Goal: Task Accomplishment & Management: Manage account settings

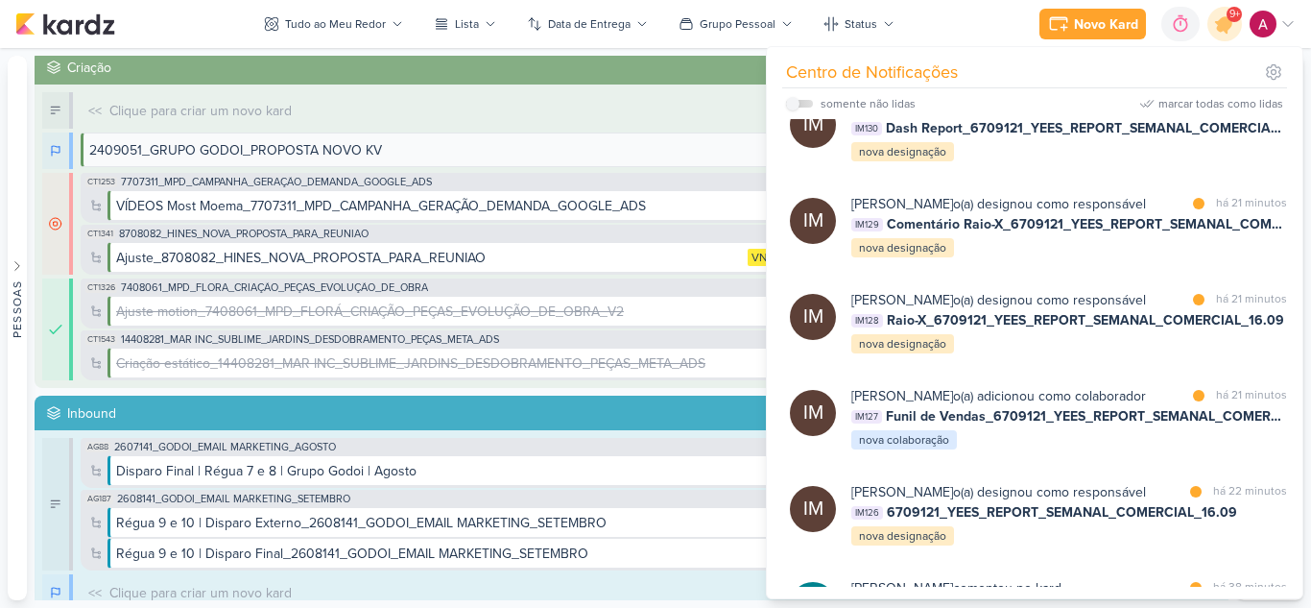
scroll to position [2765, 0]
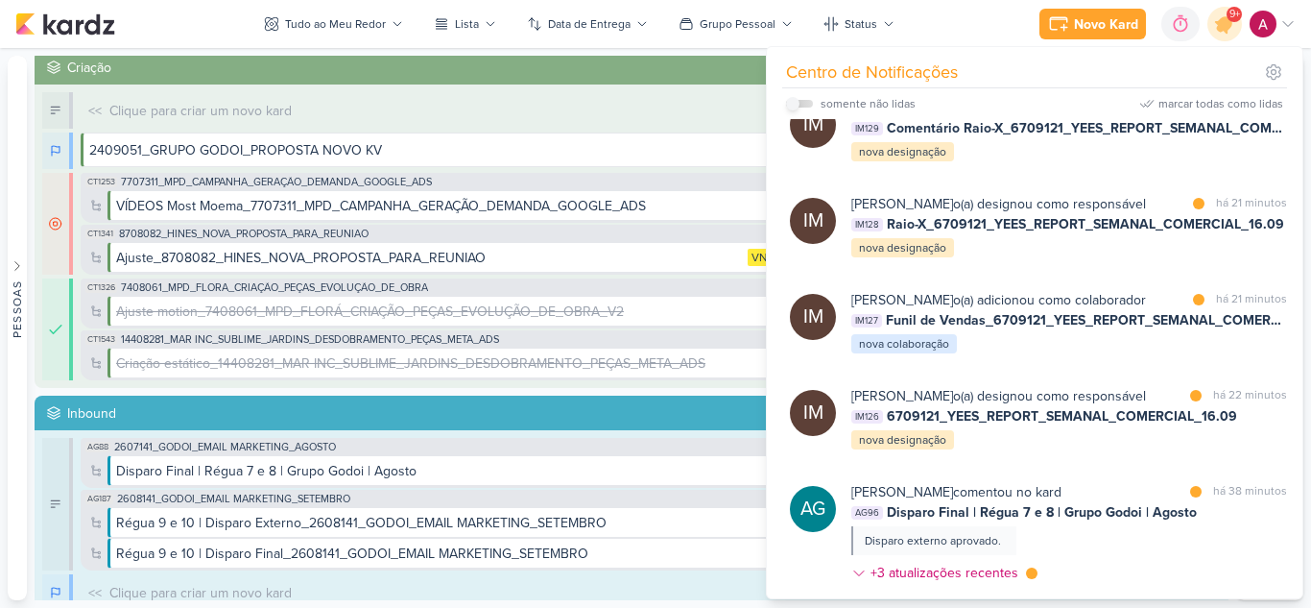
click at [798, 103] on input "checkbox" at bounding box center [792, 103] width 13 height 13
checkbox input "true"
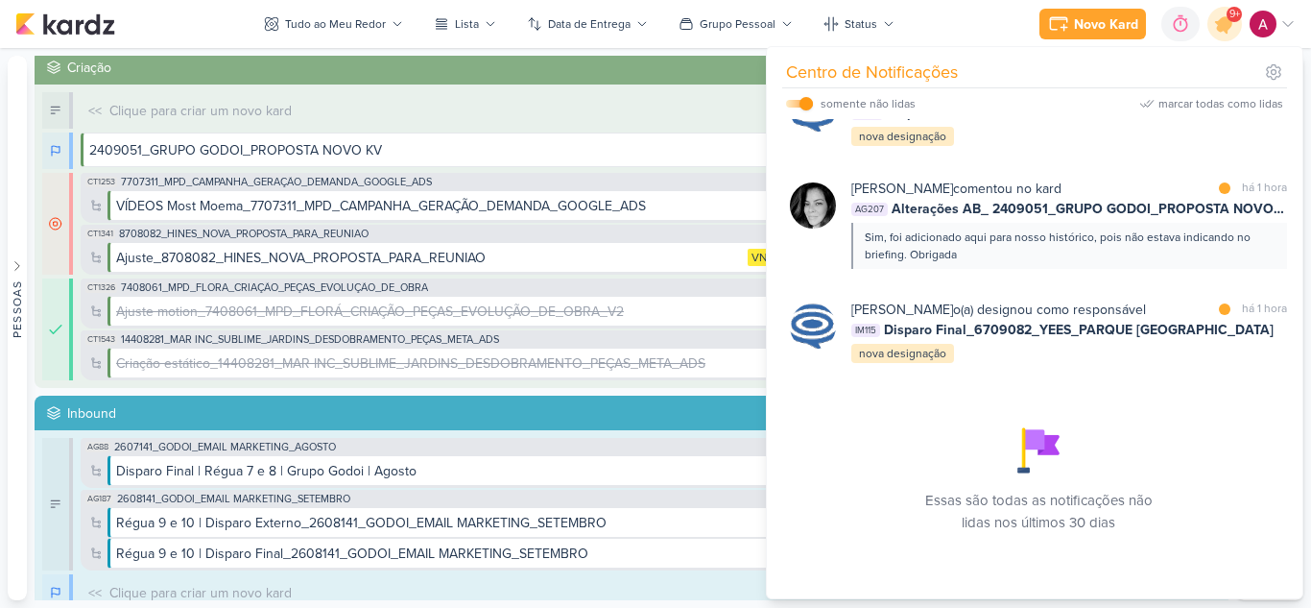
scroll to position [4289, 0]
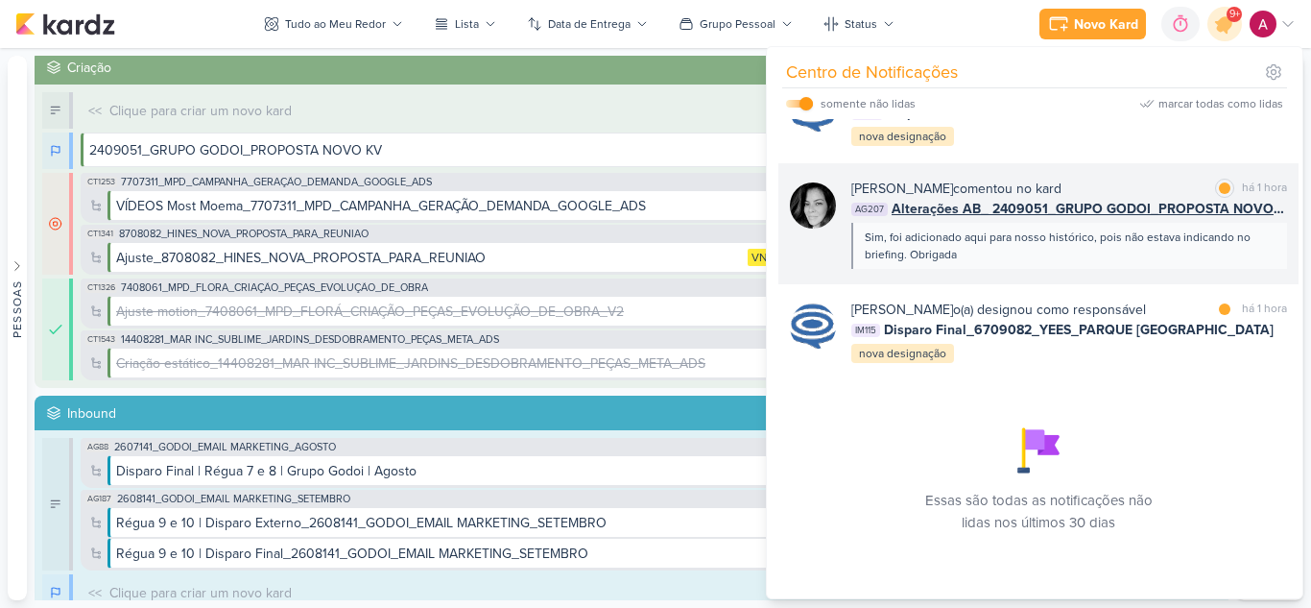
click at [1020, 249] on div "[PERSON_NAME] comentou no kard marcar como lida há 1 hora AG207 Alterações AB_ …" at bounding box center [1038, 223] width 520 height 121
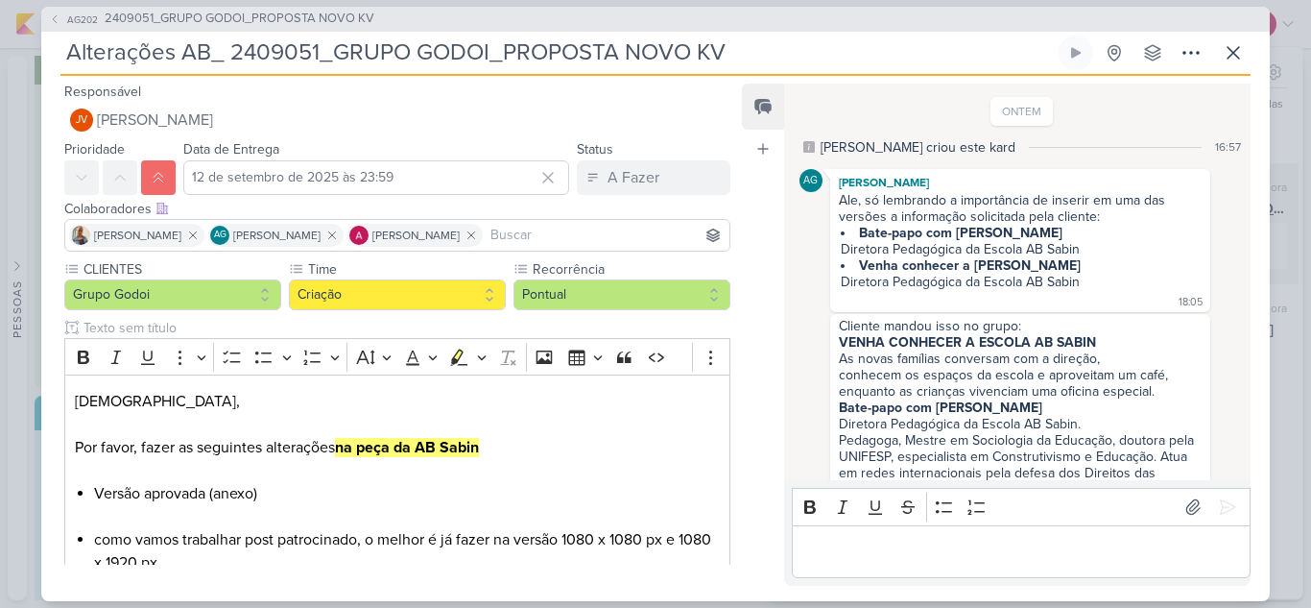
scroll to position [197, 0]
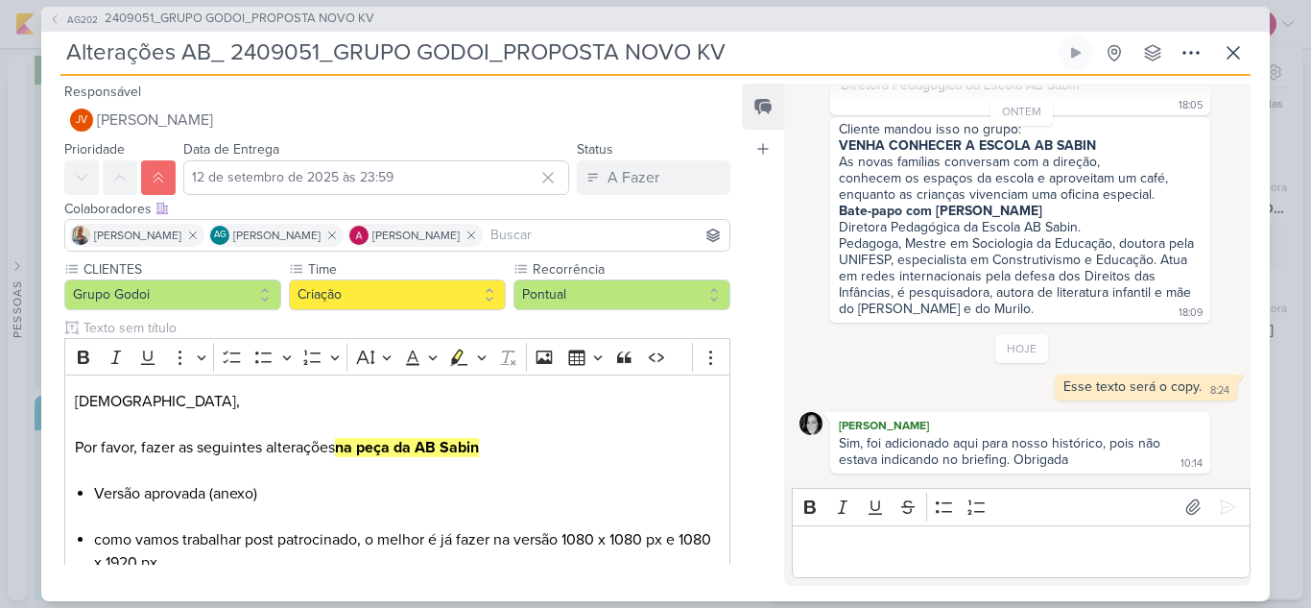
click at [847, 556] on p "Editor editing area: main" at bounding box center [1020, 550] width 439 height 23
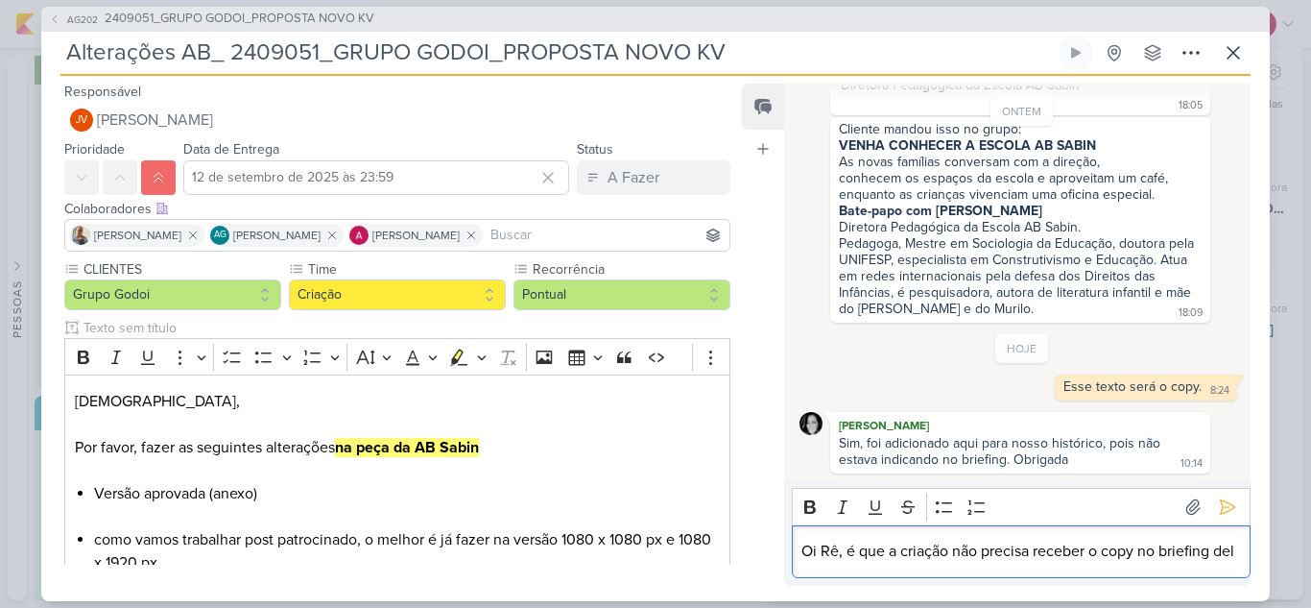
scroll to position [220, 0]
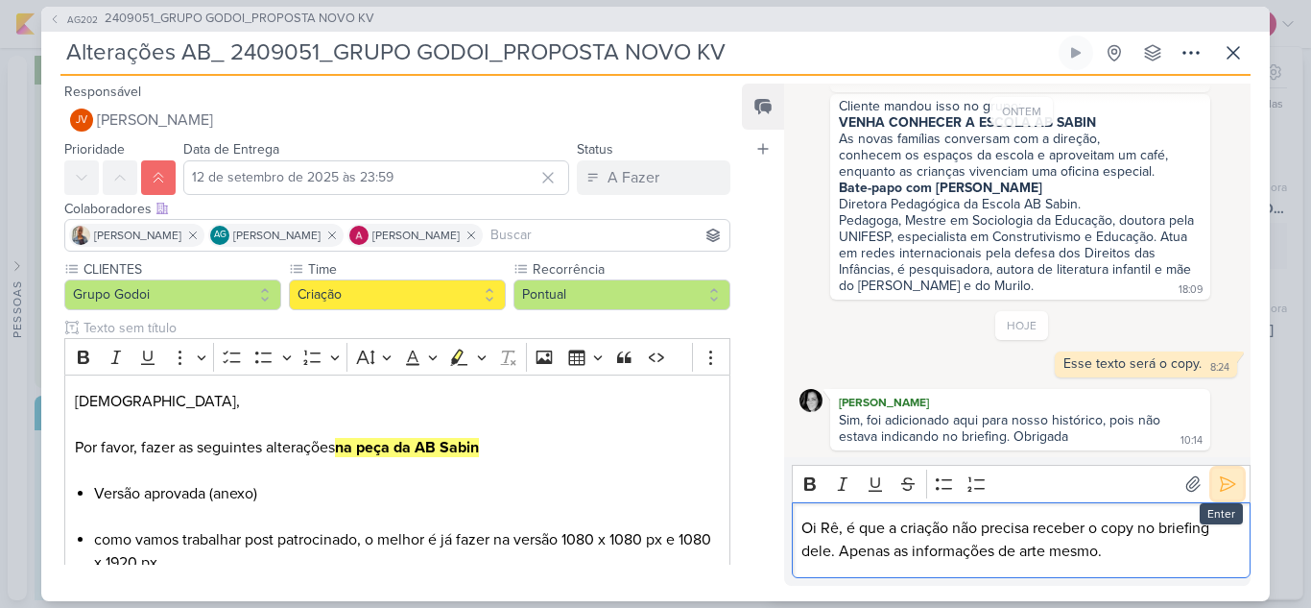
click at [1218, 487] on icon at bounding box center [1227, 483] width 19 height 19
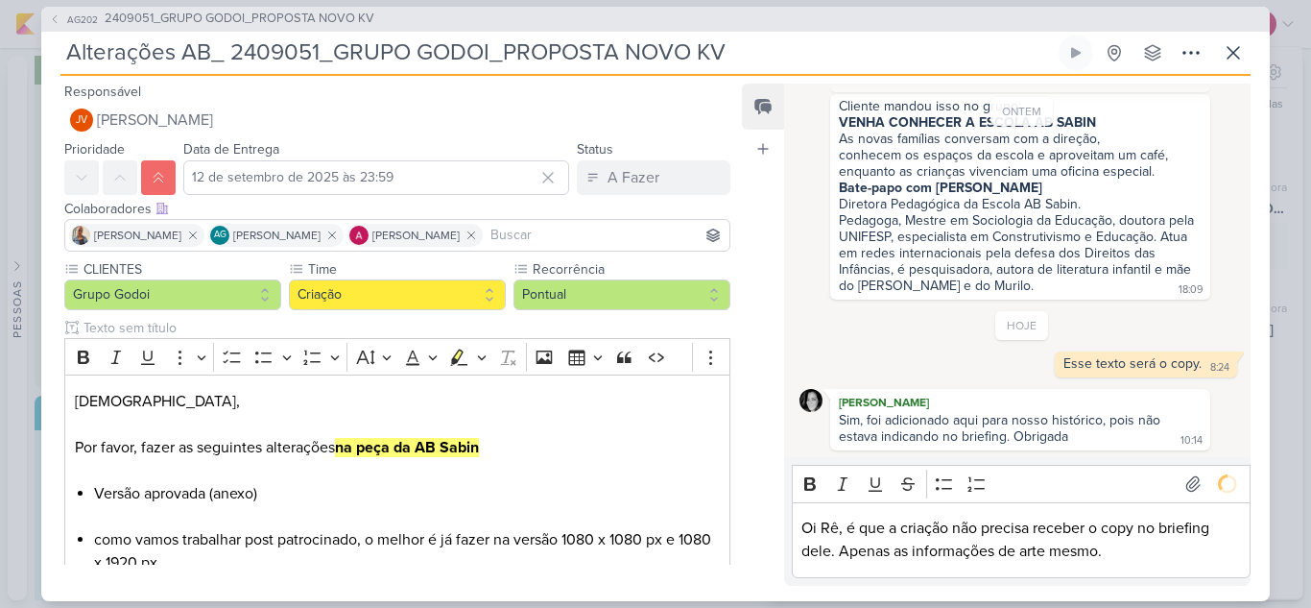
scroll to position [251, 0]
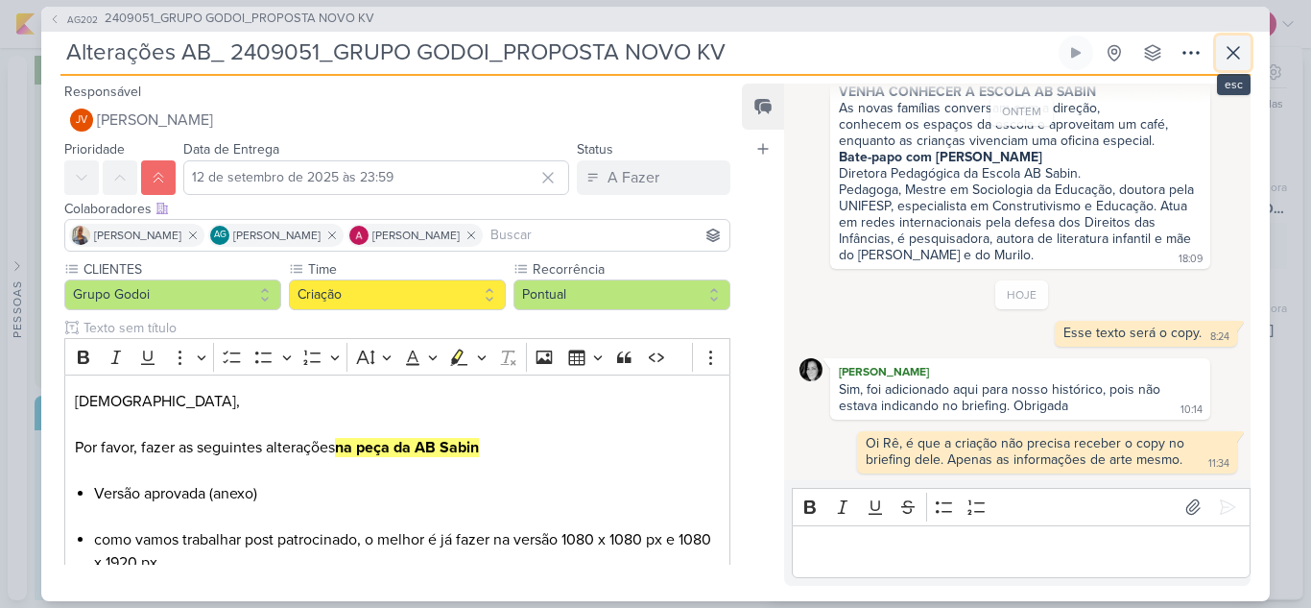
click at [1232, 55] on icon at bounding box center [1233, 52] width 23 height 23
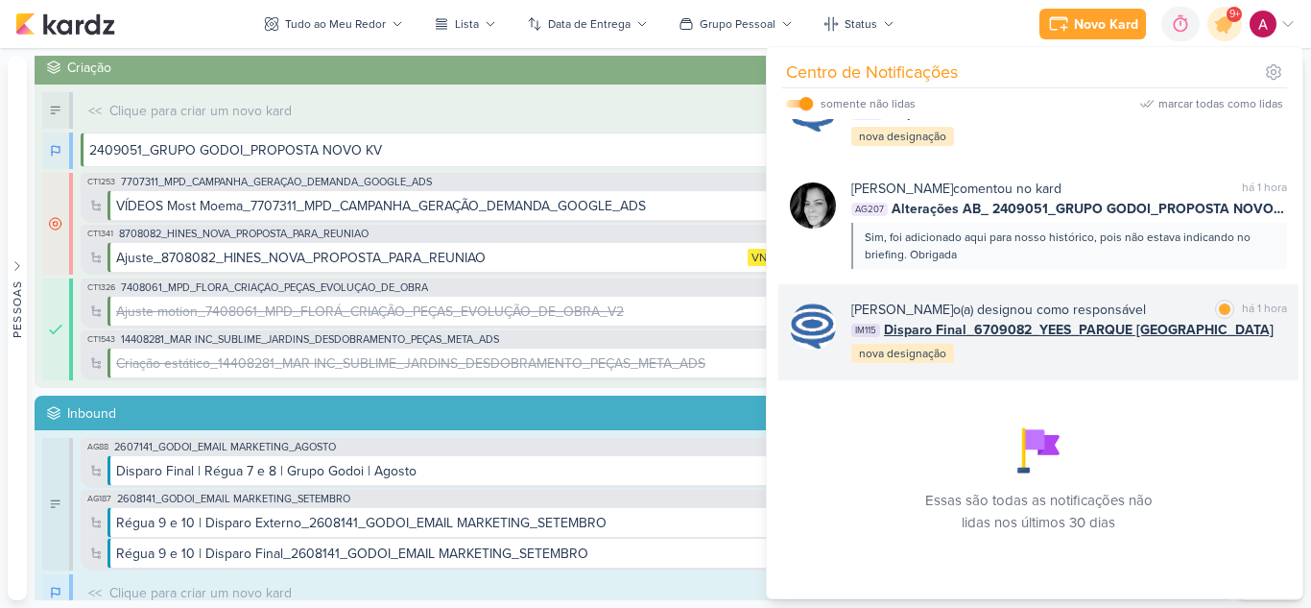
scroll to position [4097, 0]
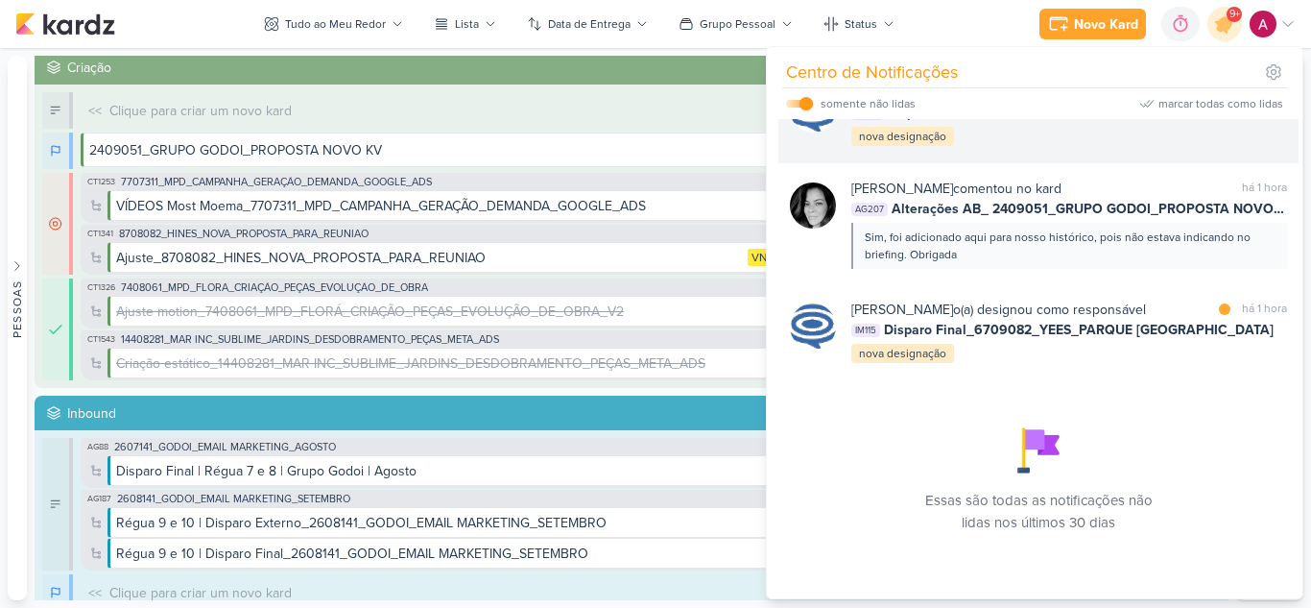
click at [1095, 123] on div "IM126 Disparo Teste" at bounding box center [1069, 113] width 436 height 20
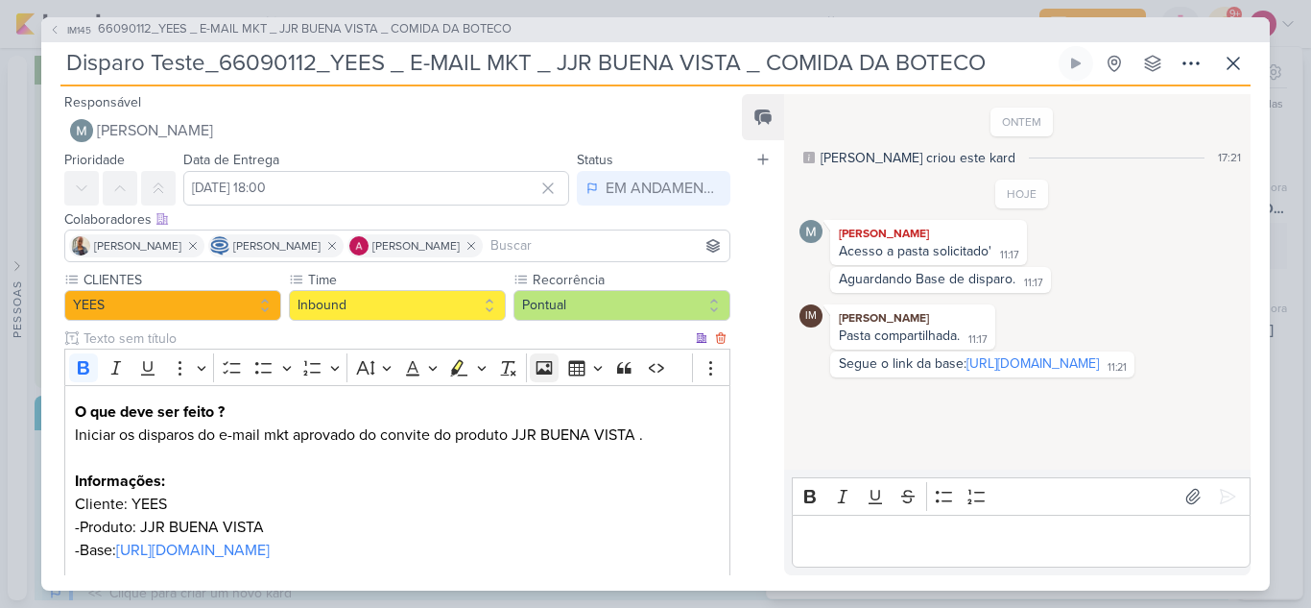
scroll to position [246, 0]
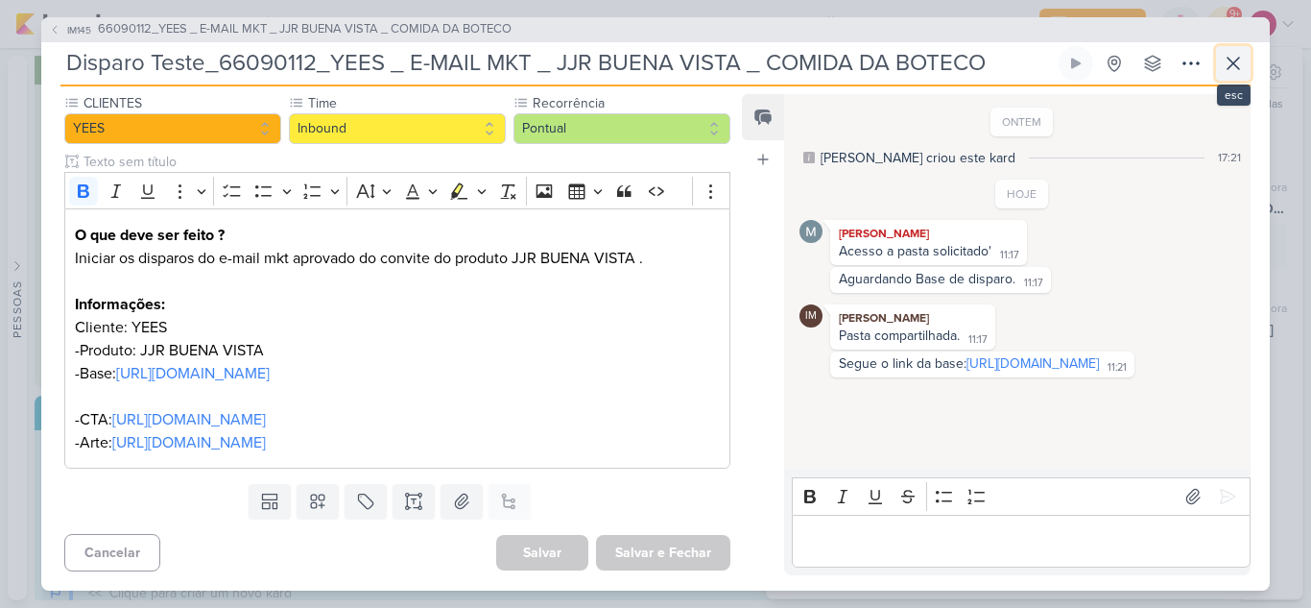
click at [1223, 76] on button at bounding box center [1233, 63] width 35 height 35
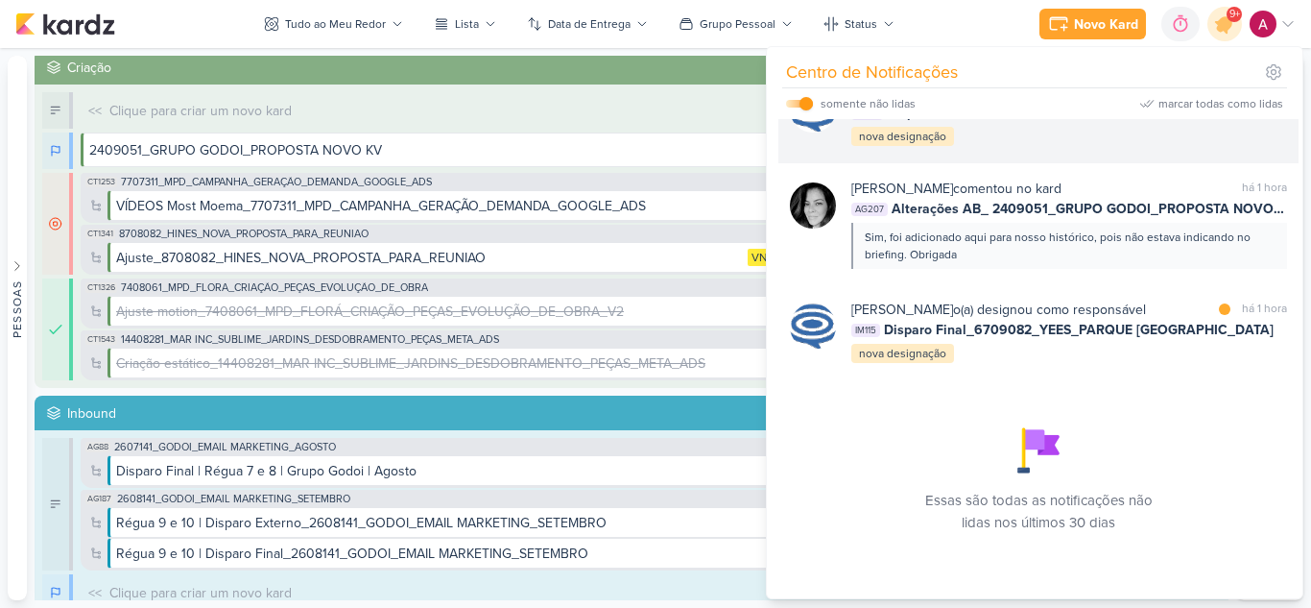
scroll to position [4001, 0]
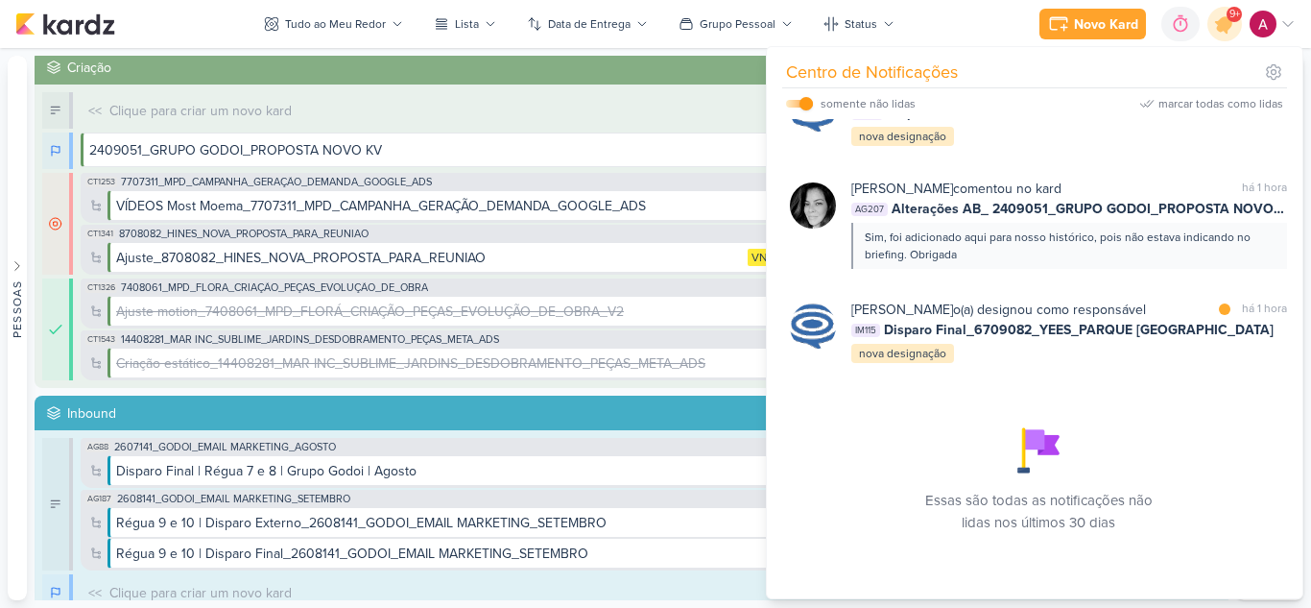
click at [1188, 60] on div "[PERSON_NAME] comentou no kard marcar como lida há 1 hora IM126 Disparo Teste_6…" at bounding box center [1069, 5] width 436 height 108
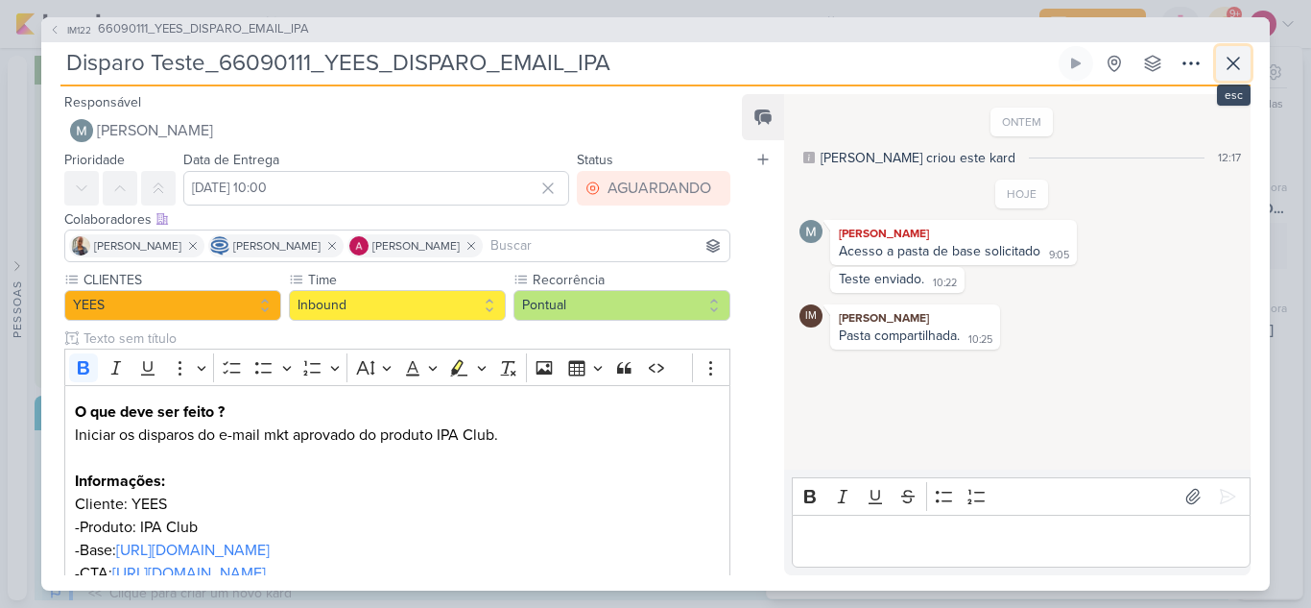
click at [1229, 74] on icon at bounding box center [1233, 63] width 23 height 23
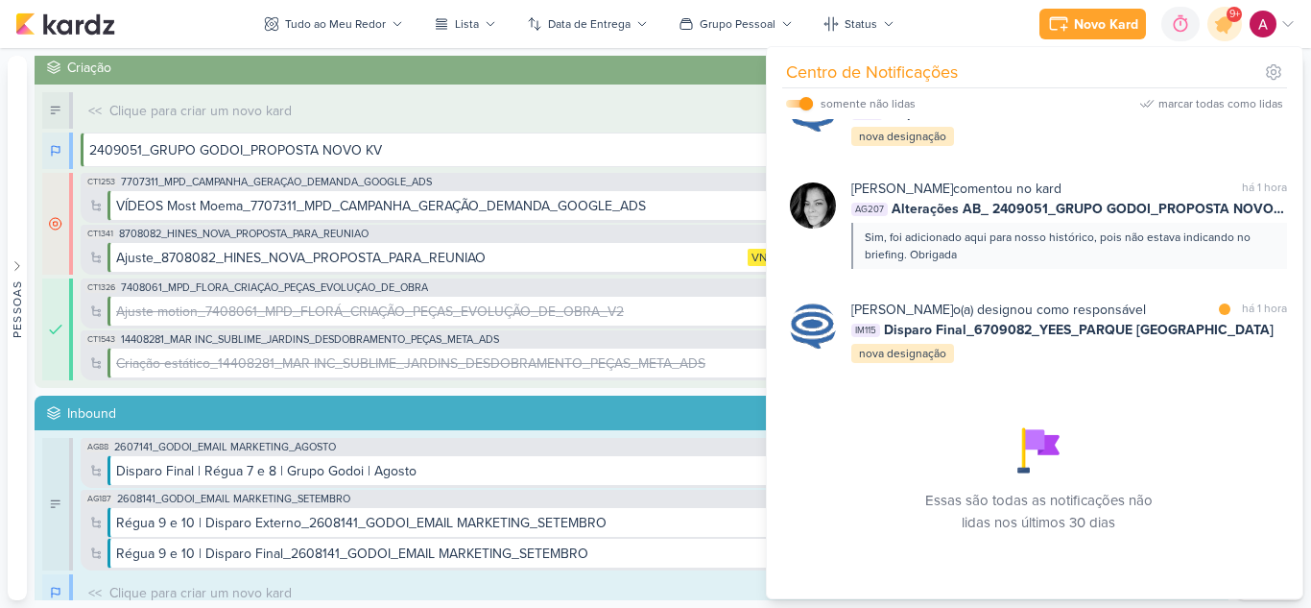
scroll to position [3905, 0]
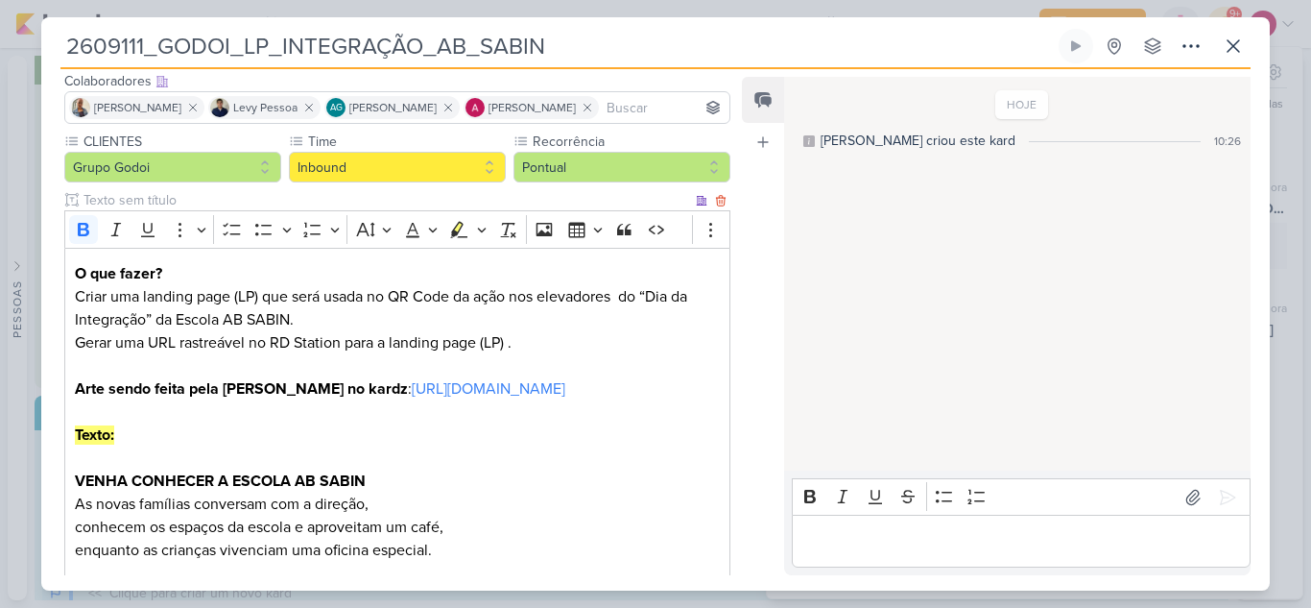
scroll to position [0, 0]
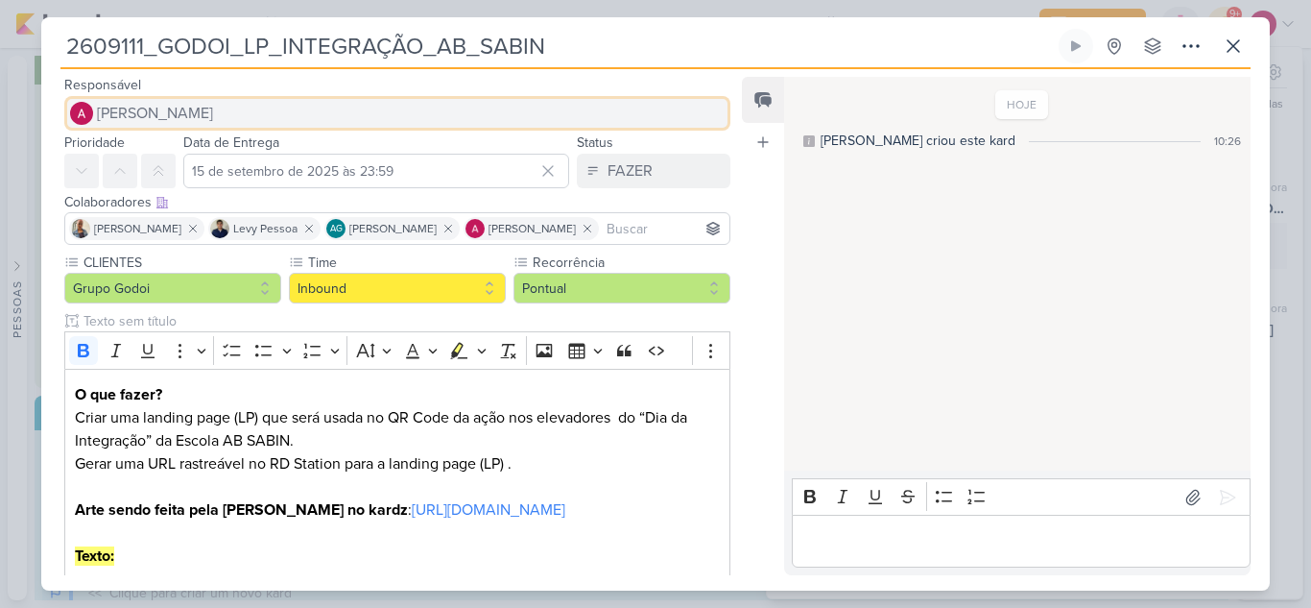
click at [156, 117] on span "[PERSON_NAME]" at bounding box center [155, 113] width 116 height 23
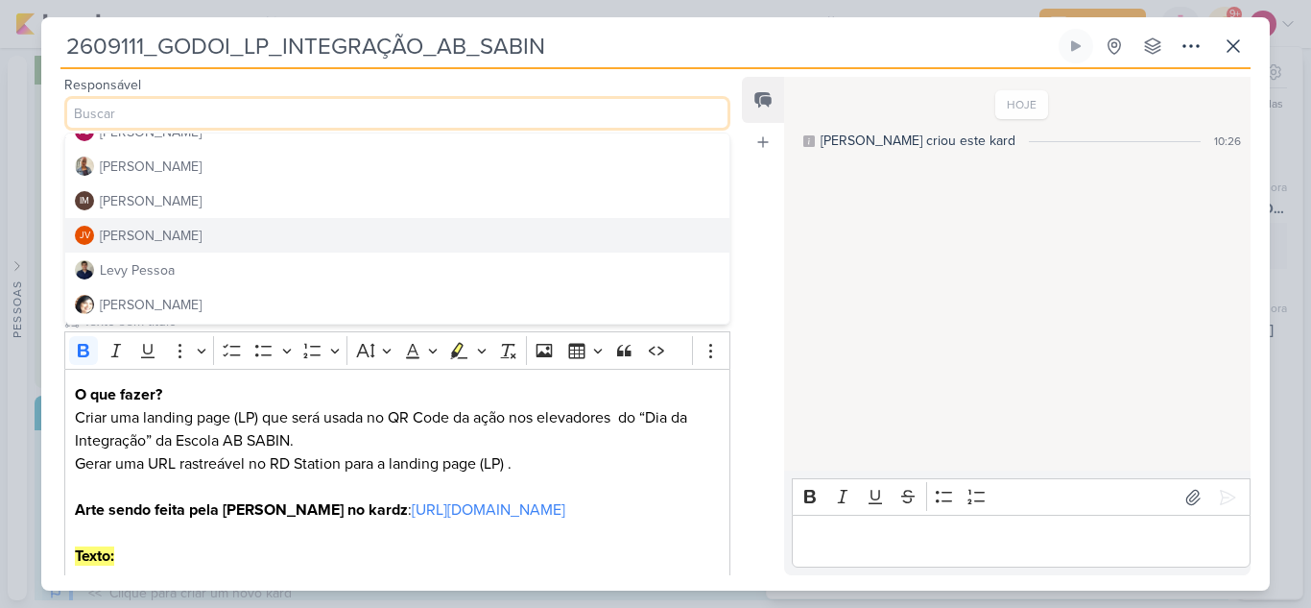
scroll to position [288, 0]
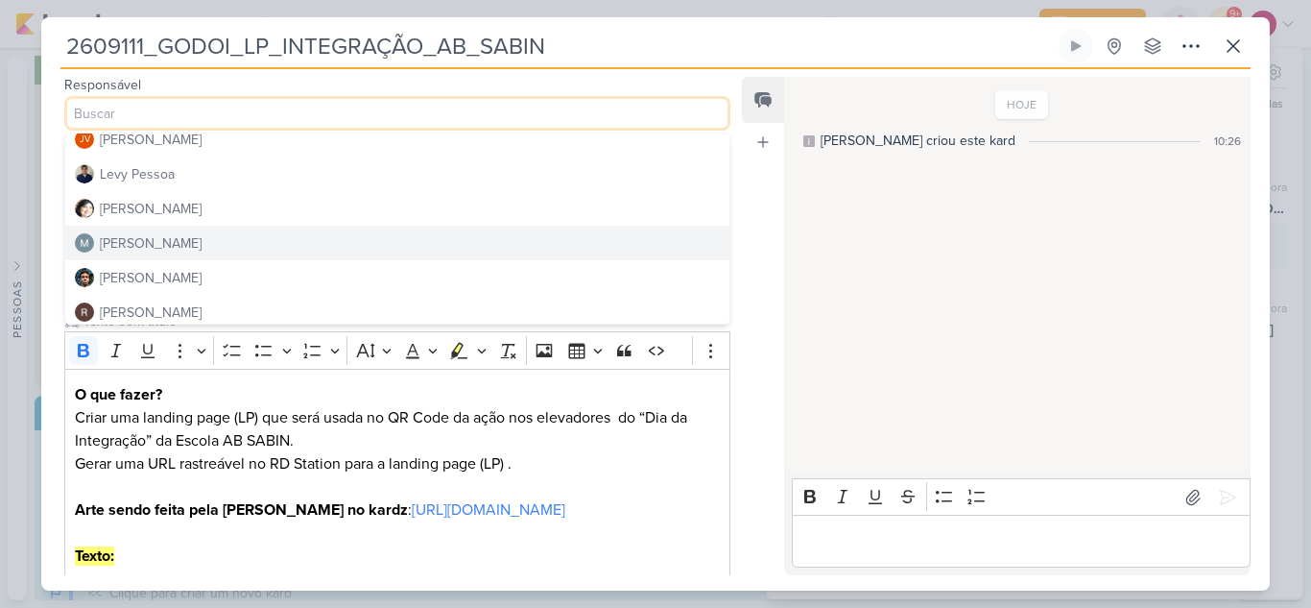
click at [165, 243] on div "[PERSON_NAME]" at bounding box center [151, 243] width 102 height 20
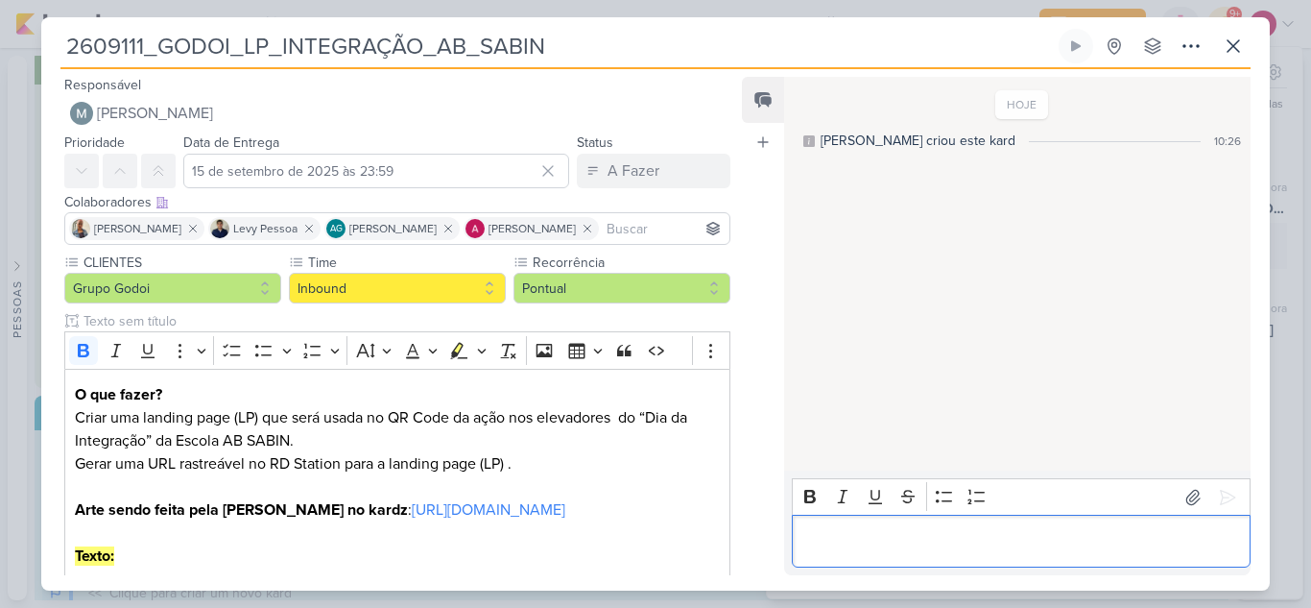
click at [816, 530] on p "Editor editing area: main" at bounding box center [1020, 541] width 439 height 23
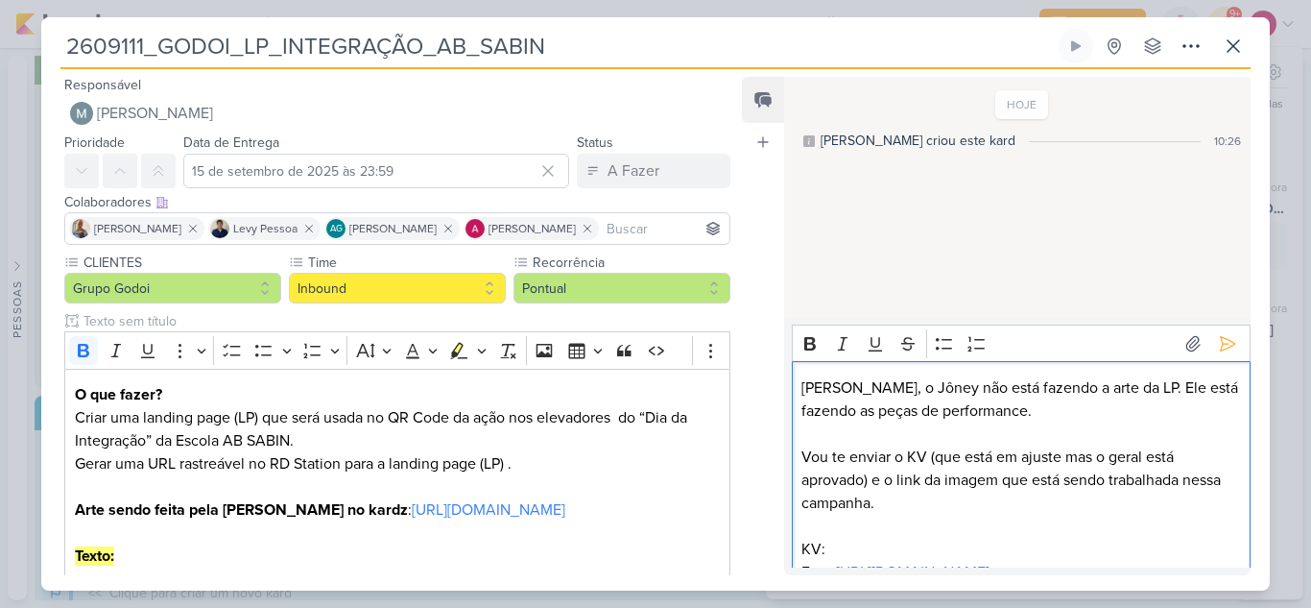
scroll to position [37, 0]
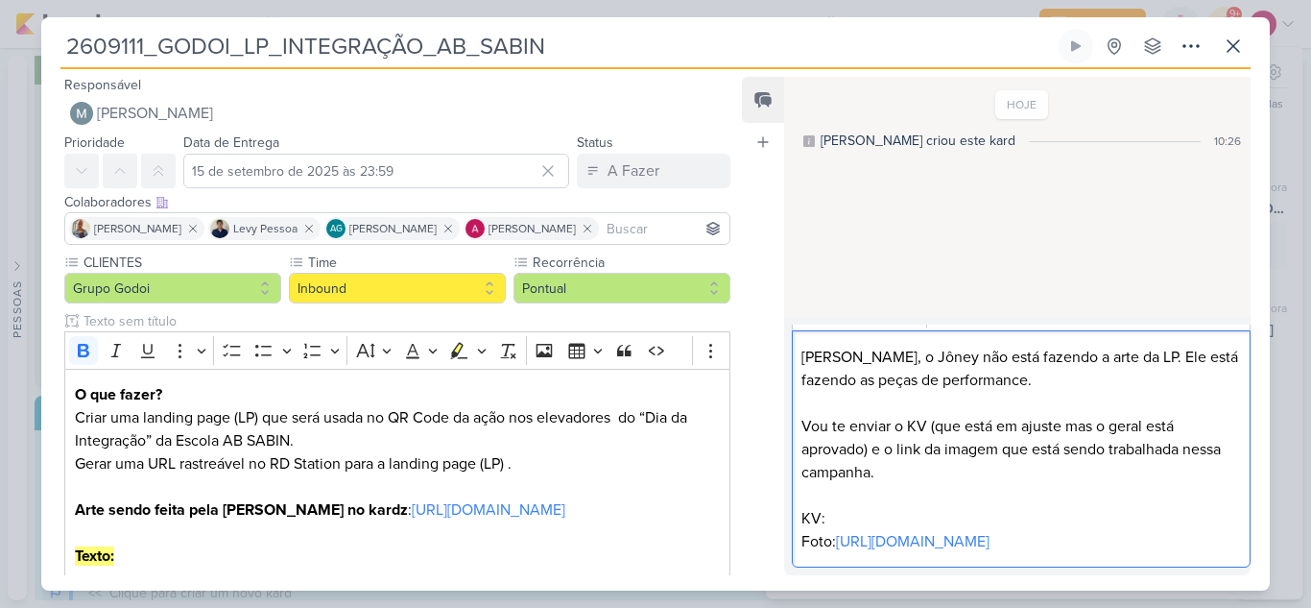
click at [902, 513] on p "KV:" at bounding box center [1020, 518] width 439 height 23
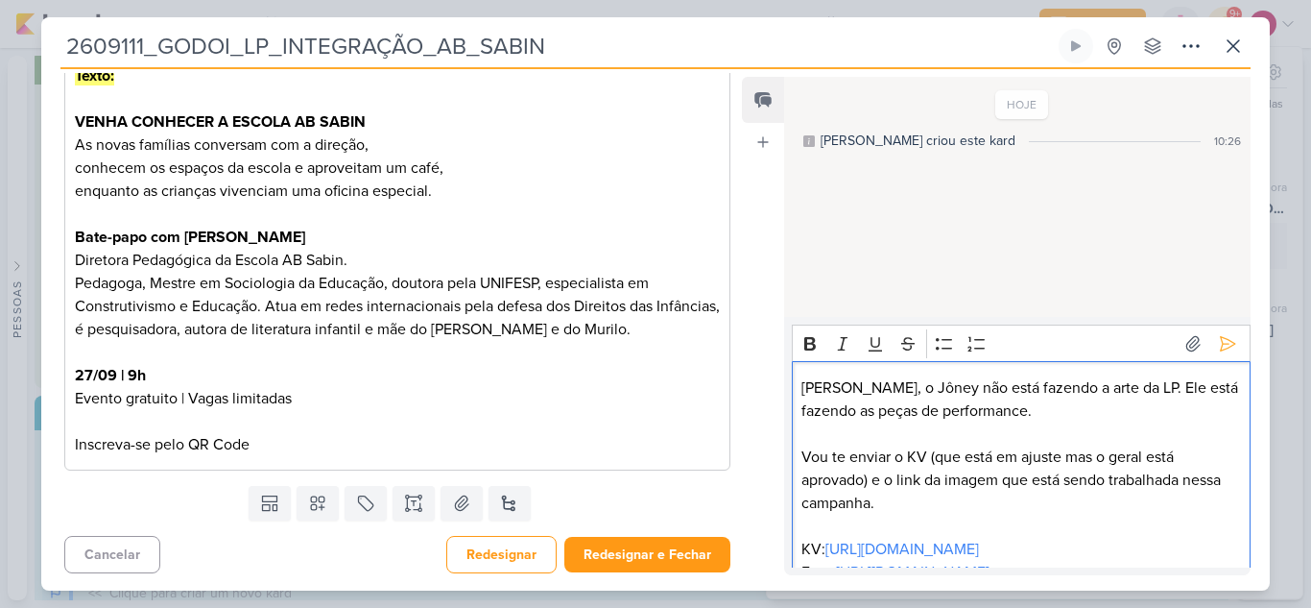
scroll to position [505, 0]
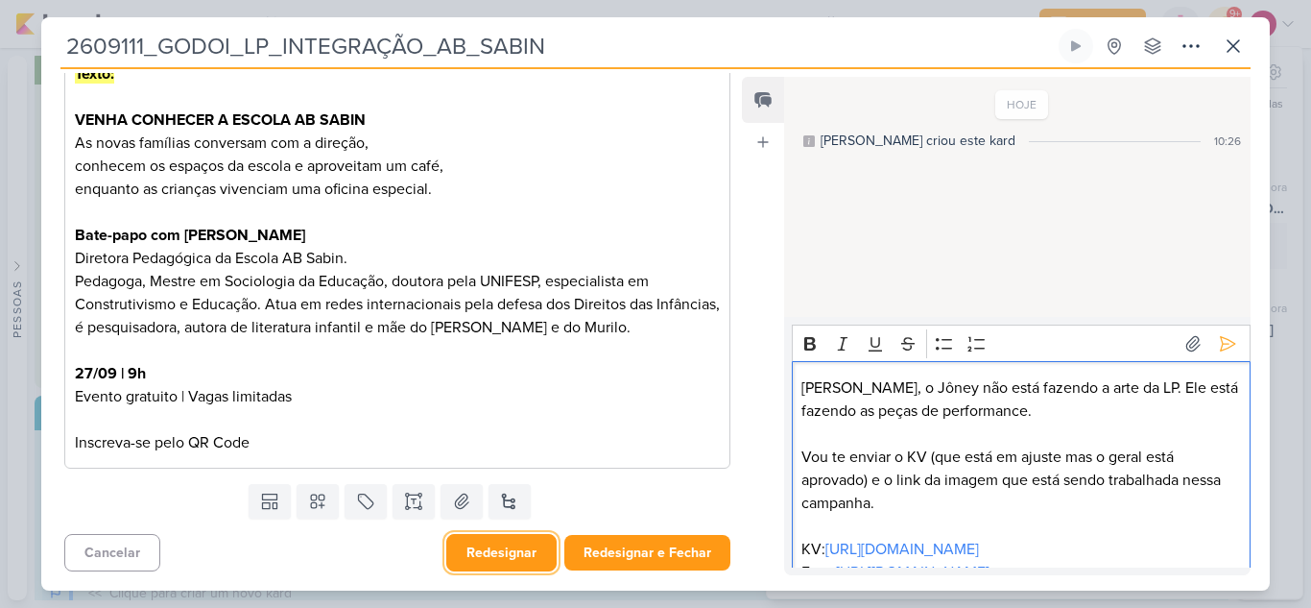
click at [515, 550] on button "Redesignar" at bounding box center [501, 552] width 110 height 37
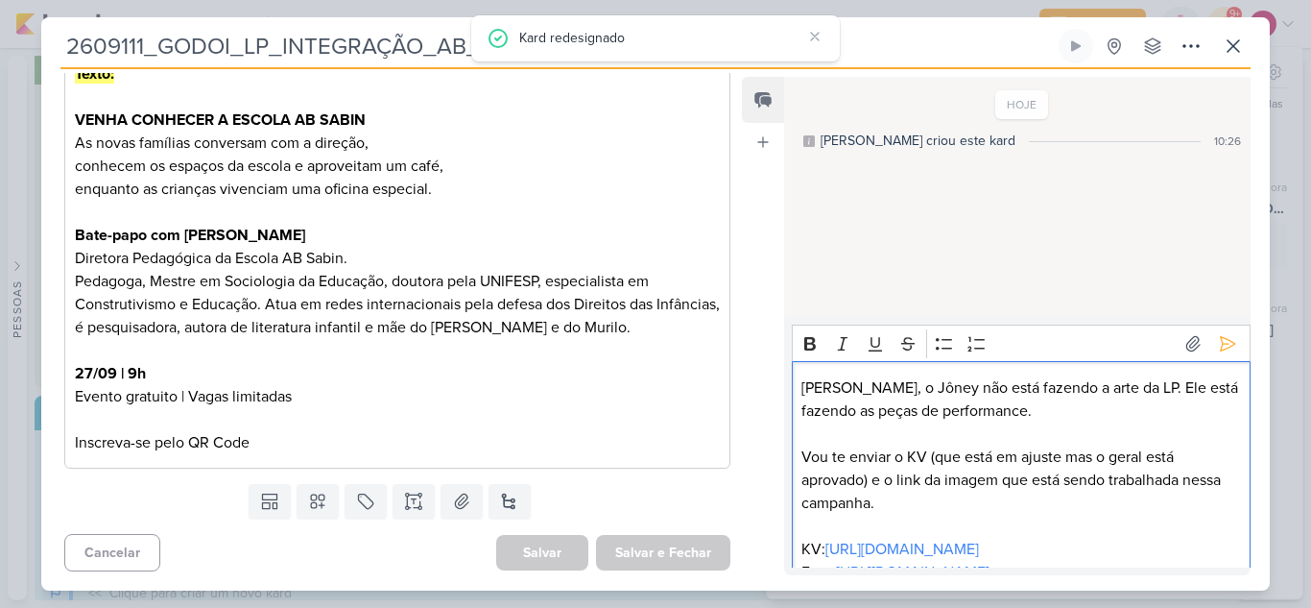
click at [1055, 453] on p "Vou te enviar o KV (que está em ajuste mas o geral está aprovado) e o link da i…" at bounding box center [1020, 479] width 439 height 69
click at [0, 0] on lt-span "ajuste , mas" at bounding box center [0, 0] width 0 height 0
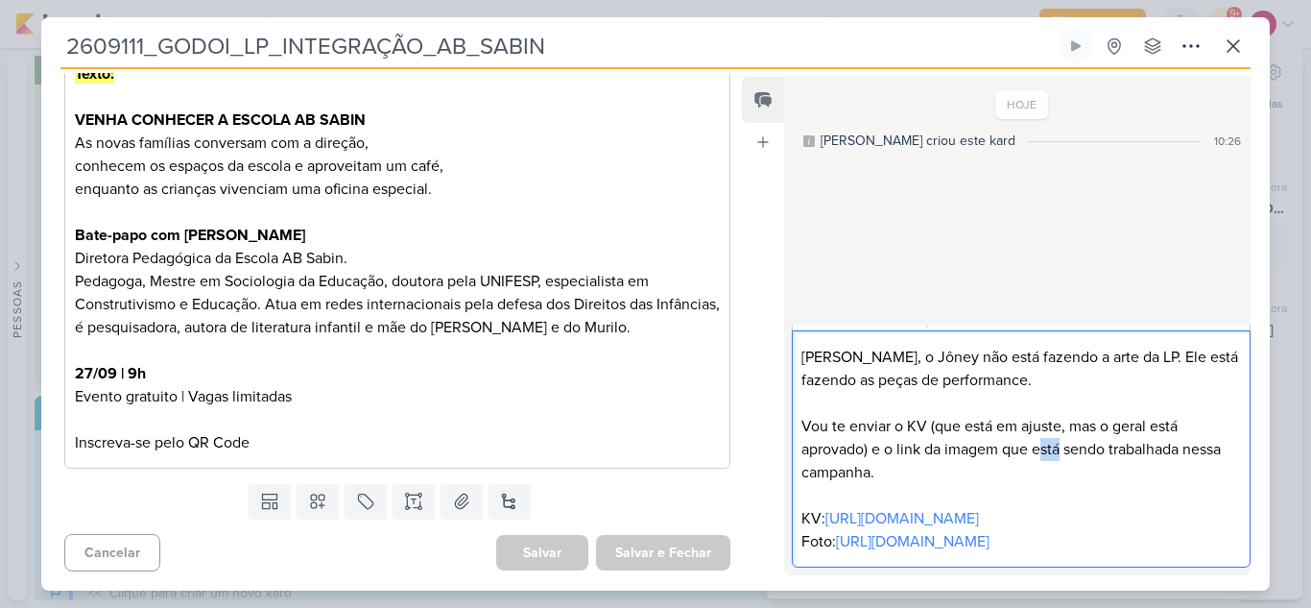
drag, startPoint x: 1062, startPoint y: 402, endPoint x: 1047, endPoint y: 404, distance: 14.5
click at [1046, 415] on p "Vou te enviar o KV (que está em ajuste, mas o geral está aprovado) e o link da …" at bounding box center [1020, 449] width 439 height 69
drag, startPoint x: 1109, startPoint y: 402, endPoint x: 1053, endPoint y: 423, distance: 59.5
click at [1041, 415] on p "Vou te enviar o KV (que está em ajuste, mas o geral está aprovado) e o link da …" at bounding box center [1020, 449] width 439 height 69
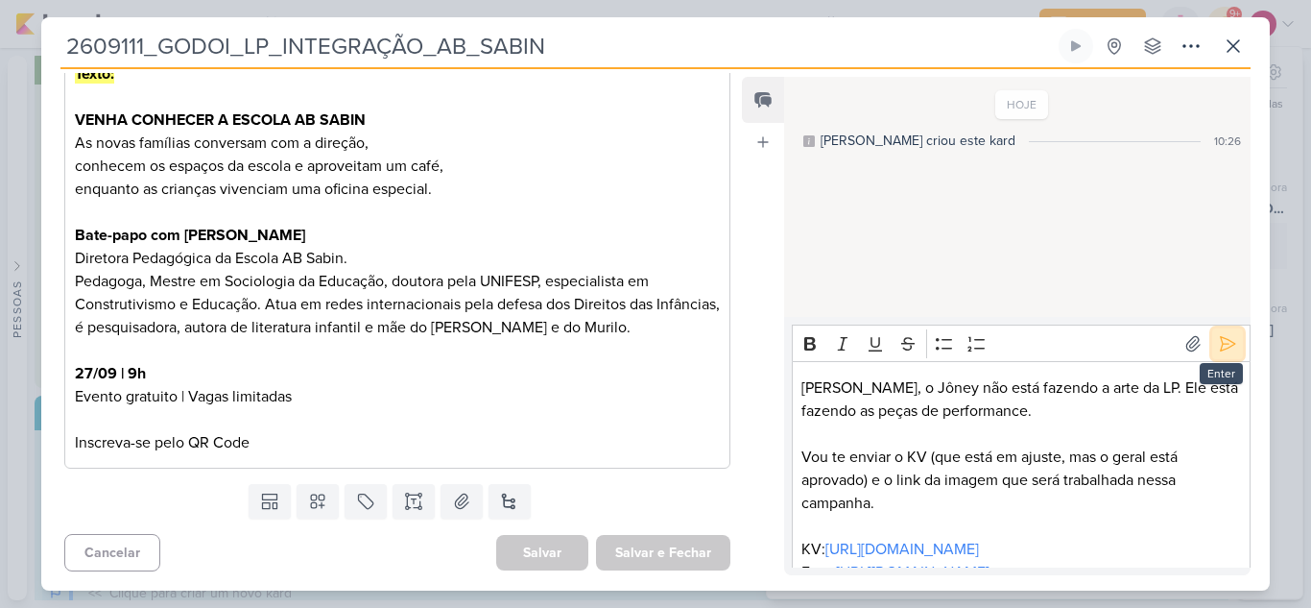
click at [1218, 352] on icon at bounding box center [1227, 343] width 19 height 19
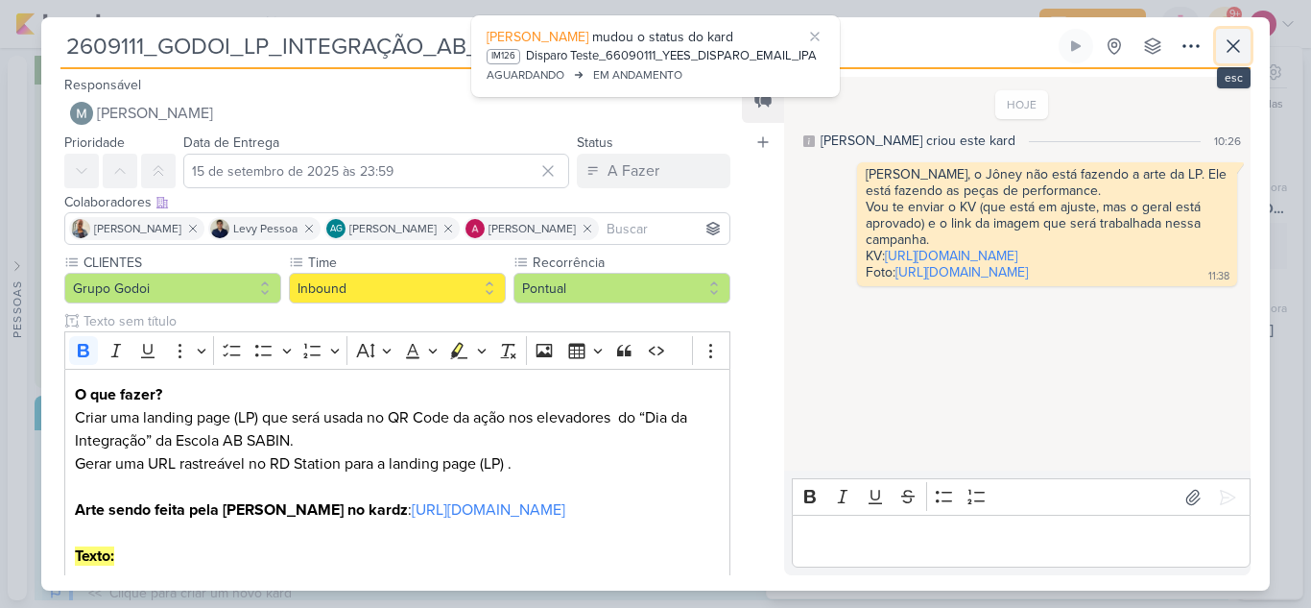
click at [1231, 53] on icon at bounding box center [1233, 46] width 23 height 23
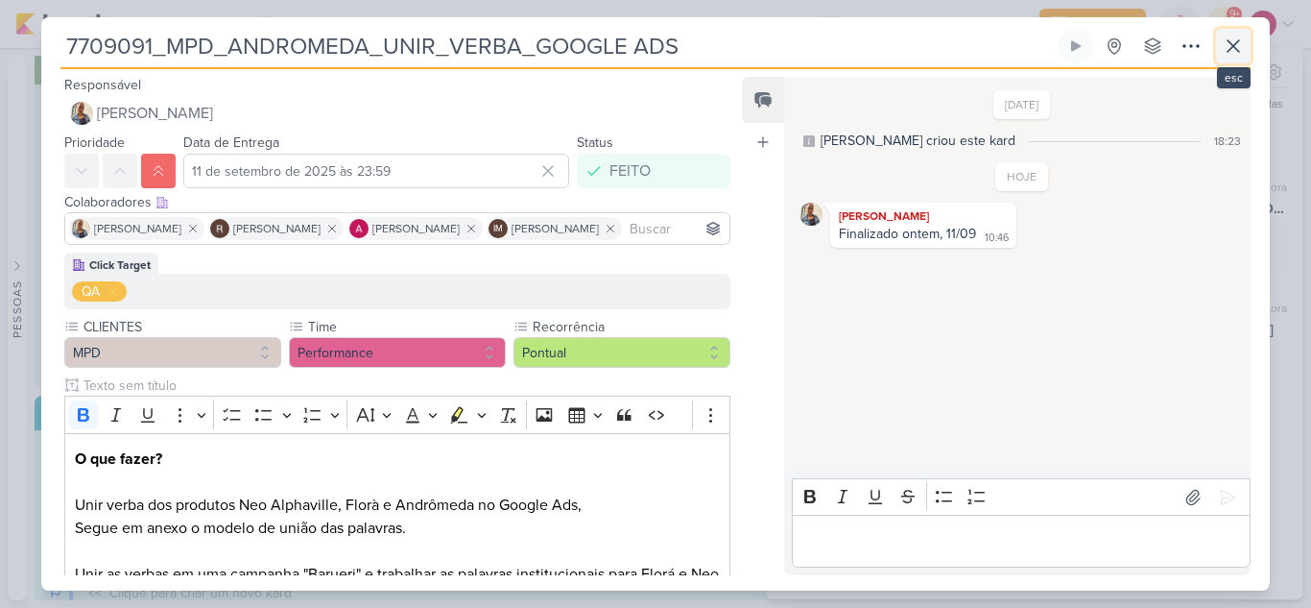
click at [1226, 51] on icon at bounding box center [1233, 46] width 23 height 23
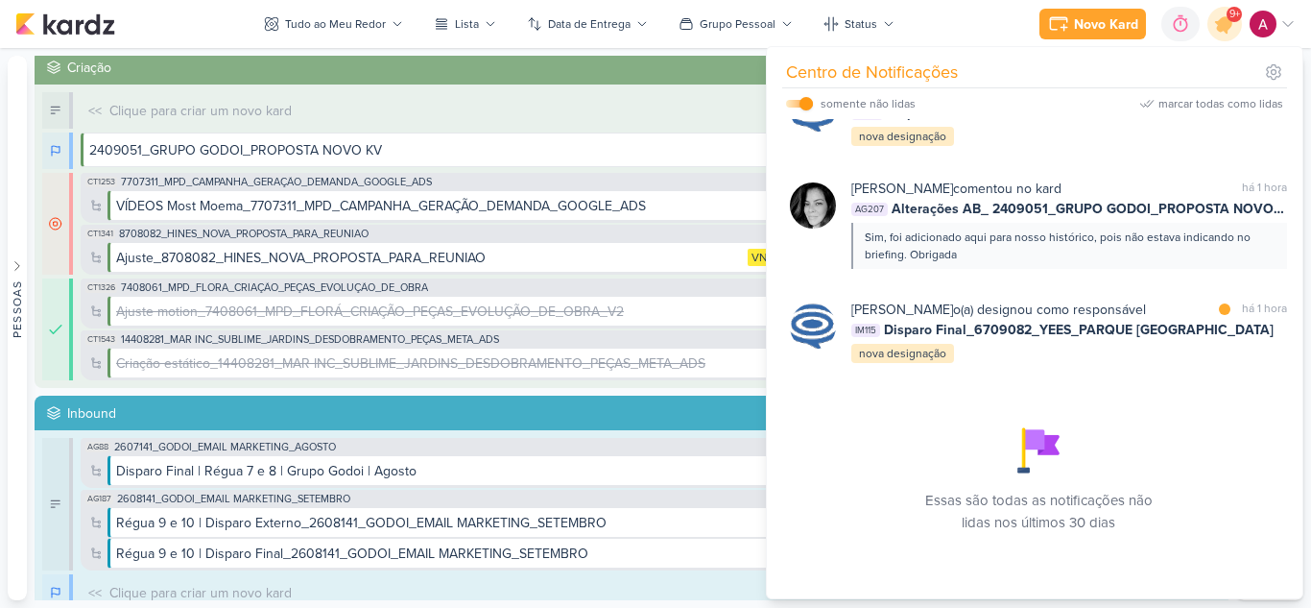
scroll to position [3809, 0]
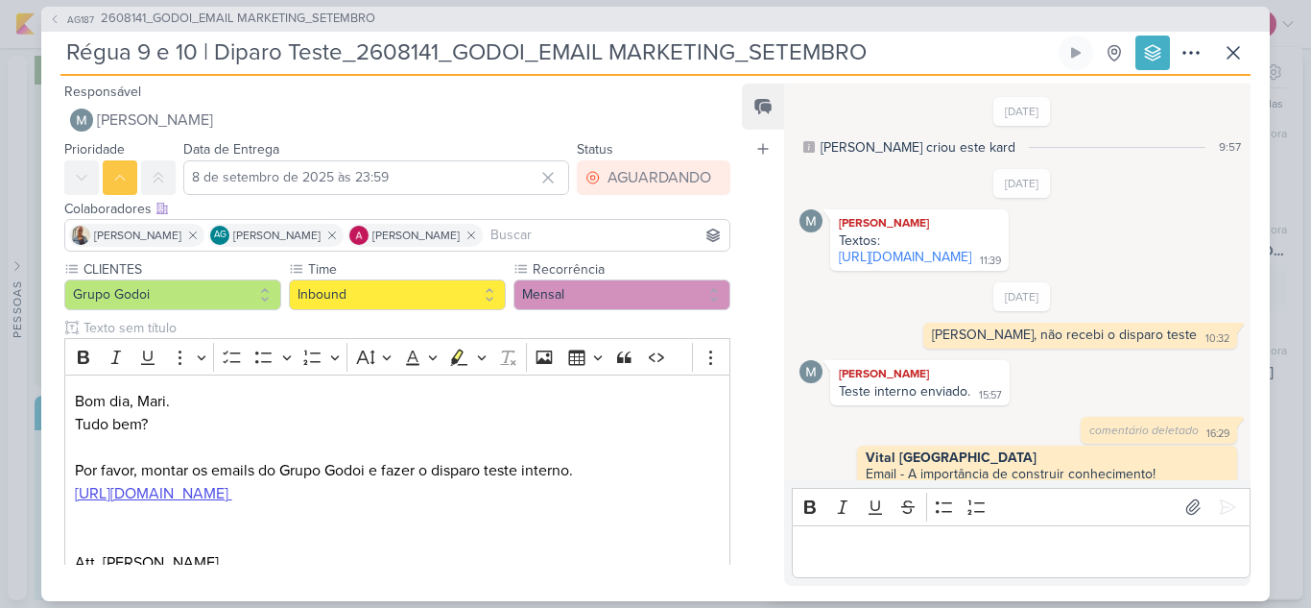
scroll to position [596, 0]
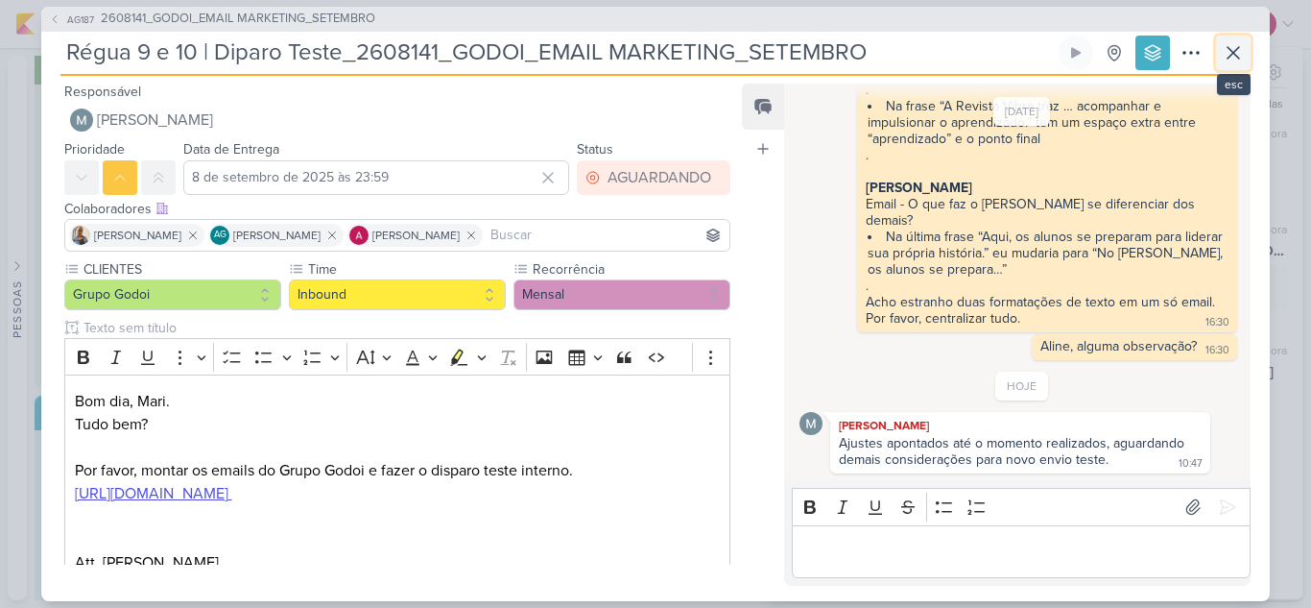
click at [1229, 50] on icon at bounding box center [1233, 52] width 23 height 23
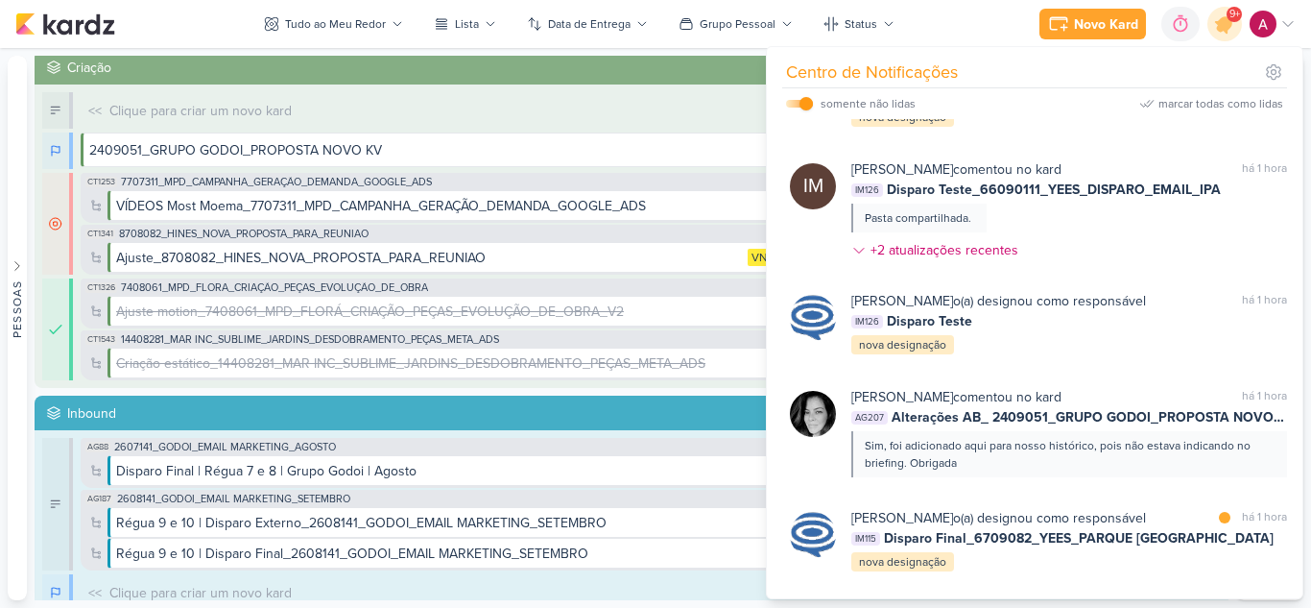
scroll to position [3617, 0]
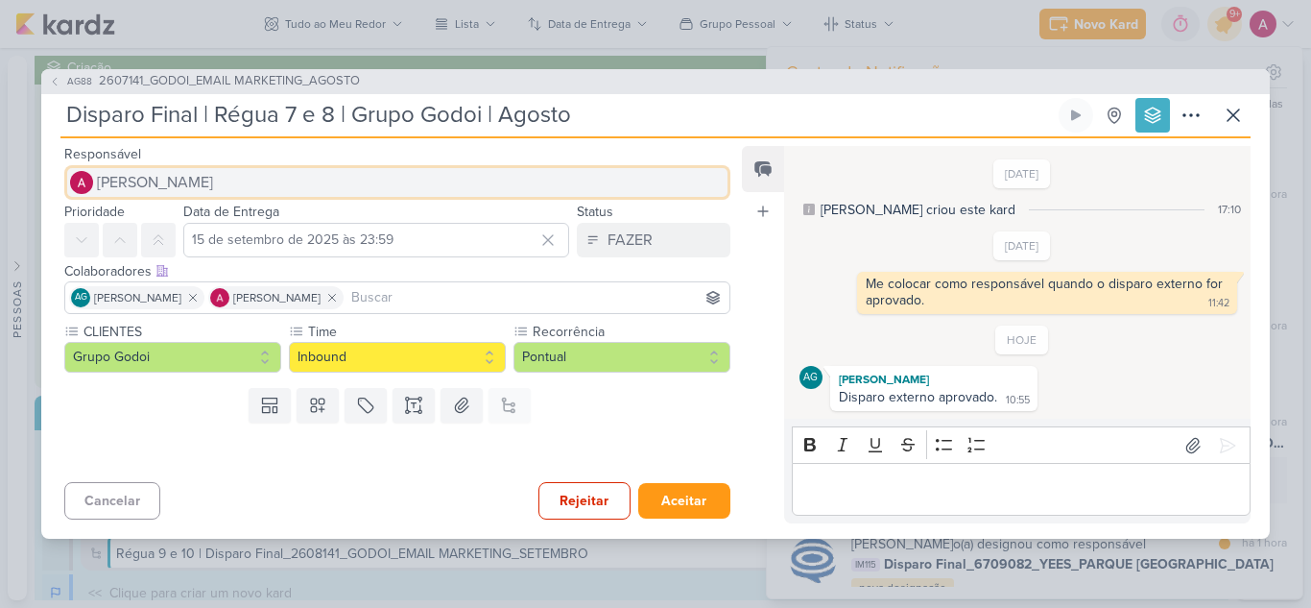
click at [213, 184] on span "[PERSON_NAME]" at bounding box center [155, 182] width 116 height 23
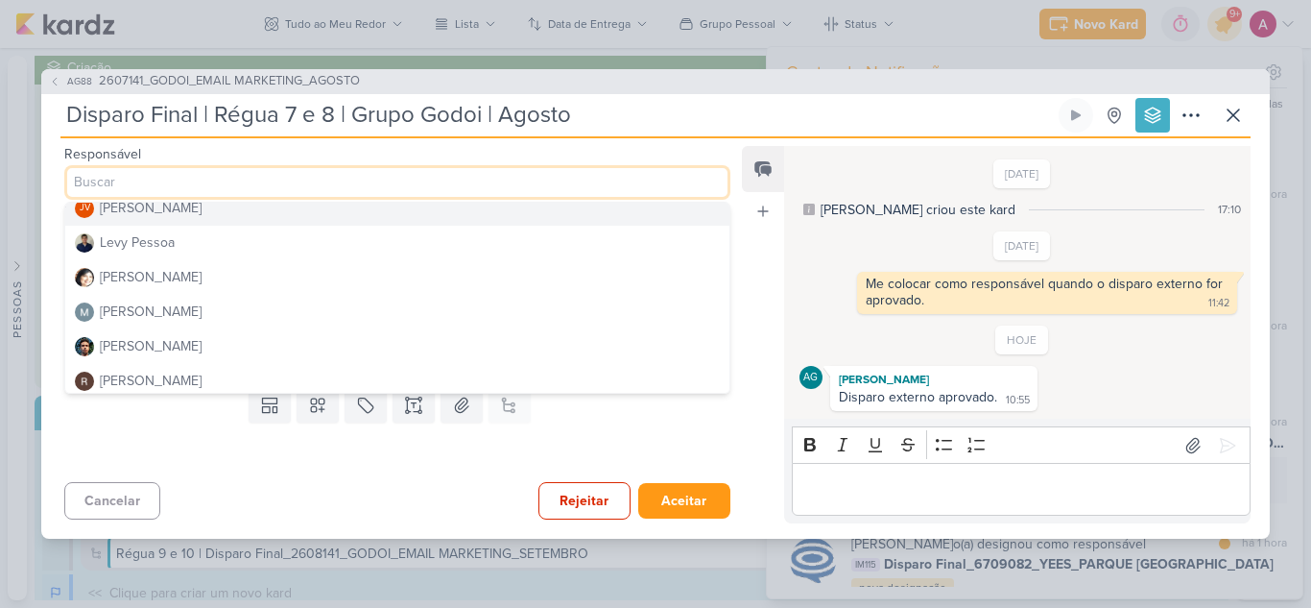
scroll to position [363, 0]
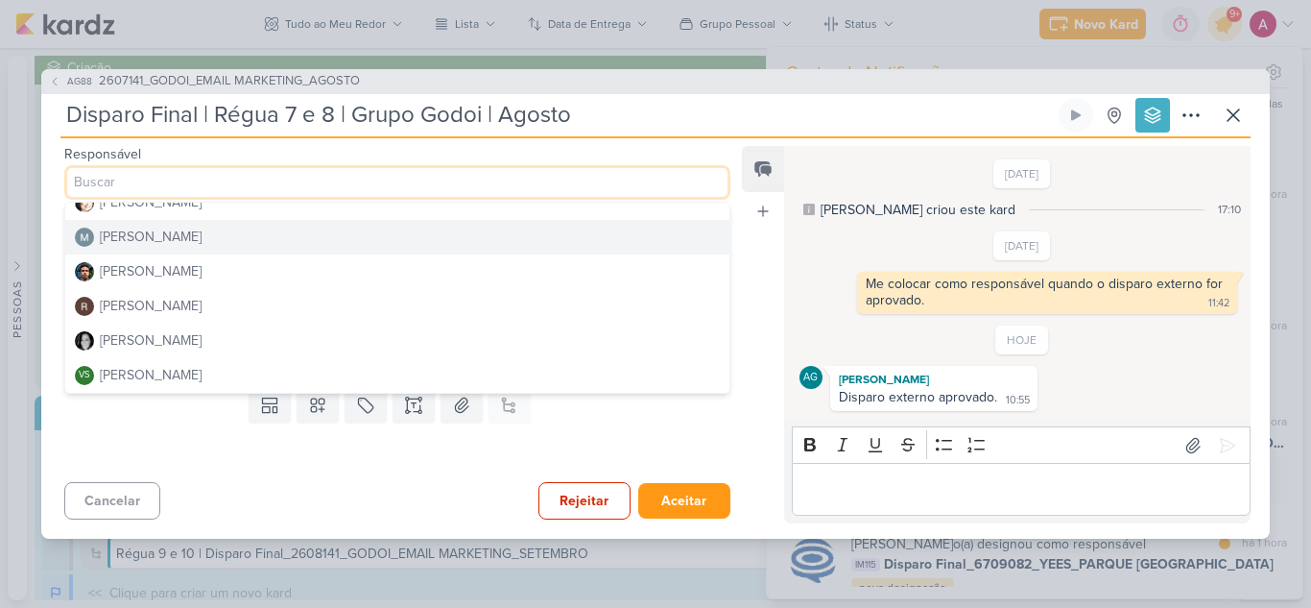
click at [173, 241] on div "[PERSON_NAME]" at bounding box center [151, 237] width 102 height 20
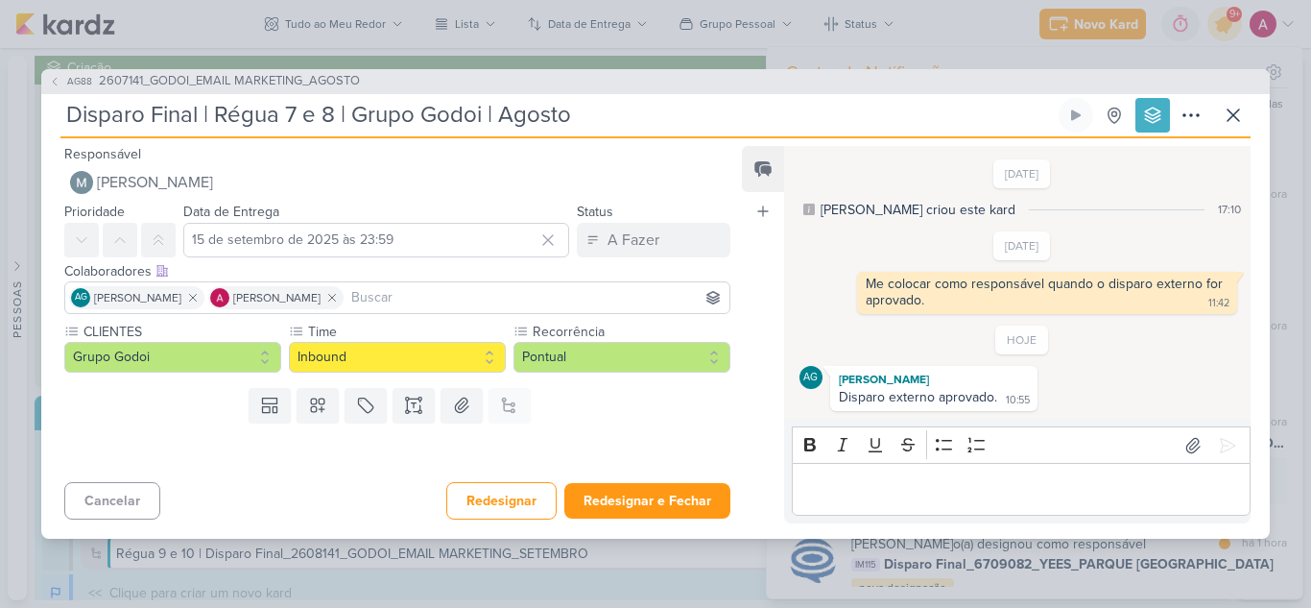
click at [485, 296] on input at bounding box center [536, 297] width 378 height 23
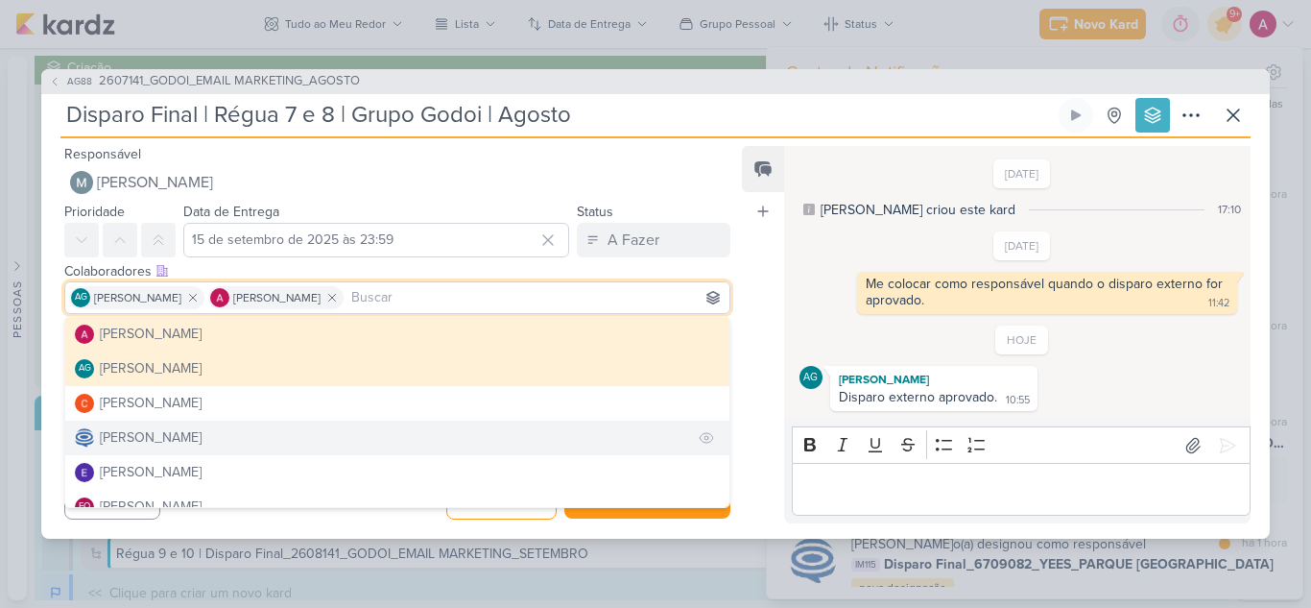
scroll to position [96, 0]
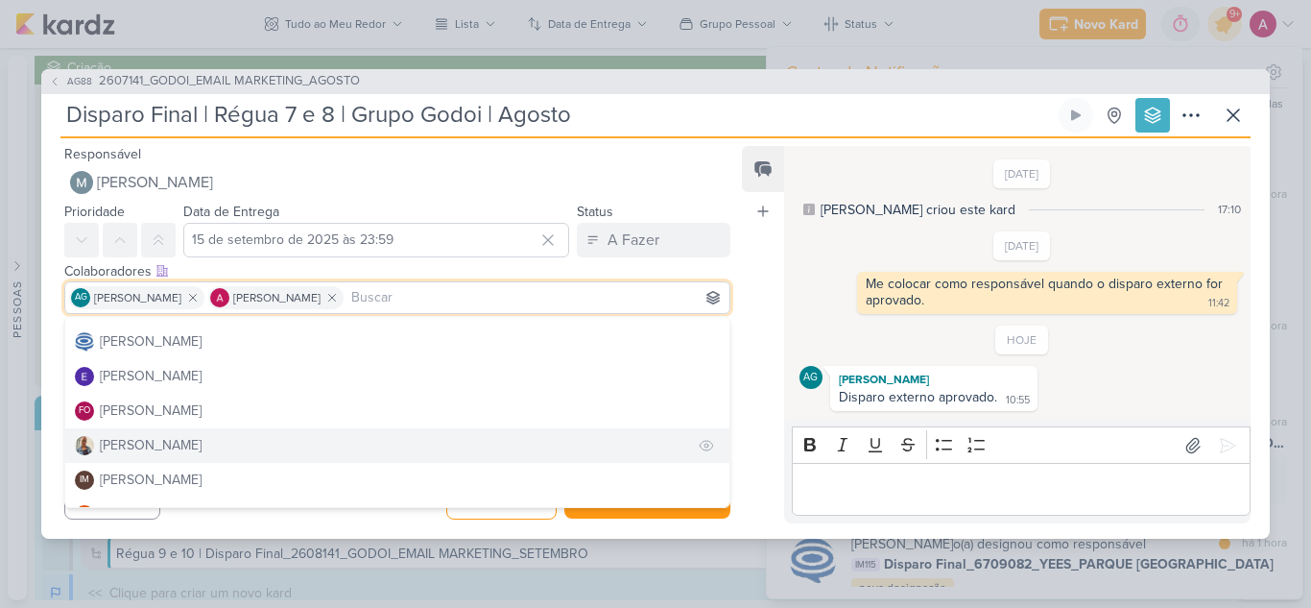
click at [162, 440] on div "[PERSON_NAME]" at bounding box center [151, 445] width 102 height 20
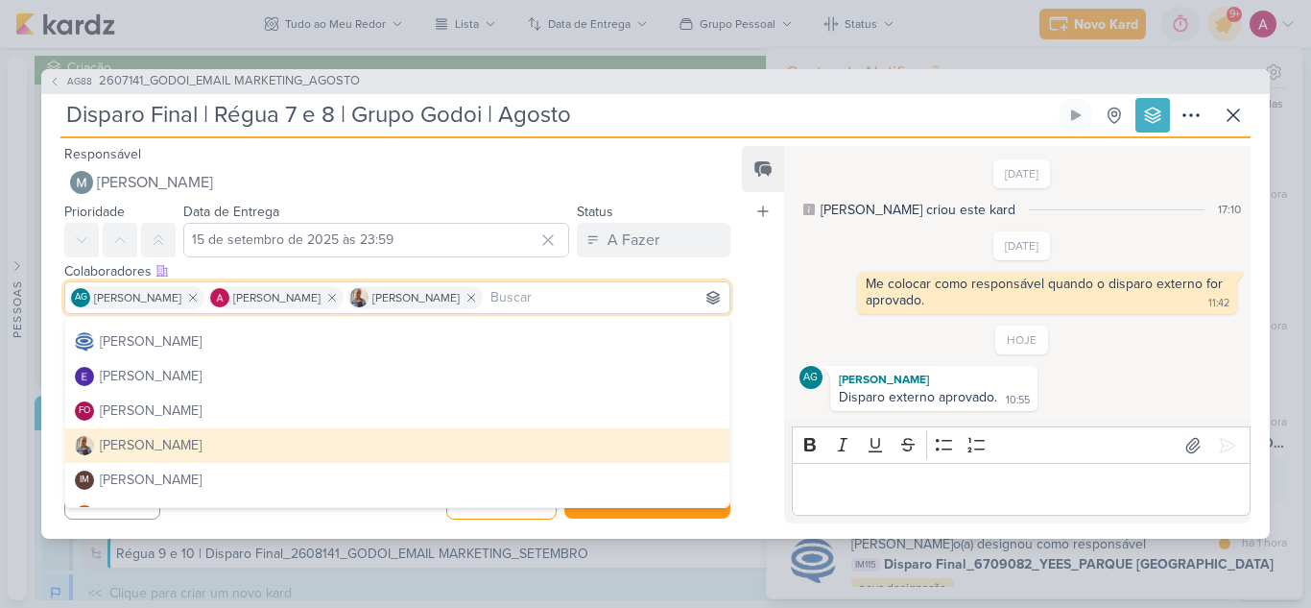
click at [677, 519] on div "Cancelar Redesignar Redesignar e Fechar Ctrl + Enter" at bounding box center [389, 498] width 697 height 49
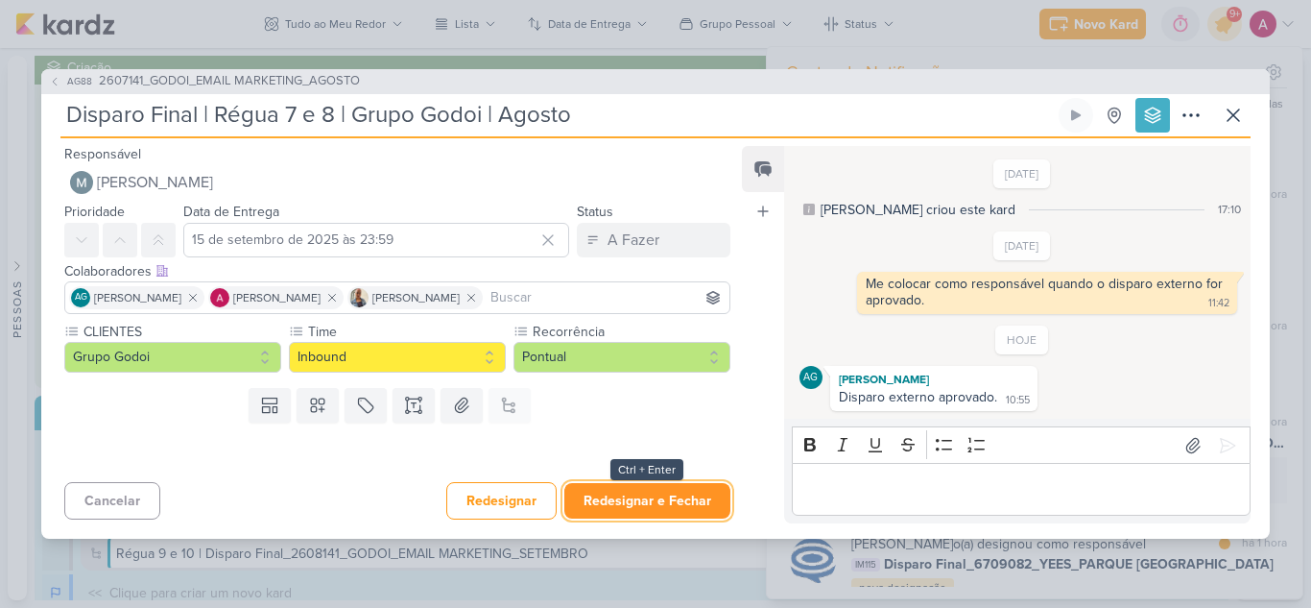
click at [670, 513] on button "Redesignar e Fechar" at bounding box center [647, 501] width 166 height 36
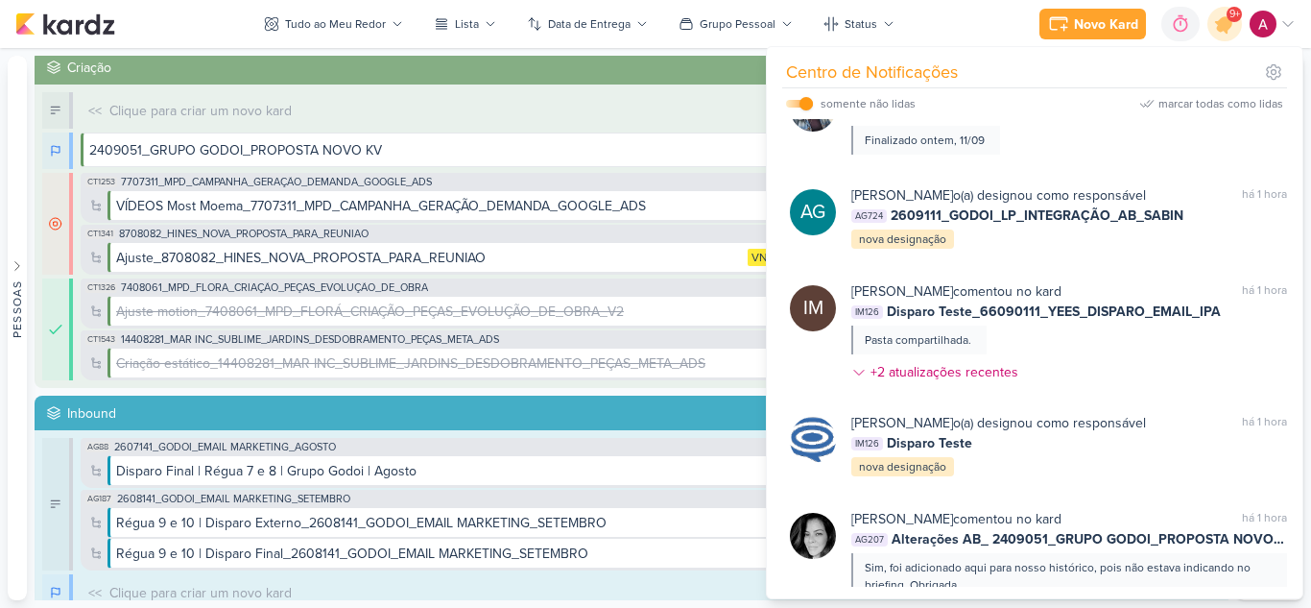
scroll to position [3425, 0]
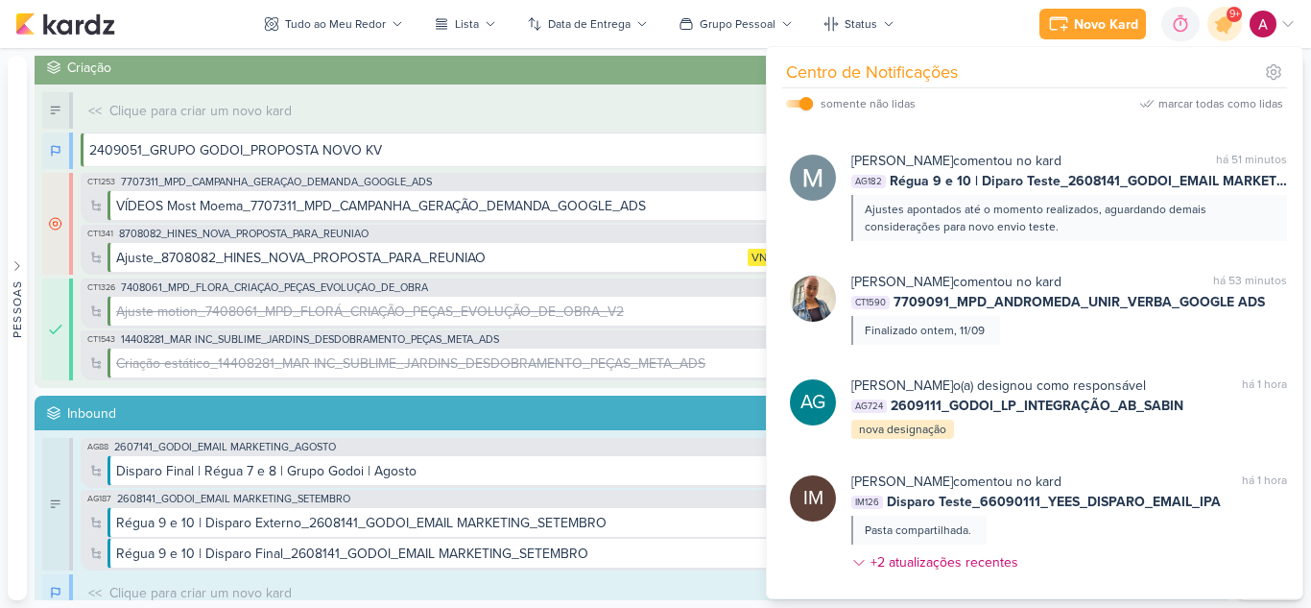
scroll to position [3329, 0]
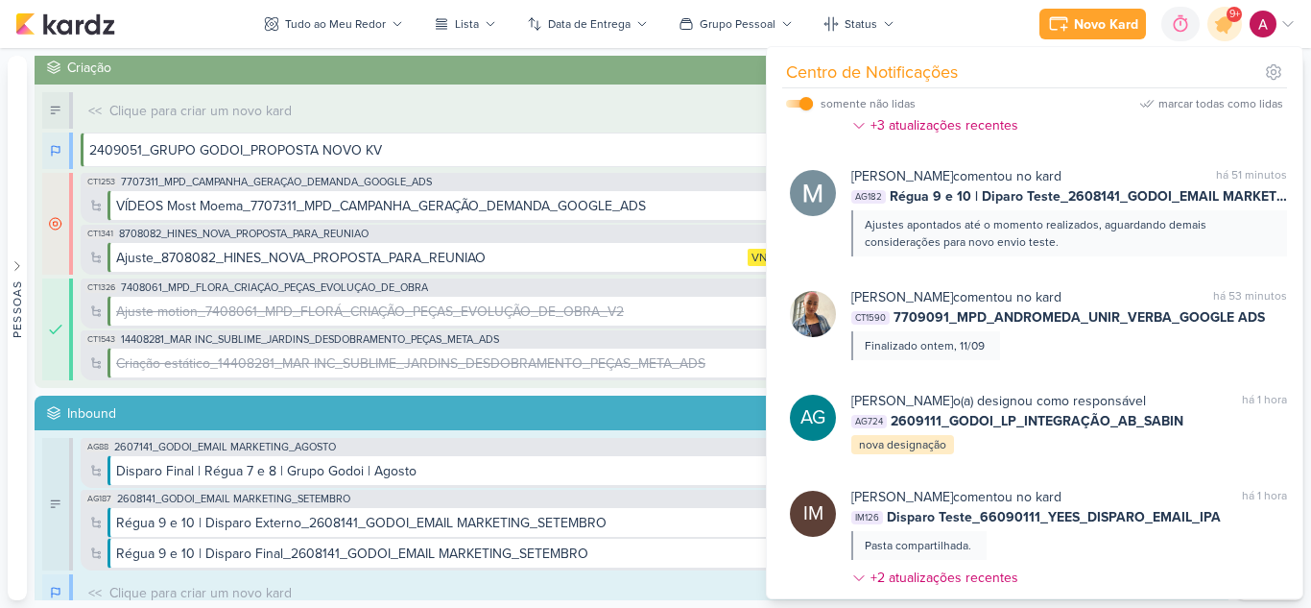
scroll to position [3138, 0]
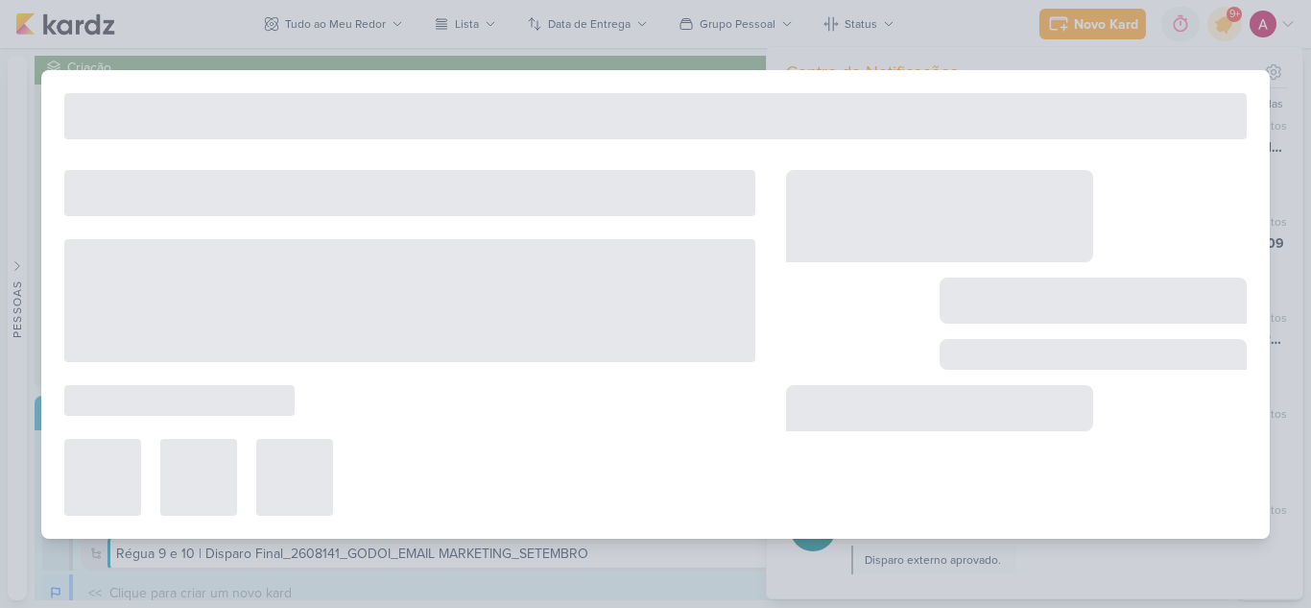
type input "Disparo Final_ 66090112_YEES _ E-MAIL MKT _ JJR BUENA VISTA _ COMIDA DA BOTECO"
type input "[DATE] 18:00"
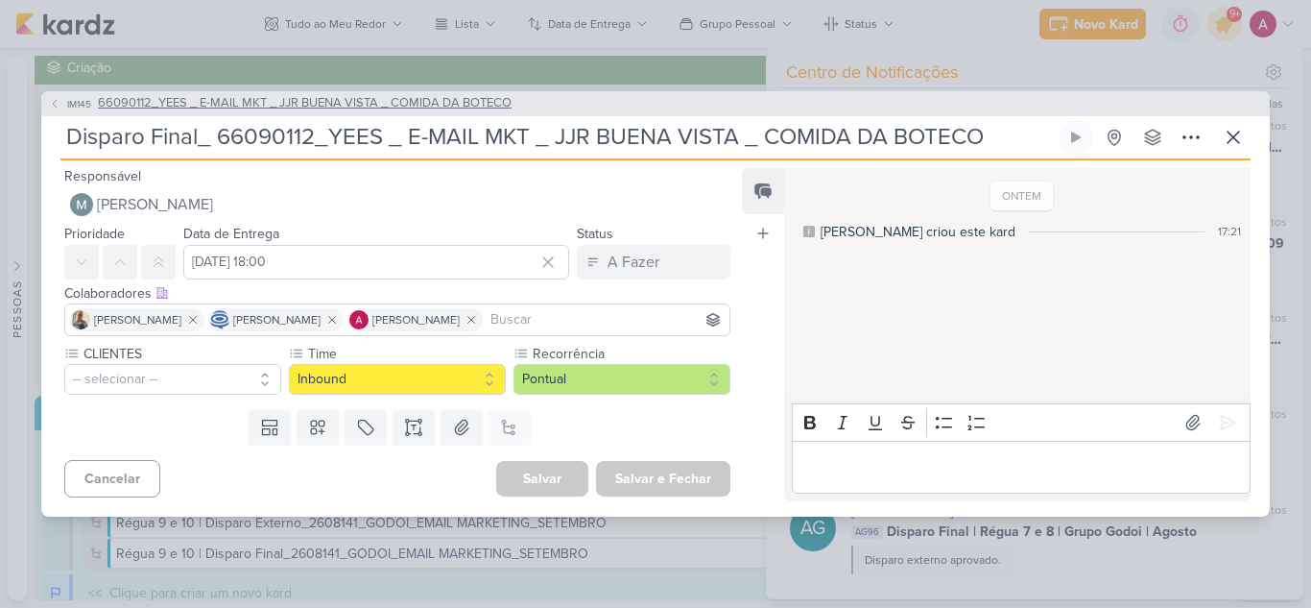
click at [82, 104] on span "IM145" at bounding box center [79, 104] width 30 height 14
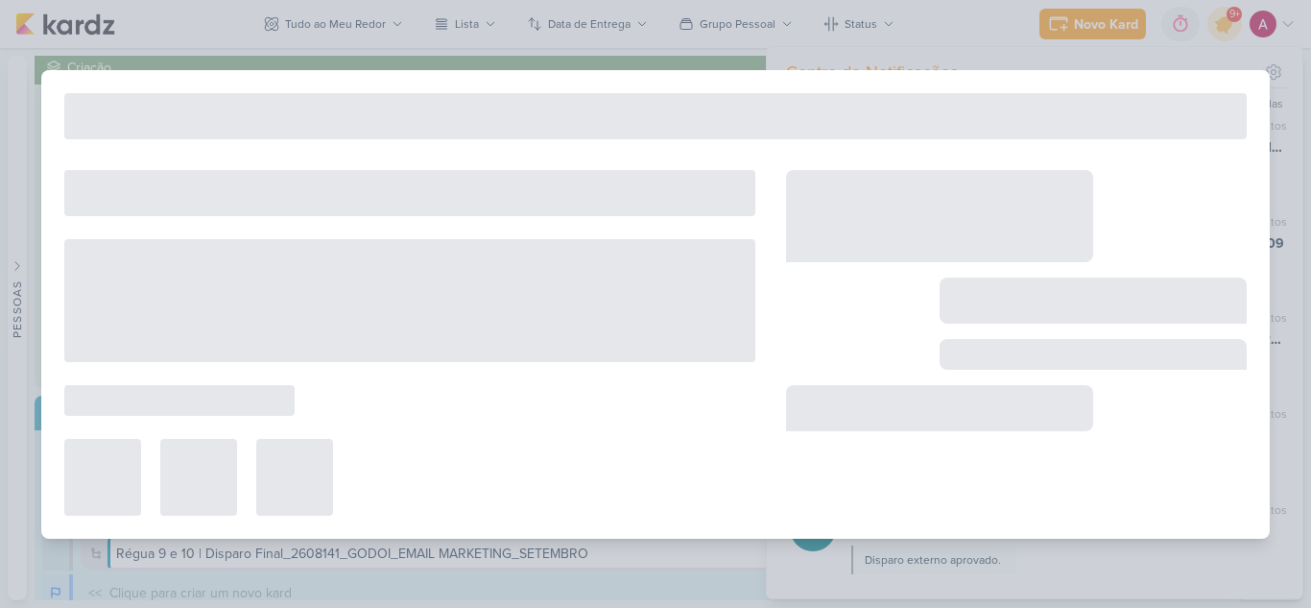
type input "66090112_YEES _ E-MAIL MKT _ JJR BUENA VISTA _ COMIDA DA BOTECO"
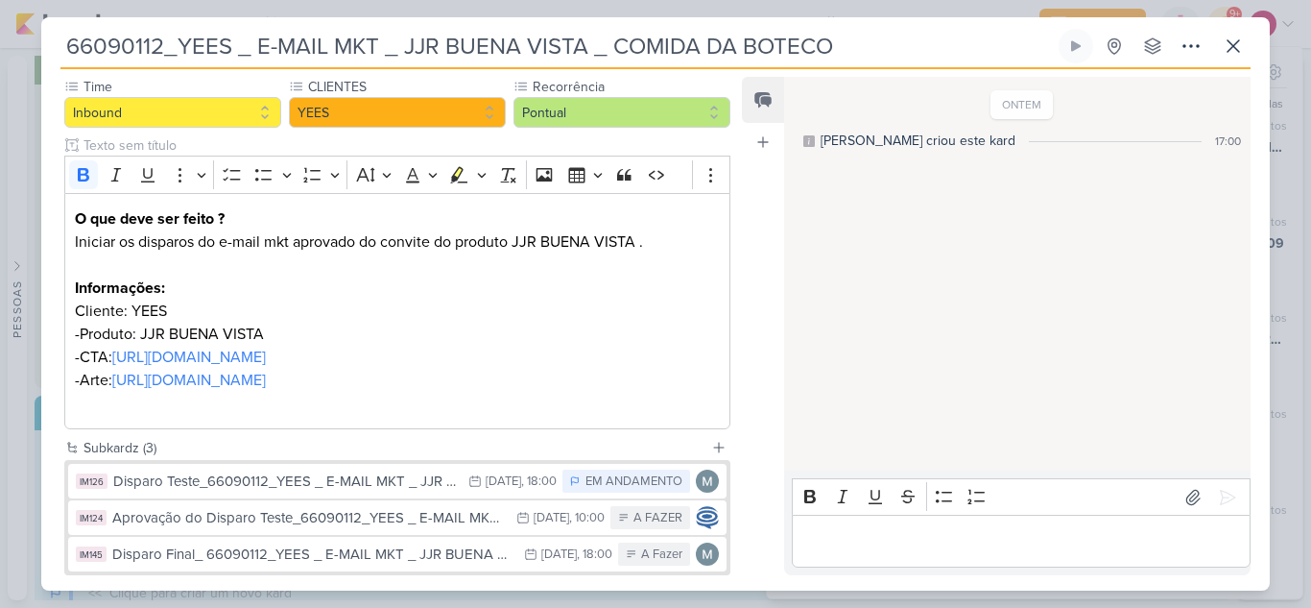
scroll to position [328, 0]
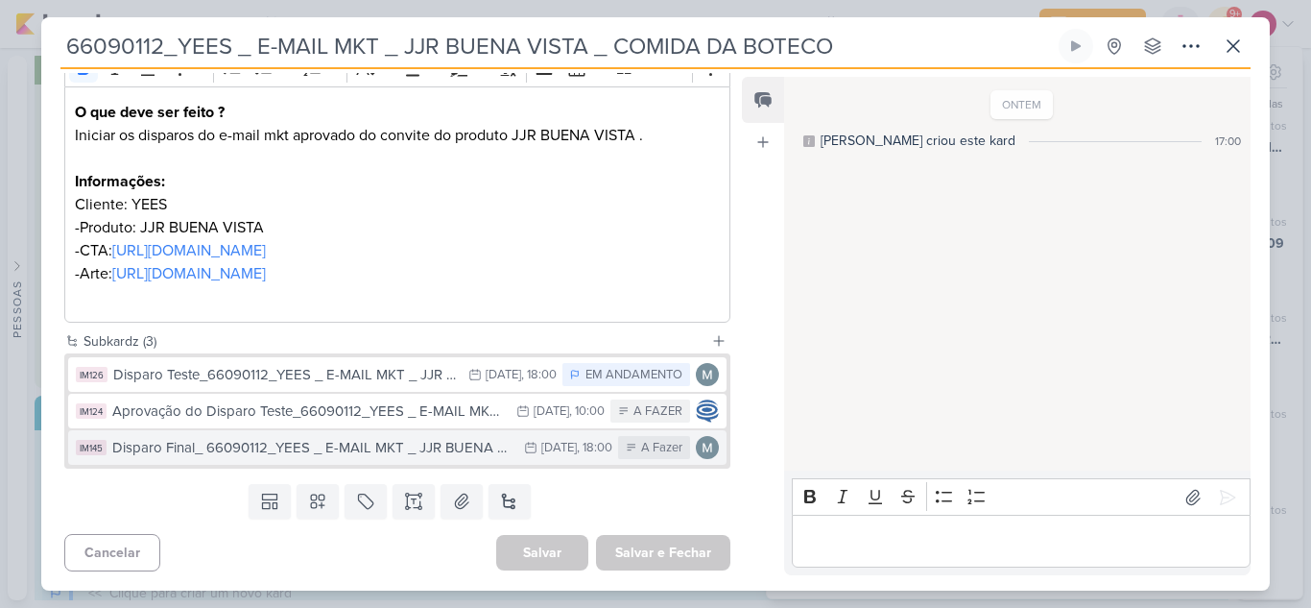
click at [359, 440] on div "Disparo Final_ 66090112_YEES _ E-MAIL MKT _ JJR BUENA VISTA _ COMIDA DA BOTECO" at bounding box center [313, 448] width 402 height 22
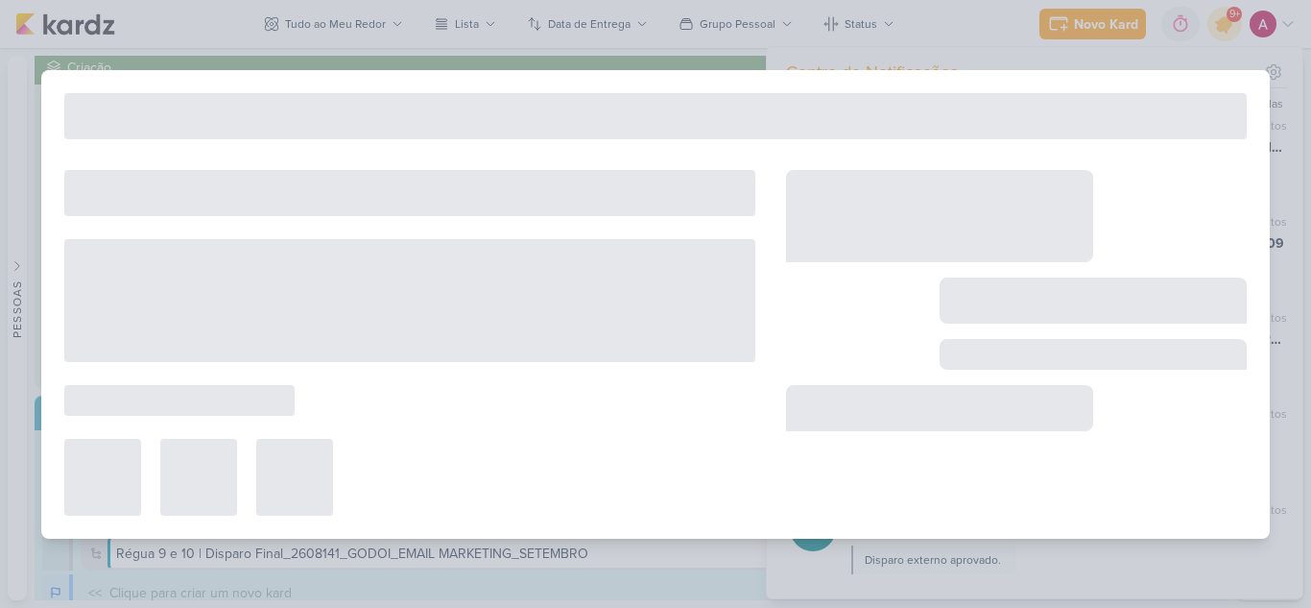
type input "Disparo Final_ 66090112_YEES _ E-MAIL MKT _ JJR BUENA VISTA _ COMIDA DA BOTECO"
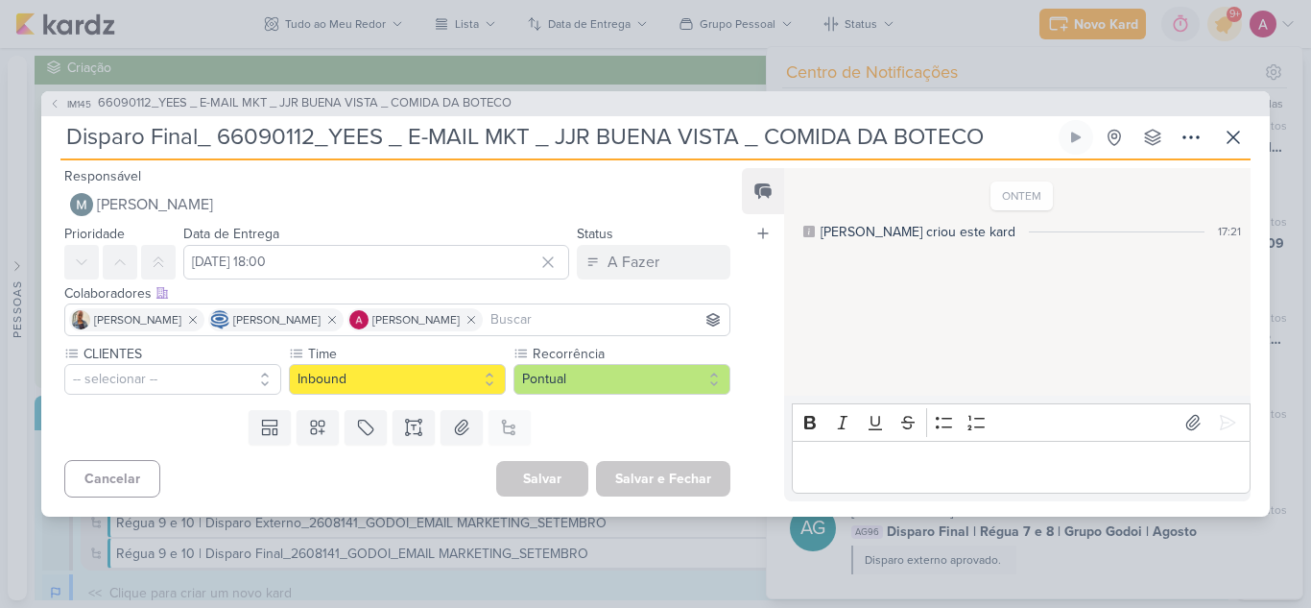
click at [855, 478] on p "Editor editing area: main" at bounding box center [1020, 466] width 439 height 23
click at [157, 367] on button "-- selecionar --" at bounding box center [172, 379] width 217 height 31
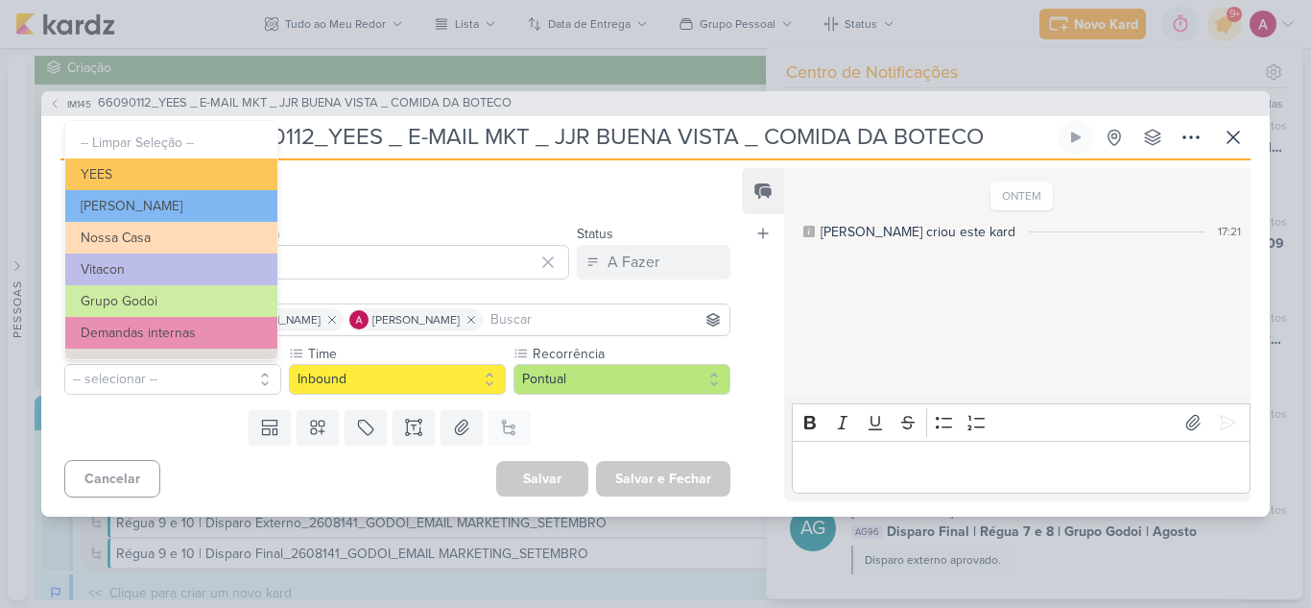
click at [304, 483] on div "Cancelar [GEOGRAPHIC_DATA] Salvar e Fechar Ctrl + Enter" at bounding box center [389, 476] width 697 height 49
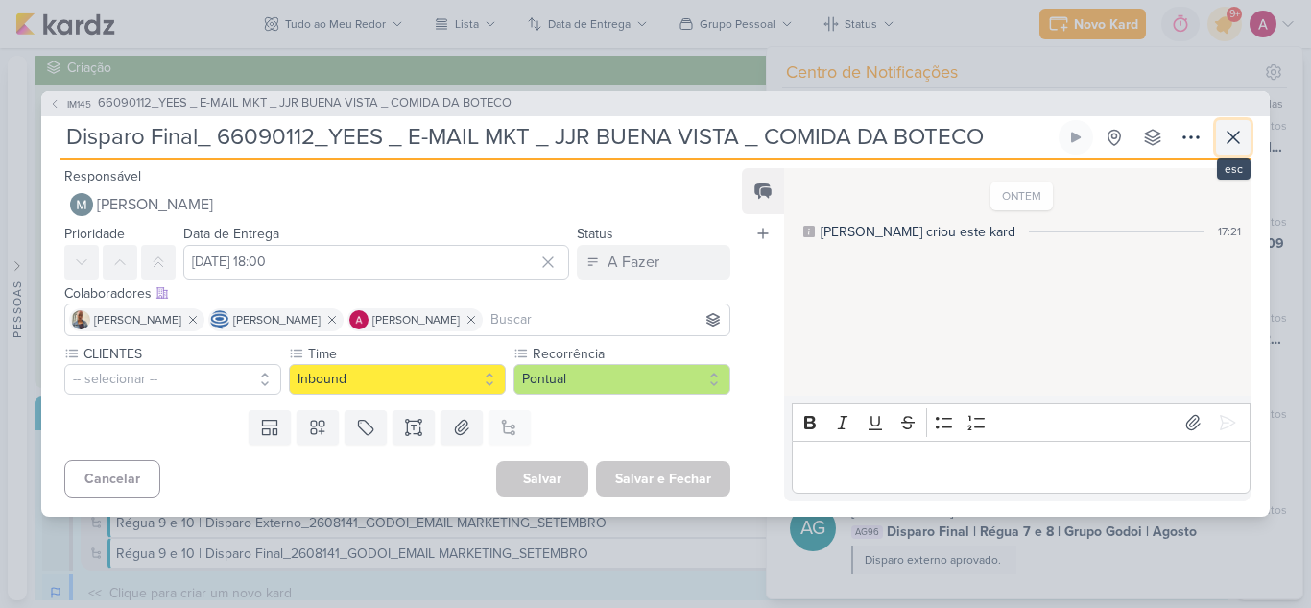
click at [1220, 140] on button at bounding box center [1233, 137] width 35 height 35
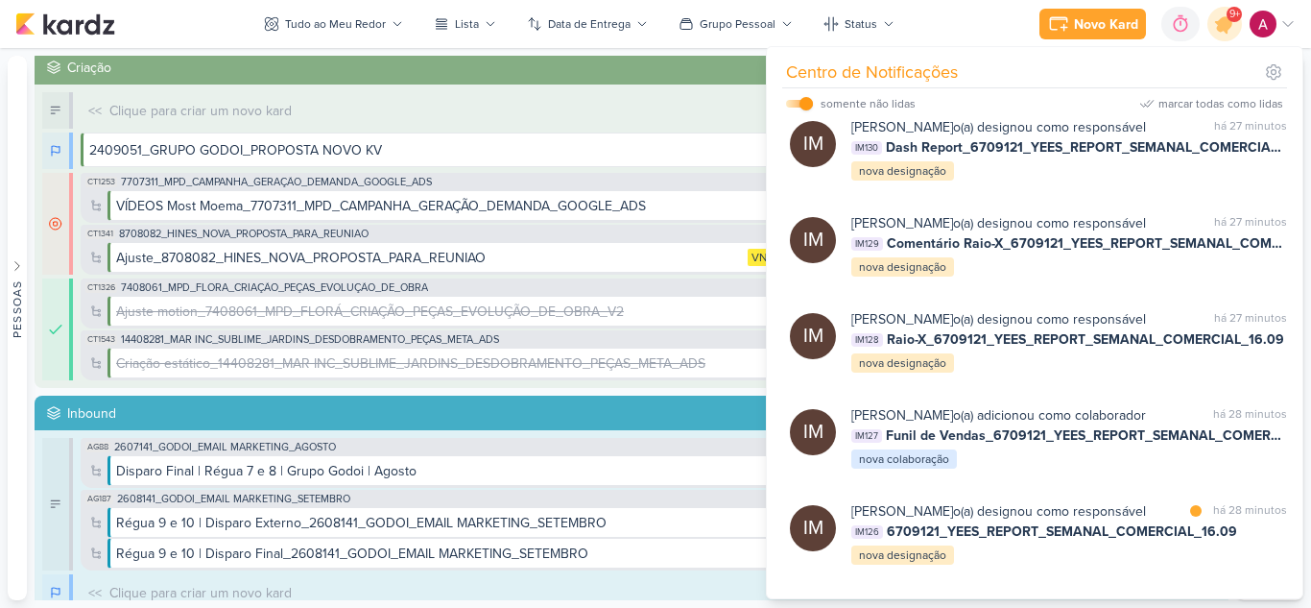
scroll to position [2658, 0]
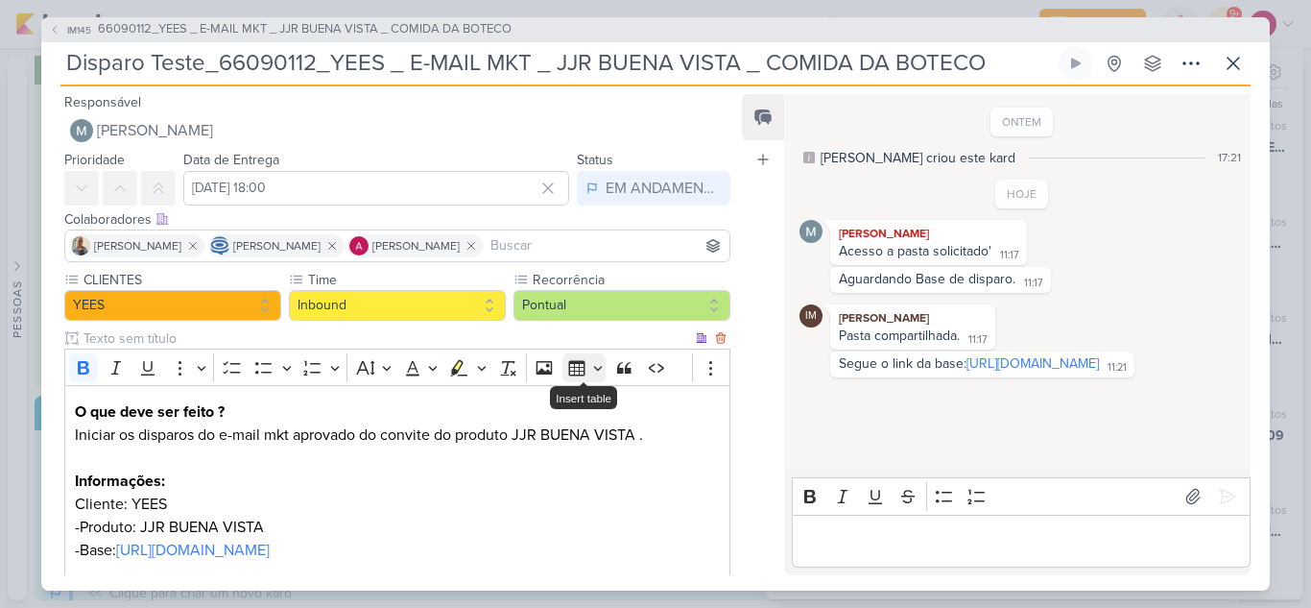
scroll to position [246, 0]
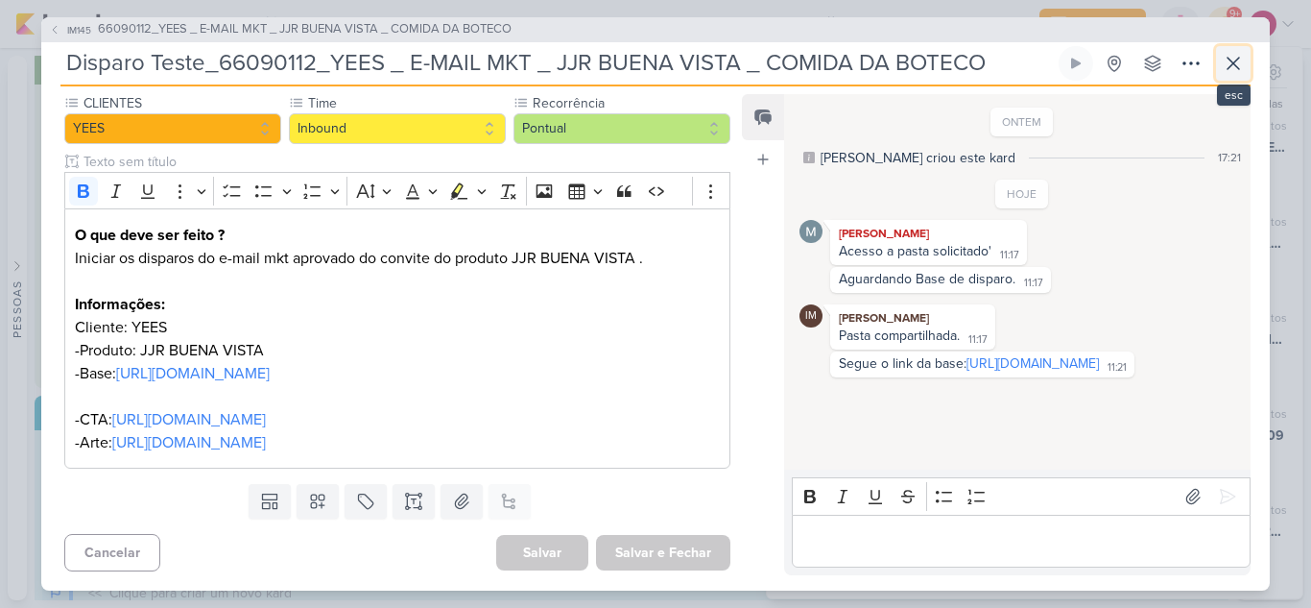
click at [1228, 67] on icon at bounding box center [1233, 63] width 23 height 23
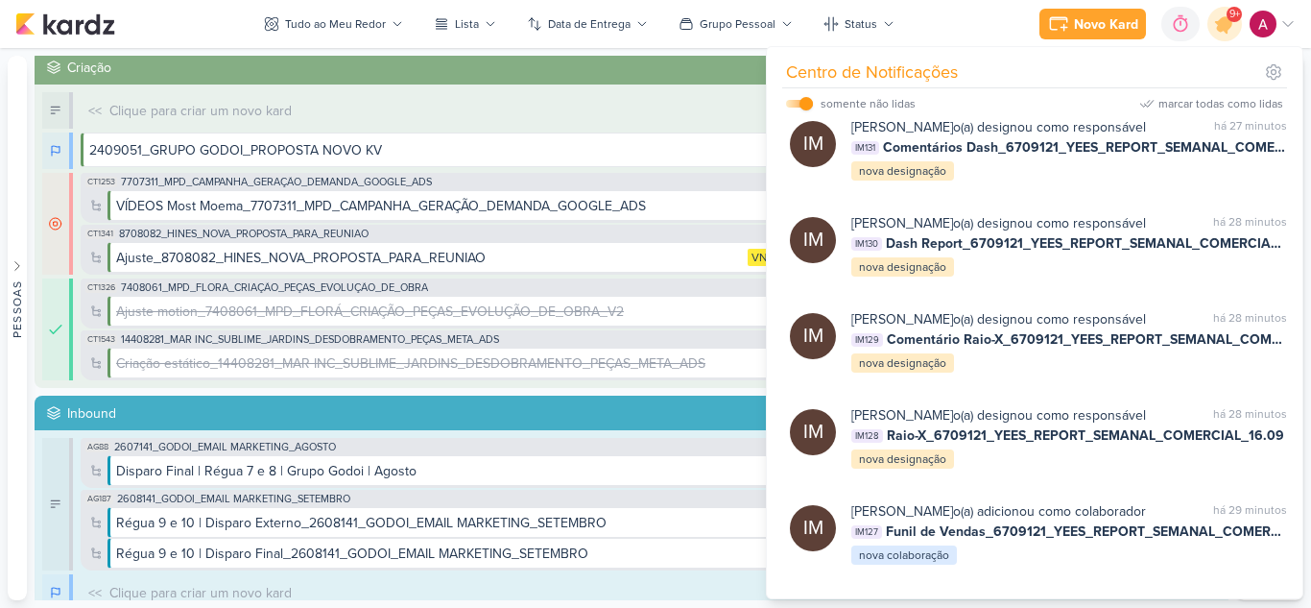
scroll to position [2562, 0]
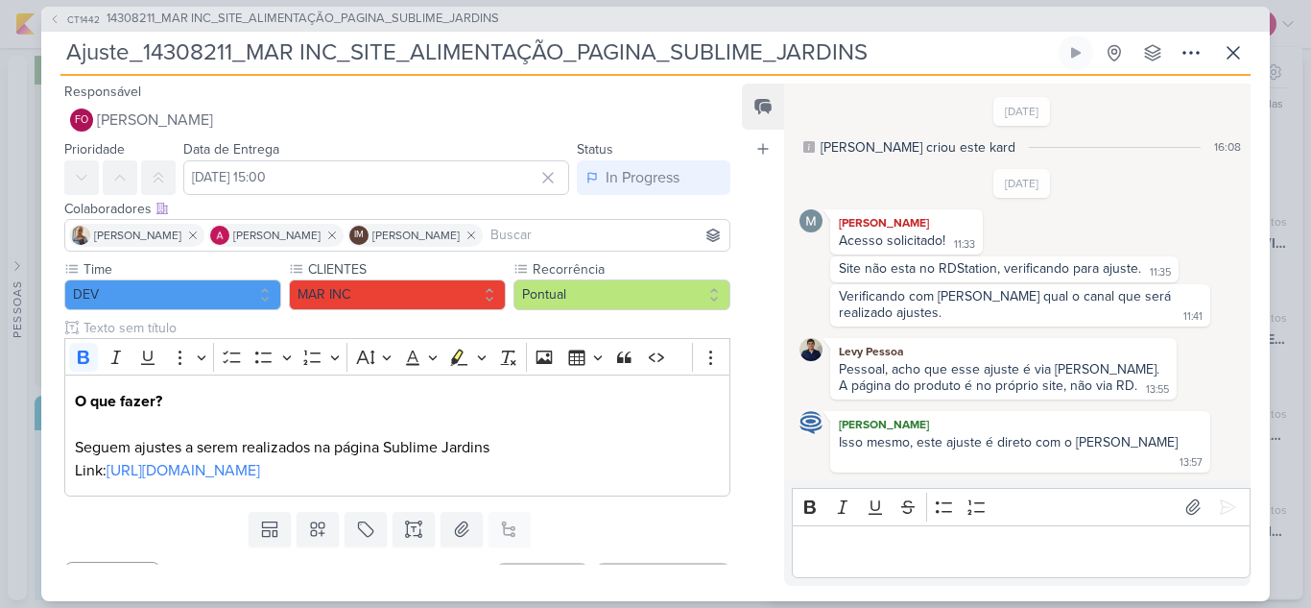
scroll to position [335, 0]
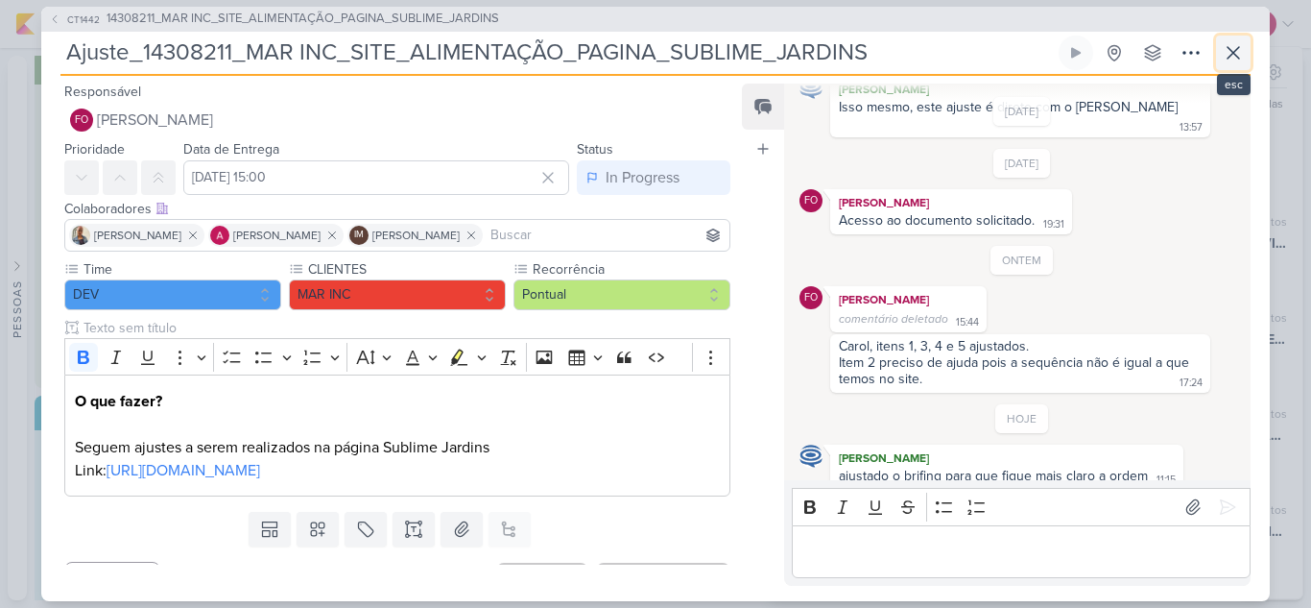
click at [1222, 59] on icon at bounding box center [1233, 52] width 23 height 23
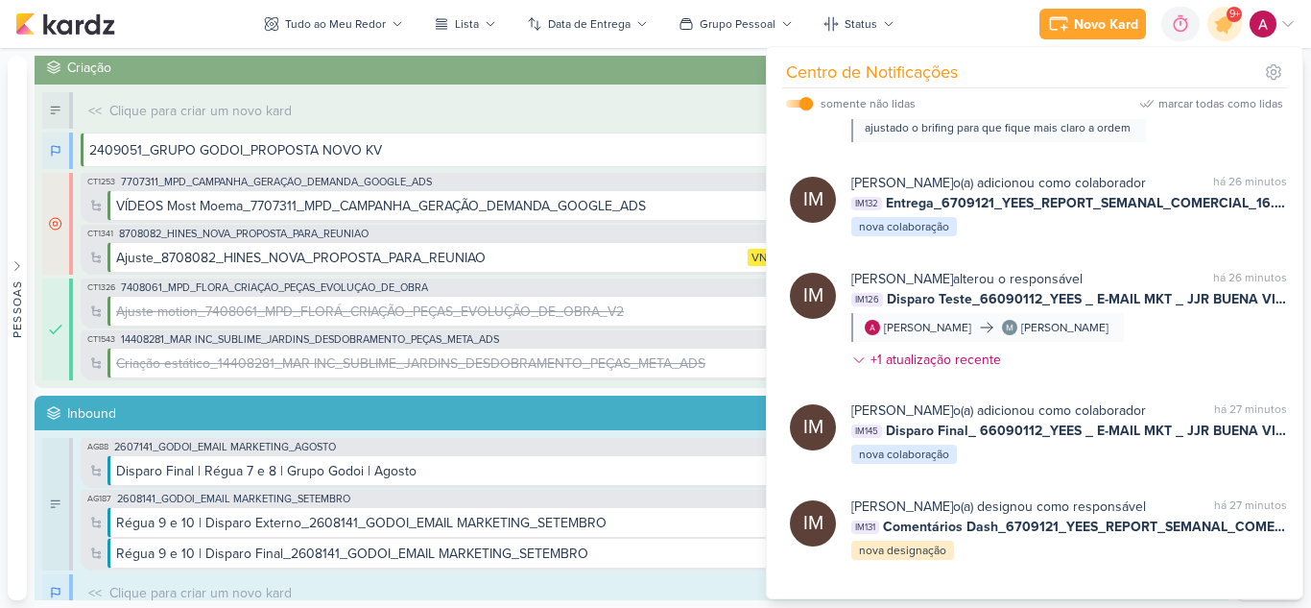
scroll to position [2274, 0]
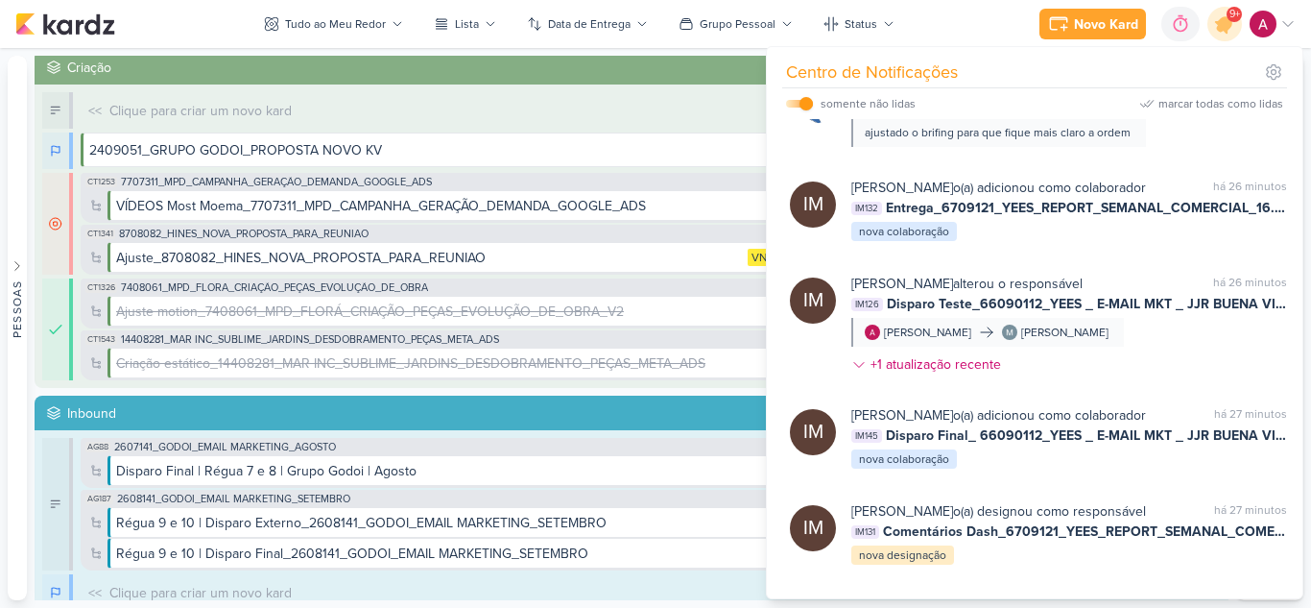
click at [1174, 43] on div "[PERSON_NAME] mudou o status do kard marcar como lida há 25 minutos AG182 Régua…" at bounding box center [1069, 6] width 436 height 73
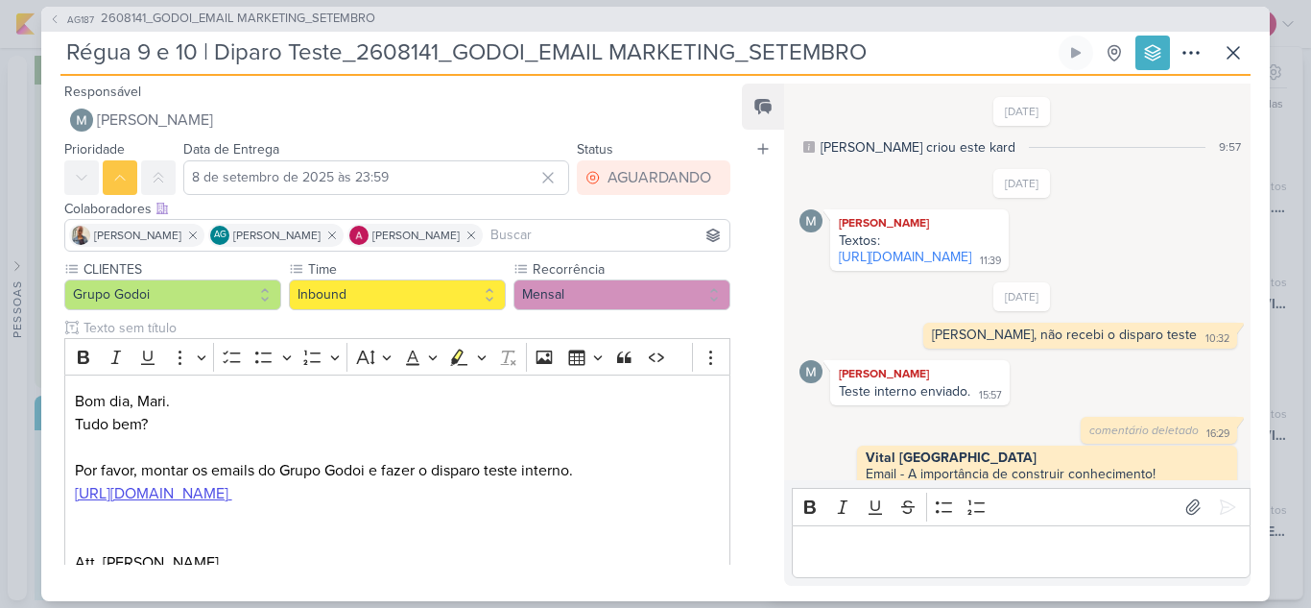
scroll to position [596, 0]
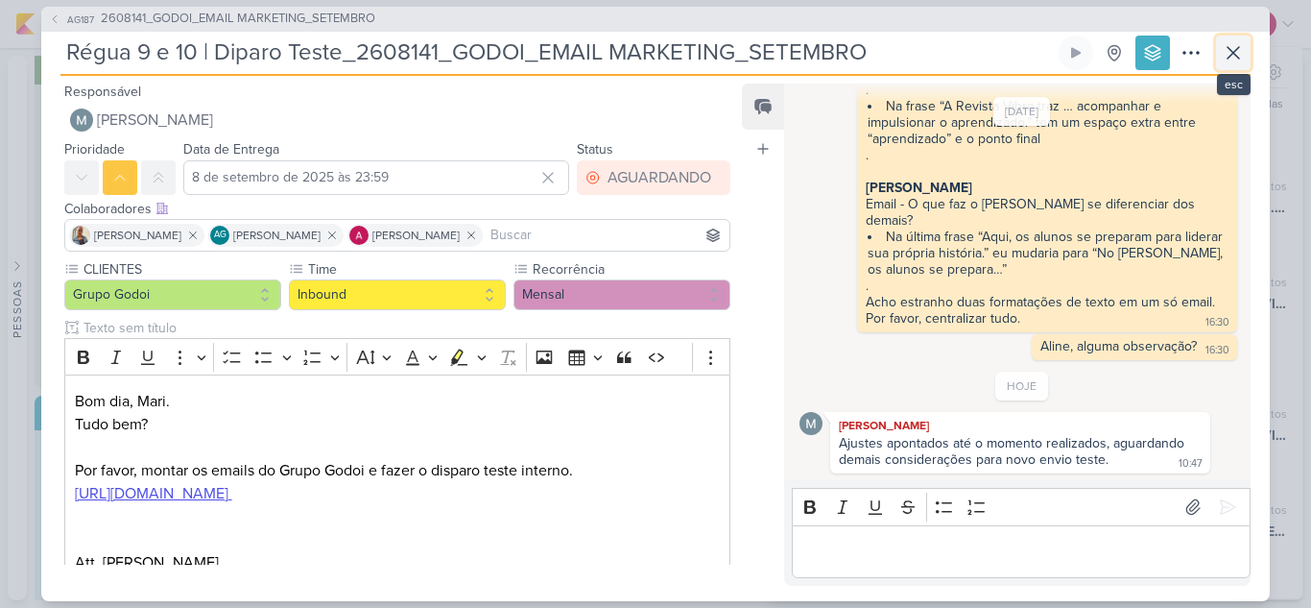
click at [1223, 60] on icon at bounding box center [1233, 52] width 23 height 23
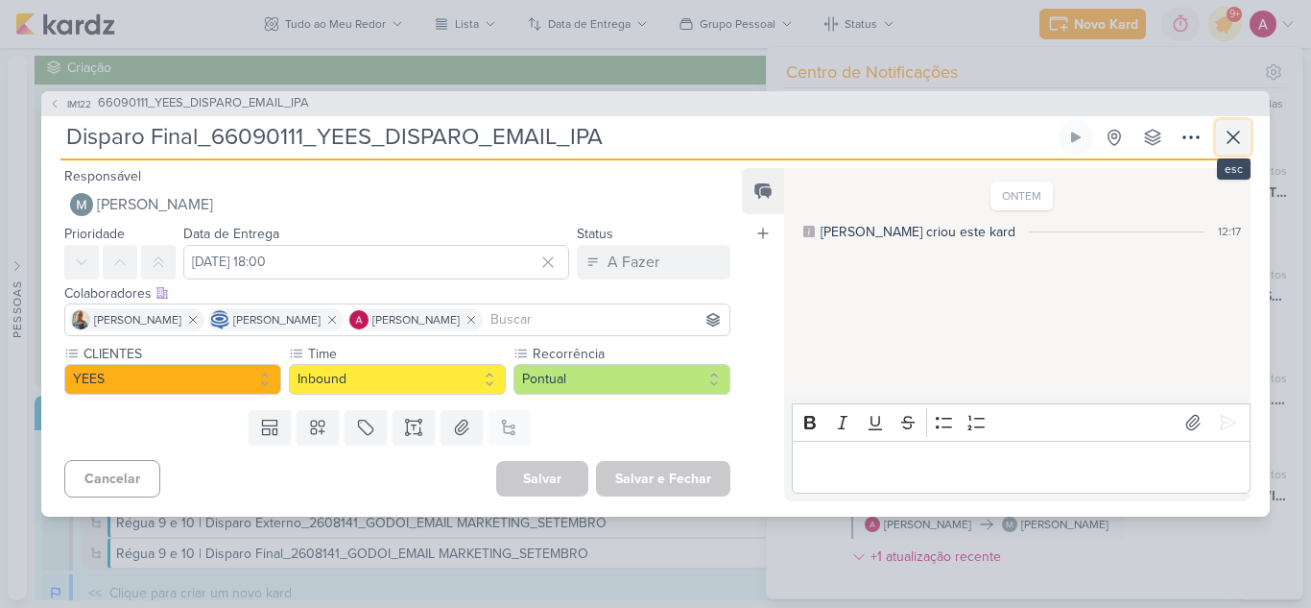
click at [1227, 144] on icon at bounding box center [1233, 137] width 23 height 23
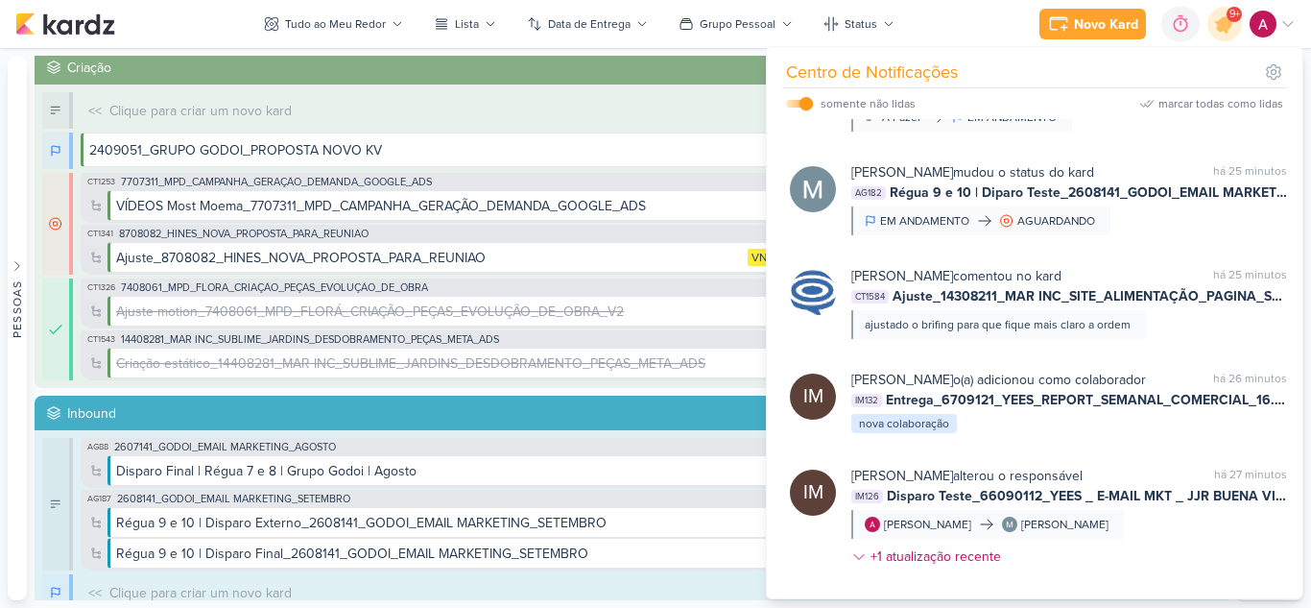
scroll to position [1986, 0]
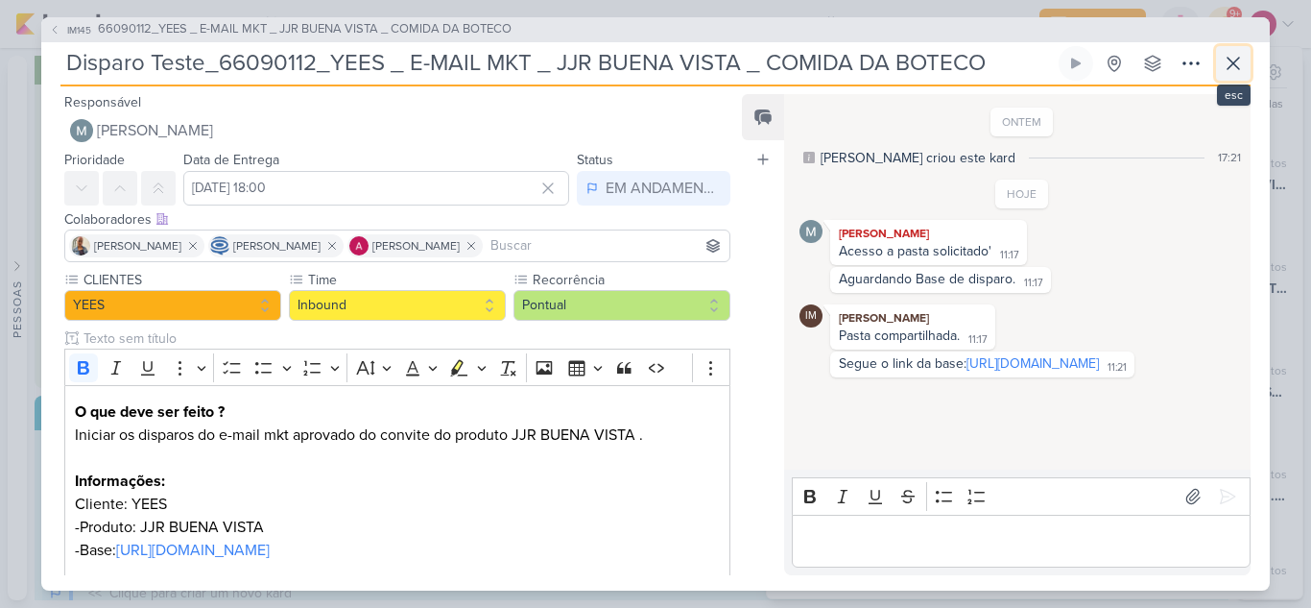
click at [1228, 72] on icon at bounding box center [1233, 63] width 23 height 23
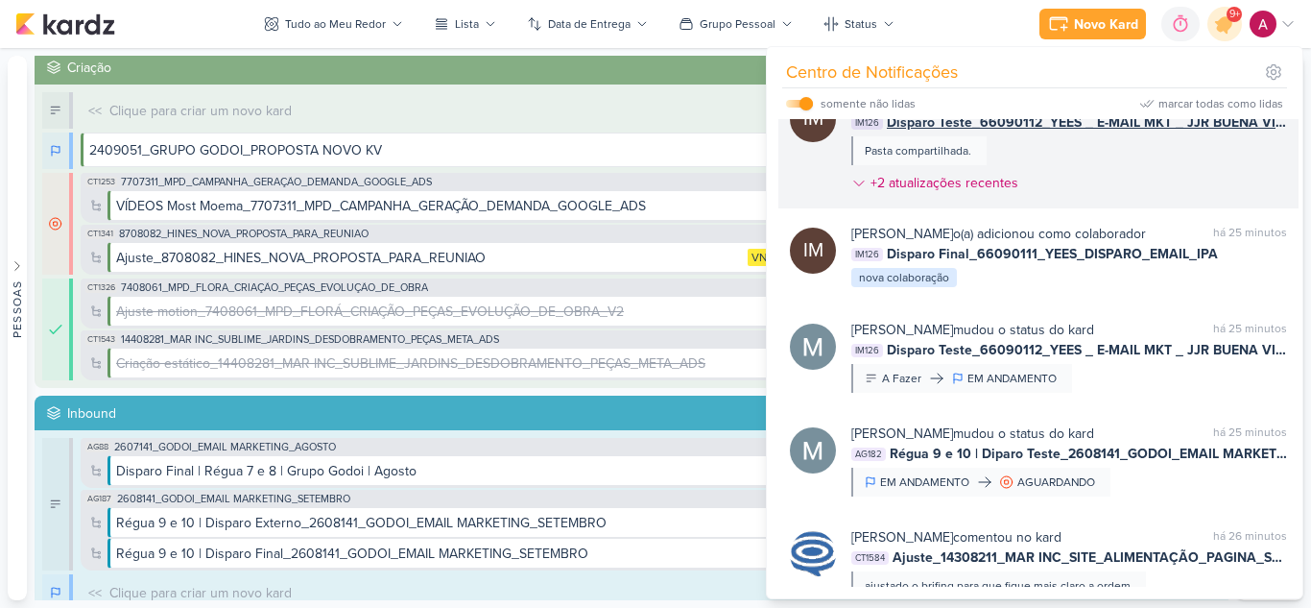
scroll to position [1794, 0]
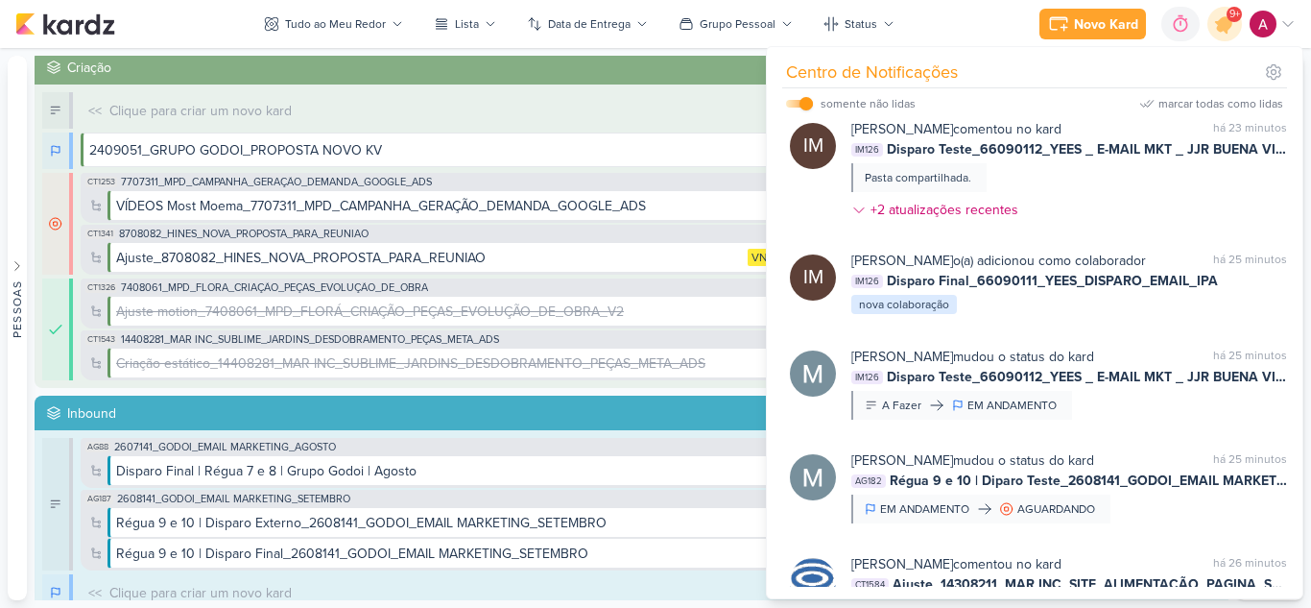
click at [1166, 96] on div "[PERSON_NAME] mudou o status do kard marcar como lida há 20 minutos IM120 Aprov…" at bounding box center [1069, 42] width 436 height 108
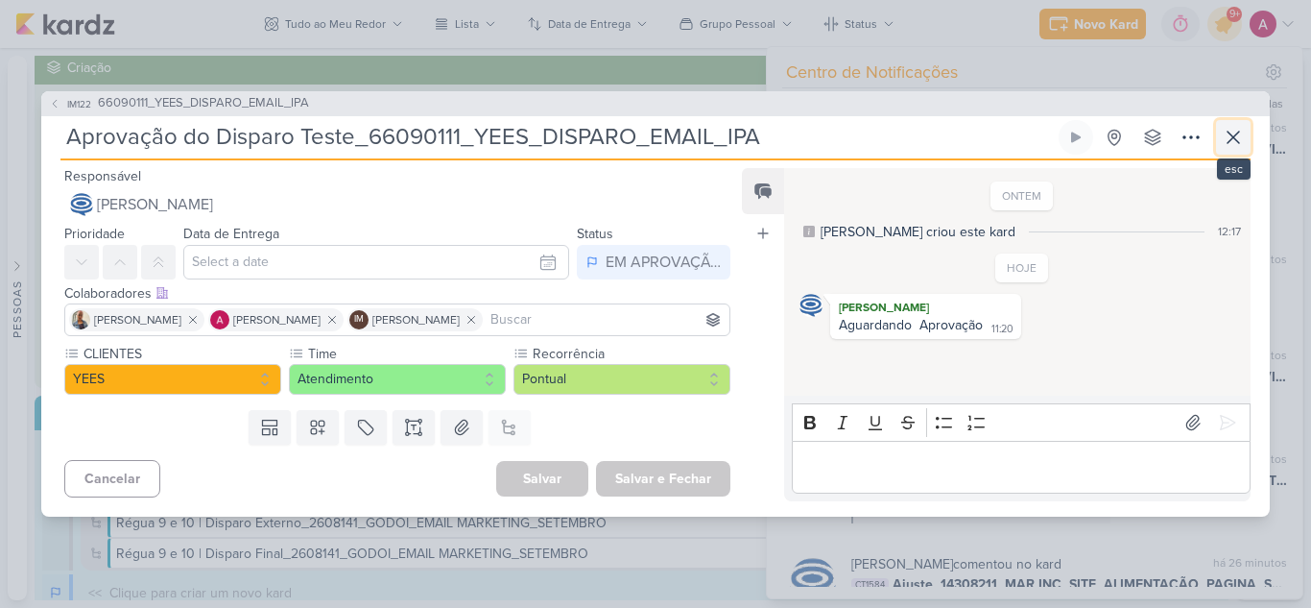
click at [1229, 139] on icon at bounding box center [1233, 137] width 23 height 23
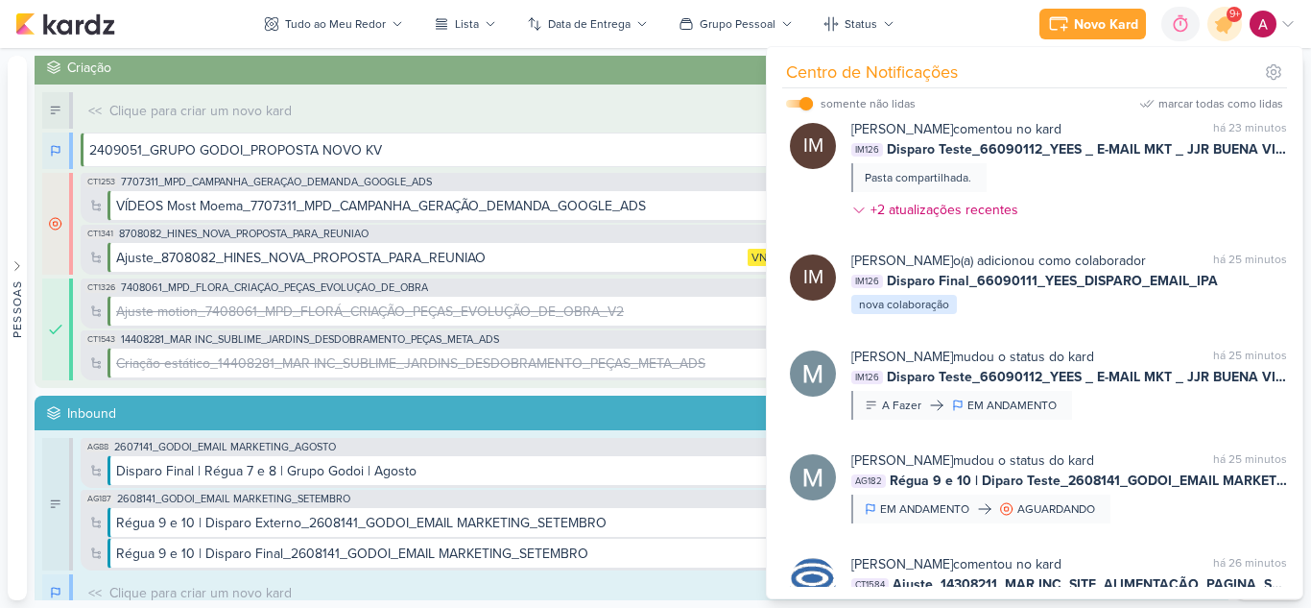
scroll to position [1698, 0]
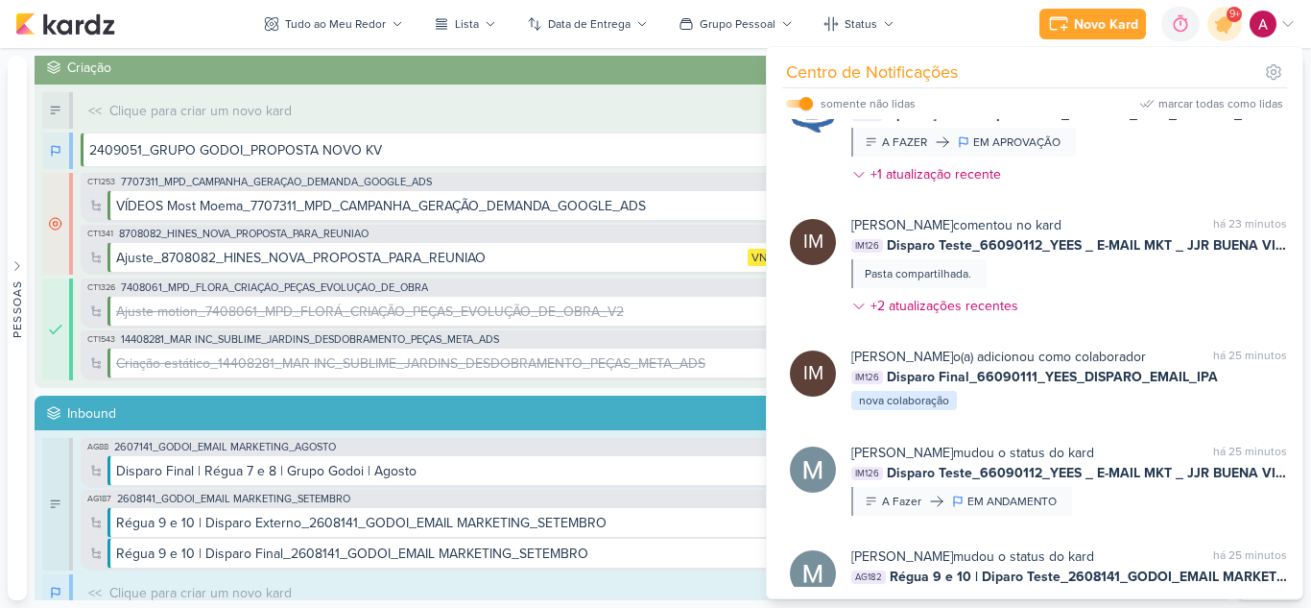
click at [1141, 68] on div "IM [PERSON_NAME] comentou no kard marcar como lida há 19 minutos IM126 Disparo …" at bounding box center [1038, 16] width 520 height 104
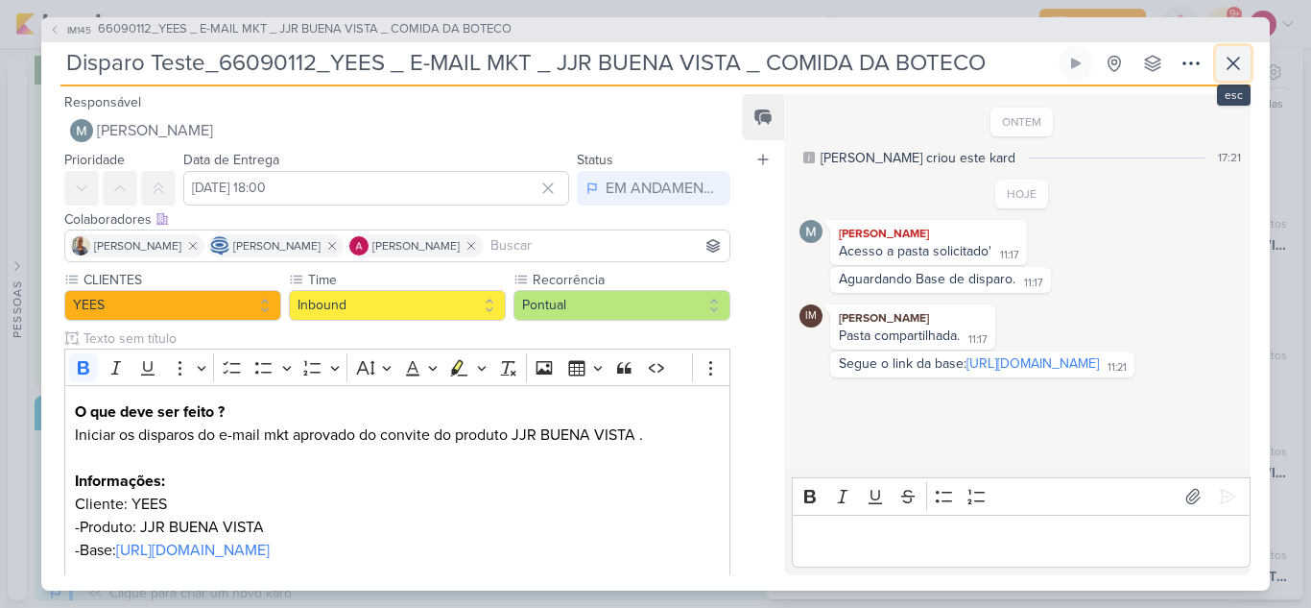
click at [1243, 67] on icon at bounding box center [1233, 63] width 23 height 23
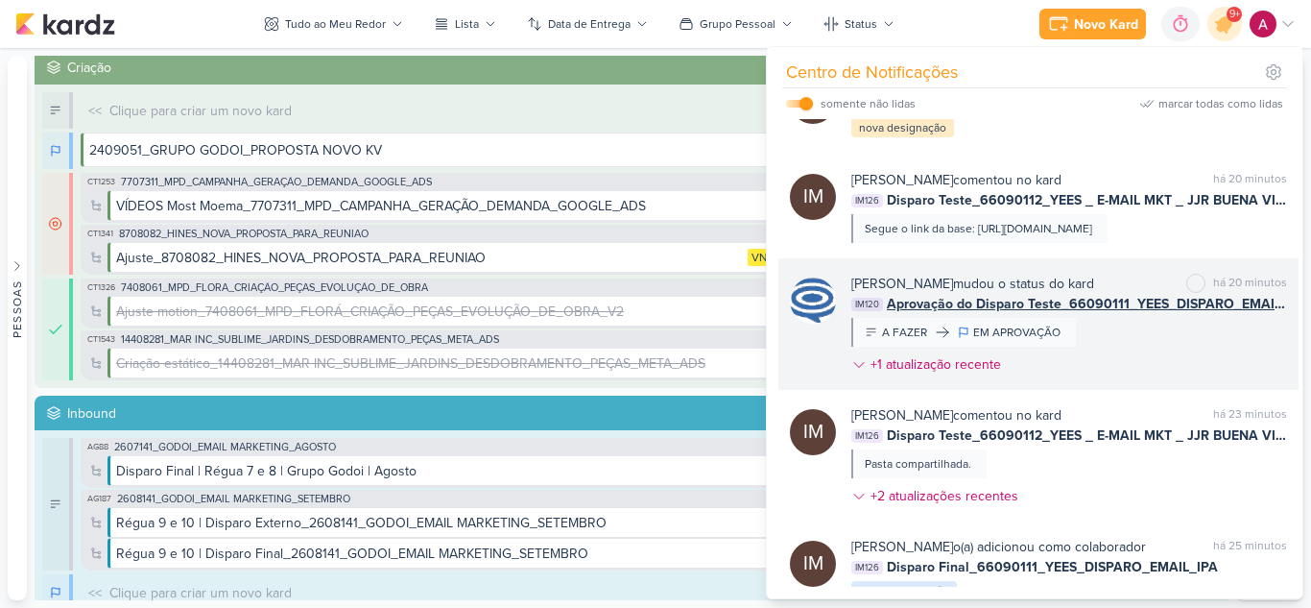
scroll to position [1506, 0]
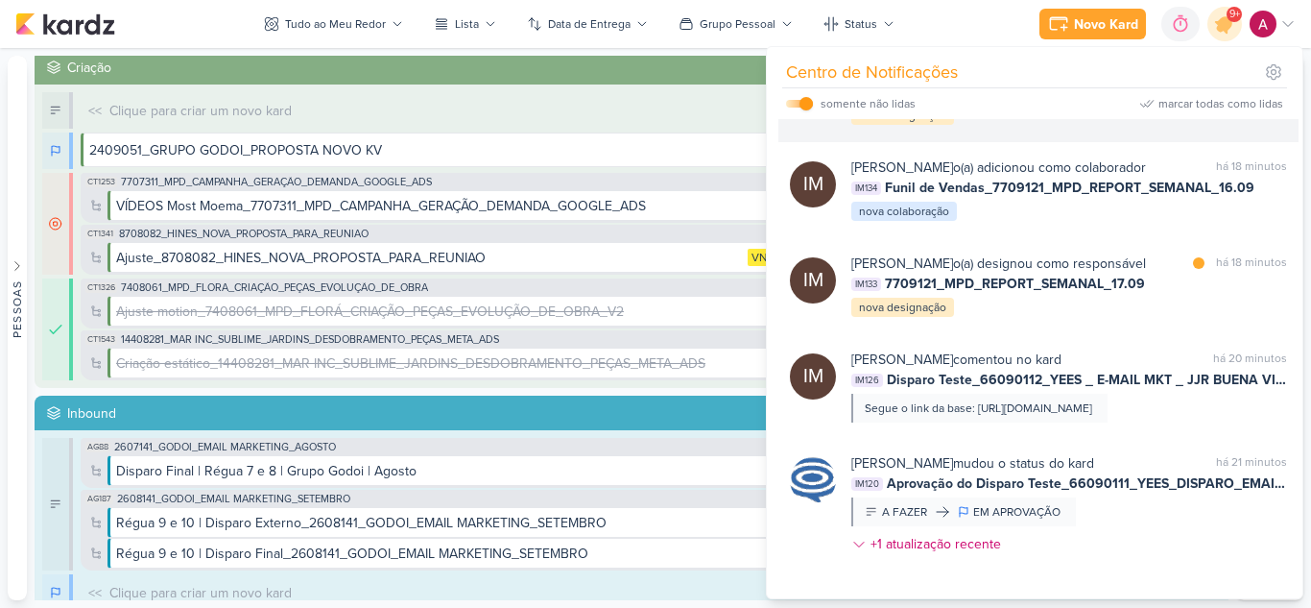
scroll to position [1314, 0]
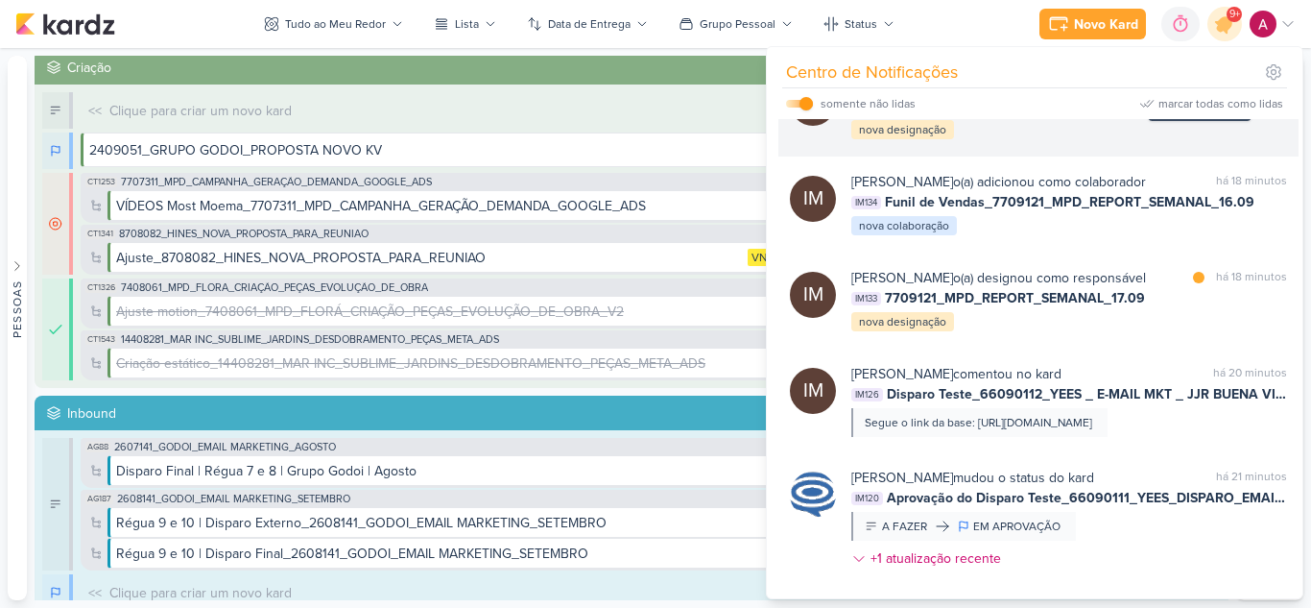
click at [1197, 91] on div at bounding box center [1200, 86] width 12 height 12
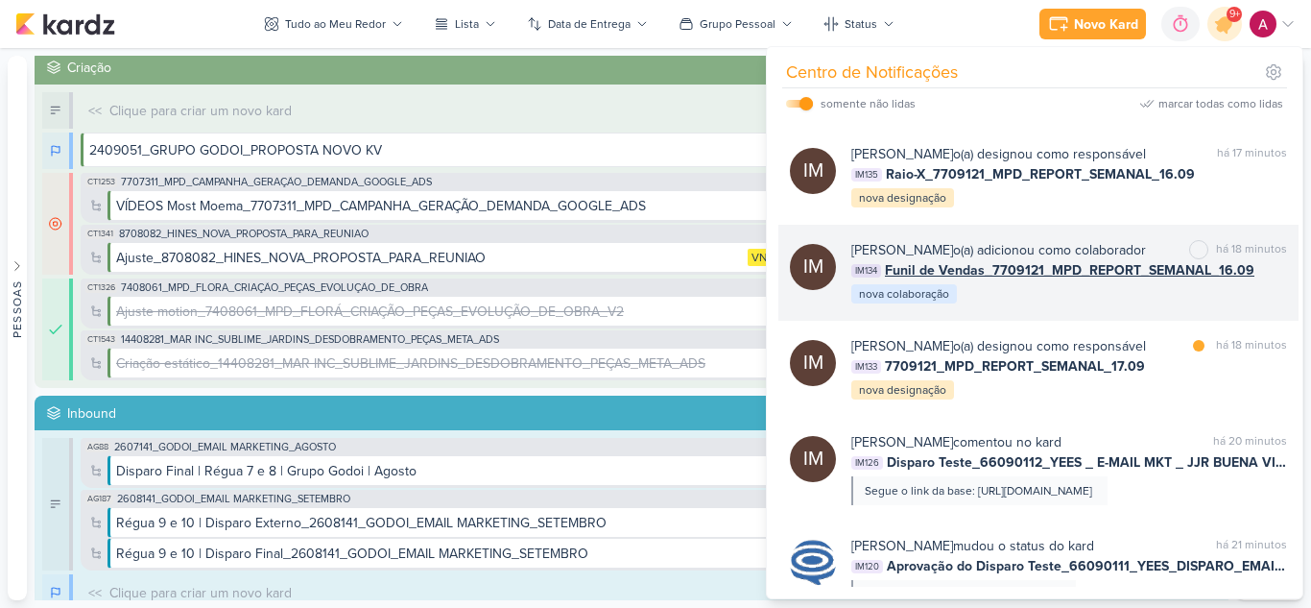
scroll to position [1218, 0]
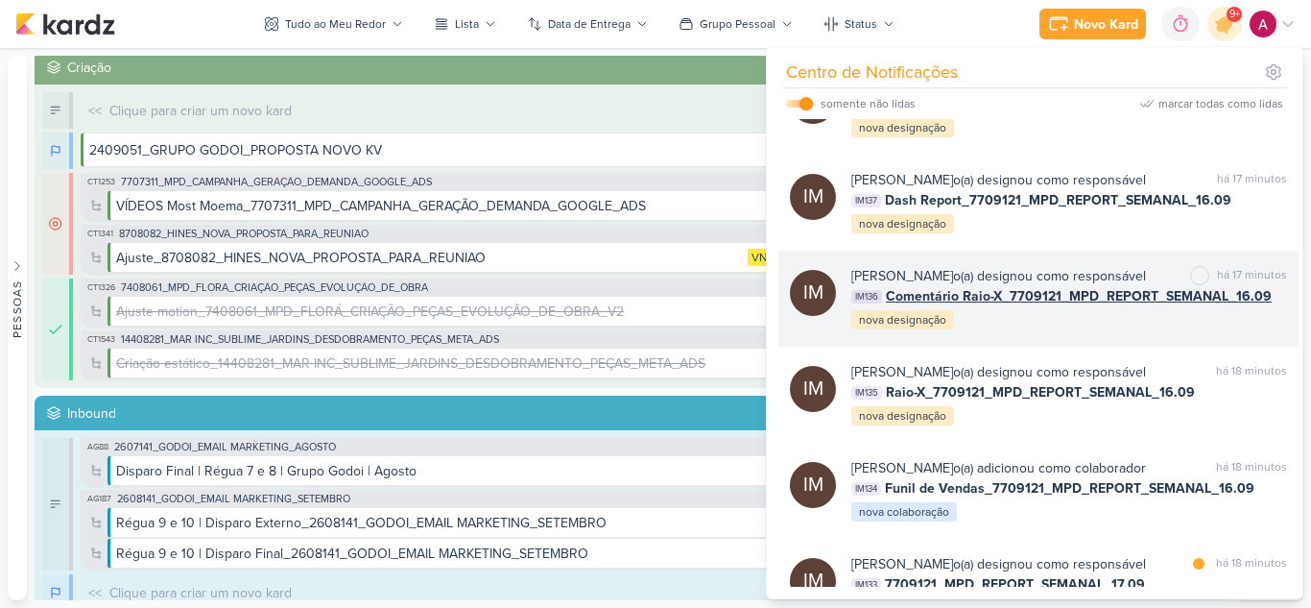
scroll to position [1026, 0]
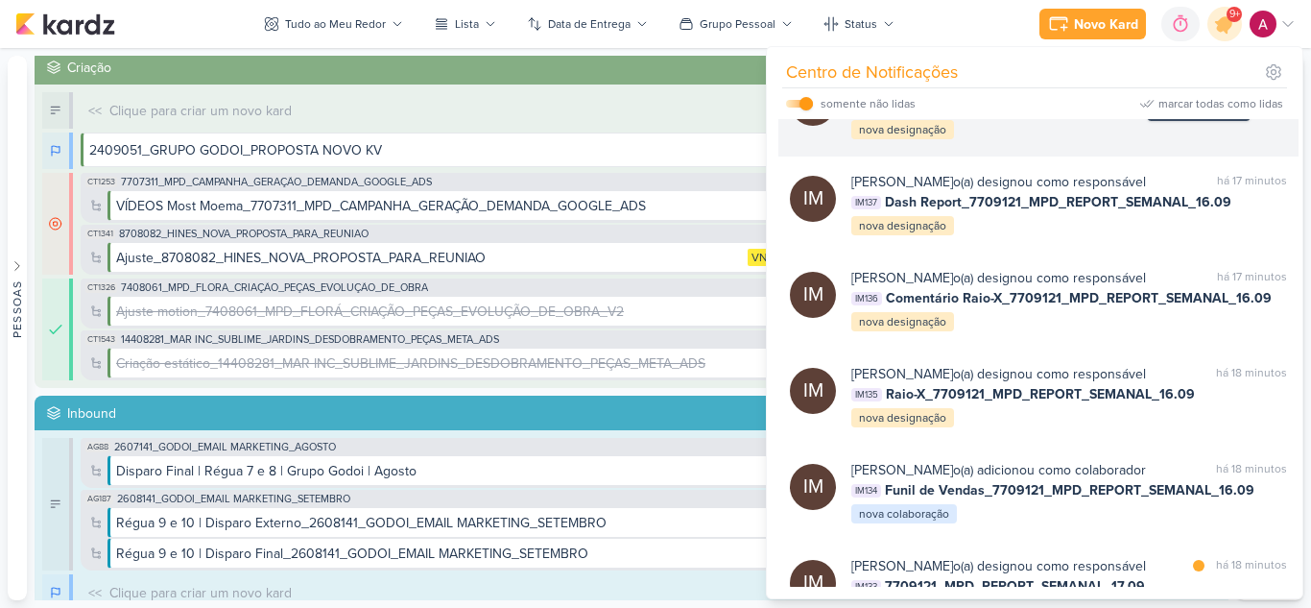
click at [1194, 91] on div at bounding box center [1199, 86] width 12 height 12
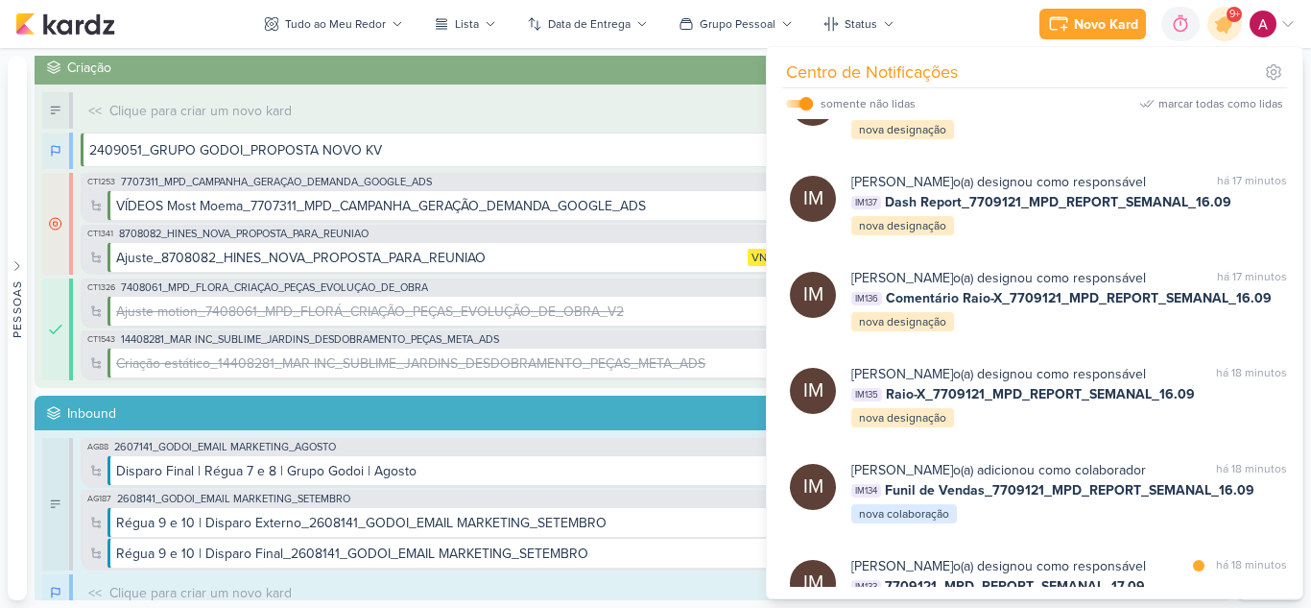
scroll to position [834, 0]
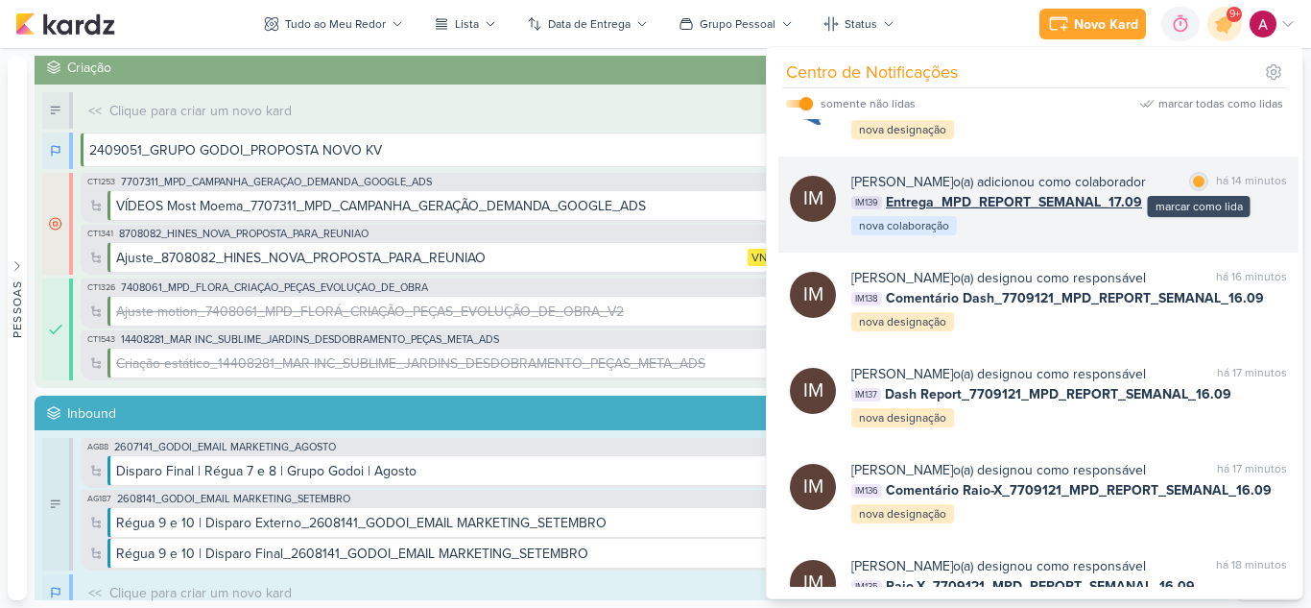
click at [1197, 187] on div at bounding box center [1199, 182] width 12 height 12
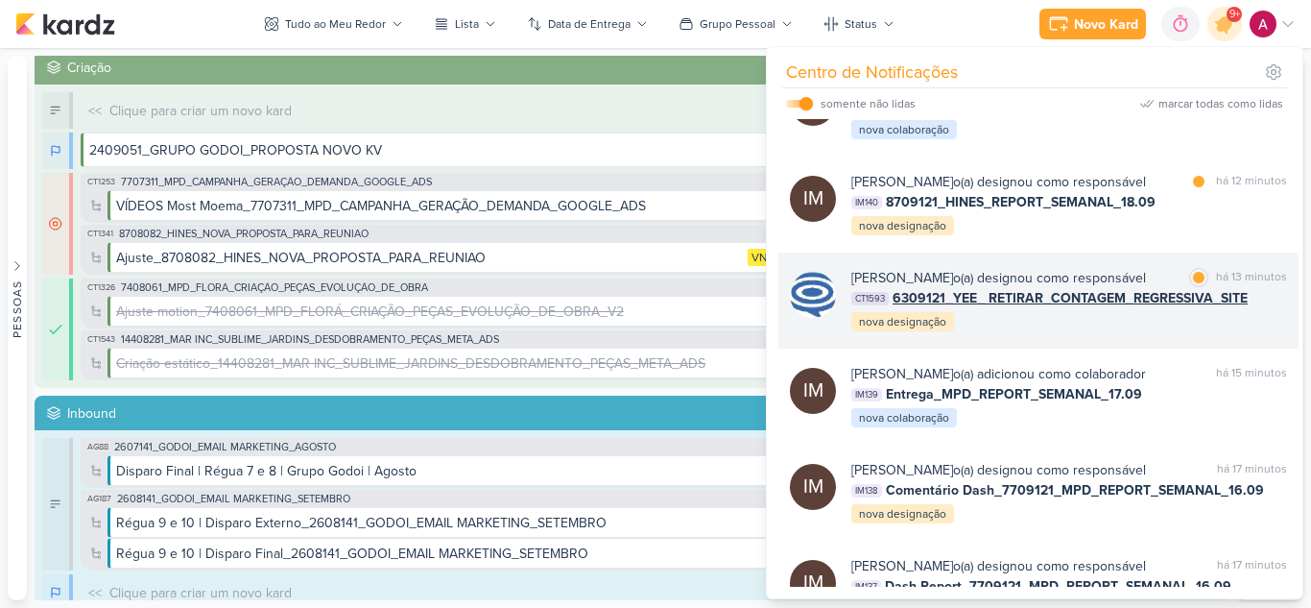
click at [1132, 333] on div "[PERSON_NAME] o(a) designou como responsável marcar como lida há 13 minutos CT1…" at bounding box center [1069, 300] width 436 height 65
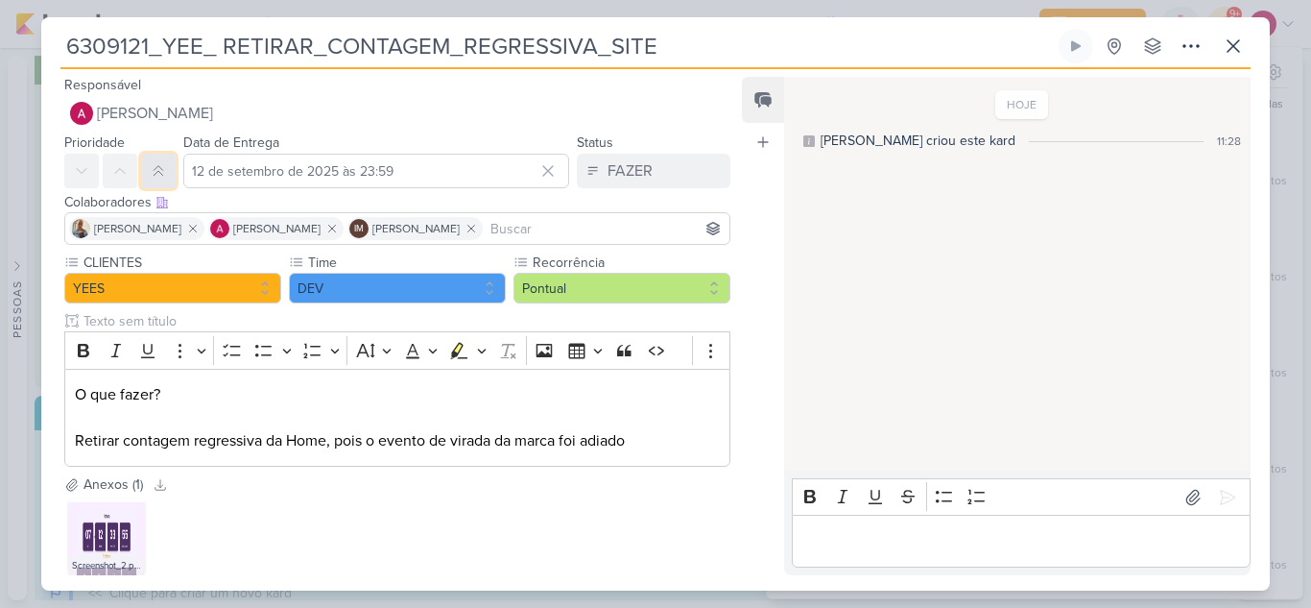
click at [168, 170] on button at bounding box center [158, 171] width 35 height 35
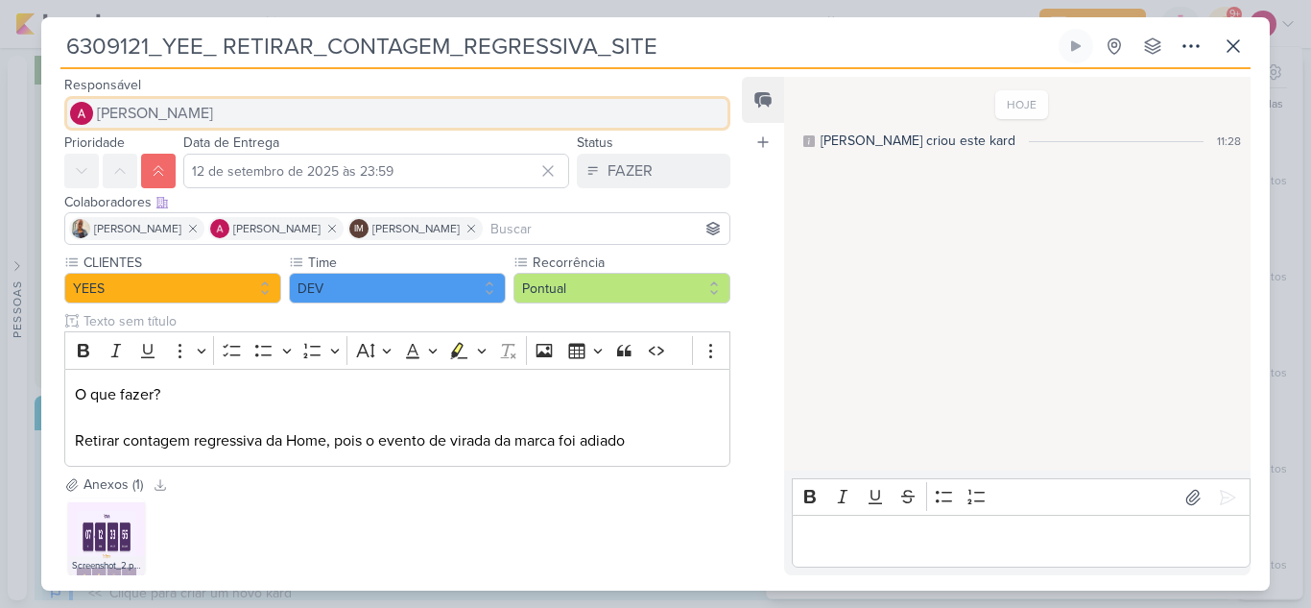
click at [199, 111] on span "[PERSON_NAME]" at bounding box center [155, 113] width 116 height 23
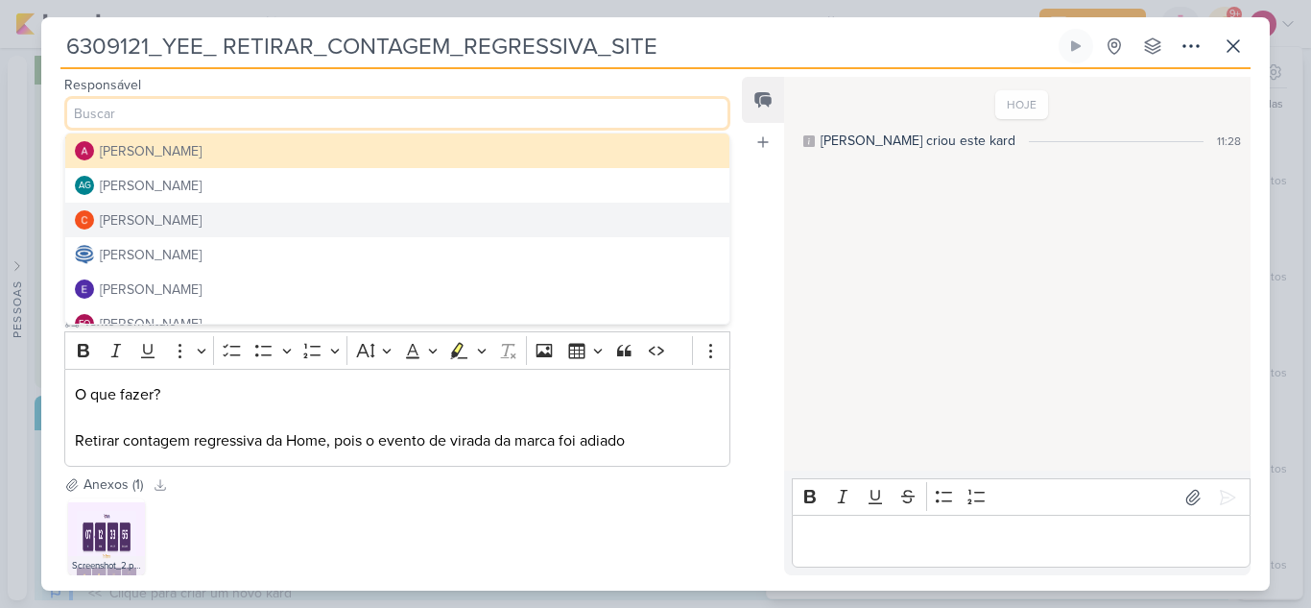
scroll to position [96, 0]
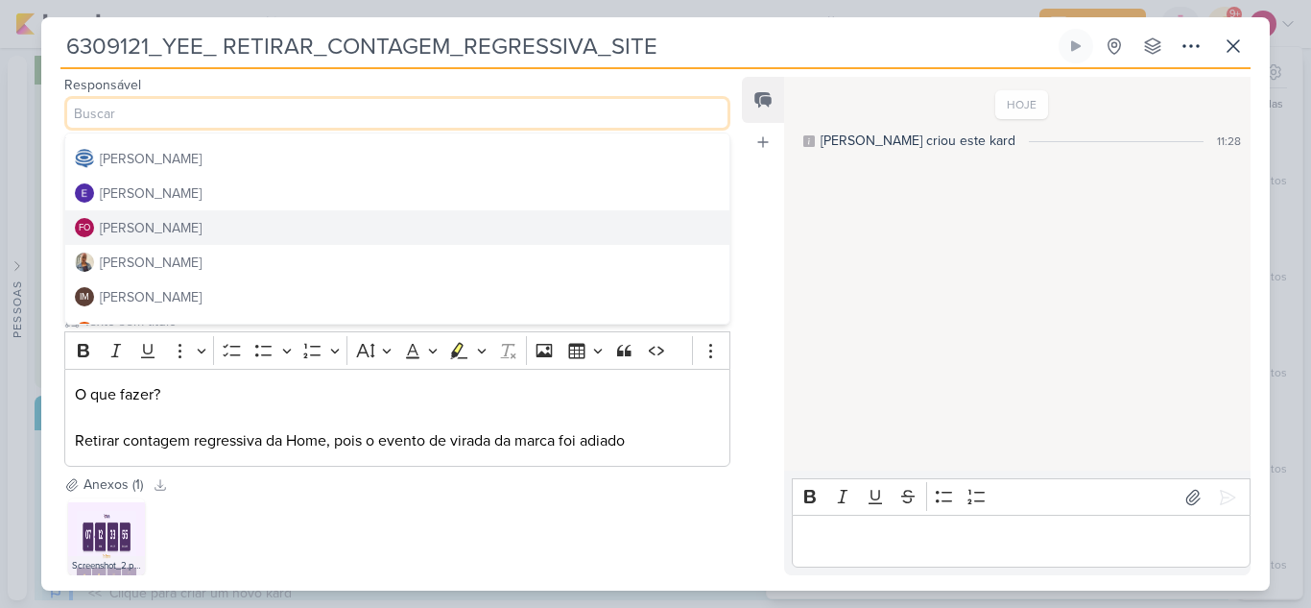
click at [216, 236] on button "FO [PERSON_NAME]" at bounding box center [397, 227] width 664 height 35
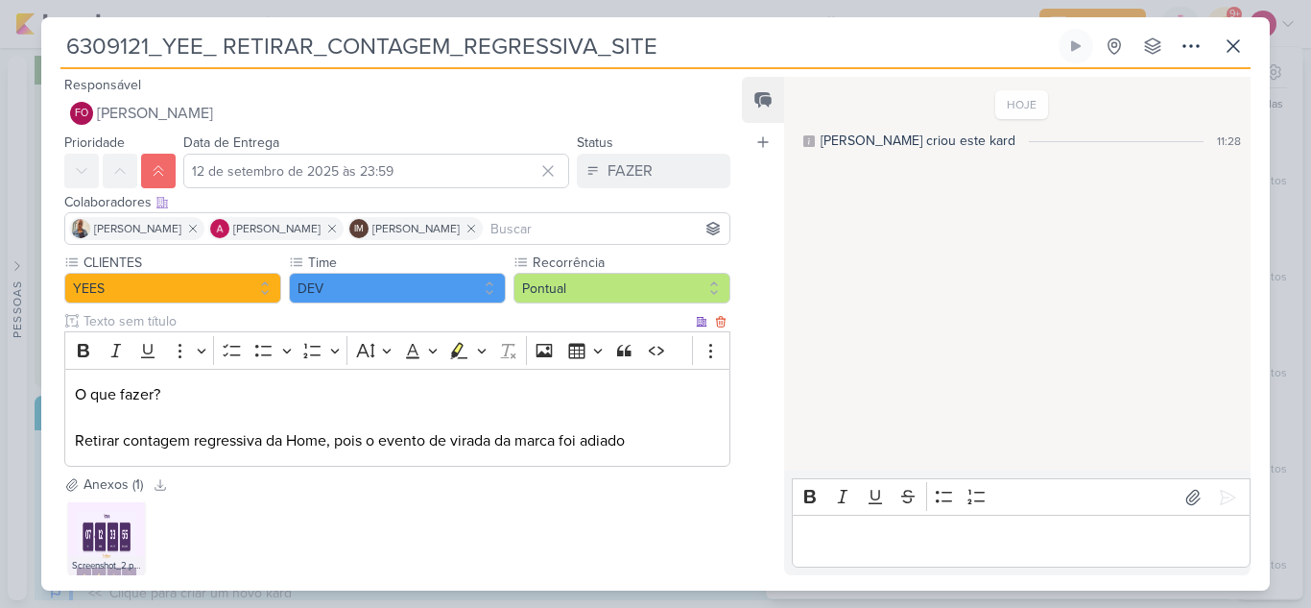
scroll to position [110, 0]
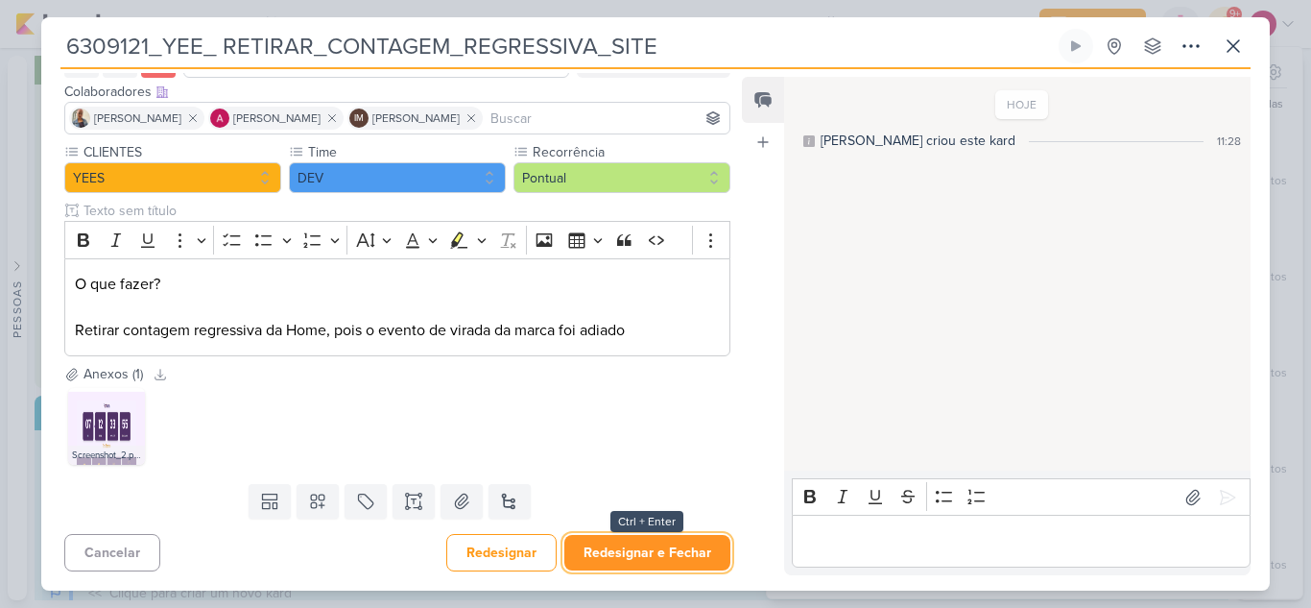
click at [680, 554] on button "Redesignar e Fechar" at bounding box center [647, 553] width 166 height 36
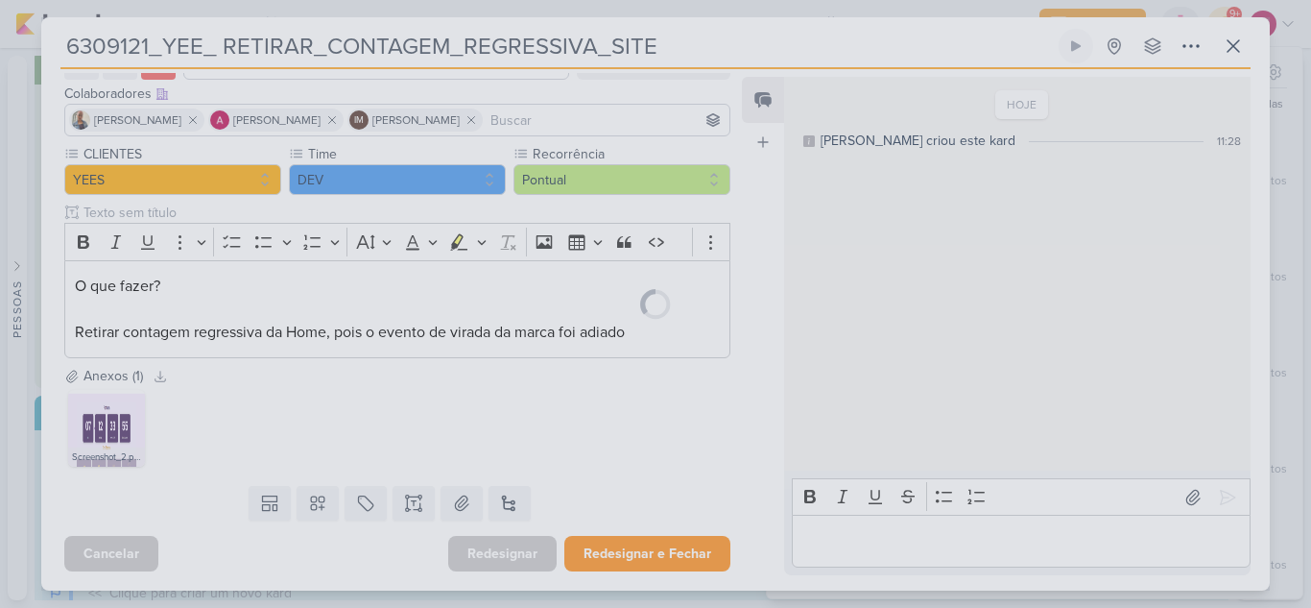
scroll to position [108, 0]
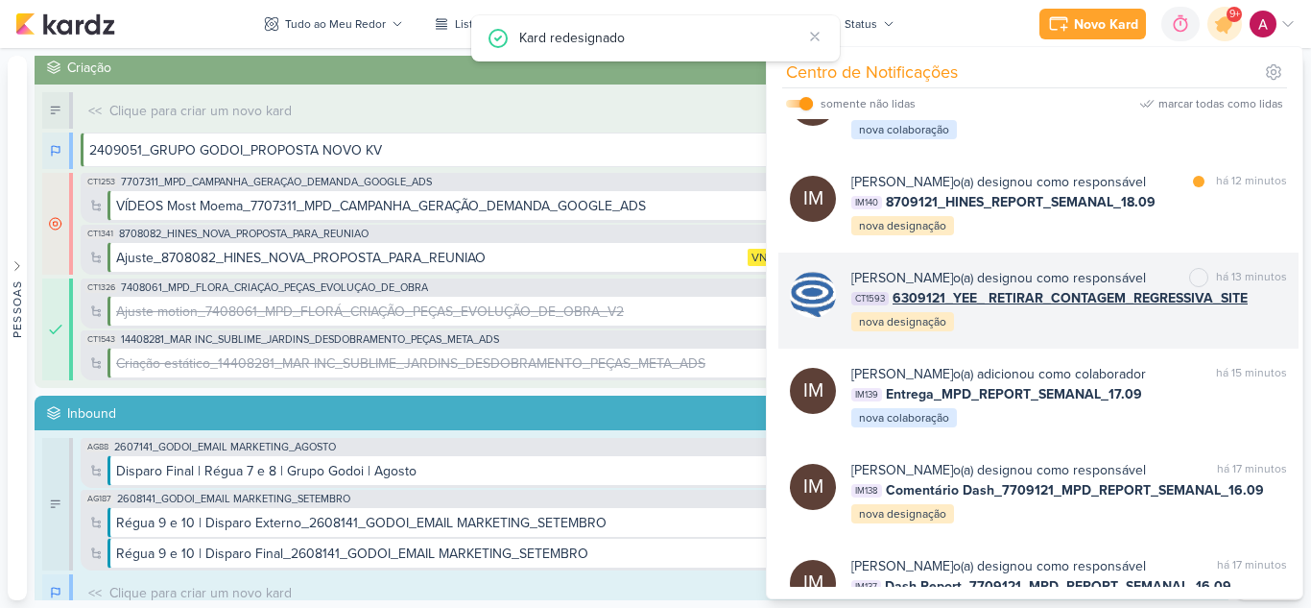
click at [908, 286] on b "[PERSON_NAME]" at bounding box center [902, 278] width 102 height 16
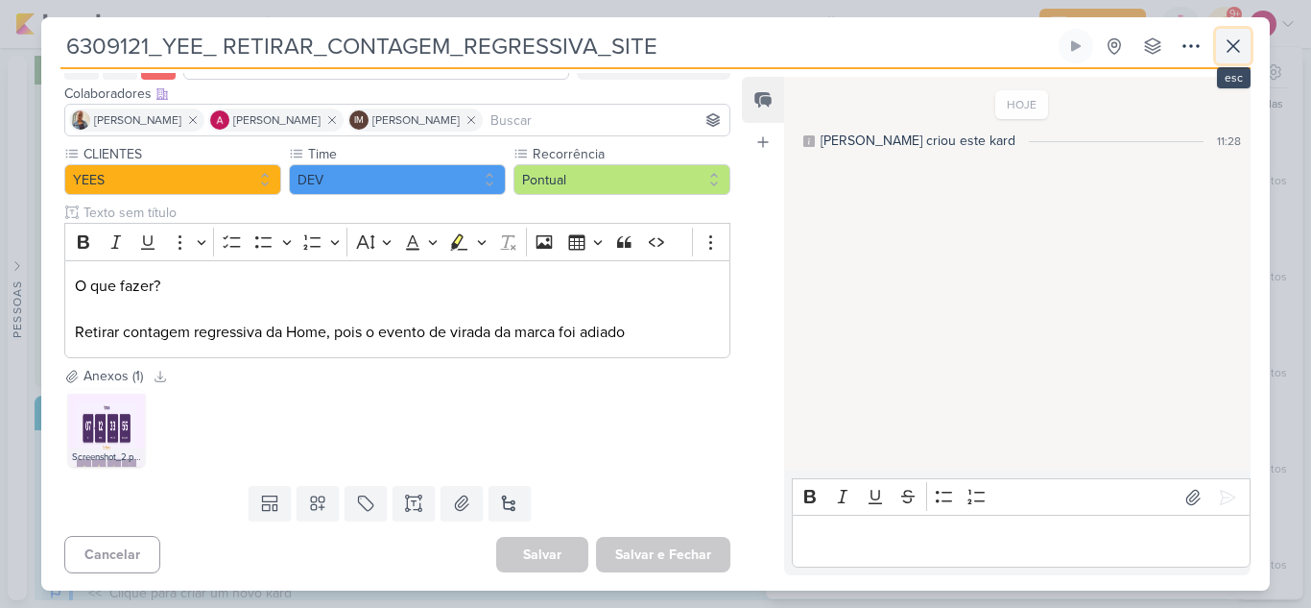
click at [1228, 45] on icon at bounding box center [1233, 46] width 23 height 23
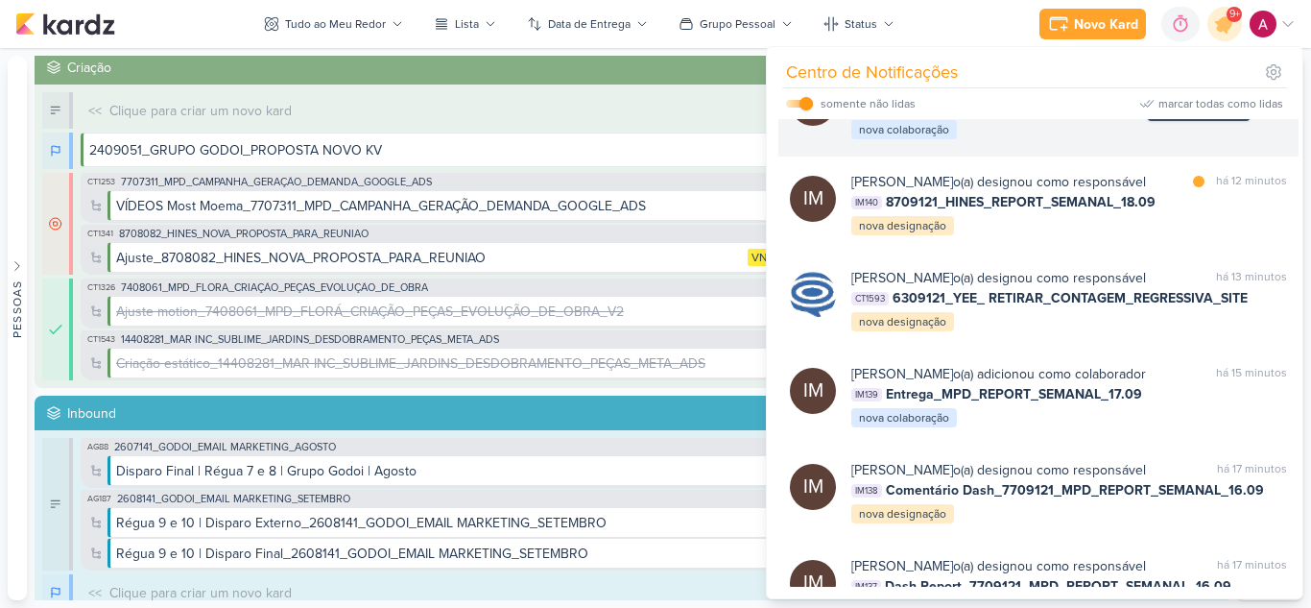
click at [1193, 91] on div at bounding box center [1199, 86] width 12 height 12
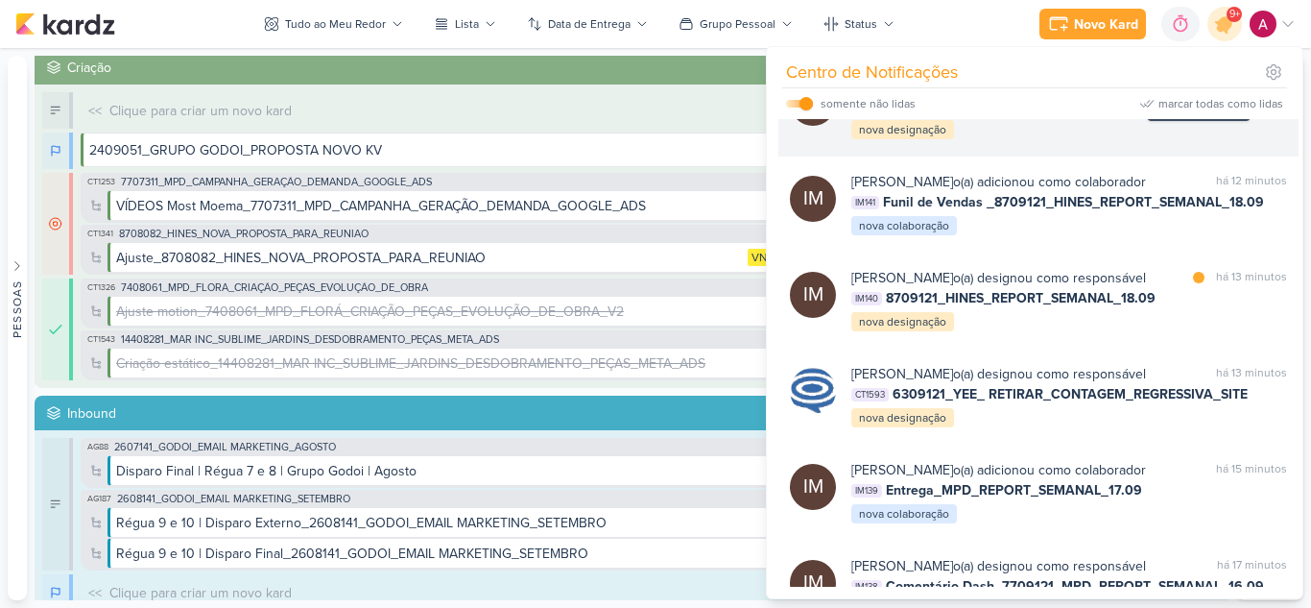
click at [1193, 91] on div at bounding box center [1199, 86] width 12 height 12
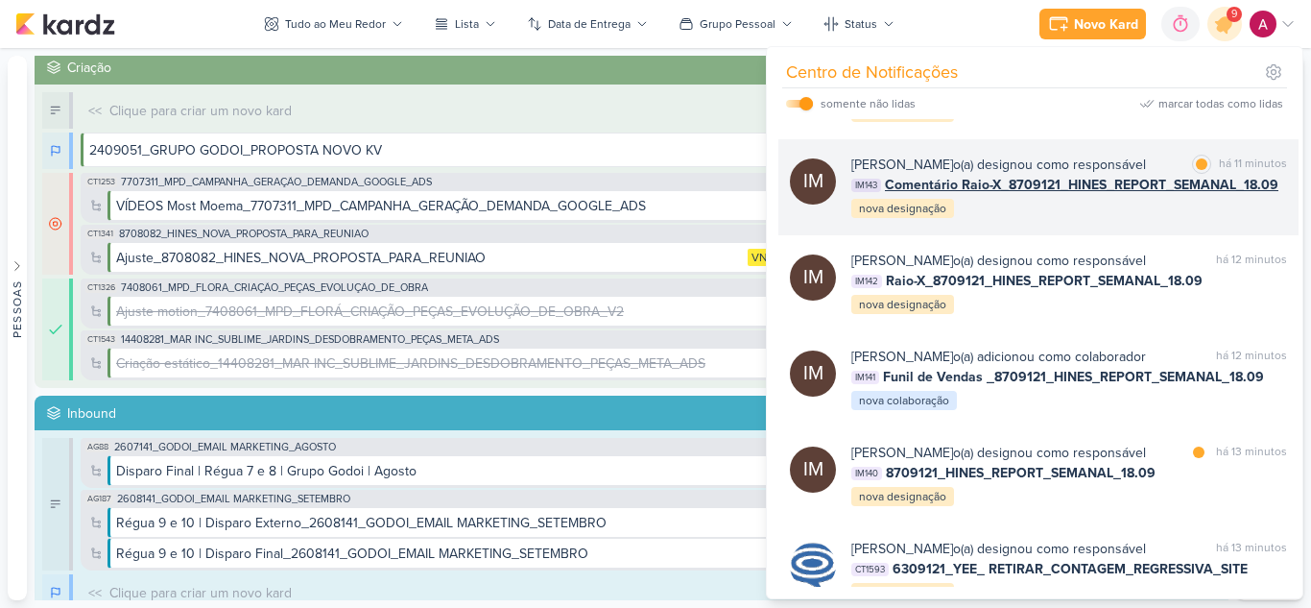
scroll to position [354, 0]
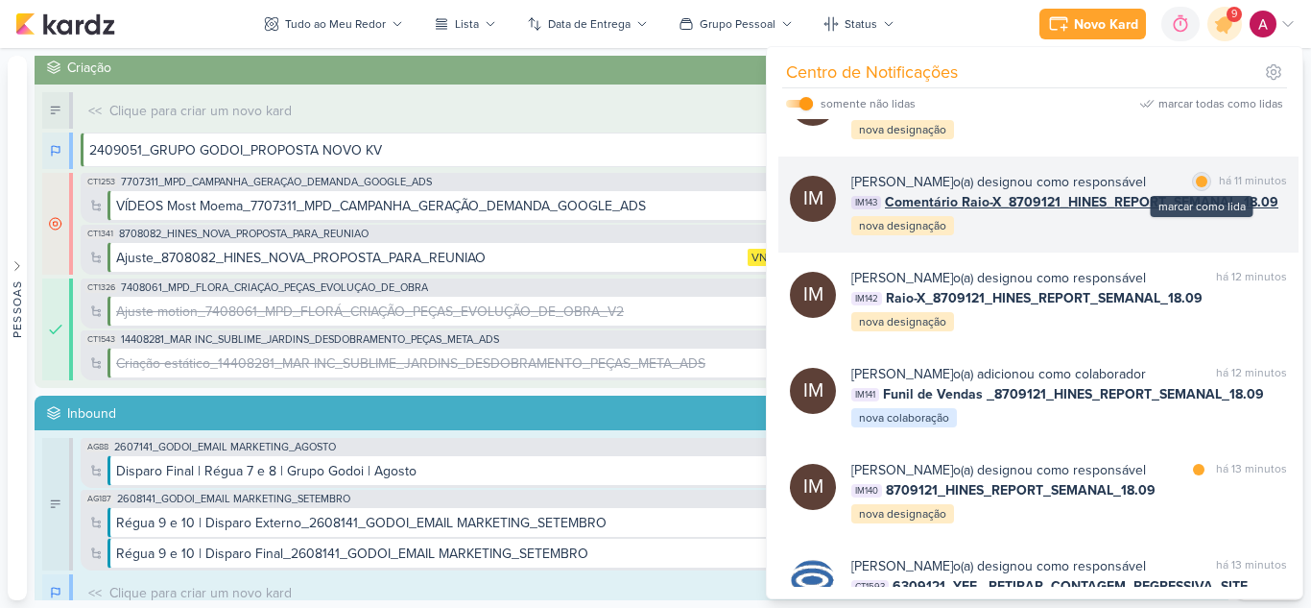
click at [1197, 187] on div at bounding box center [1202, 182] width 12 height 12
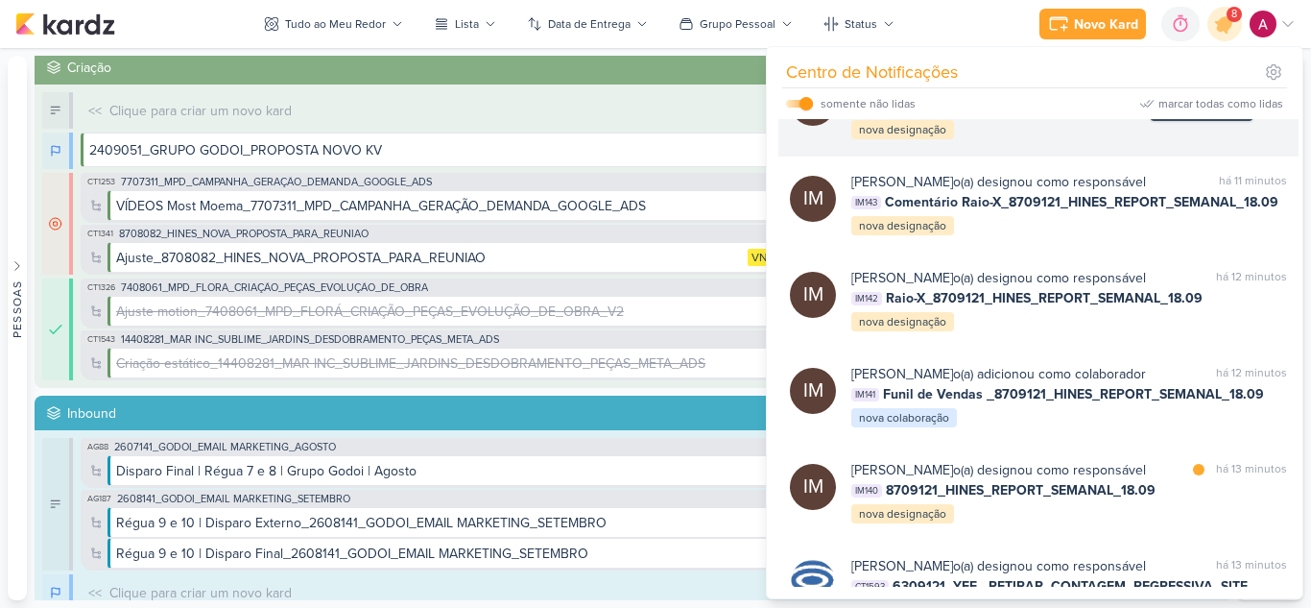
click at [1200, 91] on div at bounding box center [1202, 86] width 12 height 12
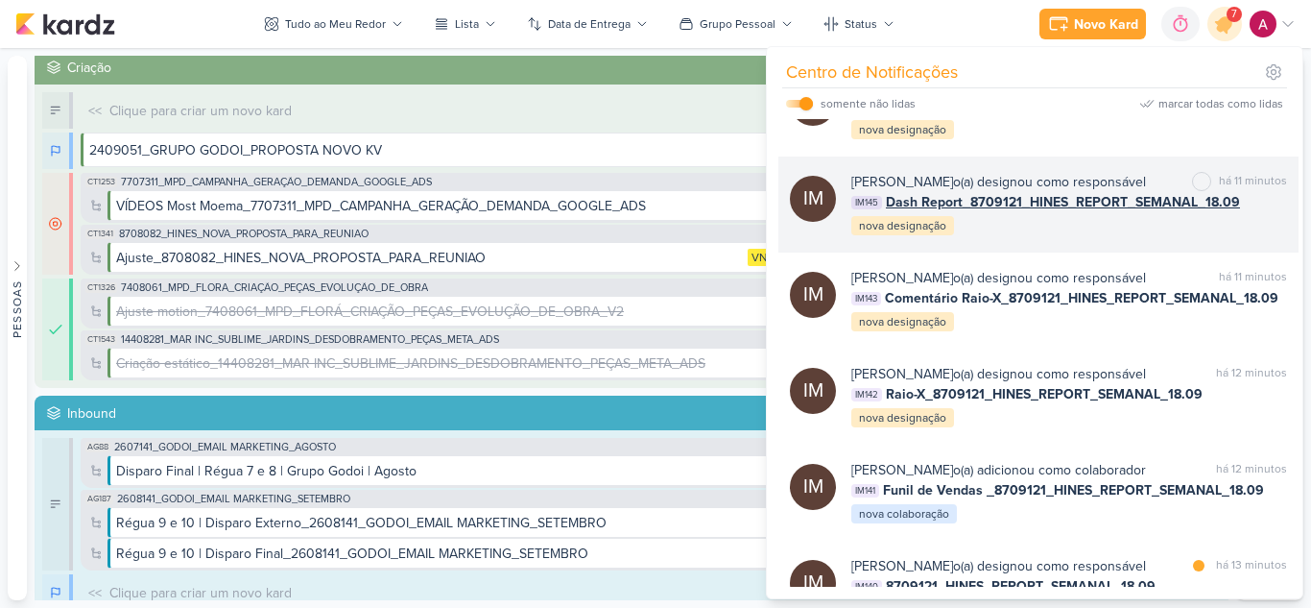
scroll to position [162, 0]
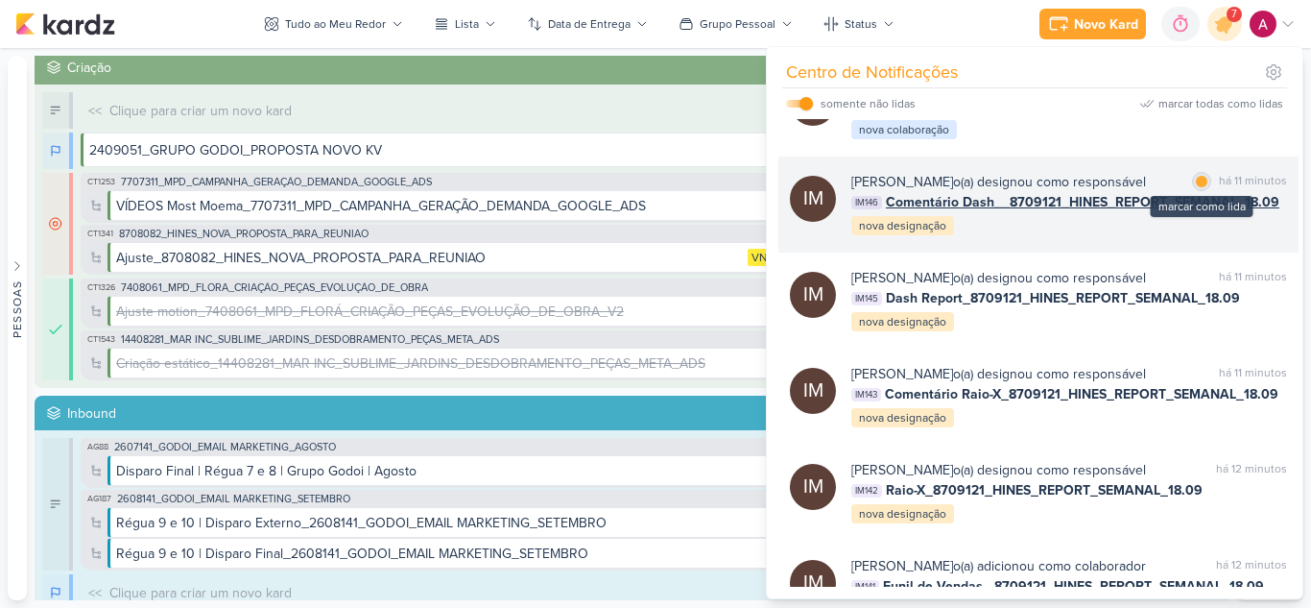
click at [1196, 187] on div at bounding box center [1202, 182] width 12 height 12
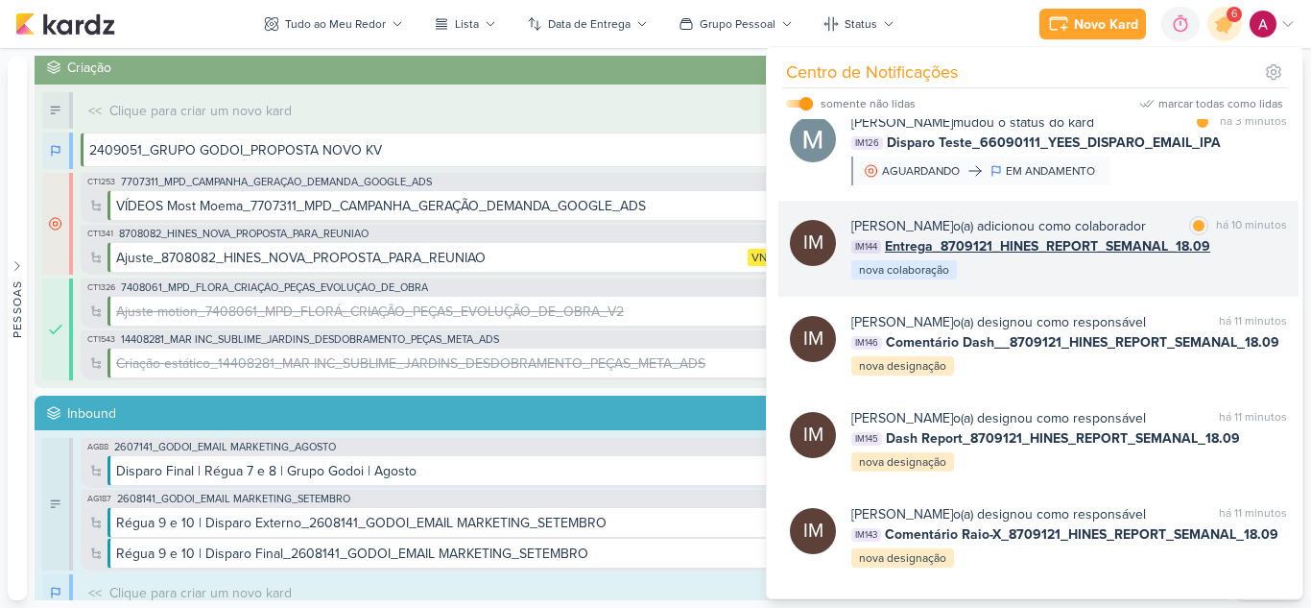
scroll to position [0, 0]
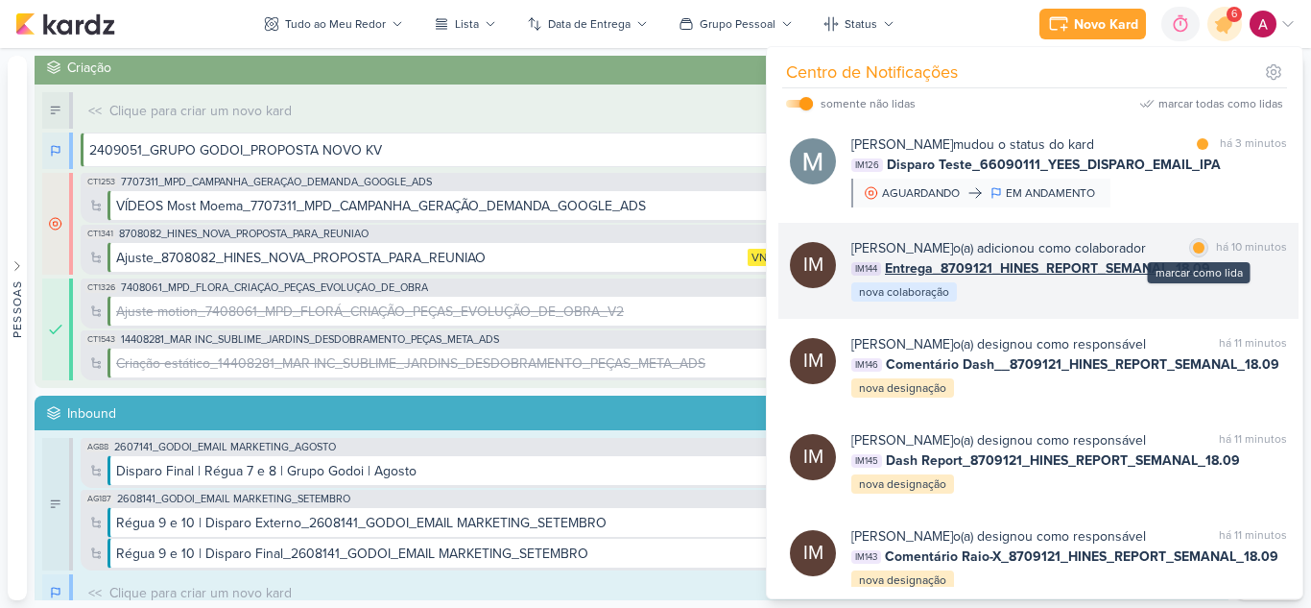
click at [1198, 245] on div at bounding box center [1199, 248] width 12 height 12
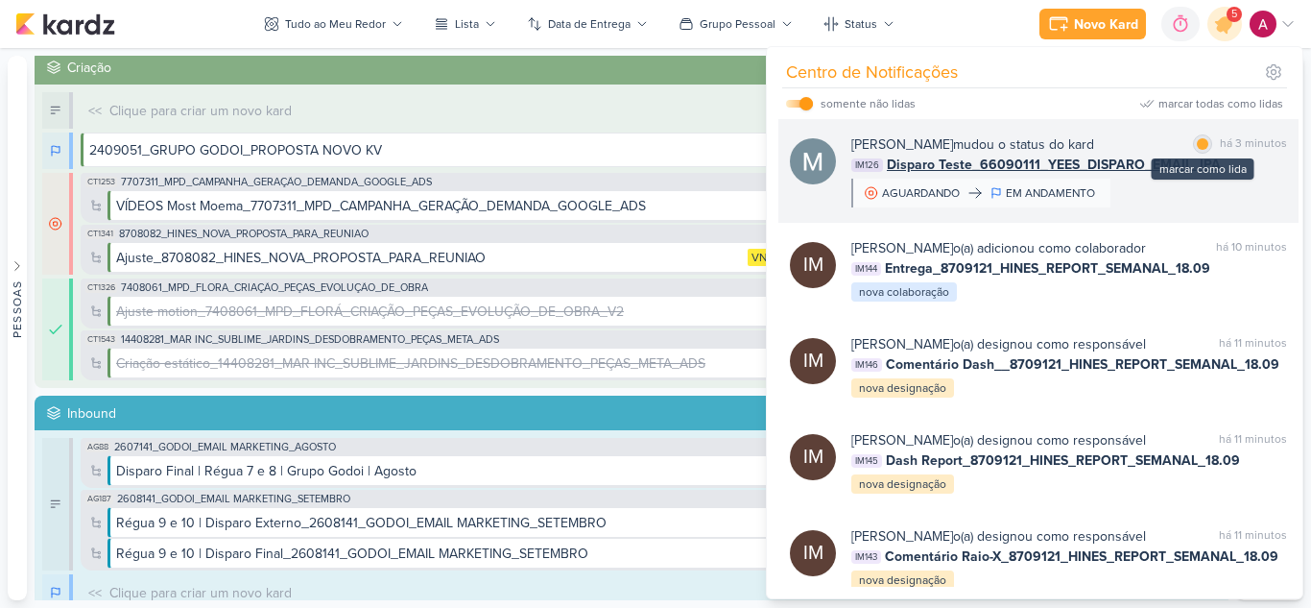
click at [1193, 148] on div "marcar como lida" at bounding box center [1202, 143] width 19 height 19
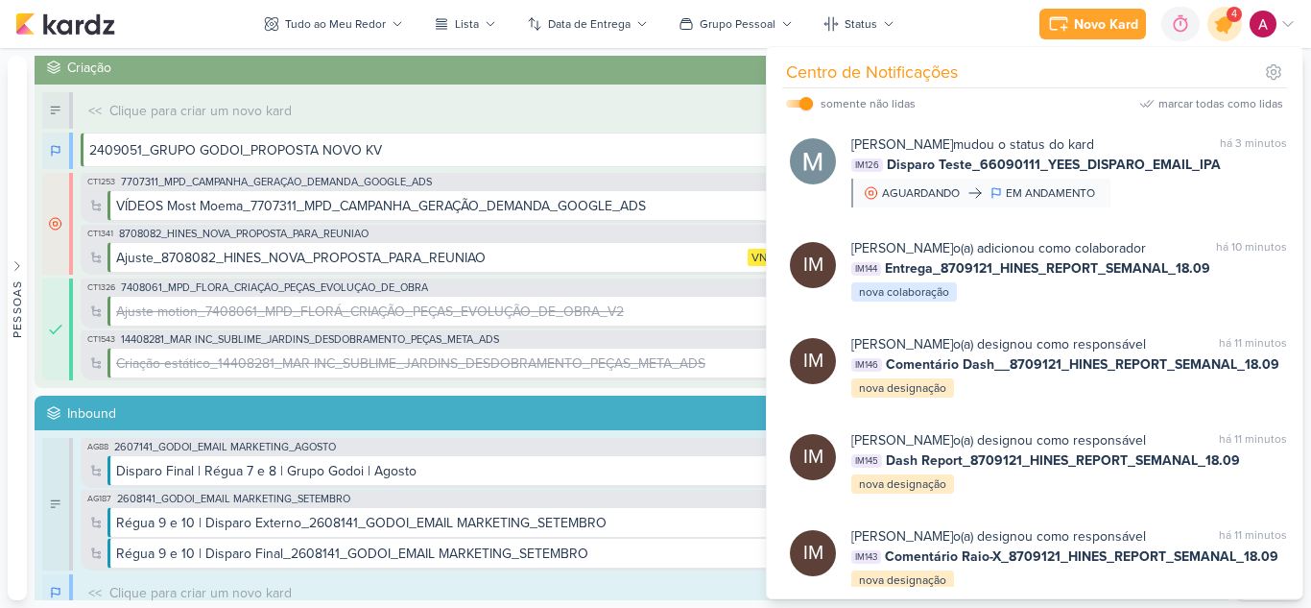
click at [1218, 35] on div at bounding box center [1225, 24] width 49 height 49
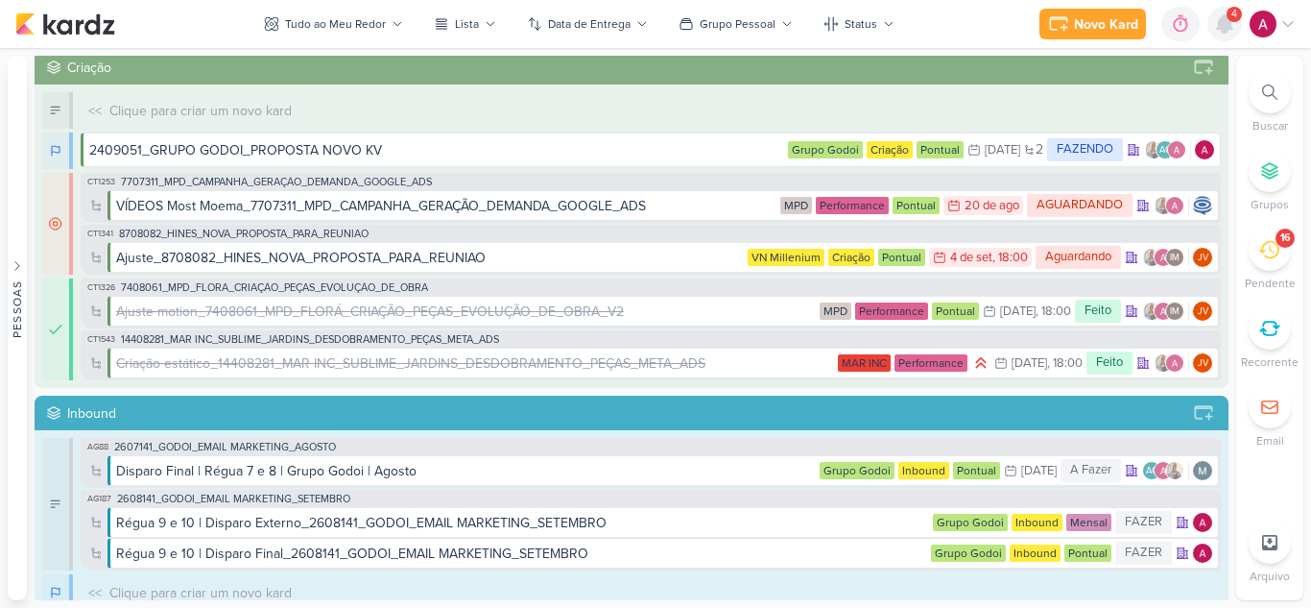
click at [1218, 35] on icon at bounding box center [1224, 23] width 23 height 23
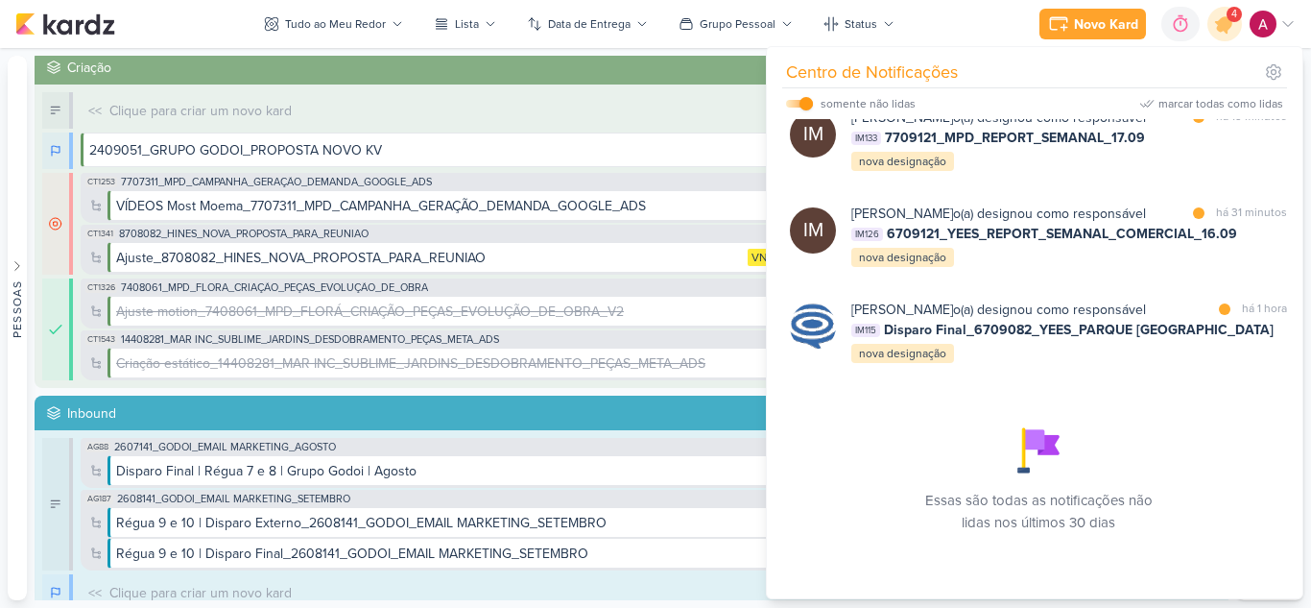
scroll to position [203, 0]
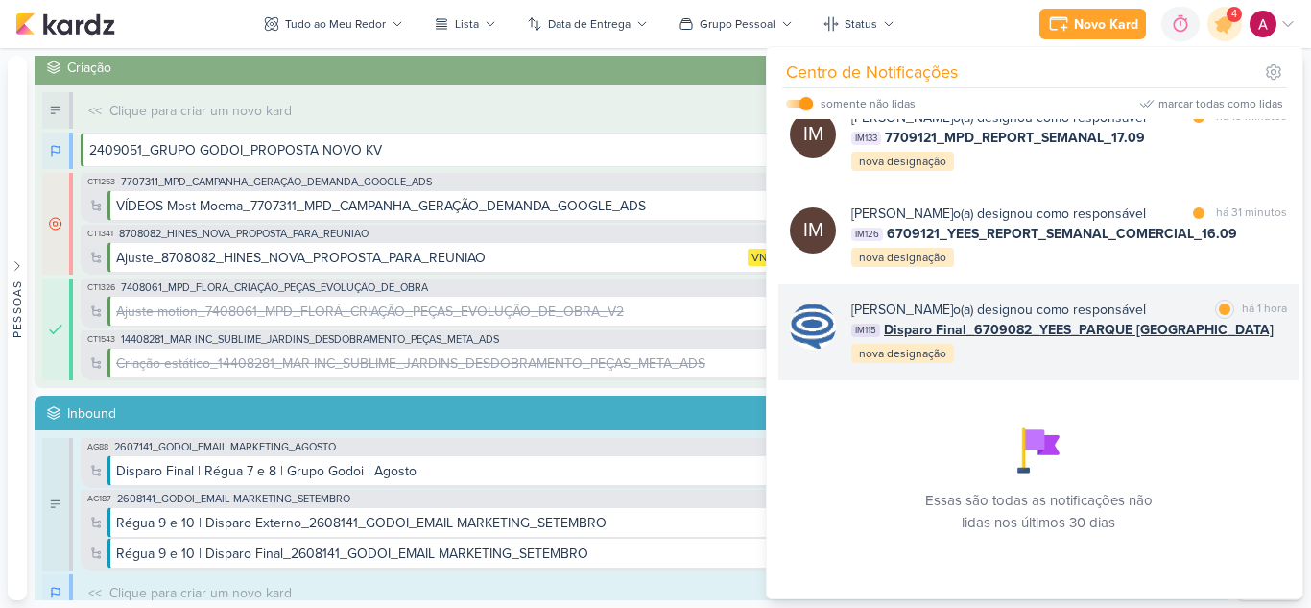
click at [1126, 360] on div "[PERSON_NAME] o(a) designou como responsável marcar como lida há 1 hora IM115 D…" at bounding box center [1069, 331] width 436 height 65
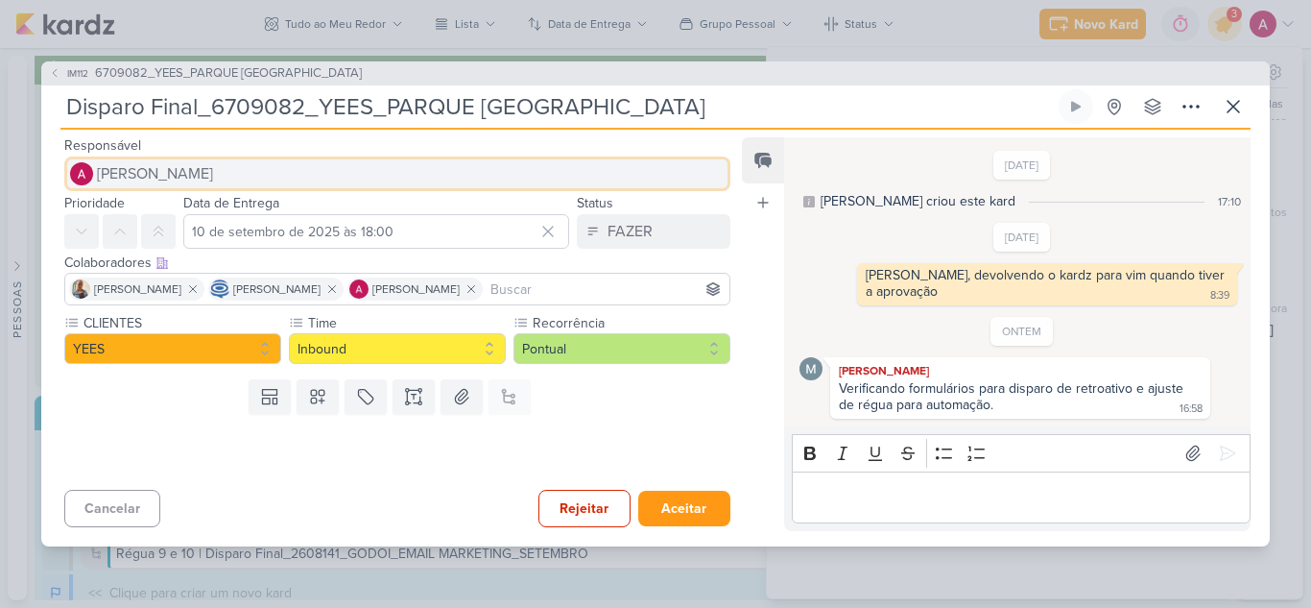
click at [170, 166] on span "[PERSON_NAME]" at bounding box center [155, 173] width 116 height 23
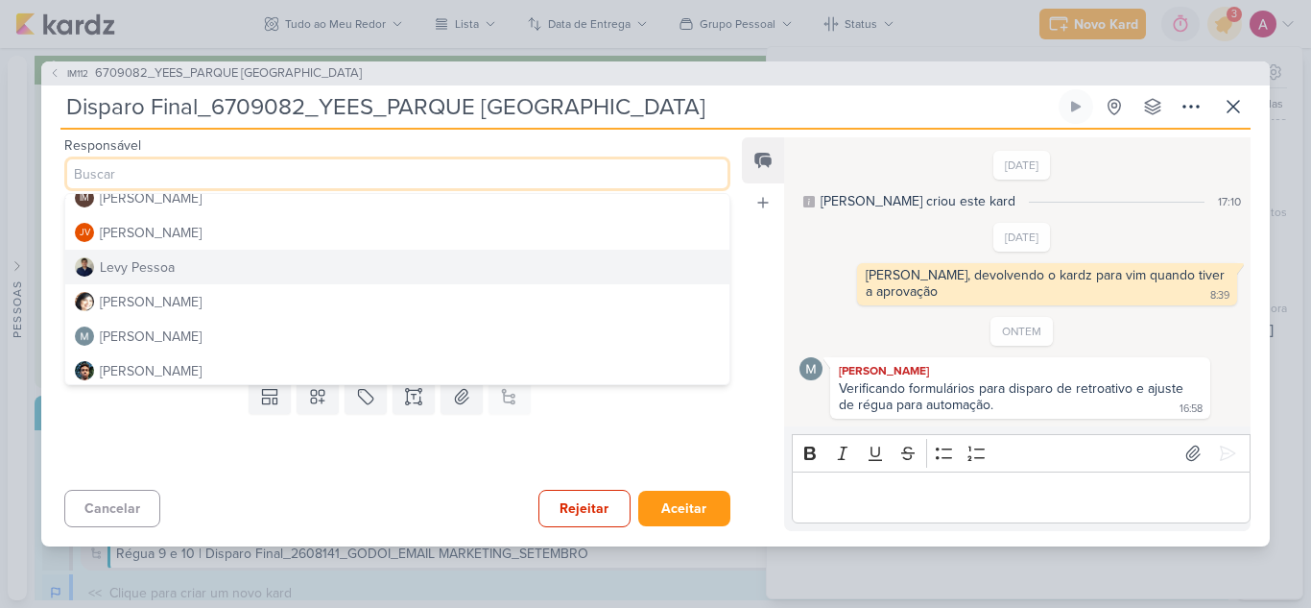
scroll to position [288, 0]
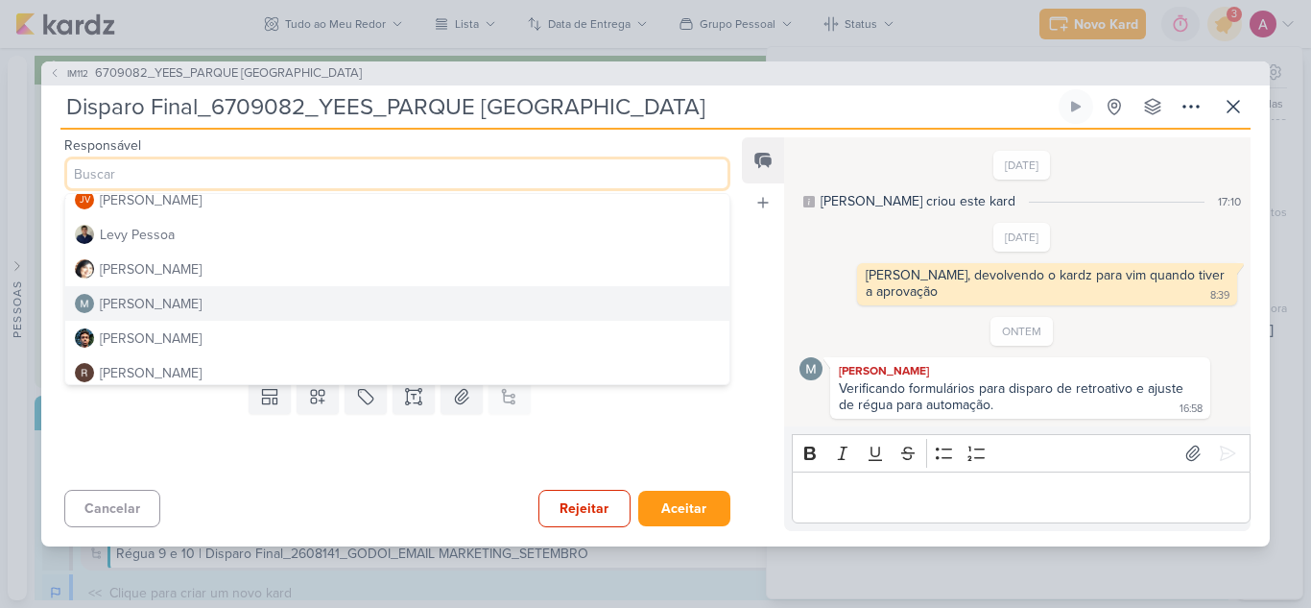
click at [166, 305] on div "[PERSON_NAME]" at bounding box center [151, 304] width 102 height 20
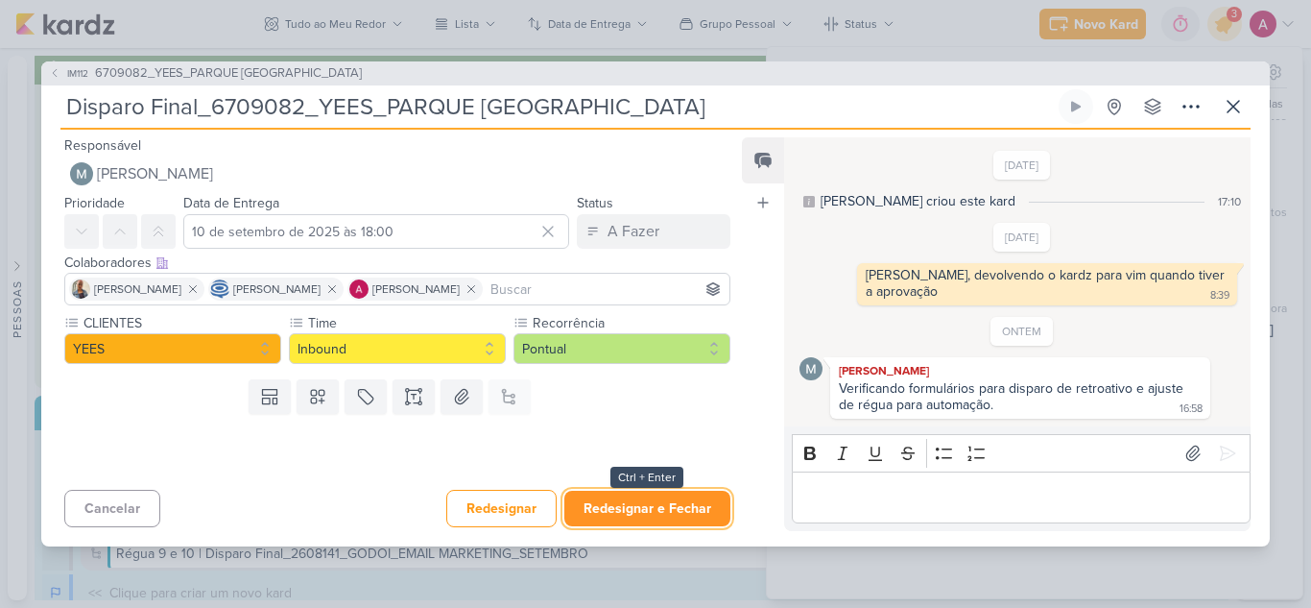
click at [686, 510] on button "Redesignar e Fechar" at bounding box center [647, 508] width 166 height 36
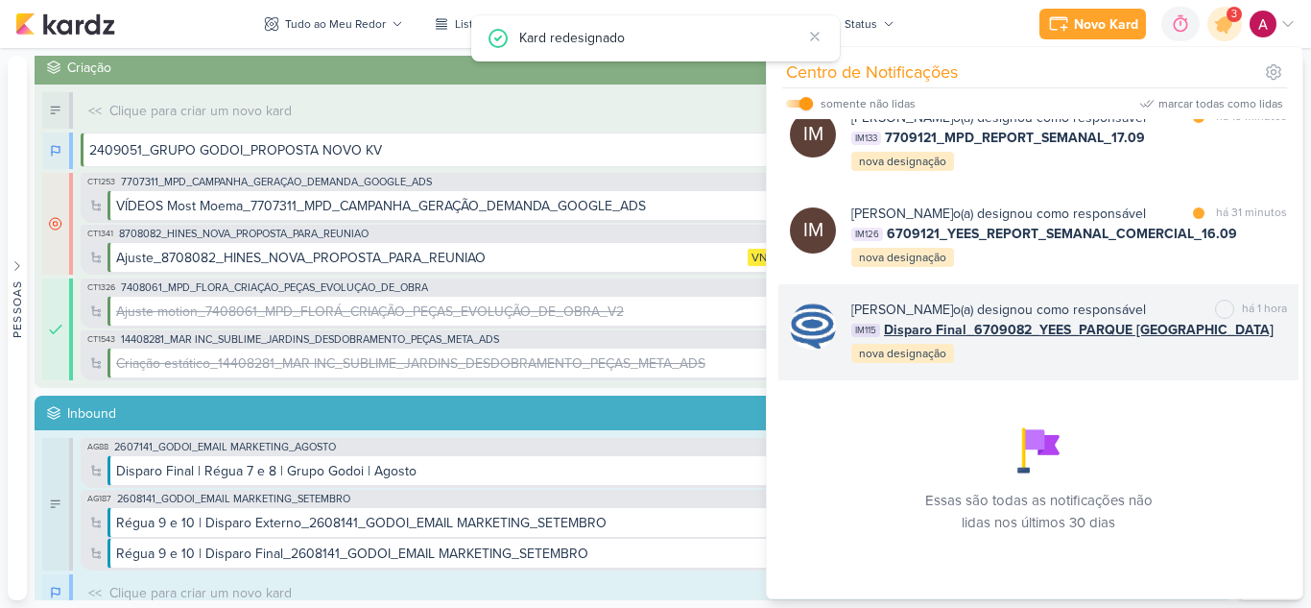
scroll to position [107, 0]
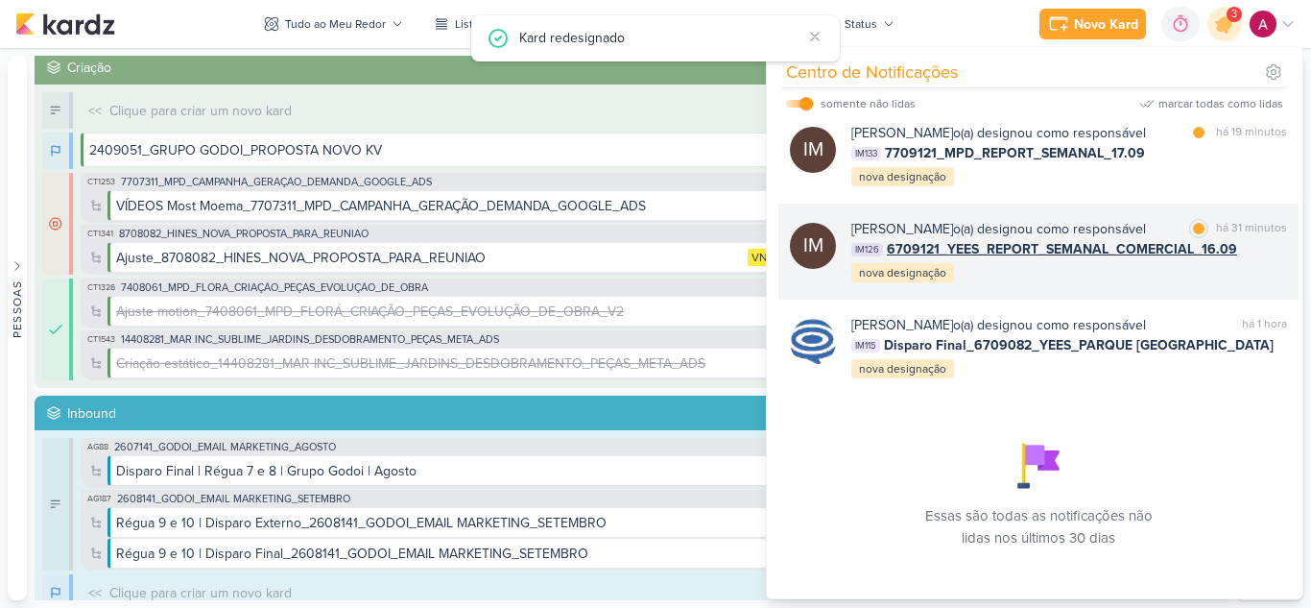
click at [1045, 284] on div "[PERSON_NAME] o(a) designou como responsável marcar como lida há 31 minutos IM1…" at bounding box center [1069, 251] width 436 height 65
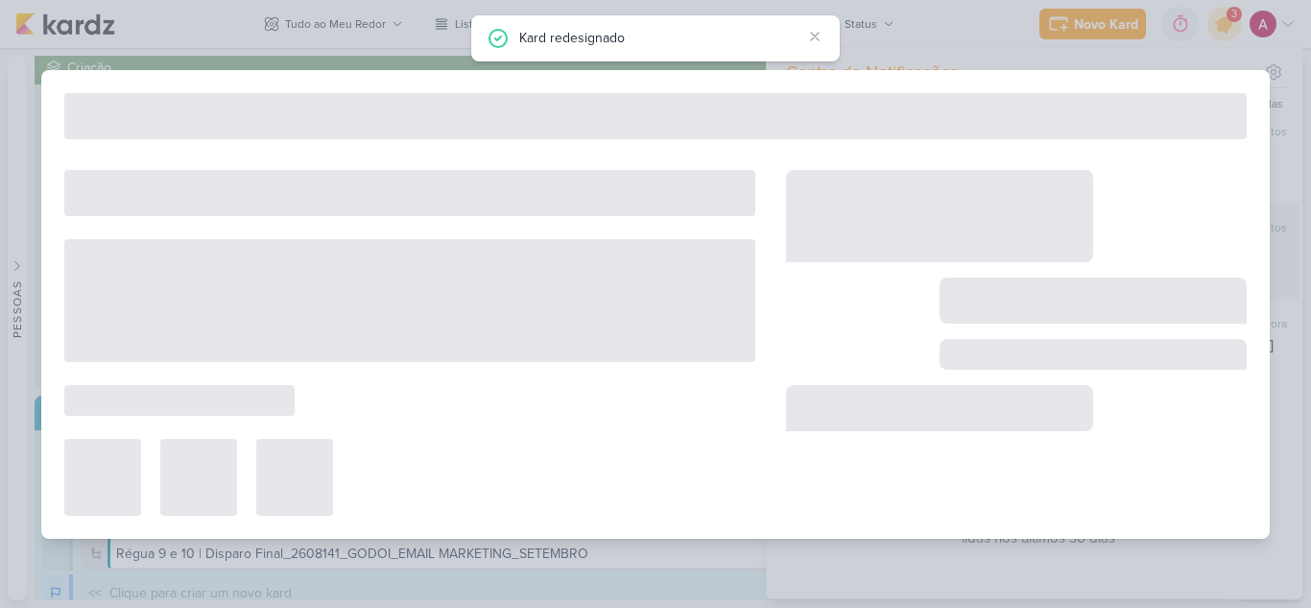
type input "6709121_YEES_REPORT_SEMANAL_COMERCIAL_16.09"
type input "[DATE] 18:00"
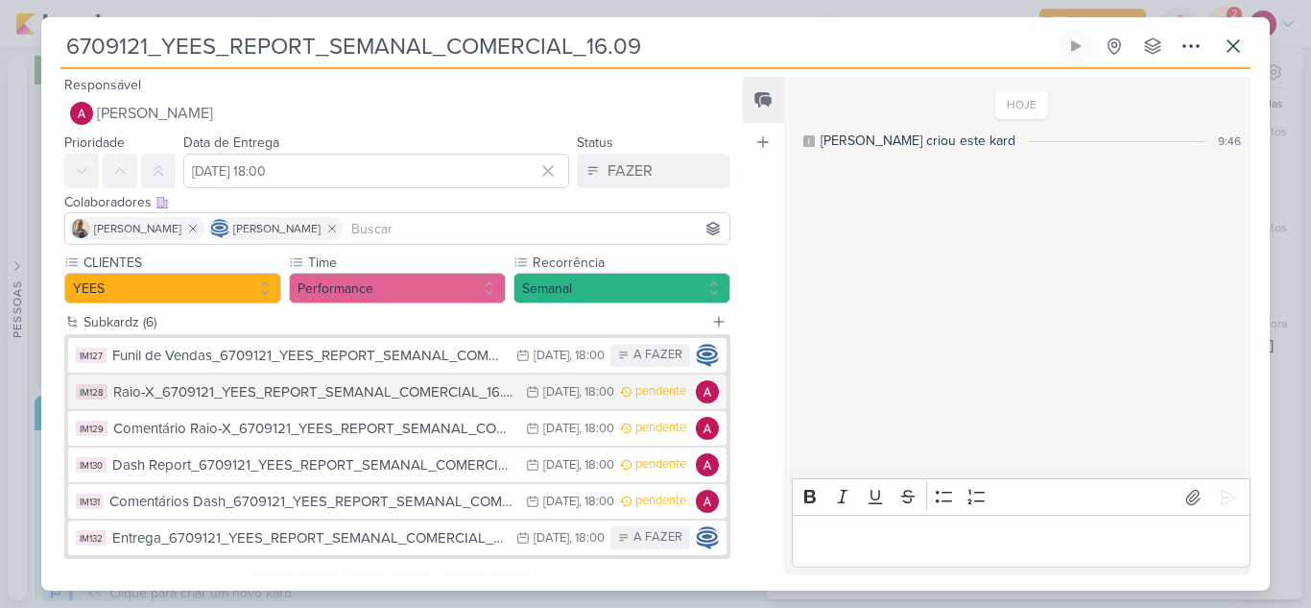
click at [425, 394] on div "Raio-X_6709121_YEES_REPORT_SEMANAL_COMERCIAL_16.09" at bounding box center [314, 392] width 403 height 22
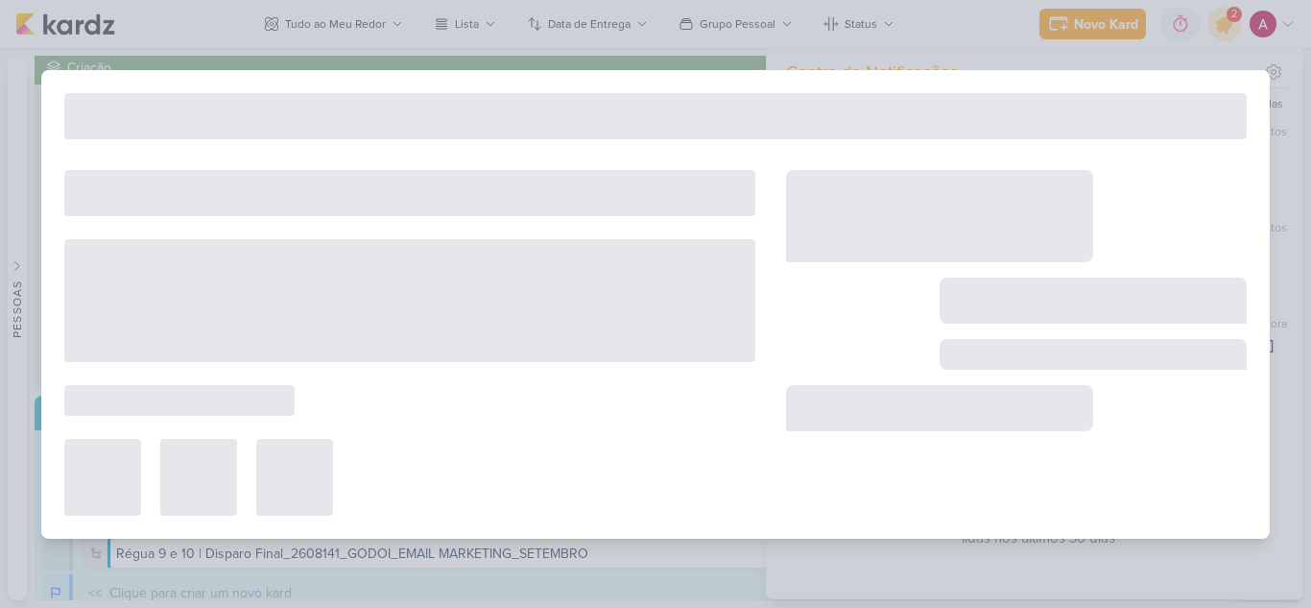
type input "Raio-X_6709121_YEES_REPORT_SEMANAL_COMERCIAL_16.09"
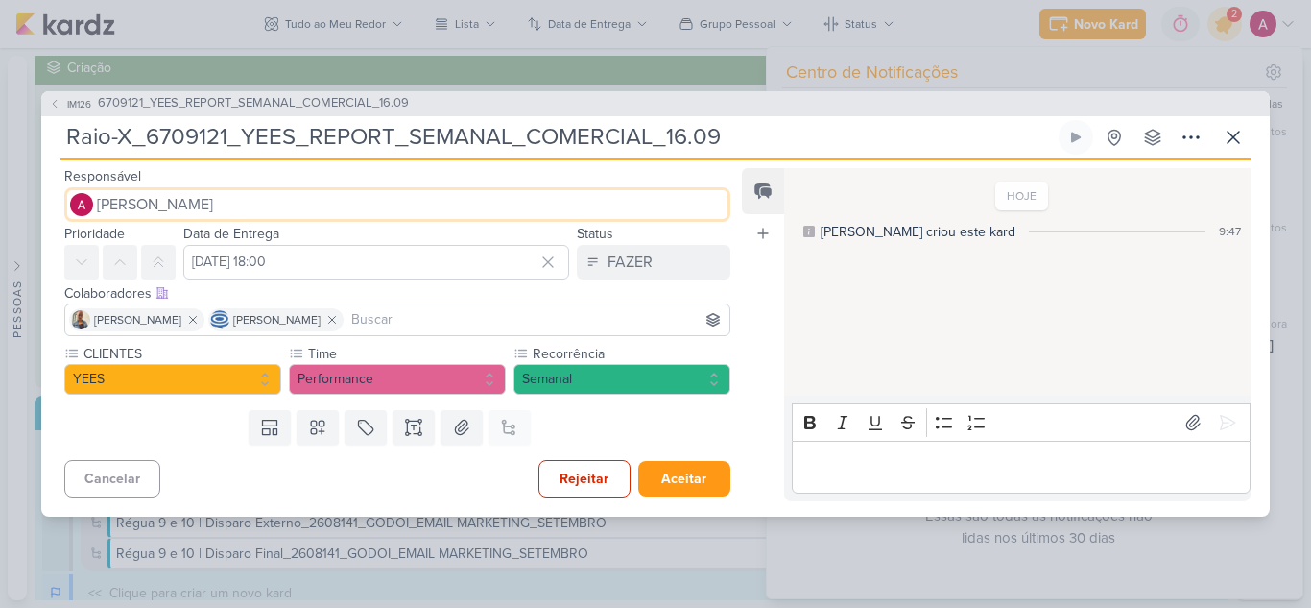
click at [205, 203] on span "[PERSON_NAME]" at bounding box center [155, 204] width 116 height 23
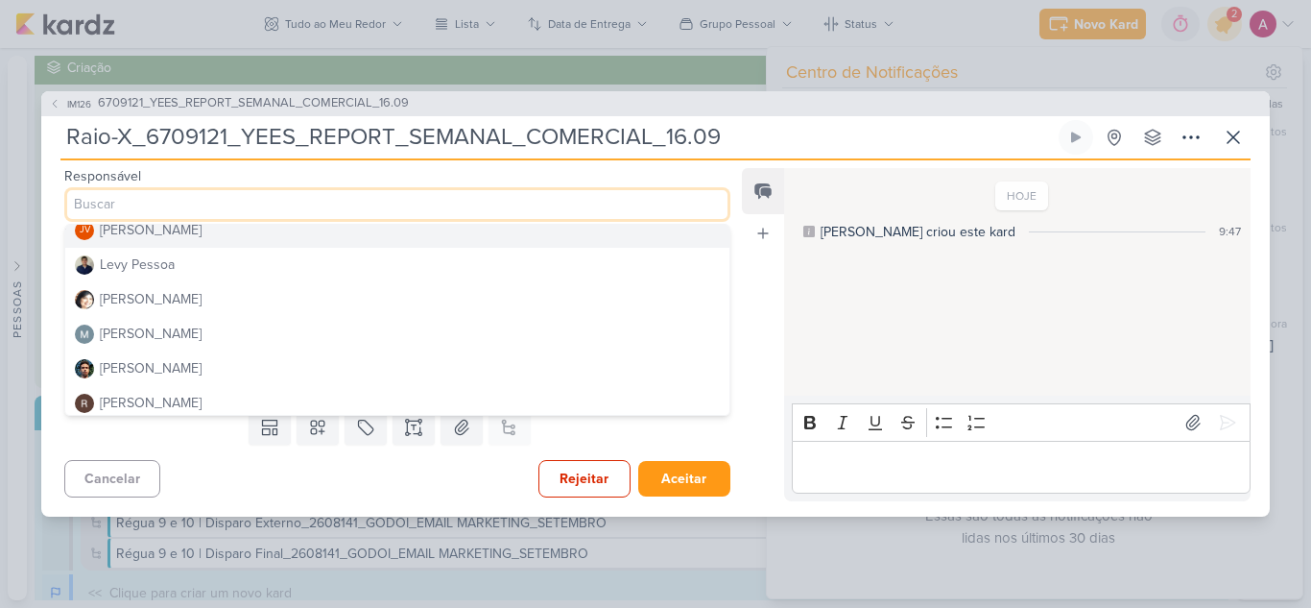
scroll to position [363, 0]
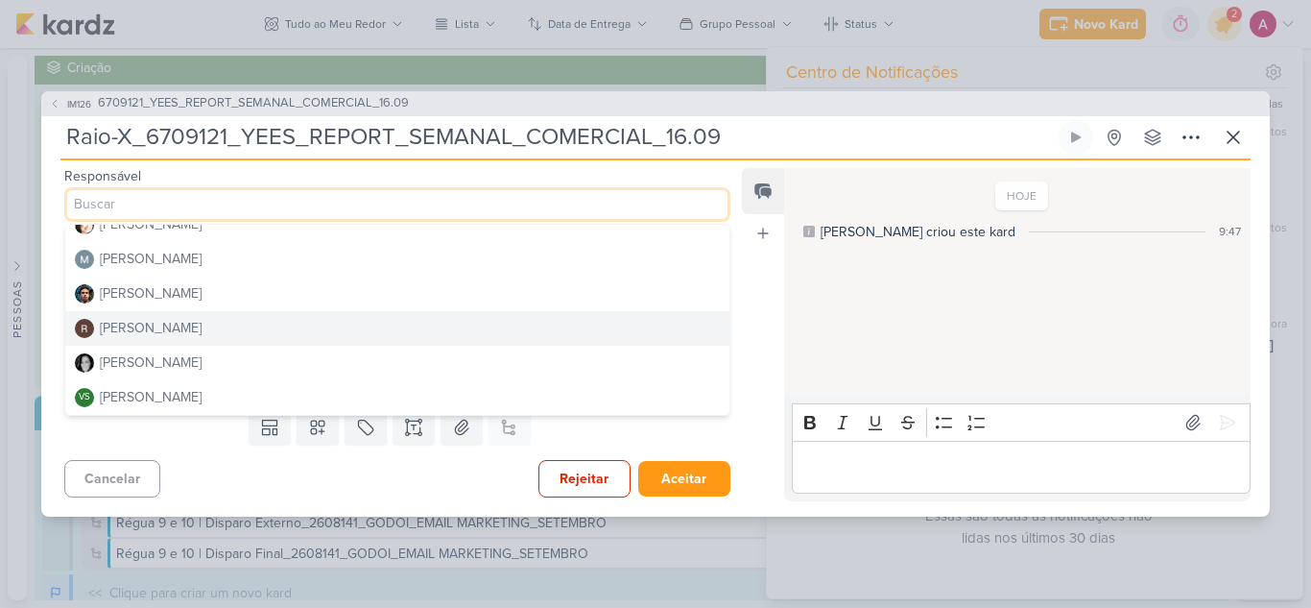
click at [116, 333] on div "[PERSON_NAME]" at bounding box center [151, 328] width 102 height 20
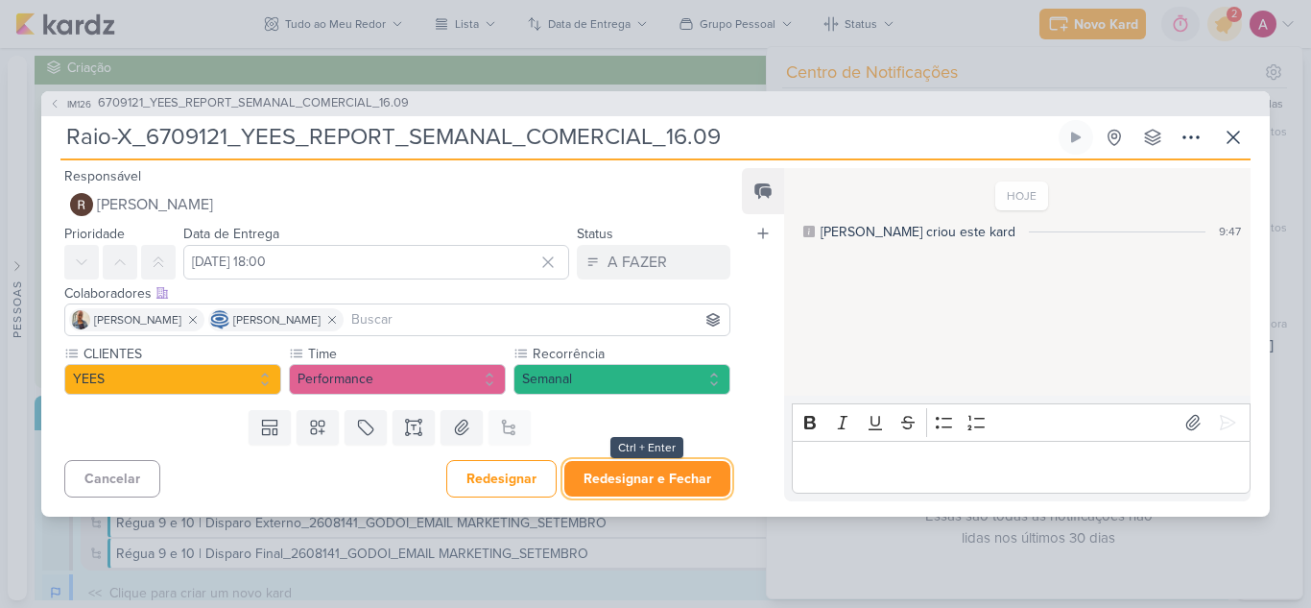
click at [618, 482] on button "Redesignar e Fechar" at bounding box center [647, 479] width 166 height 36
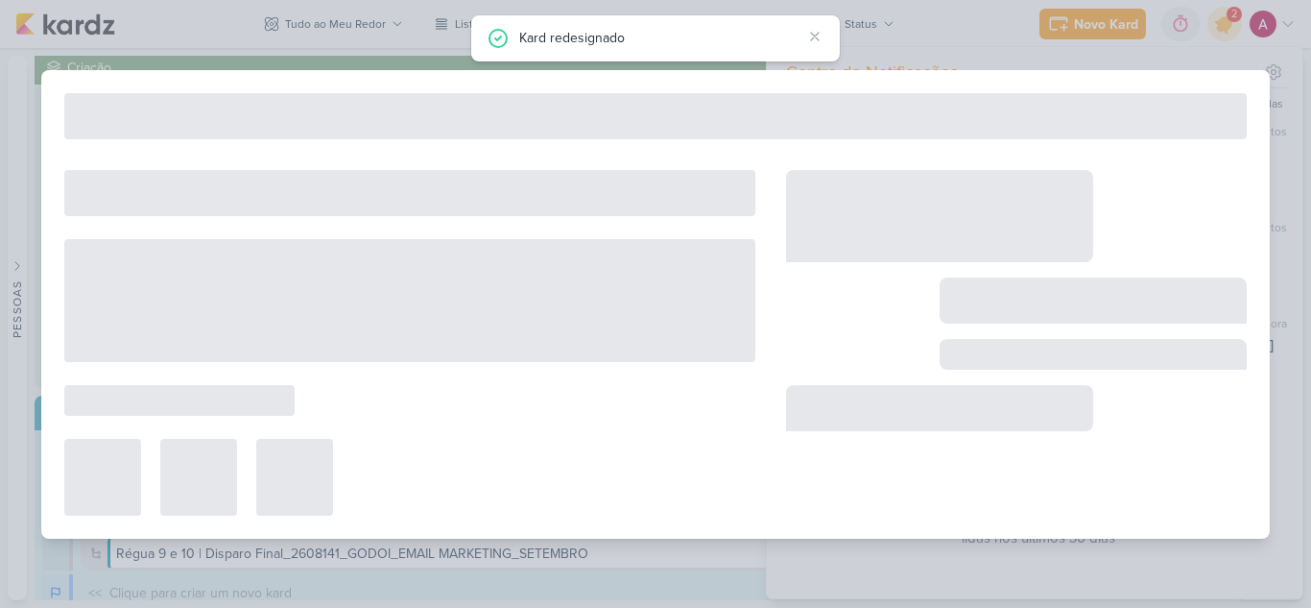
type input "6709121_YEES_REPORT_SEMANAL_COMERCIAL_16.09"
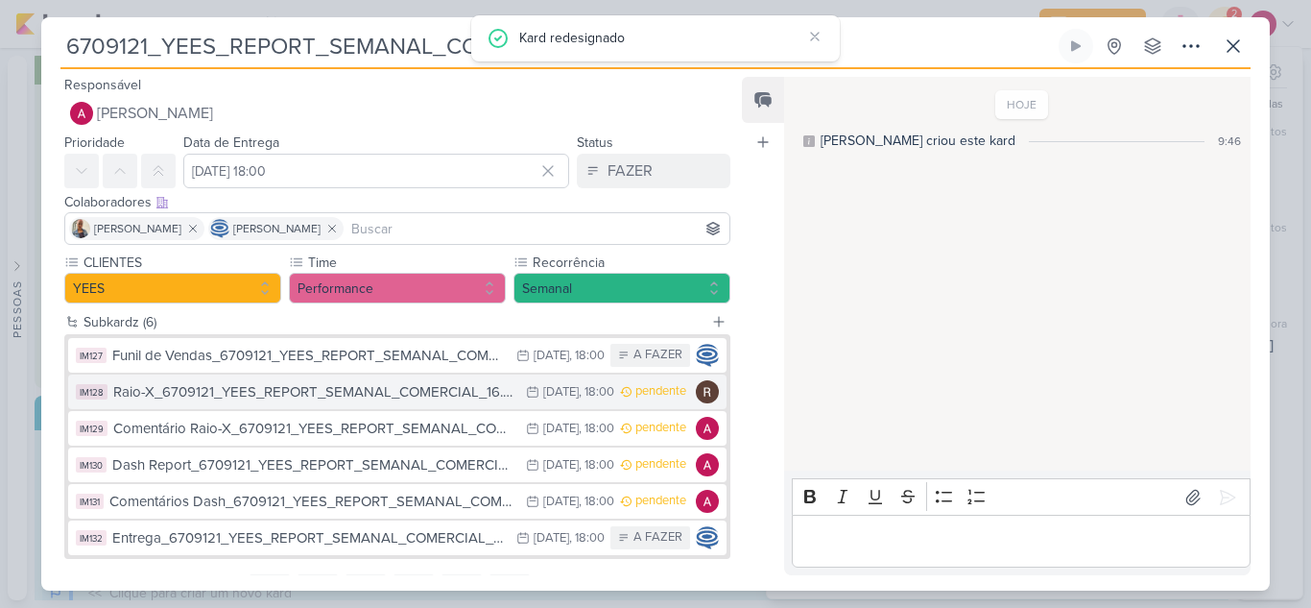
scroll to position [90, 0]
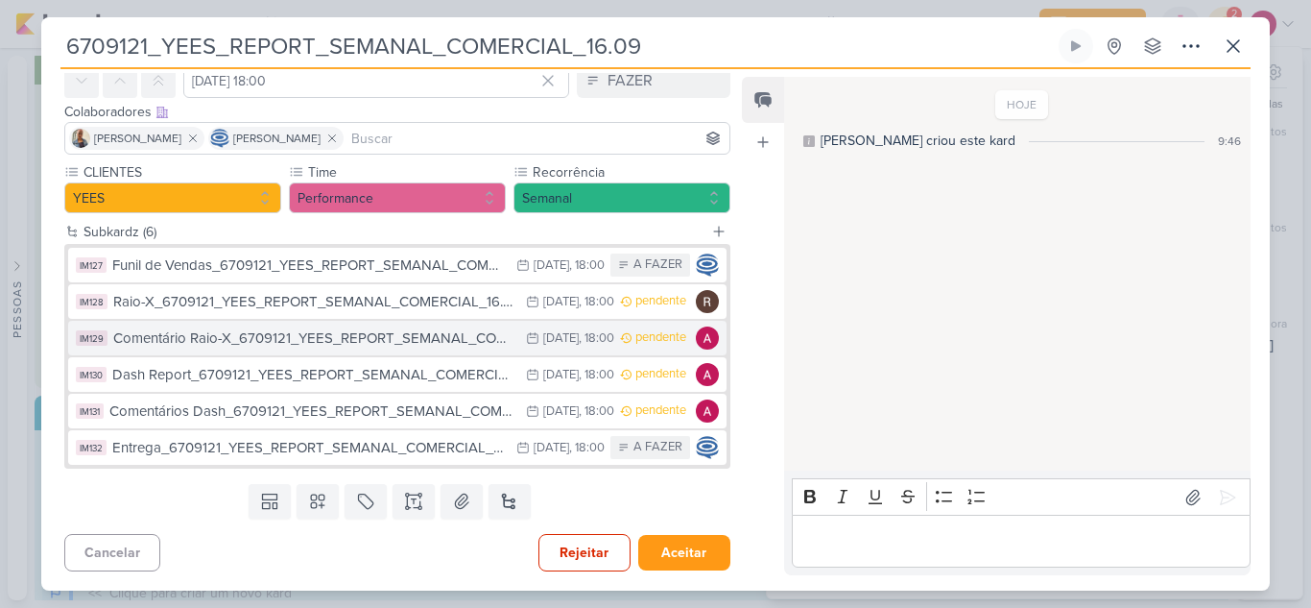
click at [338, 339] on div "Comentário Raio-X_6709121_YEES_REPORT_SEMANAL_COMERCIAL_16.09" at bounding box center [314, 338] width 403 height 22
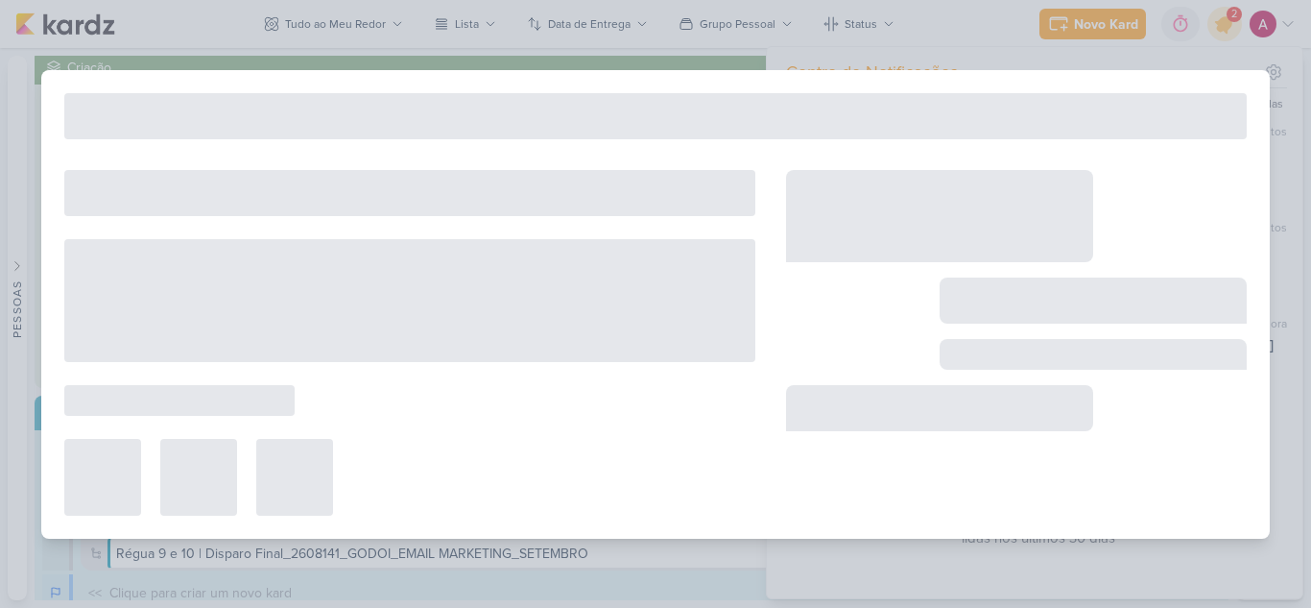
type input "Comentário Raio-X_6709121_YEES_REPORT_SEMANAL_COMERCIAL_16.09"
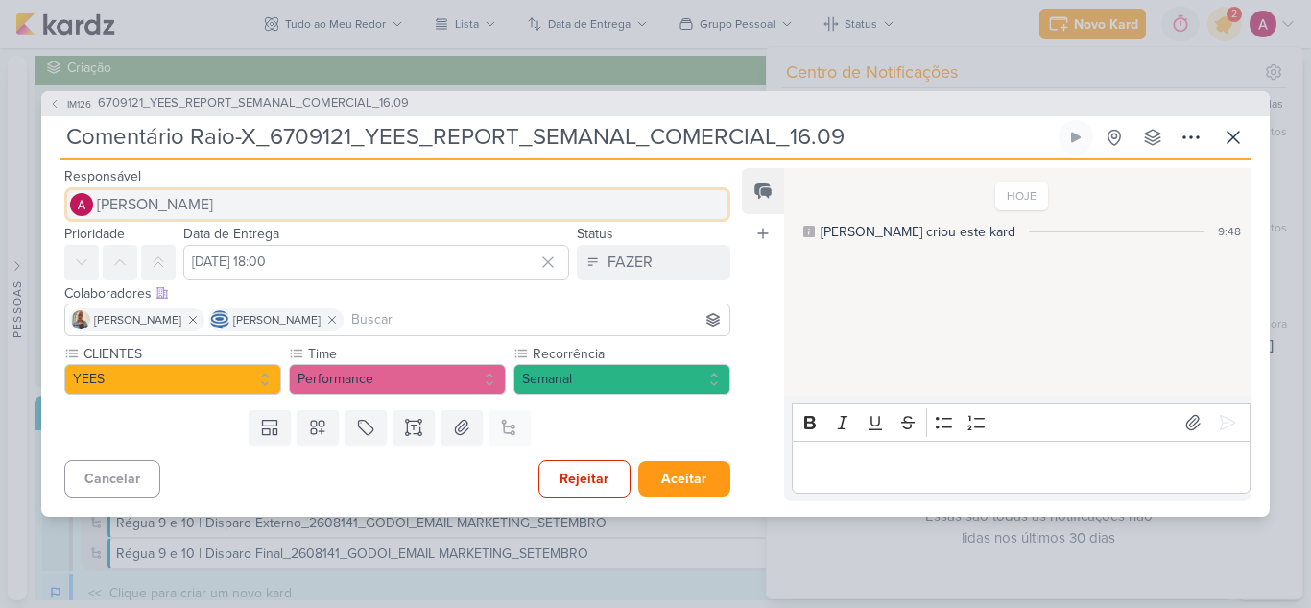
click at [160, 208] on span "[PERSON_NAME]" at bounding box center [155, 204] width 116 height 23
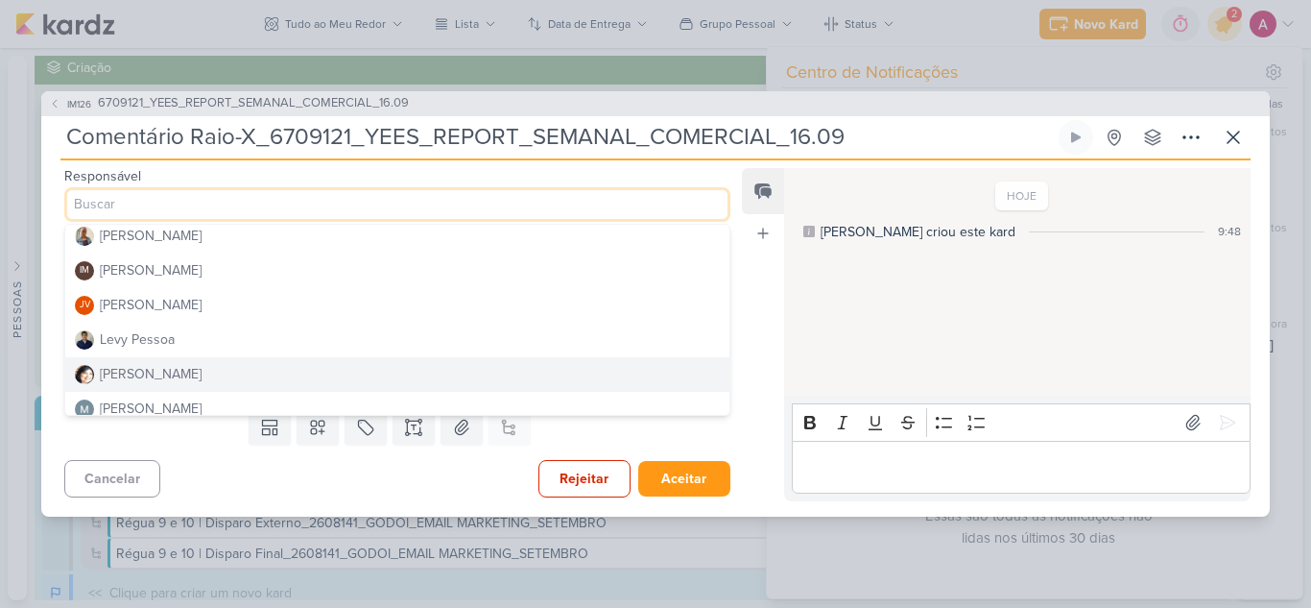
scroll to position [171, 0]
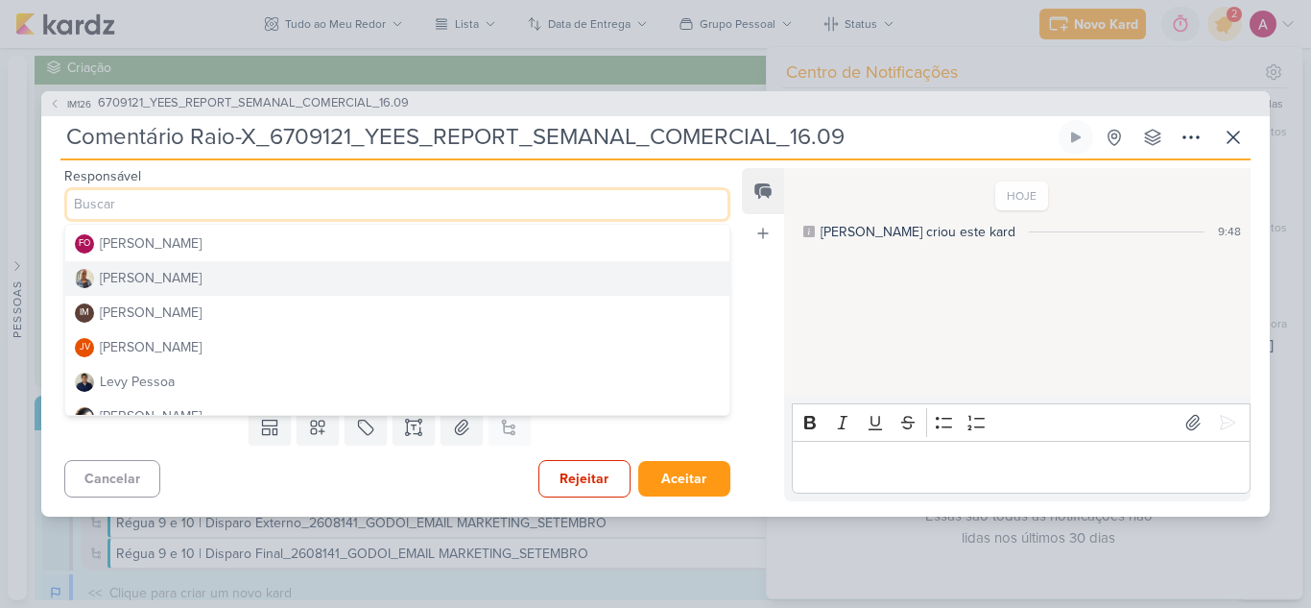
click at [189, 283] on button "[PERSON_NAME]" at bounding box center [397, 278] width 664 height 35
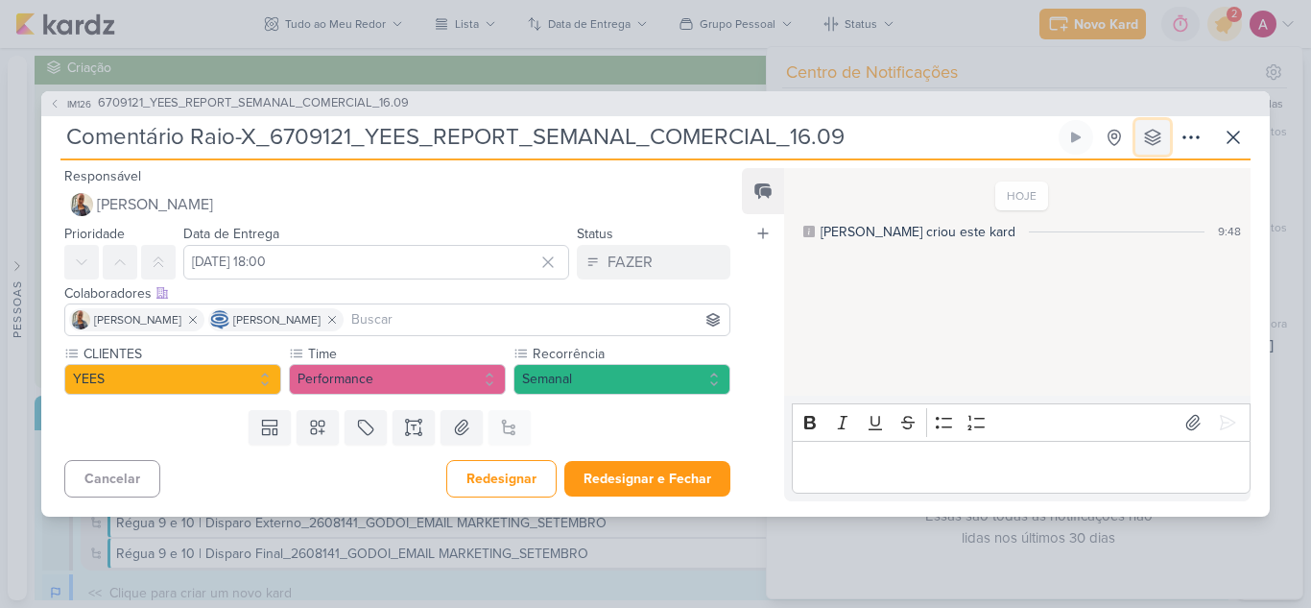
click at [1150, 145] on icon at bounding box center [1152, 137] width 19 height 19
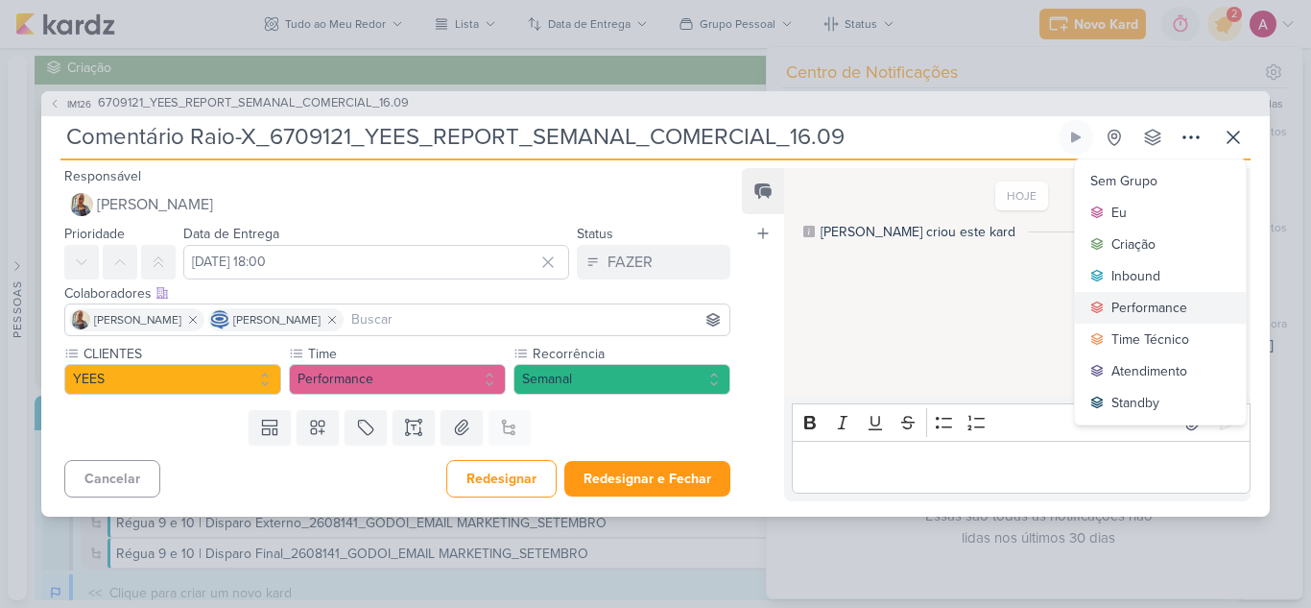
click at [1152, 298] on div "Performance" at bounding box center [1149, 308] width 76 height 20
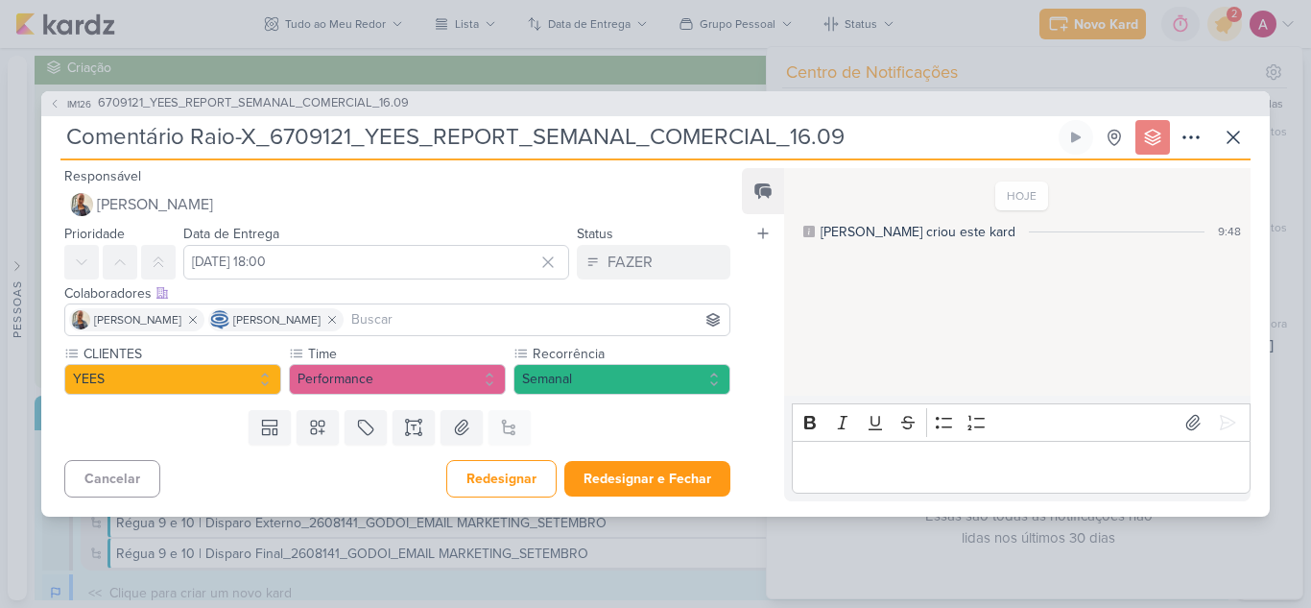
click at [427, 309] on input at bounding box center [536, 319] width 378 height 23
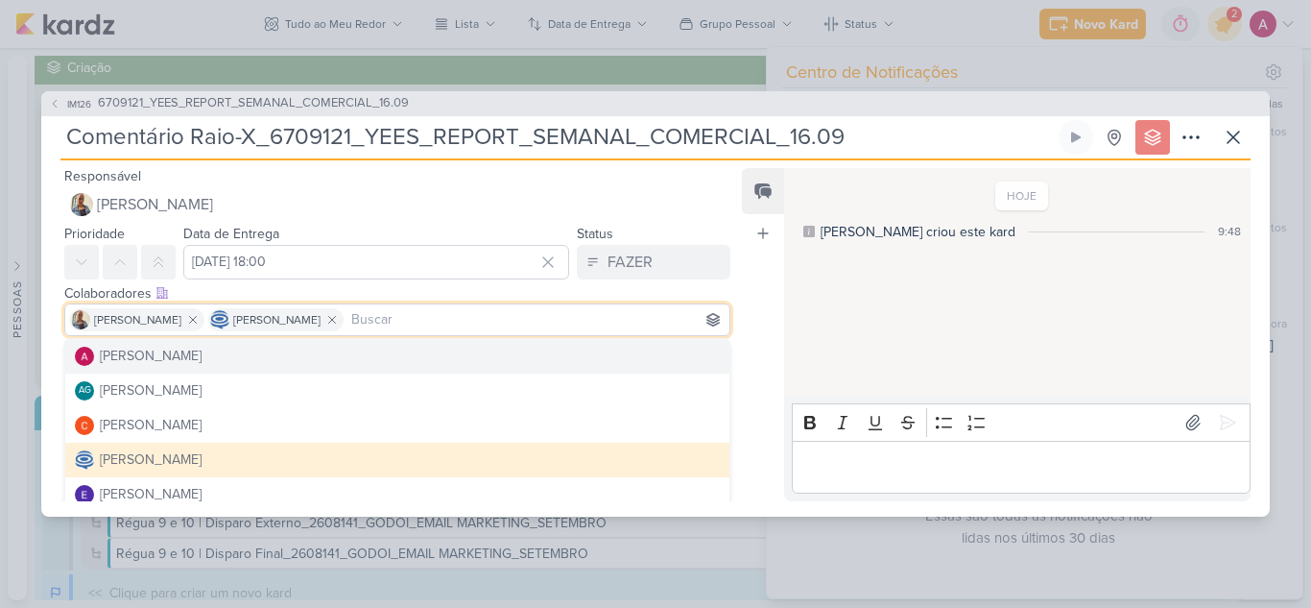
click at [270, 357] on button "[PERSON_NAME]" at bounding box center [397, 356] width 664 height 35
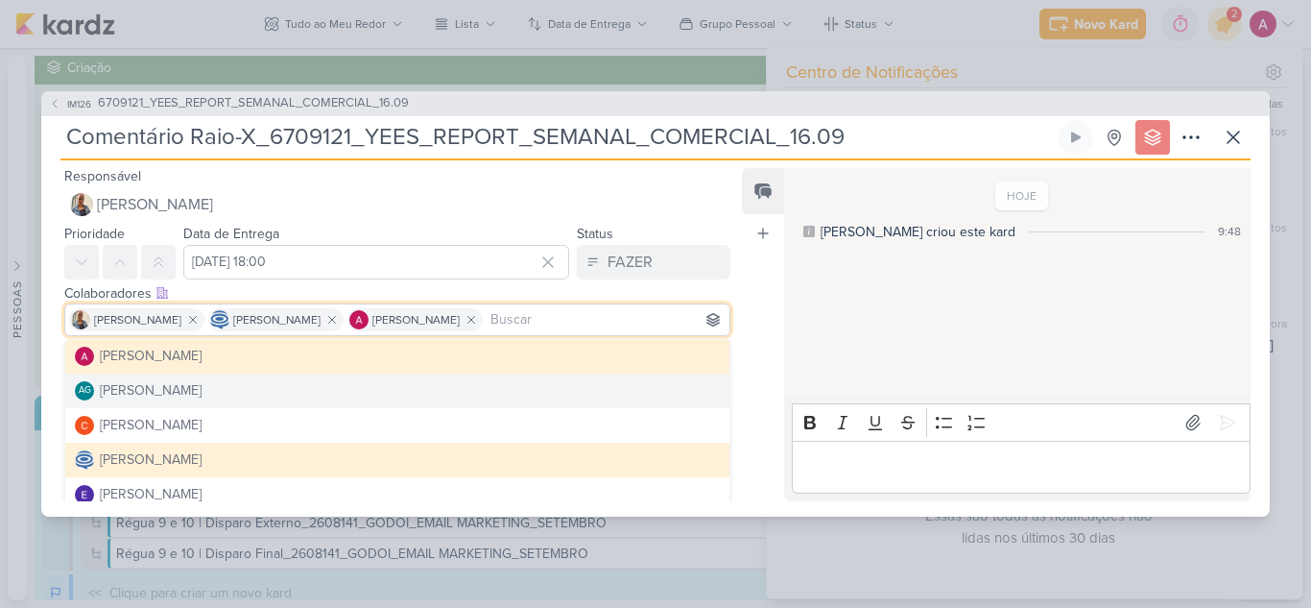
click at [765, 349] on div "Feed Atrelar email Solte o email para atrelar ao kard" at bounding box center [763, 334] width 42 height 333
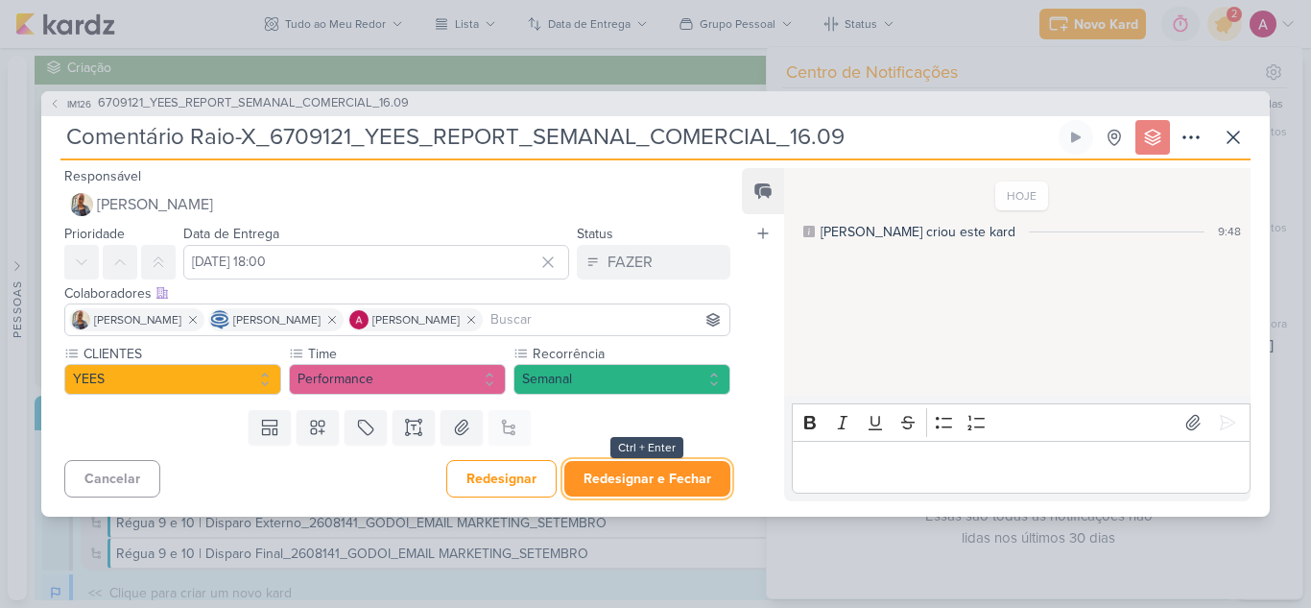
click at [593, 472] on button "Redesignar e Fechar" at bounding box center [647, 479] width 166 height 36
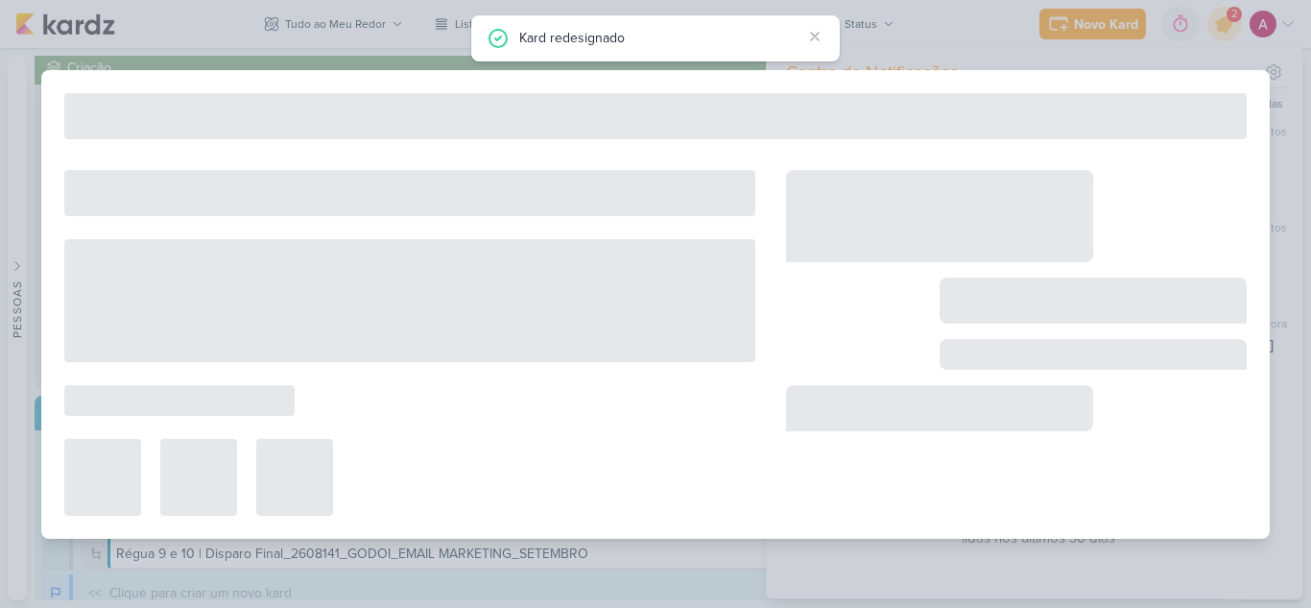
type input "6709121_YEES_REPORT_SEMANAL_COMERCIAL_16.09"
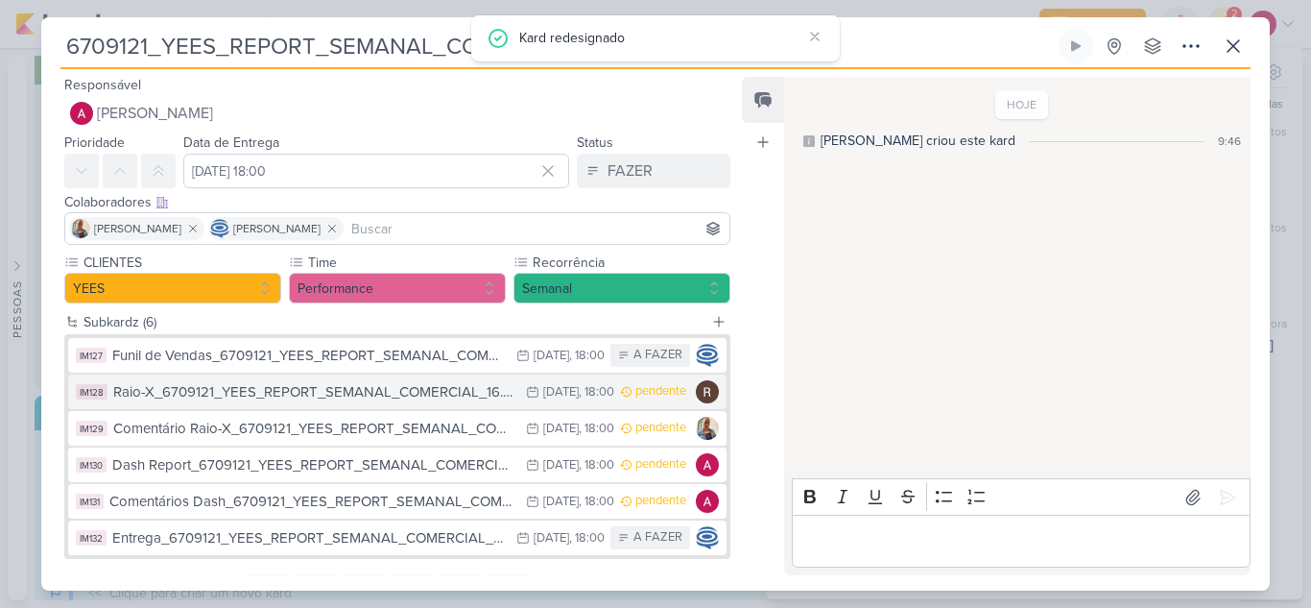
click at [428, 387] on div "Raio-X_6709121_YEES_REPORT_SEMANAL_COMERCIAL_16.09" at bounding box center [314, 392] width 403 height 22
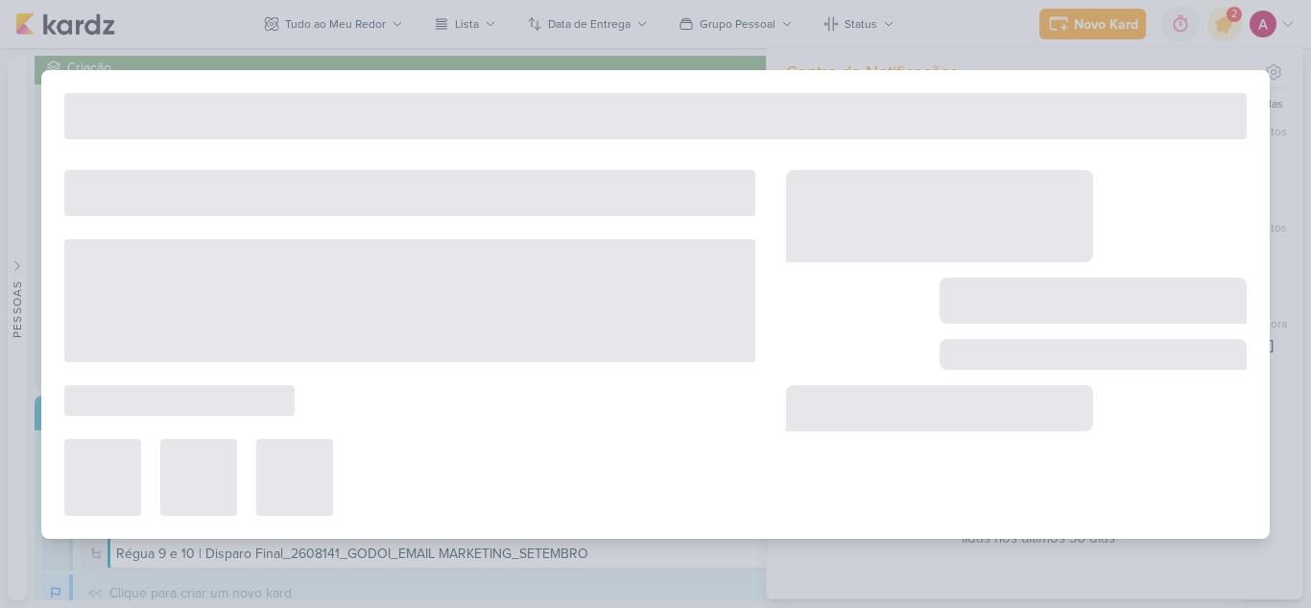
type input "Raio-X_6709121_YEES_REPORT_SEMANAL_COMERCIAL_16.09"
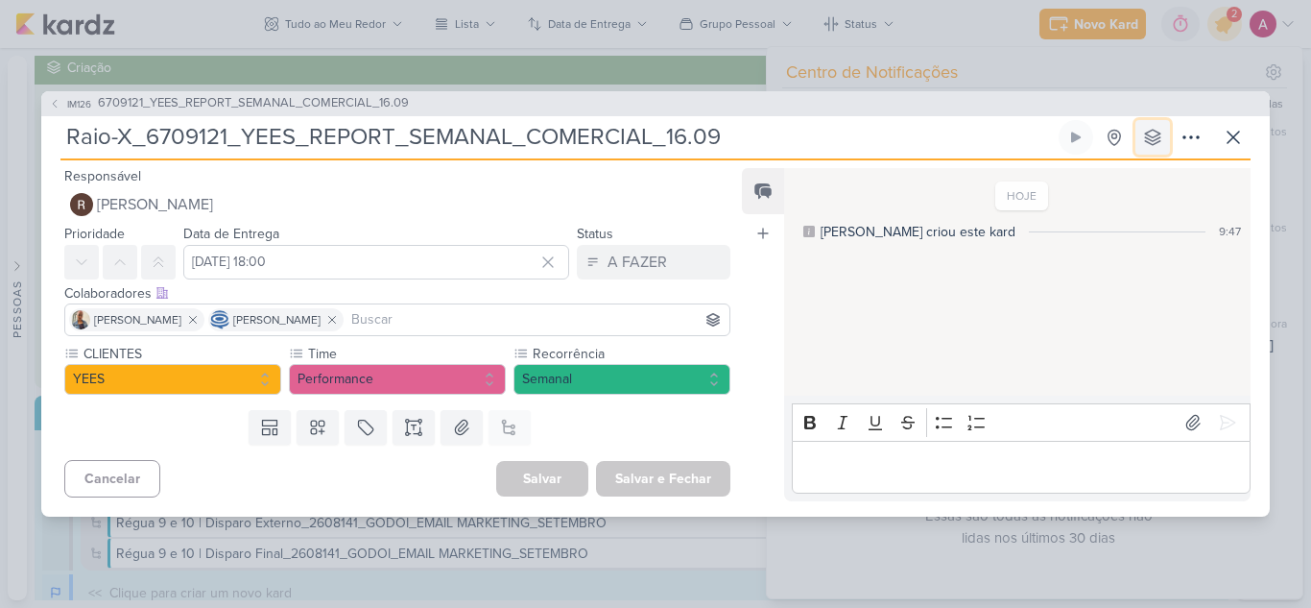
click at [1148, 141] on icon at bounding box center [1152, 137] width 19 height 19
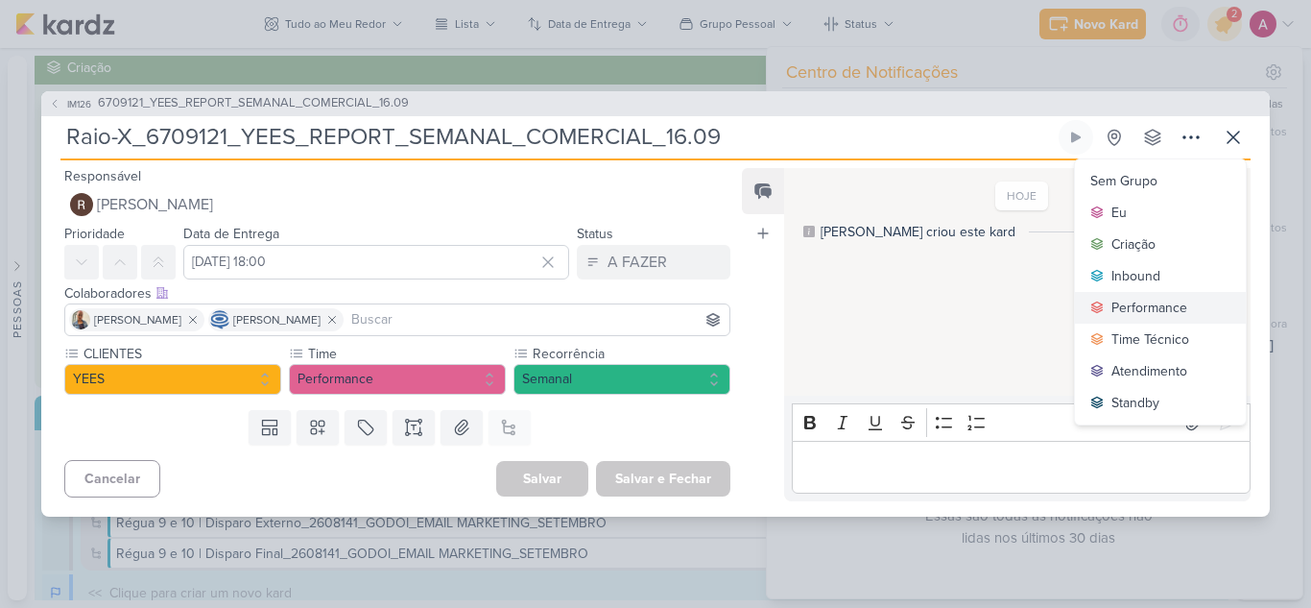
click at [1126, 305] on div "Performance" at bounding box center [1149, 308] width 76 height 20
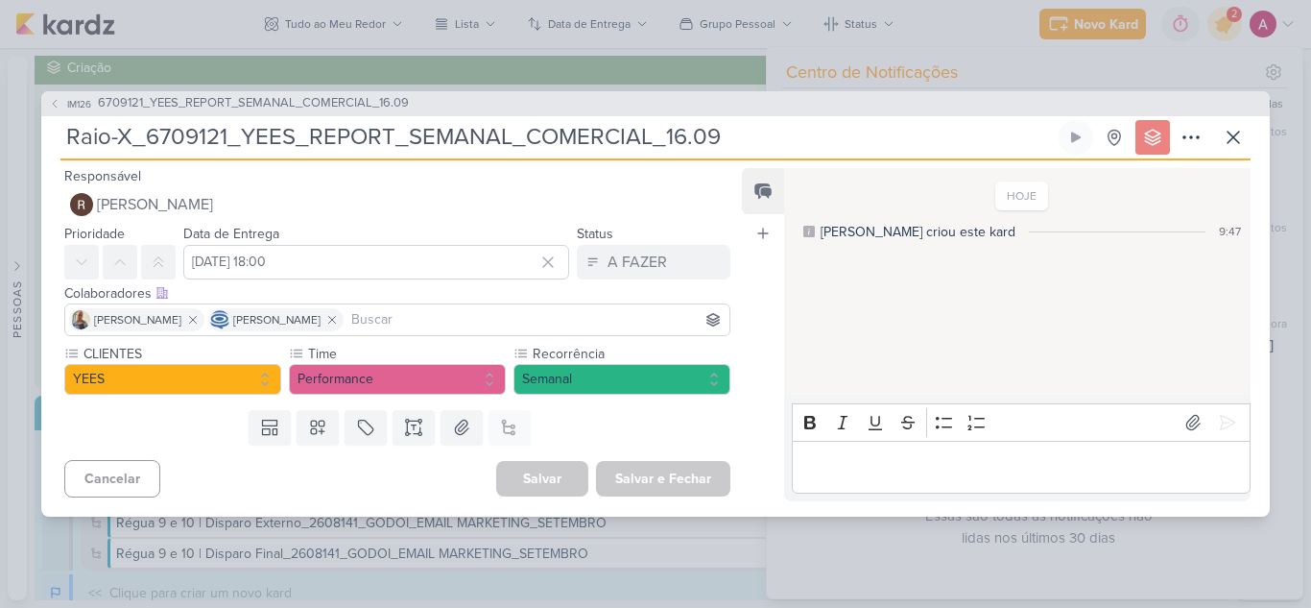
click at [497, 320] on input at bounding box center [536, 319] width 378 height 23
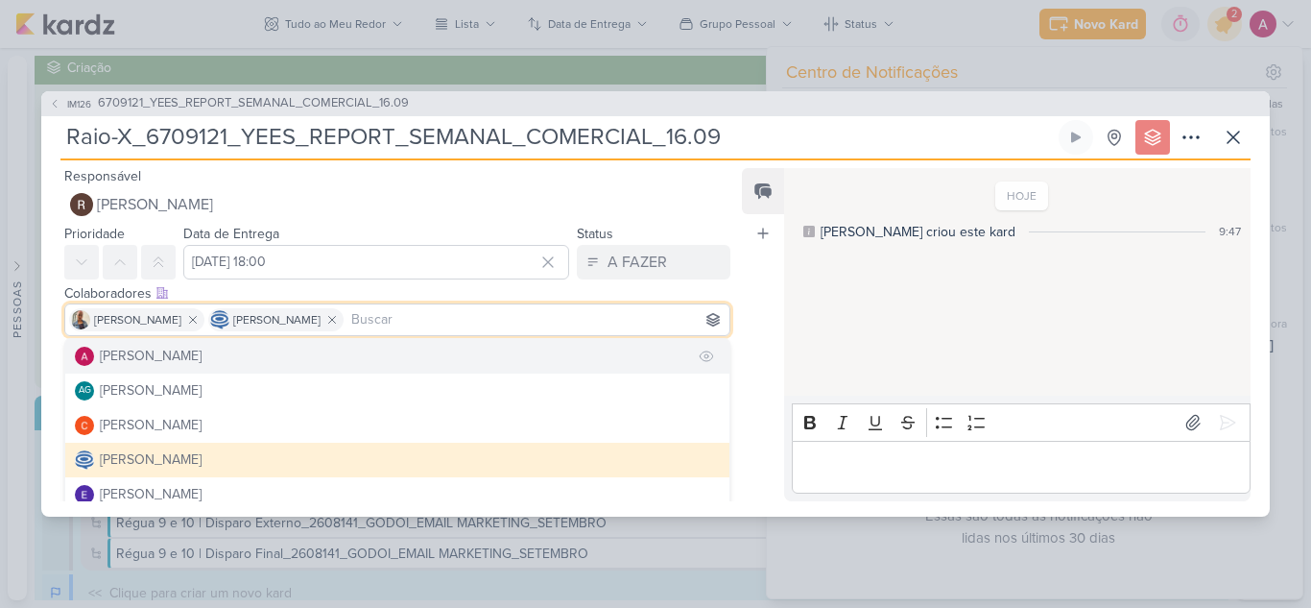
click at [410, 349] on button "[PERSON_NAME]" at bounding box center [397, 356] width 664 height 35
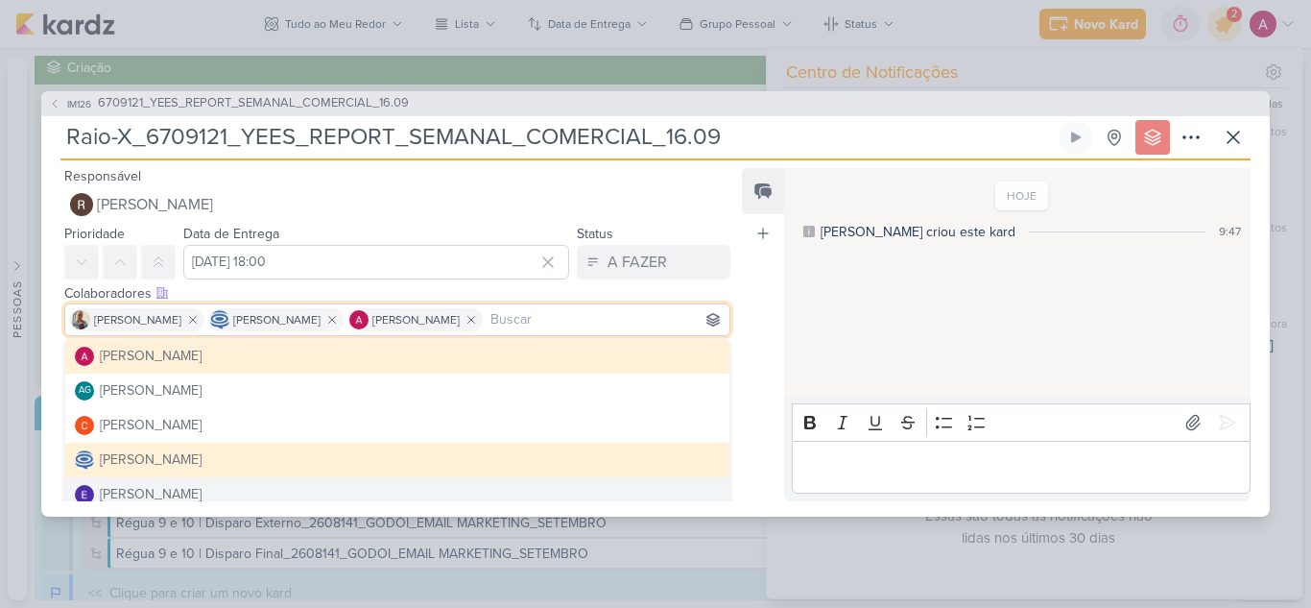
click at [752, 483] on div "Feed Atrelar email Solte o email para atrelar ao kard" at bounding box center [763, 334] width 42 height 333
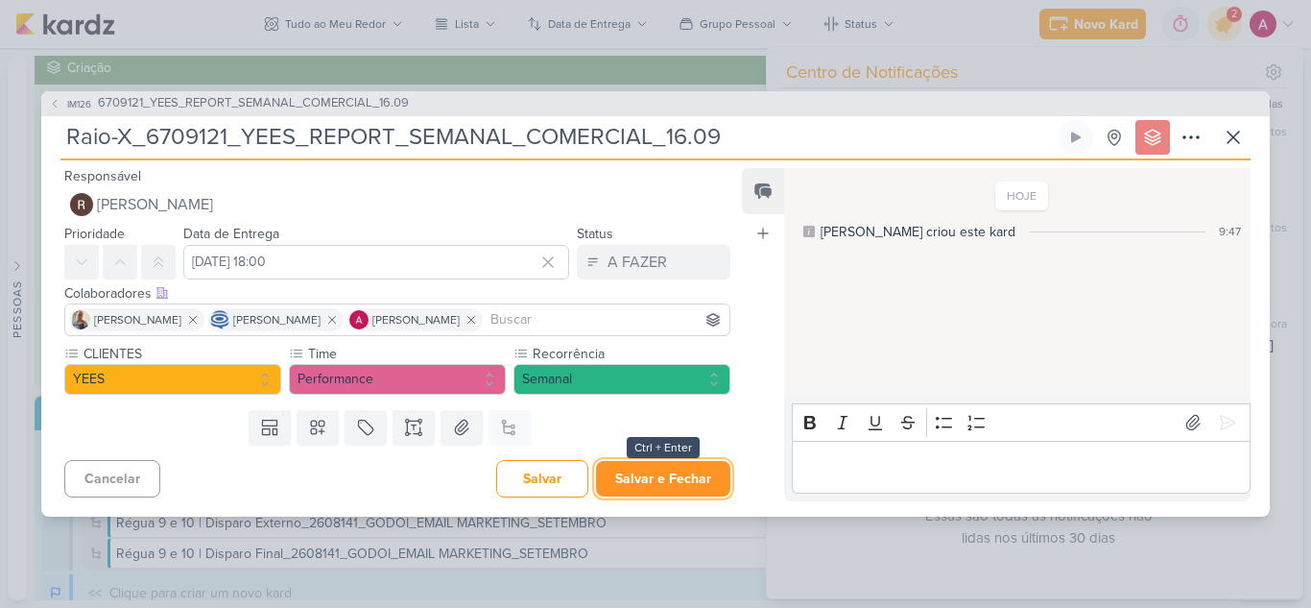
click at [667, 485] on button "Salvar e Fechar" at bounding box center [663, 479] width 134 height 36
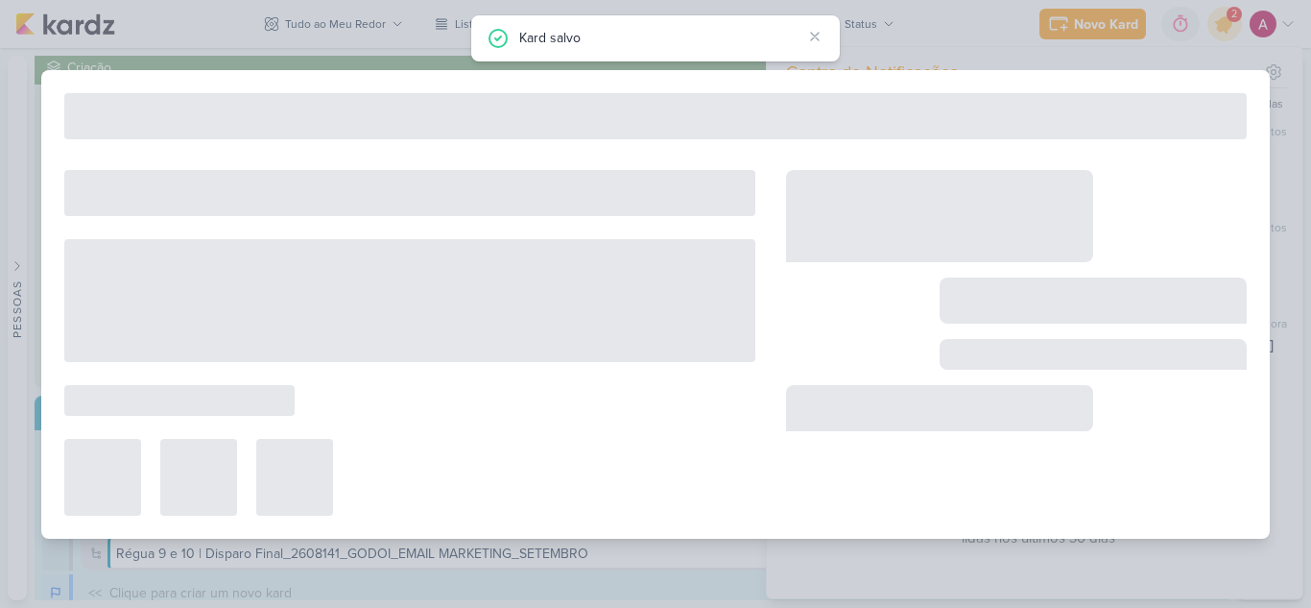
type input "6709121_YEES_REPORT_SEMANAL_COMERCIAL_16.09"
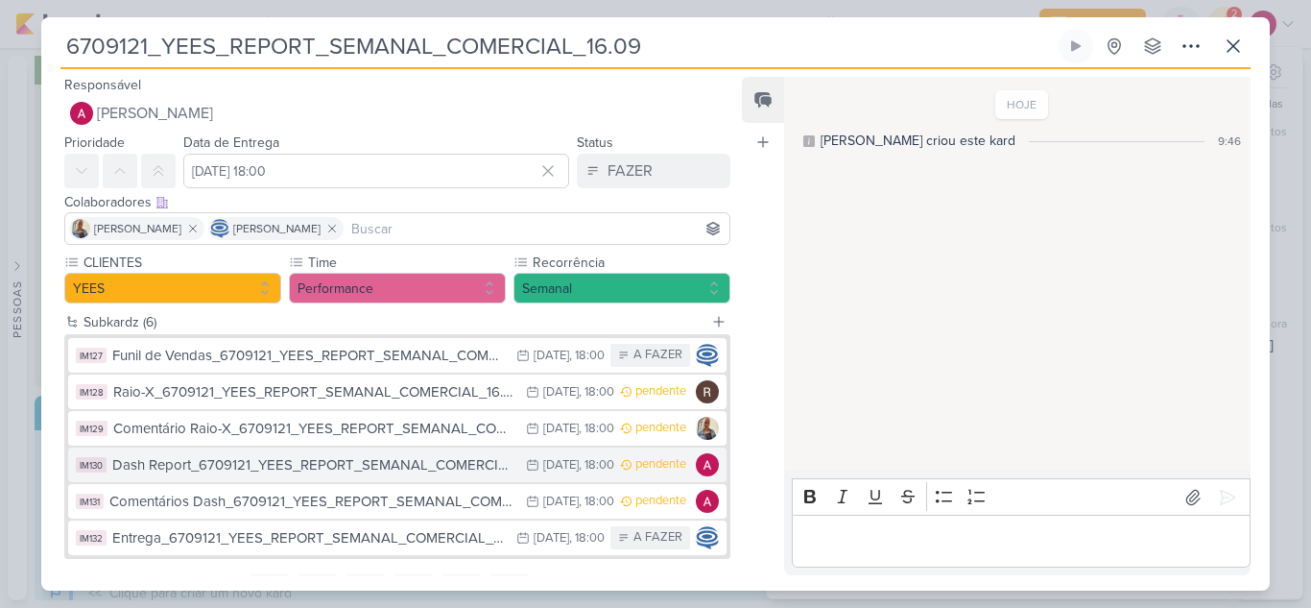
click at [424, 458] on div "Dash Report_6709121_YEES_REPORT_SEMANAL_COMERCIAL_16.09" at bounding box center [314, 465] width 404 height 22
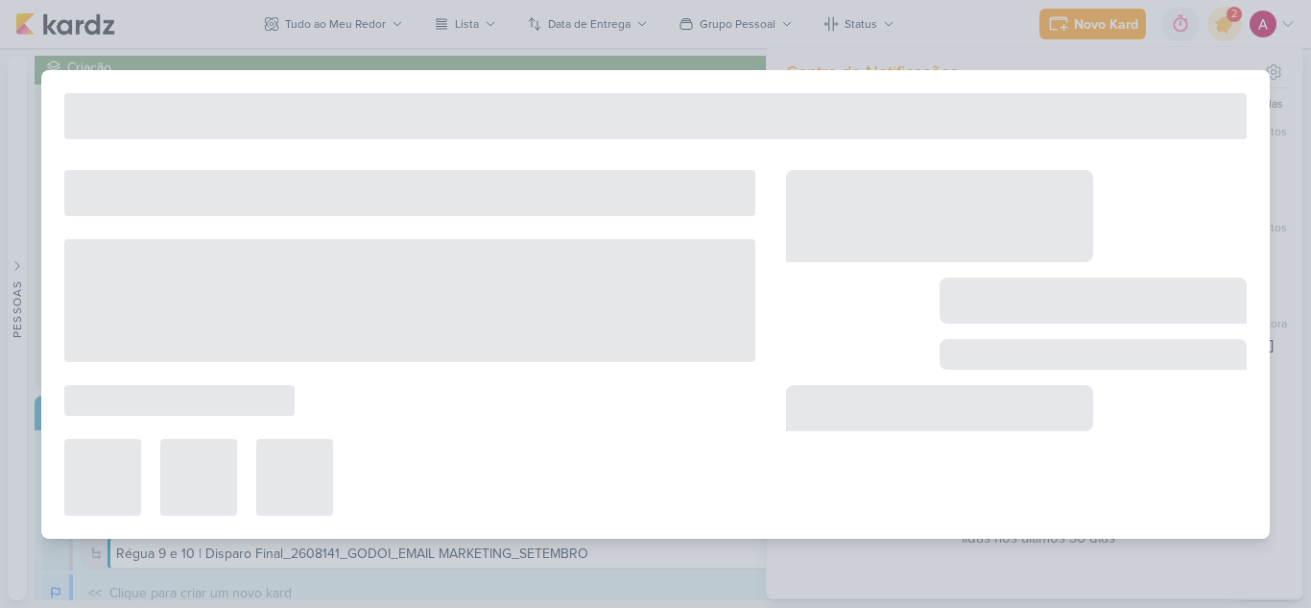
type input "Dash Report_6709121_YEES_REPORT_SEMANAL_COMERCIAL_16.09"
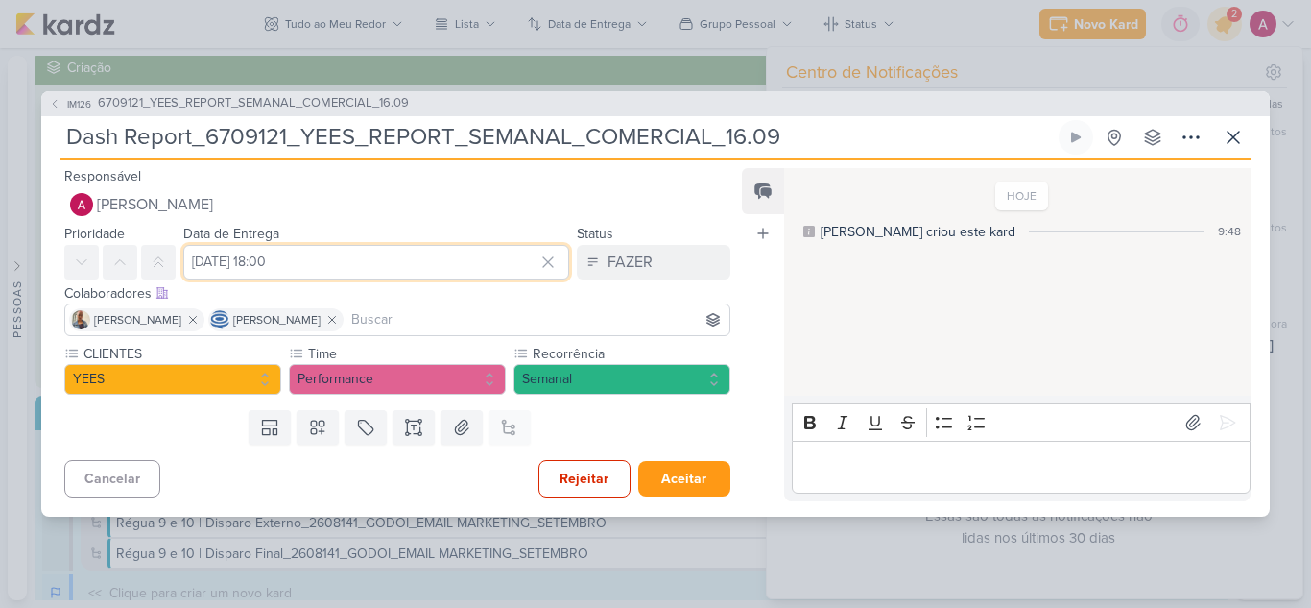
click at [265, 259] on input "[DATE] 18:00" at bounding box center [376, 262] width 386 height 35
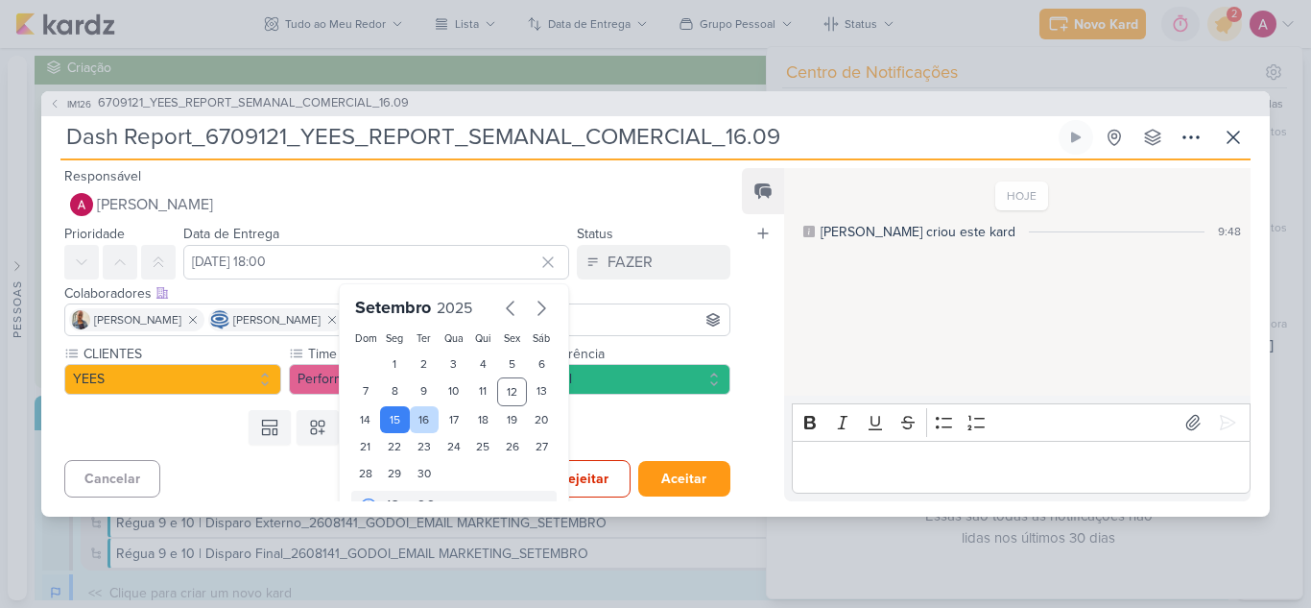
click at [413, 414] on div "16" at bounding box center [425, 419] width 30 height 27
type input "[DATE] 18:00"
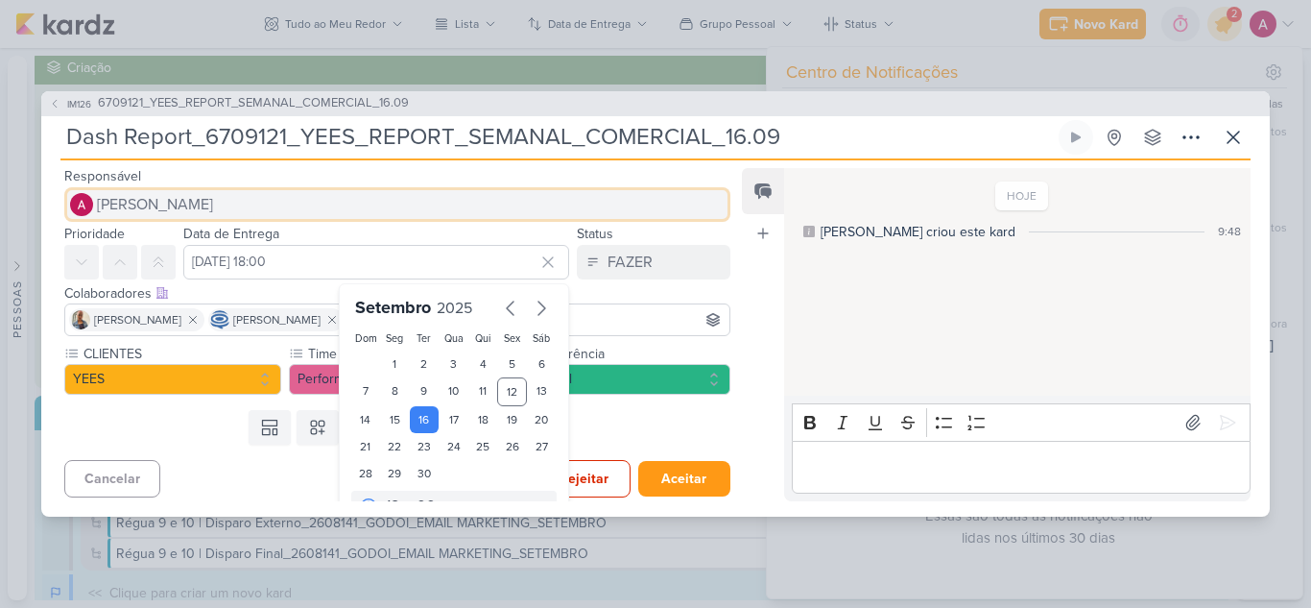
click at [213, 206] on span "[PERSON_NAME]" at bounding box center [155, 204] width 116 height 23
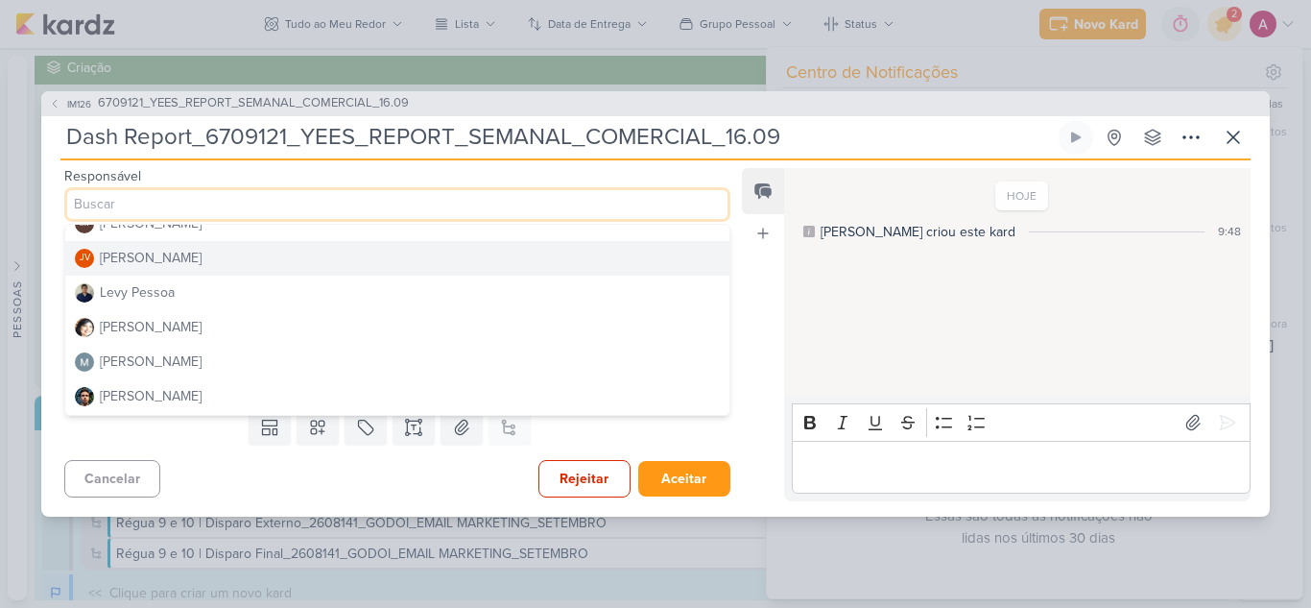
scroll to position [288, 0]
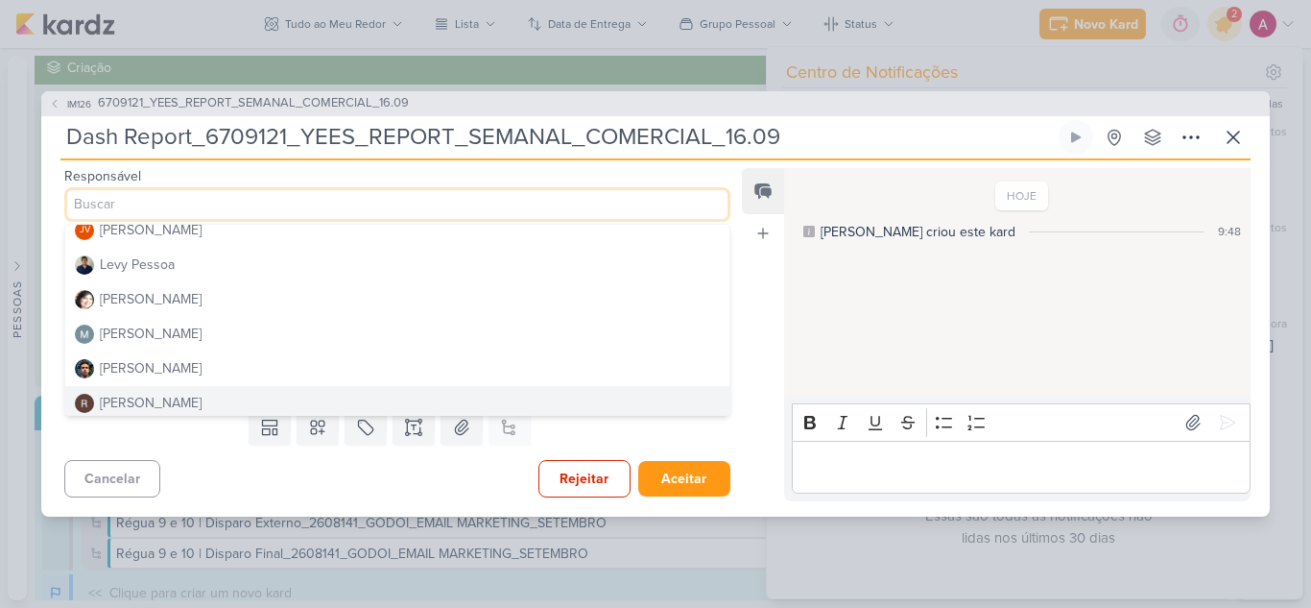
click at [160, 399] on div "[PERSON_NAME]" at bounding box center [151, 403] width 102 height 20
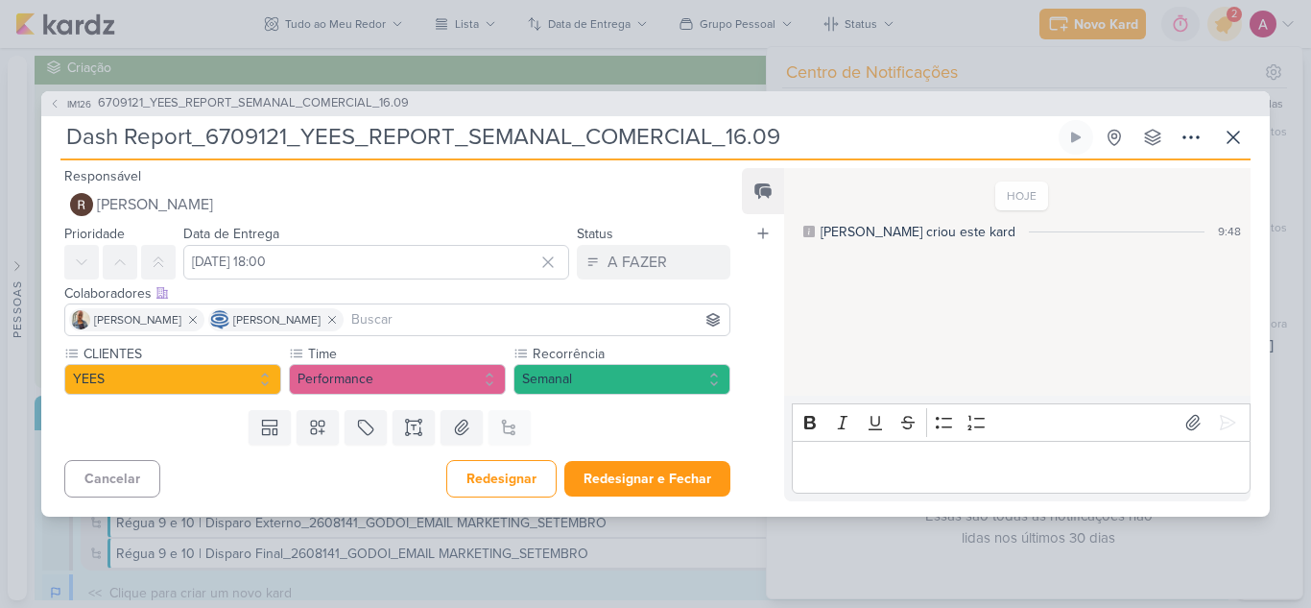
click at [450, 314] on input at bounding box center [536, 319] width 378 height 23
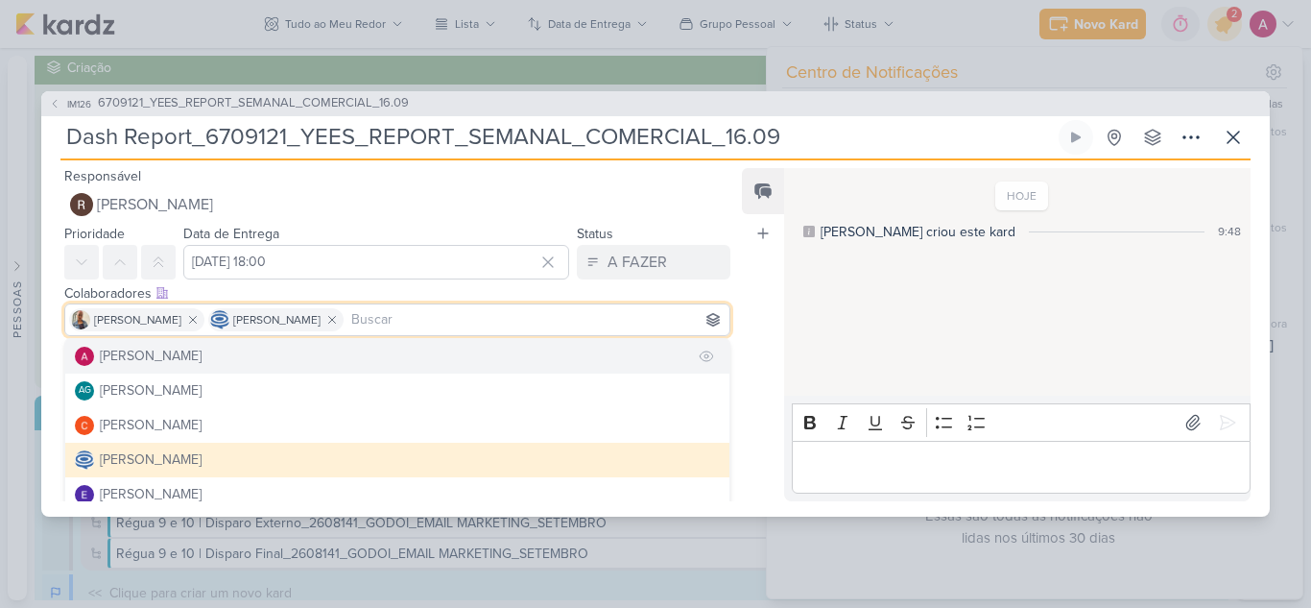
click at [296, 362] on button "[PERSON_NAME]" at bounding box center [397, 356] width 664 height 35
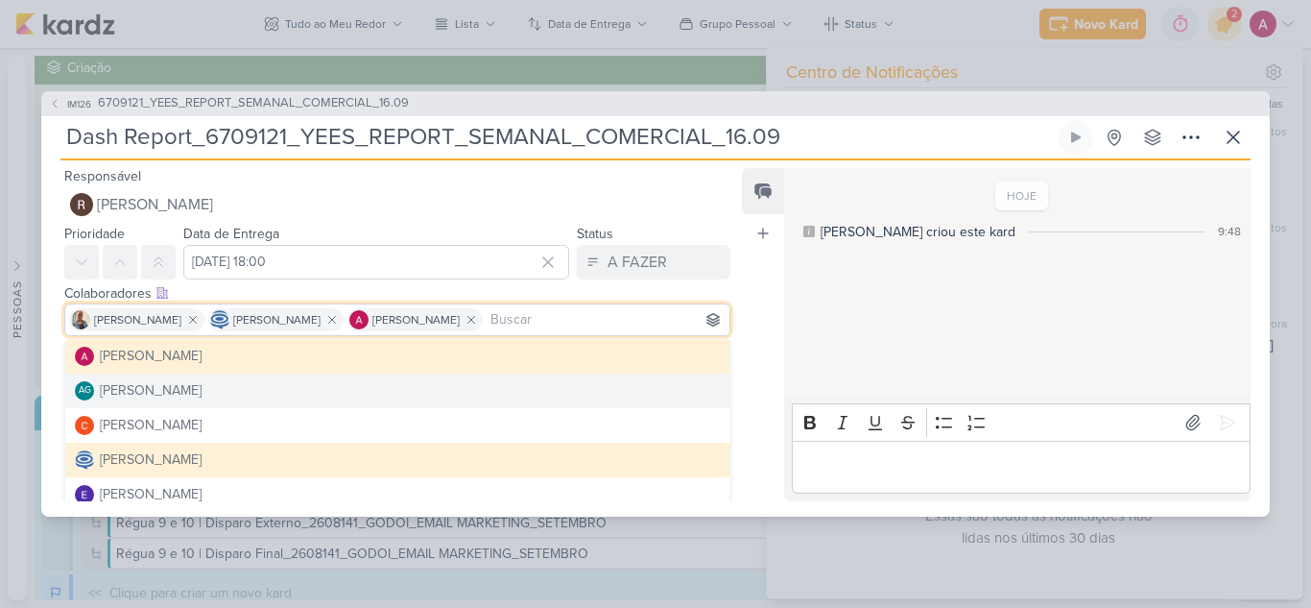
click at [752, 389] on div "Feed Atrelar email Solte o email para atrelar ao kard" at bounding box center [763, 334] width 42 height 333
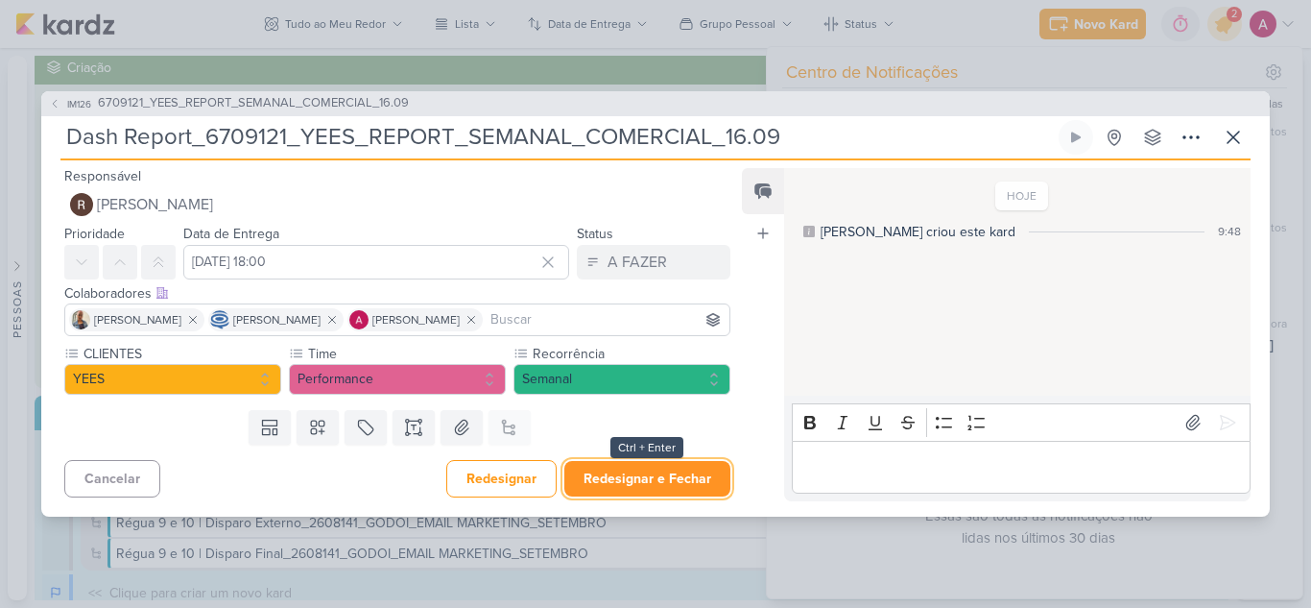
click at [595, 475] on button "Redesignar e Fechar" at bounding box center [647, 479] width 166 height 36
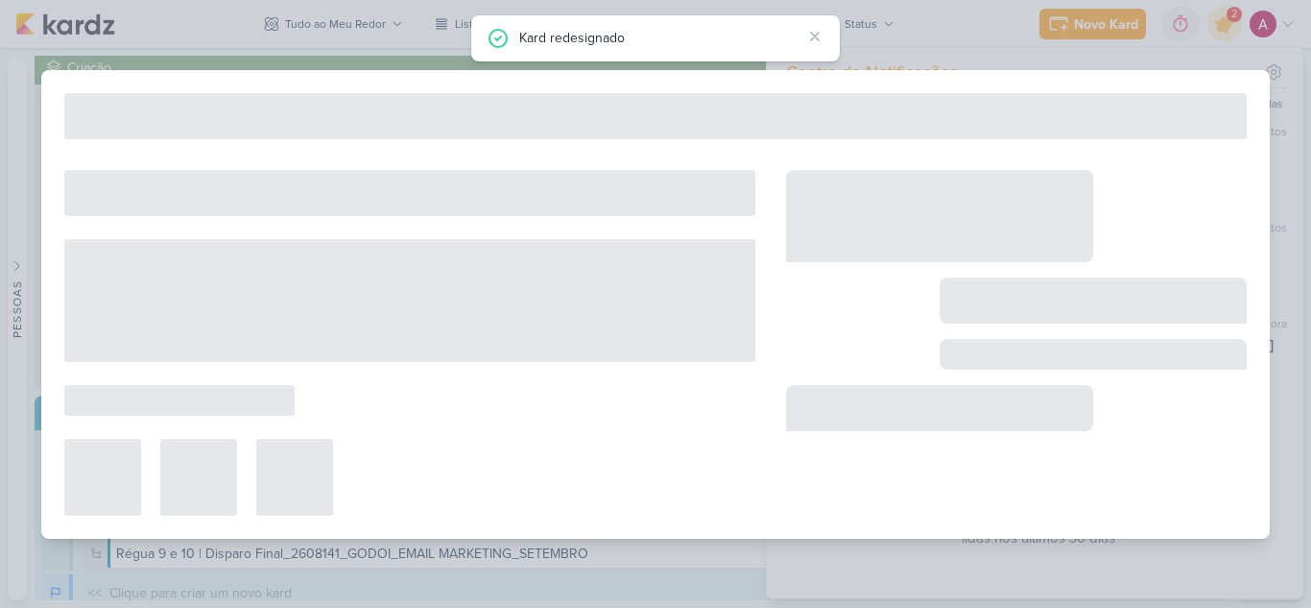
type input "6709121_YEES_REPORT_SEMANAL_COMERCIAL_16.09"
type input "[DATE] 18:00"
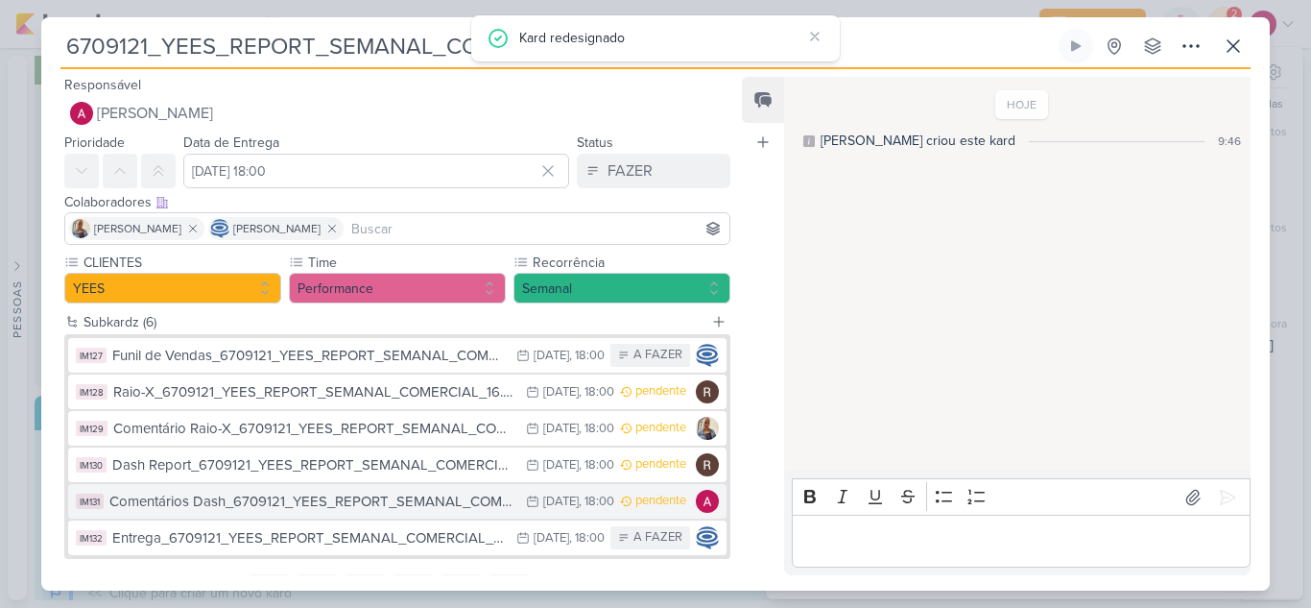
click at [402, 498] on div "Comentários Dash_6709121_YEES_REPORT_SEMANAL_COMERCIAL_16.09" at bounding box center [312, 501] width 407 height 22
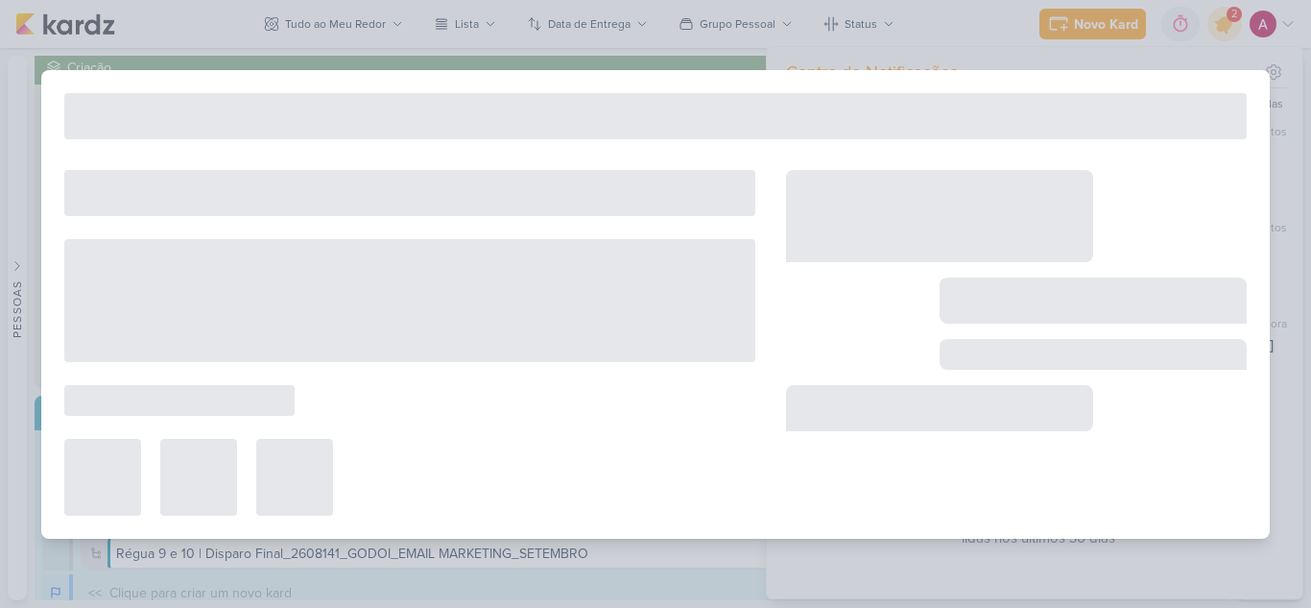
type input "Comentários Dash_6709121_YEES_REPORT_SEMANAL_COMERCIAL_16.09"
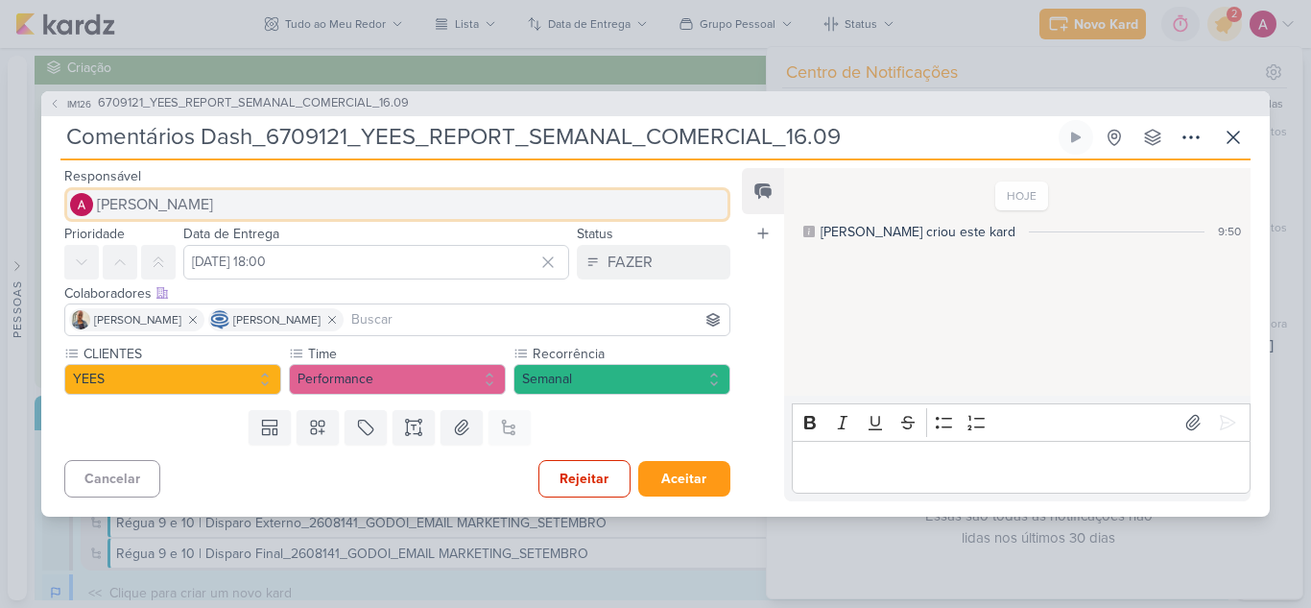
click at [178, 201] on span "[PERSON_NAME]" at bounding box center [155, 204] width 116 height 23
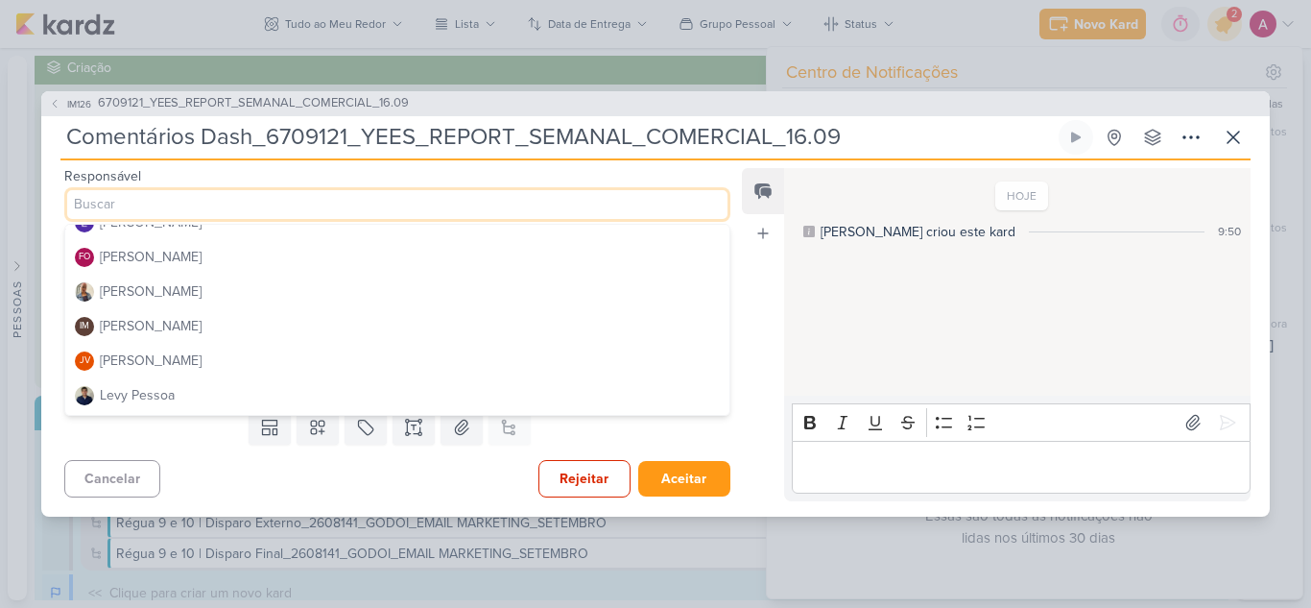
scroll to position [192, 0]
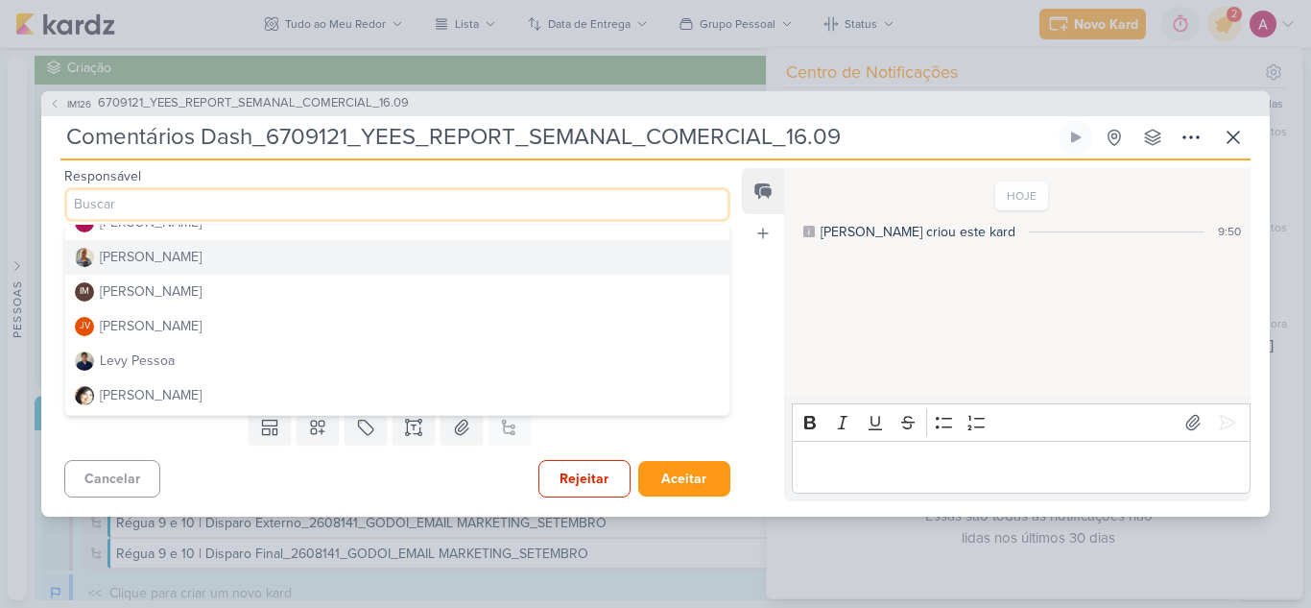
click at [164, 260] on div "[PERSON_NAME]" at bounding box center [151, 257] width 102 height 20
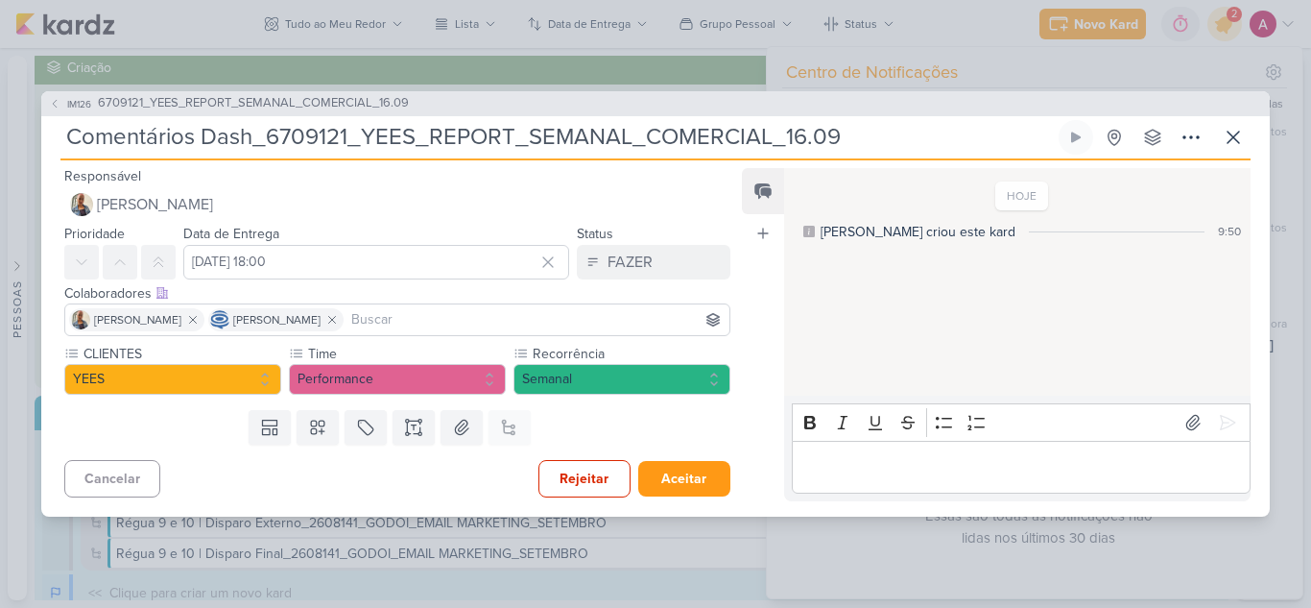
click at [419, 319] on input at bounding box center [536, 319] width 378 height 23
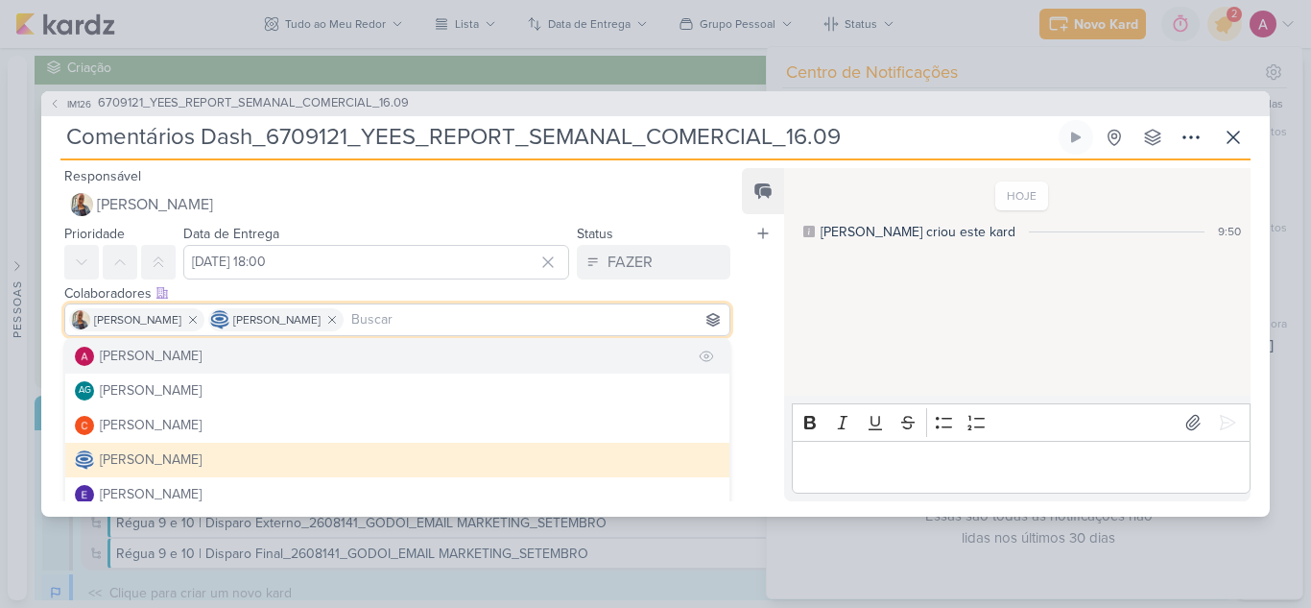
click at [188, 357] on div "[PERSON_NAME]" at bounding box center [151, 356] width 102 height 20
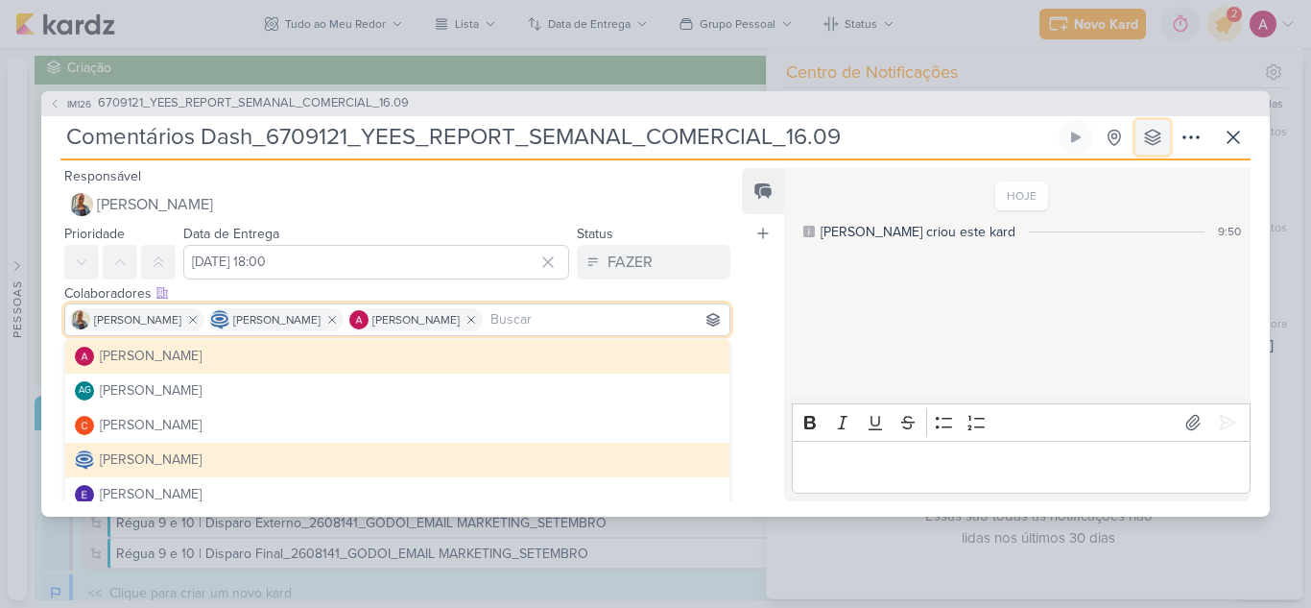
click at [1144, 137] on icon at bounding box center [1152, 137] width 19 height 19
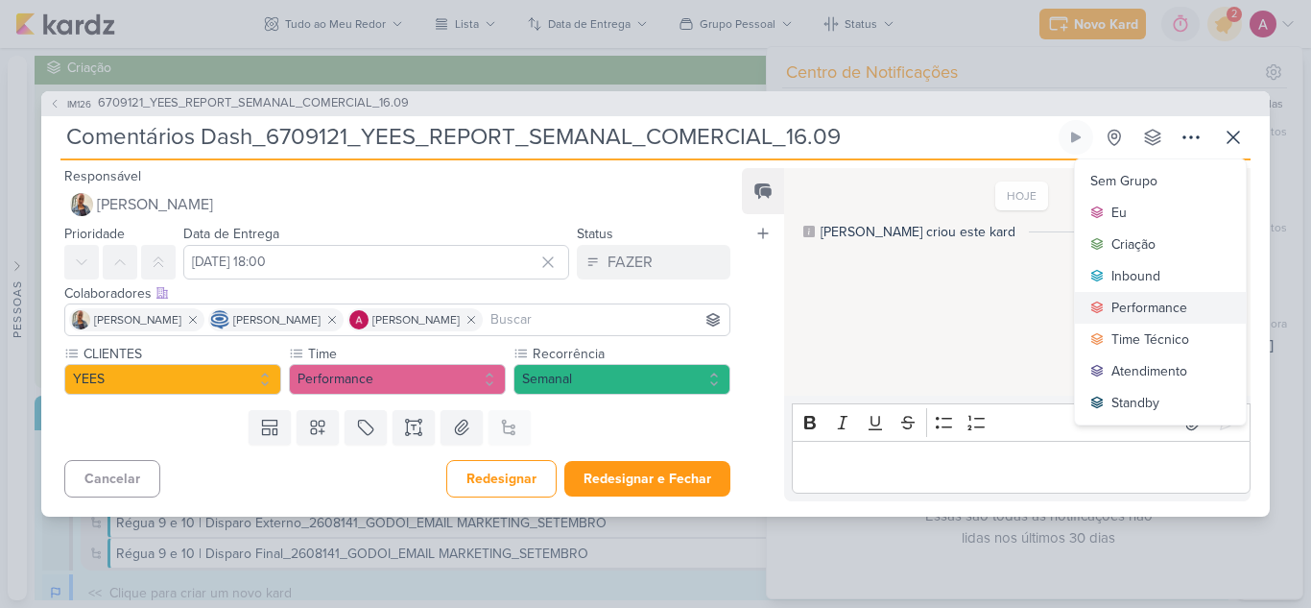
click at [1162, 309] on div "Performance" at bounding box center [1149, 308] width 76 height 20
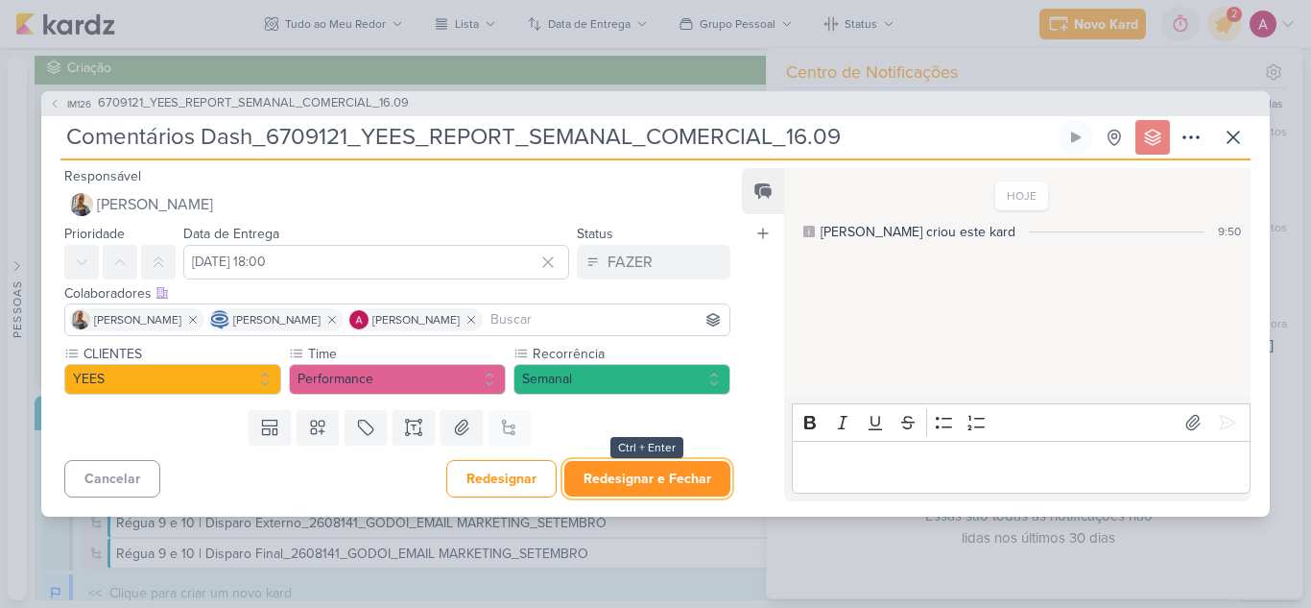
click at [645, 492] on button "Redesignar e Fechar" at bounding box center [647, 479] width 166 height 36
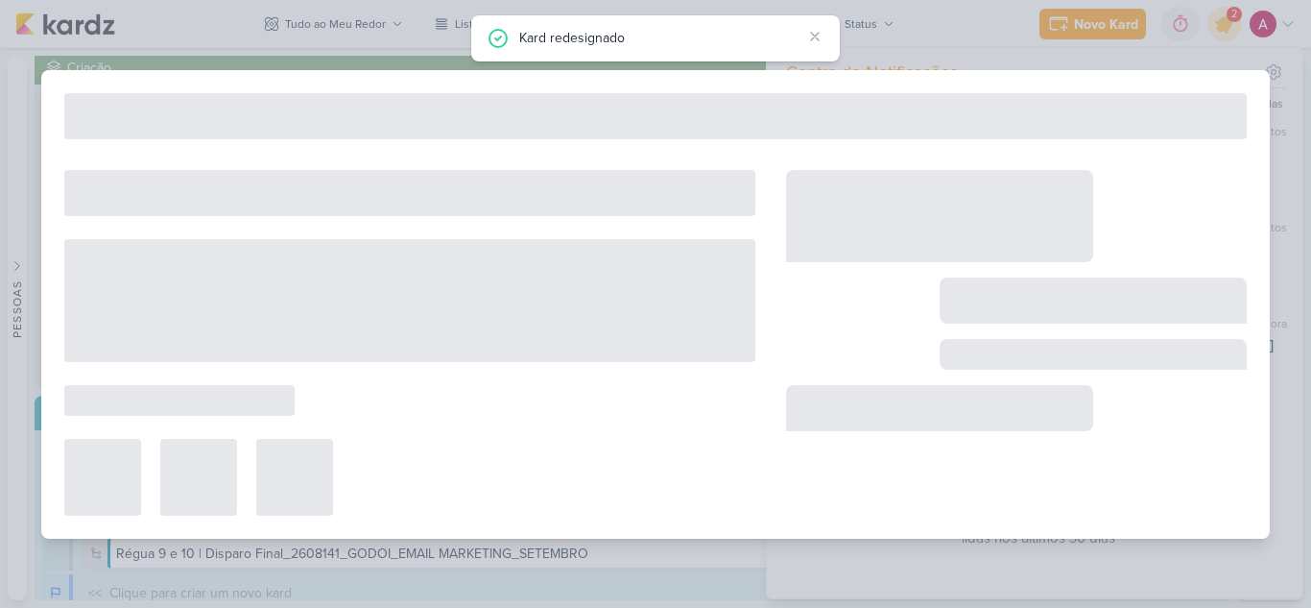
type input "6709121_YEES_REPORT_SEMANAL_COMERCIAL_16.09"
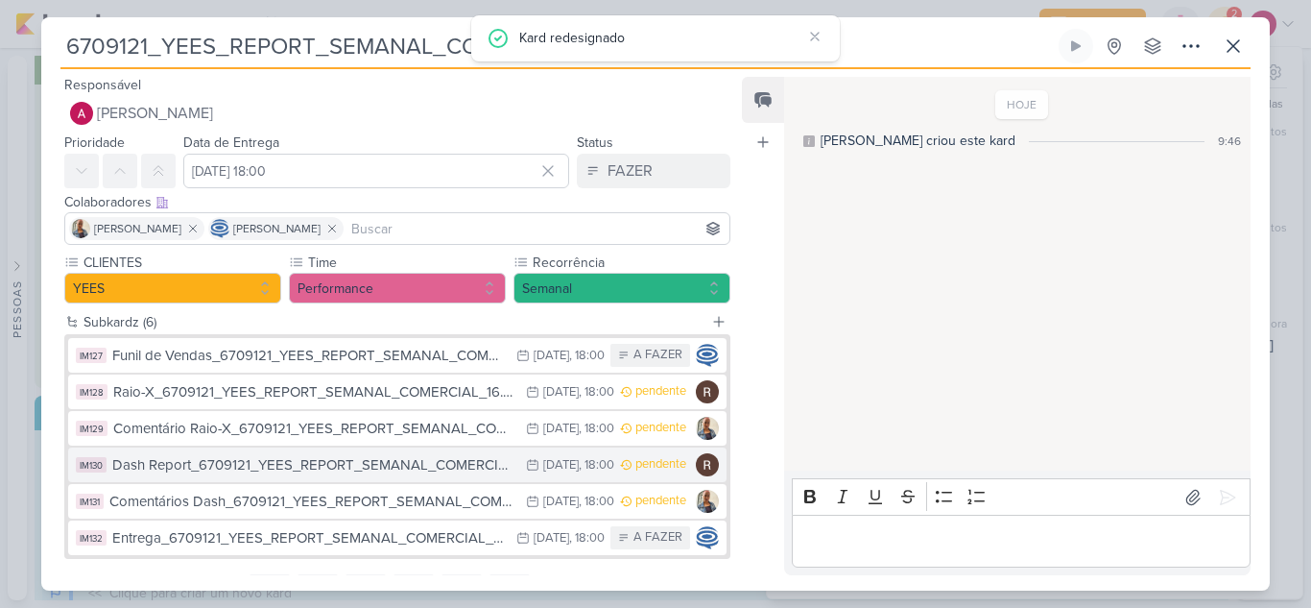
click at [439, 466] on div "Dash Report_6709121_YEES_REPORT_SEMANAL_COMERCIAL_16.09" at bounding box center [314, 465] width 404 height 22
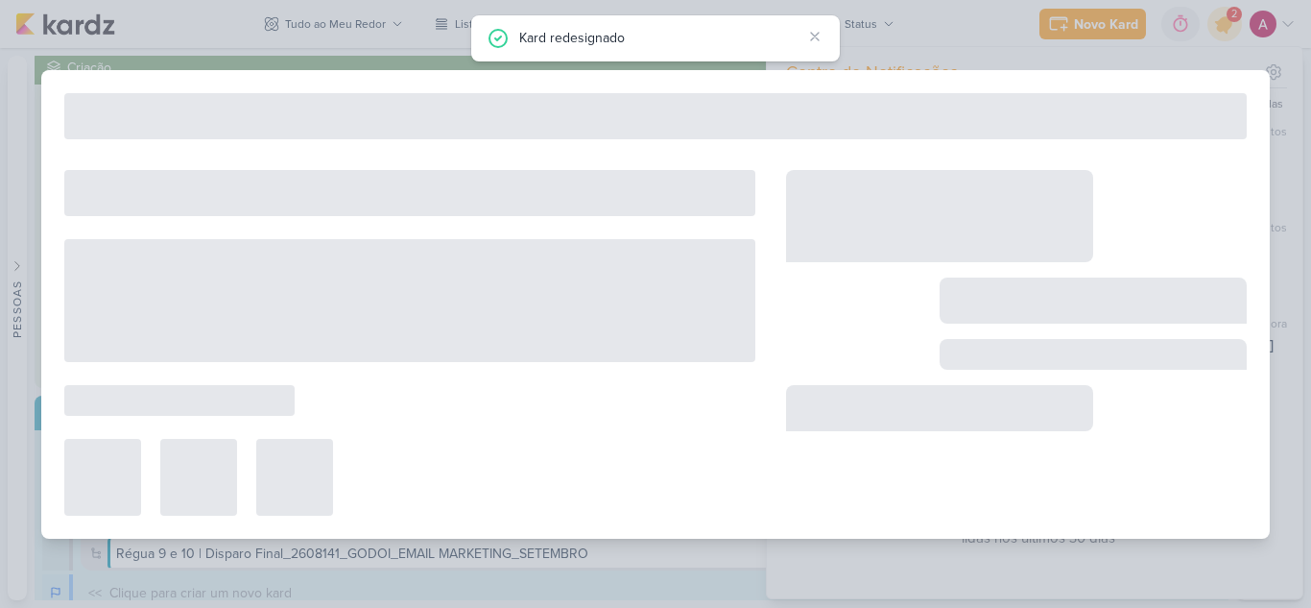
type input "Dash Report_6709121_YEES_REPORT_SEMANAL_COMERCIAL_16.09"
type input "[DATE] 18:00"
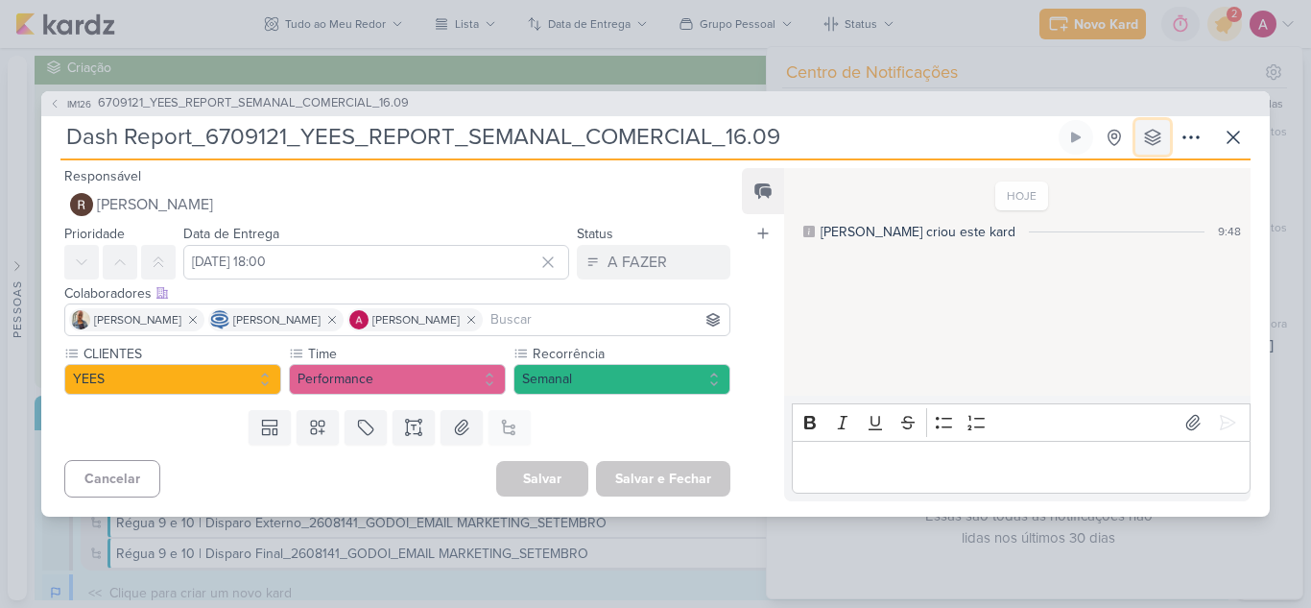
click at [1158, 129] on icon at bounding box center [1152, 137] width 19 height 19
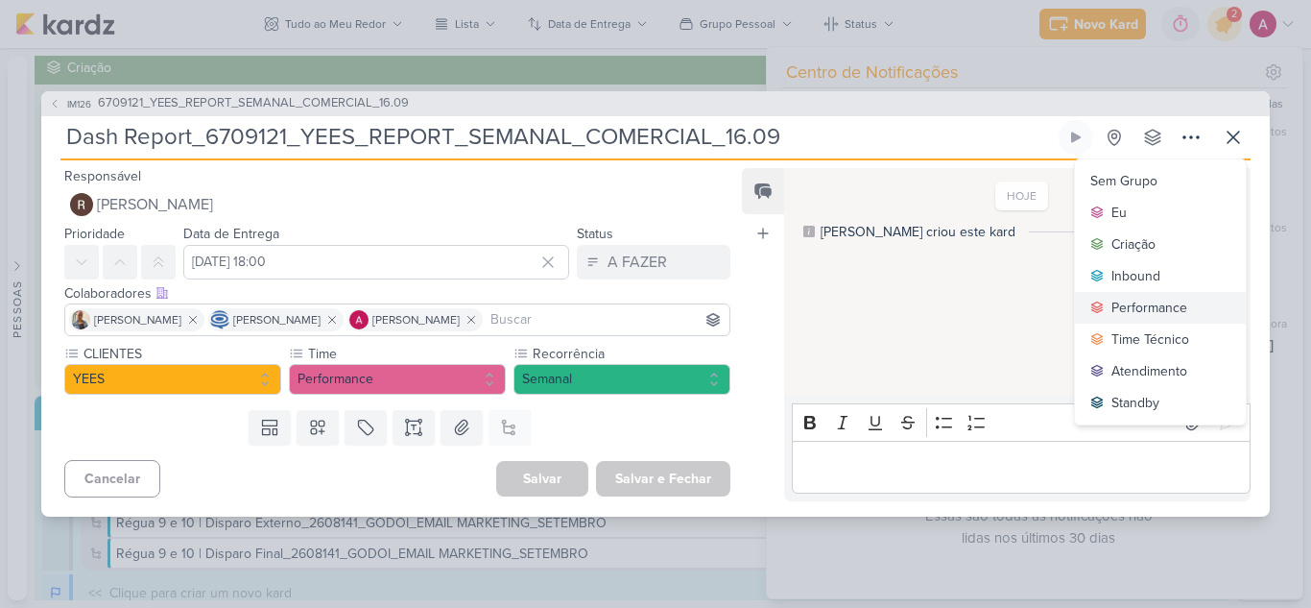
click at [1134, 305] on div "Performance" at bounding box center [1149, 308] width 76 height 20
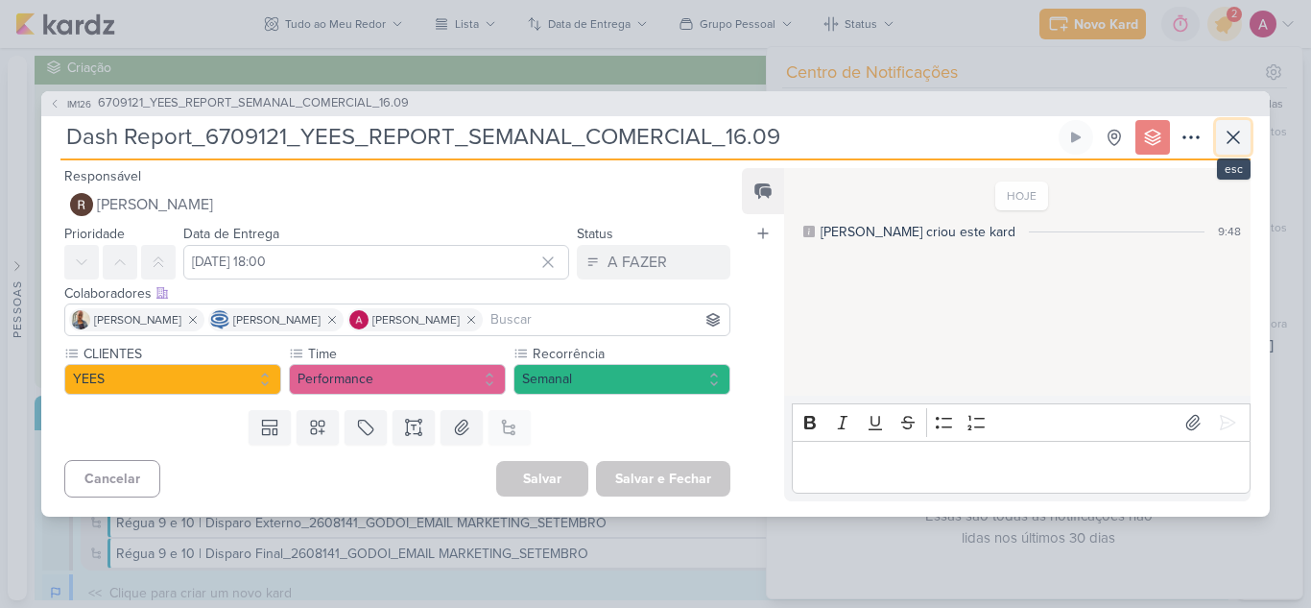
click at [1246, 142] on button at bounding box center [1233, 137] width 35 height 35
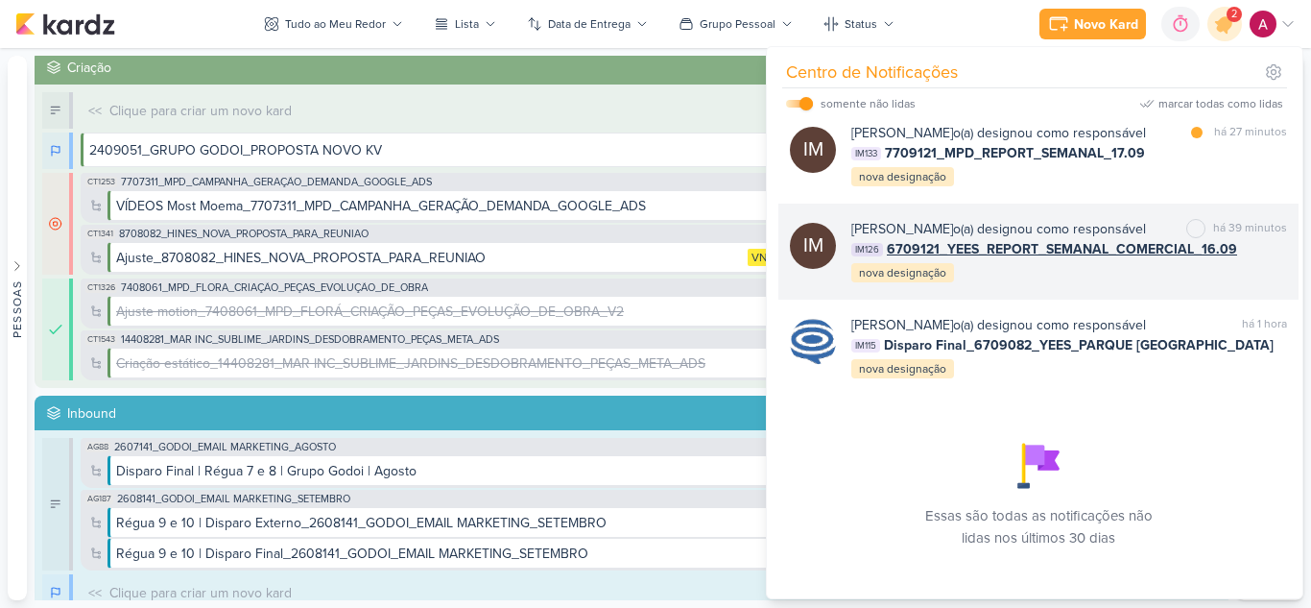
scroll to position [12, 0]
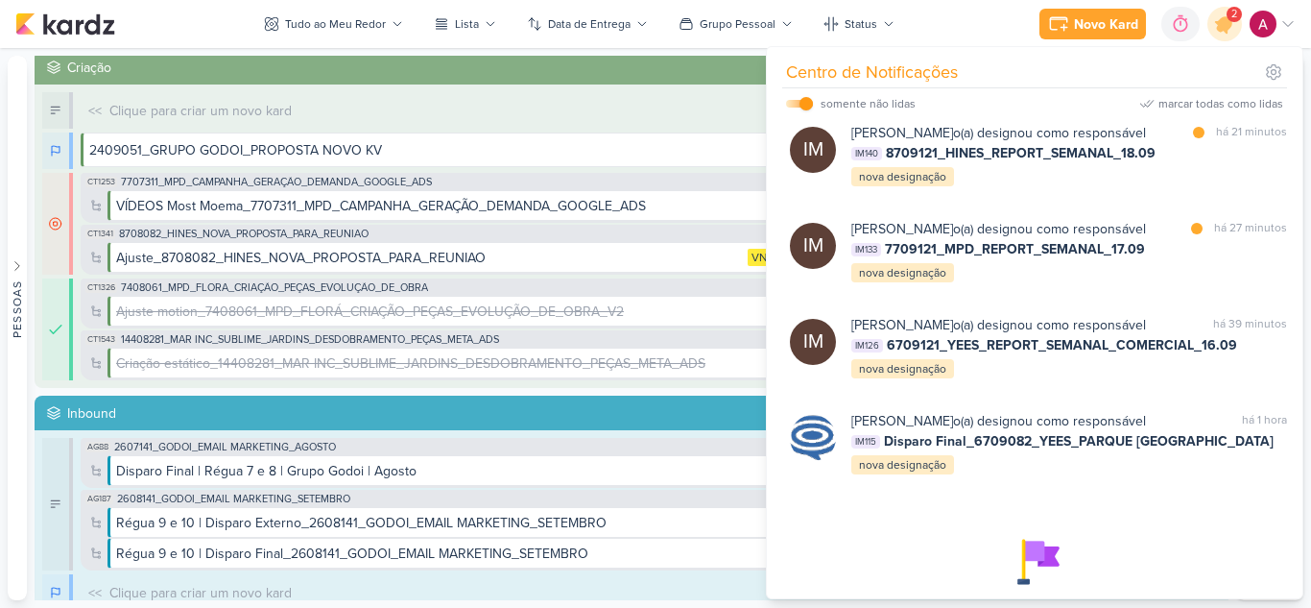
drag, startPoint x: 1056, startPoint y: 407, endPoint x: 1025, endPoint y: 403, distance: 31.0
click at [1054, 355] on span "6709121_YEES_REPORT_SEMANAL_COMERCIAL_16.09" at bounding box center [1062, 345] width 350 height 20
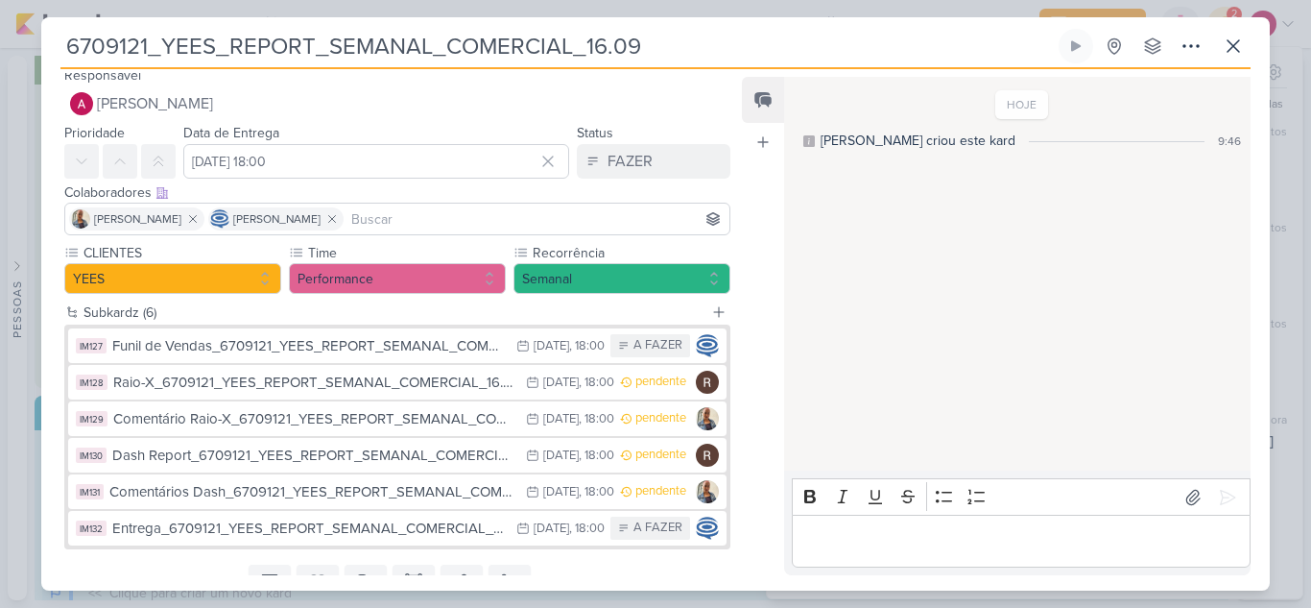
scroll to position [0, 0]
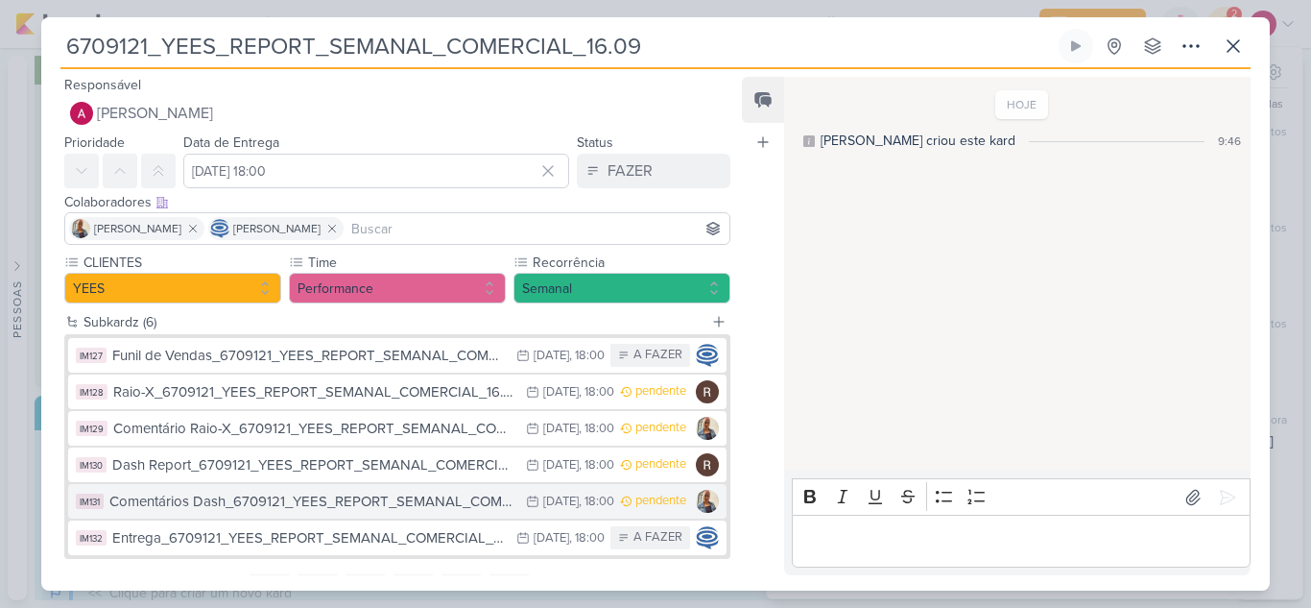
click at [427, 508] on div "Comentários Dash_6709121_YEES_REPORT_SEMANAL_COMERCIAL_16.09" at bounding box center [312, 501] width 407 height 22
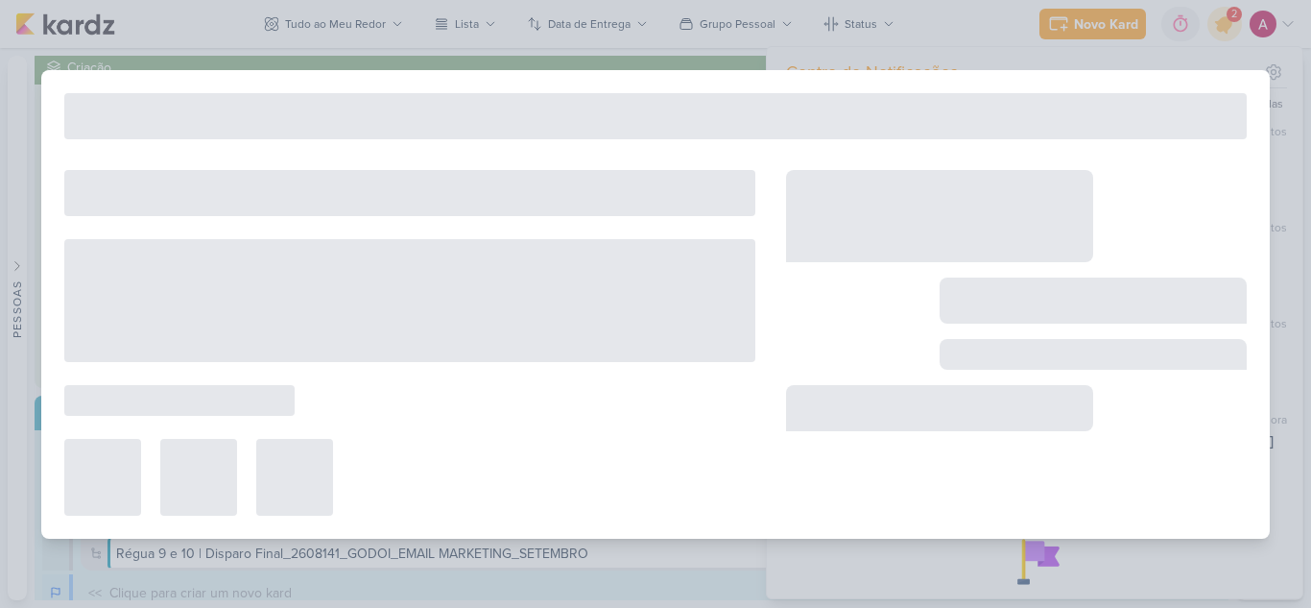
type input "Comentários Dash_6709121_YEES_REPORT_SEMANAL_COMERCIAL_16.09"
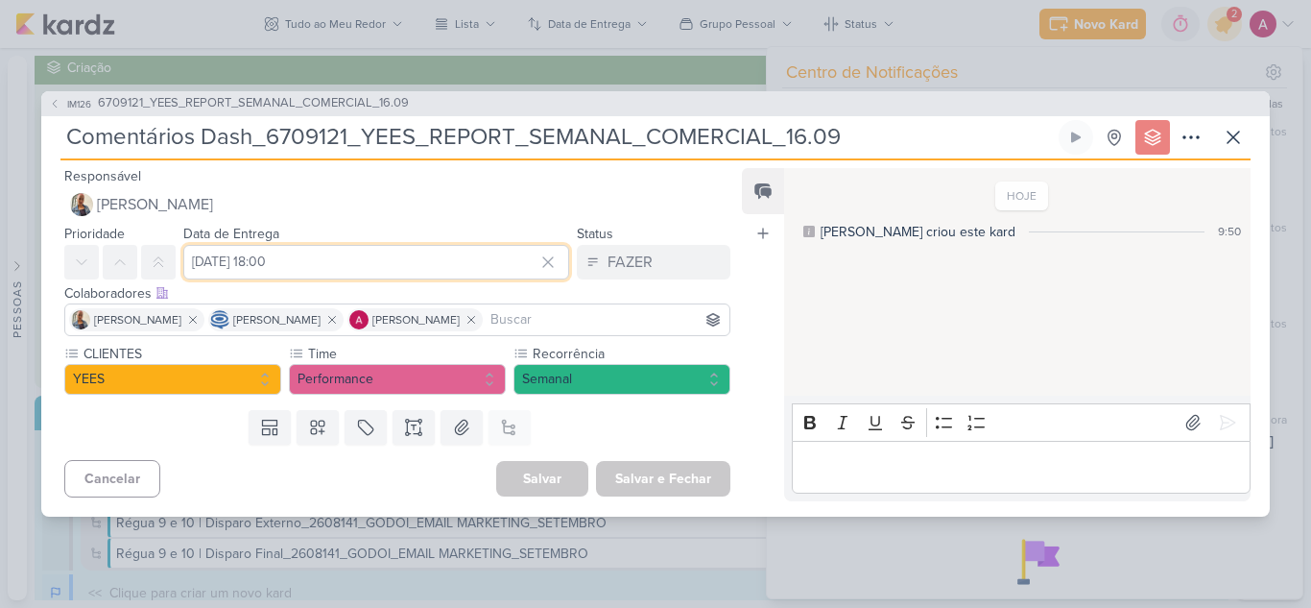
click at [216, 254] on input "[DATE] 18:00" at bounding box center [376, 262] width 386 height 35
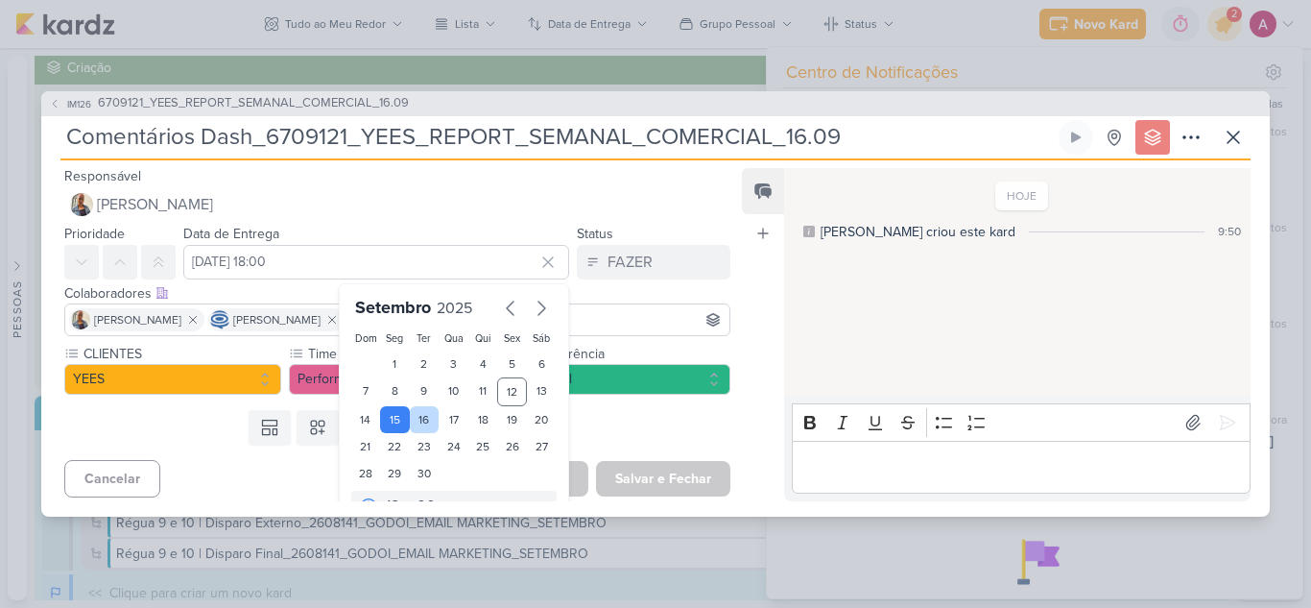
click at [421, 419] on div "16" at bounding box center [425, 419] width 30 height 27
type input "[DATE] 18:00"
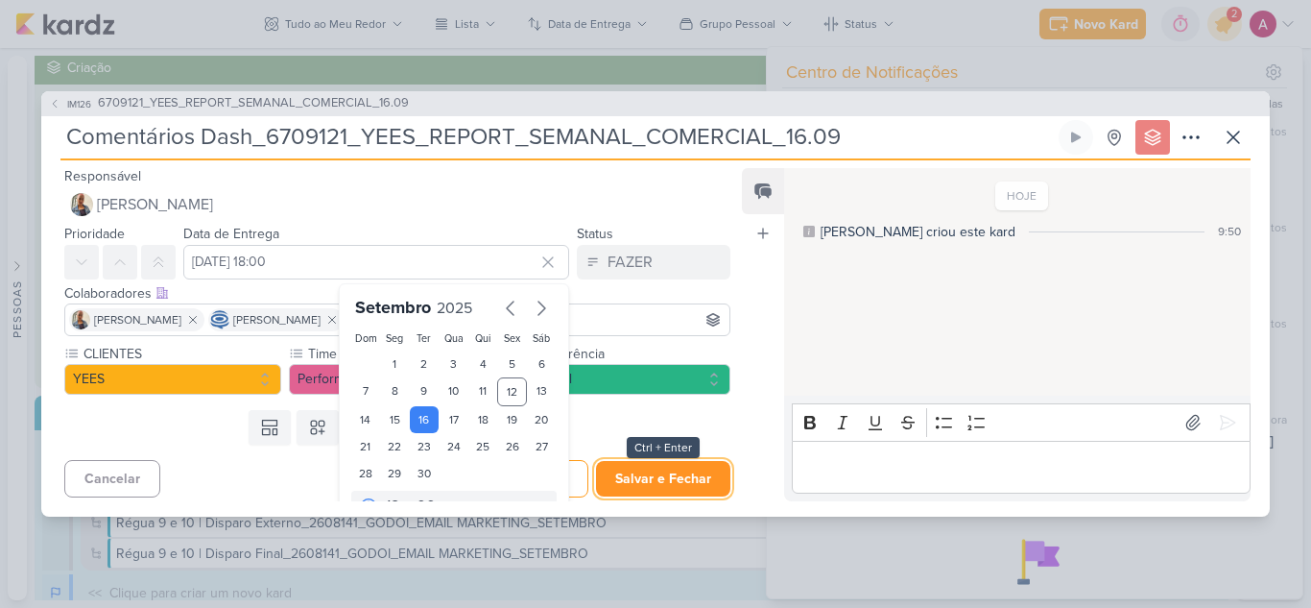
click at [648, 479] on button "Salvar e Fechar" at bounding box center [663, 479] width 134 height 36
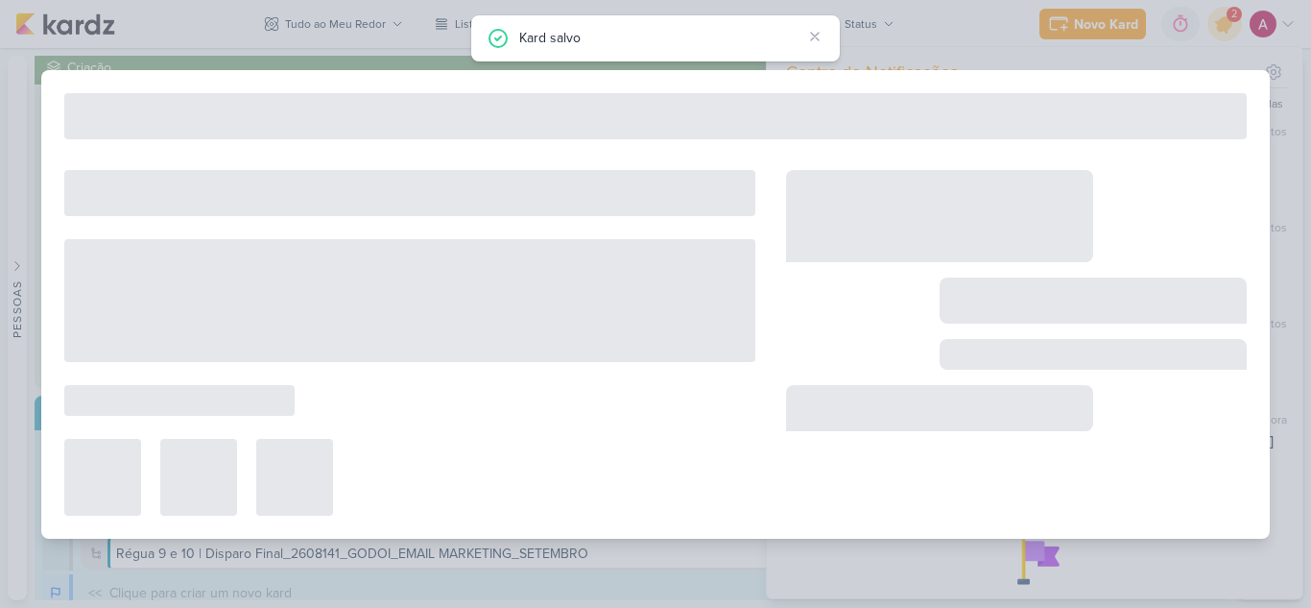
type input "6709121_YEES_REPORT_SEMANAL_COMERCIAL_16.09"
type input "[DATE] 18:00"
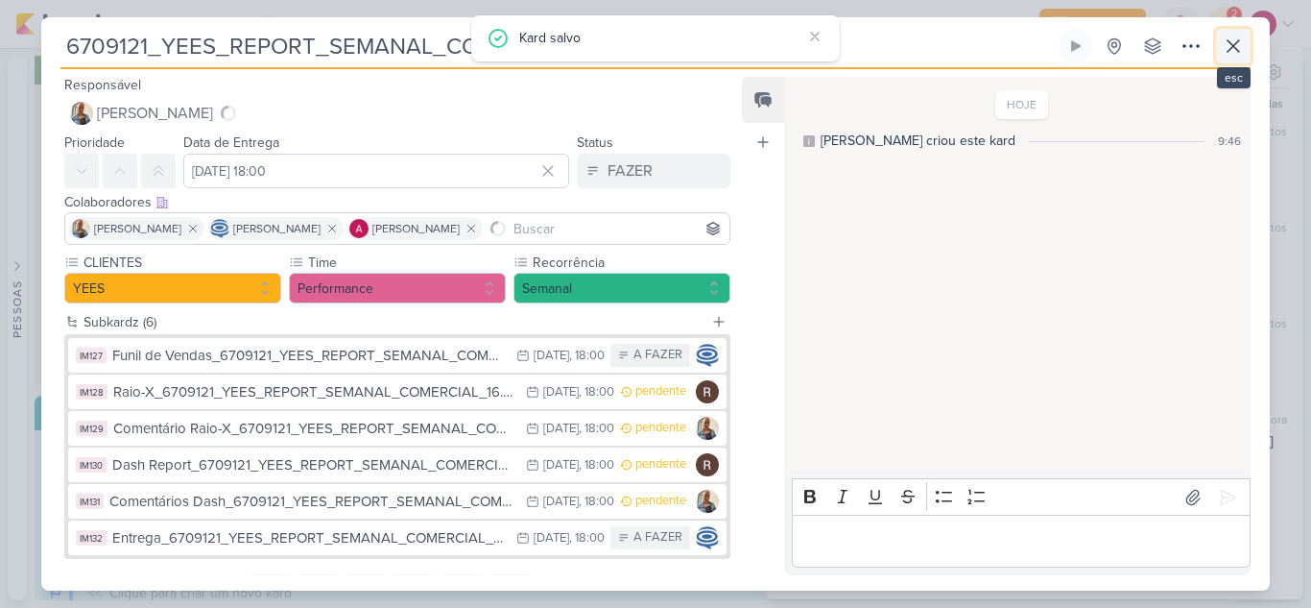
click at [1242, 49] on icon at bounding box center [1233, 46] width 23 height 23
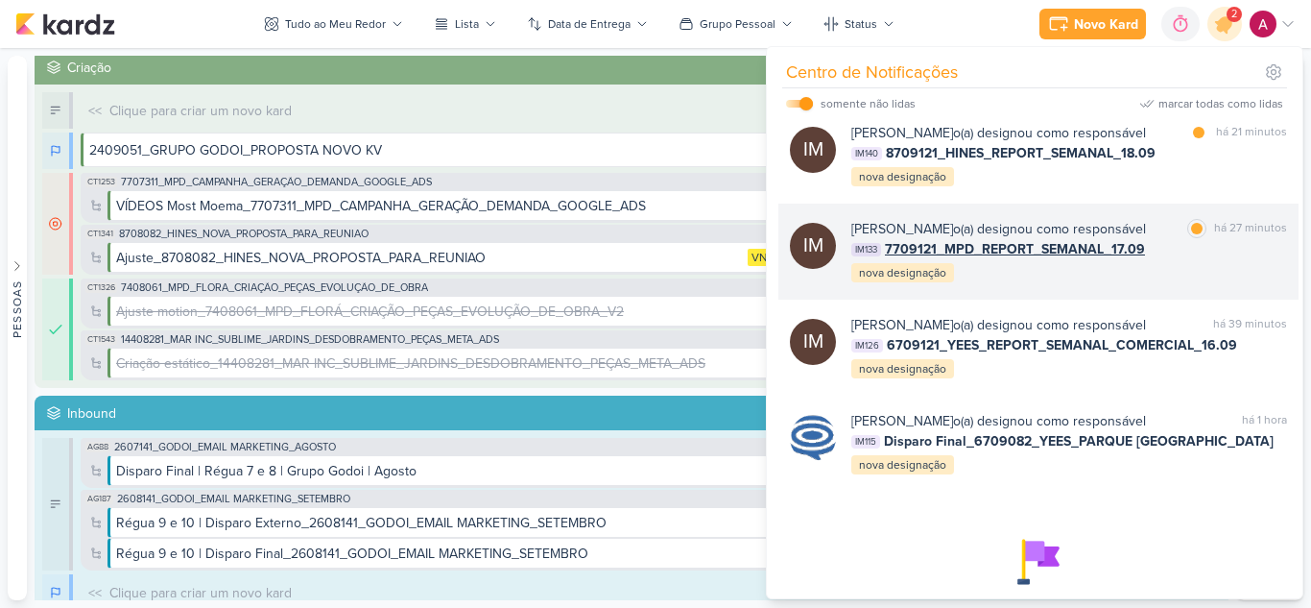
click at [1168, 284] on div "[PERSON_NAME] o(a) designou como responsável marcar como lida há 27 minutos IM1…" at bounding box center [1069, 251] width 436 height 65
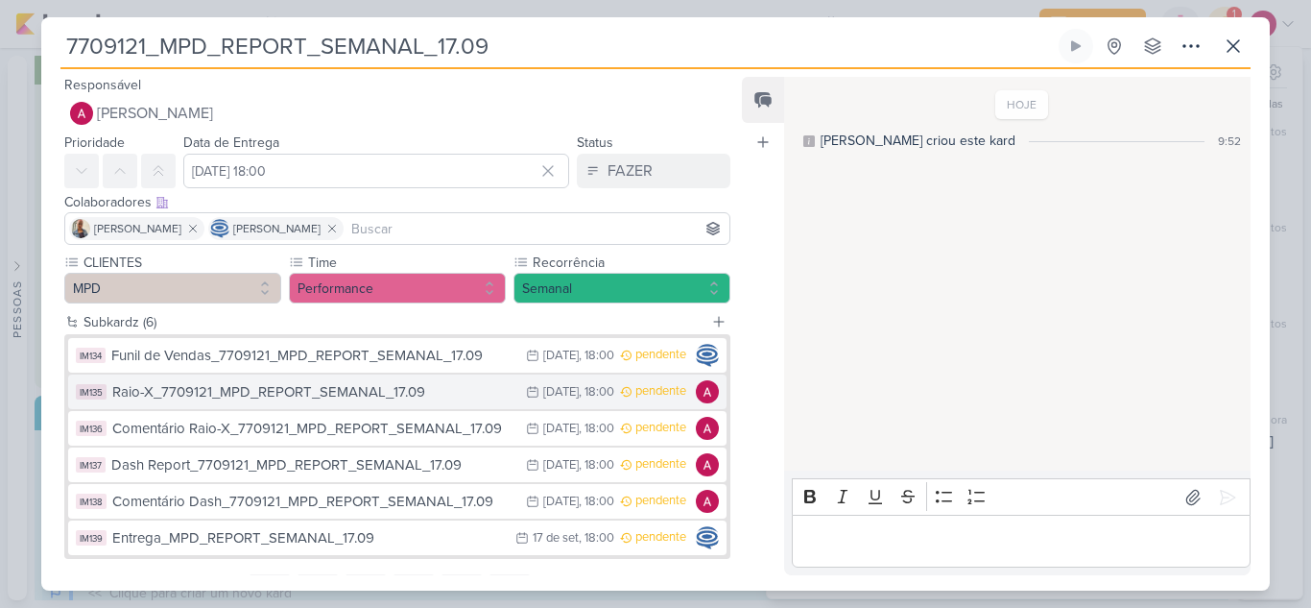
click at [358, 387] on div "Raio-X_7709121_MPD_REPORT_SEMANAL_17.09" at bounding box center [314, 392] width 404 height 22
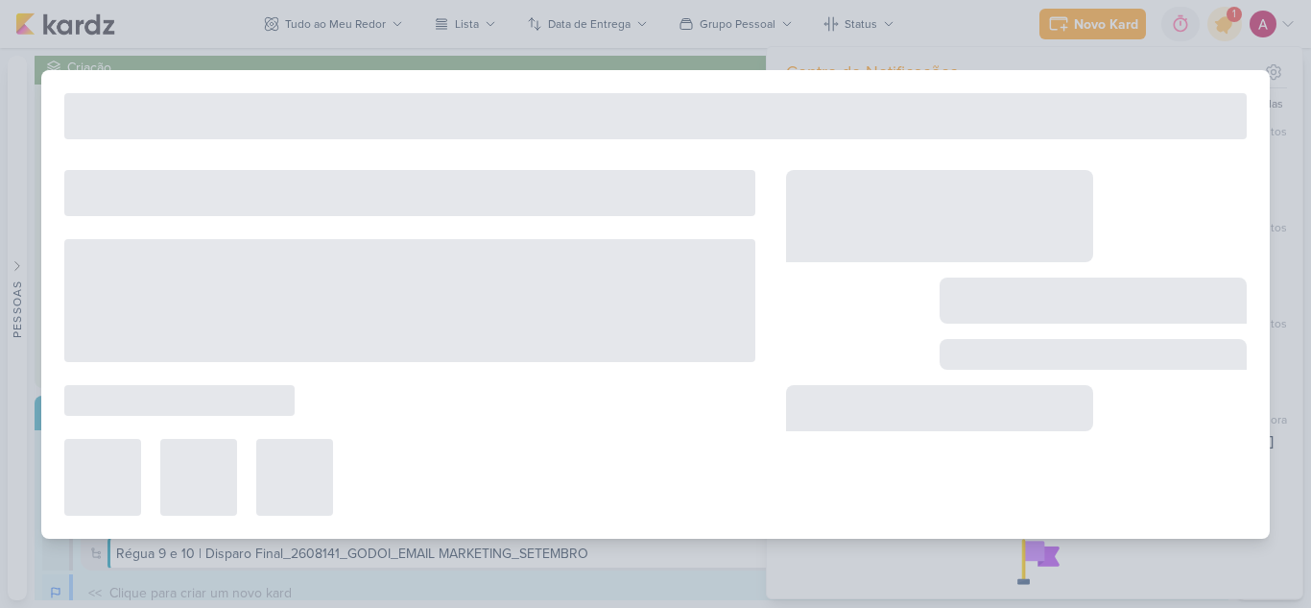
type input "Raio-X_7709121_MPD_REPORT_SEMANAL_17.09"
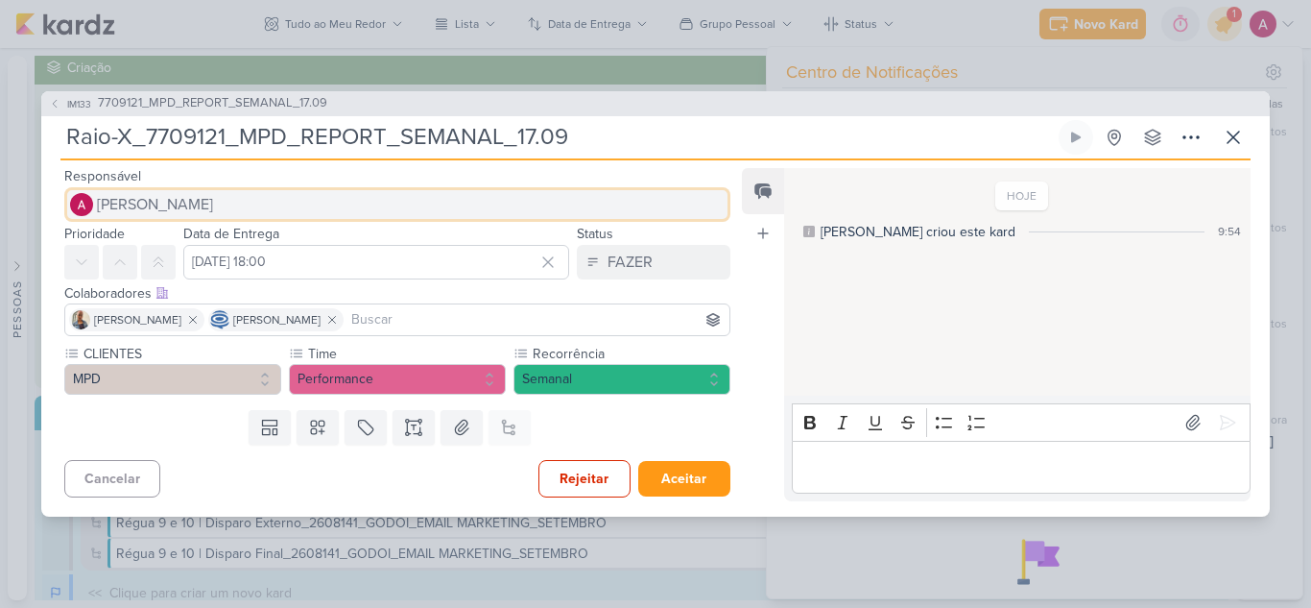
click at [190, 207] on span "[PERSON_NAME]" at bounding box center [155, 204] width 116 height 23
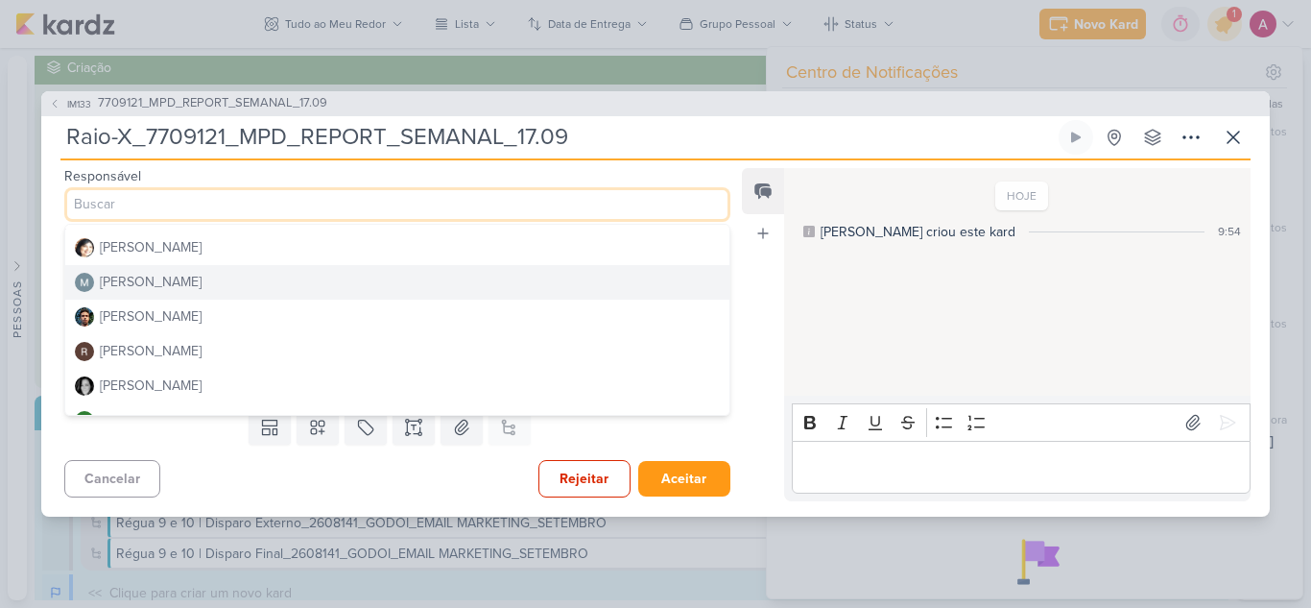
scroll to position [363, 0]
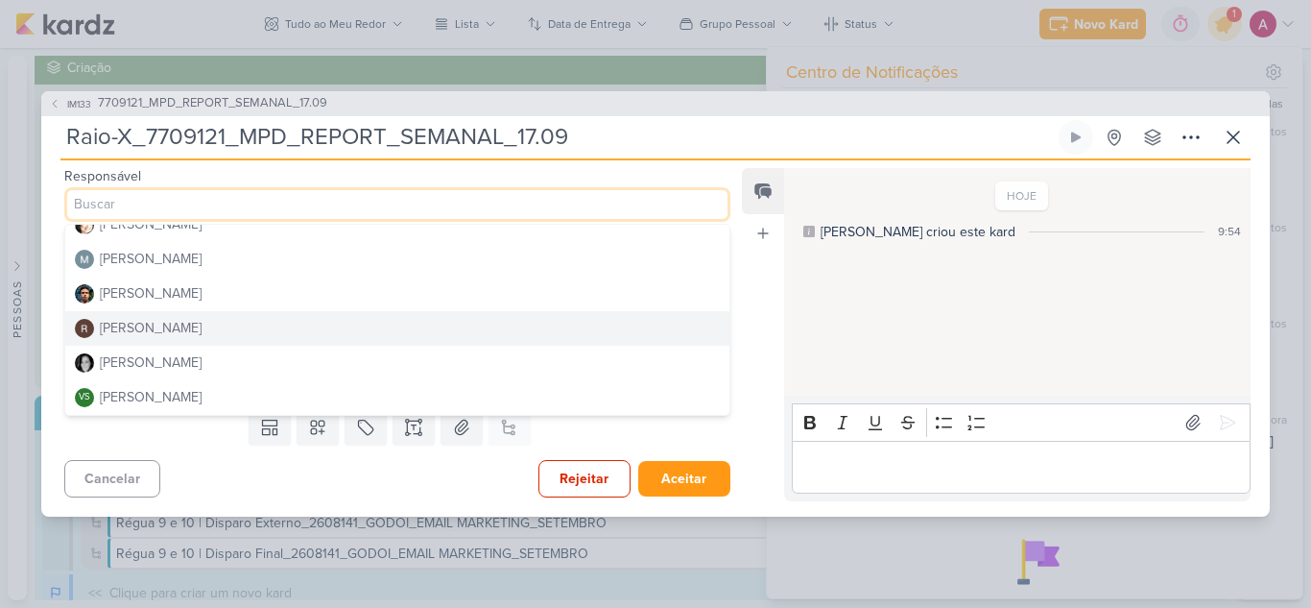
click at [155, 331] on div "[PERSON_NAME]" at bounding box center [151, 328] width 102 height 20
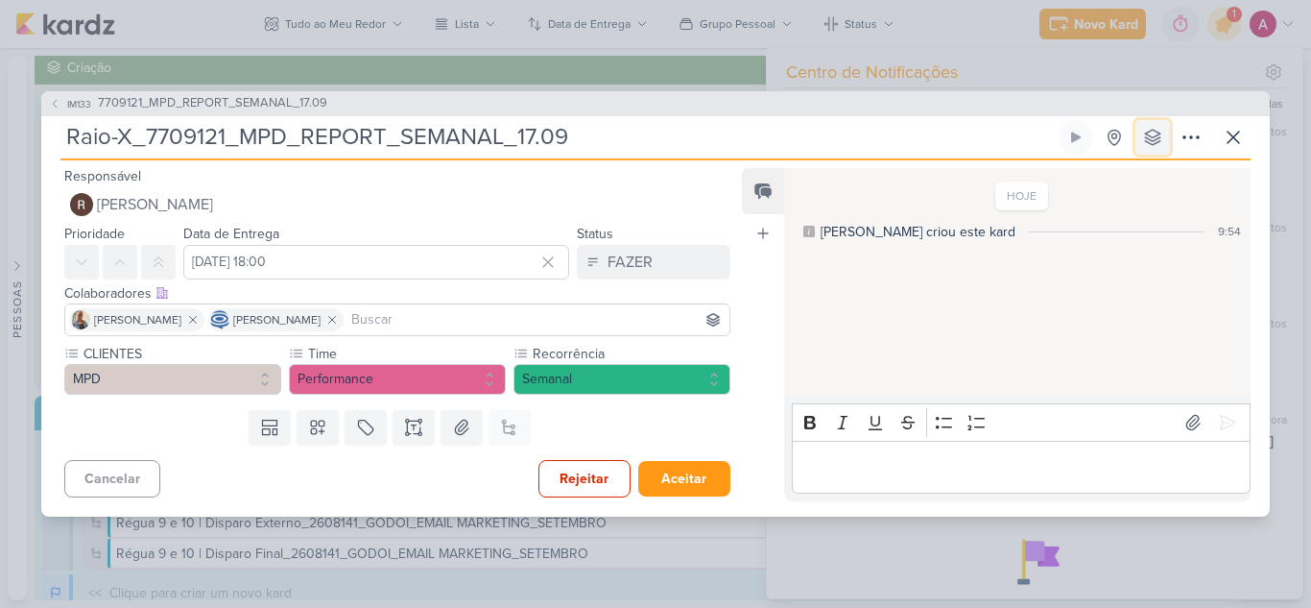
click at [1147, 136] on icon at bounding box center [1152, 137] width 19 height 19
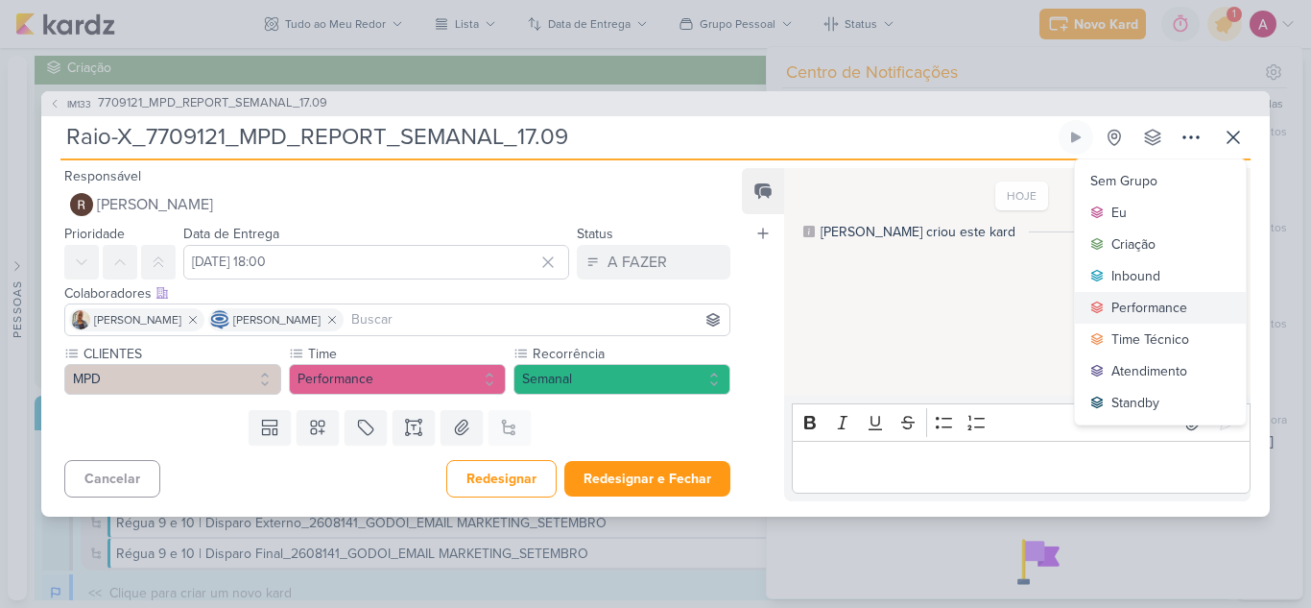
click at [1134, 298] on div "Performance" at bounding box center [1149, 308] width 76 height 20
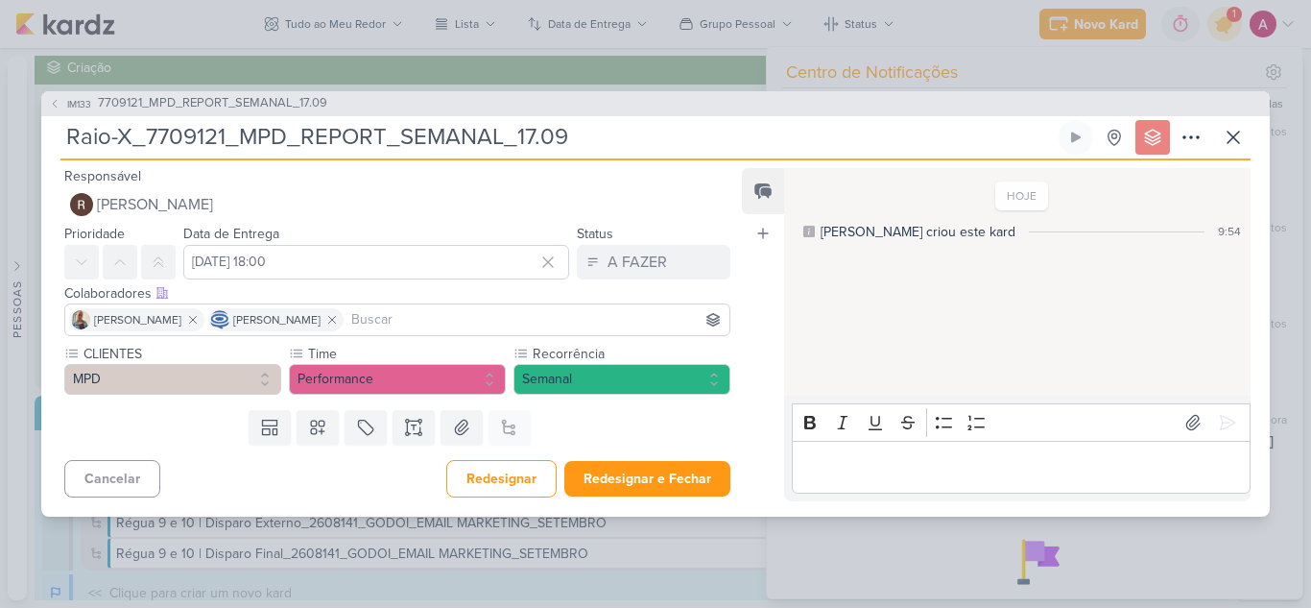
click at [515, 313] on input at bounding box center [536, 319] width 378 height 23
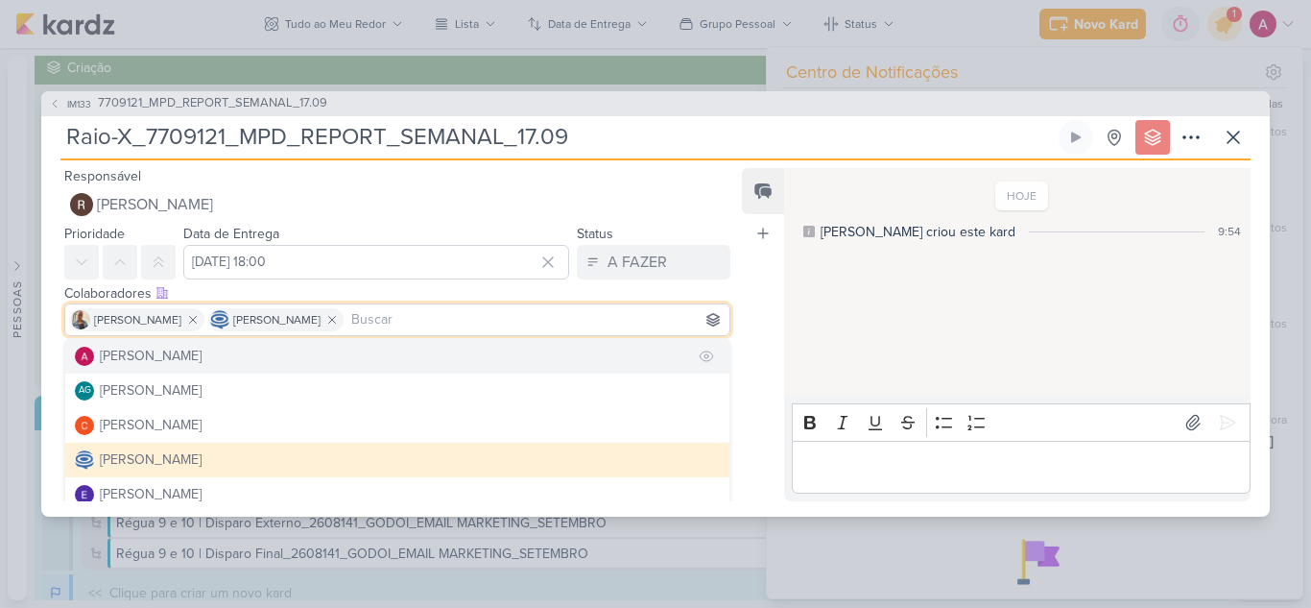
click at [429, 352] on button "[PERSON_NAME]" at bounding box center [397, 356] width 664 height 35
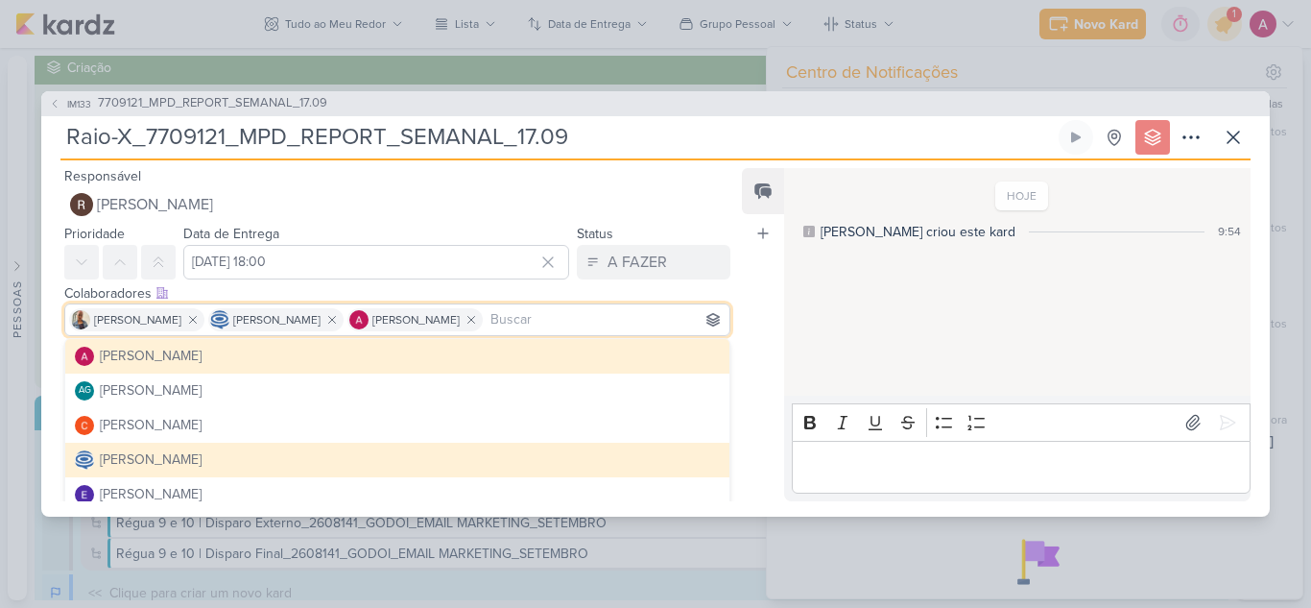
click at [763, 466] on div "Feed Atrelar email Solte o email para atrelar ao kard" at bounding box center [763, 334] width 42 height 333
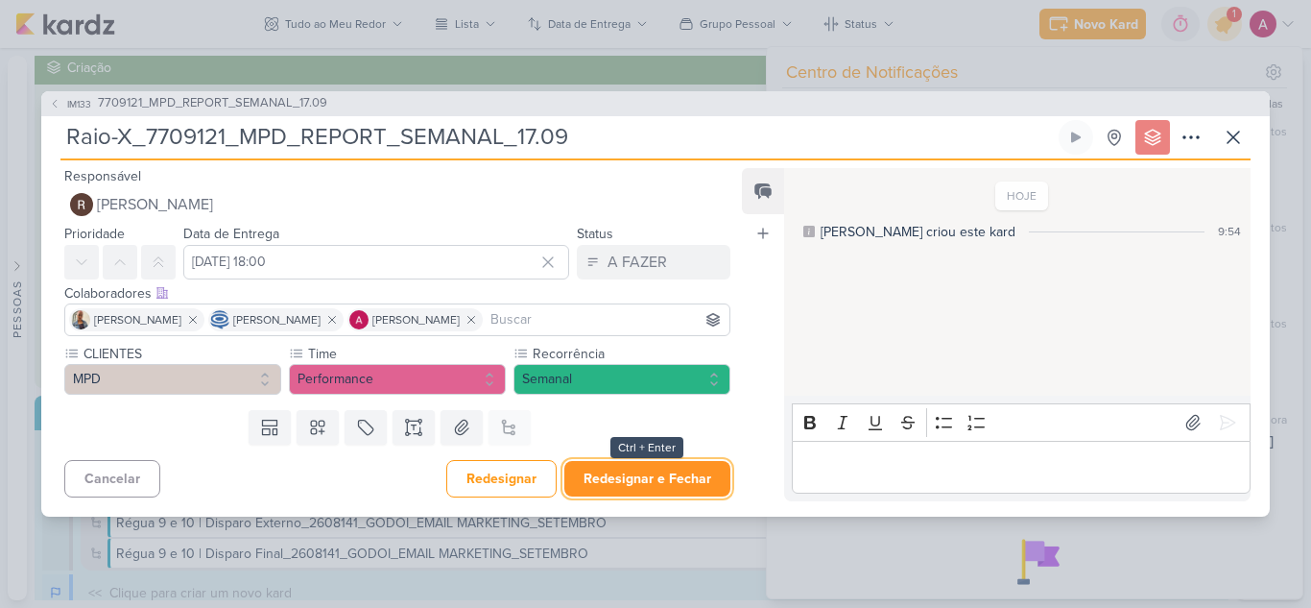
click at [661, 465] on button "Redesignar e Fechar" at bounding box center [647, 479] width 166 height 36
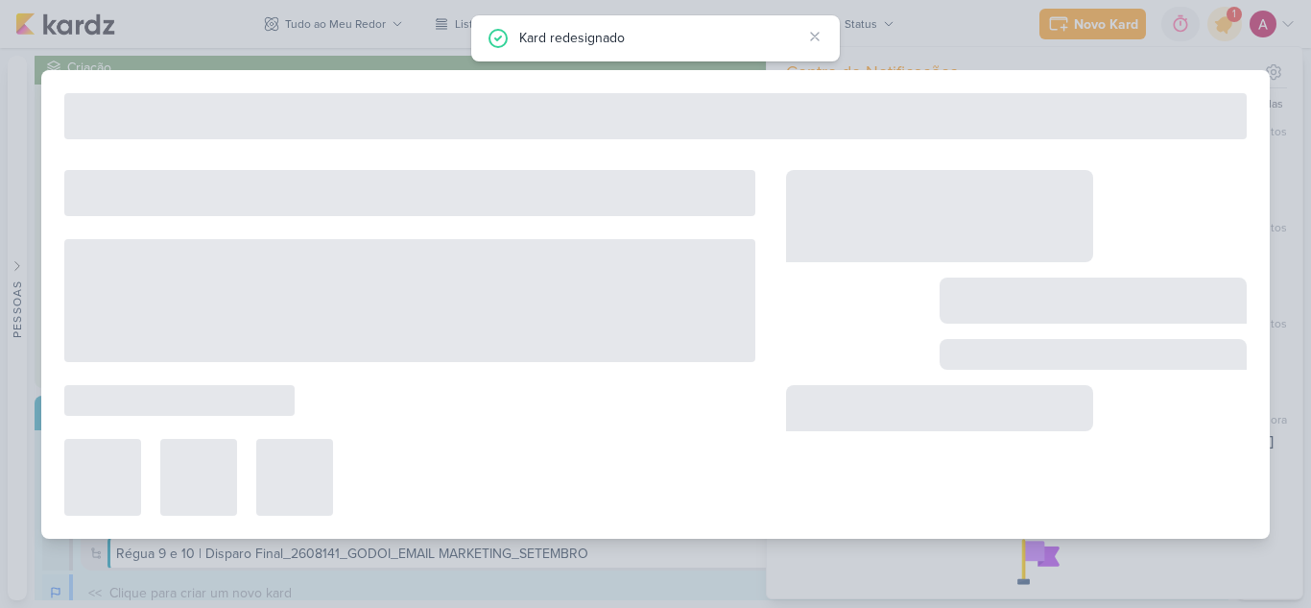
type input "7709121_MPD_REPORT_SEMANAL_17.09"
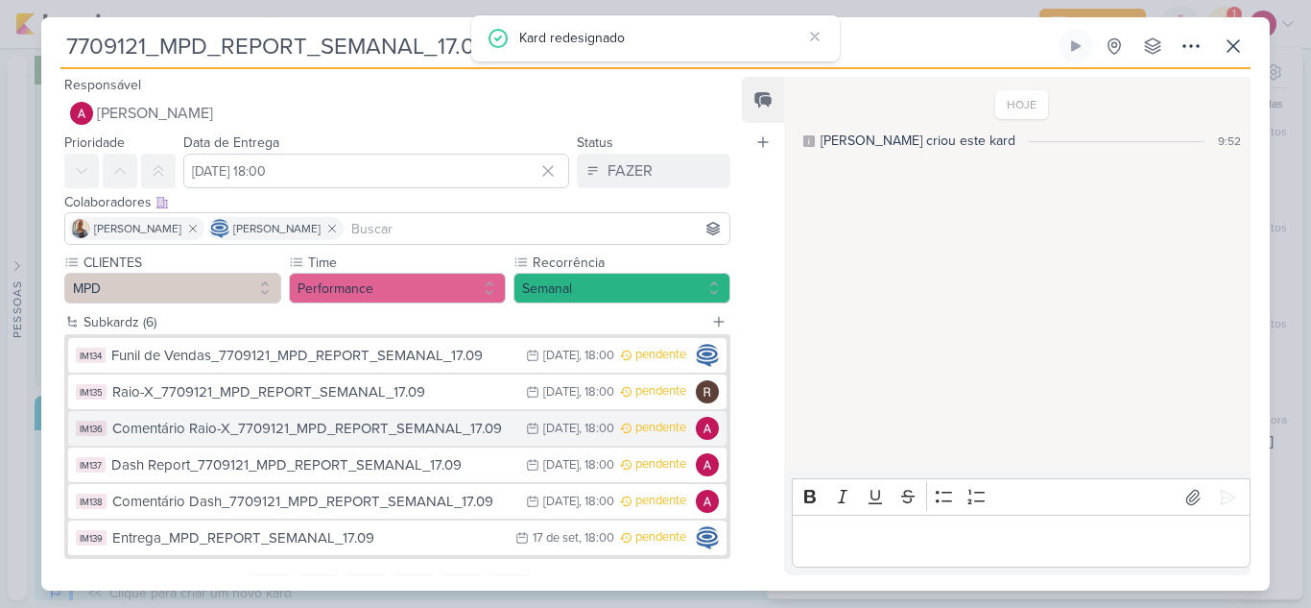
click at [391, 424] on div "Comentário Raio-X_7709121_MPD_REPORT_SEMANAL_17.09" at bounding box center [314, 429] width 404 height 22
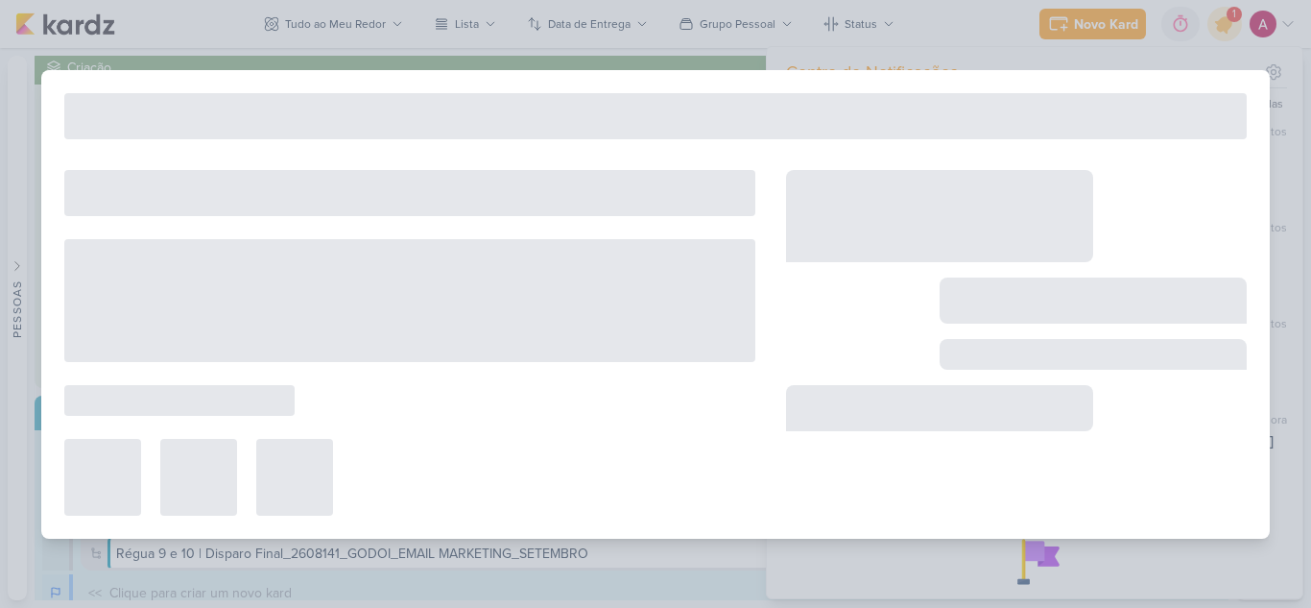
type input "Comentário Raio-X_7709121_MPD_REPORT_SEMANAL_17.09"
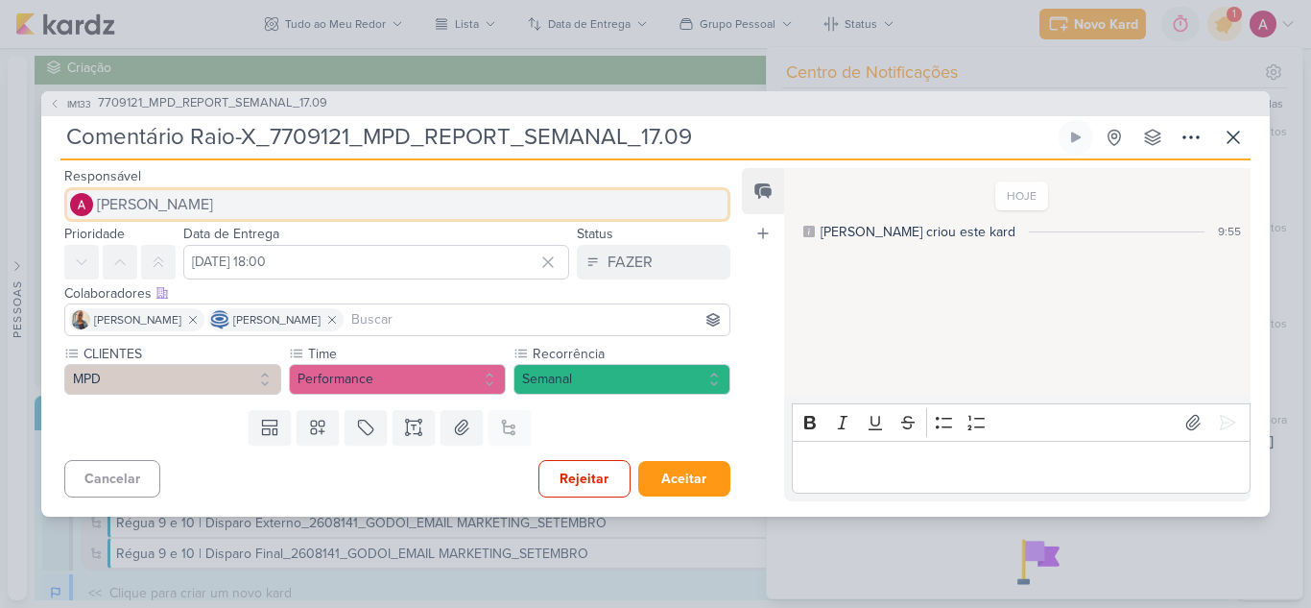
click at [148, 212] on span "[PERSON_NAME]" at bounding box center [155, 204] width 116 height 23
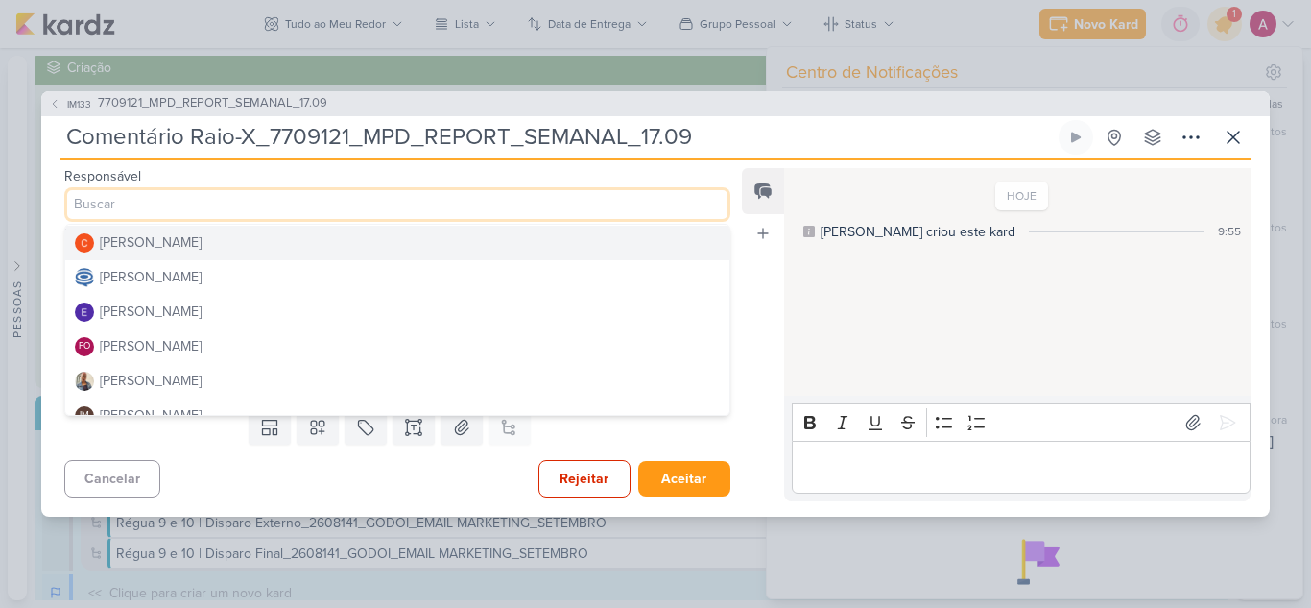
scroll to position [96, 0]
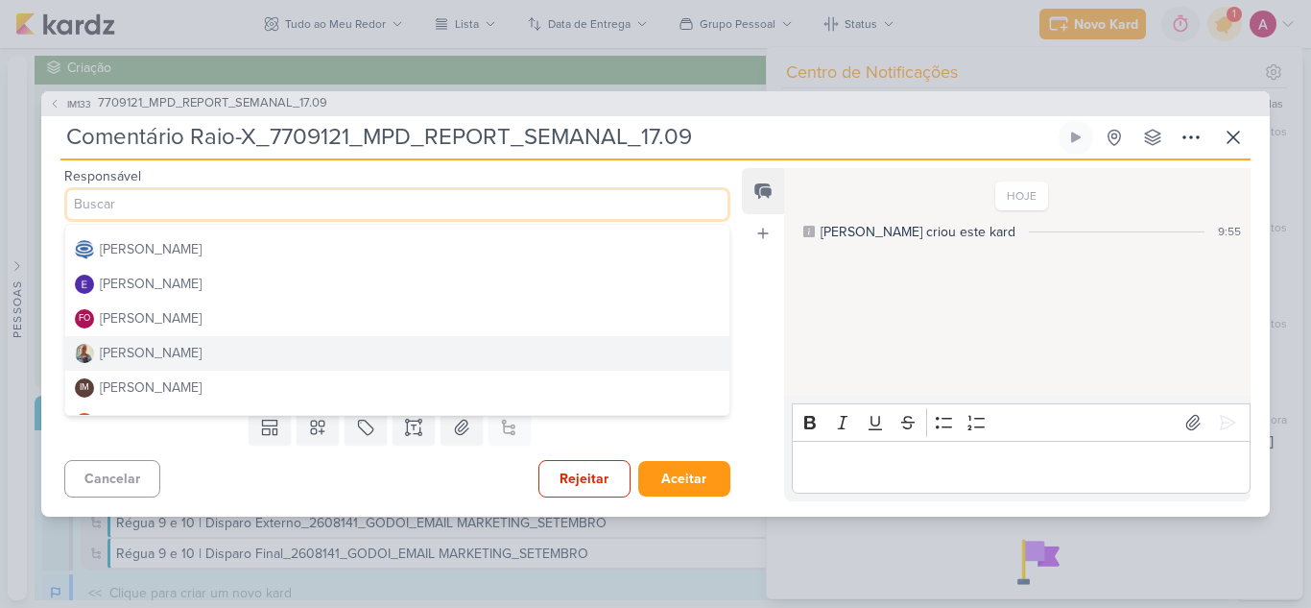
click at [174, 345] on button "[PERSON_NAME]" at bounding box center [397, 353] width 664 height 35
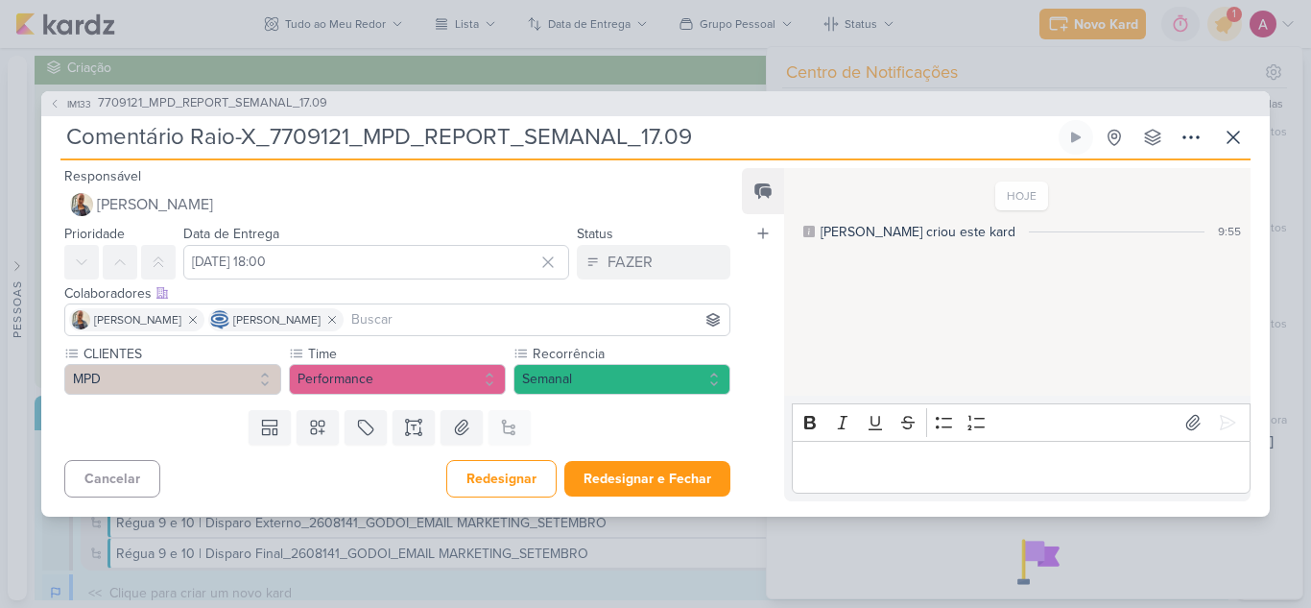
click at [453, 316] on input at bounding box center [536, 319] width 378 height 23
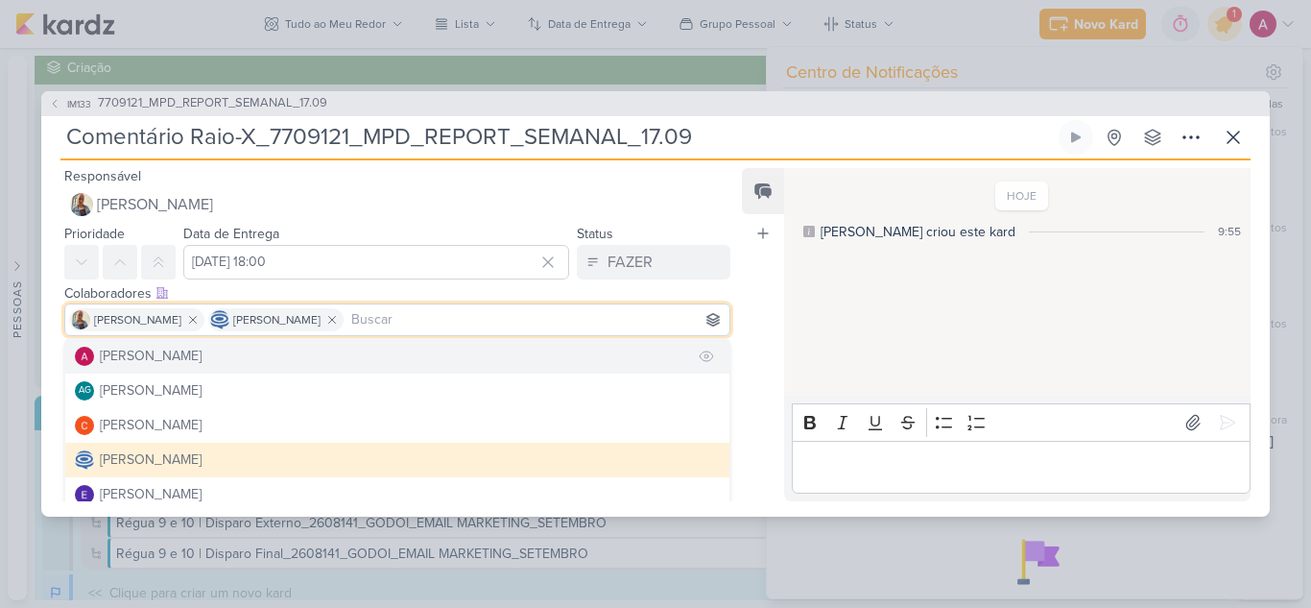
click at [245, 363] on button "[PERSON_NAME]" at bounding box center [397, 356] width 664 height 35
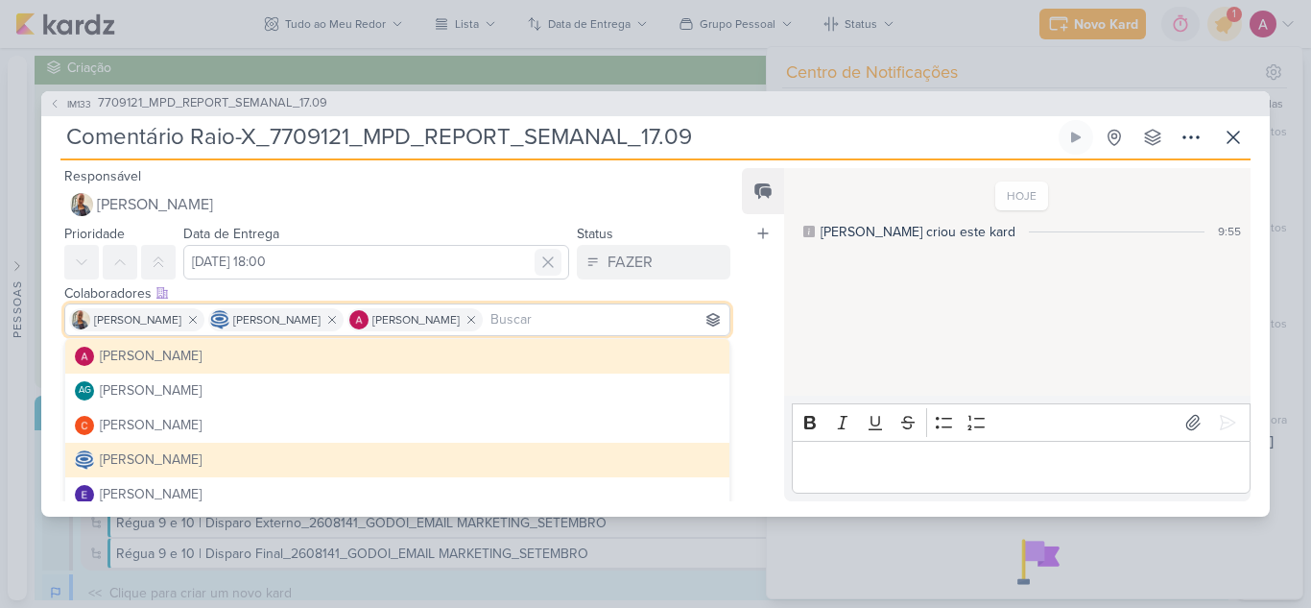
click at [538, 261] on icon at bounding box center [547, 261] width 19 height 19
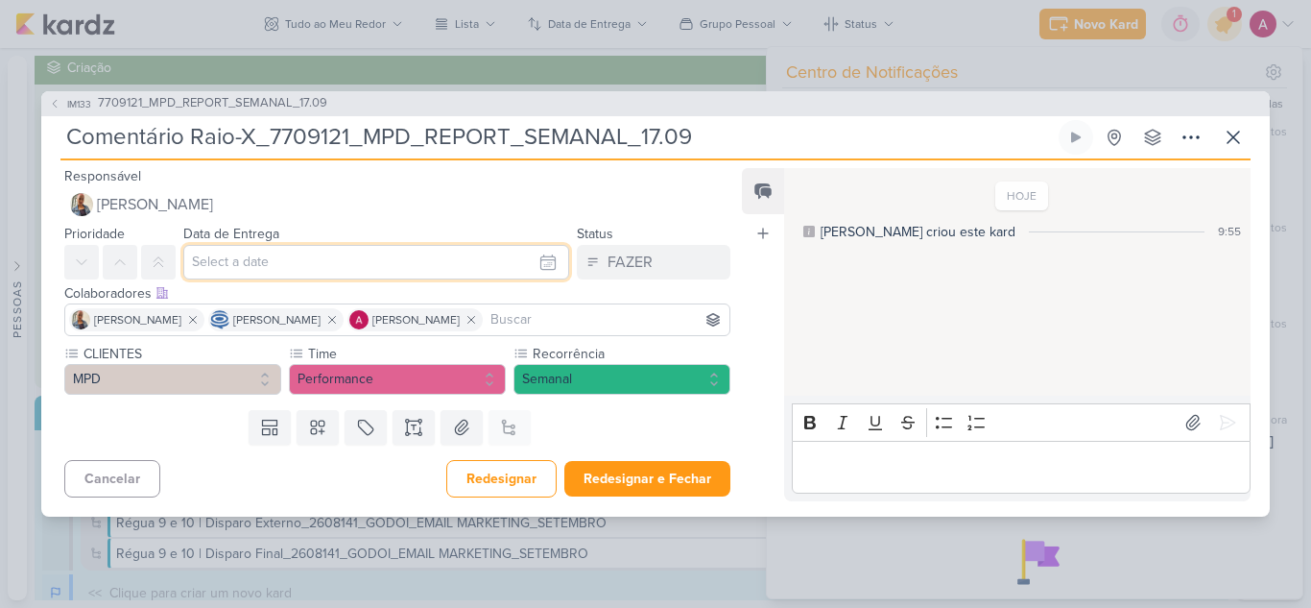
click at [421, 274] on input "text" at bounding box center [376, 262] width 386 height 35
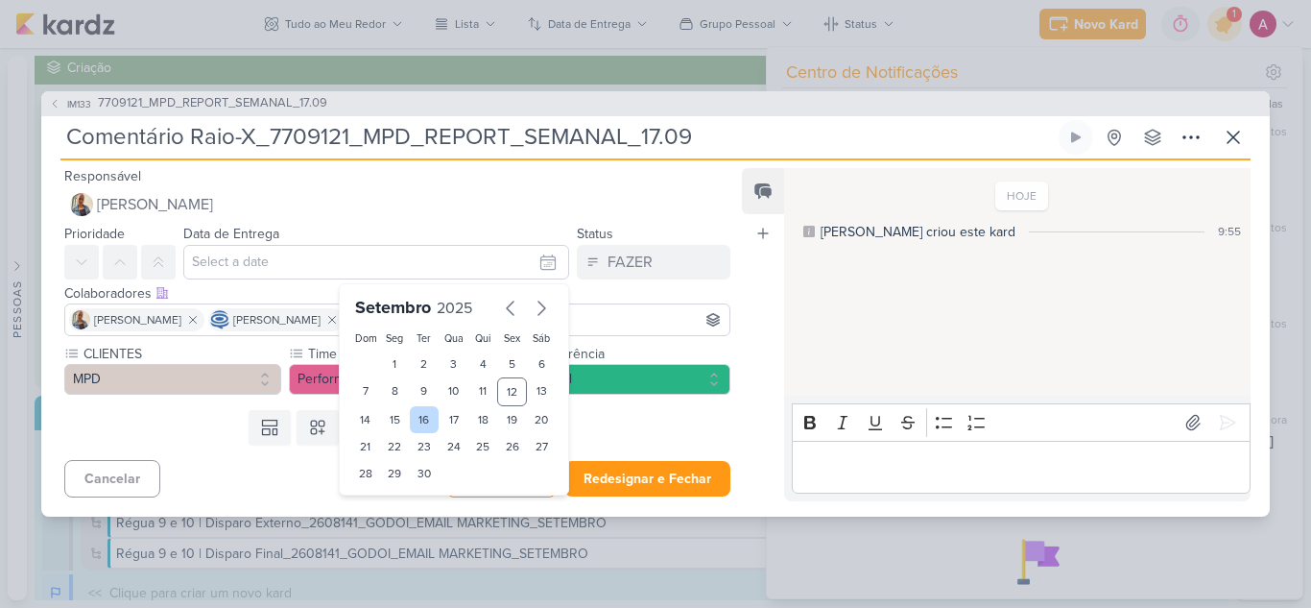
click at [419, 411] on div "16" at bounding box center [425, 419] width 30 height 27
type input "[DATE] 23:59"
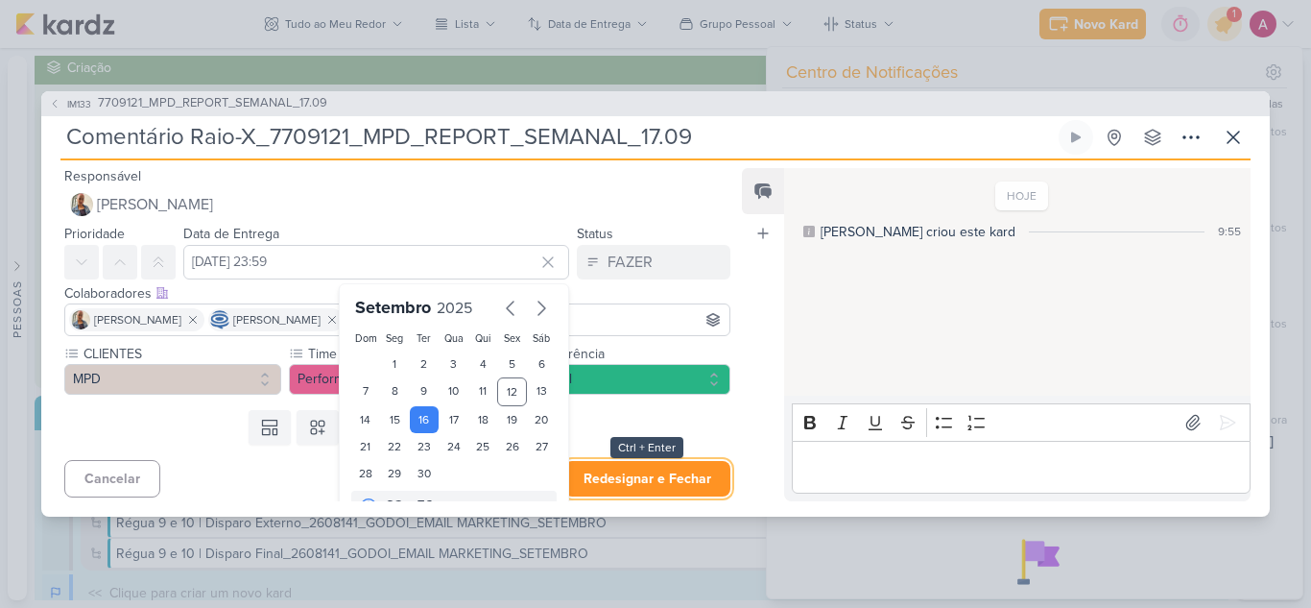
click at [623, 479] on button "Redesignar e Fechar" at bounding box center [647, 479] width 166 height 36
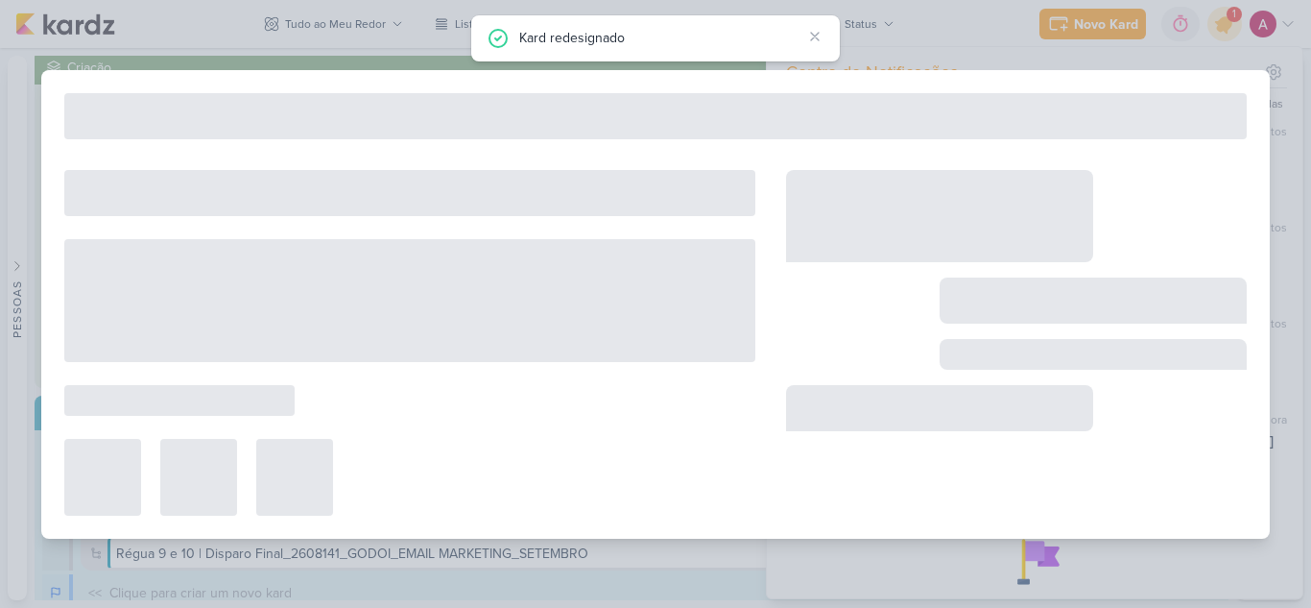
type input "7709121_MPD_REPORT_SEMANAL_17.09"
type input "[DATE] 18:00"
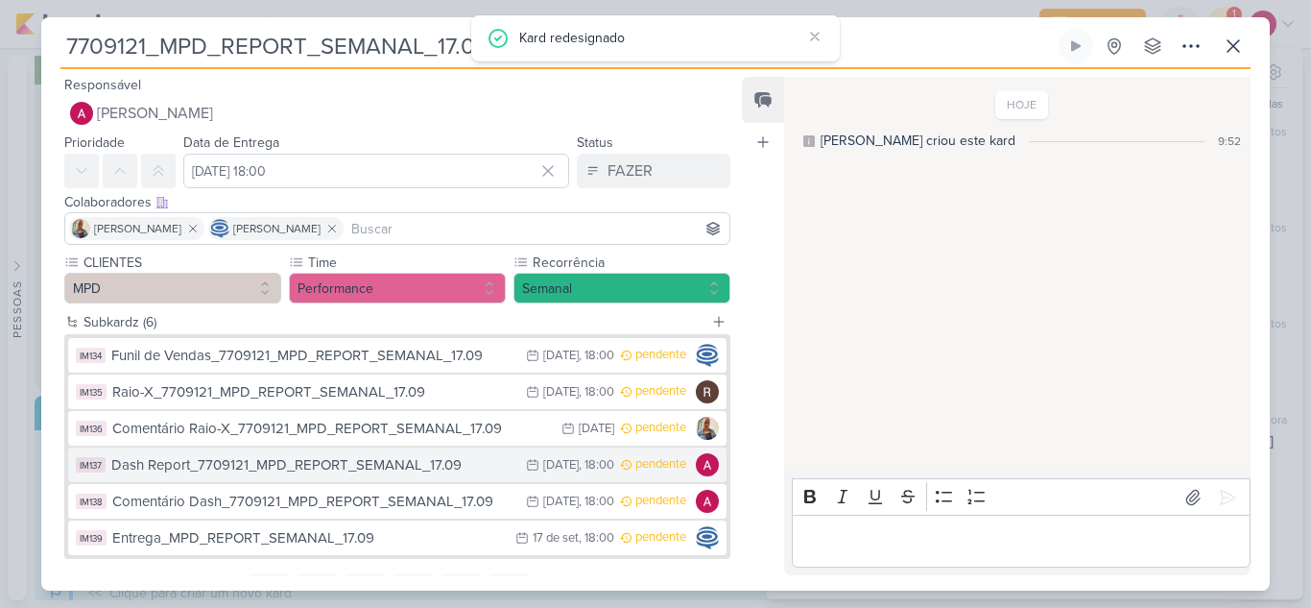
click at [450, 461] on div "Dash Report_7709121_MPD_REPORT_SEMANAL_17.09" at bounding box center [313, 465] width 405 height 22
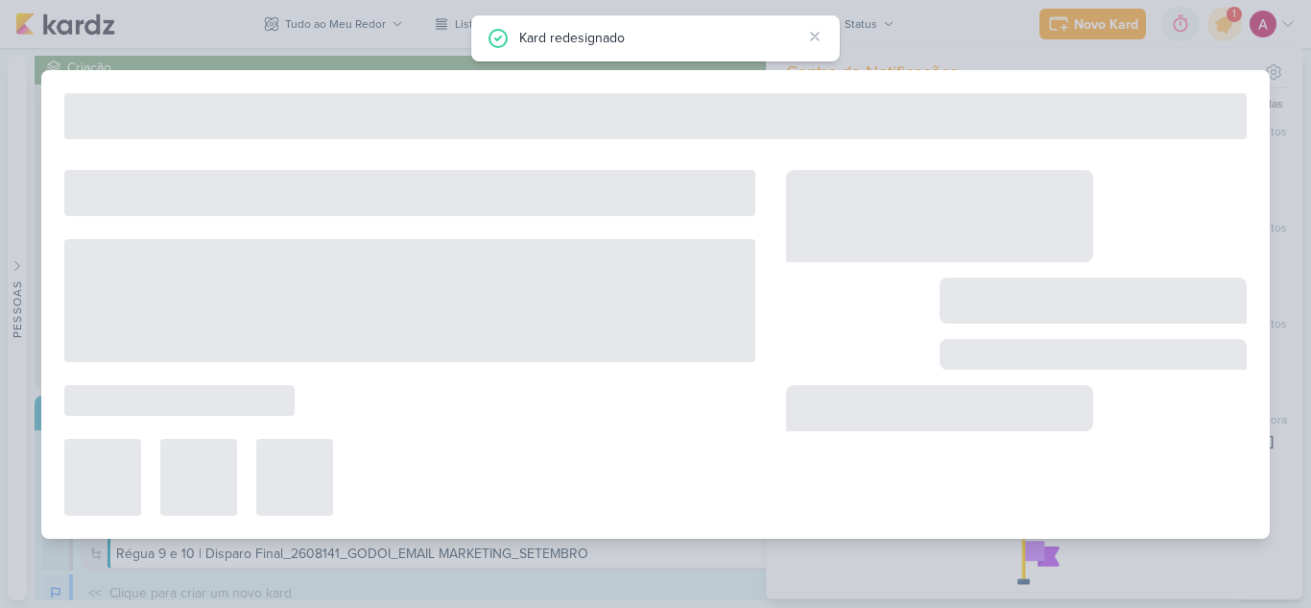
type input "Dash Report_7709121_MPD_REPORT_SEMANAL_17.09"
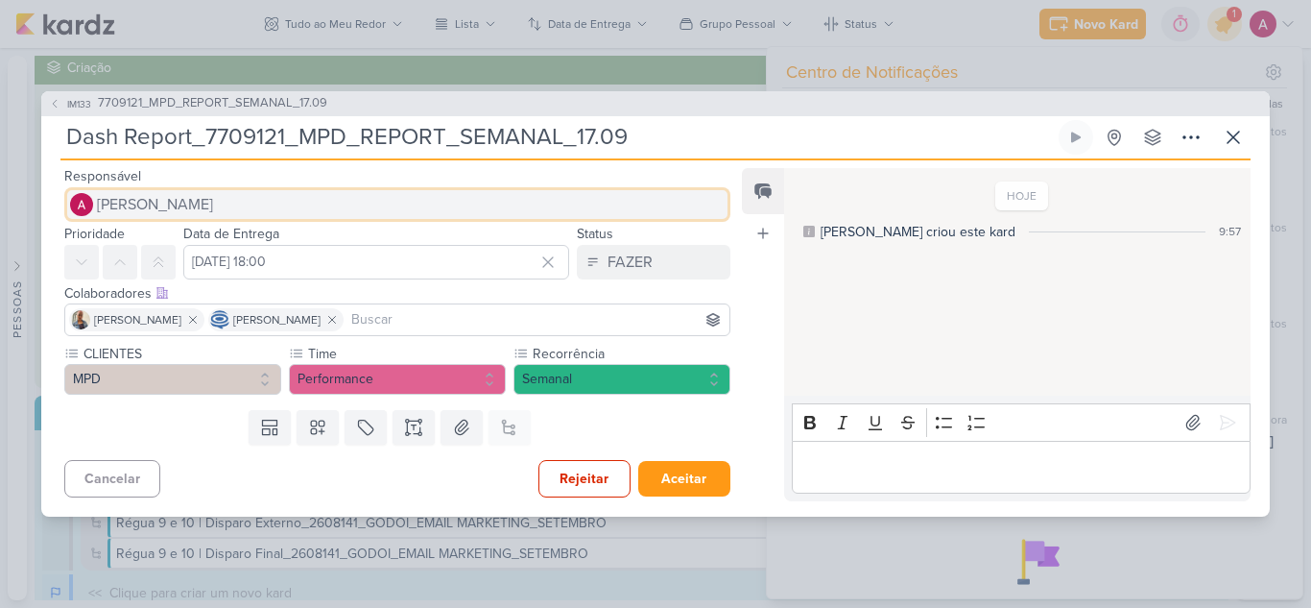
click at [187, 187] on button "[PERSON_NAME]" at bounding box center [397, 204] width 666 height 35
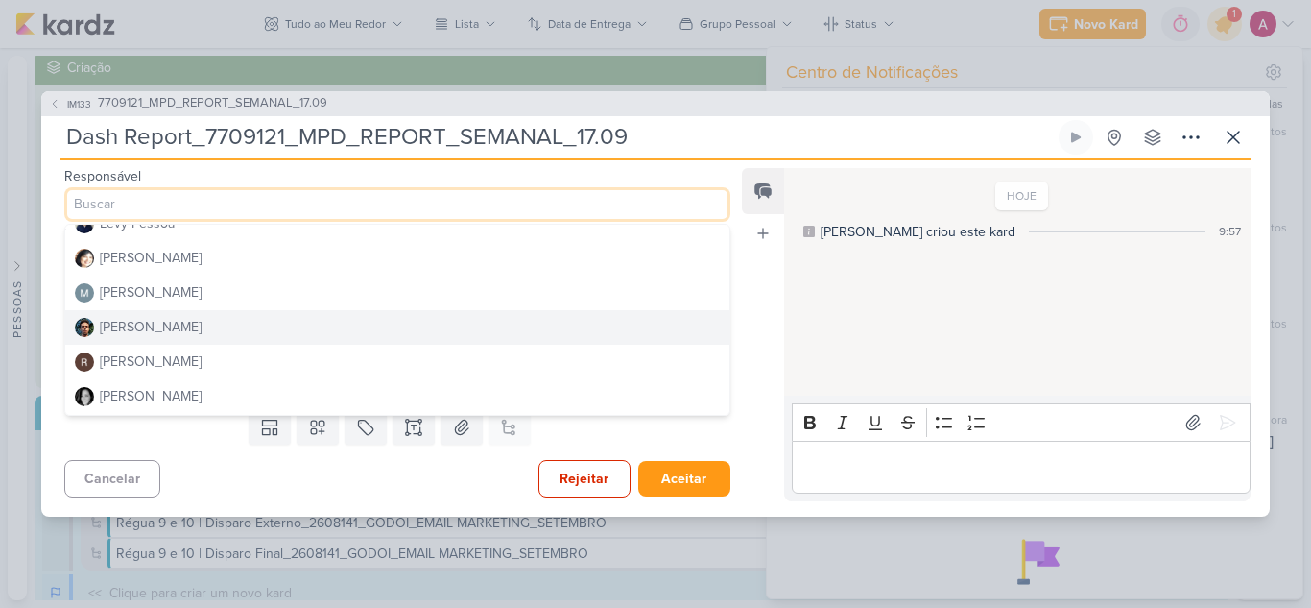
scroll to position [363, 0]
click at [164, 335] on div "[PERSON_NAME]" at bounding box center [151, 328] width 102 height 20
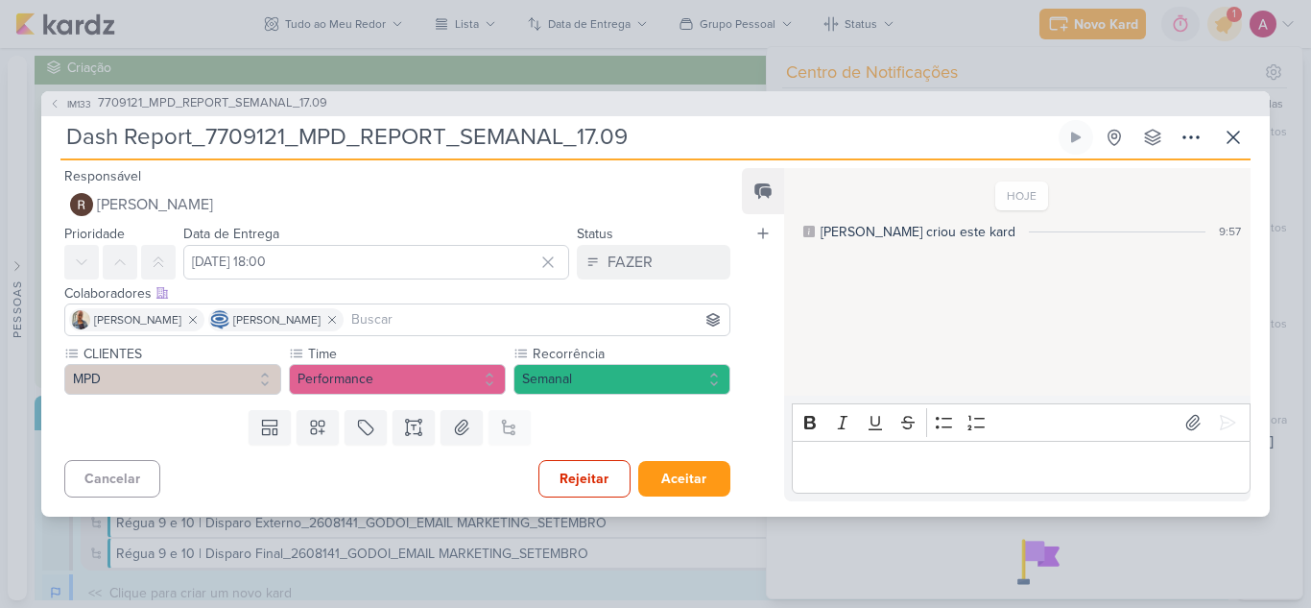
click at [483, 319] on input at bounding box center [536, 319] width 378 height 23
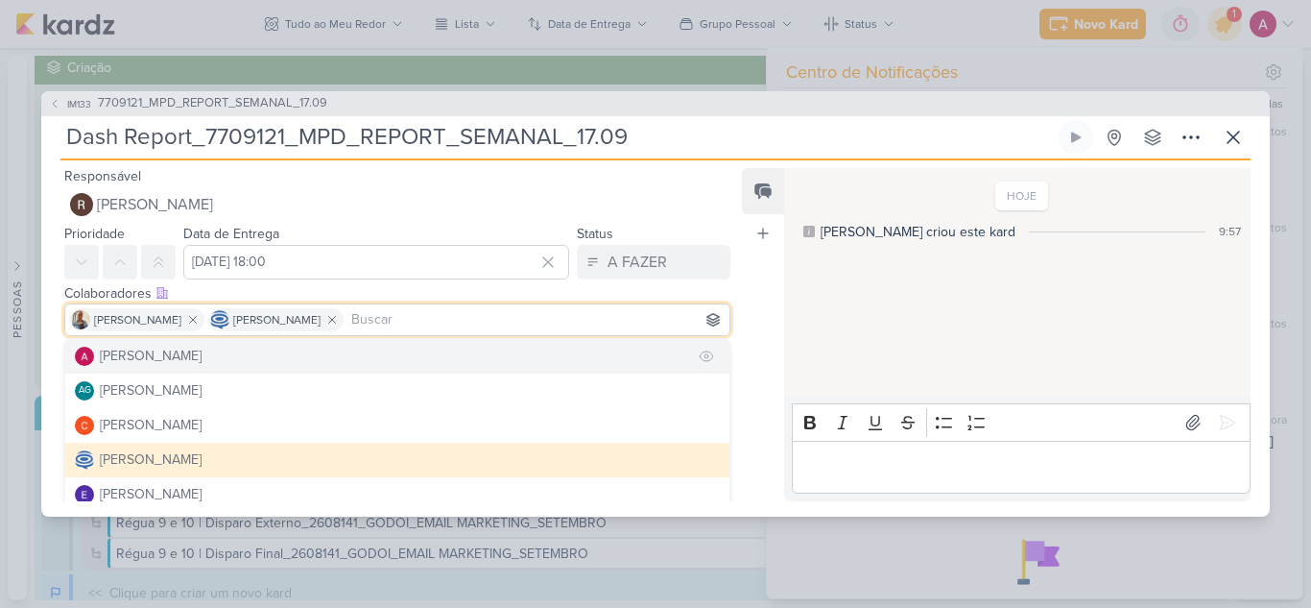
click at [181, 348] on div "[PERSON_NAME]" at bounding box center [151, 356] width 102 height 20
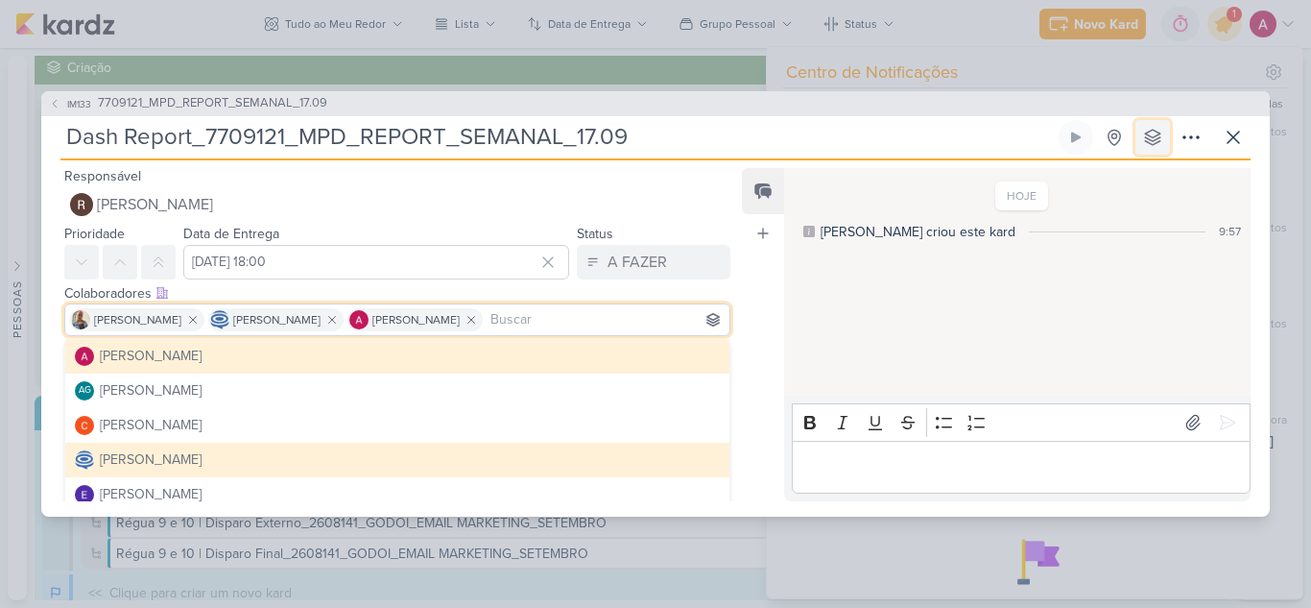
click at [1159, 133] on icon at bounding box center [1152, 137] width 15 height 15
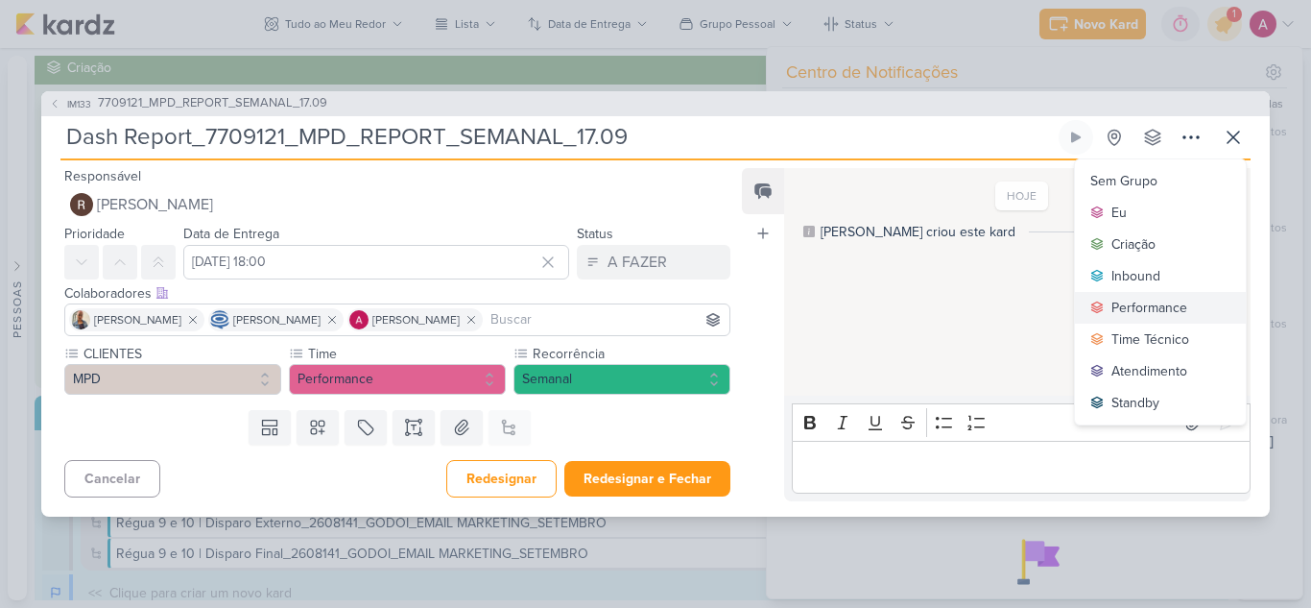
click at [1136, 300] on div "Performance" at bounding box center [1149, 308] width 76 height 20
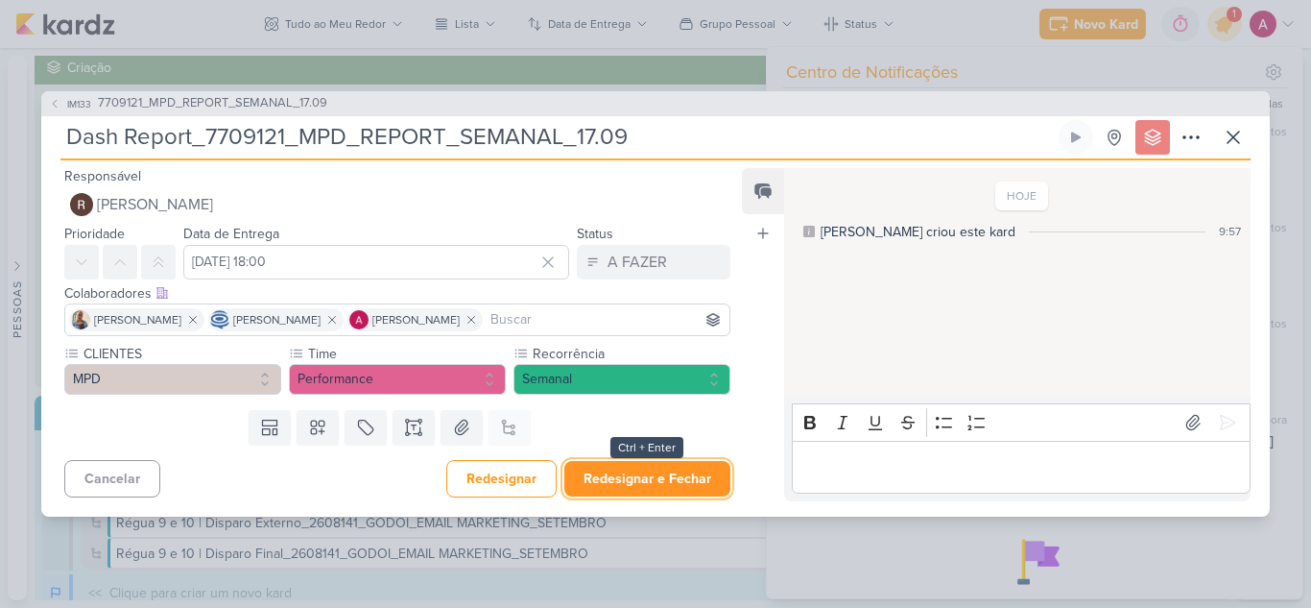
click at [657, 471] on button "Redesignar e Fechar" at bounding box center [647, 479] width 166 height 36
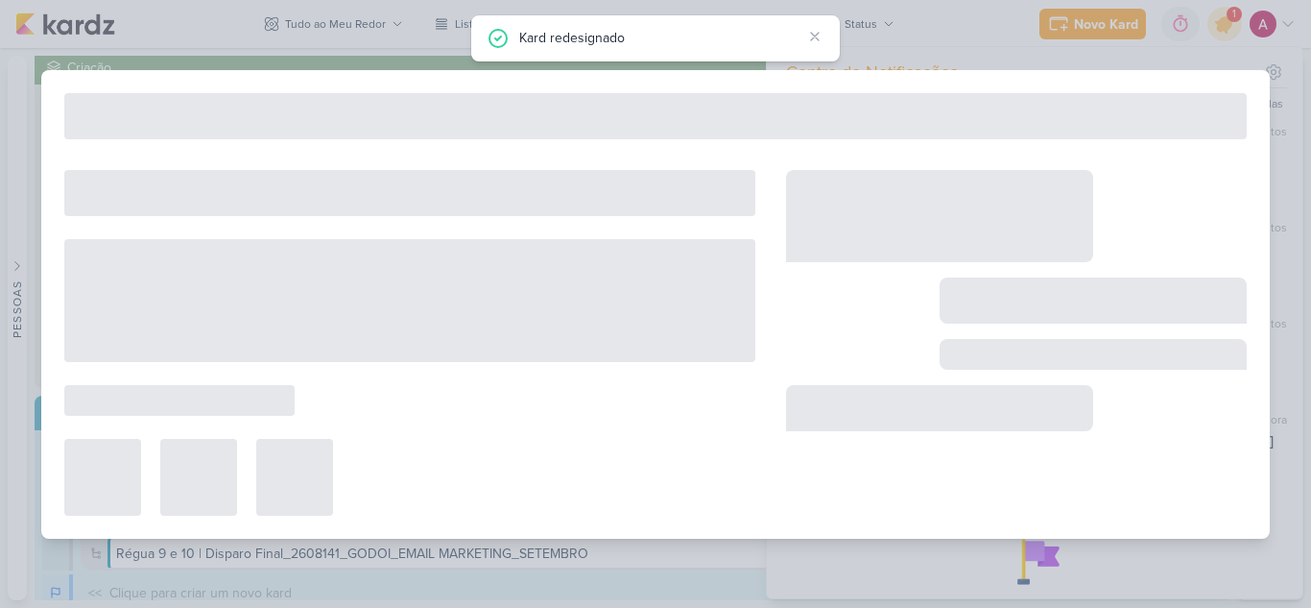
type input "7709121_MPD_REPORT_SEMANAL_17.09"
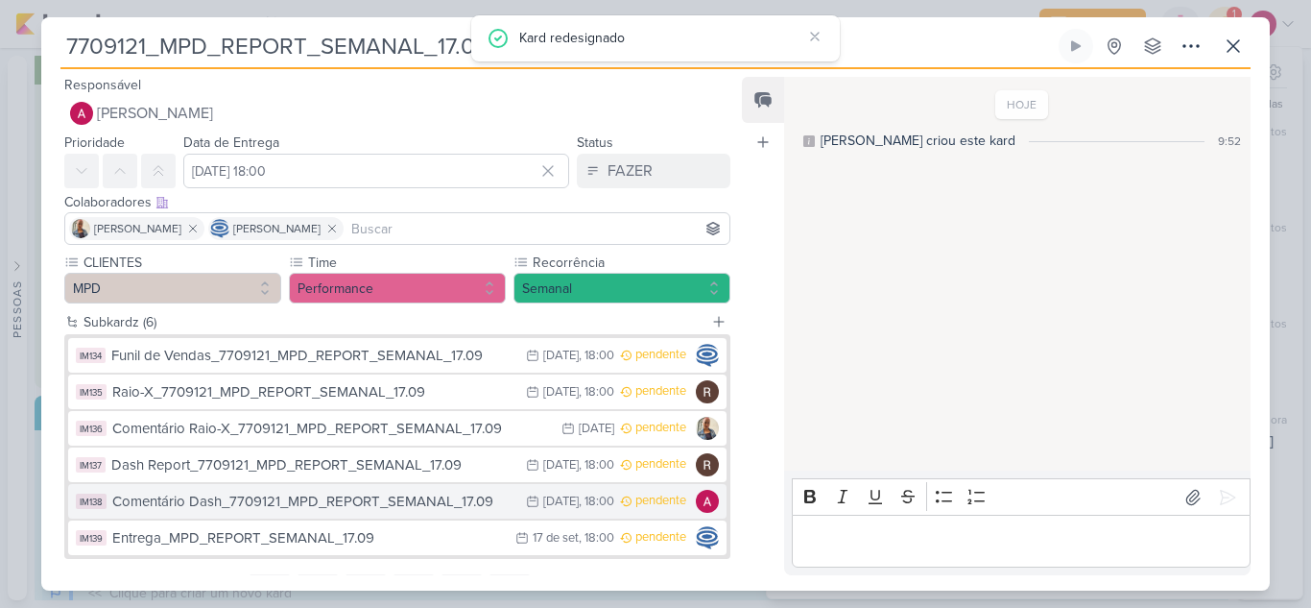
click at [393, 507] on div "Comentário Dash_7709121_MPD_REPORT_SEMANAL_17.09" at bounding box center [314, 501] width 404 height 22
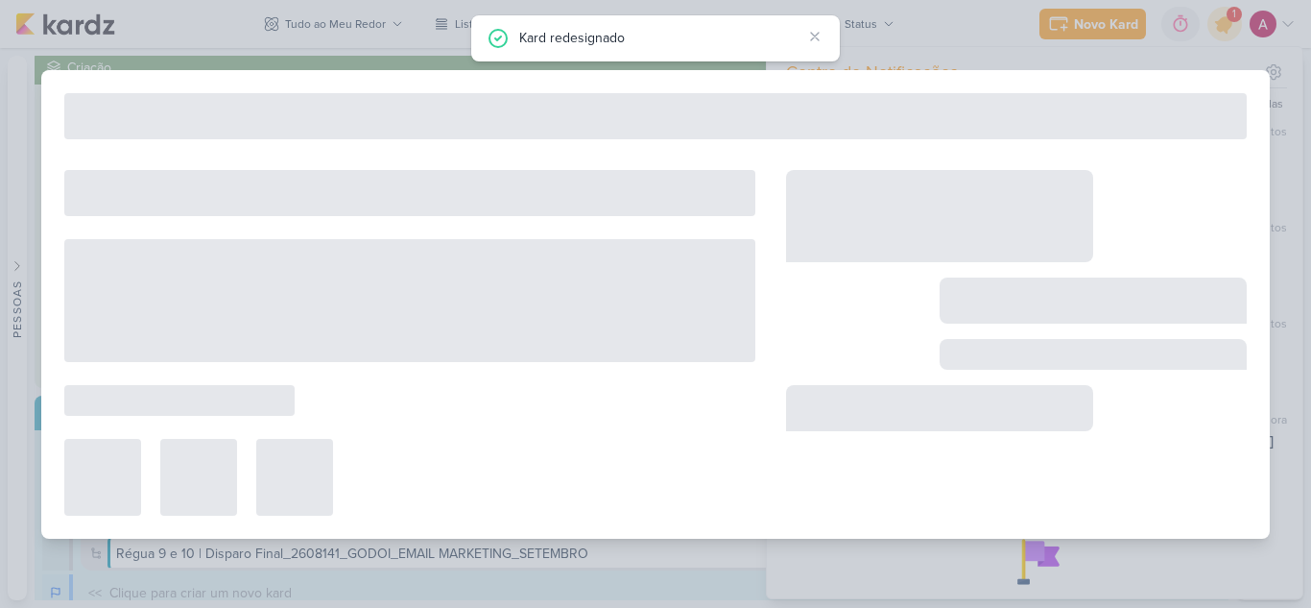
type input "Comentário Dash_7709121_MPD_REPORT_SEMANAL_17.09"
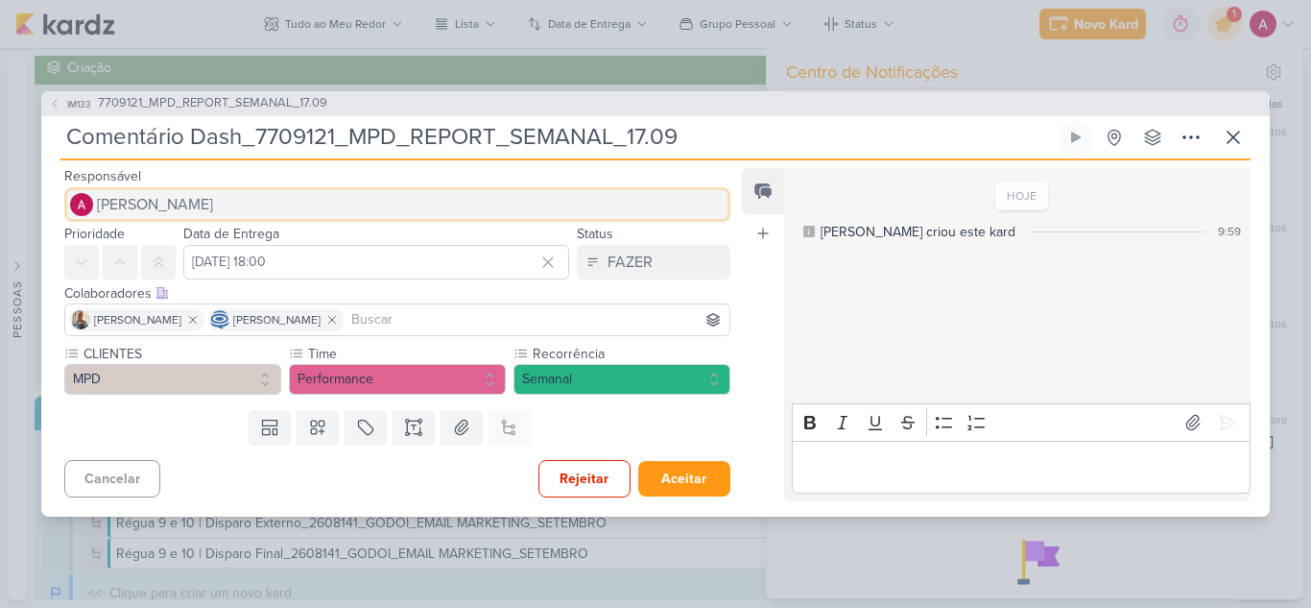
click at [293, 200] on button "[PERSON_NAME]" at bounding box center [397, 204] width 666 height 35
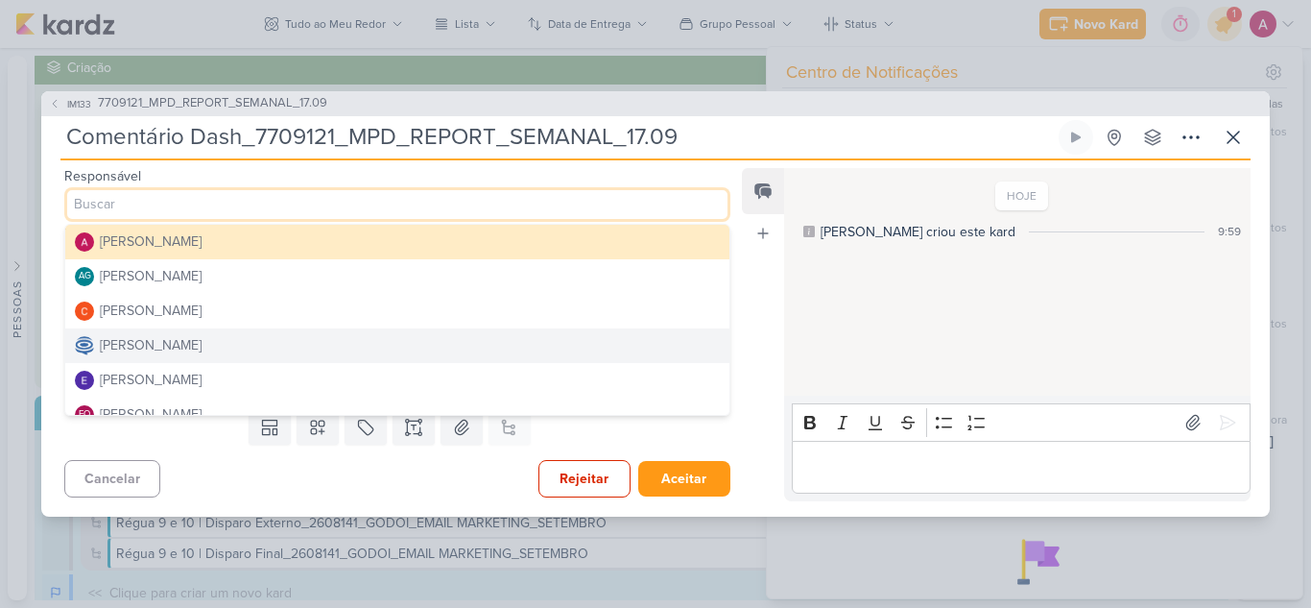
scroll to position [96, 0]
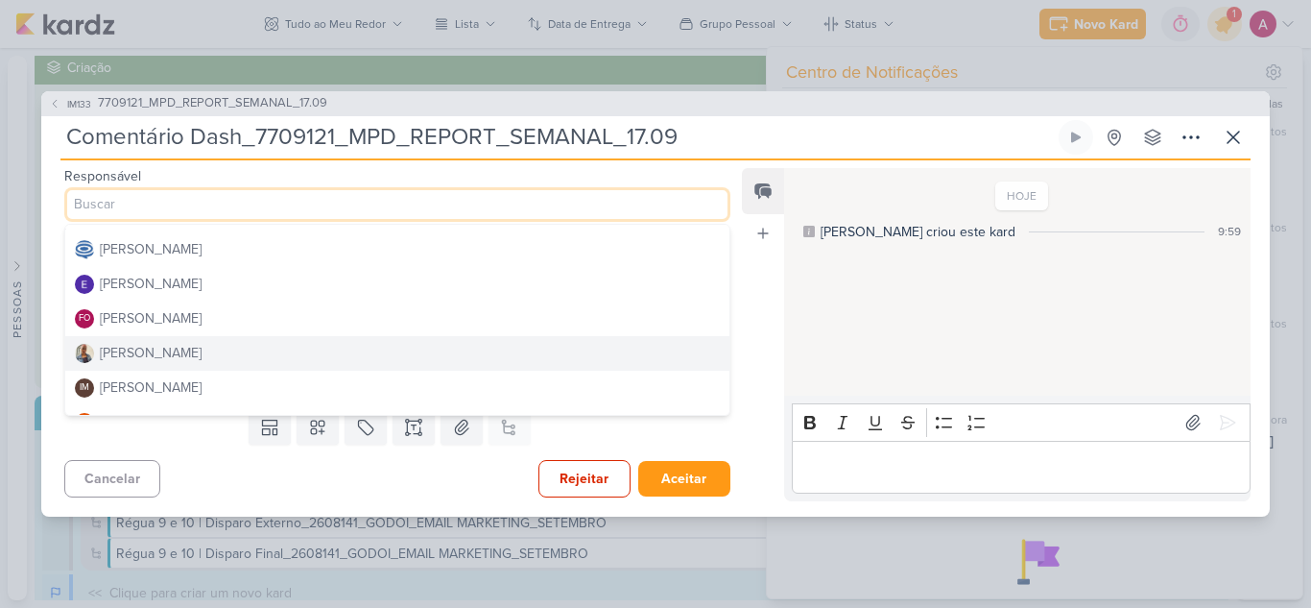
click at [156, 355] on div "[PERSON_NAME]" at bounding box center [151, 353] width 102 height 20
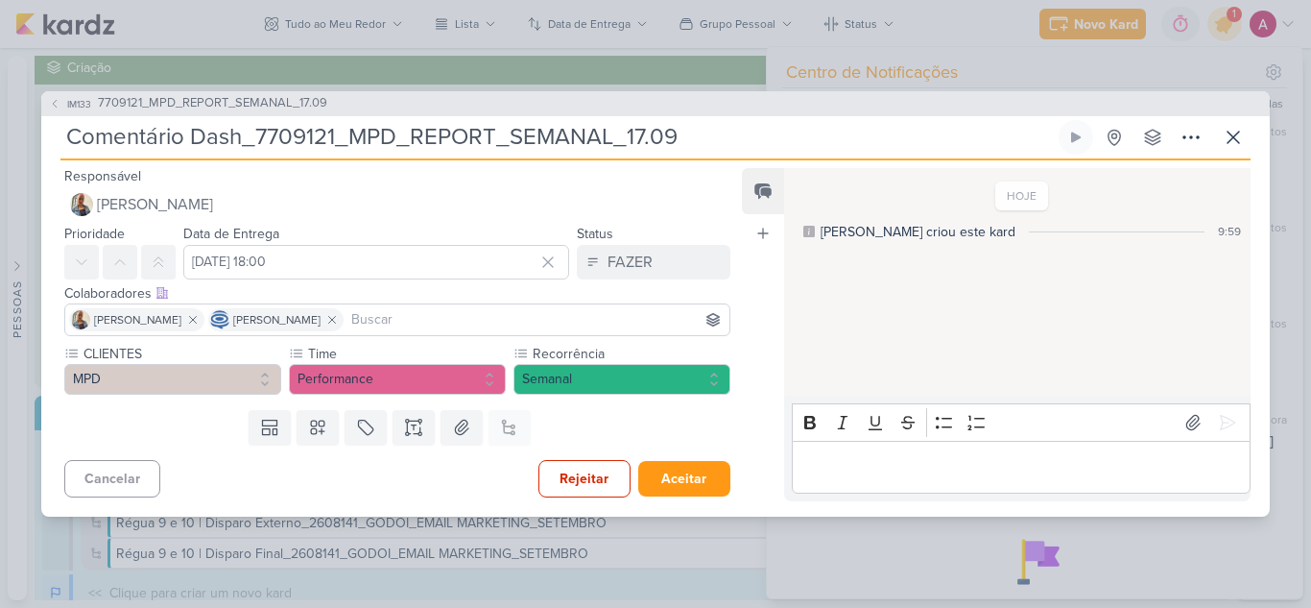
click at [424, 311] on input at bounding box center [536, 319] width 378 height 23
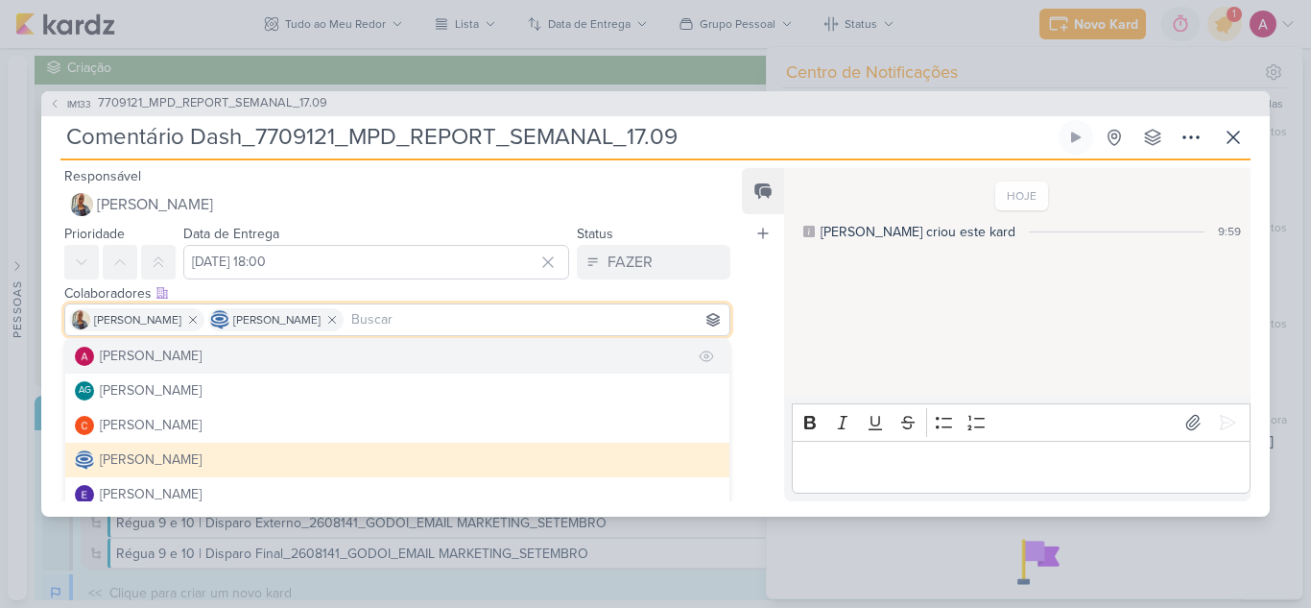
click at [299, 359] on button "[PERSON_NAME]" at bounding box center [397, 356] width 664 height 35
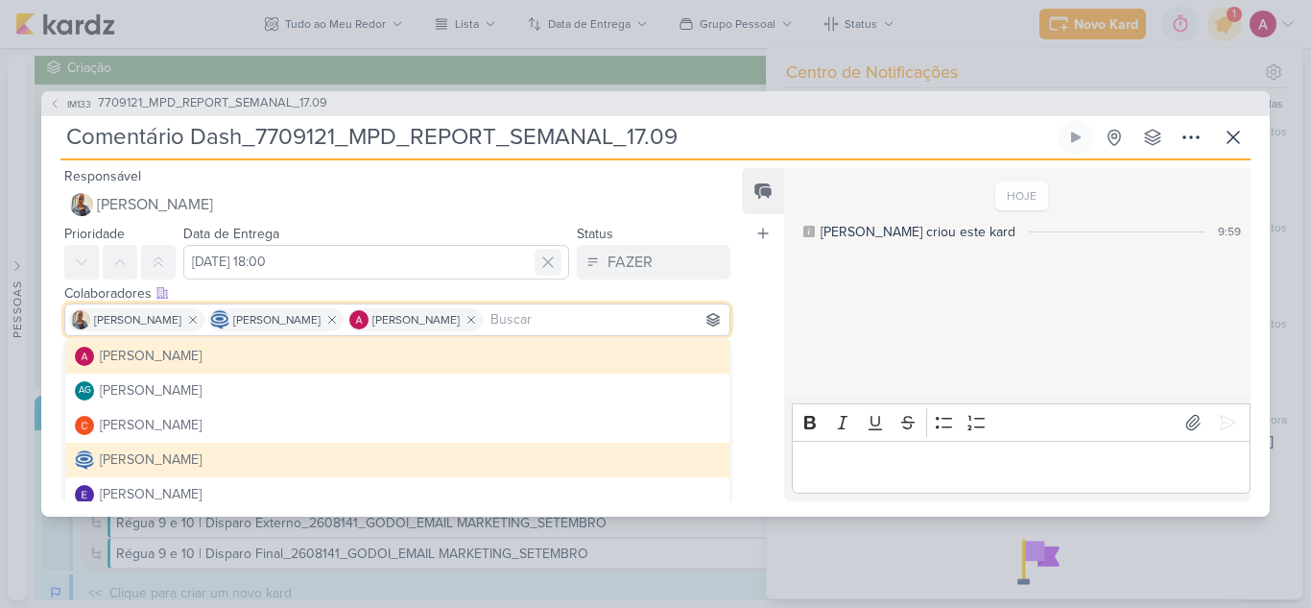
click at [538, 257] on icon at bounding box center [547, 261] width 19 height 19
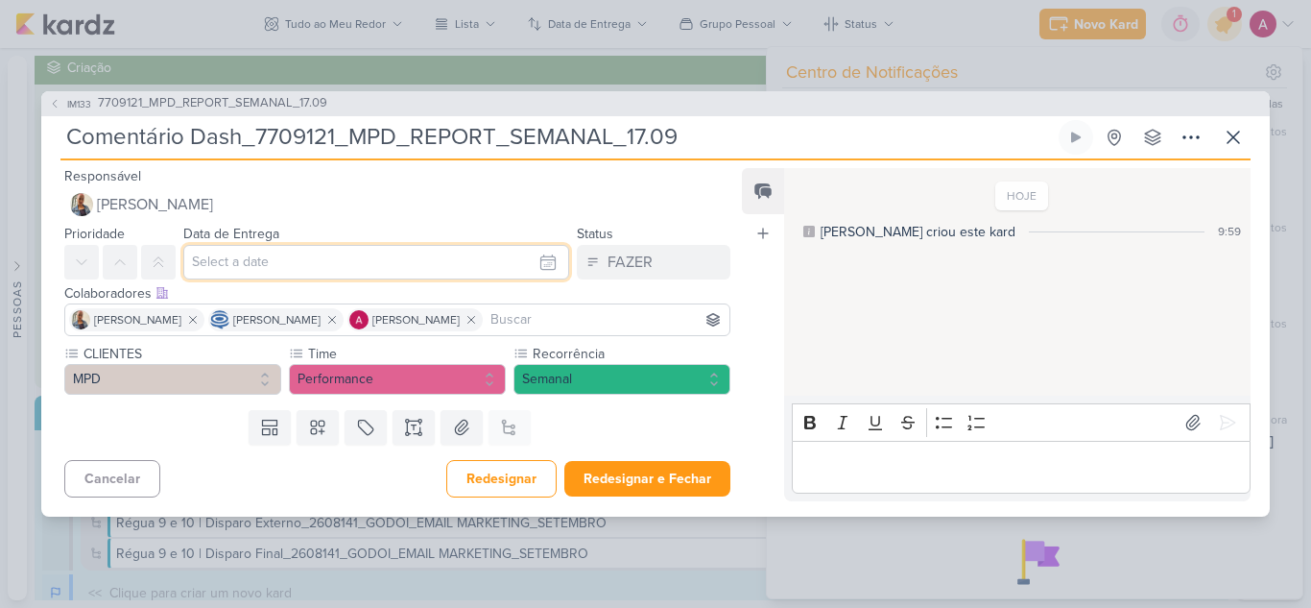
click at [339, 269] on input "text" at bounding box center [376, 262] width 386 height 35
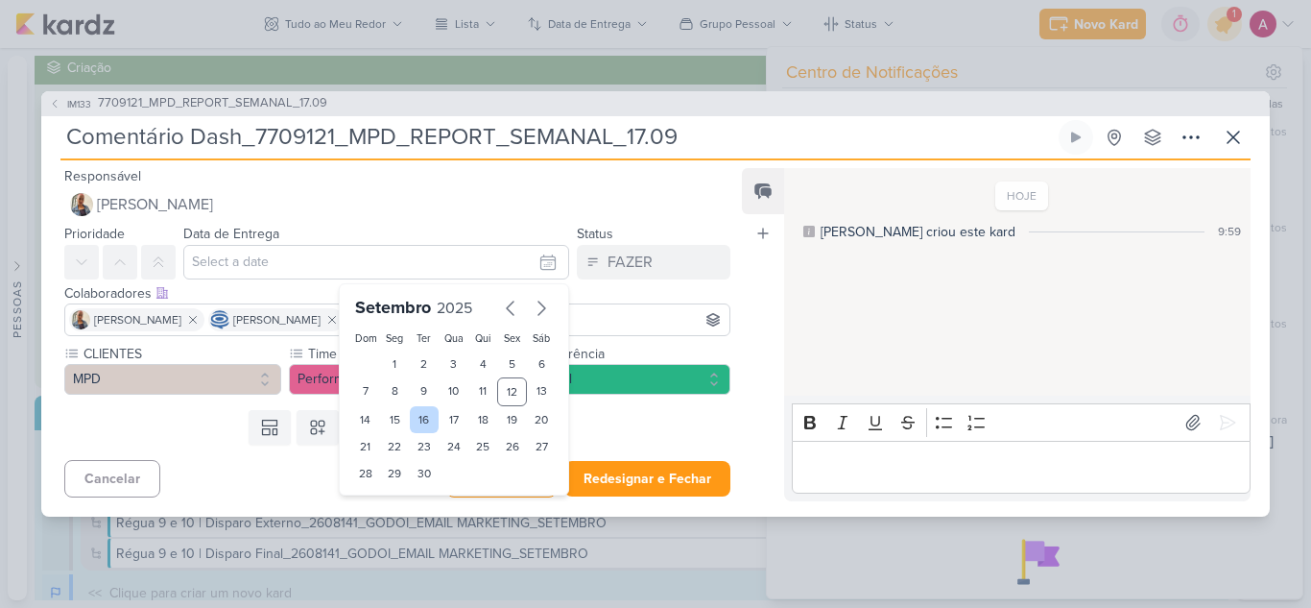
click at [410, 422] on div "16" at bounding box center [425, 419] width 30 height 27
type input "[DATE] 23:59"
click at [1146, 145] on icon at bounding box center [1152, 137] width 19 height 19
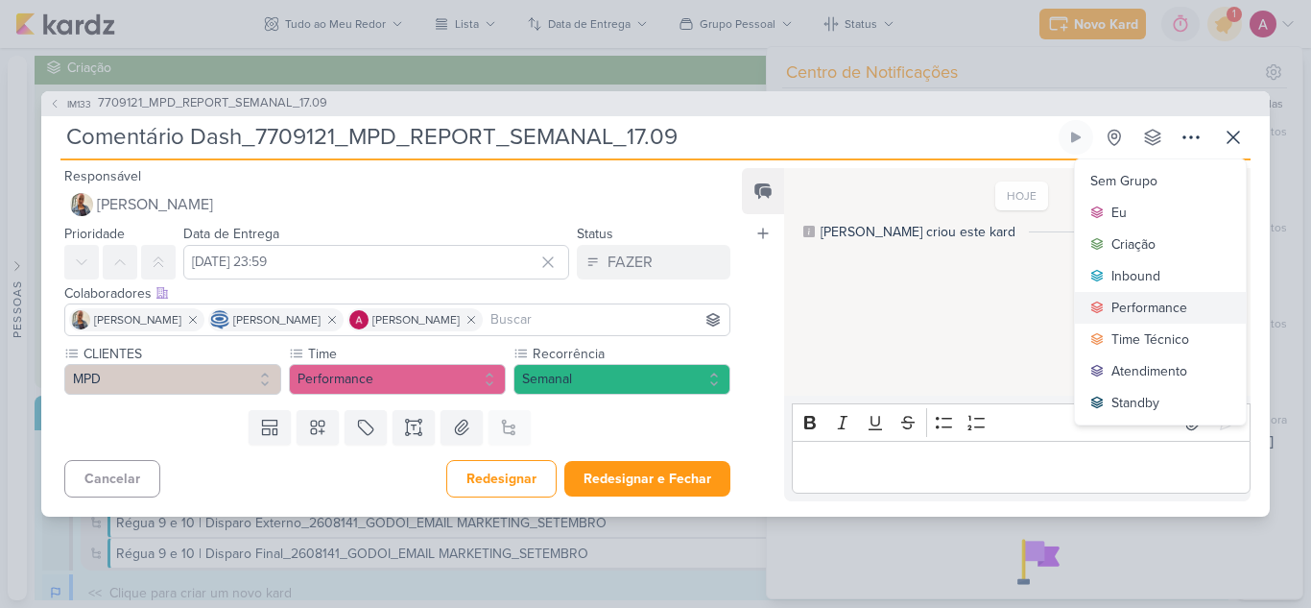
click at [1113, 304] on div "Performance" at bounding box center [1149, 308] width 76 height 20
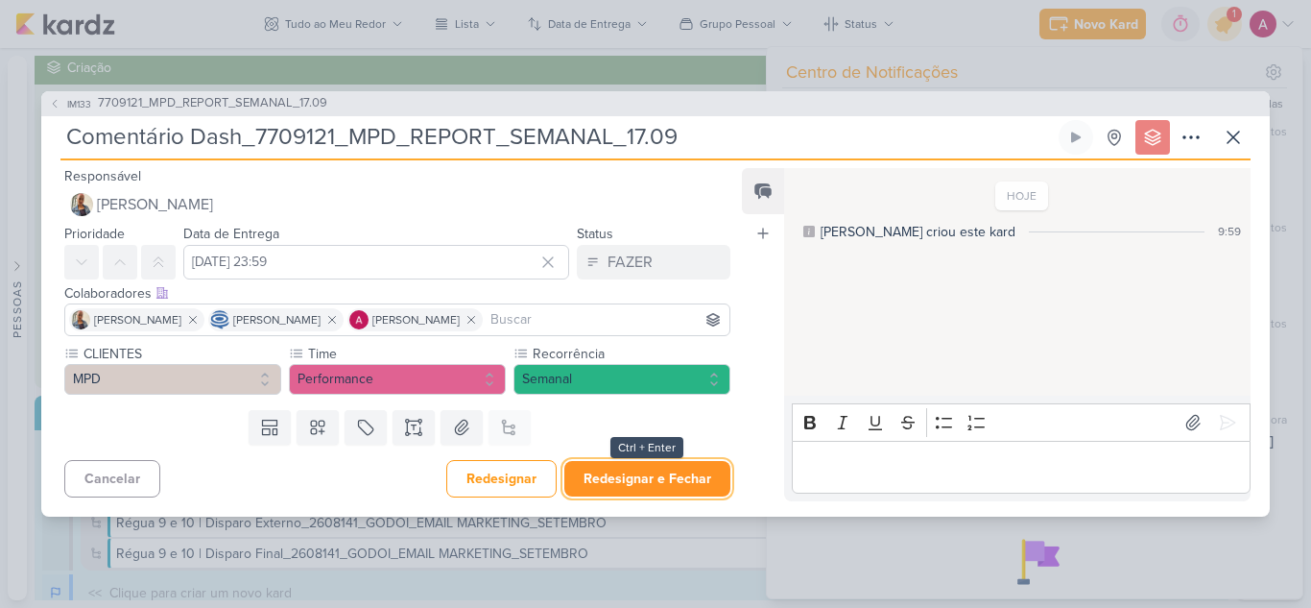
click at [639, 473] on button "Redesignar e Fechar" at bounding box center [647, 479] width 166 height 36
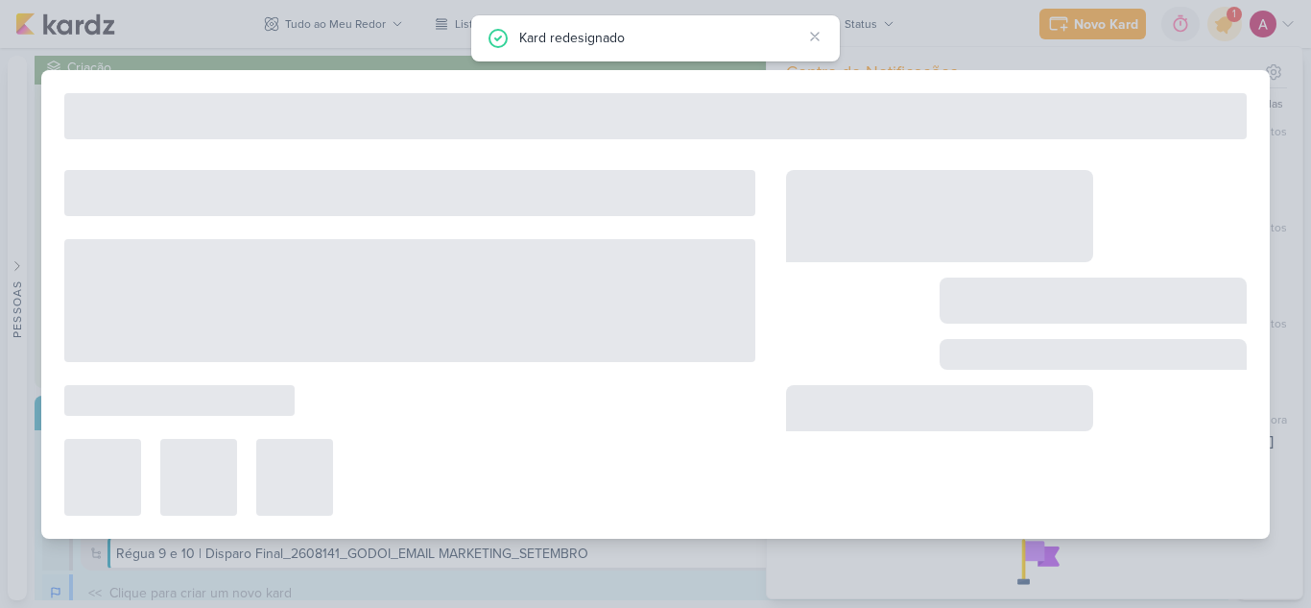
type input "7709121_MPD_REPORT_SEMANAL_17.09"
type input "[DATE] 18:00"
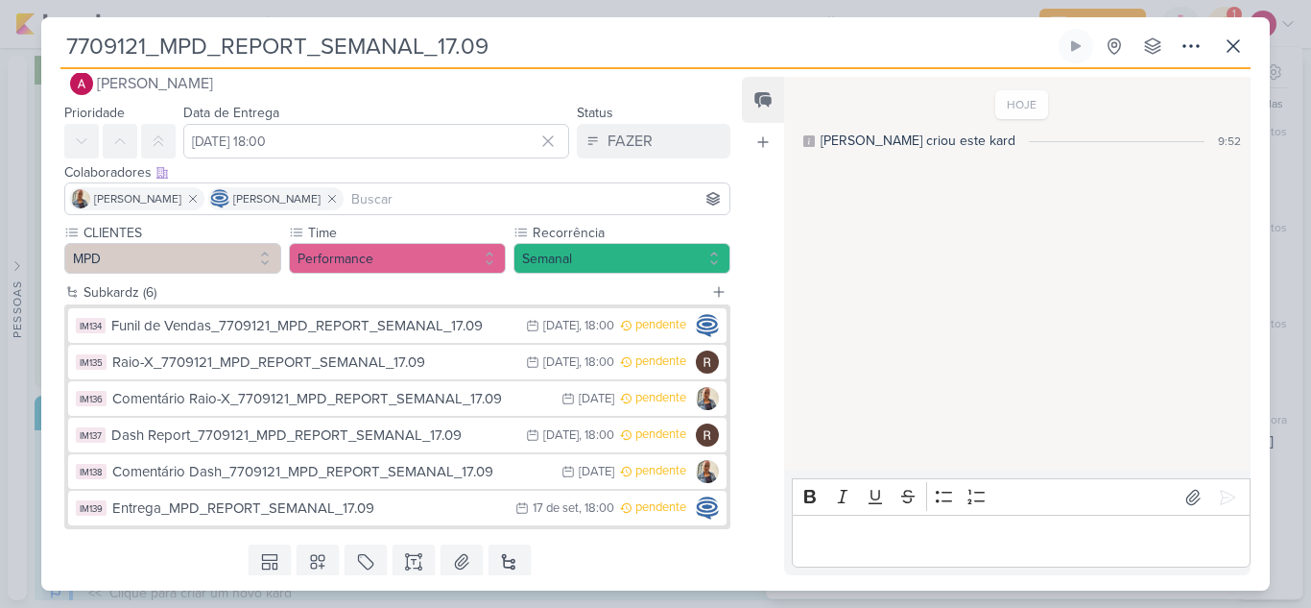
scroll to position [0, 0]
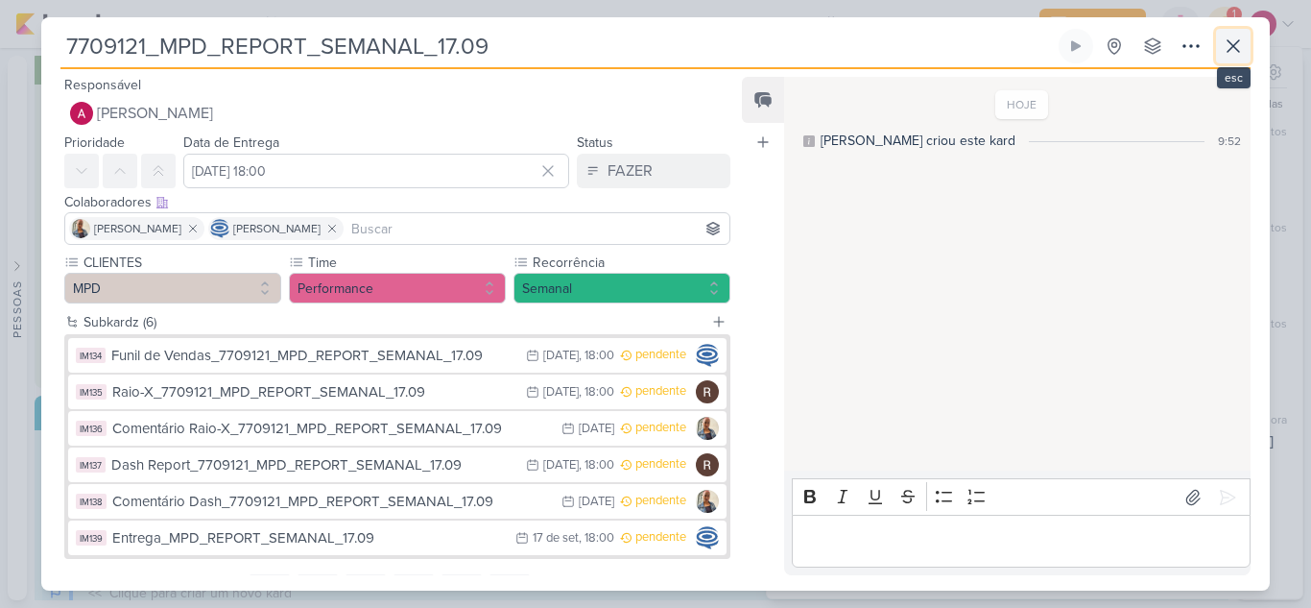
click at [1236, 54] on icon at bounding box center [1233, 46] width 23 height 23
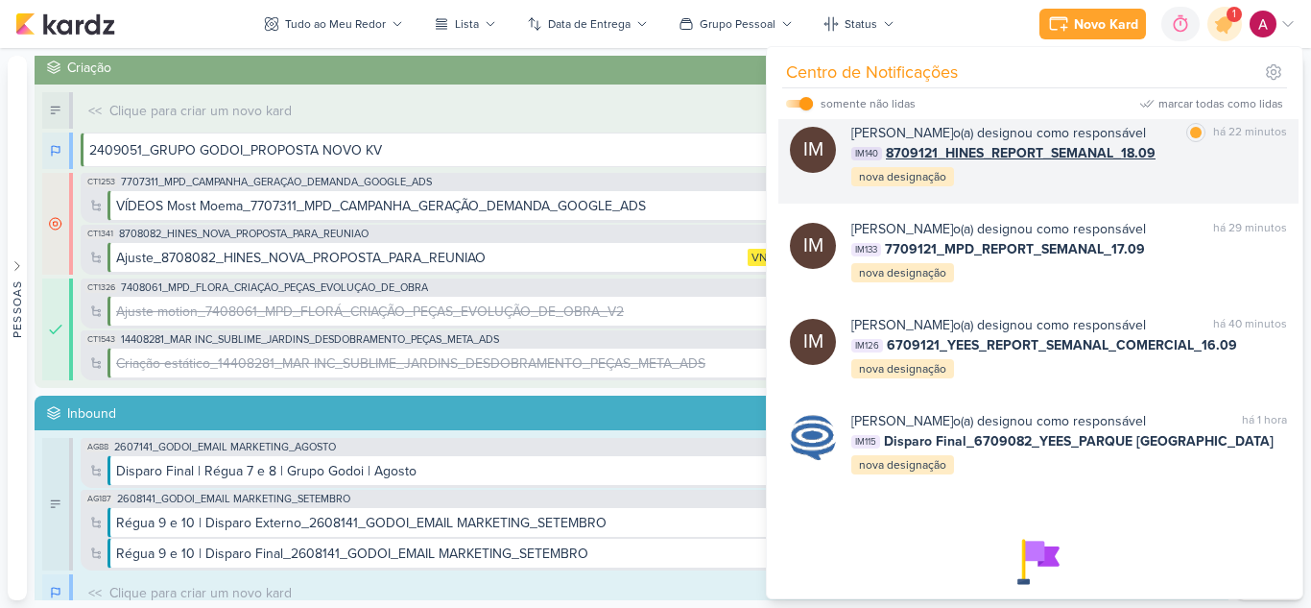
click at [1155, 188] on div "[PERSON_NAME] o(a) designou como responsável marcar como lida há 22 minutos IM1…" at bounding box center [1069, 155] width 436 height 65
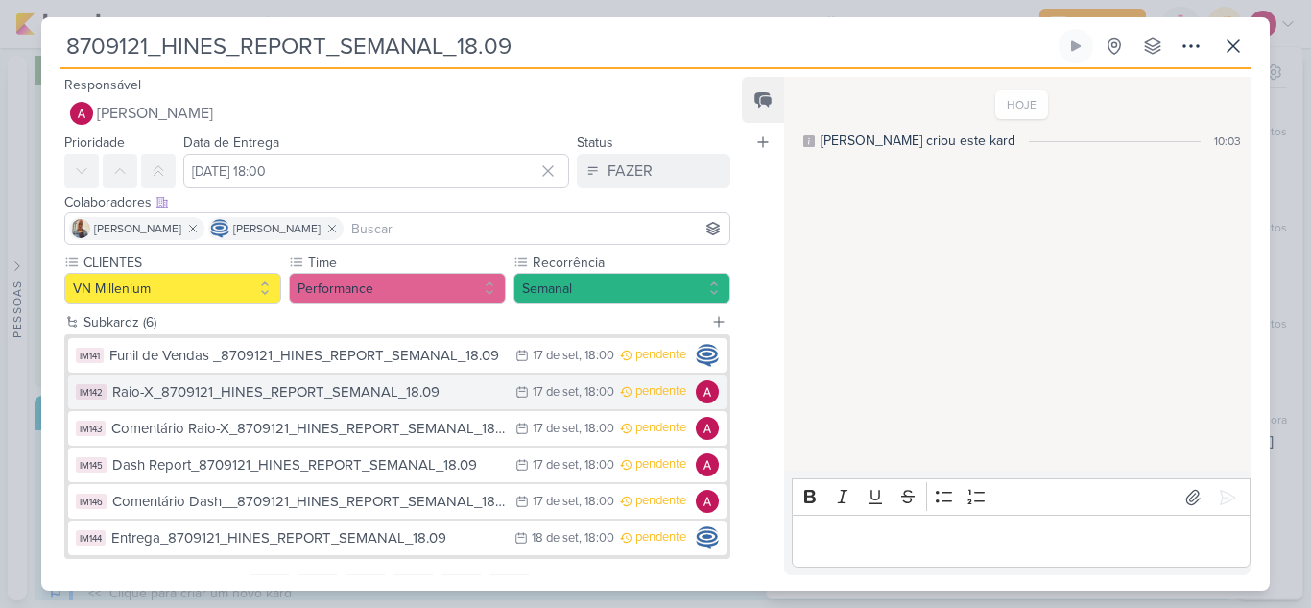
click at [324, 400] on div "Raio-X_8709121_HINES_REPORT_SEMANAL_18.09" at bounding box center [309, 392] width 394 height 22
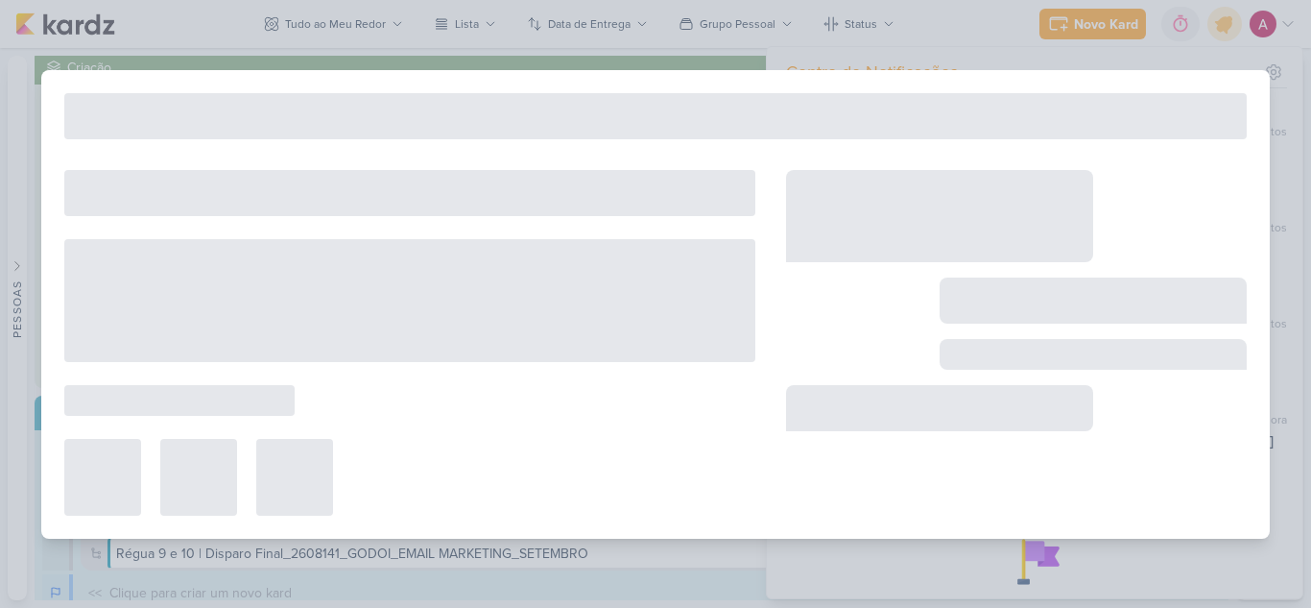
type input "Raio-X_8709121_HINES_REPORT_SEMANAL_18.09"
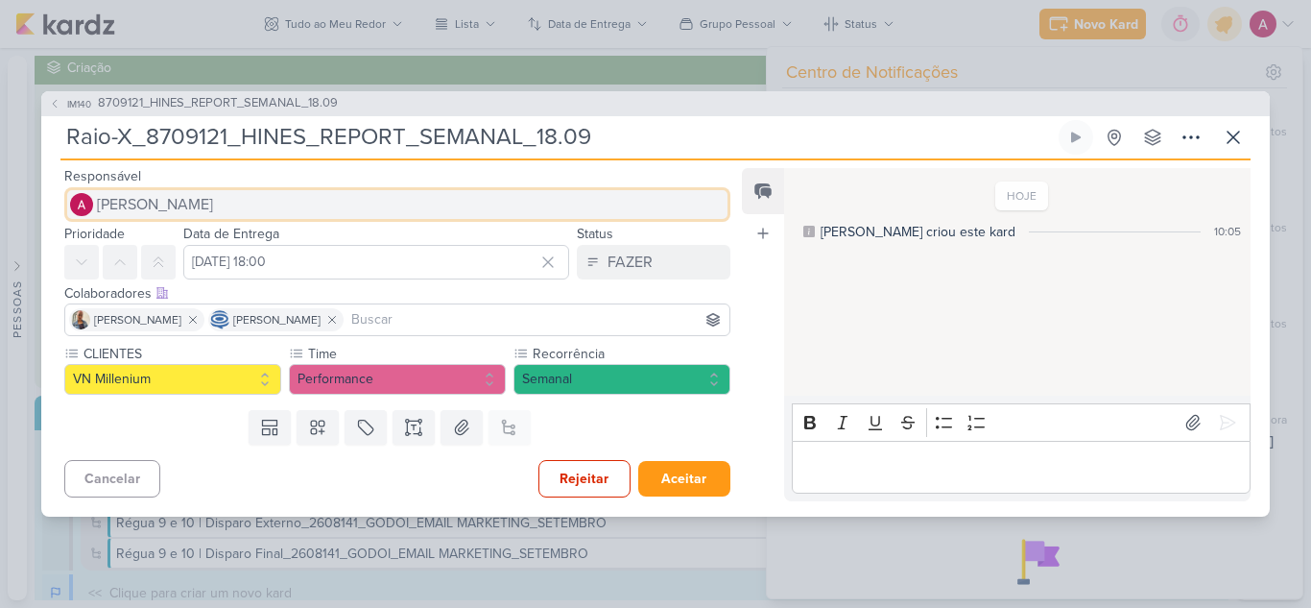
click at [179, 203] on span "[PERSON_NAME]" at bounding box center [155, 204] width 116 height 23
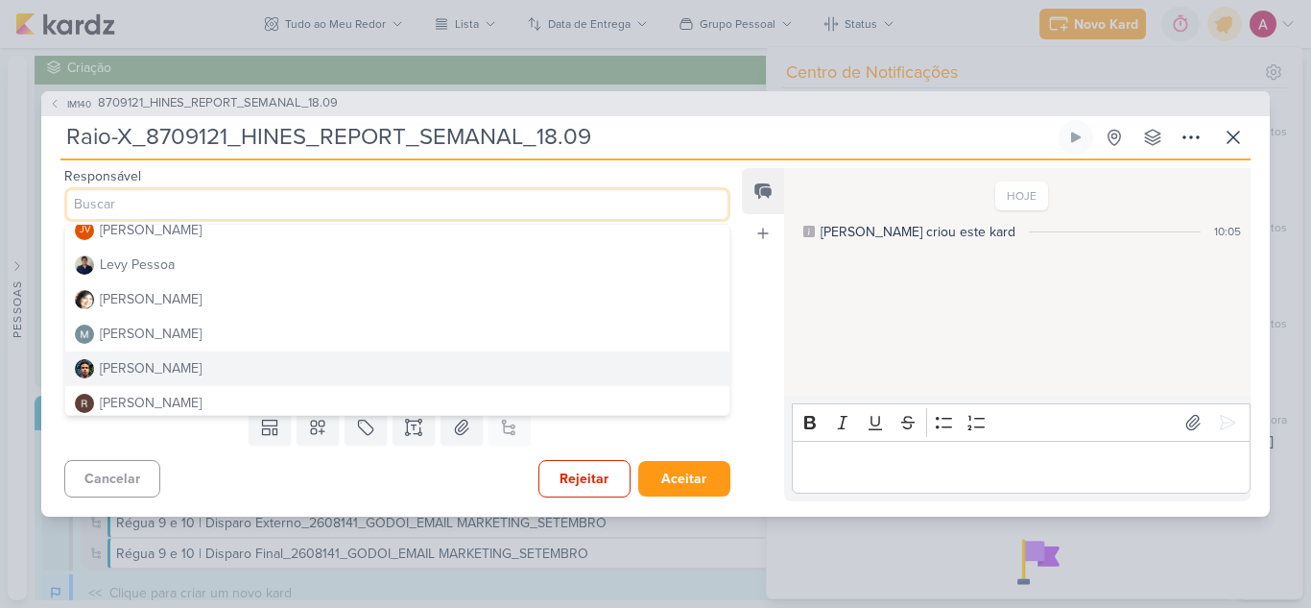
scroll to position [363, 0]
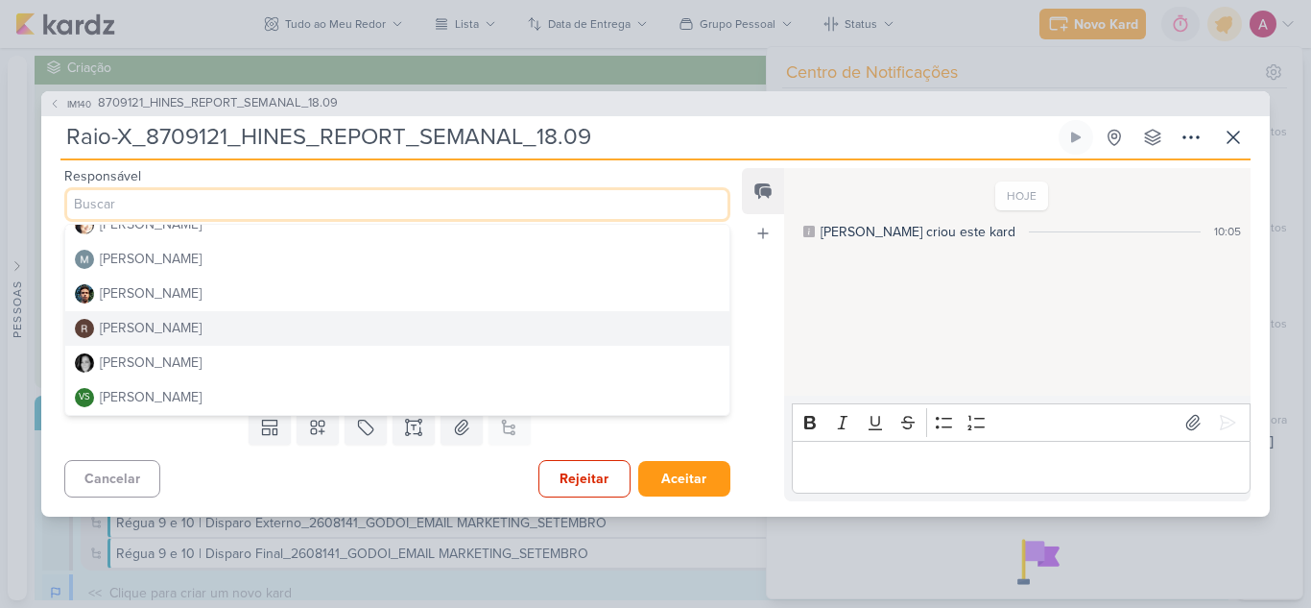
click at [167, 327] on div "[PERSON_NAME]" at bounding box center [151, 328] width 102 height 20
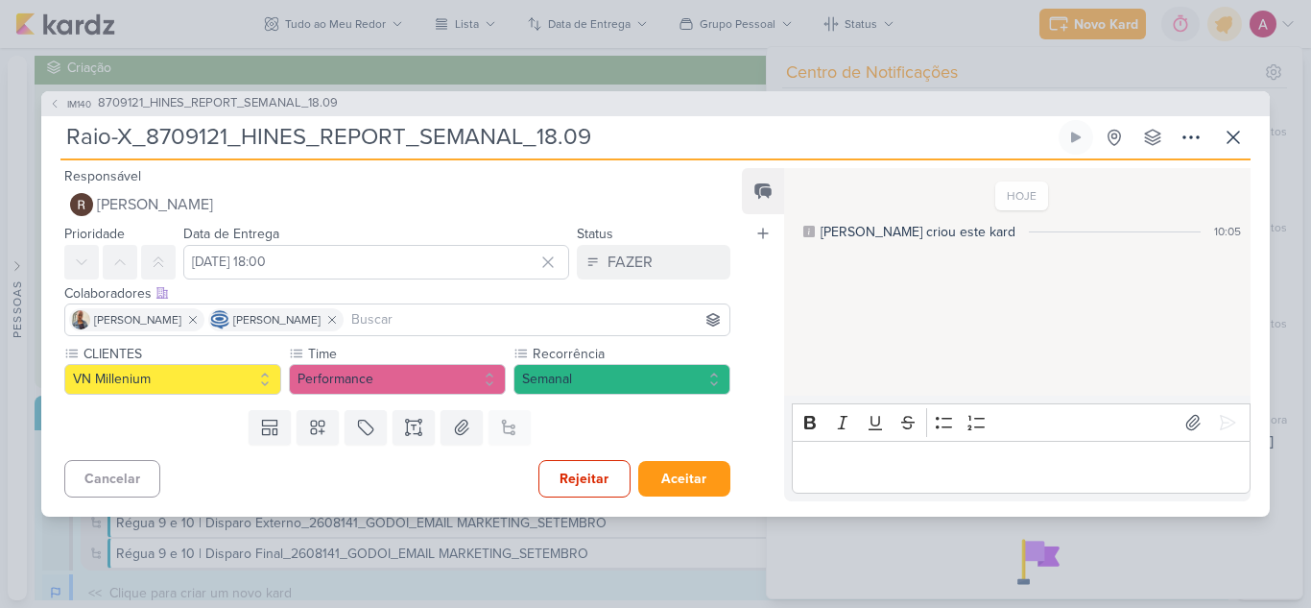
click at [503, 329] on input at bounding box center [536, 319] width 378 height 23
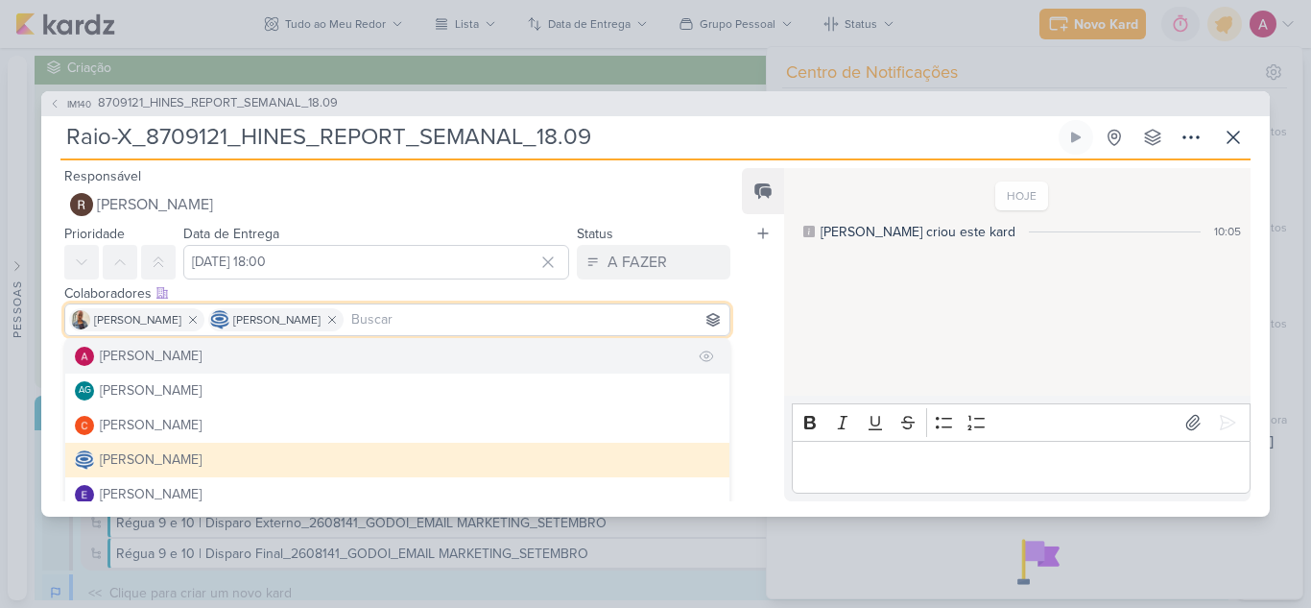
click at [221, 365] on button "[PERSON_NAME]" at bounding box center [397, 356] width 664 height 35
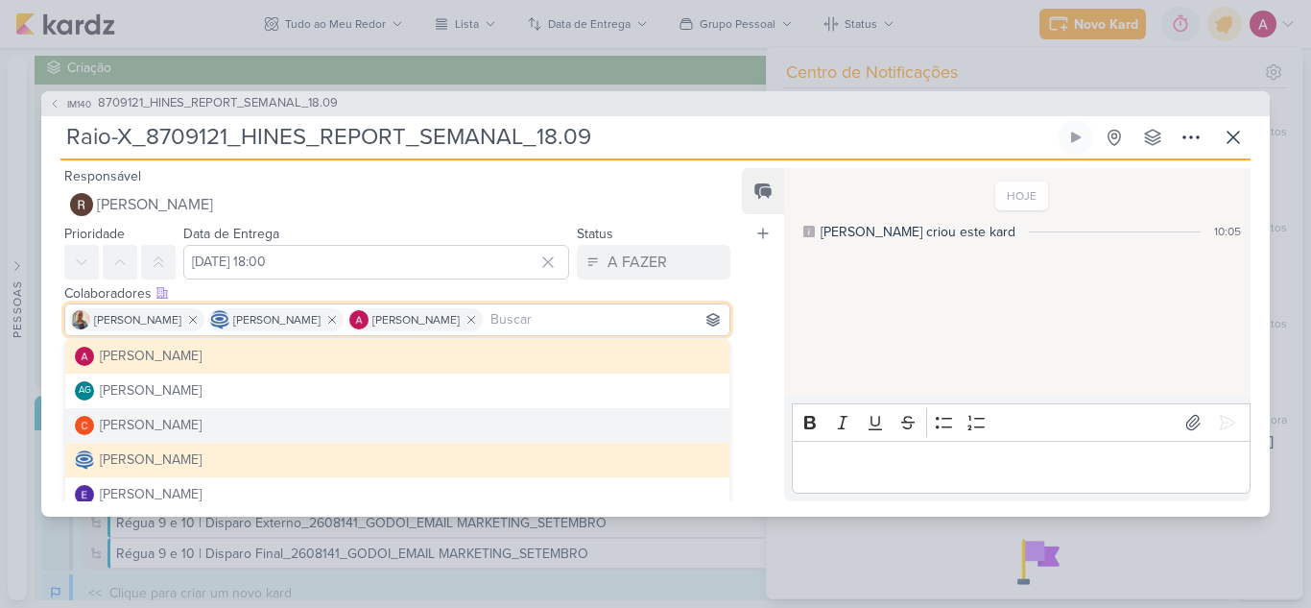
click at [761, 446] on div "Feed Atrelar email Solte o email para atrelar ao kard" at bounding box center [763, 334] width 42 height 333
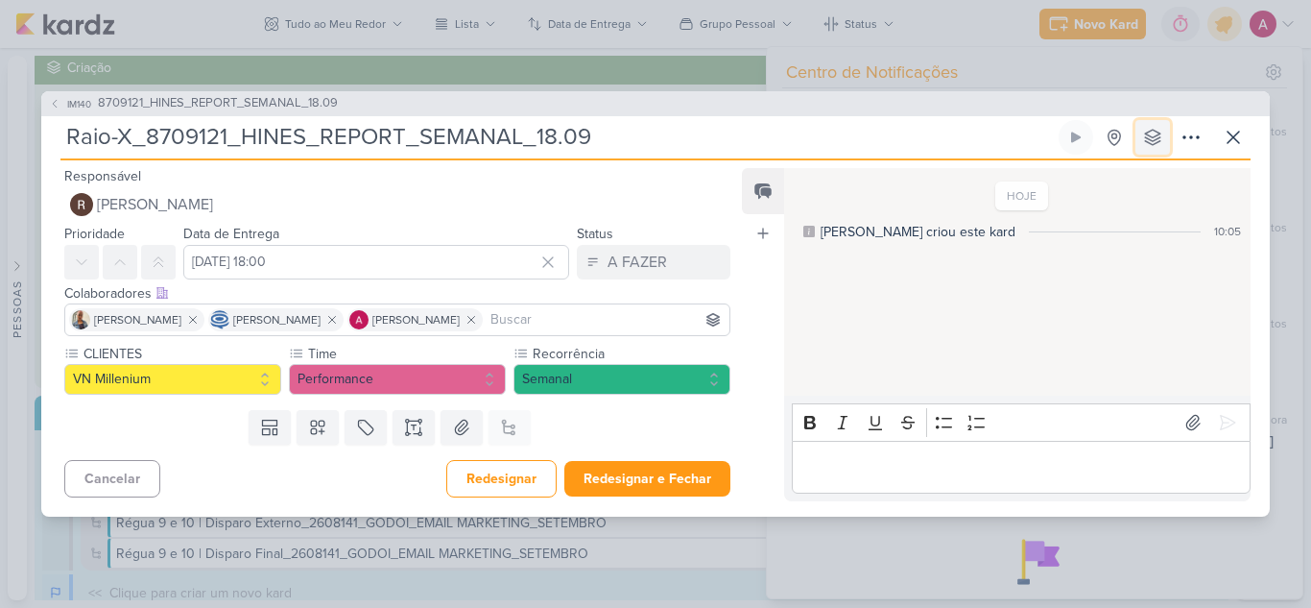
click at [1158, 128] on icon at bounding box center [1152, 137] width 19 height 19
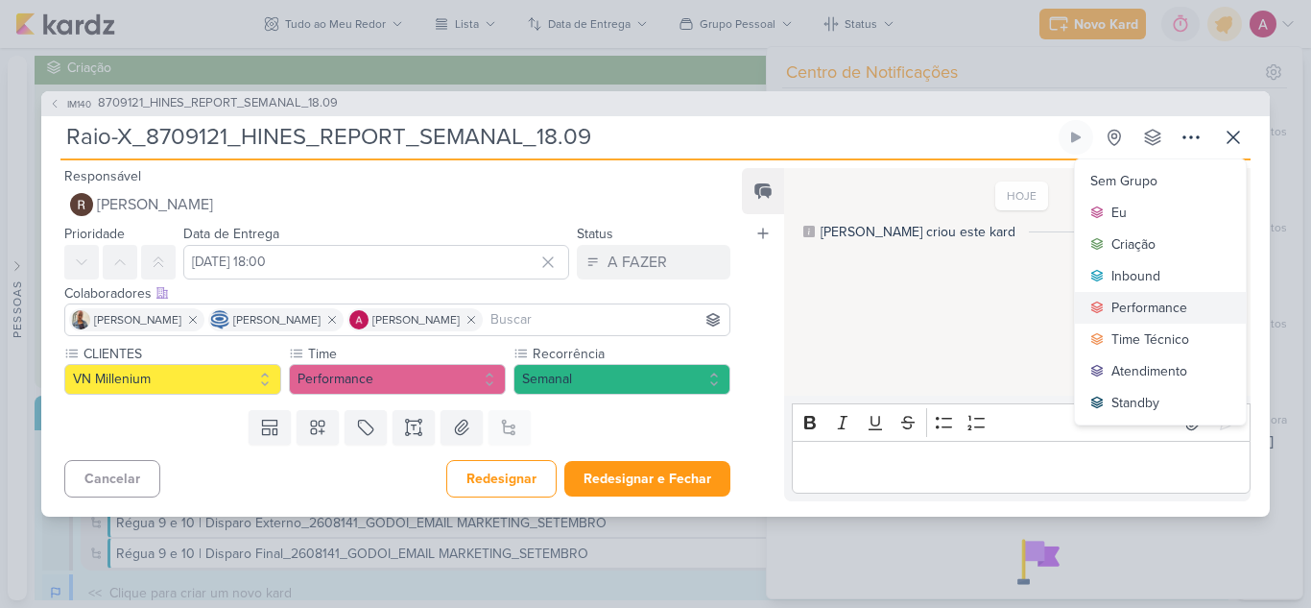
click at [1146, 298] on div "Performance" at bounding box center [1149, 308] width 76 height 20
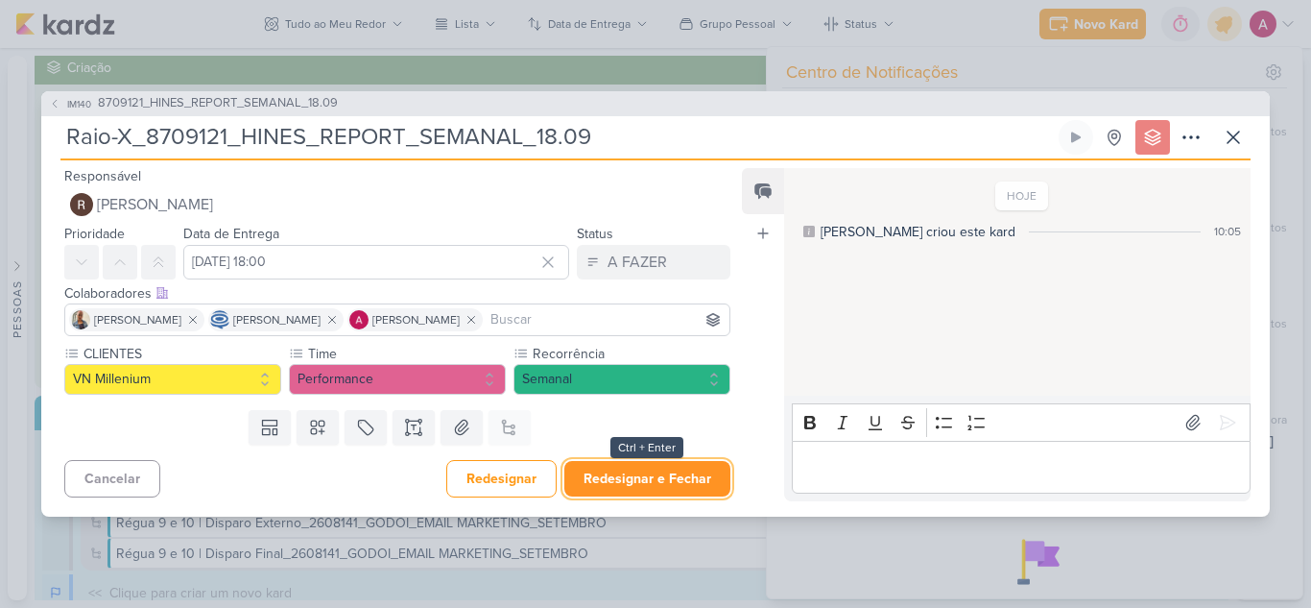
click at [609, 474] on button "Redesignar e Fechar" at bounding box center [647, 479] width 166 height 36
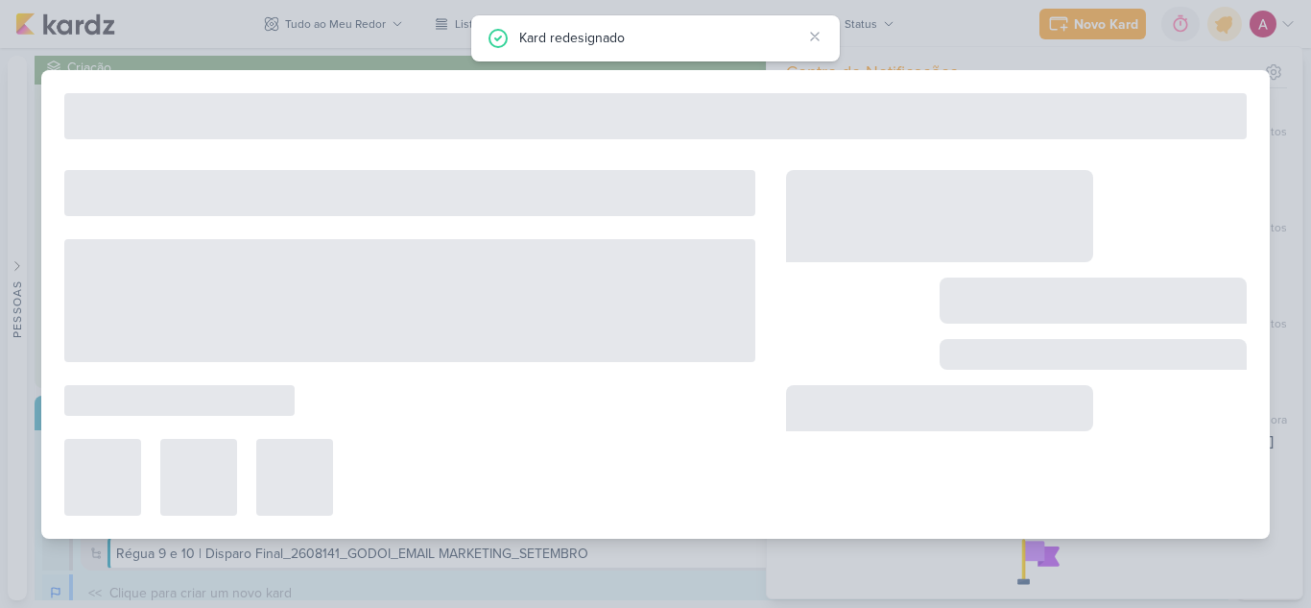
type input "8709121_HINES_REPORT_SEMANAL_18.09"
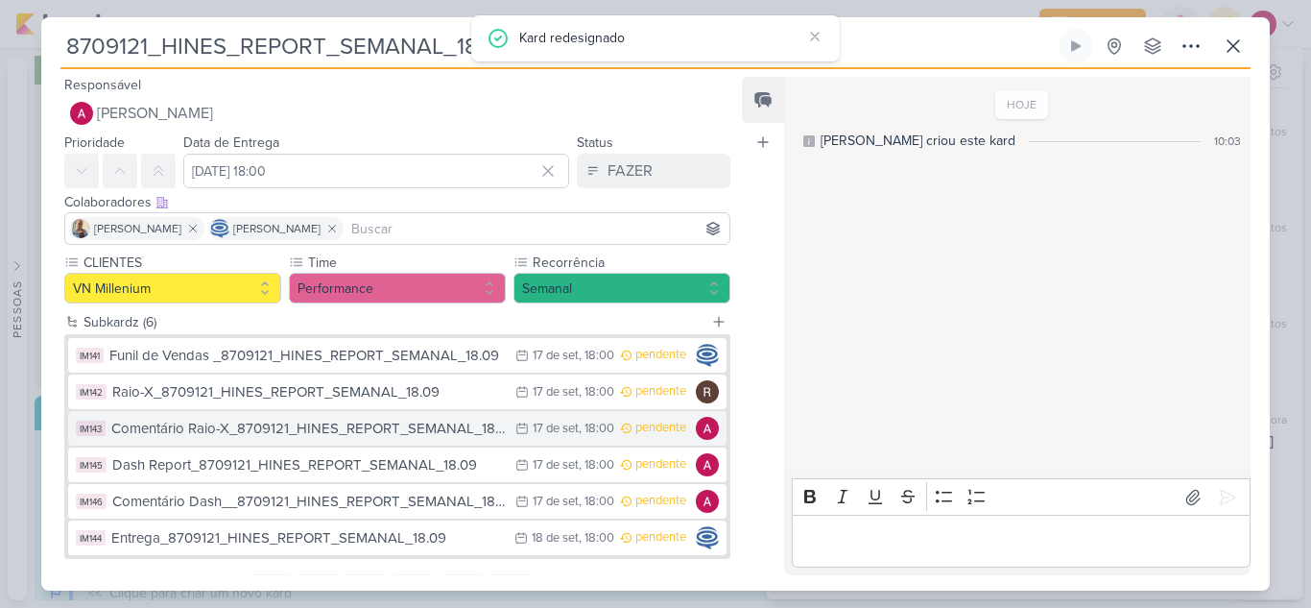
click at [542, 431] on div "17 de set" at bounding box center [556, 428] width 46 height 12
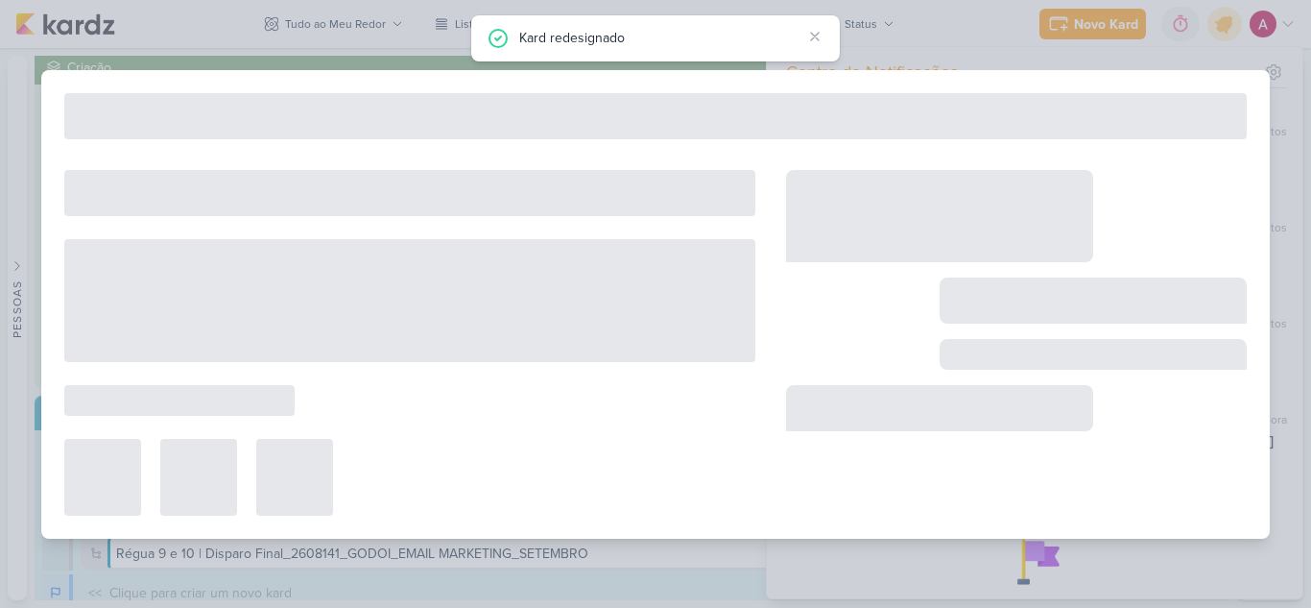
type input "Comentário Raio-X_8709121_HINES_REPORT_SEMANAL_18.09"
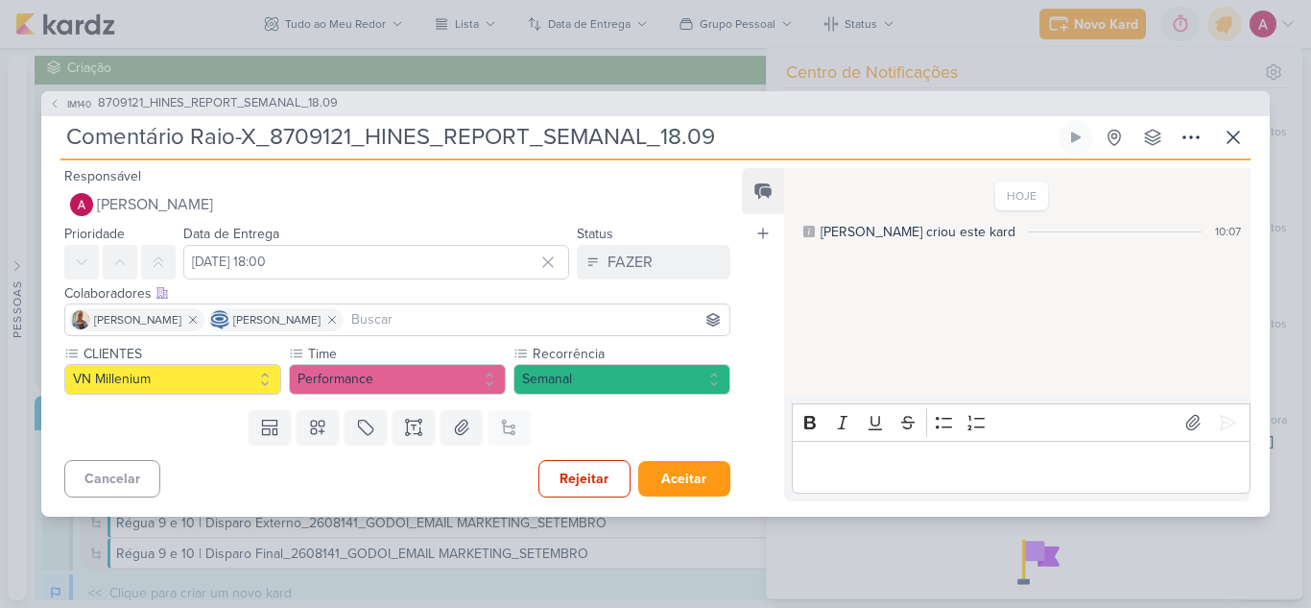
click at [538, 245] on div at bounding box center [548, 262] width 27 height 35
click at [538, 257] on icon at bounding box center [547, 261] width 19 height 19
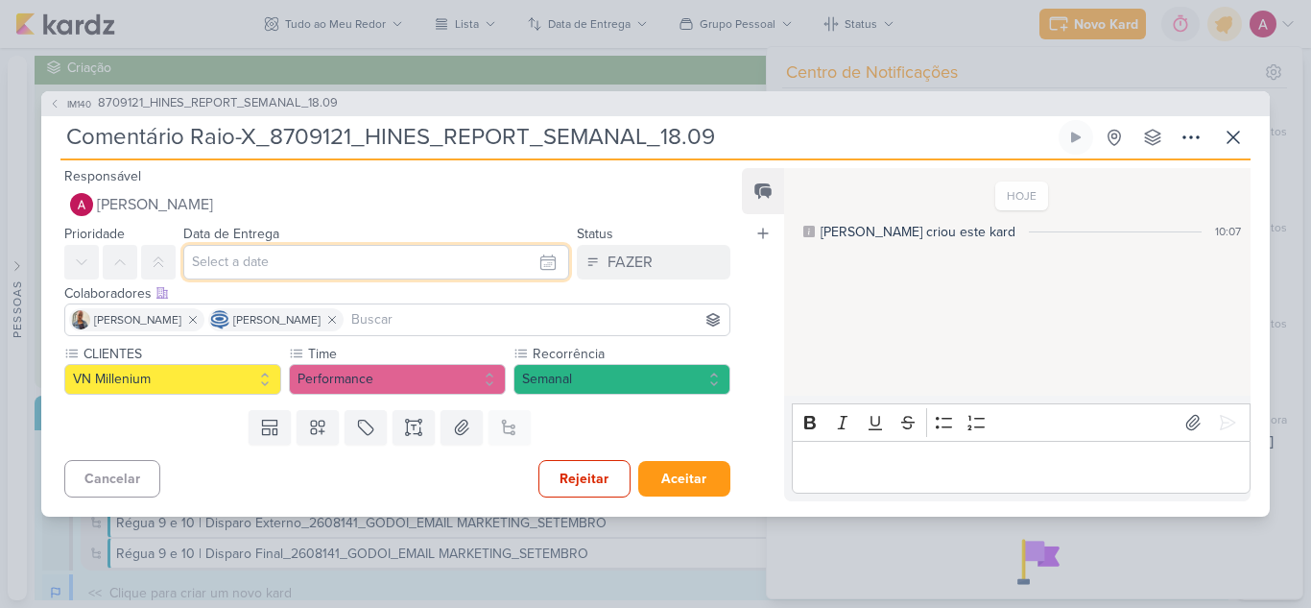
click at [400, 257] on input "text" at bounding box center [376, 262] width 386 height 35
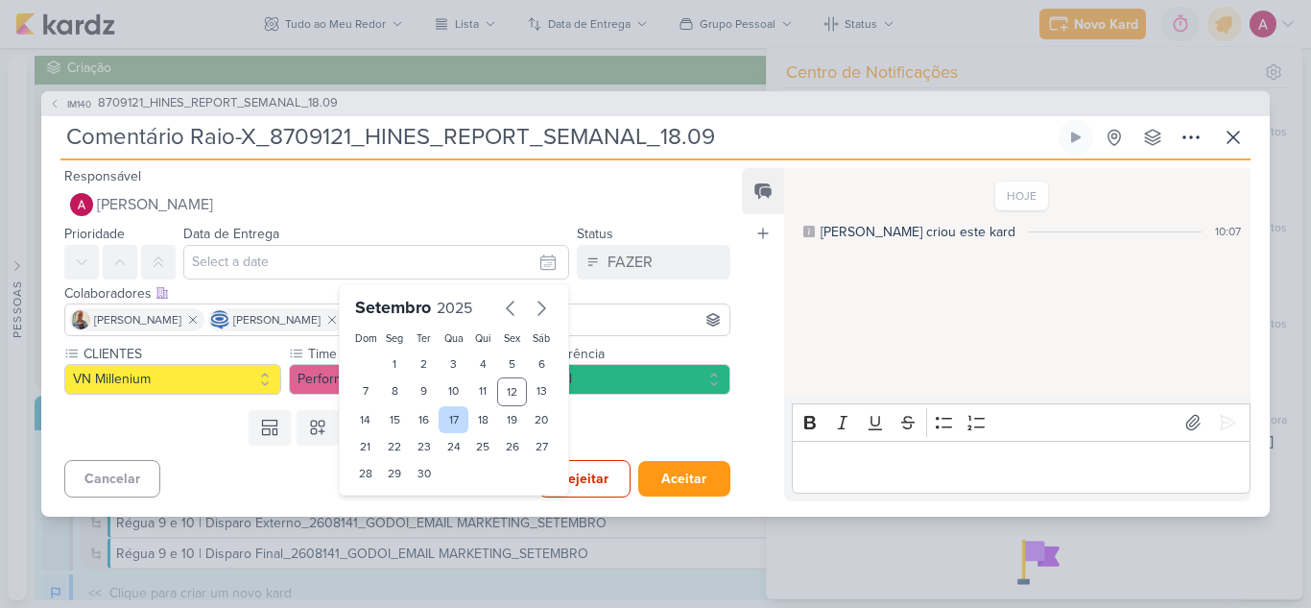
click at [442, 420] on div "17" at bounding box center [454, 419] width 30 height 27
type input "[DATE] 23:59"
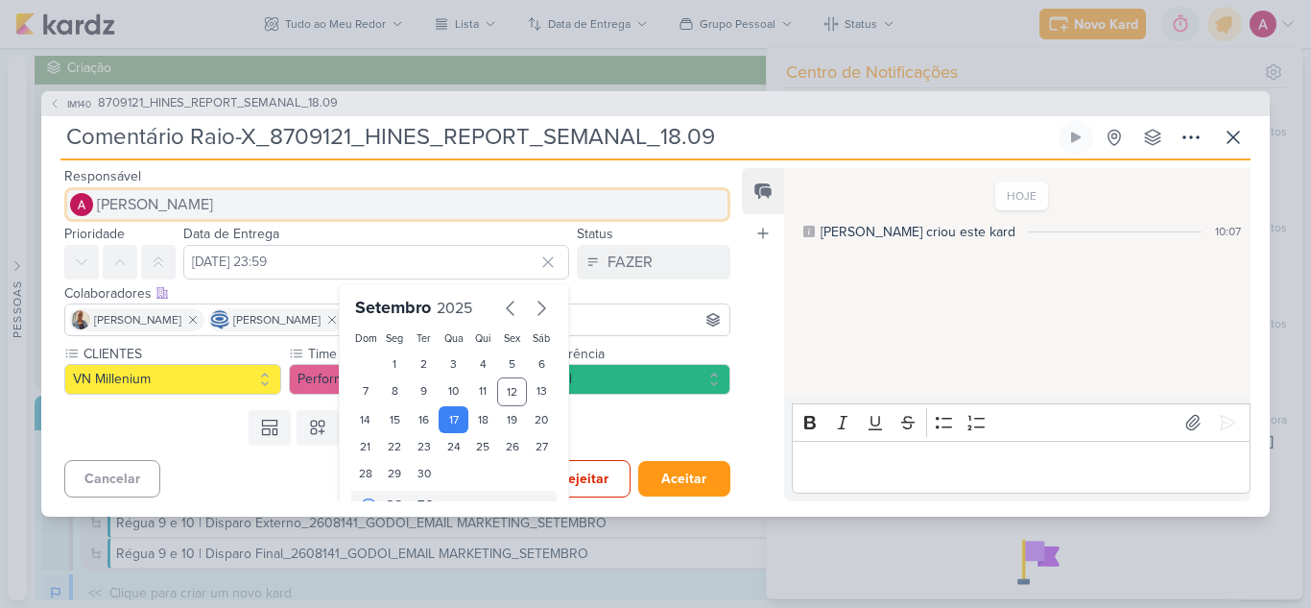
click at [153, 210] on span "[PERSON_NAME]" at bounding box center [155, 204] width 116 height 23
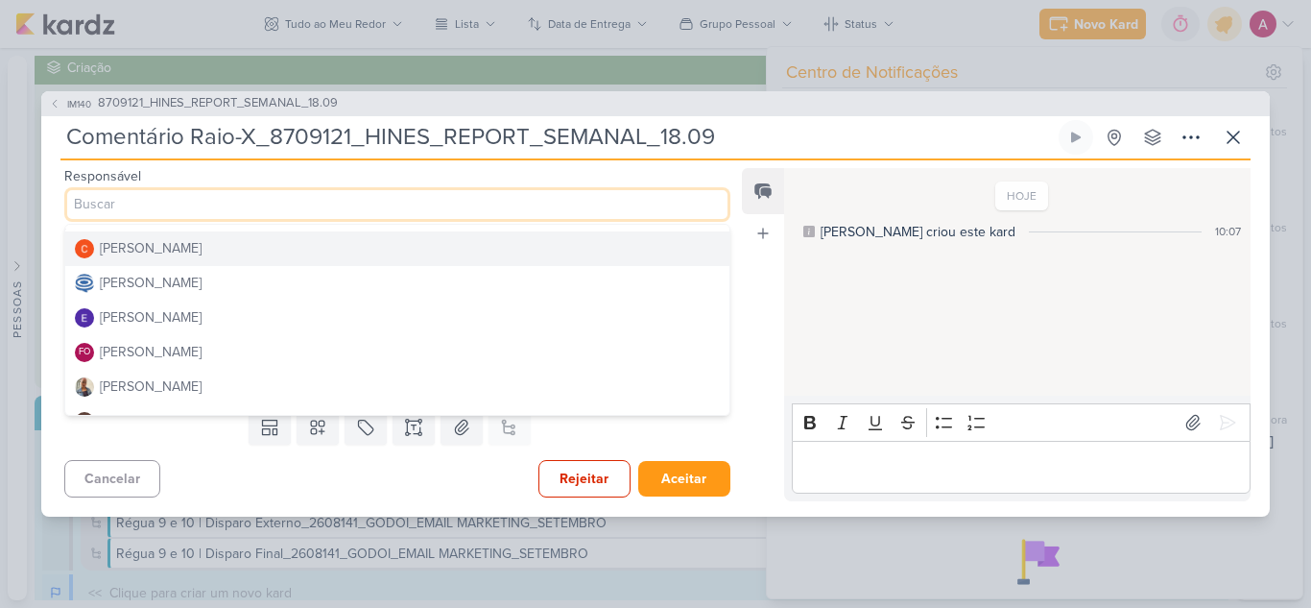
scroll to position [96, 0]
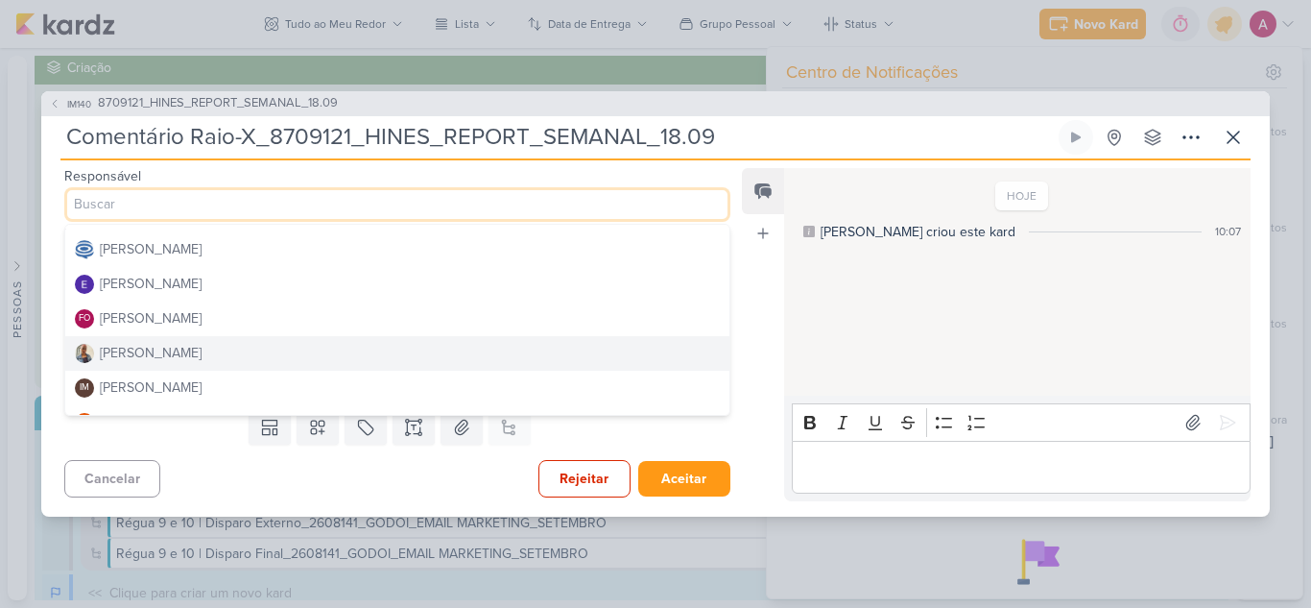
click at [166, 346] on button "[PERSON_NAME]" at bounding box center [397, 353] width 664 height 35
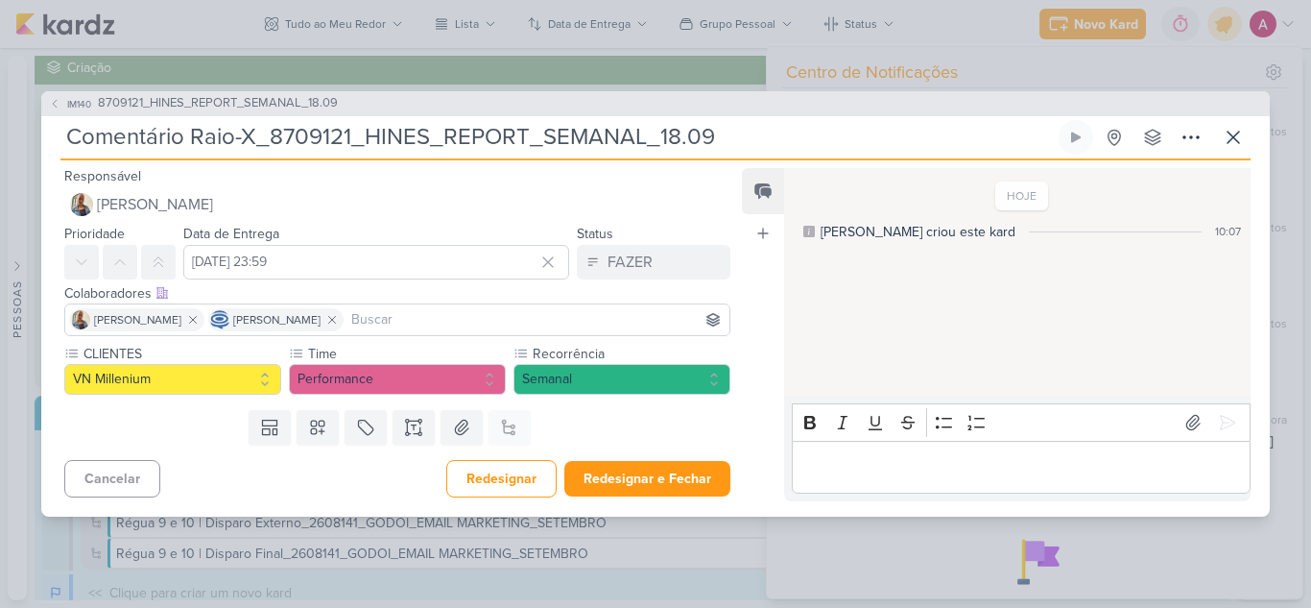
click at [502, 317] on input at bounding box center [536, 319] width 378 height 23
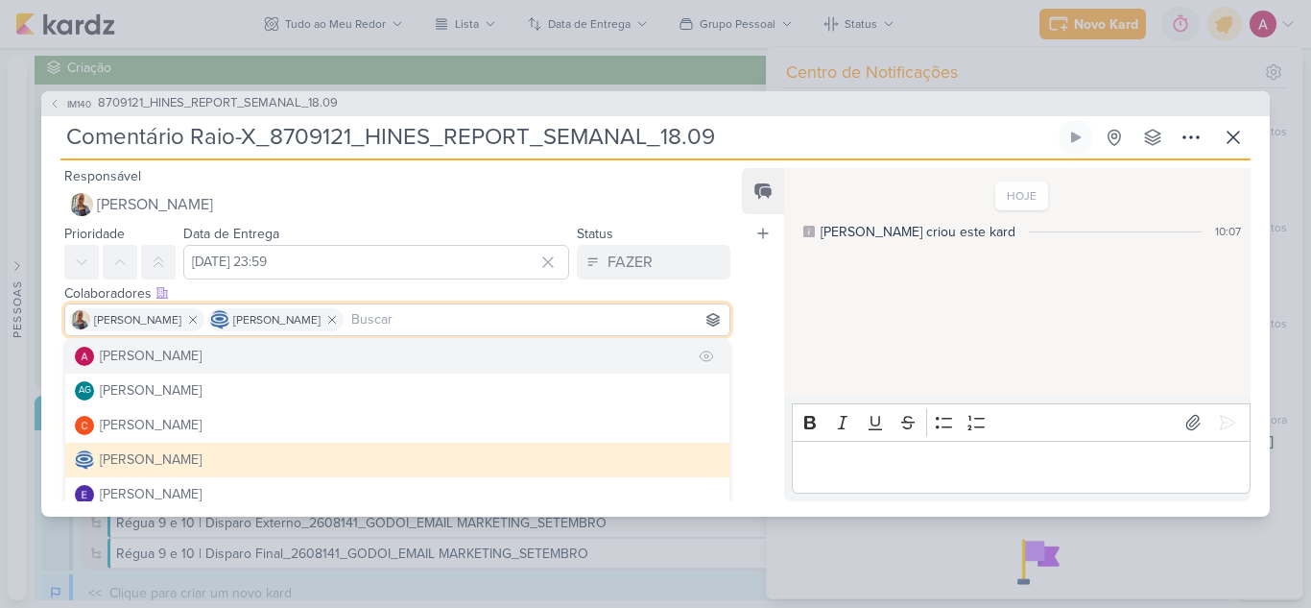
click at [350, 359] on button "[PERSON_NAME]" at bounding box center [397, 356] width 664 height 35
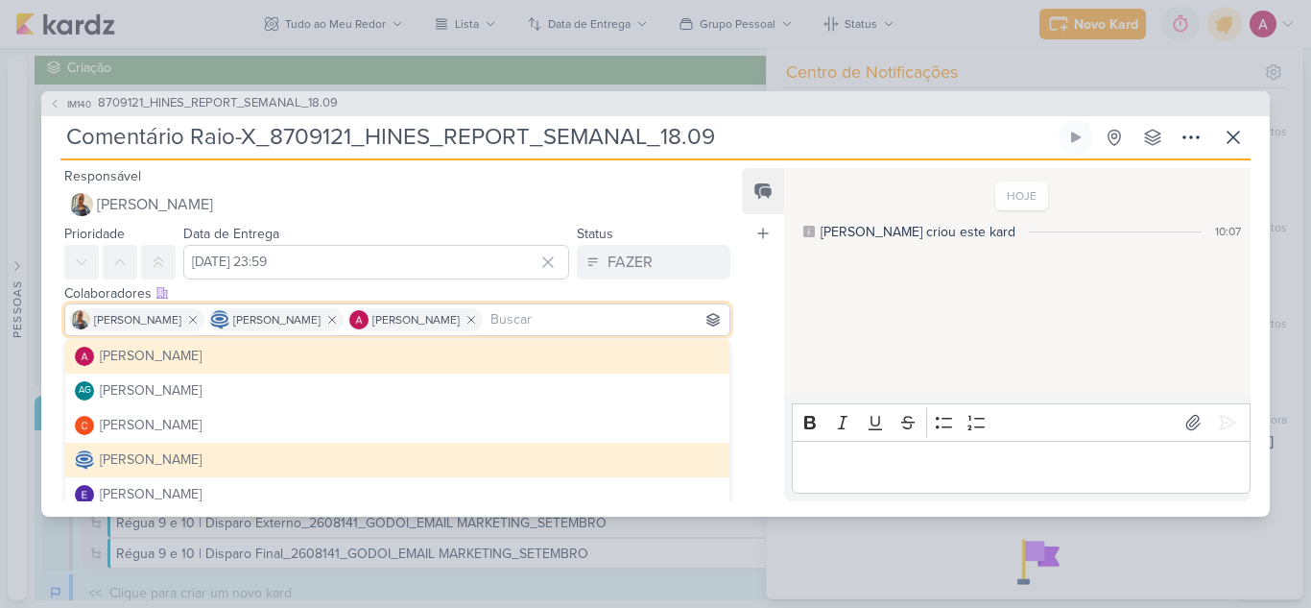
click at [744, 442] on div "Feed Atrelar email Solte o email para atrelar ao kard" at bounding box center [763, 334] width 42 height 333
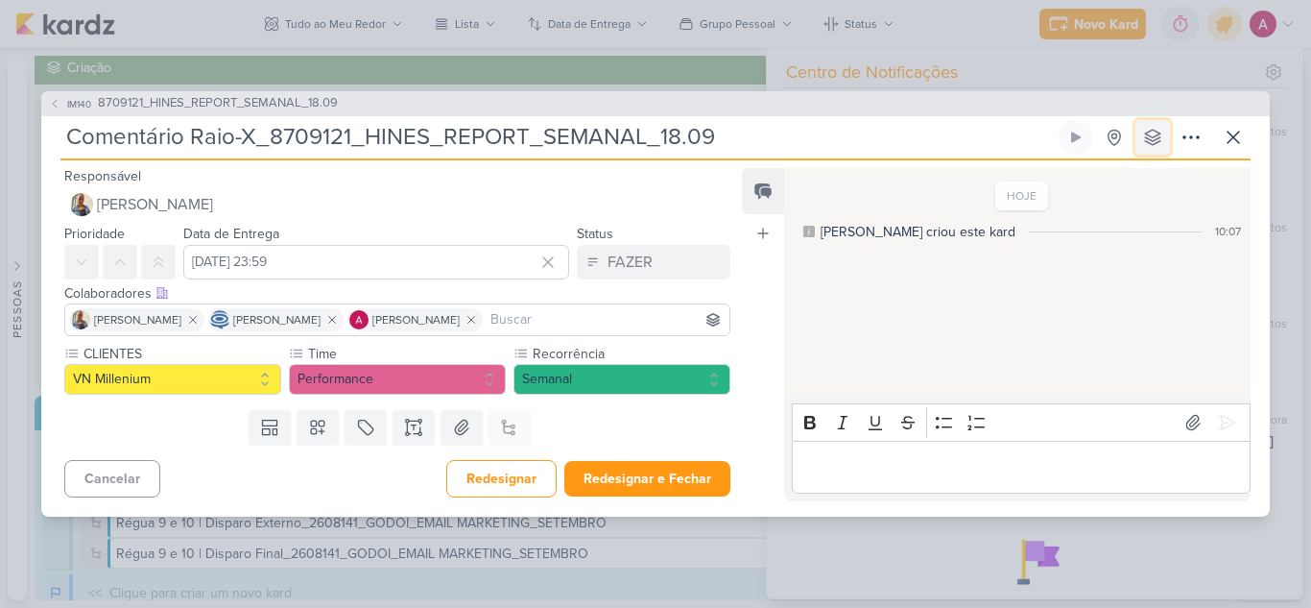
click at [1155, 126] on button at bounding box center [1152, 137] width 35 height 35
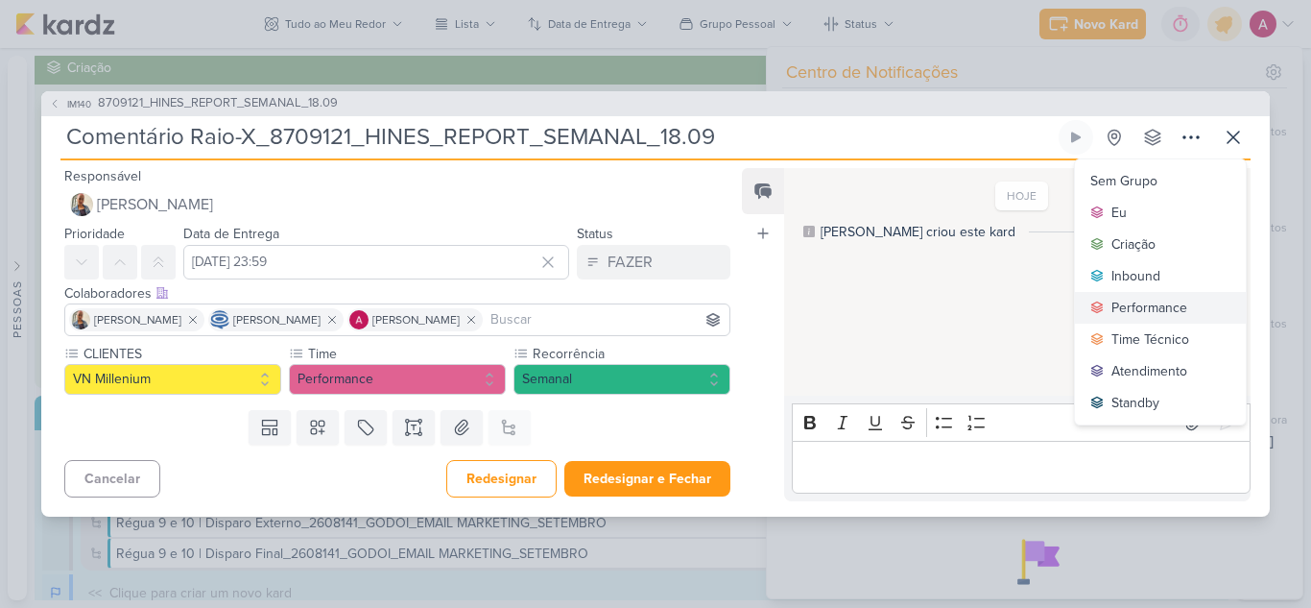
click at [1121, 315] on div "Performance" at bounding box center [1149, 308] width 76 height 20
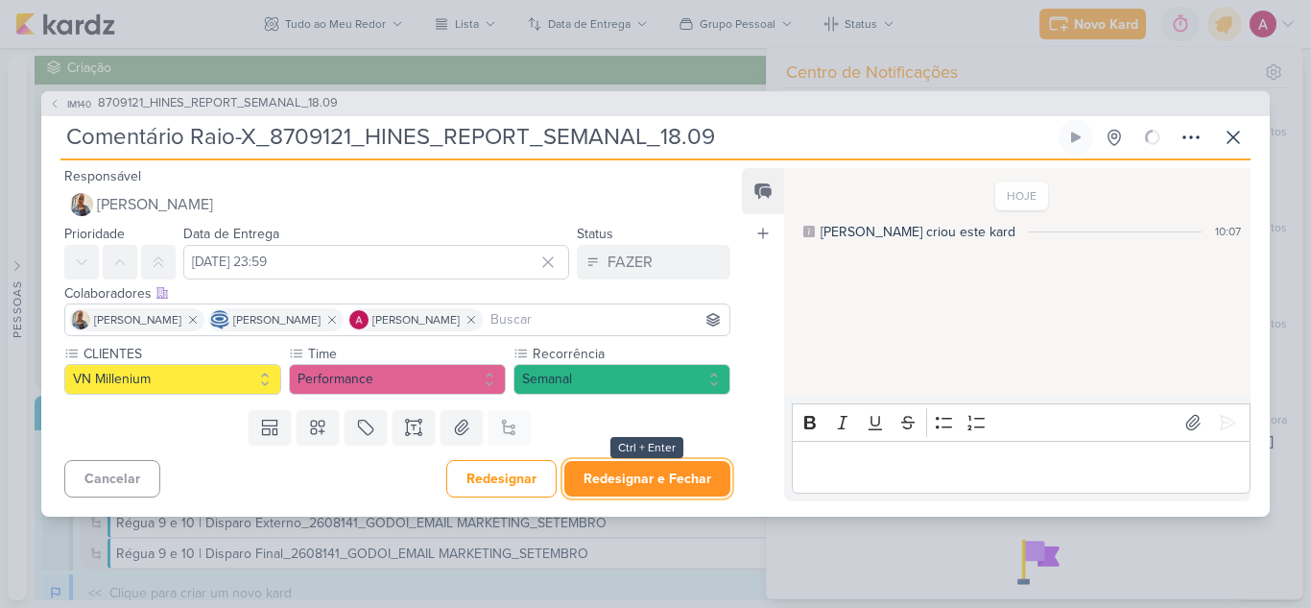
click at [626, 466] on button "Redesignar e Fechar" at bounding box center [647, 479] width 166 height 36
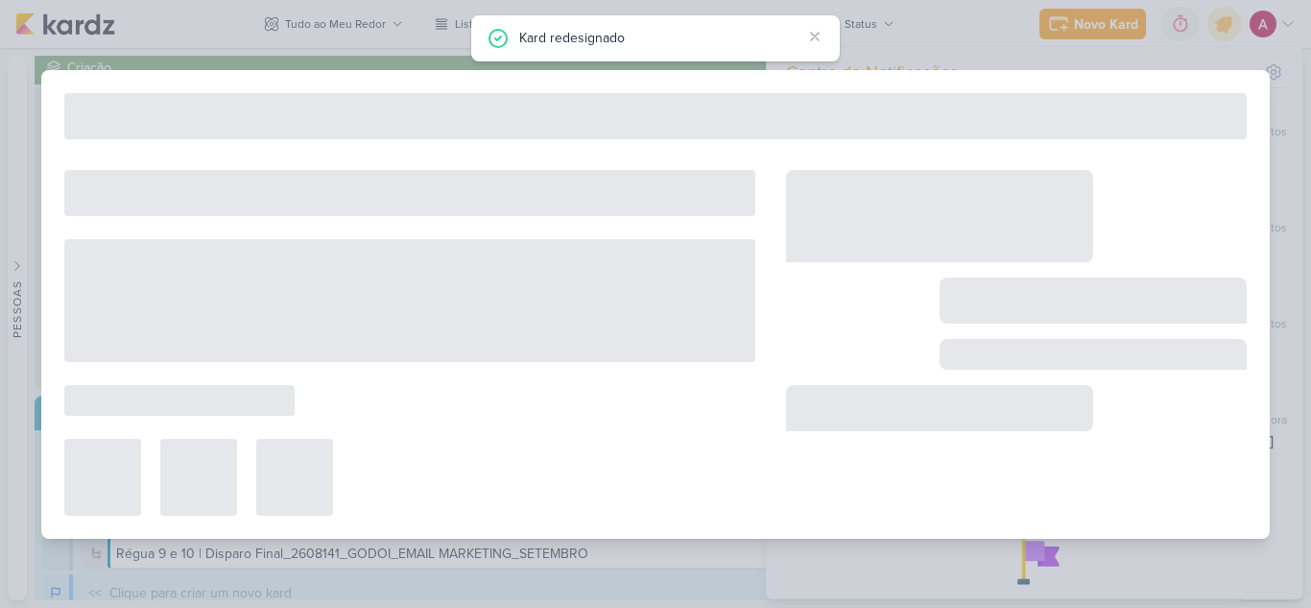
type input "8709121_HINES_REPORT_SEMANAL_18.09"
type input "[DATE] 18:00"
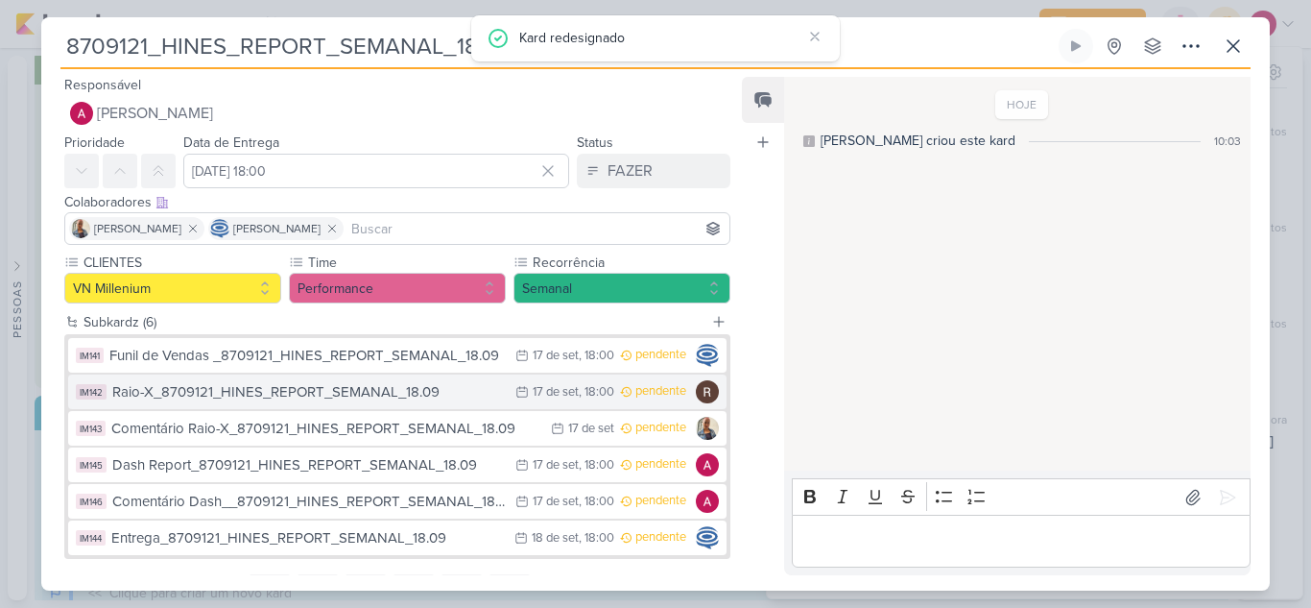
scroll to position [90, 0]
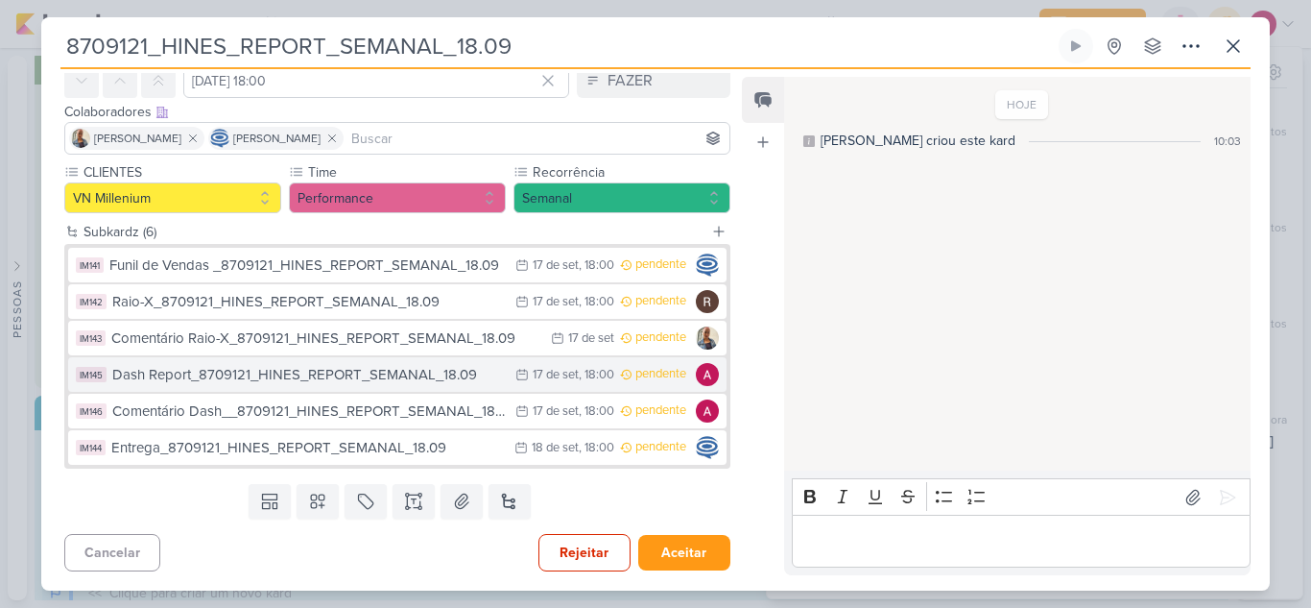
click at [370, 372] on div "Dash Report_8709121_HINES_REPORT_SEMANAL_18.09" at bounding box center [309, 375] width 394 height 22
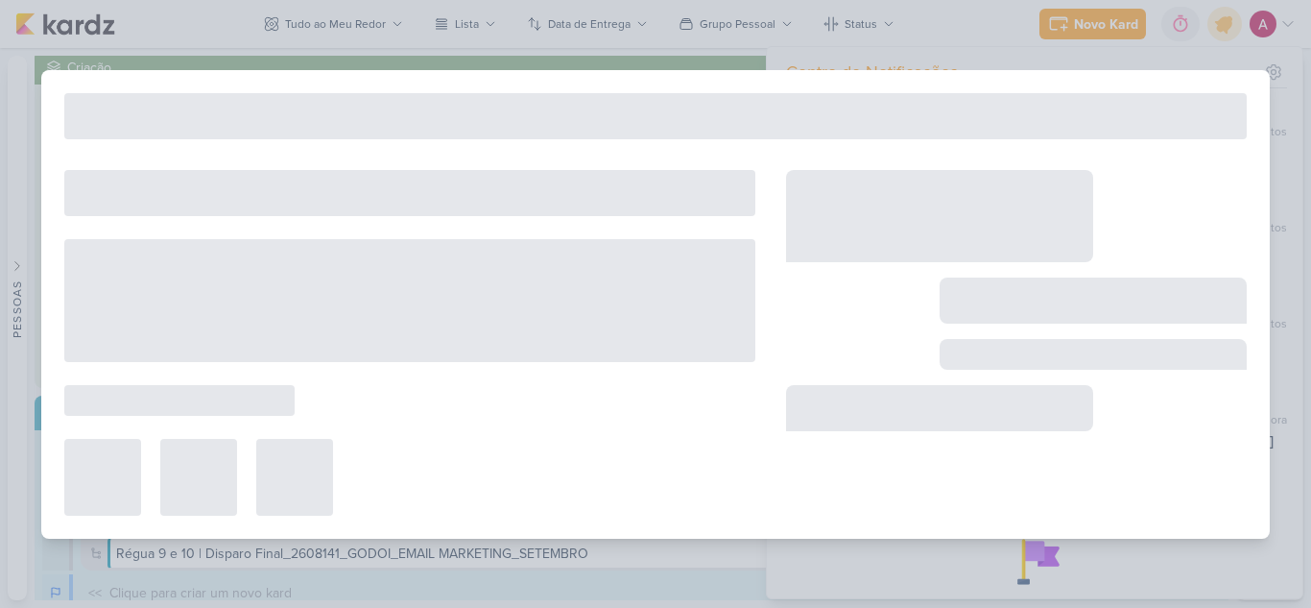
type input "Dash Report_8709121_HINES_REPORT_SEMANAL_18.09"
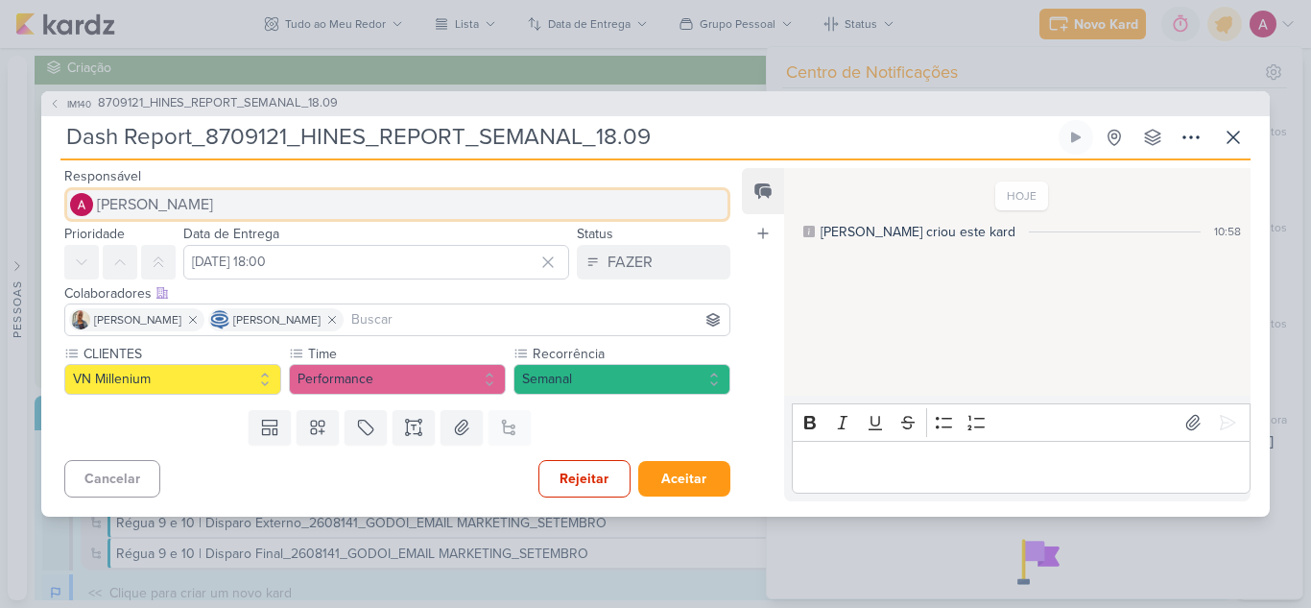
click at [154, 189] on button "[PERSON_NAME]" at bounding box center [397, 204] width 666 height 35
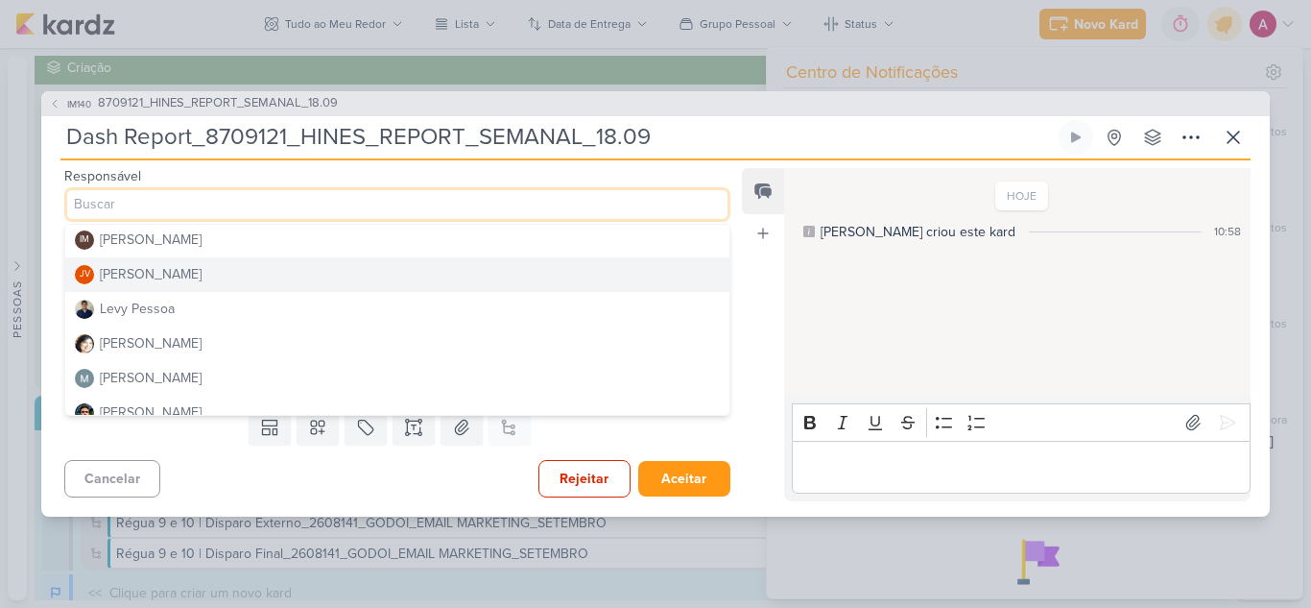
scroll to position [288, 0]
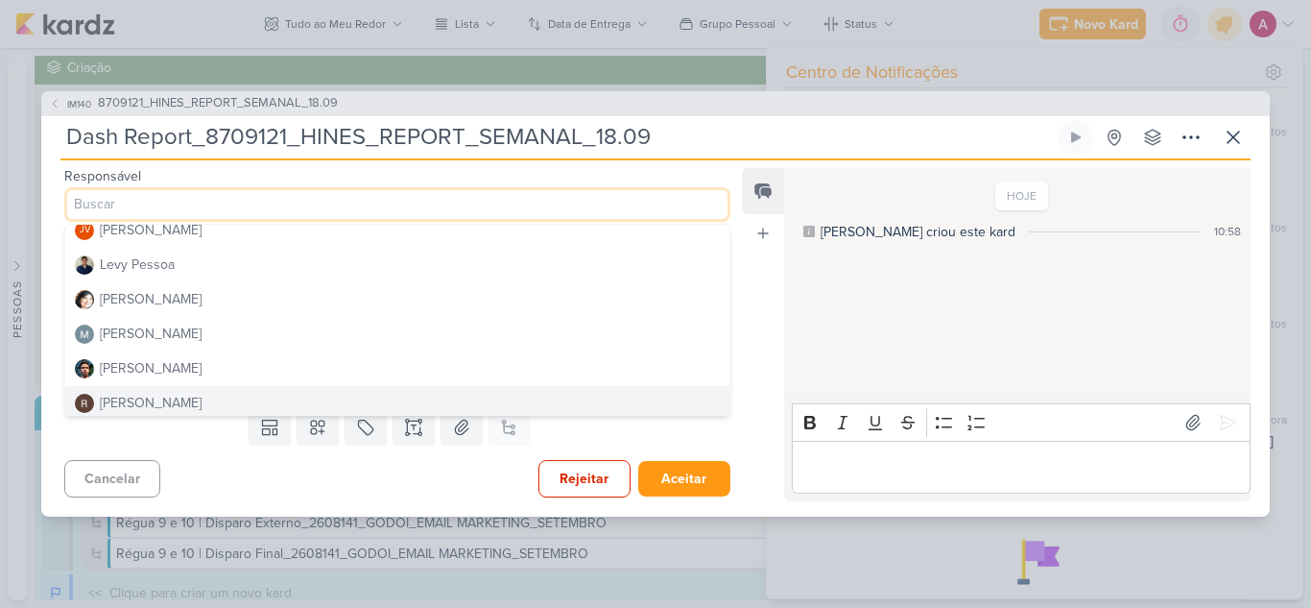
click at [121, 408] on div "[PERSON_NAME]" at bounding box center [151, 403] width 102 height 20
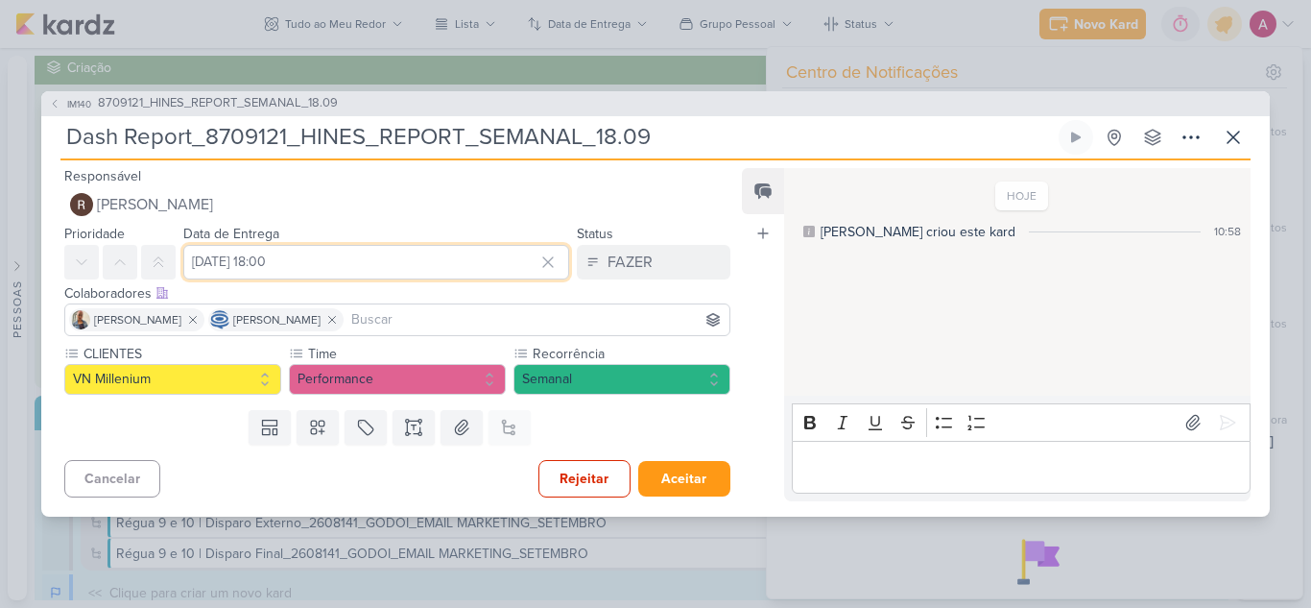
click at [298, 262] on input "[DATE] 18:00" at bounding box center [376, 262] width 386 height 35
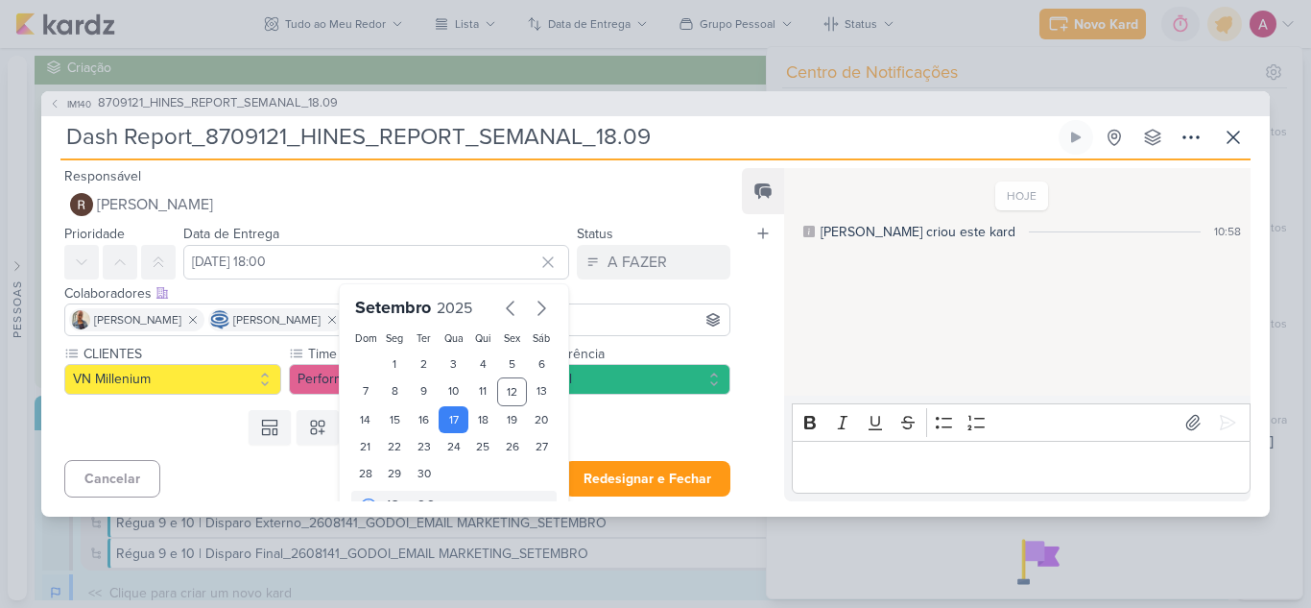
click at [615, 319] on input at bounding box center [536, 319] width 378 height 23
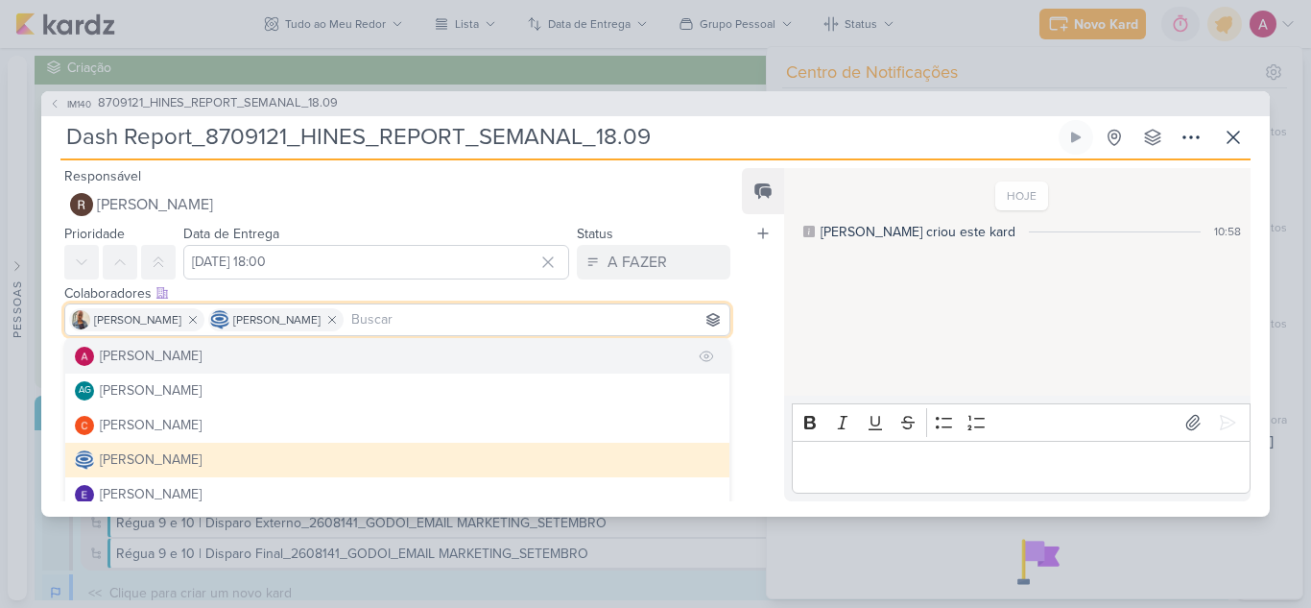
click at [222, 359] on button "[PERSON_NAME]" at bounding box center [397, 356] width 664 height 35
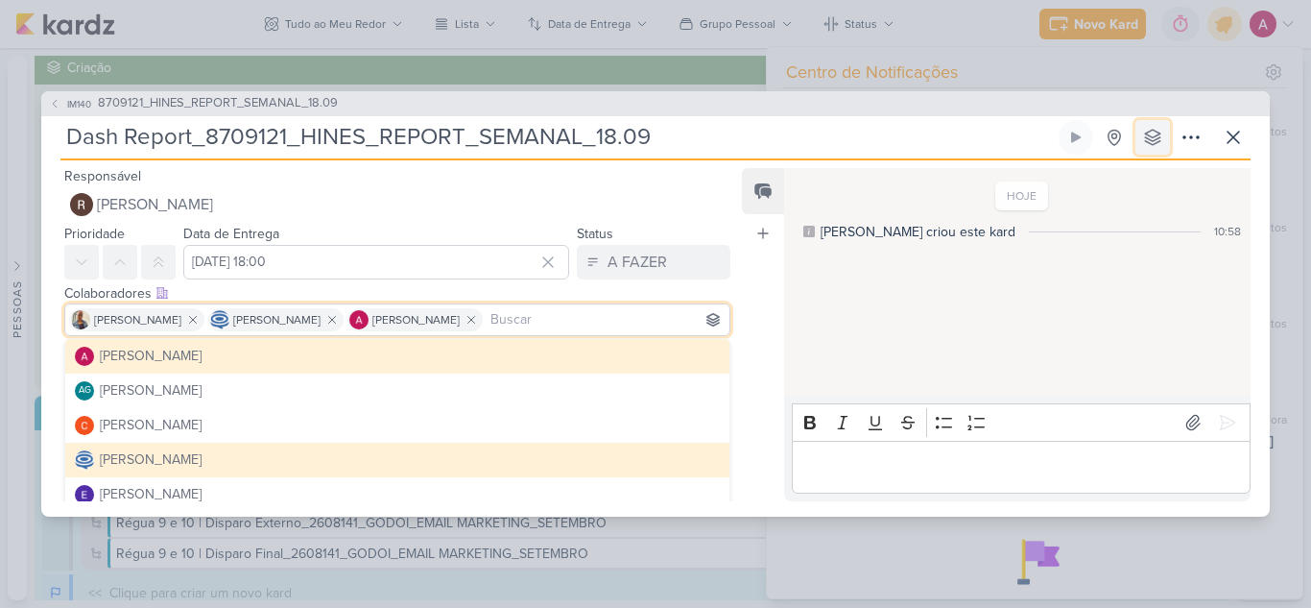
click at [1143, 149] on button at bounding box center [1152, 137] width 35 height 35
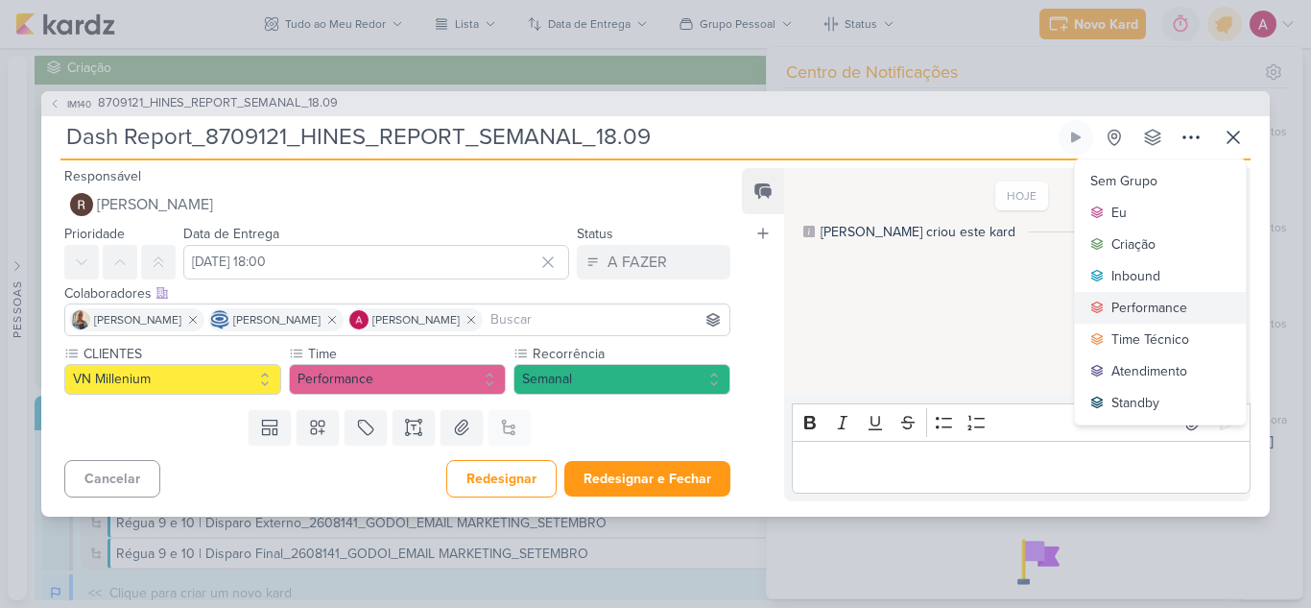
click at [1116, 308] on div "Performance" at bounding box center [1149, 308] width 76 height 20
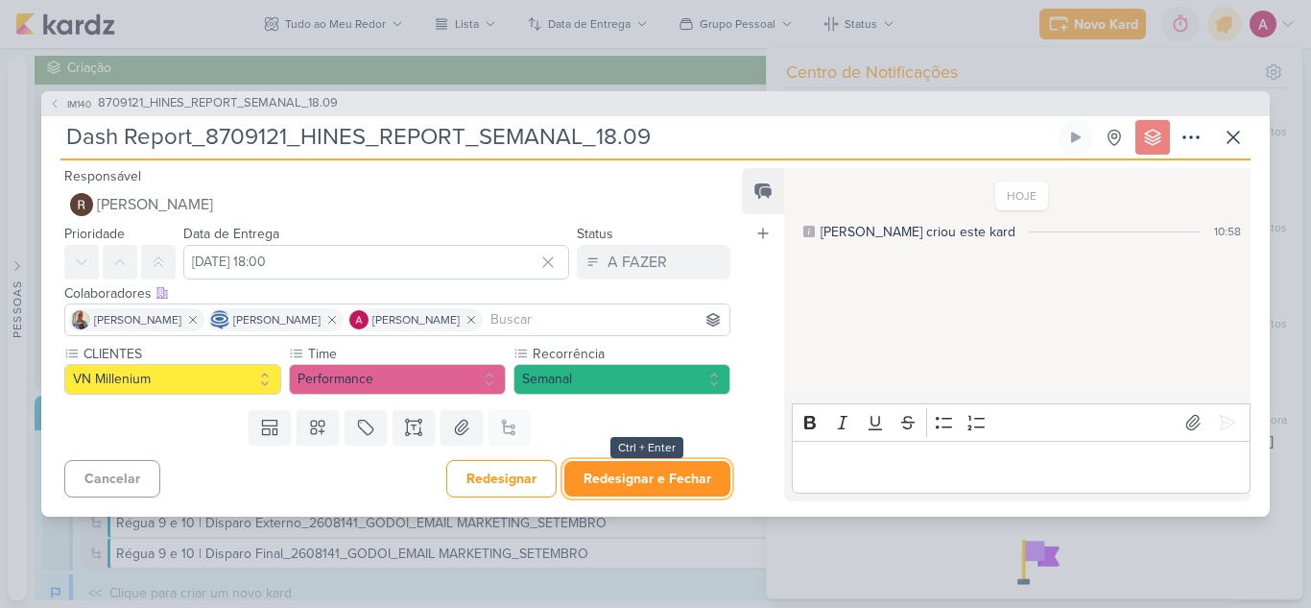
click at [618, 474] on button "Redesignar e Fechar" at bounding box center [647, 479] width 166 height 36
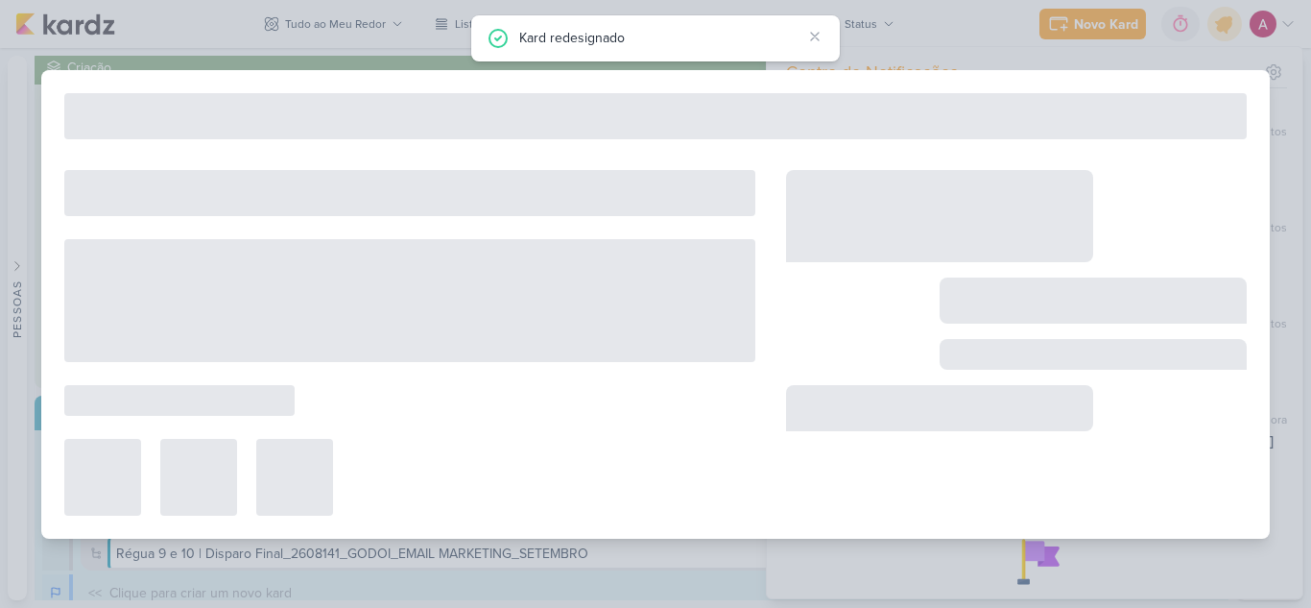
type input "8709121_HINES_REPORT_SEMANAL_18.09"
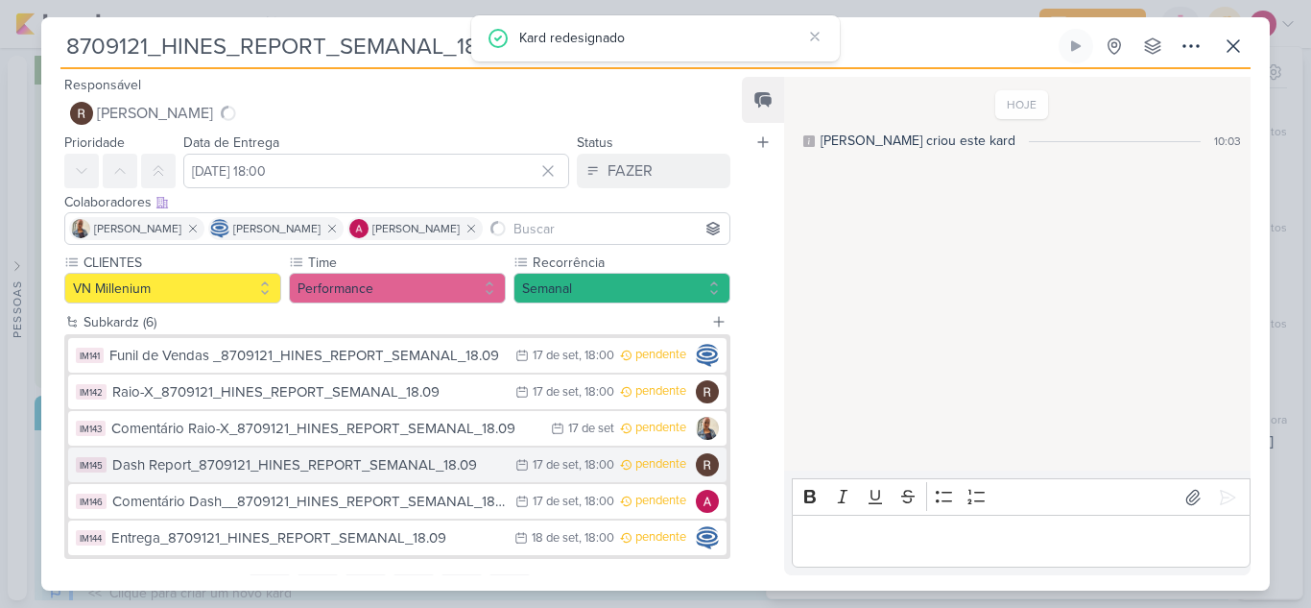
scroll to position [90, 0]
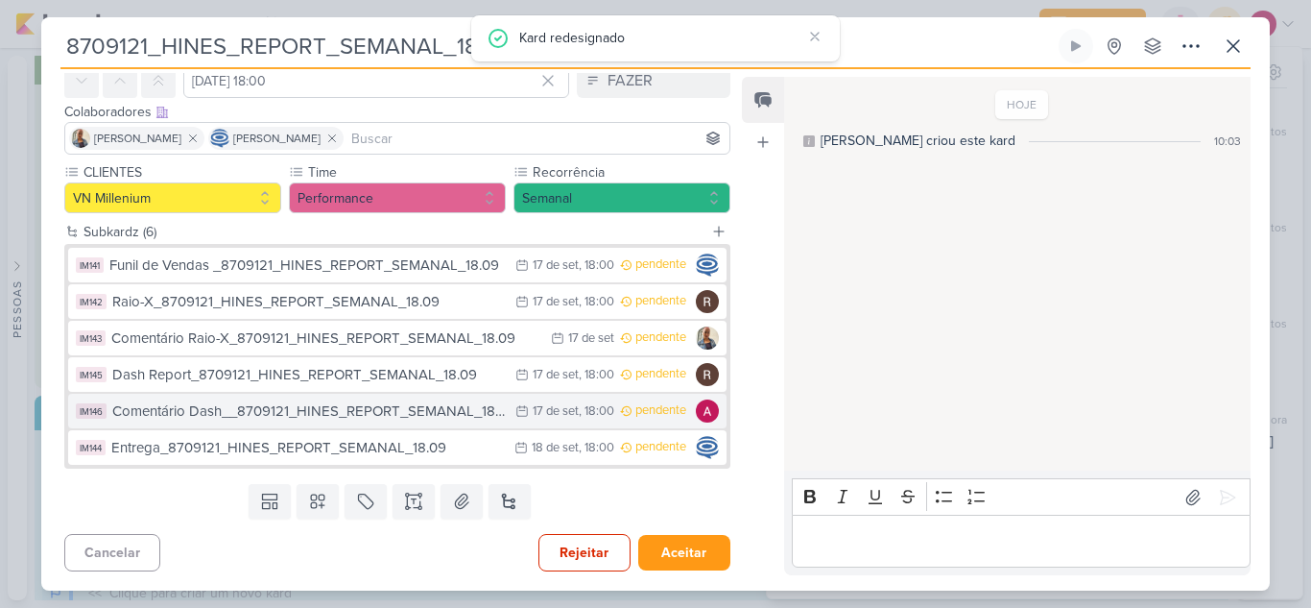
click at [392, 413] on div "Comentário Dash__8709121_HINES_REPORT_SEMANAL_18.09" at bounding box center [309, 411] width 394 height 22
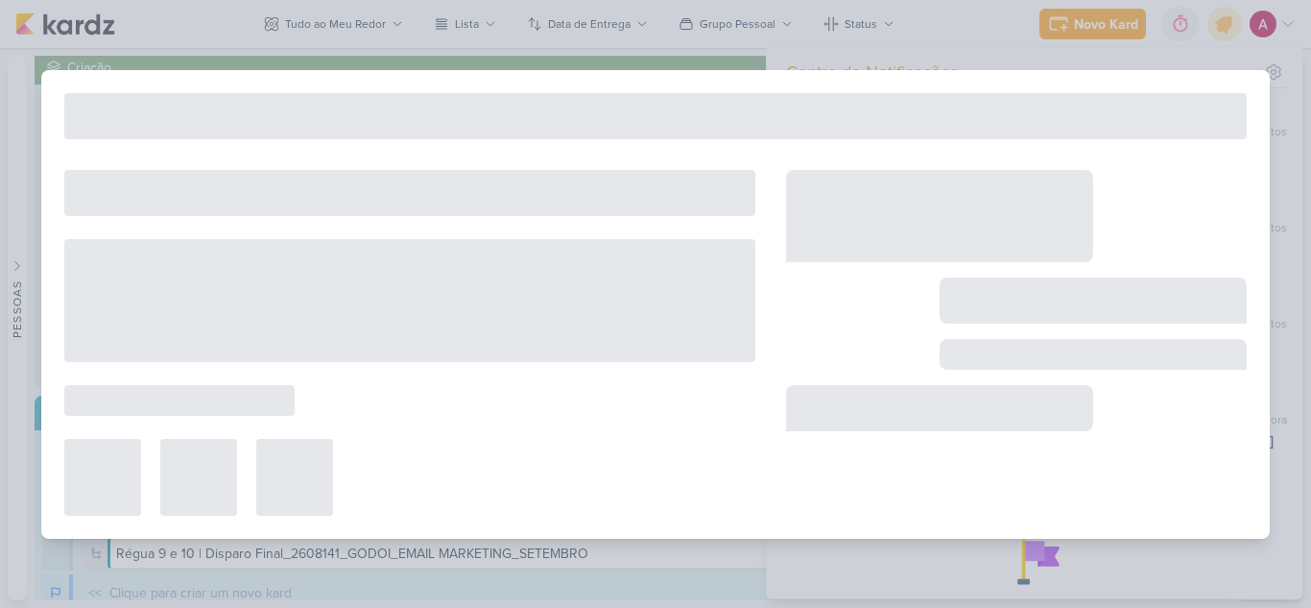
type input "Comentário Dash__8709121_HINES_REPORT_SEMANAL_18.09"
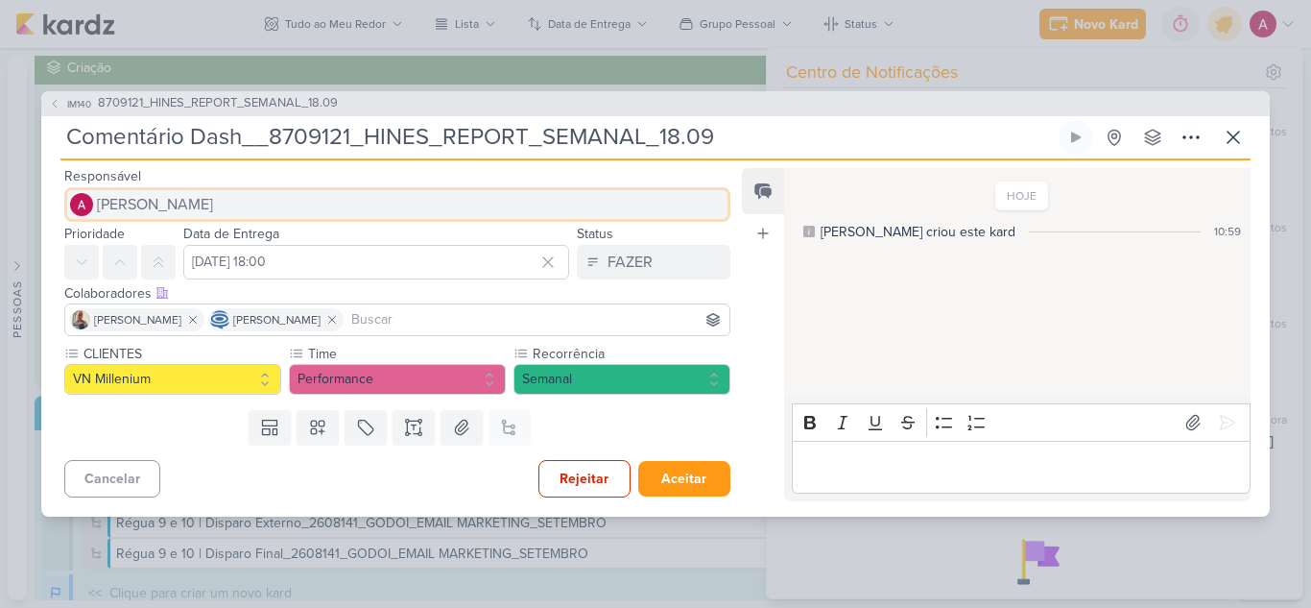
click at [192, 193] on span "[PERSON_NAME]" at bounding box center [155, 204] width 116 height 23
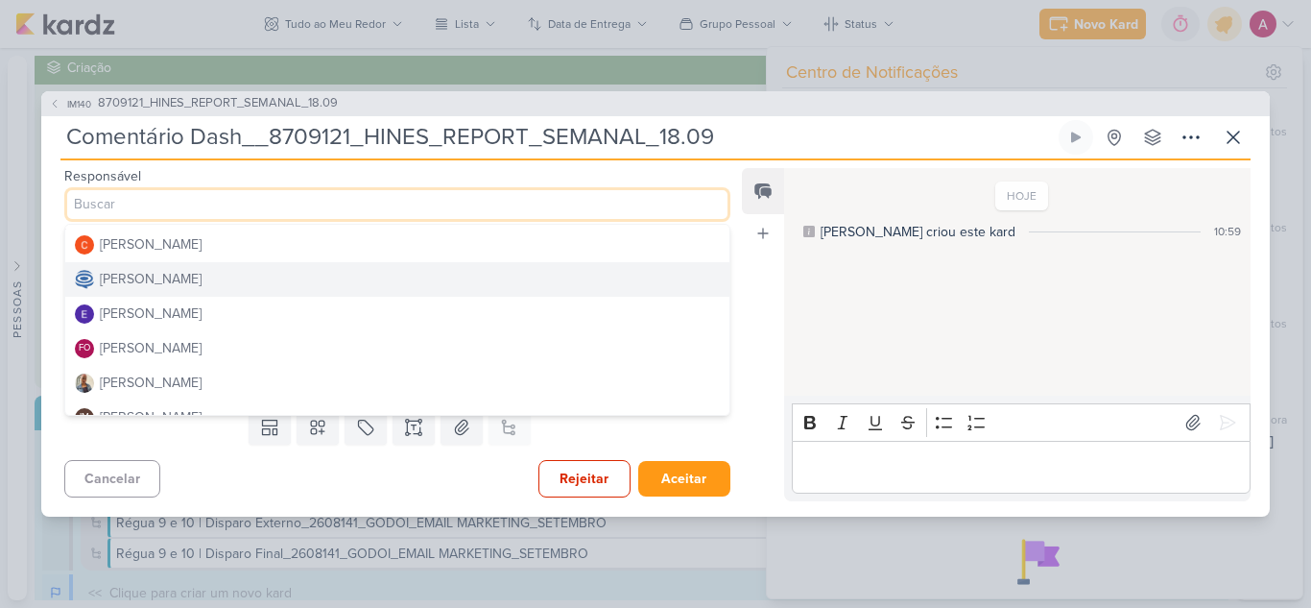
scroll to position [96, 0]
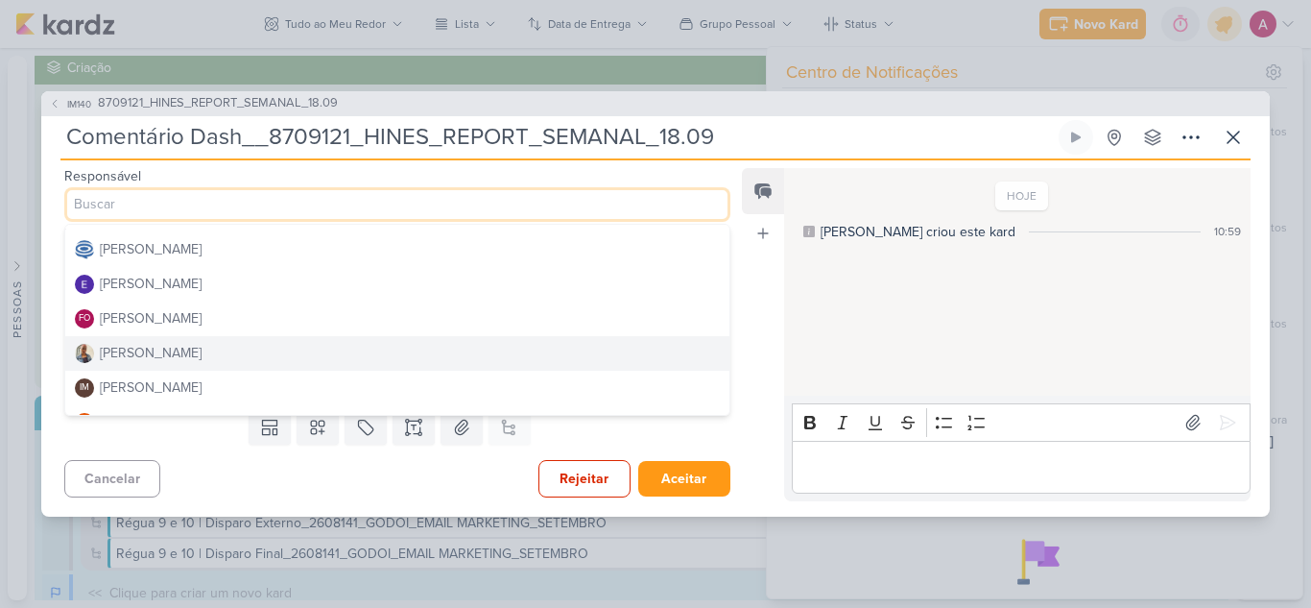
click at [159, 341] on button "[PERSON_NAME]" at bounding box center [397, 353] width 664 height 35
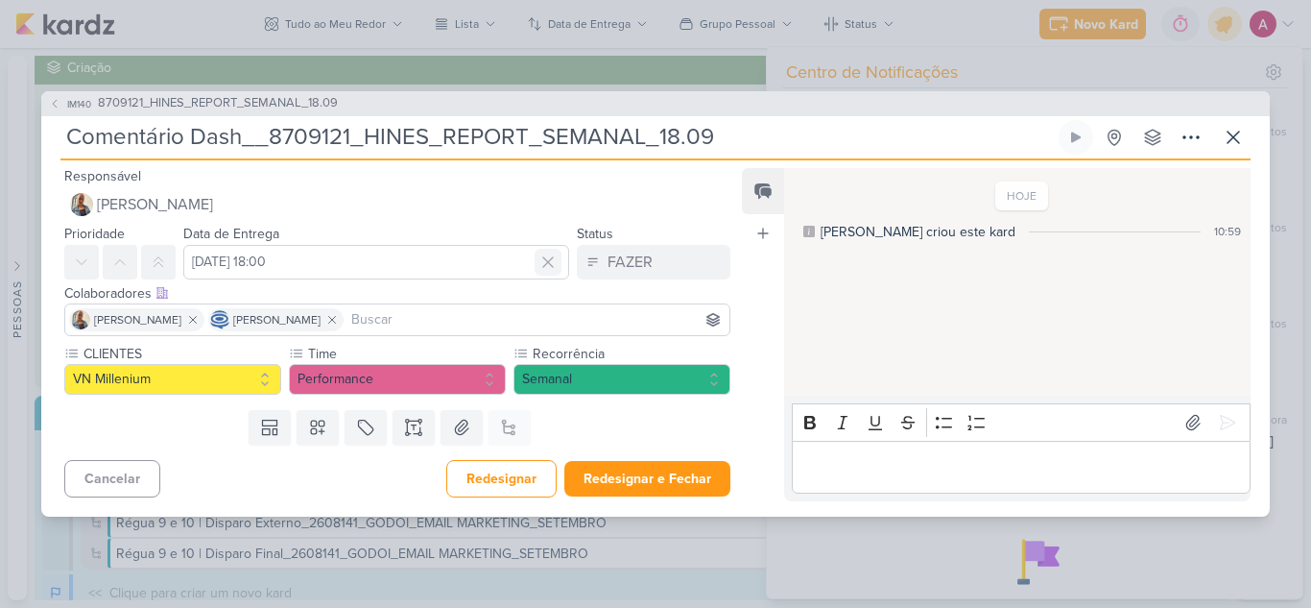
click at [543, 263] on icon at bounding box center [548, 262] width 10 height 10
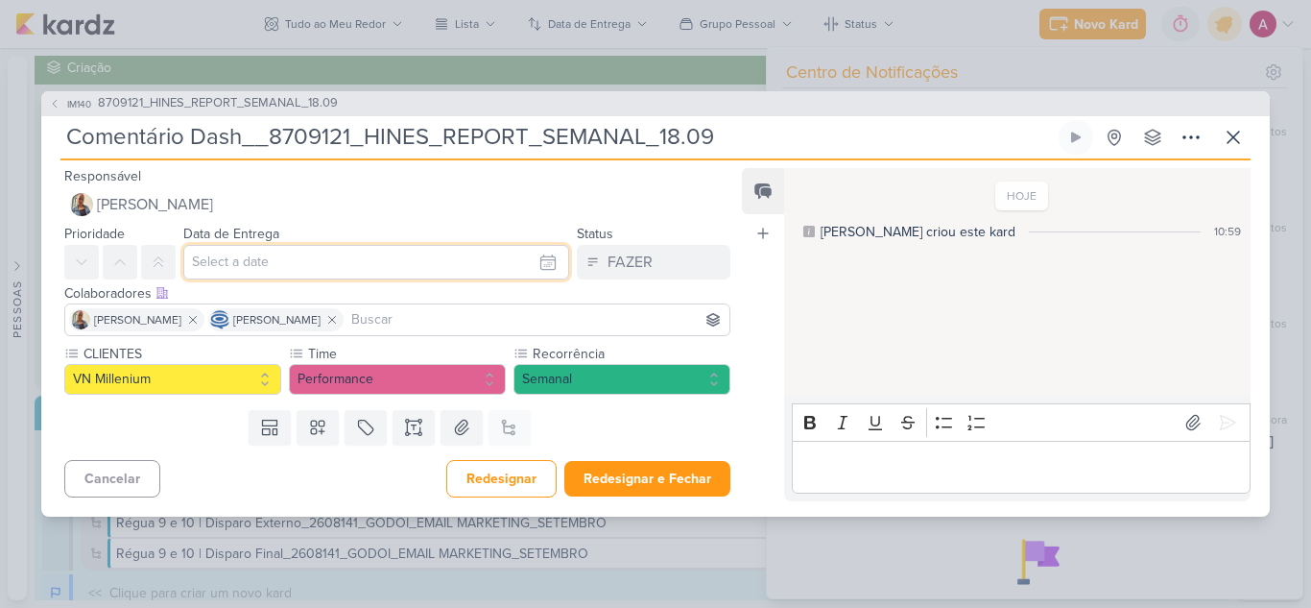
click at [442, 266] on input "text" at bounding box center [376, 262] width 386 height 35
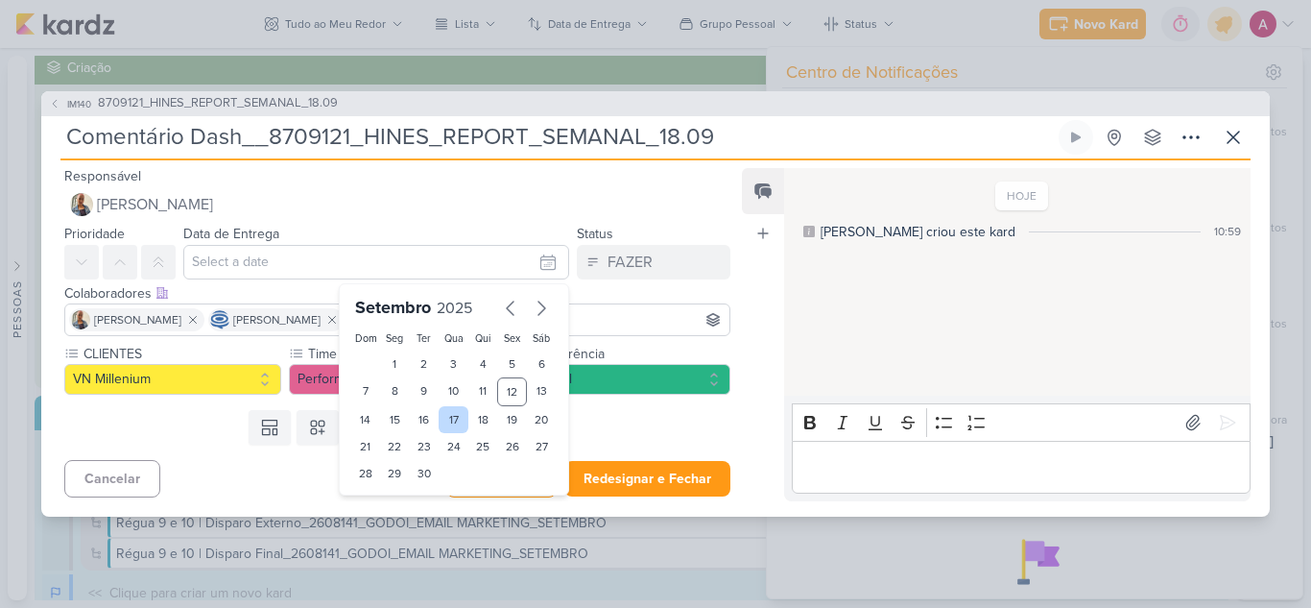
click at [439, 415] on div "17" at bounding box center [454, 419] width 30 height 27
type input "[DATE] 23:59"
click at [585, 322] on input at bounding box center [536, 319] width 378 height 23
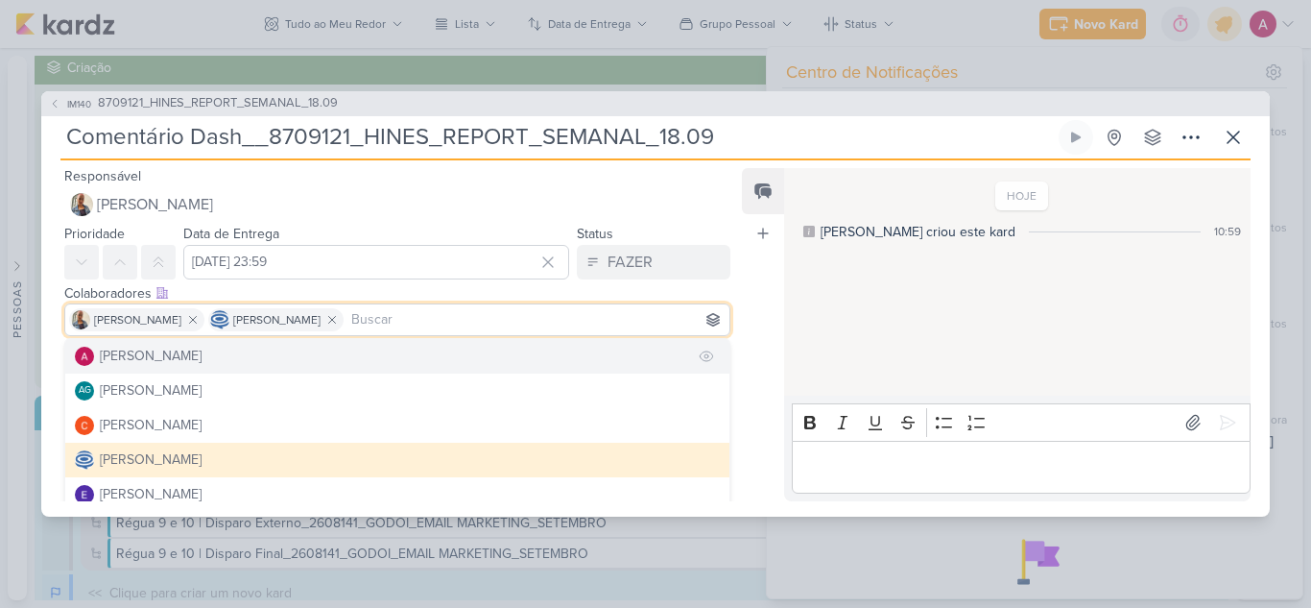
click at [323, 353] on button "[PERSON_NAME]" at bounding box center [397, 356] width 664 height 35
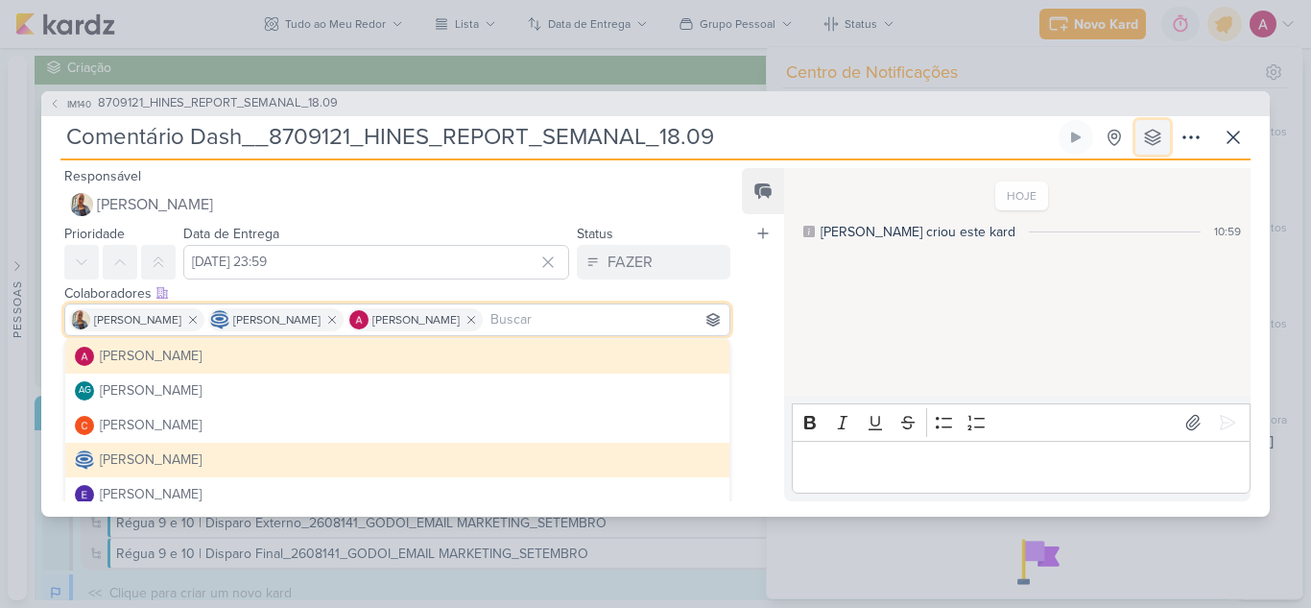
click at [1153, 138] on icon at bounding box center [1152, 137] width 19 height 19
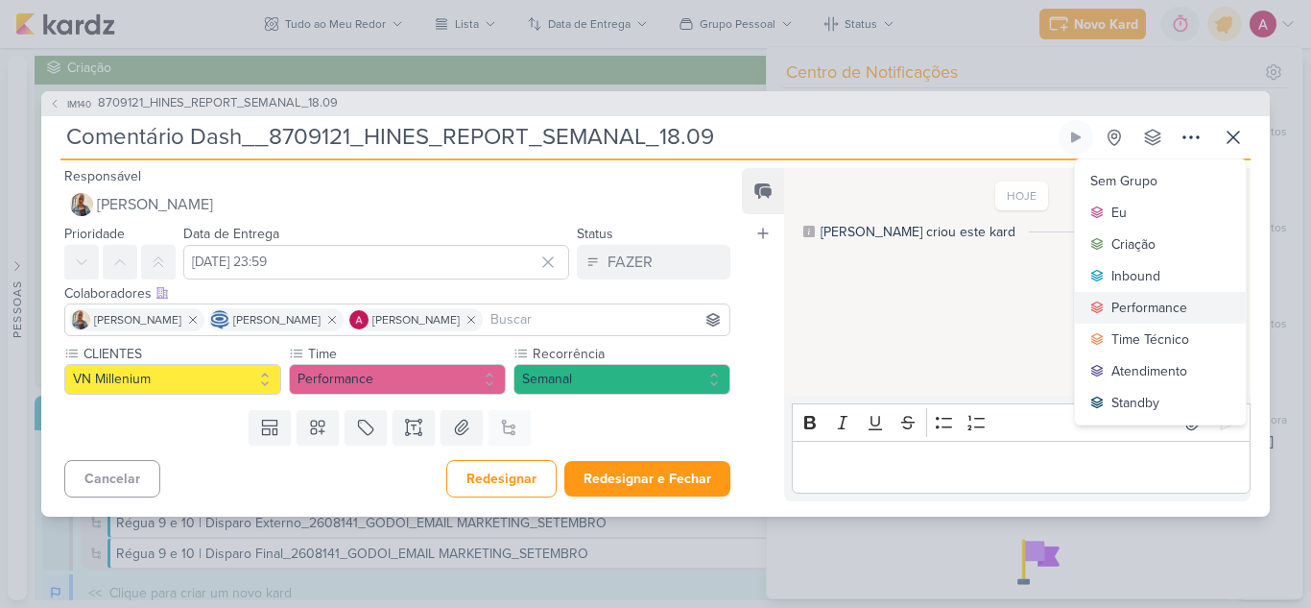
click at [1141, 317] on div "Performance" at bounding box center [1149, 308] width 76 height 20
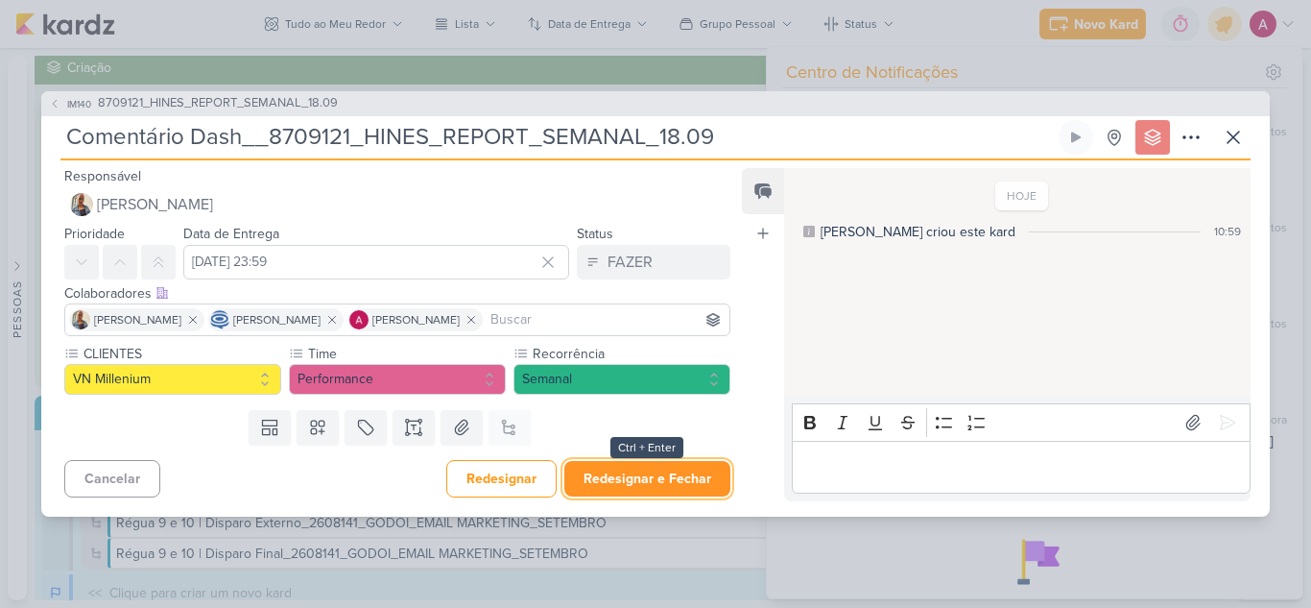
click at [656, 468] on button "Redesignar e Fechar" at bounding box center [647, 479] width 166 height 36
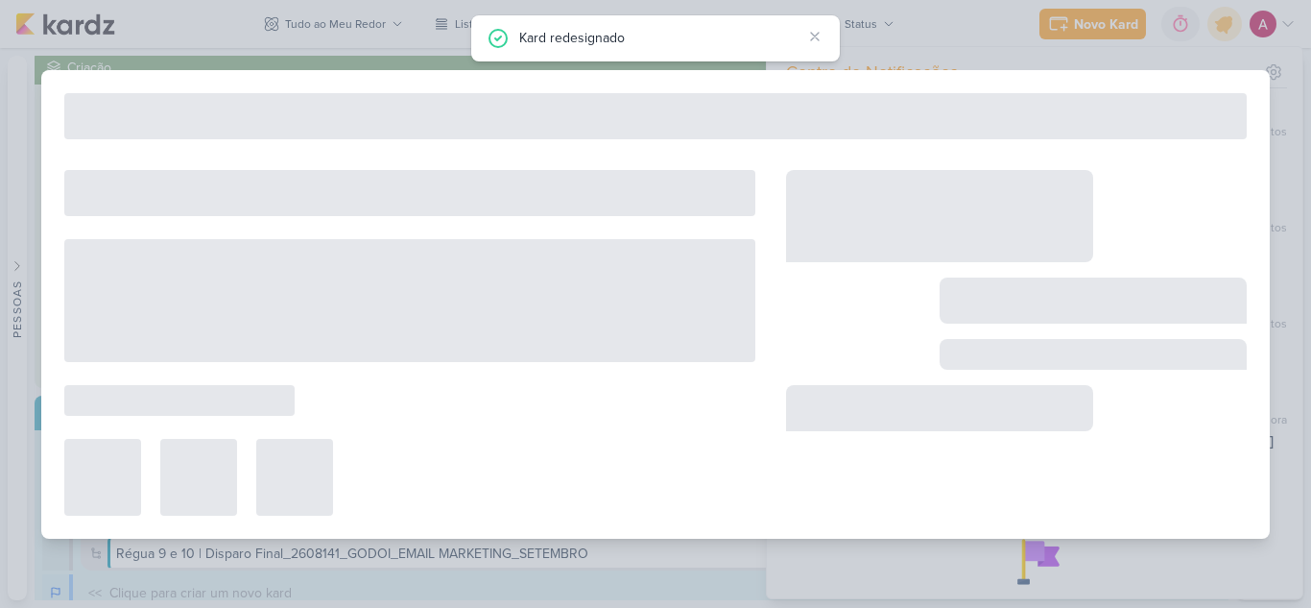
type input "8709121_HINES_REPORT_SEMANAL_18.09"
type input "[DATE] 18:00"
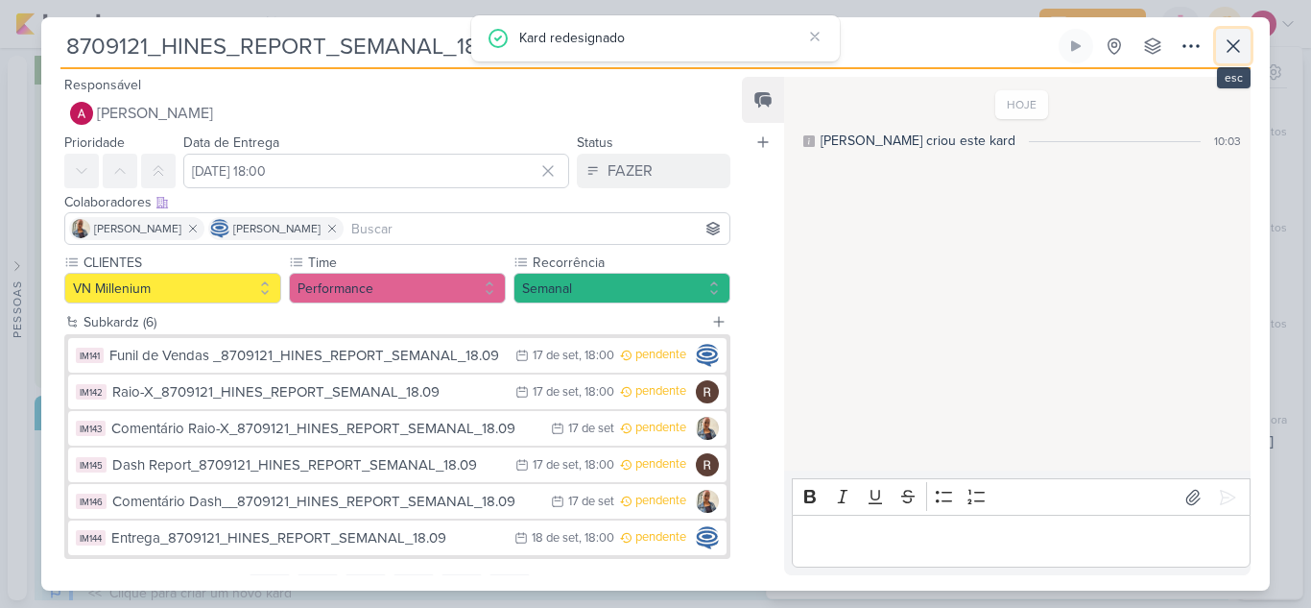
click at [1242, 47] on icon at bounding box center [1233, 46] width 23 height 23
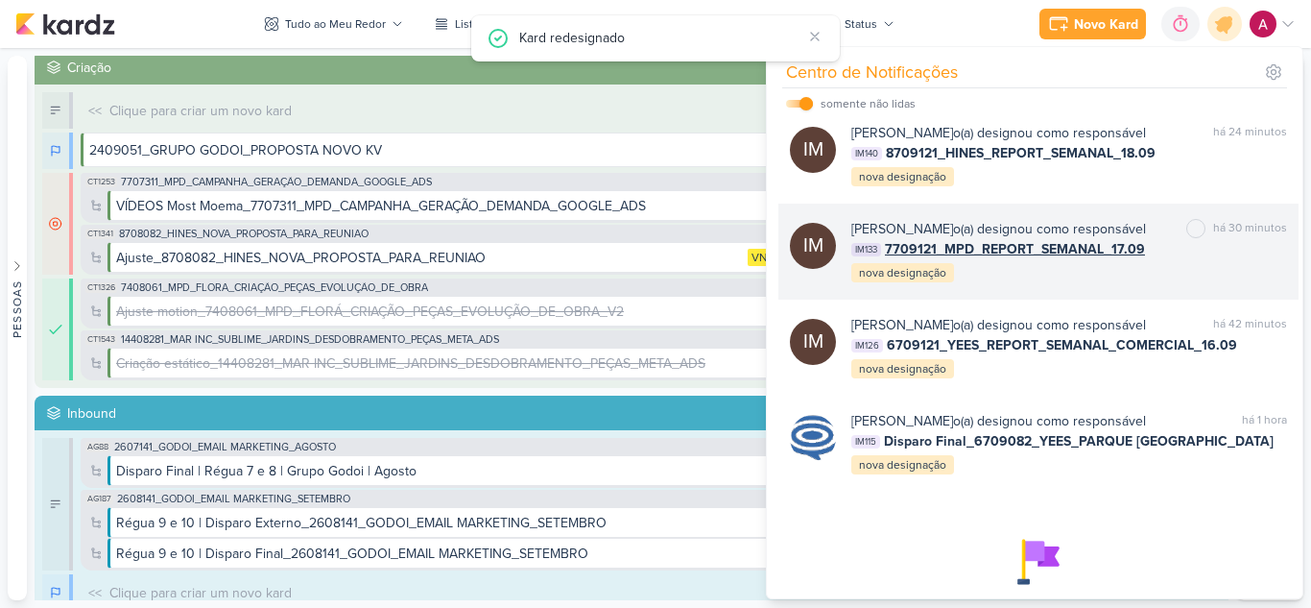
scroll to position [0, 0]
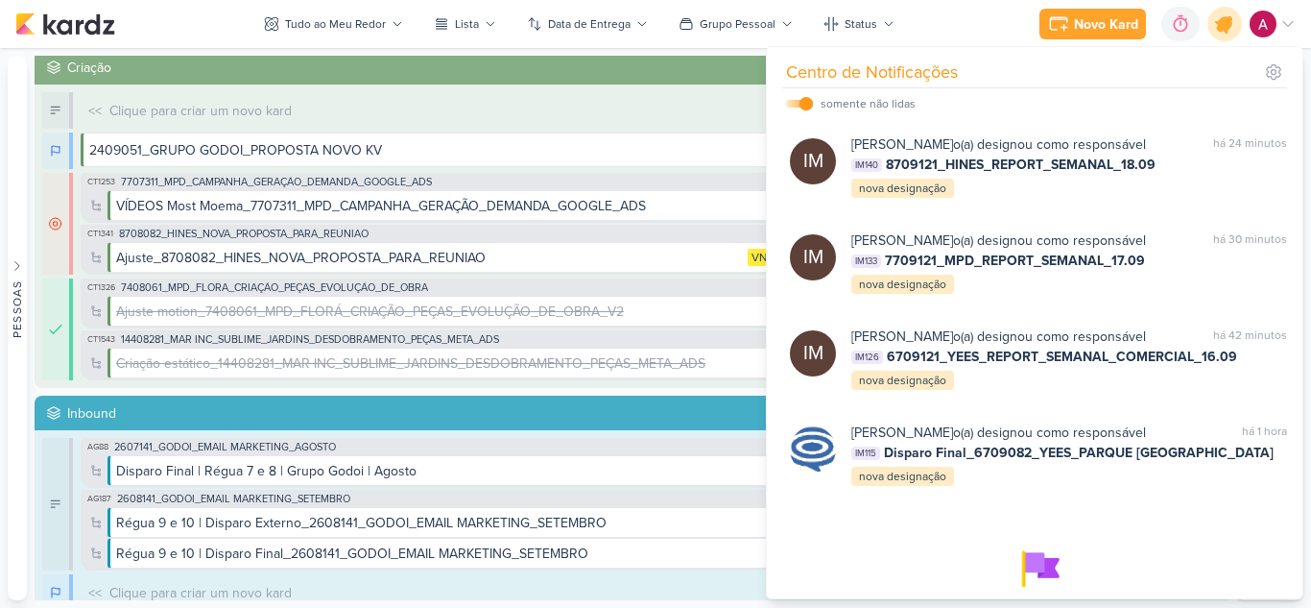
click at [1217, 28] on icon at bounding box center [1224, 23] width 23 height 23
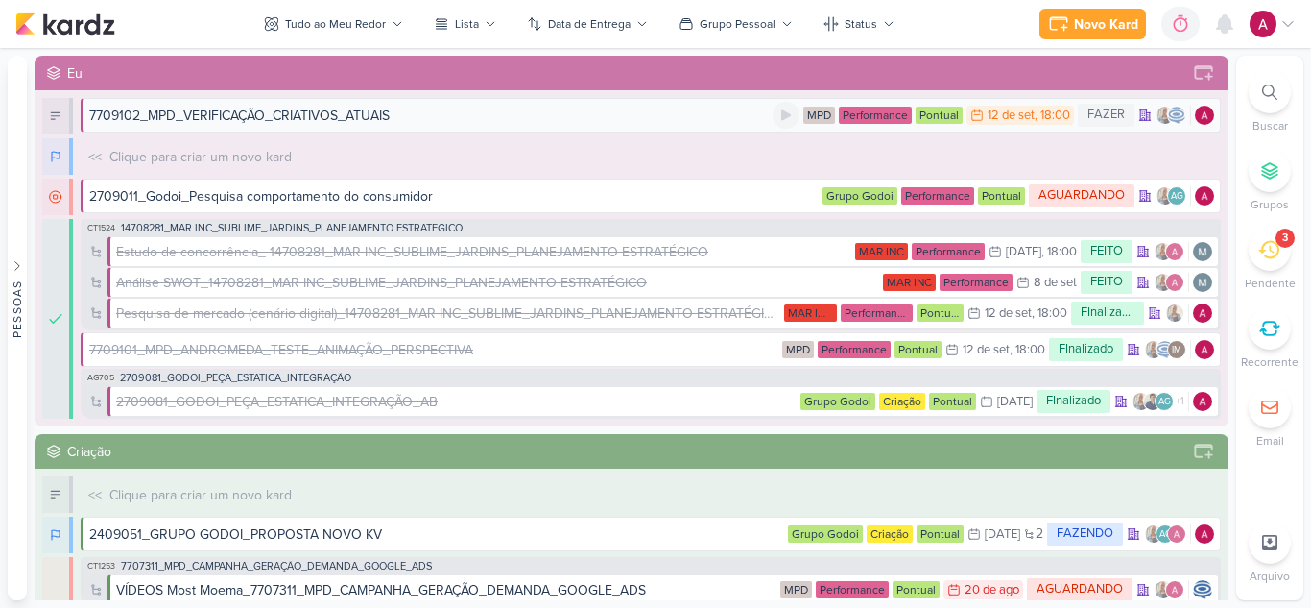
click at [376, 112] on div "7709102_MPD_VERIFICAÇÃO_CRIATIVOS_ATUAIS" at bounding box center [239, 116] width 300 height 20
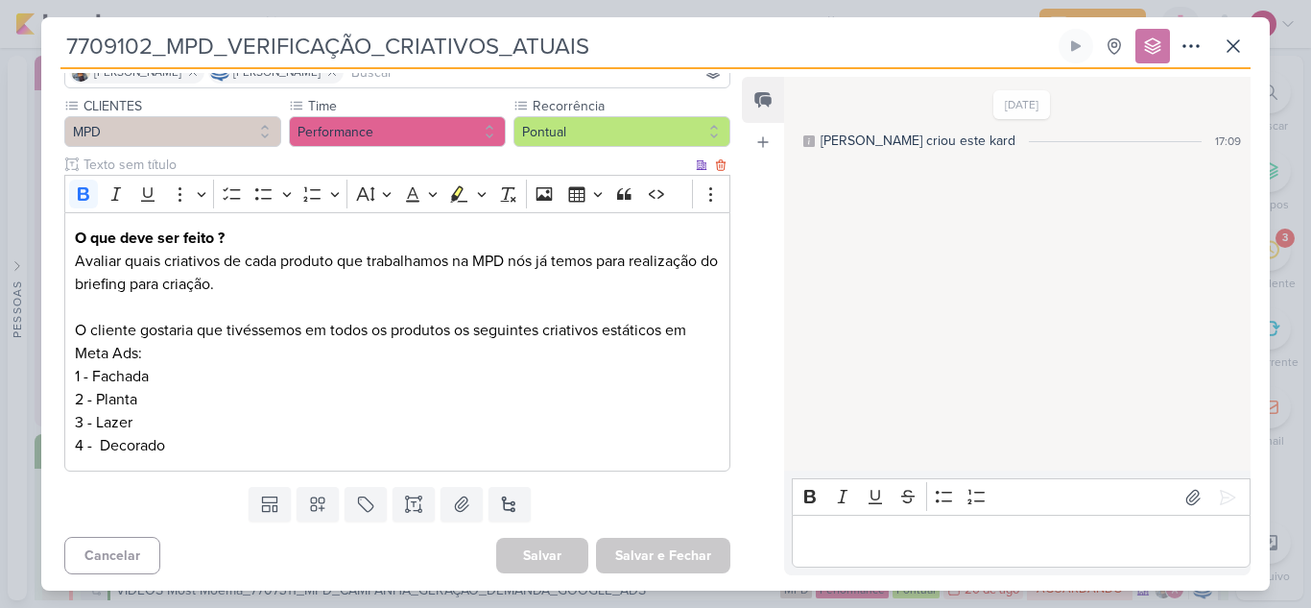
scroll to position [159, 0]
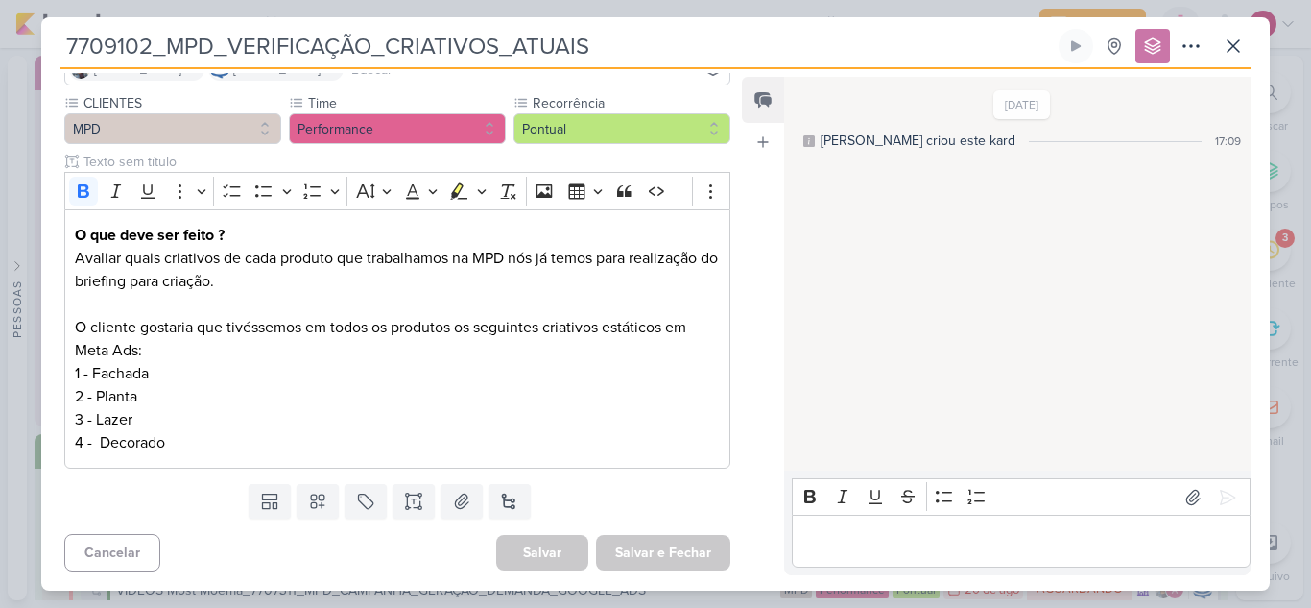
click at [819, 525] on div "Editor editing area: main" at bounding box center [1021, 540] width 459 height 53
click at [852, 542] on li "Editor editing area: main" at bounding box center [1030, 541] width 419 height 23
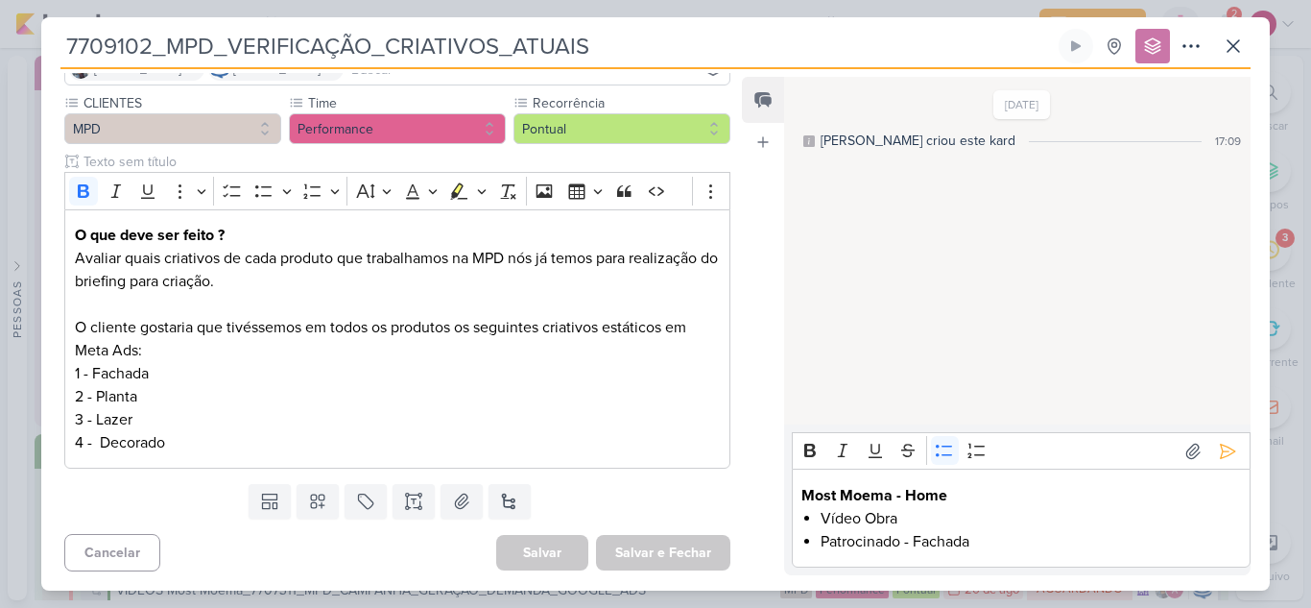
drag, startPoint x: 823, startPoint y: 521, endPoint x: 848, endPoint y: 538, distance: 31.1
click at [823, 521] on li "Vídeo Obra" at bounding box center [1030, 518] width 419 height 23
drag, startPoint x: 895, startPoint y: 494, endPoint x: 944, endPoint y: 492, distance: 49.0
click at [944, 492] on strong "Most Moema - Home" at bounding box center [874, 495] width 146 height 19
click at [969, 503] on p "Most Moema - Home" at bounding box center [1020, 495] width 439 height 23
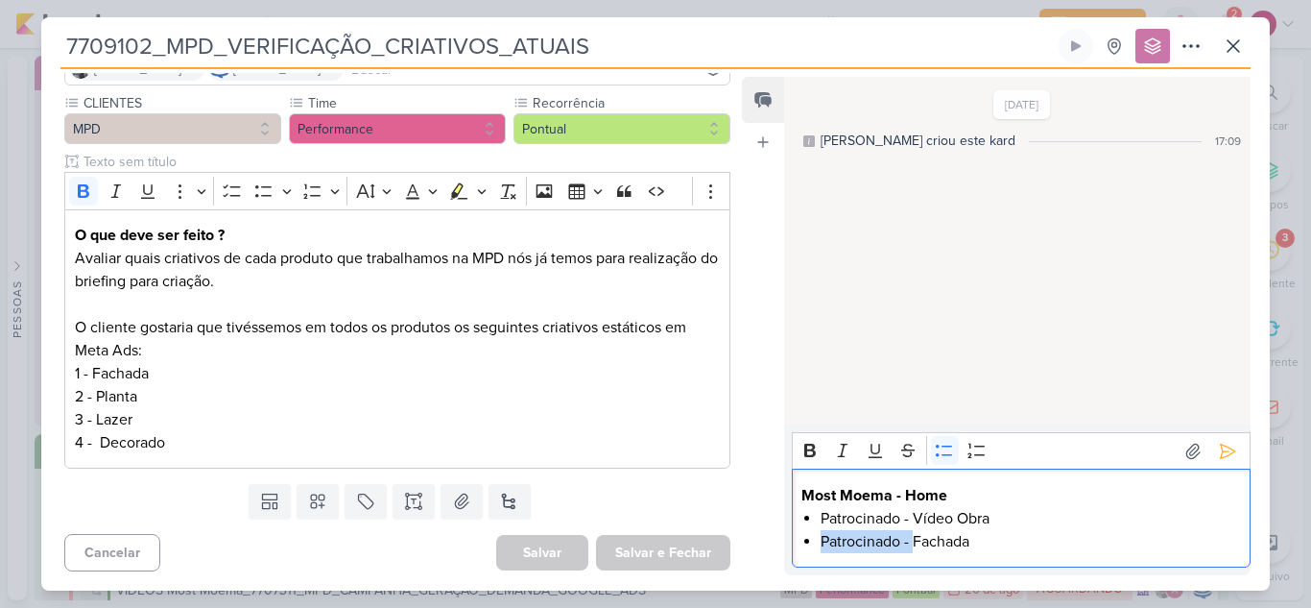
drag, startPoint x: 914, startPoint y: 542, endPoint x: 815, endPoint y: 549, distance: 99.1
click at [815, 549] on div "Most Moema - Home Patrocinado - Vídeo Obra Patrocinado - Fachada" at bounding box center [1021, 517] width 459 height 99
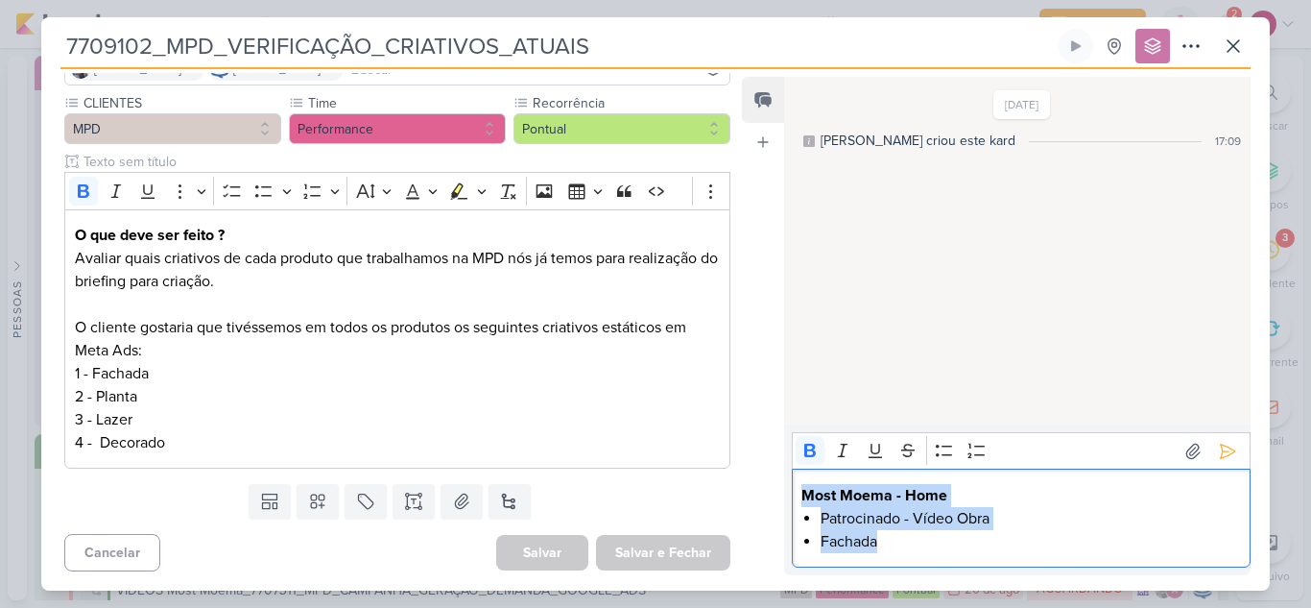
drag, startPoint x: 921, startPoint y: 543, endPoint x: 798, endPoint y: 495, distance: 132.8
click at [798, 495] on div "Most Moema - Home Patrocinado - Vídeo Obra Fachada" at bounding box center [1021, 517] width 459 height 99
copy div "Most Moema - Home Patrocinado - Vídeo Obra Fachada"
click at [957, 545] on li "Fachada" at bounding box center [1030, 541] width 419 height 23
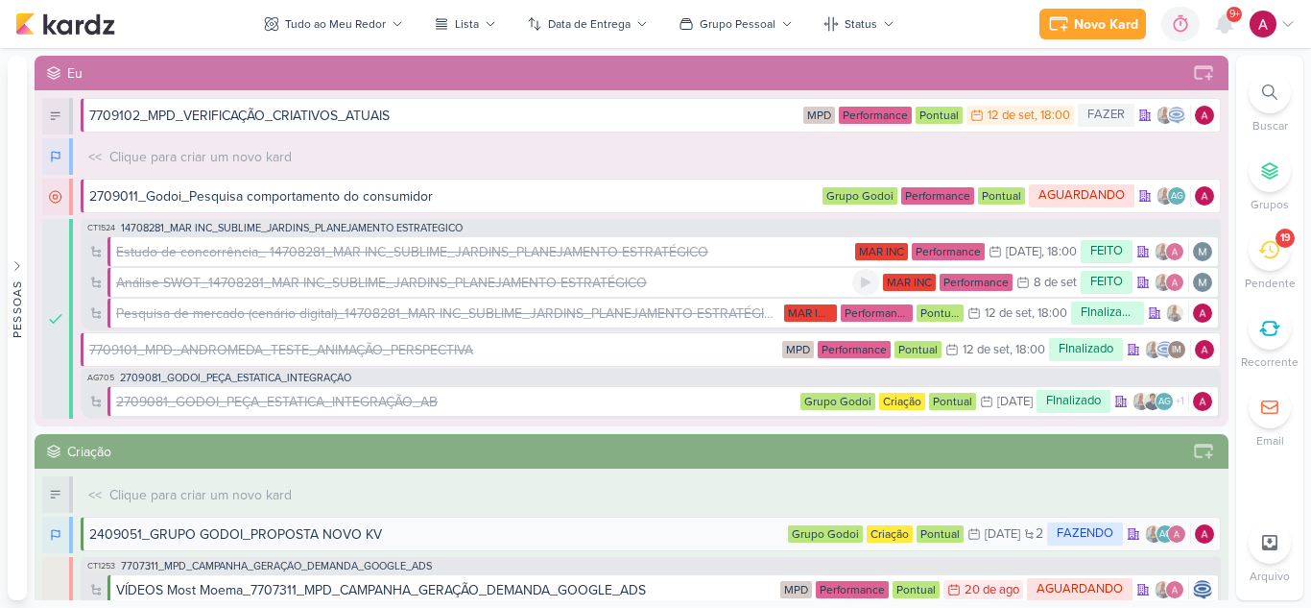
scroll to position [288, 0]
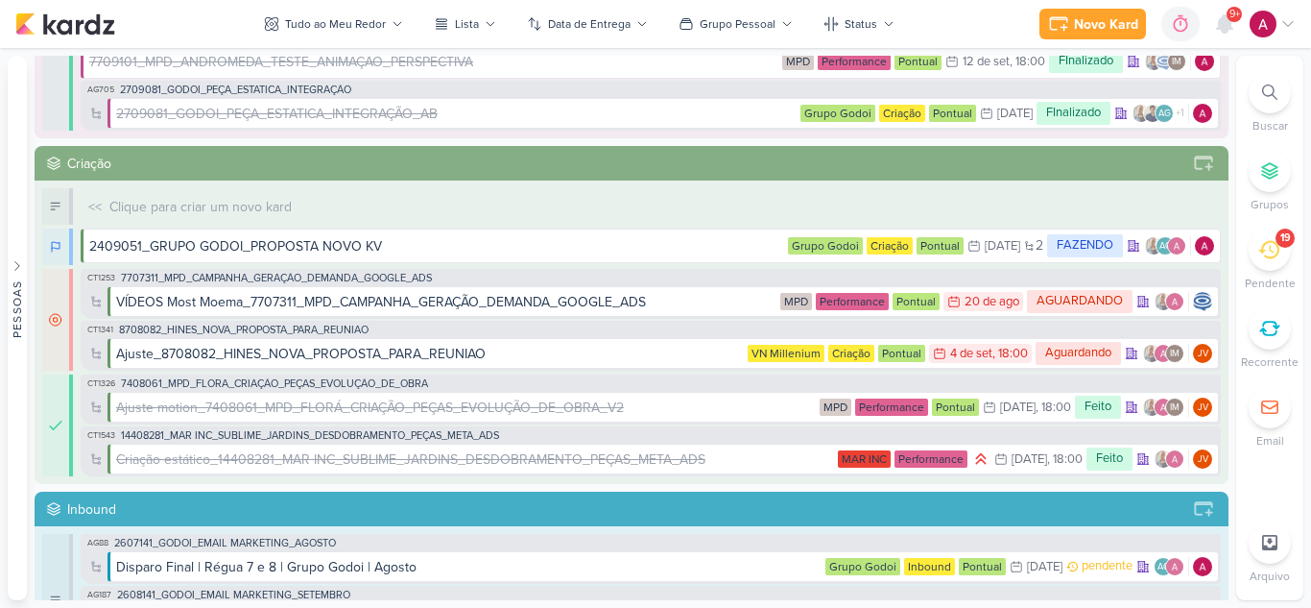
click at [460, 245] on div "2409051_GRUPO GODOI_PROPOSTA NOVO KV" at bounding box center [436, 246] width 695 height 20
click at [288, 243] on div "2409051_GRUPO GODOI_PROPOSTA NOVO KV" at bounding box center [235, 246] width 293 height 20
click at [98, 250] on div "2409051_GRUPO GODOI_PROPOSTA NOVO KV" at bounding box center [235, 246] width 293 height 20
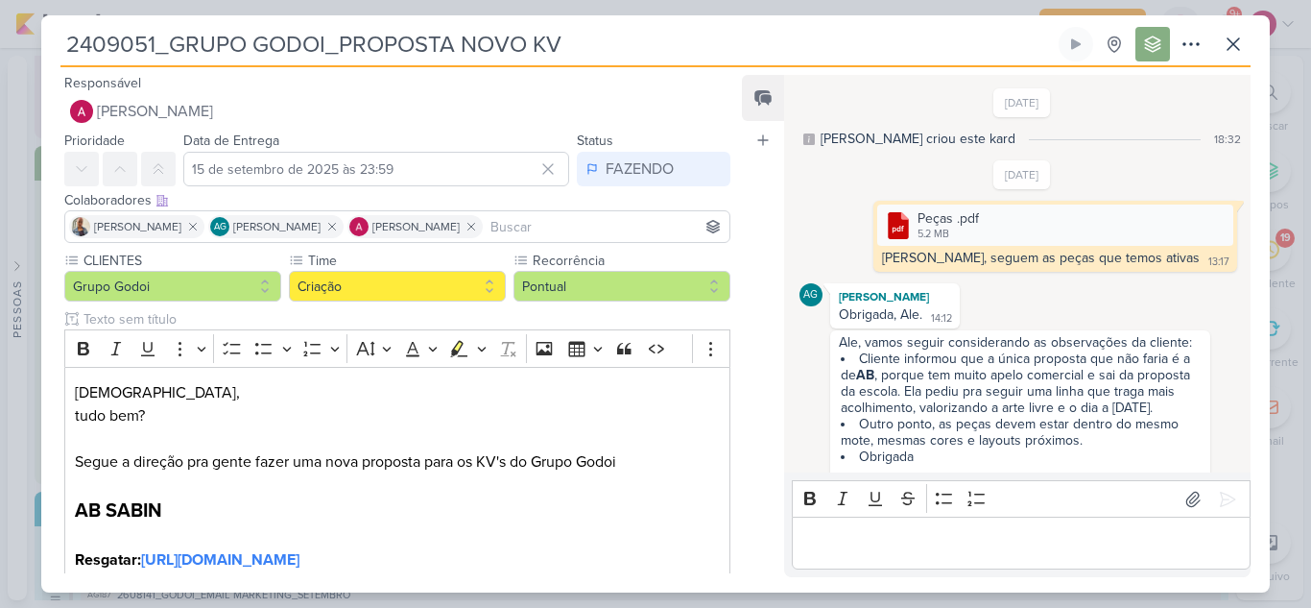
scroll to position [250, 0]
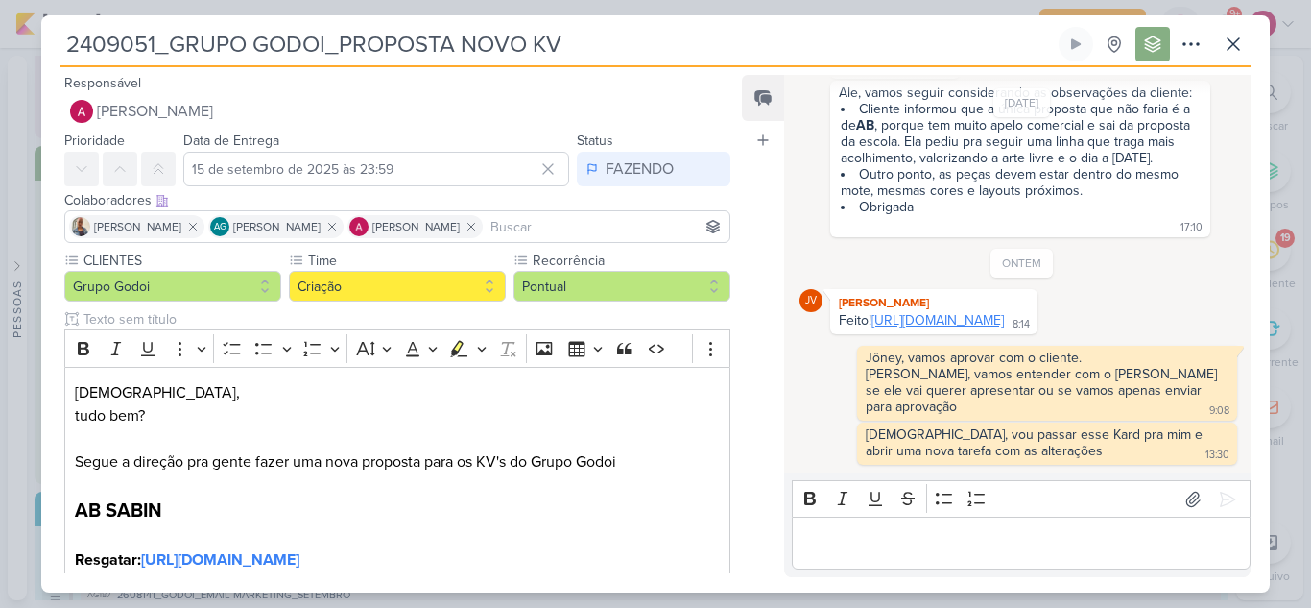
click at [976, 322] on link "https://drive.google.com/drive/folders/1F_7zPR-j92Q88hiVzh_1xYczQL-wNRkH?usp=sh…" at bounding box center [937, 320] width 132 height 16
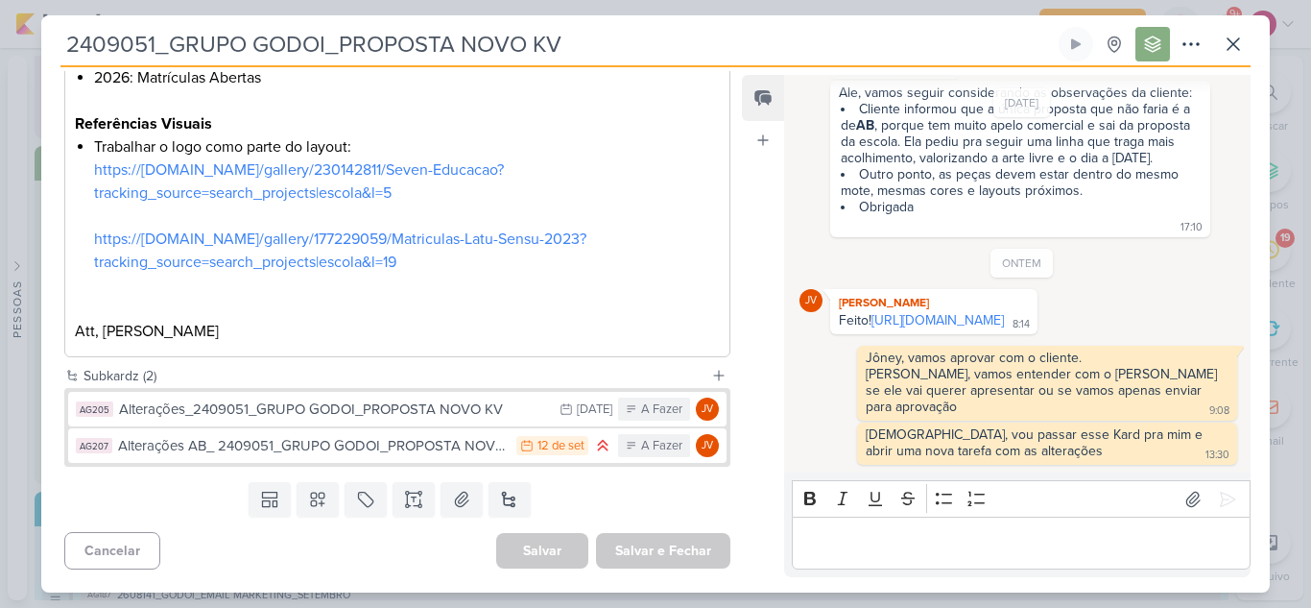
scroll to position [1461, 0]
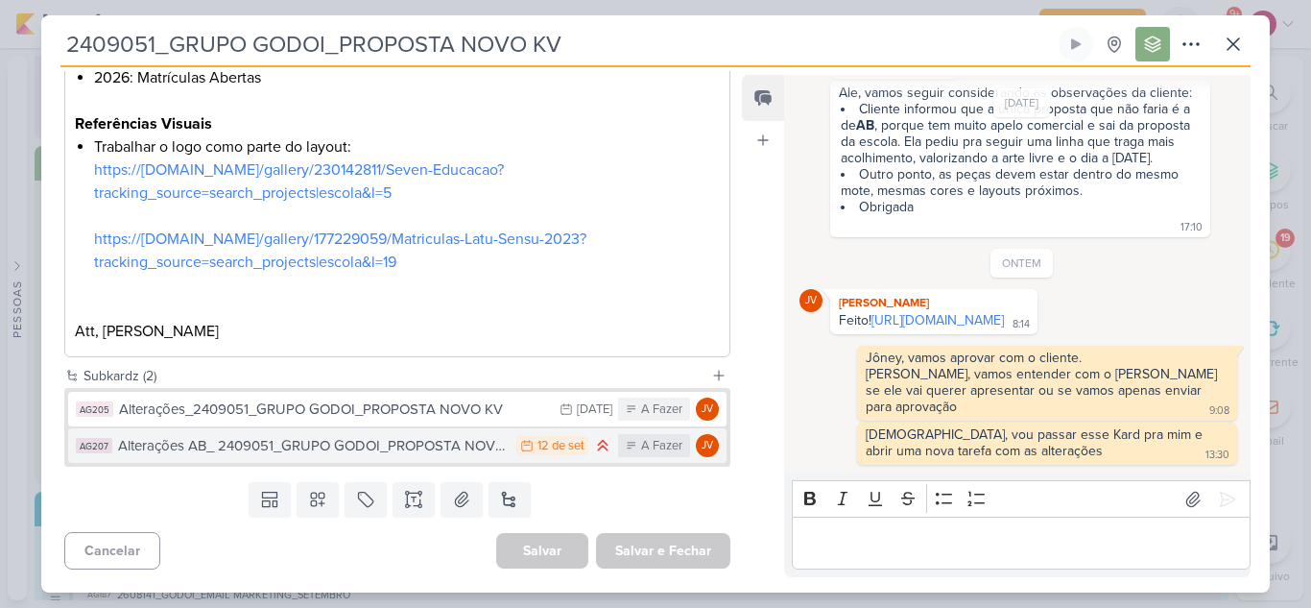
click at [425, 438] on div "Alterações AB_ 2409051_GRUPO GODOI_PROPOSTA NOVO KV" at bounding box center [312, 446] width 389 height 22
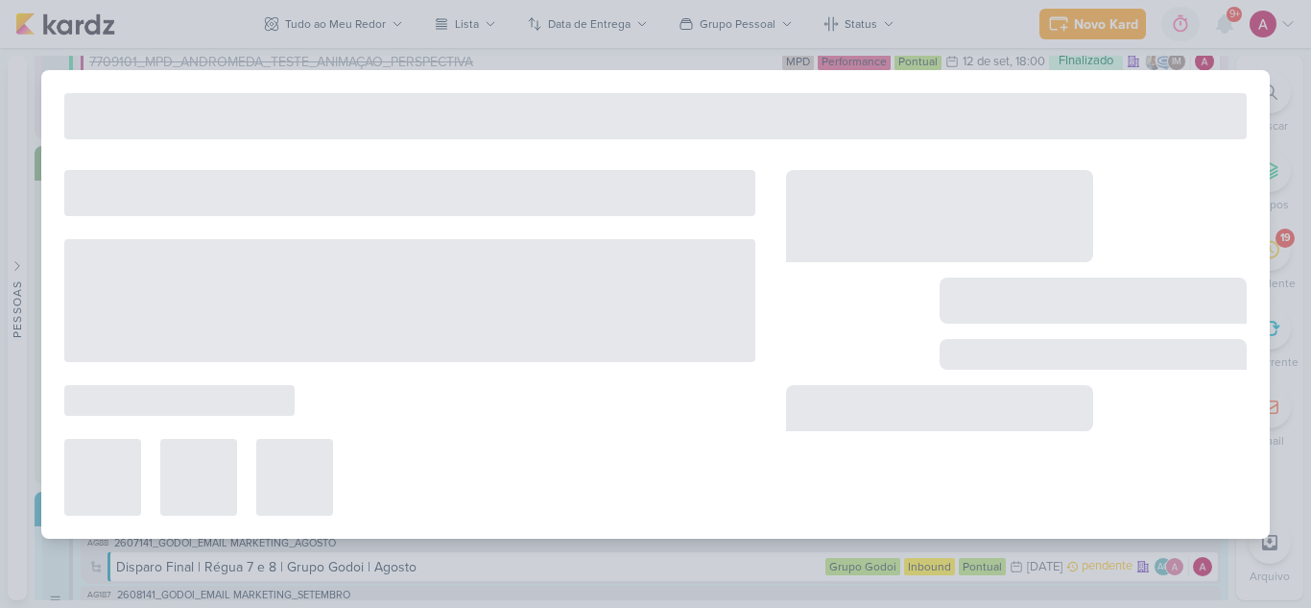
type input "Alterações AB_ 2409051_GRUPO GODOI_PROPOSTA NOVO KV"
type input "12 de setembro de 2025 às 23:59"
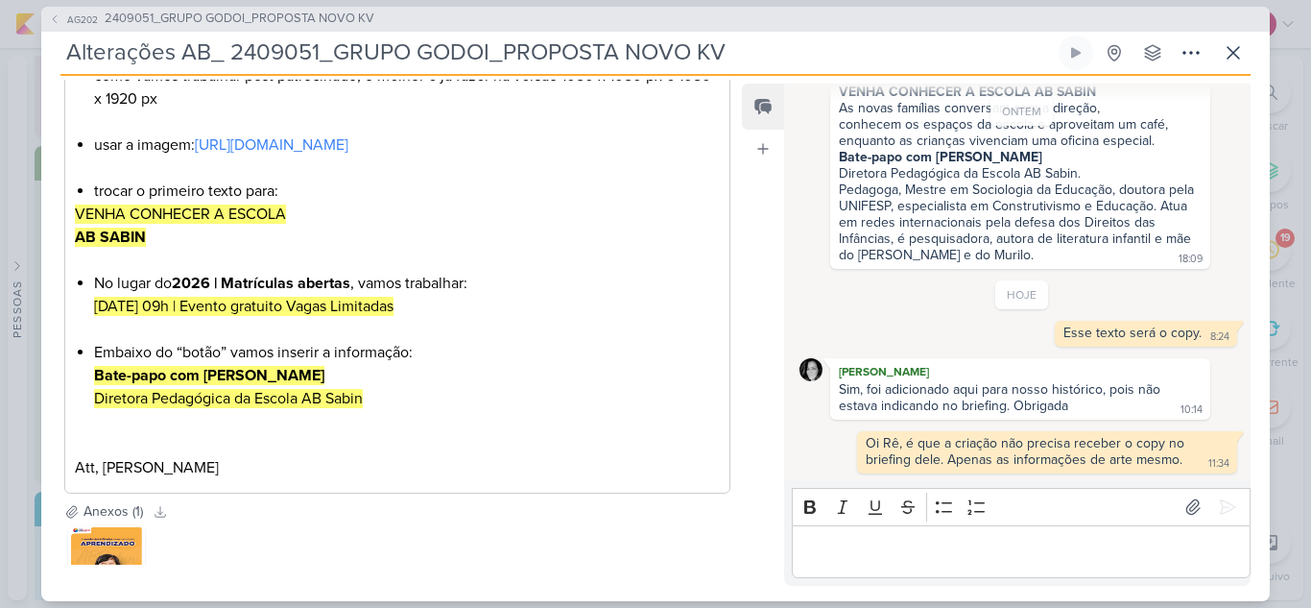
scroll to position [480, 0]
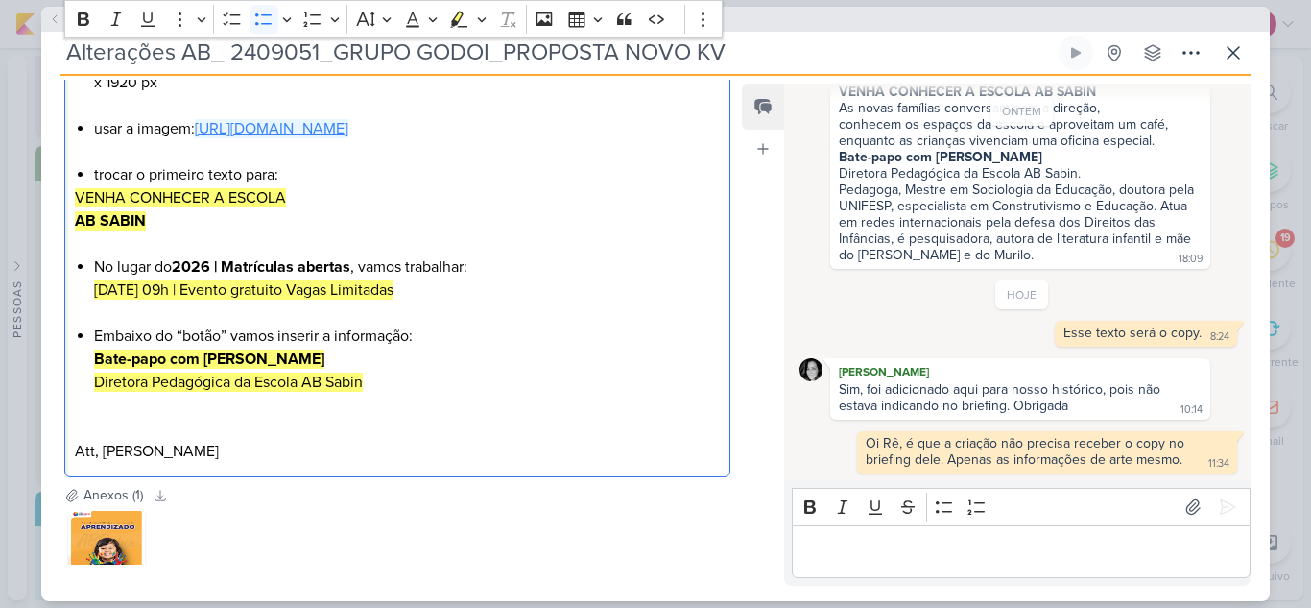
drag, startPoint x: 218, startPoint y: 152, endPoint x: 202, endPoint y: 133, distance: 24.5
click at [202, 133] on li "usar a imagem: https://drive.google.com/file/d/1yyp-RO41qBvr9RKtICueJn44dpbQxsS…" at bounding box center [407, 140] width 626 height 46
click at [1231, 57] on icon at bounding box center [1233, 52] width 23 height 23
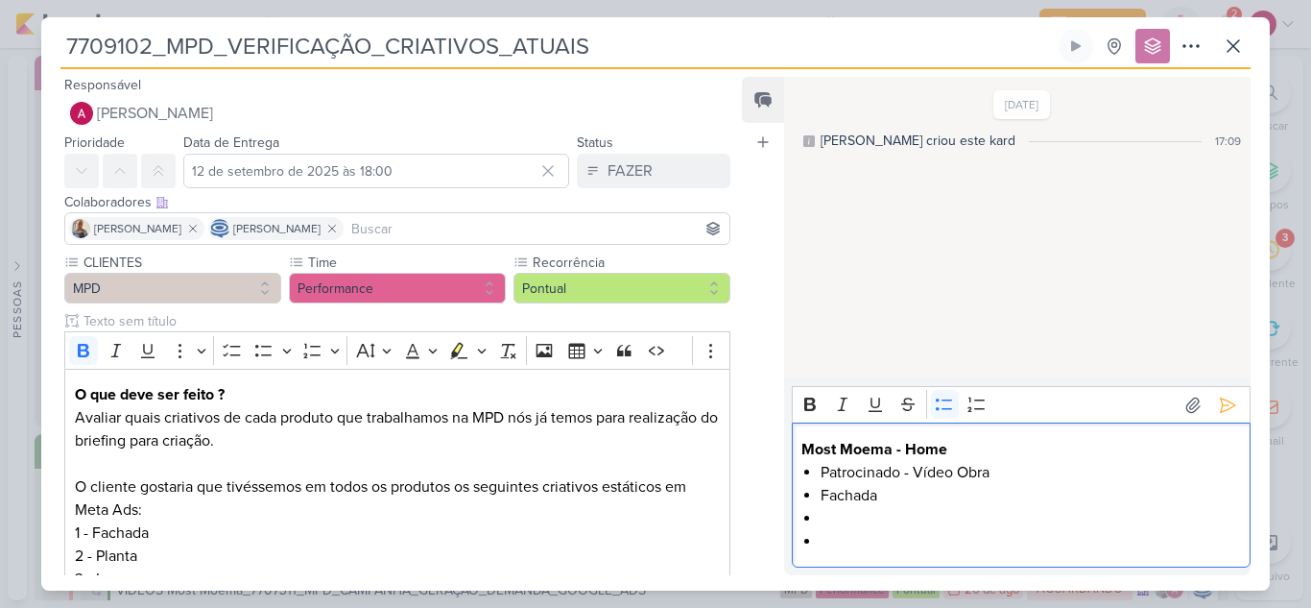
scroll to position [159, 0]
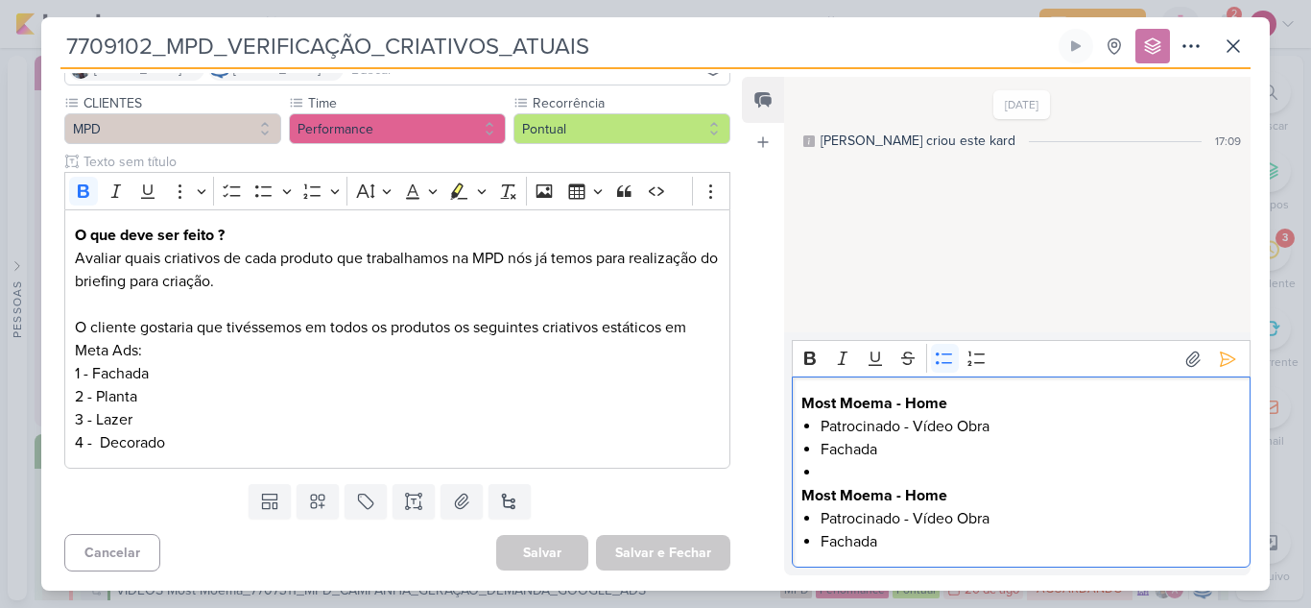
click at [825, 470] on li "Editor editing area: main" at bounding box center [1030, 472] width 419 height 23
click at [944, 361] on icon "Editor toolbar" at bounding box center [944, 357] width 19 height 19
drag, startPoint x: 907, startPoint y: 498, endPoint x: 945, endPoint y: 499, distance: 38.4
click at [945, 499] on strong "Most Moema - Home" at bounding box center [874, 495] width 146 height 19
drag, startPoint x: 883, startPoint y: 539, endPoint x: 819, endPoint y: 540, distance: 64.3
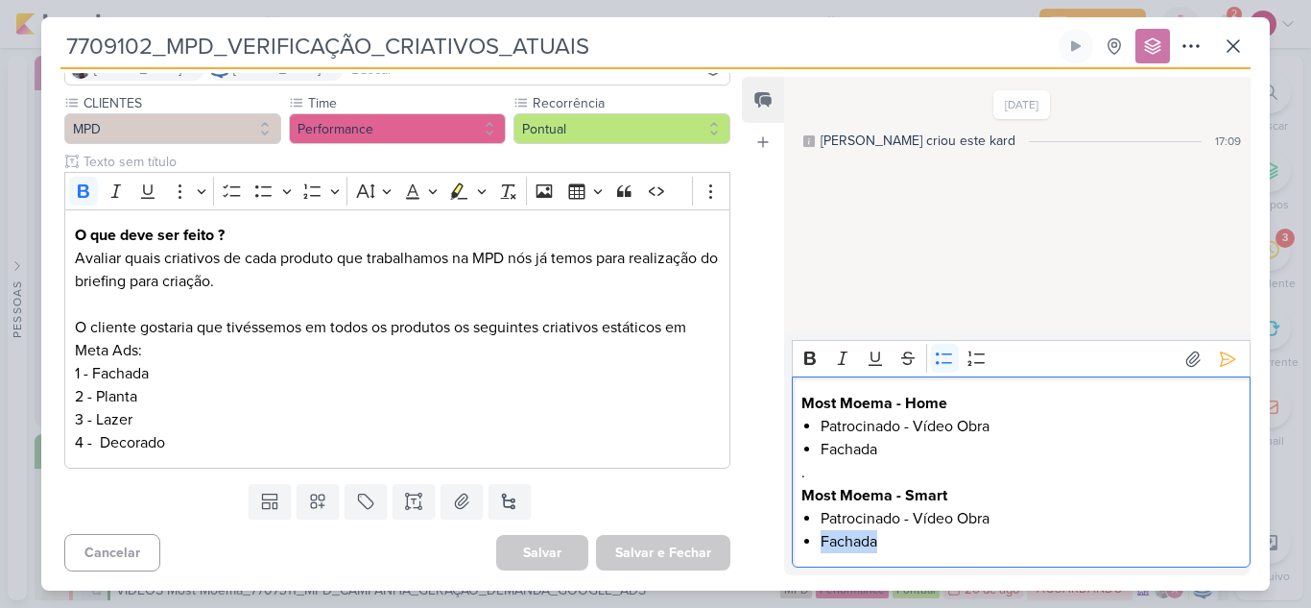
click at [819, 540] on div "Most Moema - Home Patrocinado - Vídeo Obra Fachada . Most Moema - Smart Patroci…" at bounding box center [1021, 471] width 459 height 191
click at [901, 539] on li "Living" at bounding box center [1030, 541] width 419 height 23
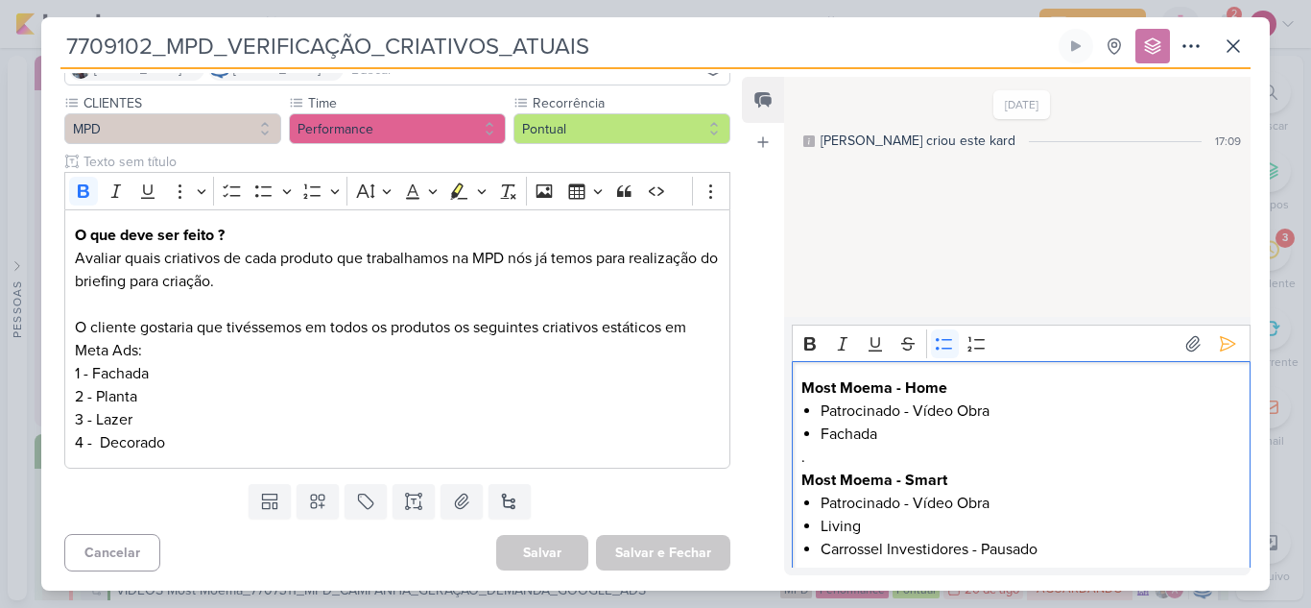
click at [901, 535] on li "Living" at bounding box center [1030, 525] width 419 height 23
click at [821, 529] on li "Living" at bounding box center [1030, 525] width 419 height 23
drag, startPoint x: 916, startPoint y: 500, endPoint x: 823, endPoint y: 499, distance: 92.1
click at [823, 499] on li "Patrocinado - Vídeo Obra" at bounding box center [1030, 502] width 419 height 23
click at [862, 506] on li "Vídeo Obra" at bounding box center [1030, 502] width 419 height 23
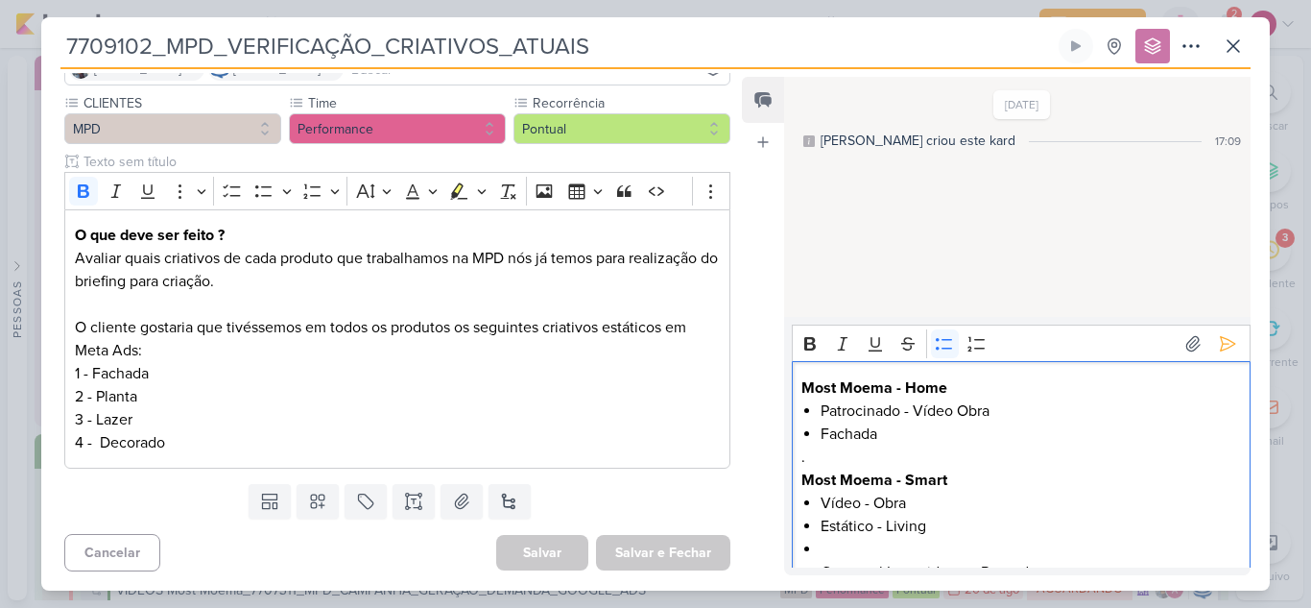
click at [925, 499] on li "Vídeo - Obra" at bounding box center [1030, 502] width 419 height 23
drag, startPoint x: 1012, startPoint y: 500, endPoint x: 822, endPoint y: 506, distance: 190.1
click at [822, 506] on li "Vídeo - Obra [patrocinado]" at bounding box center [1030, 502] width 419 height 23
copy li "Vídeo - Obra [patrocinado]"
drag, startPoint x: 1012, startPoint y: 413, endPoint x: 823, endPoint y: 412, distance: 189.1
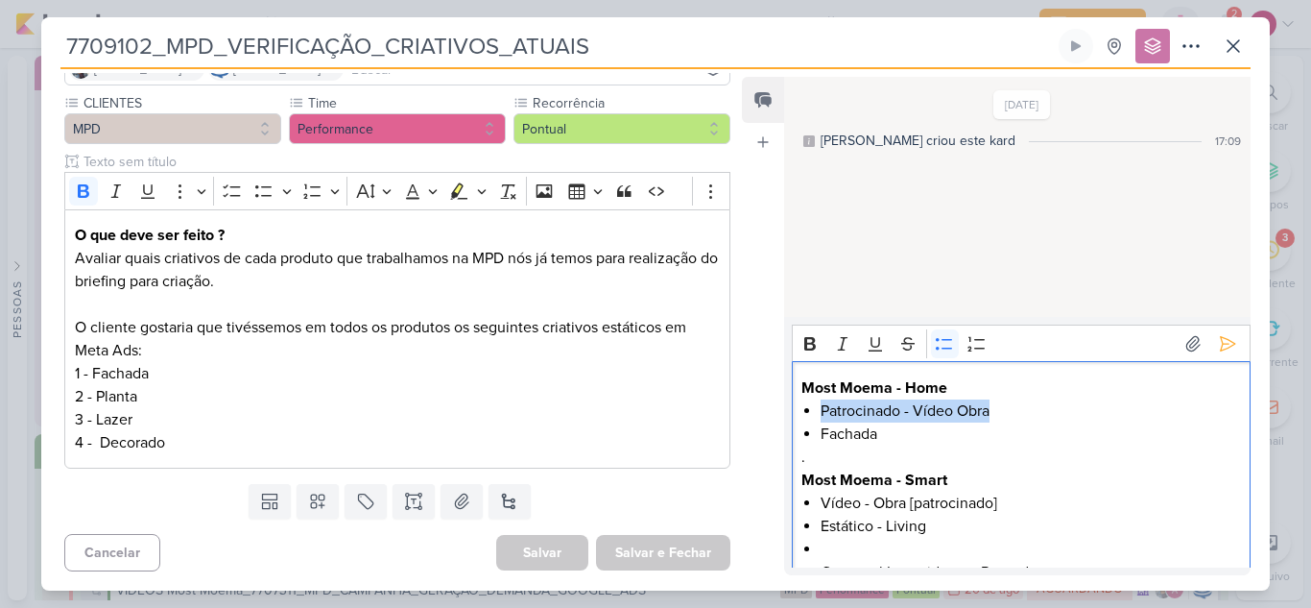
click at [823, 412] on li "Patrocinado - Vídeo Obra" at bounding box center [1030, 410] width 419 height 23
click at [822, 438] on li "Fachada" at bounding box center [1030, 433] width 419 height 23
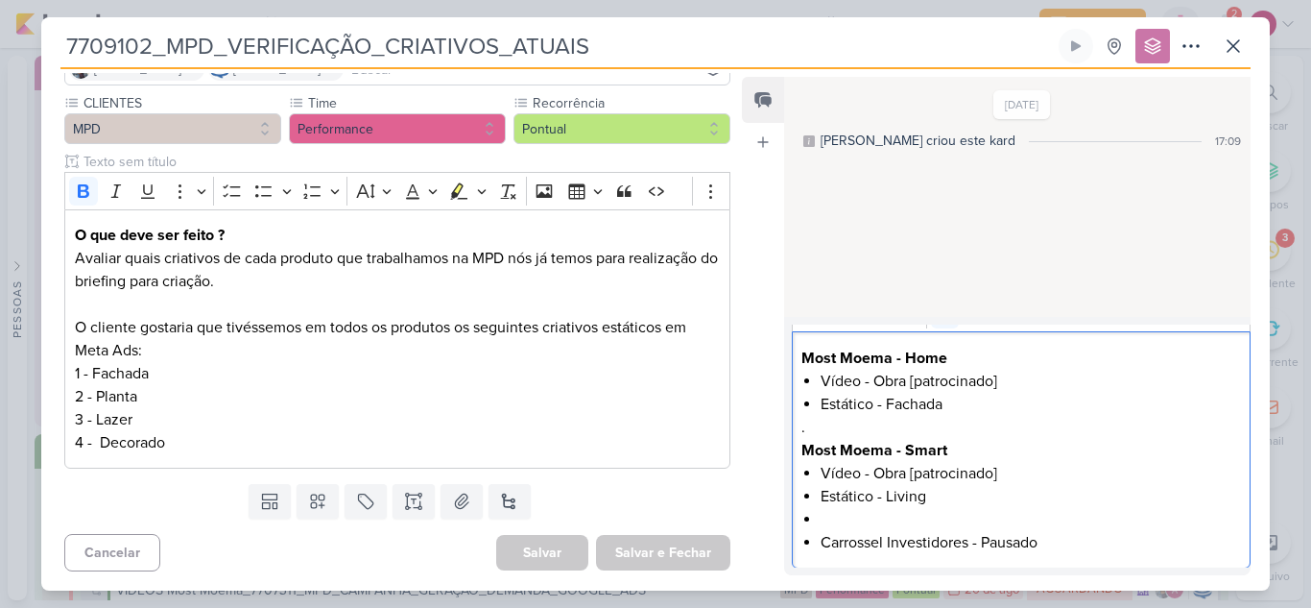
scroll to position [31, 0]
click at [844, 518] on li "Editor editing area: main" at bounding box center [1030, 518] width 419 height 23
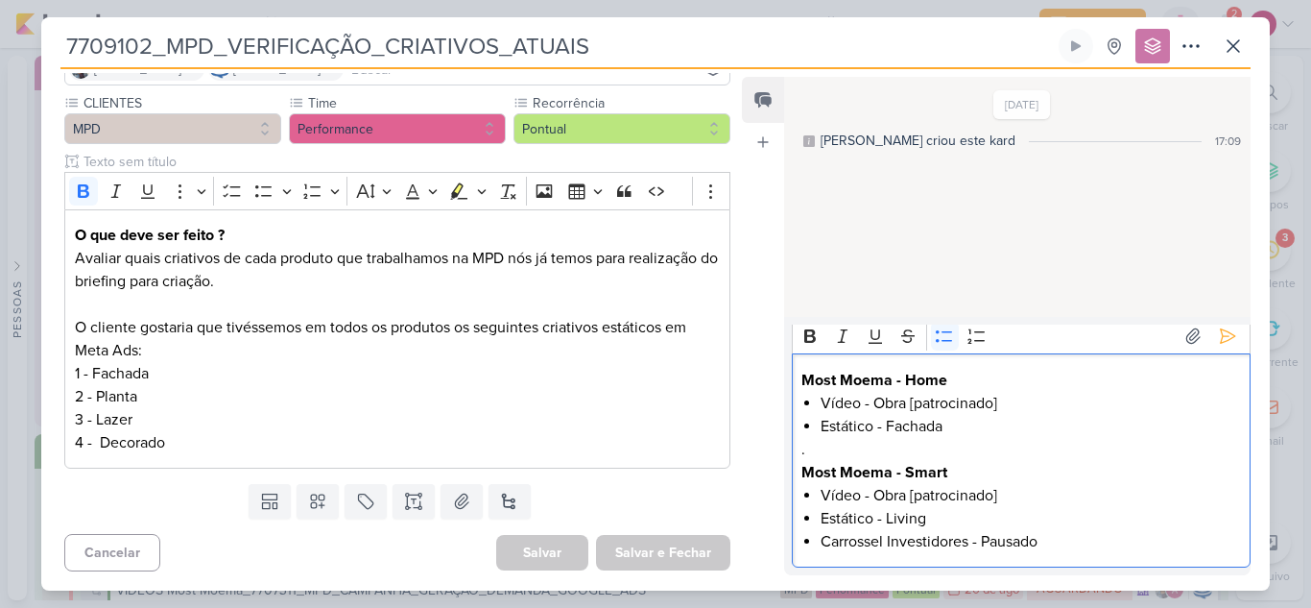
scroll to position [8, 0]
click at [884, 539] on li "Carrossel Investidores - Pausado" at bounding box center [1030, 541] width 419 height 23
drag, startPoint x: 994, startPoint y: 542, endPoint x: 981, endPoint y: 542, distance: 13.4
click at [981, 542] on li "Carrossel - Investidores - Pausado" at bounding box center [1030, 541] width 419 height 23
click at [1074, 537] on li "Carrossel - Investidores[Pausado" at bounding box center [1030, 541] width 419 height 23
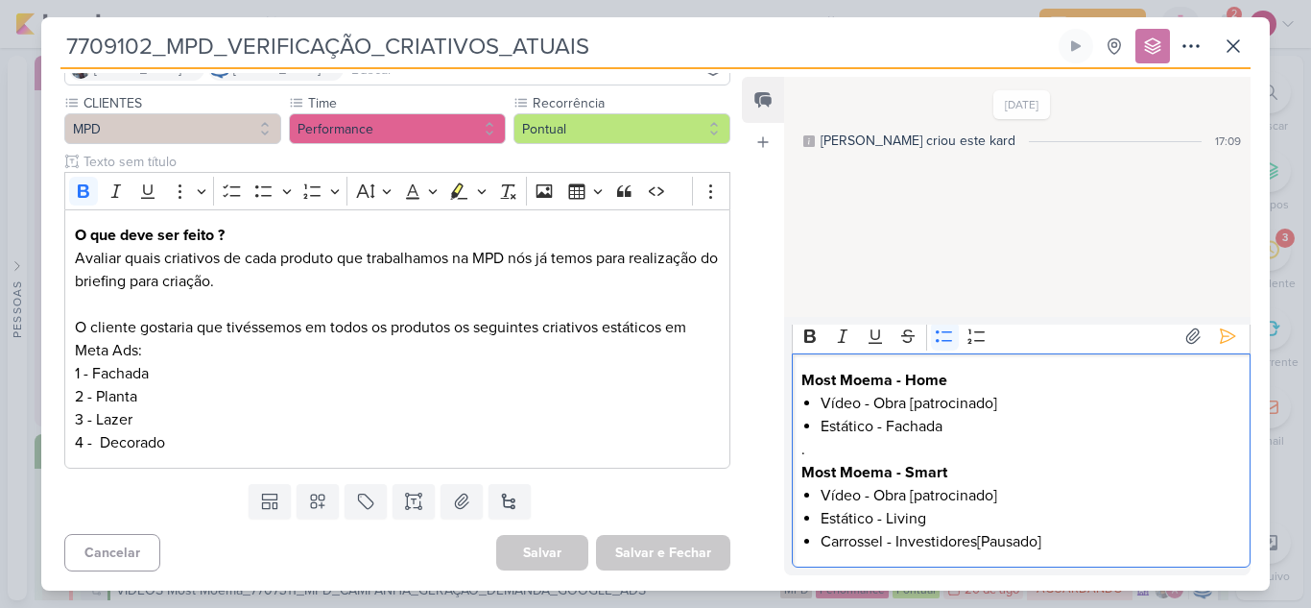
click at [976, 537] on li "Carrossel - Investidores[Pausado]" at bounding box center [1030, 541] width 419 height 23
drag, startPoint x: 1061, startPoint y: 545, endPoint x: 982, endPoint y: 547, distance: 78.7
click at [982, 547] on li "Carrossel - Investidores [Pausado]" at bounding box center [1030, 541] width 419 height 23
click at [802, 337] on icon "Editor toolbar" at bounding box center [809, 335] width 19 height 19
click at [1081, 493] on li "Vídeo - Obra [patrocinado]" at bounding box center [1030, 495] width 419 height 23
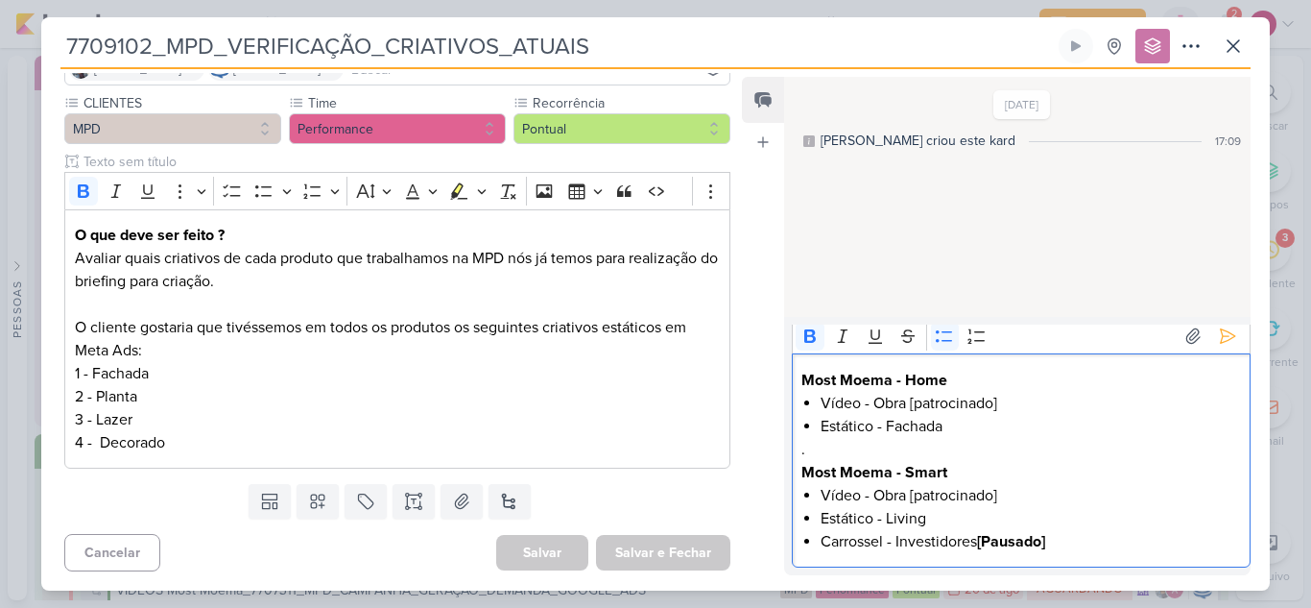
click at [1091, 537] on li "Carrossel - Investidores [Pausado]" at bounding box center [1030, 541] width 419 height 23
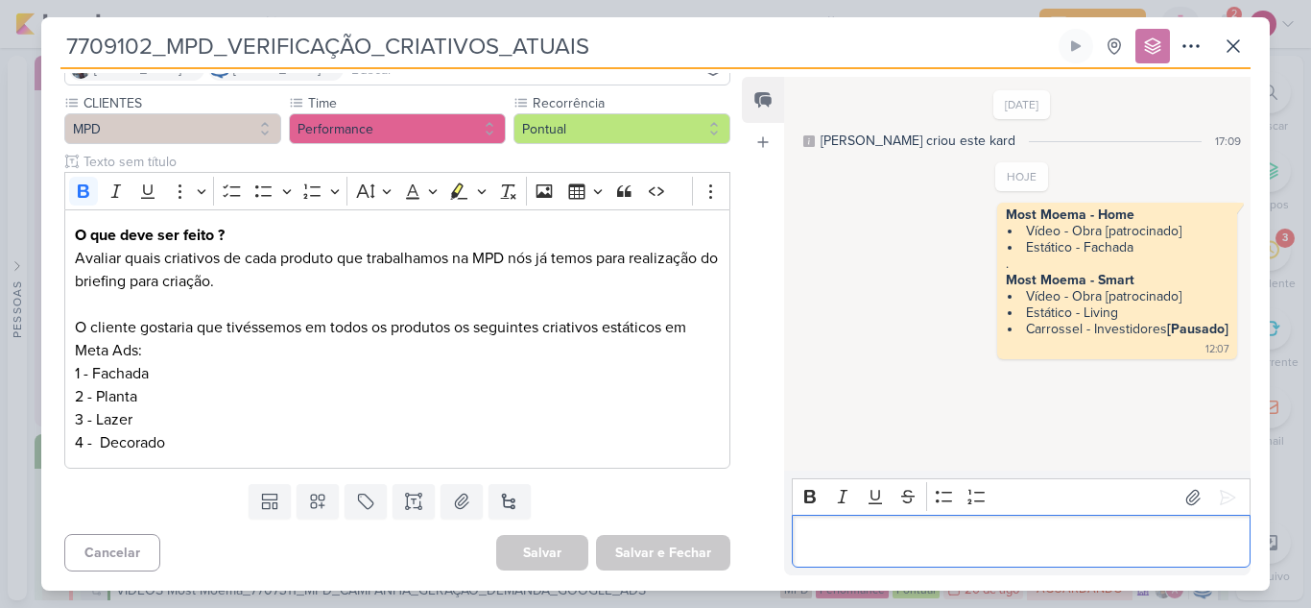
scroll to position [0, 0]
click at [890, 540] on p "Editor editing area: main" at bounding box center [1020, 541] width 439 height 23
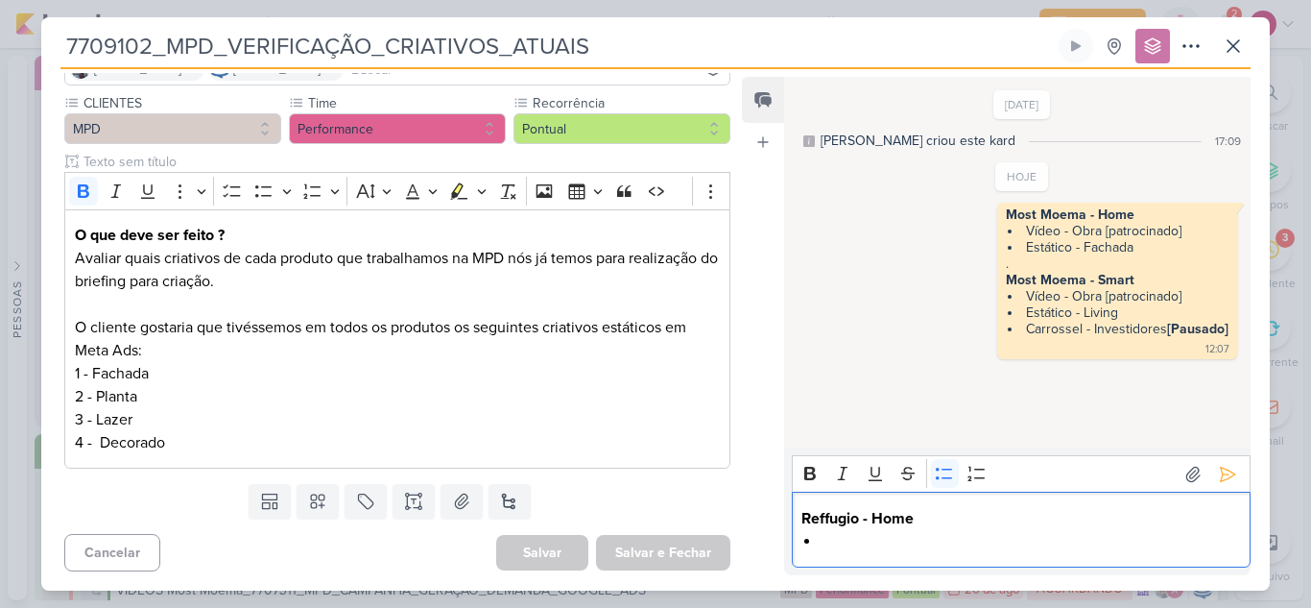
click at [900, 542] on li "Editor editing area: main" at bounding box center [1030, 541] width 419 height 23
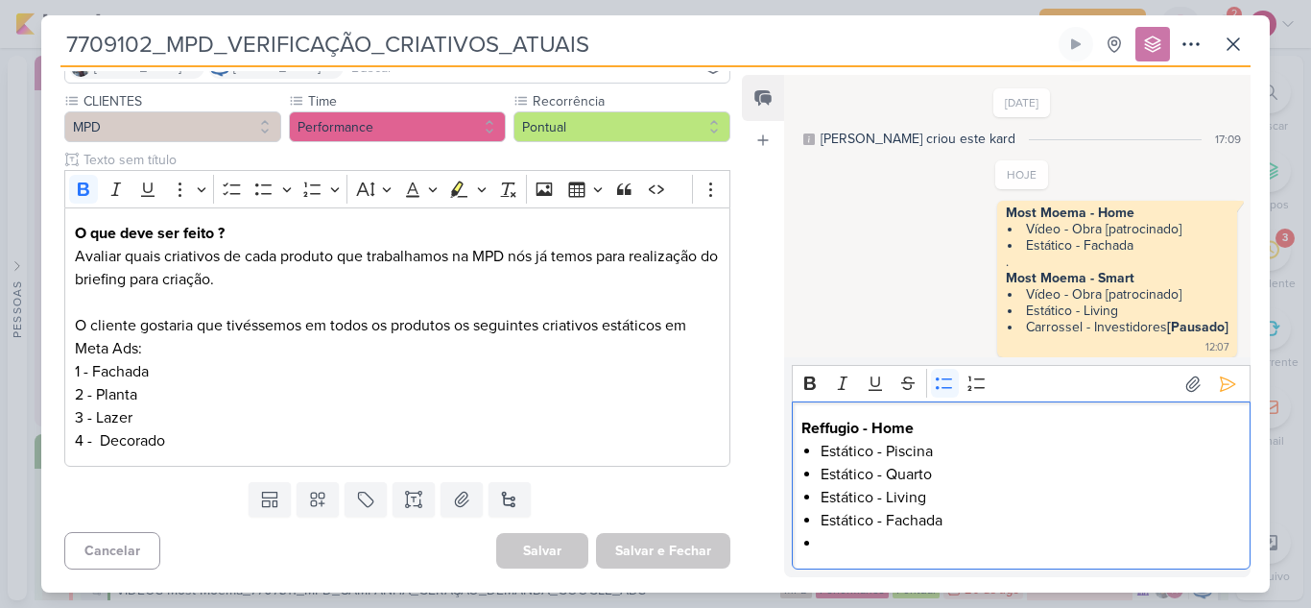
scroll to position [31, 0]
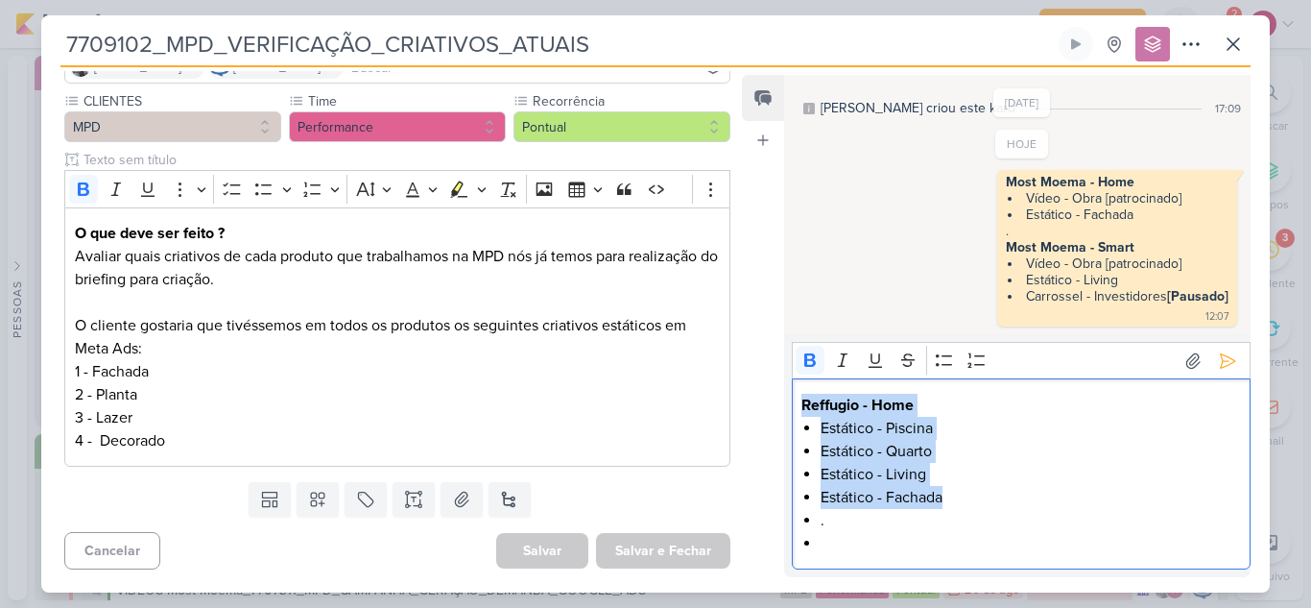
drag, startPoint x: 967, startPoint y: 496, endPoint x: 796, endPoint y: 405, distance: 193.7
click at [796, 405] on div "Reffugio - Home Estático - Piscina Estático - Quarto Estático - Living Estático…" at bounding box center [1021, 473] width 459 height 191
copy div "Reffugio - Home Estático - Piscina Estático - Quarto Estático - Living Estático…"
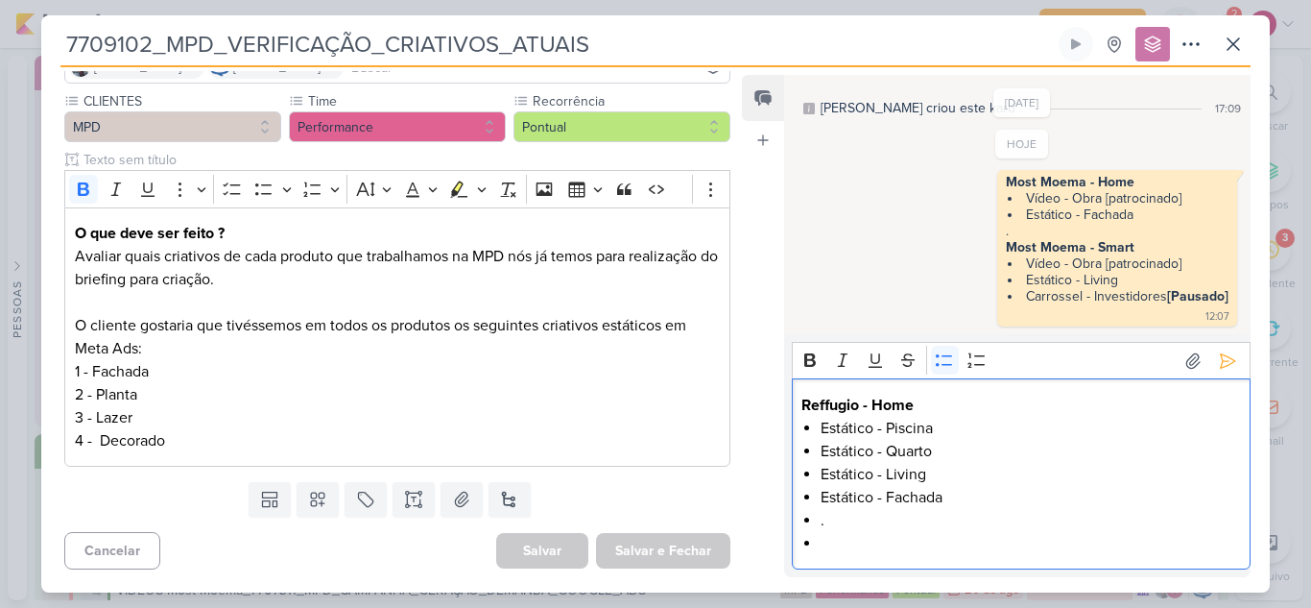
click at [864, 544] on li "Editor editing area: main" at bounding box center [1030, 543] width 419 height 23
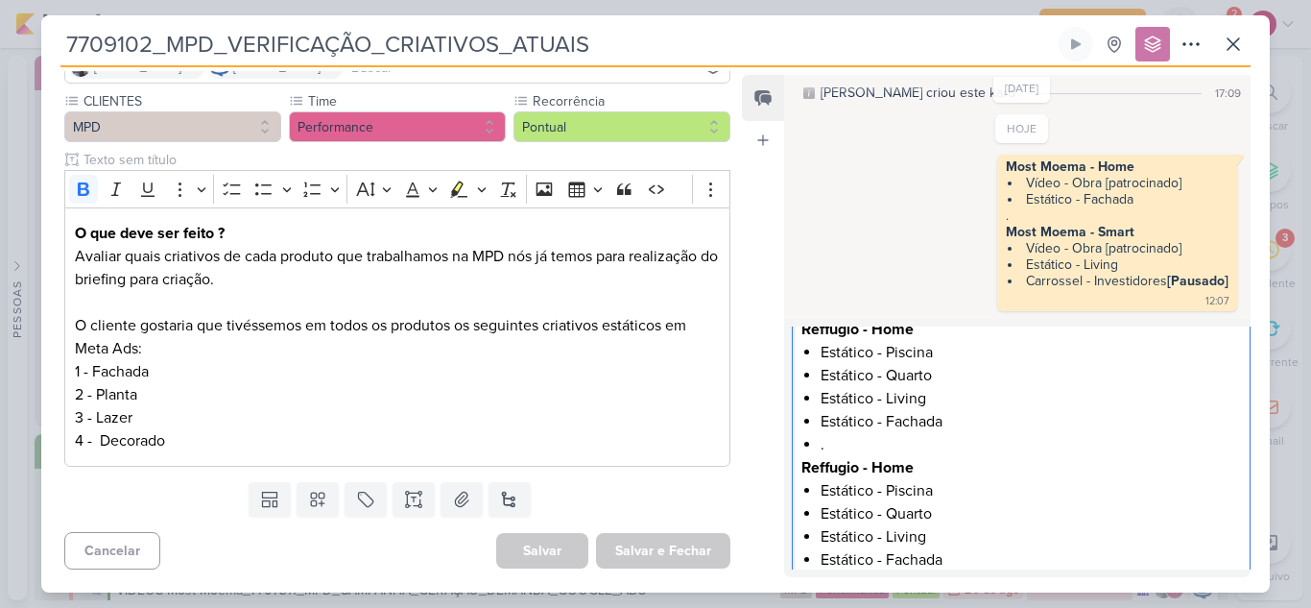
click at [823, 441] on li "." at bounding box center [1030, 444] width 419 height 23
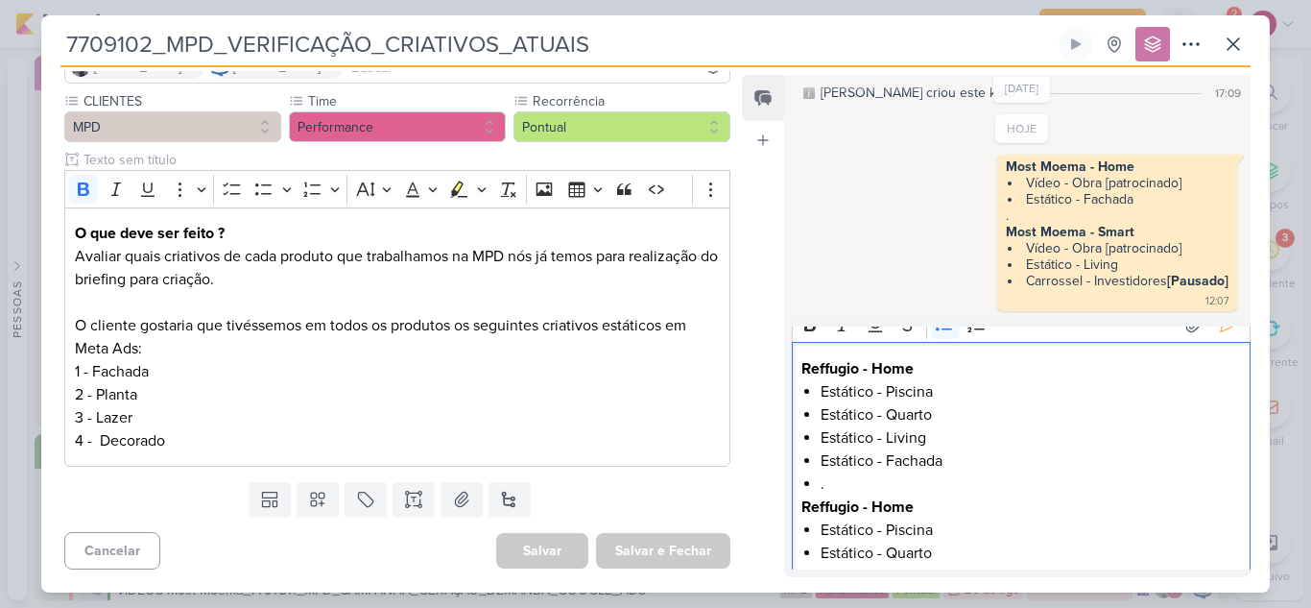
scroll to position [0, 0]
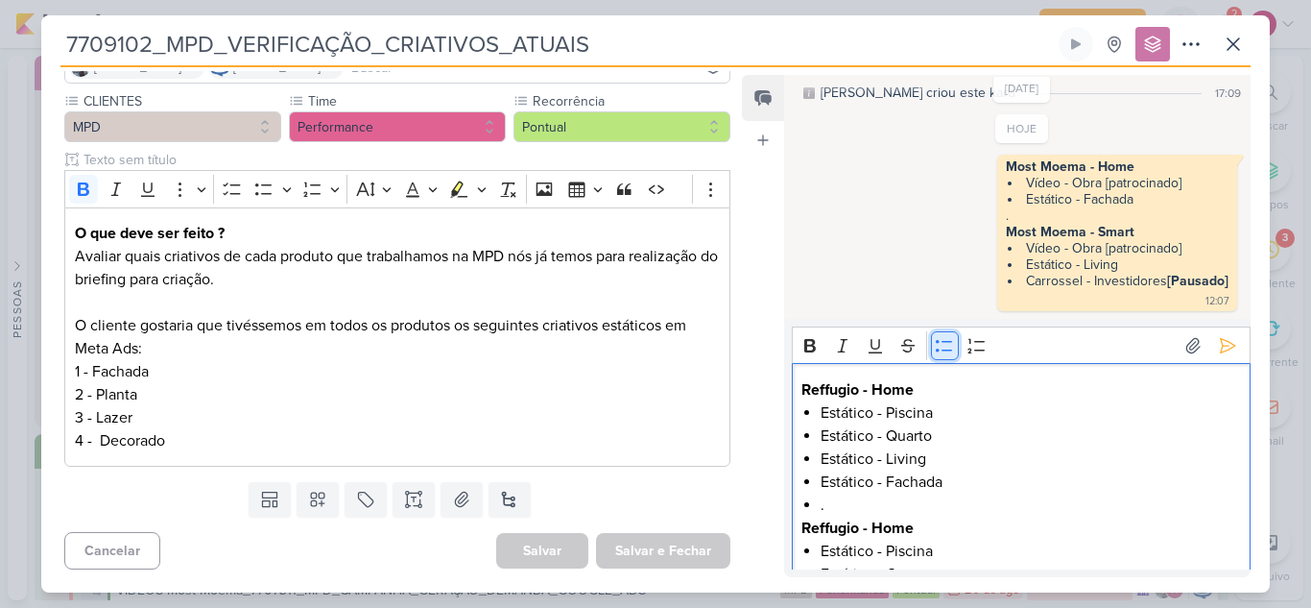
click at [934, 353] on button "Bulleted List" at bounding box center [945, 345] width 29 height 29
drag, startPoint x: 871, startPoint y: 533, endPoint x: 919, endPoint y: 530, distance: 48.1
click at [919, 530] on p "Reffugio - Home" at bounding box center [1020, 527] width 439 height 23
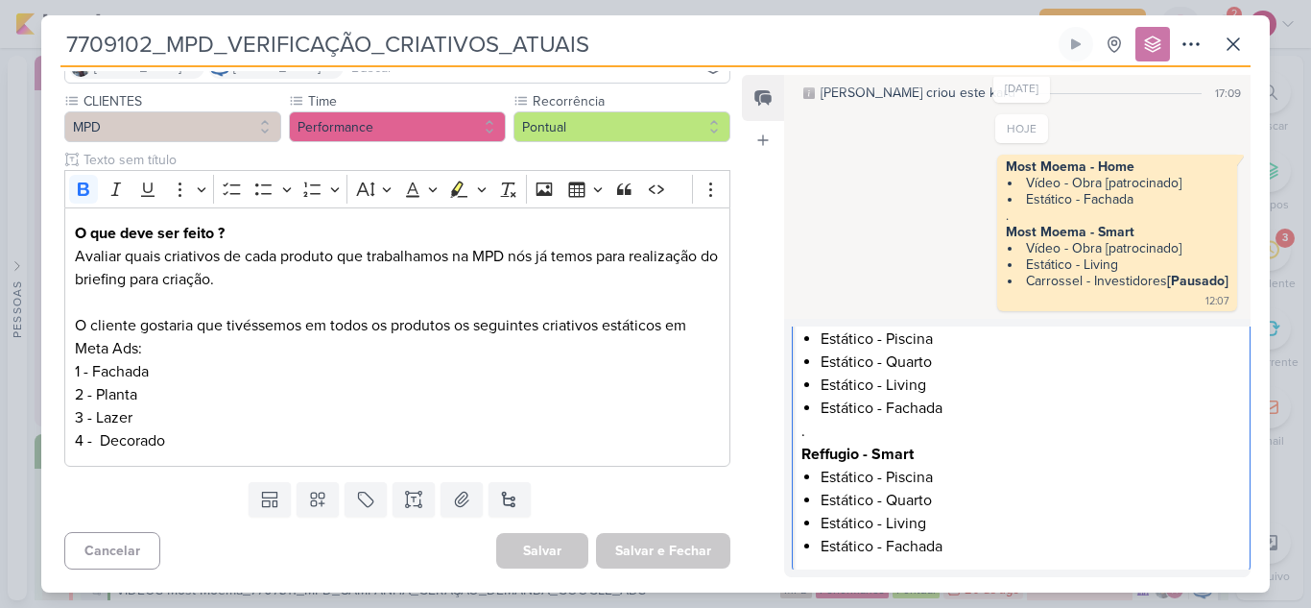
scroll to position [77, 0]
drag, startPoint x: 889, startPoint y: 470, endPoint x: 933, endPoint y: 467, distance: 44.2
click at [933, 467] on li "Estático - Piscina" at bounding box center [1030, 474] width 419 height 23
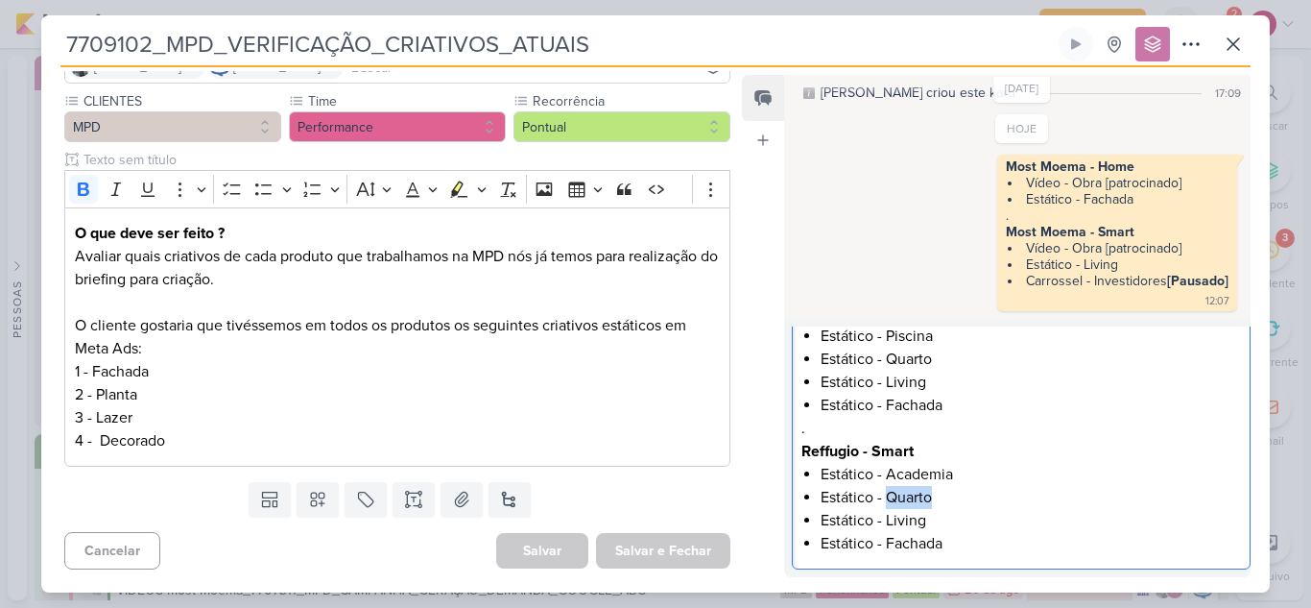
drag, startPoint x: 888, startPoint y: 499, endPoint x: 932, endPoint y: 492, distance: 44.7
click at [932, 492] on li "Estático - Quarto" at bounding box center [1030, 497] width 419 height 23
drag, startPoint x: 934, startPoint y: 515, endPoint x: 822, endPoint y: 521, distance: 112.4
click at [822, 521] on li "Estático - Living" at bounding box center [1030, 520] width 419 height 23
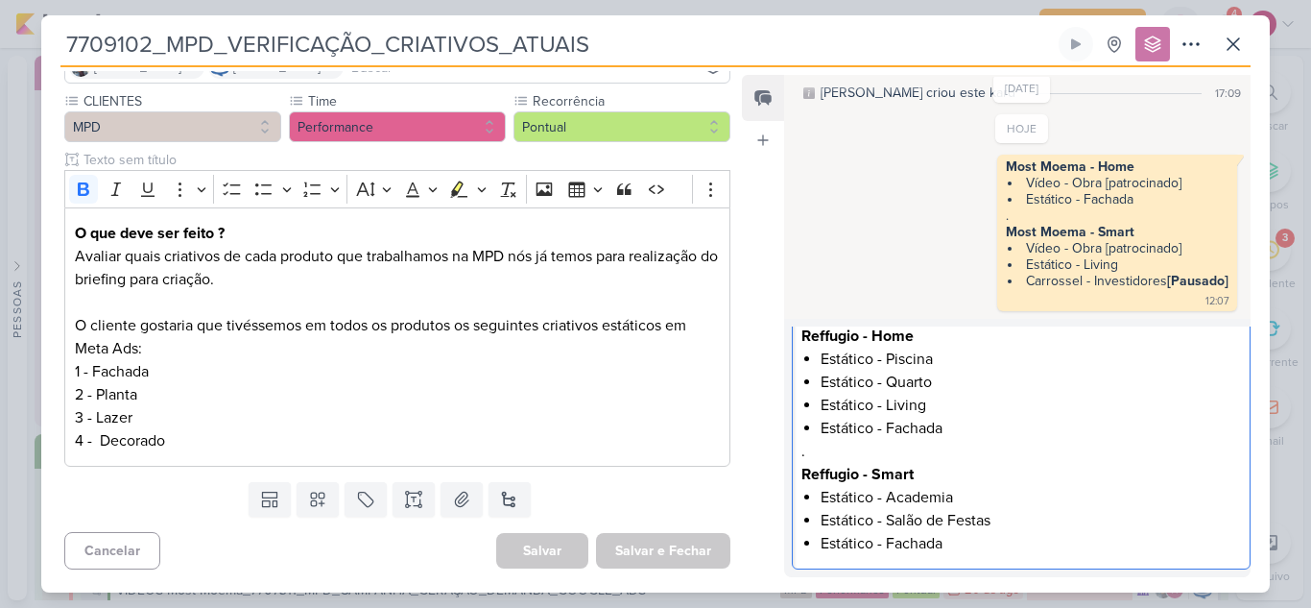
click at [953, 542] on li "Estático - Fachada" at bounding box center [1030, 543] width 419 height 23
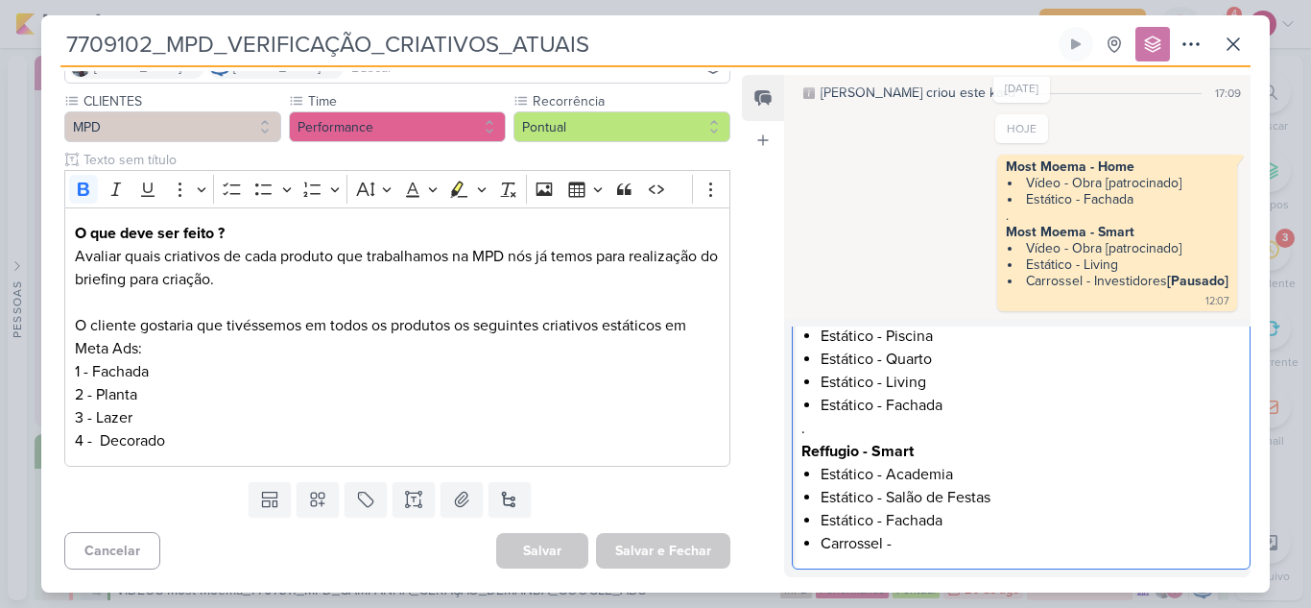
click at [900, 549] on li "Carrossel -" at bounding box center [1030, 543] width 419 height 23
click at [1012, 543] on li "Carrossel - Investidores" at bounding box center [1030, 543] width 419 height 23
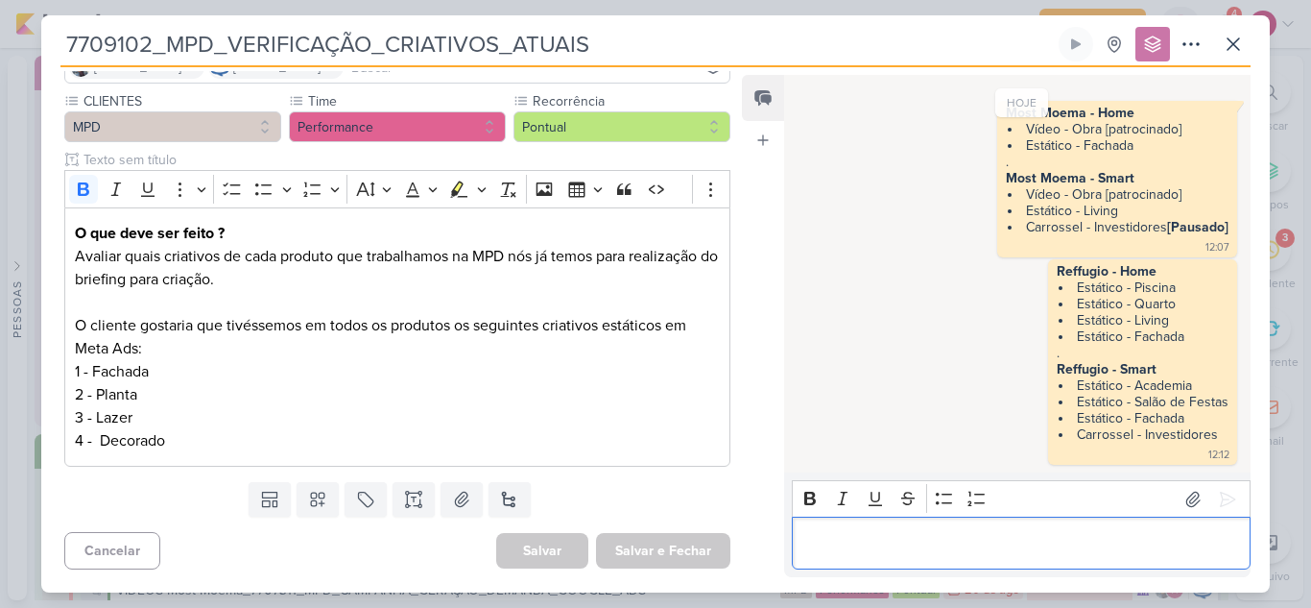
click at [847, 544] on p "Editor editing area: main" at bounding box center [1020, 543] width 439 height 23
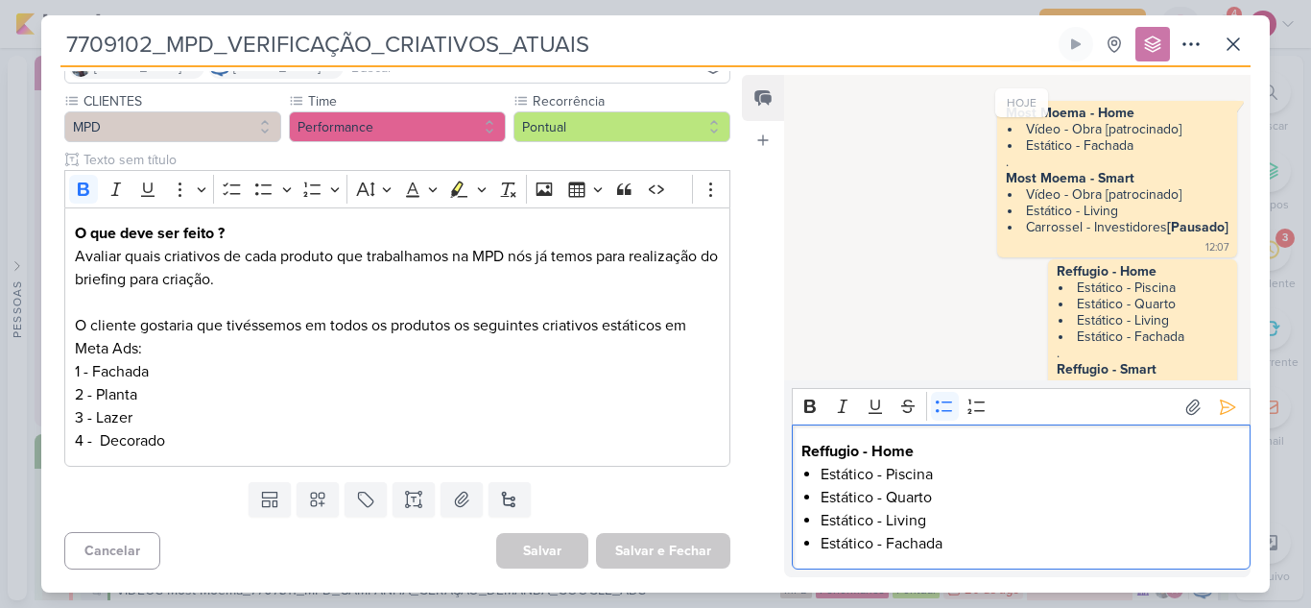
scroll to position [192, 0]
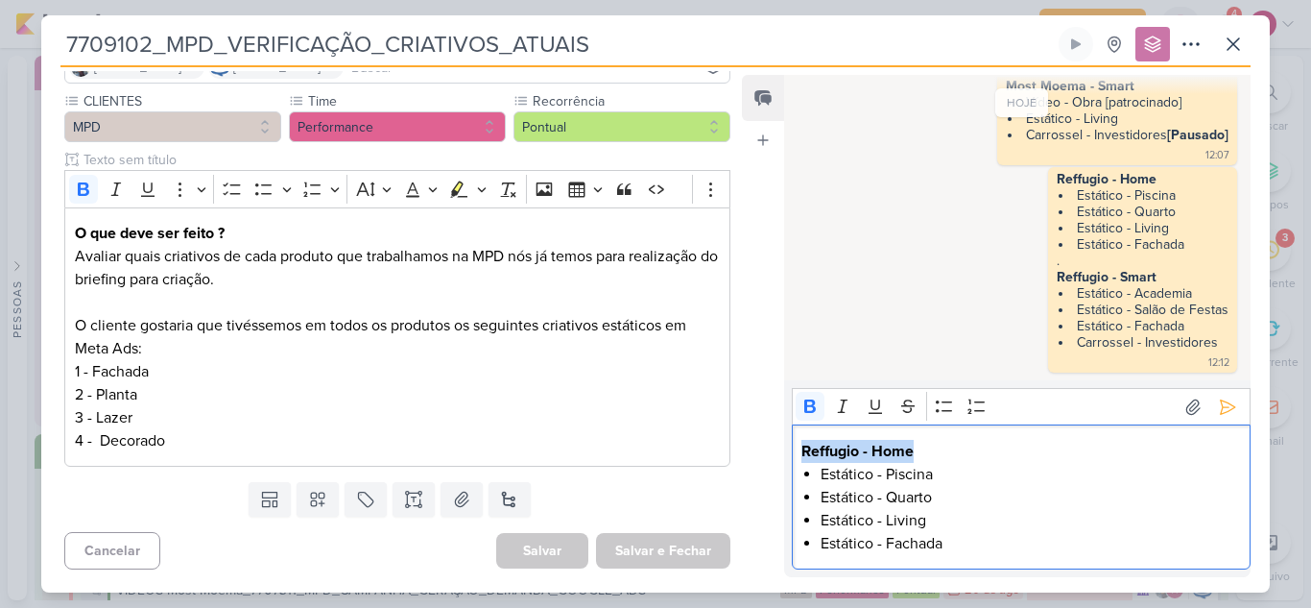
drag, startPoint x: 917, startPoint y: 449, endPoint x: 795, endPoint y: 446, distance: 121.9
click at [795, 446] on div "Reffugio - Home Estático - Piscina Estático - Quarto Estático - Living Estático…" at bounding box center [1021, 496] width 459 height 145
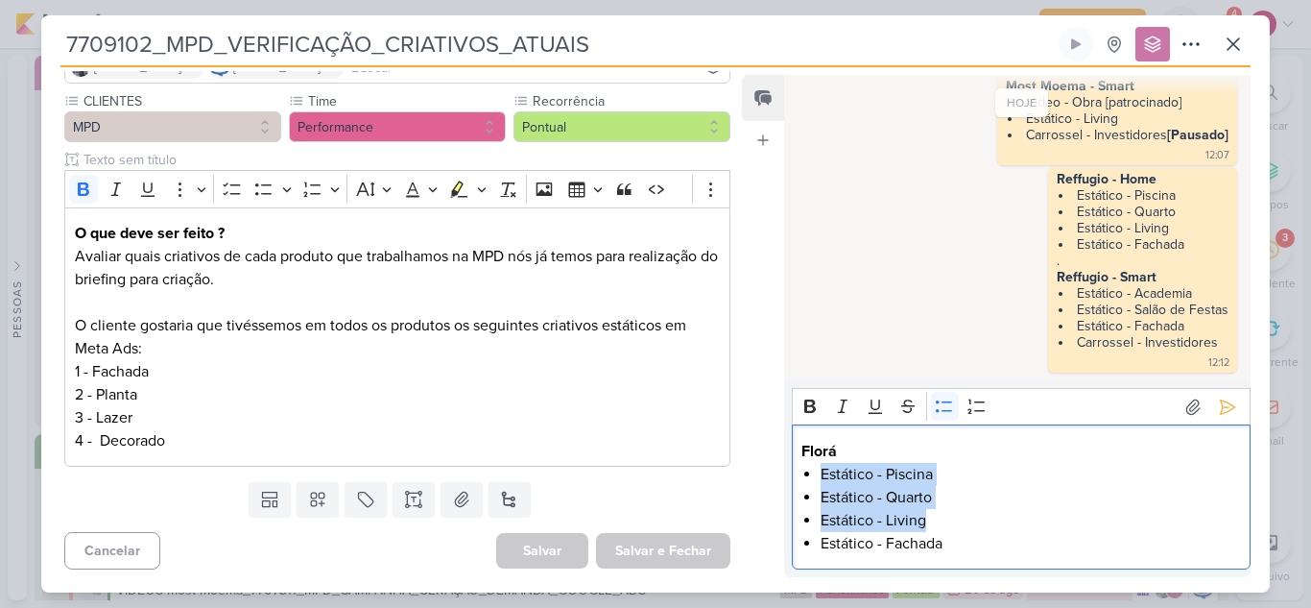
drag, startPoint x: 931, startPoint y: 521, endPoint x: 821, endPoint y: 471, distance: 121.1
click at [821, 471] on ul "Estático - Piscina Estático - Quarto Estático - Living Estático - Fachada" at bounding box center [1030, 509] width 419 height 92
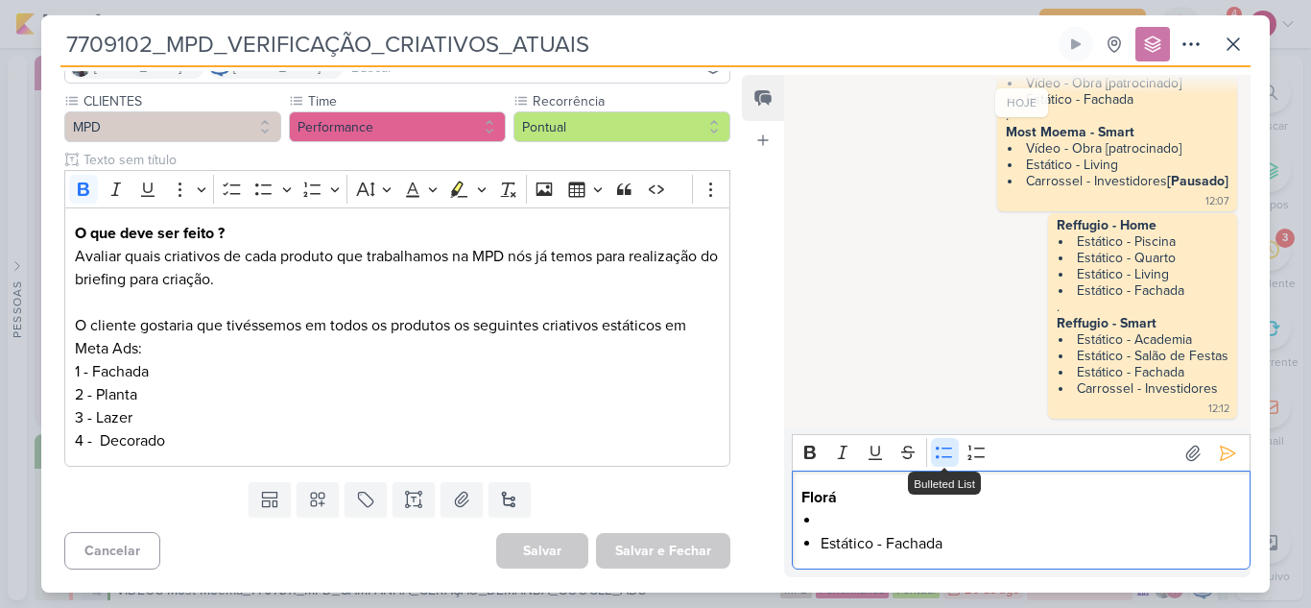
scroll to position [123, 0]
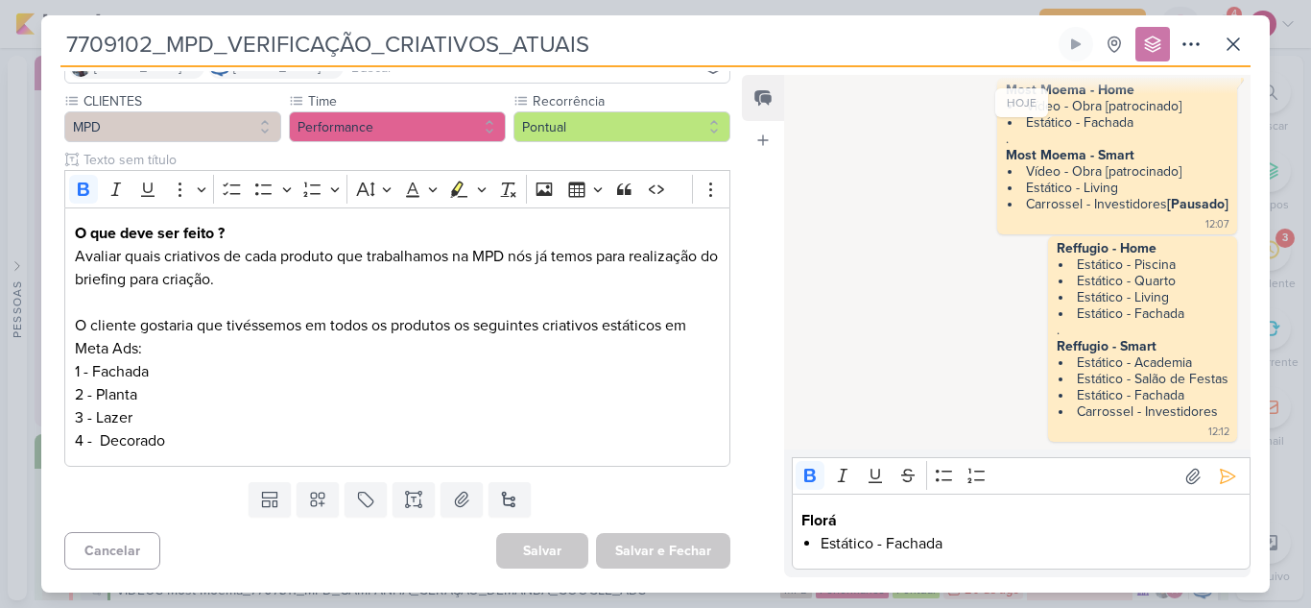
click at [962, 545] on li "Estático - Fachada" at bounding box center [1030, 543] width 419 height 23
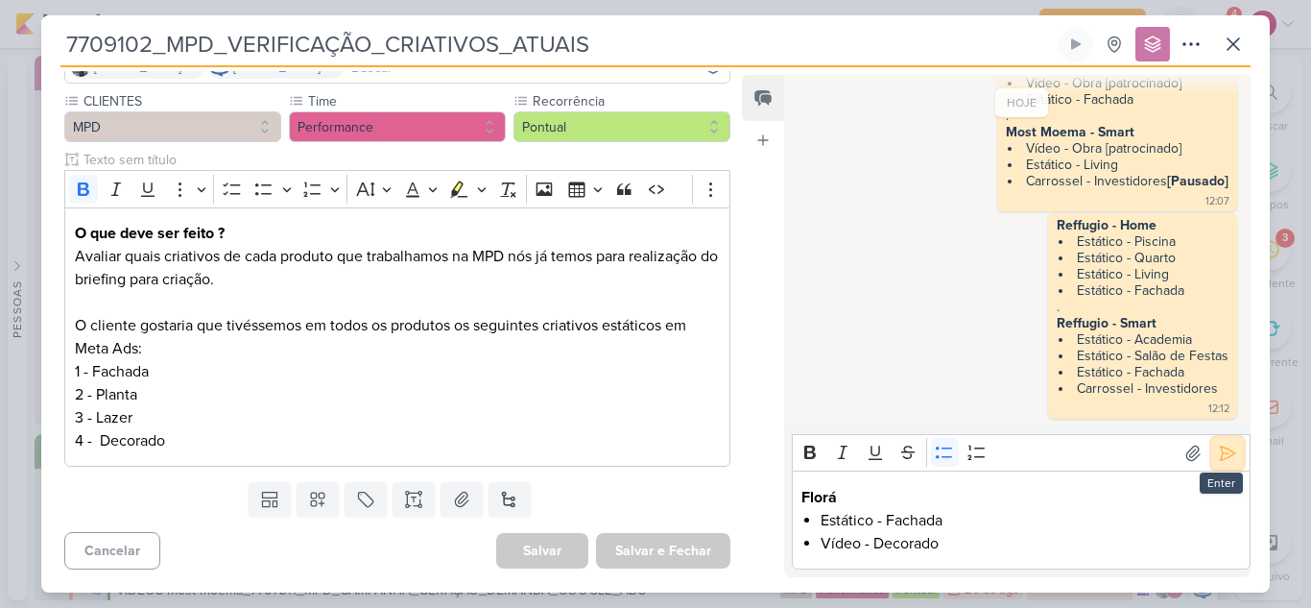
click at [1222, 448] on icon at bounding box center [1227, 452] width 19 height 19
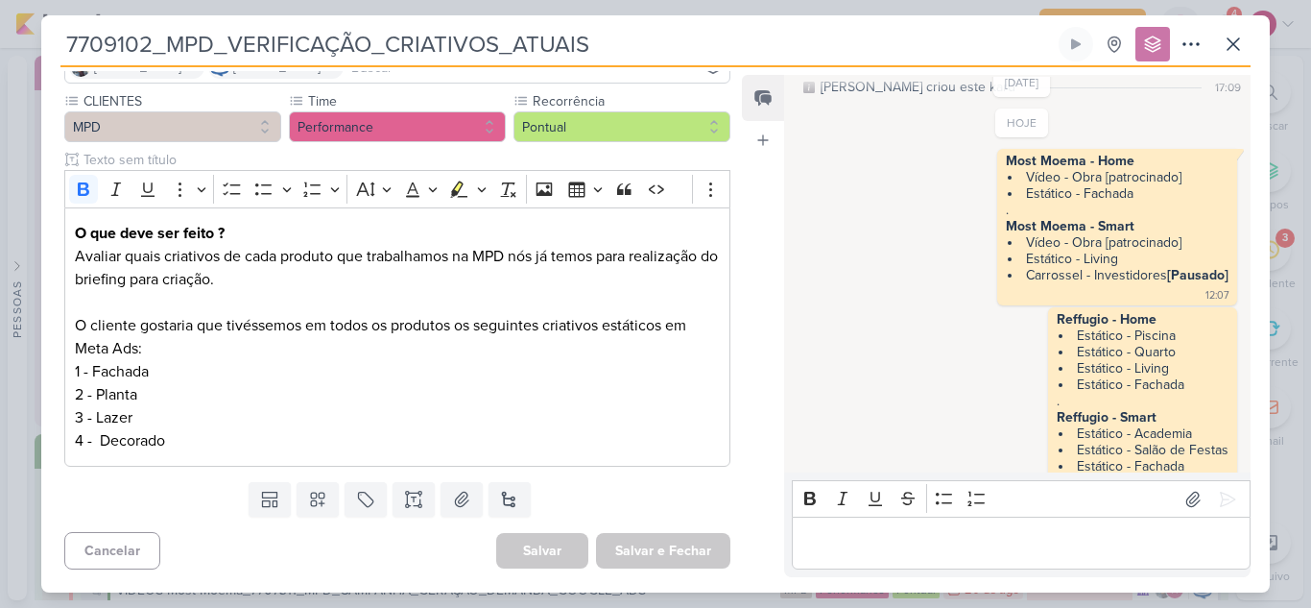
scroll to position [0, 0]
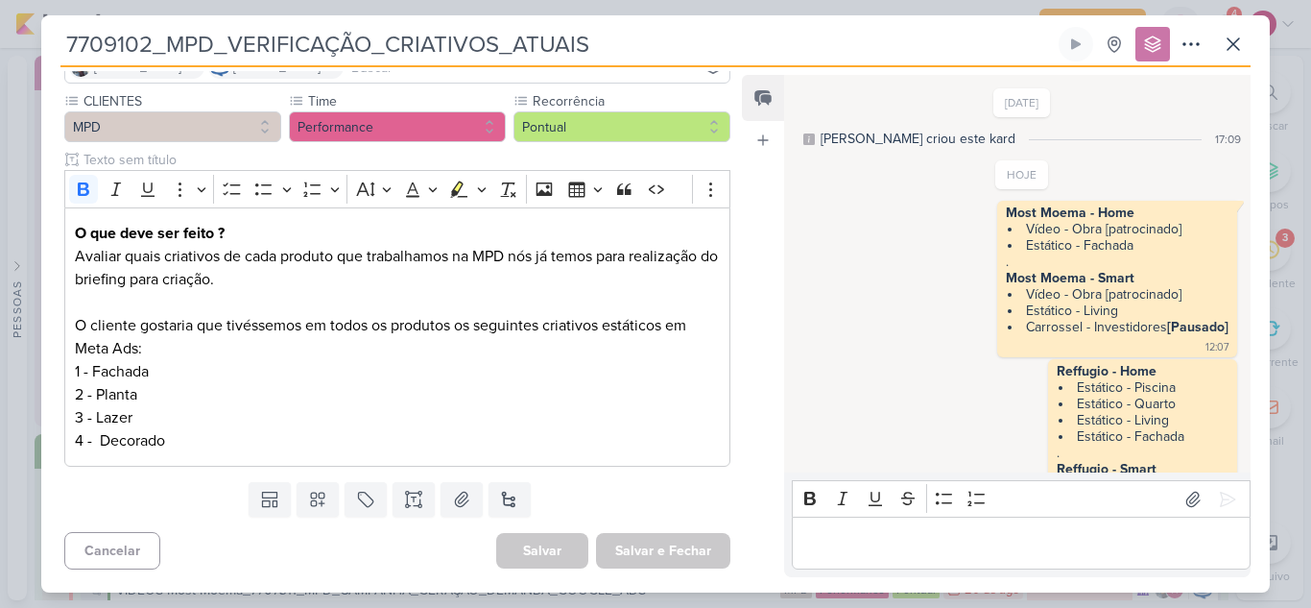
click at [912, 532] on p "Editor editing area: main" at bounding box center [1020, 543] width 439 height 23
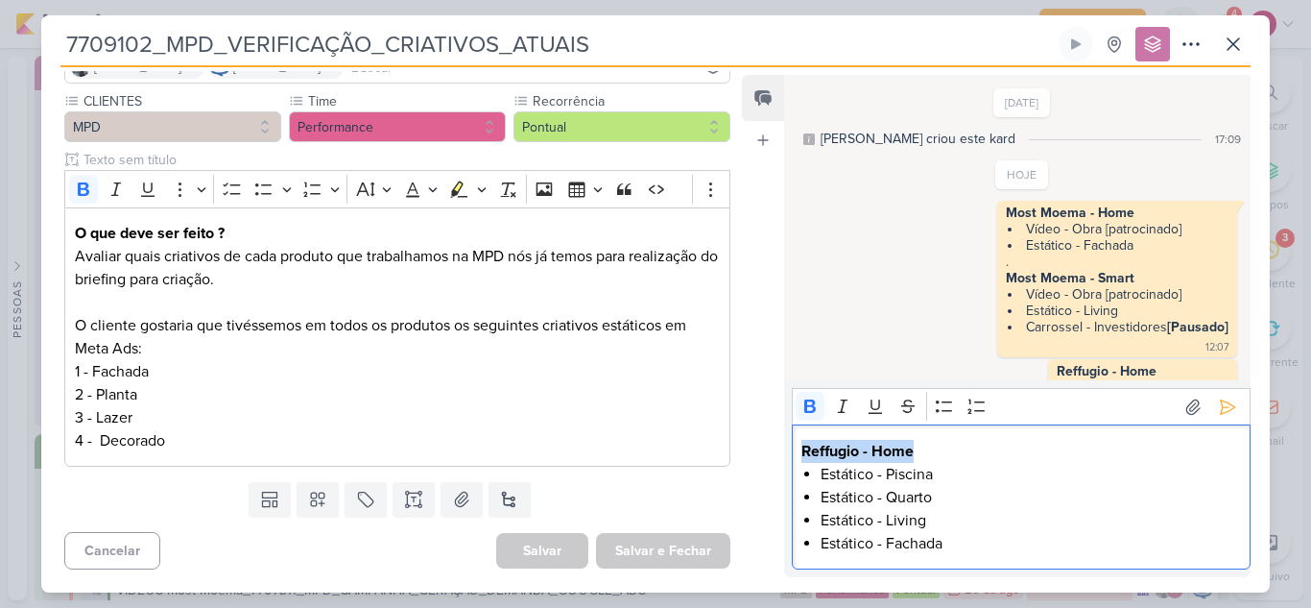
drag, startPoint x: 922, startPoint y: 453, endPoint x: 801, endPoint y: 448, distance: 121.0
click at [801, 448] on p "Reffugio - Home" at bounding box center [1020, 451] width 439 height 23
click at [825, 473] on li "Estático - Piscina" at bounding box center [1030, 474] width 419 height 23
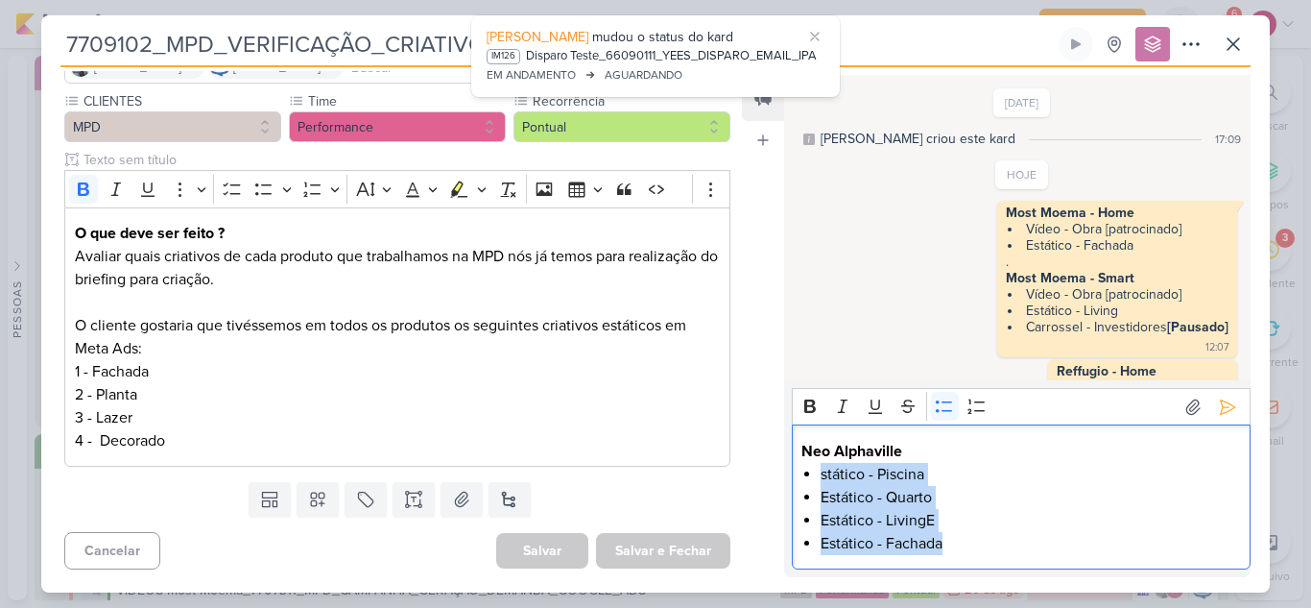
drag, startPoint x: 932, startPoint y: 540, endPoint x: 820, endPoint y: 474, distance: 130.4
click at [820, 474] on div "Neo Alphaville stático - Piscina Estático - Quarto Estático - LivingE Estático …" at bounding box center [1021, 496] width 459 height 145
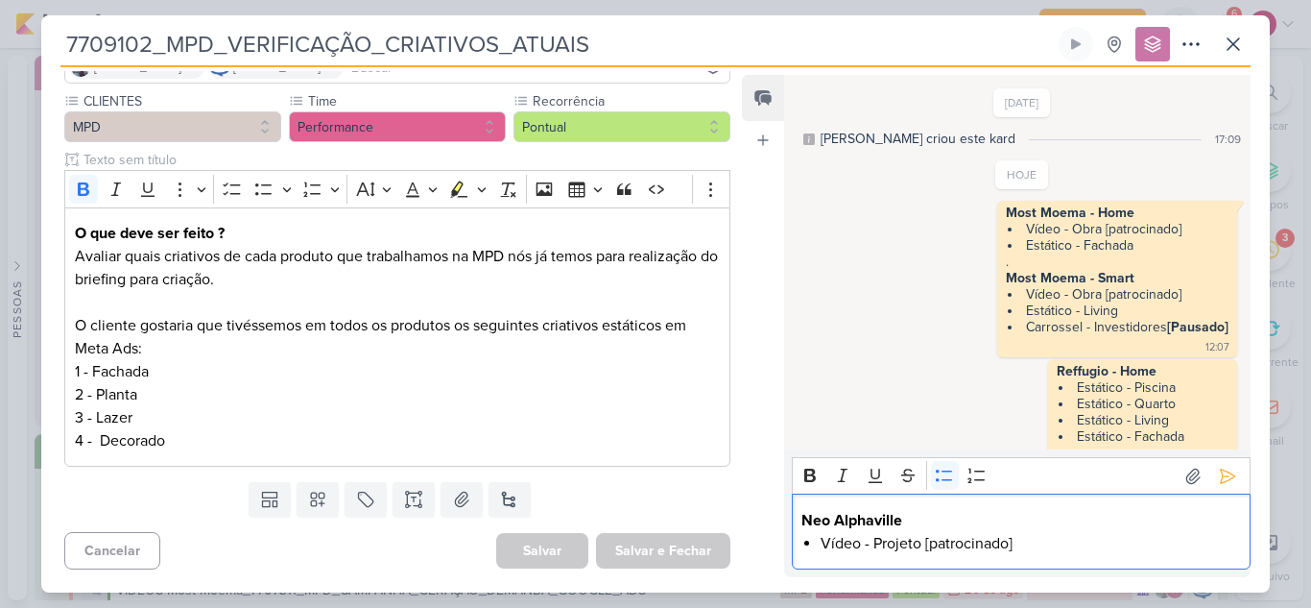
click at [1027, 541] on li "Vídeo - Projeto [patrocinado]" at bounding box center [1030, 543] width 419 height 23
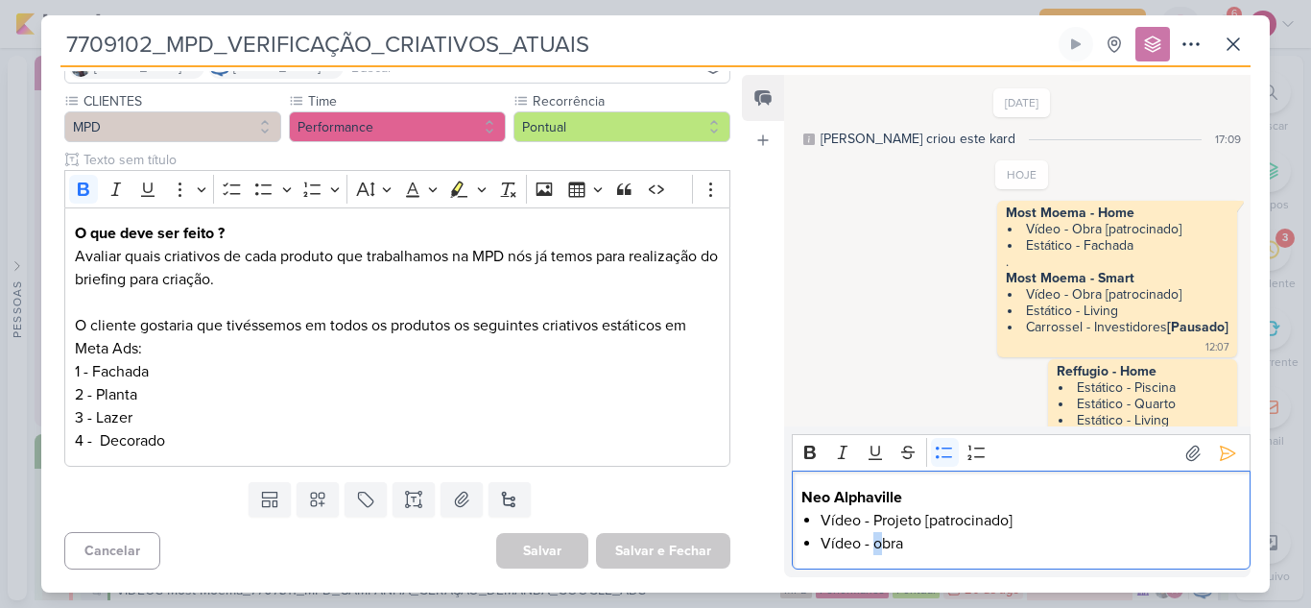
click at [874, 544] on li "Vídeo - obra" at bounding box center [1030, 543] width 419 height 23
click at [1223, 458] on icon at bounding box center [1227, 452] width 19 height 19
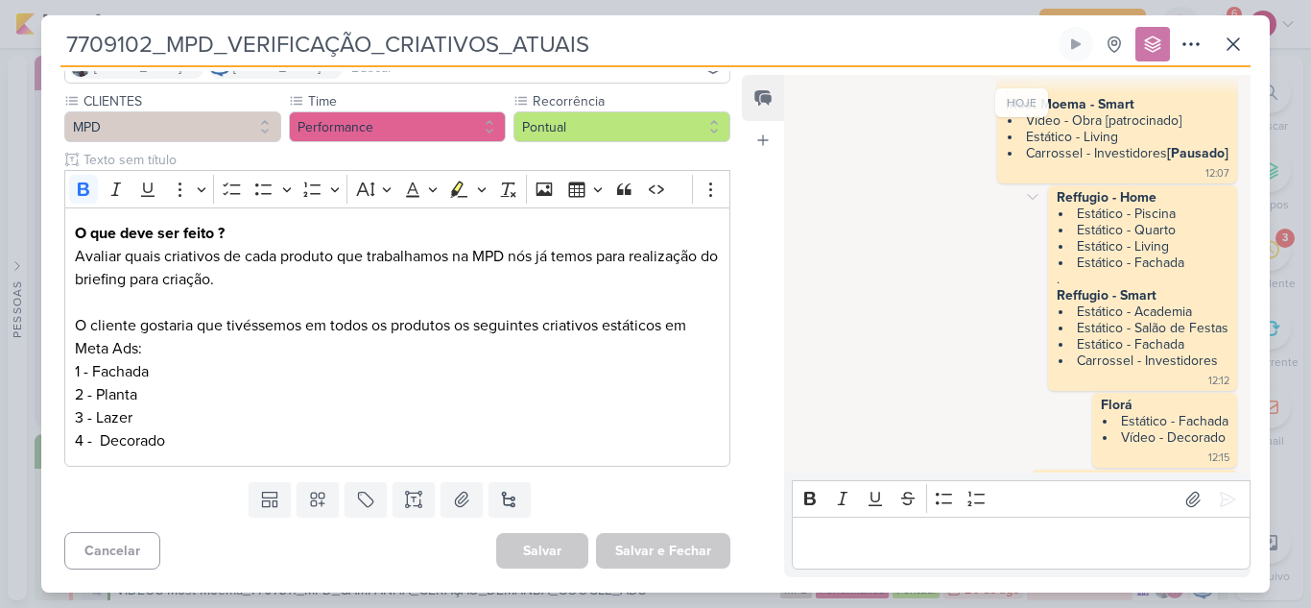
scroll to position [253, 0]
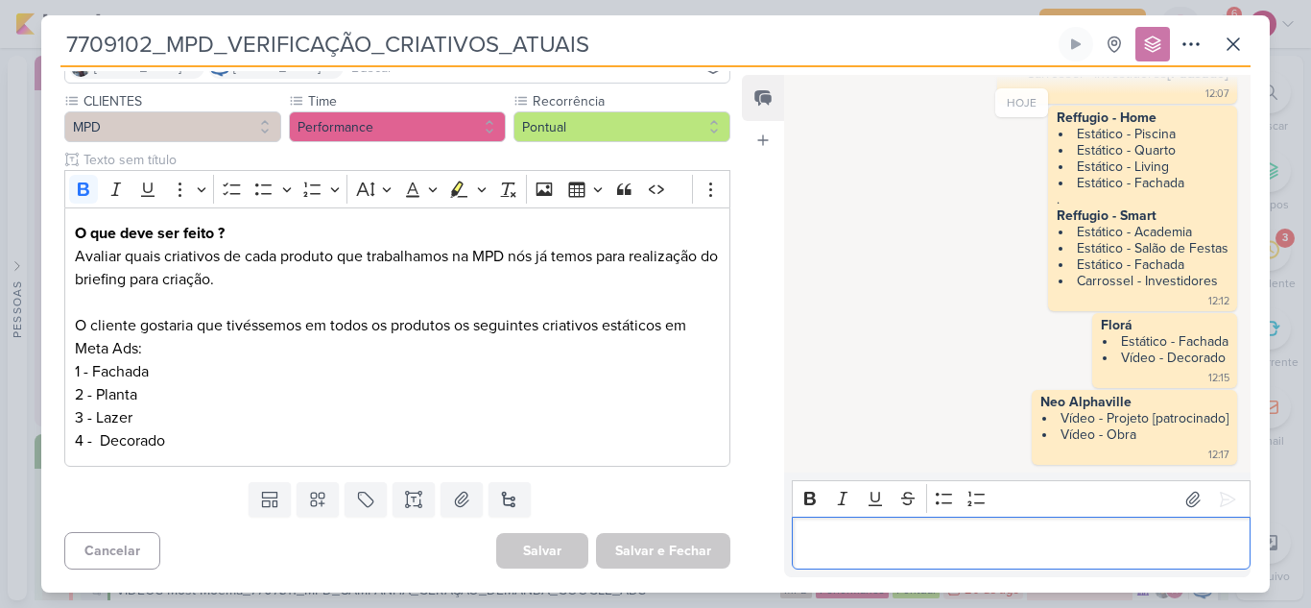
click at [843, 543] on p "Editor editing area: main" at bounding box center [1020, 543] width 439 height 23
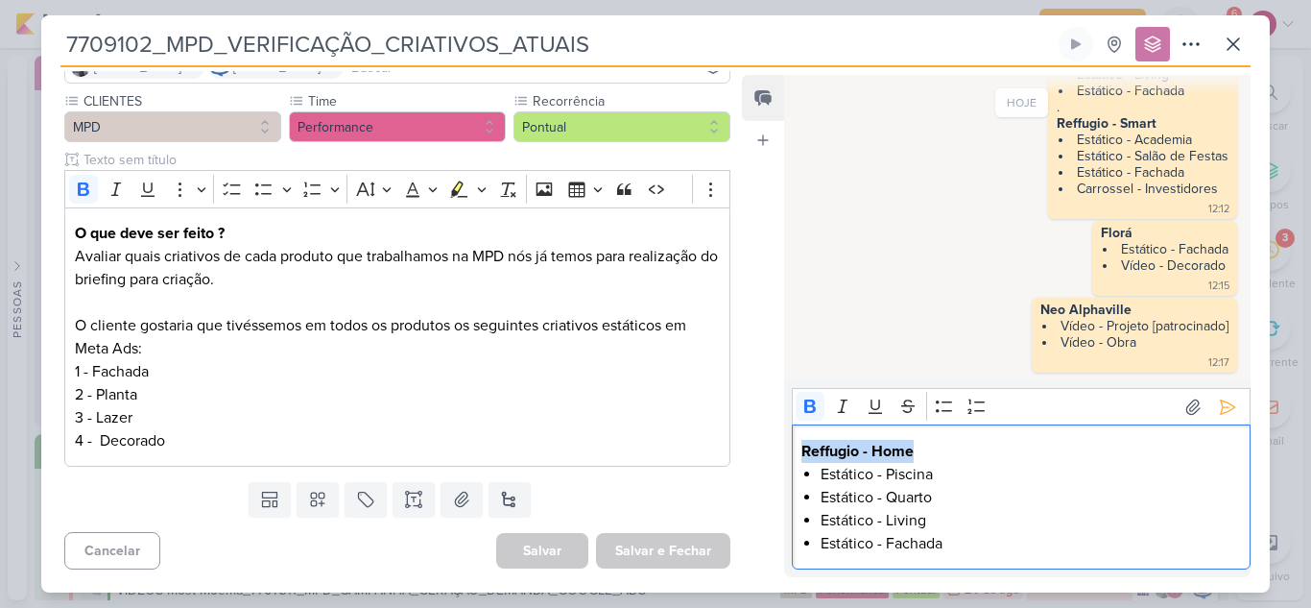
drag, startPoint x: 924, startPoint y: 449, endPoint x: 794, endPoint y: 443, distance: 130.7
click at [794, 443] on div "Reffugio - Home Estático - Piscina Estático - Quarto Estático - Living Estático…" at bounding box center [1021, 496] width 459 height 145
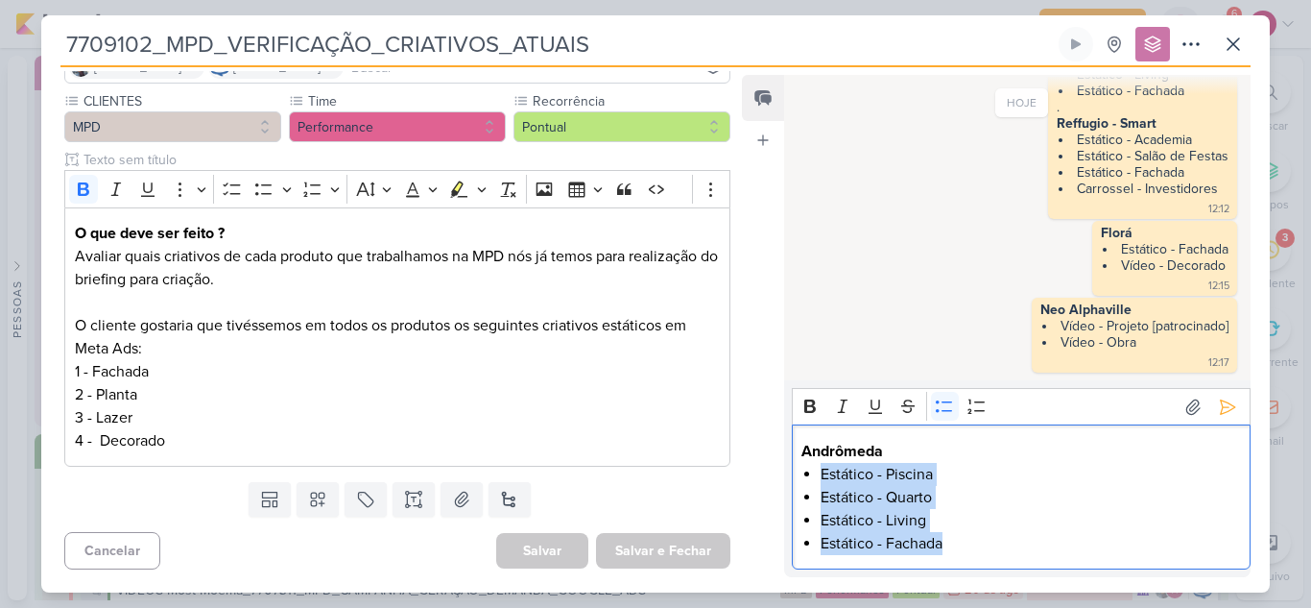
drag, startPoint x: 821, startPoint y: 465, endPoint x: 950, endPoint y: 546, distance: 152.6
click at [950, 546] on ul "Estático - Piscina Estático - Quarto Estático - Living Estático - Fachada" at bounding box center [1030, 509] width 419 height 92
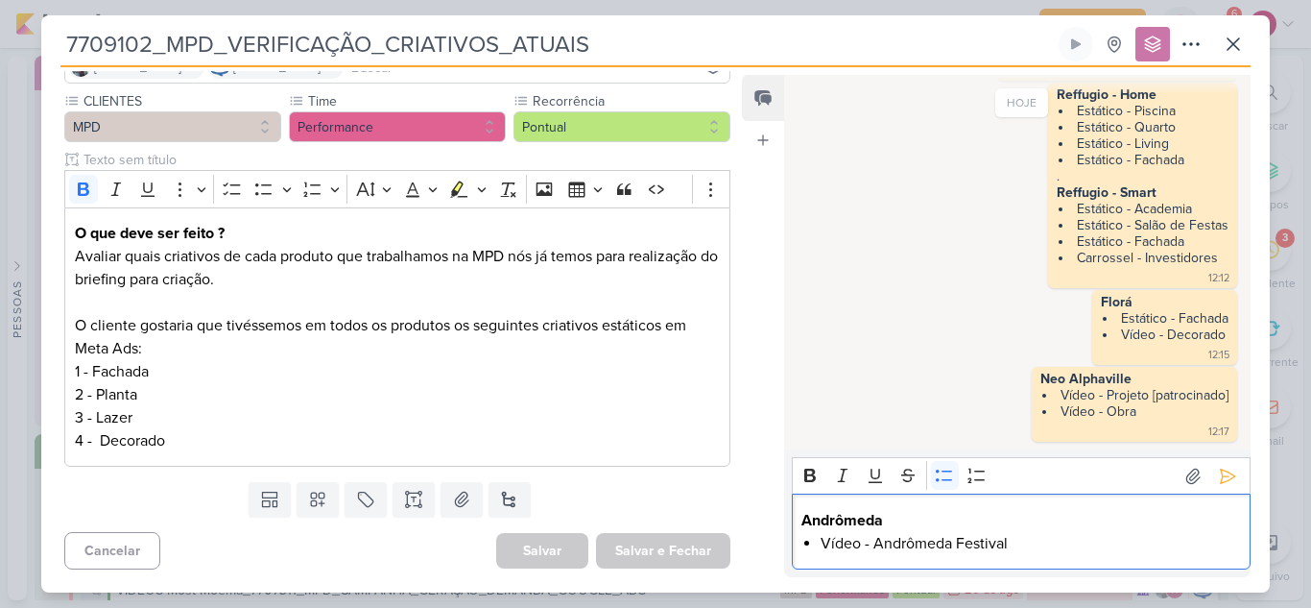
scroll to position [299, 0]
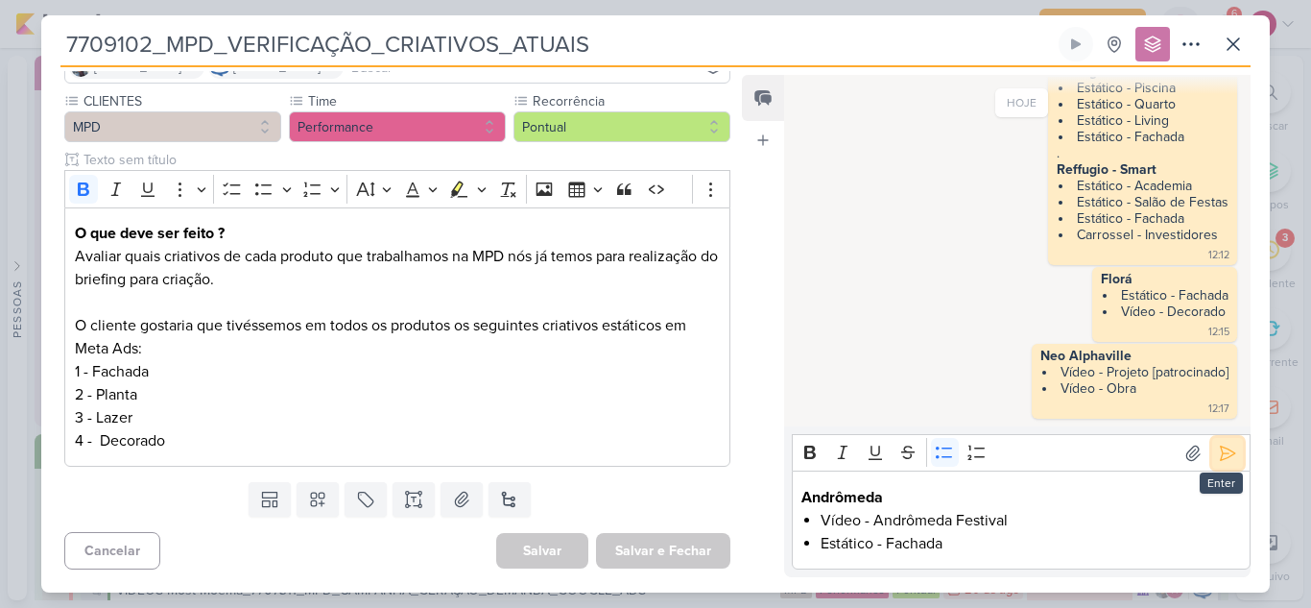
click at [1218, 455] on icon at bounding box center [1227, 452] width 19 height 19
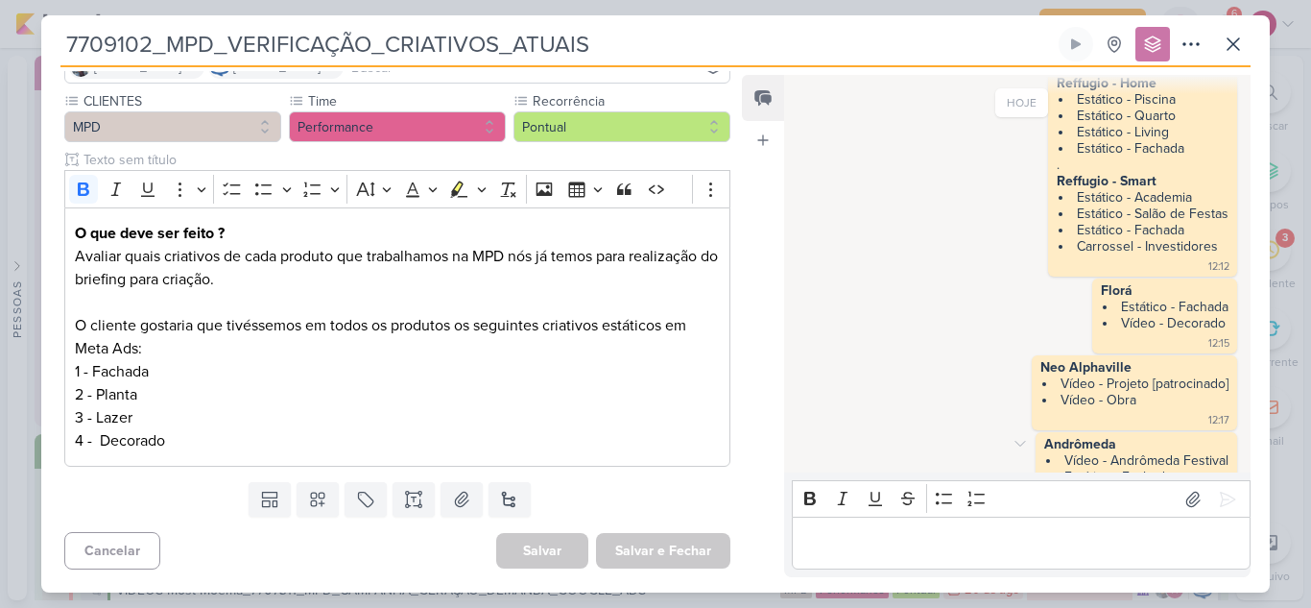
scroll to position [330, 0]
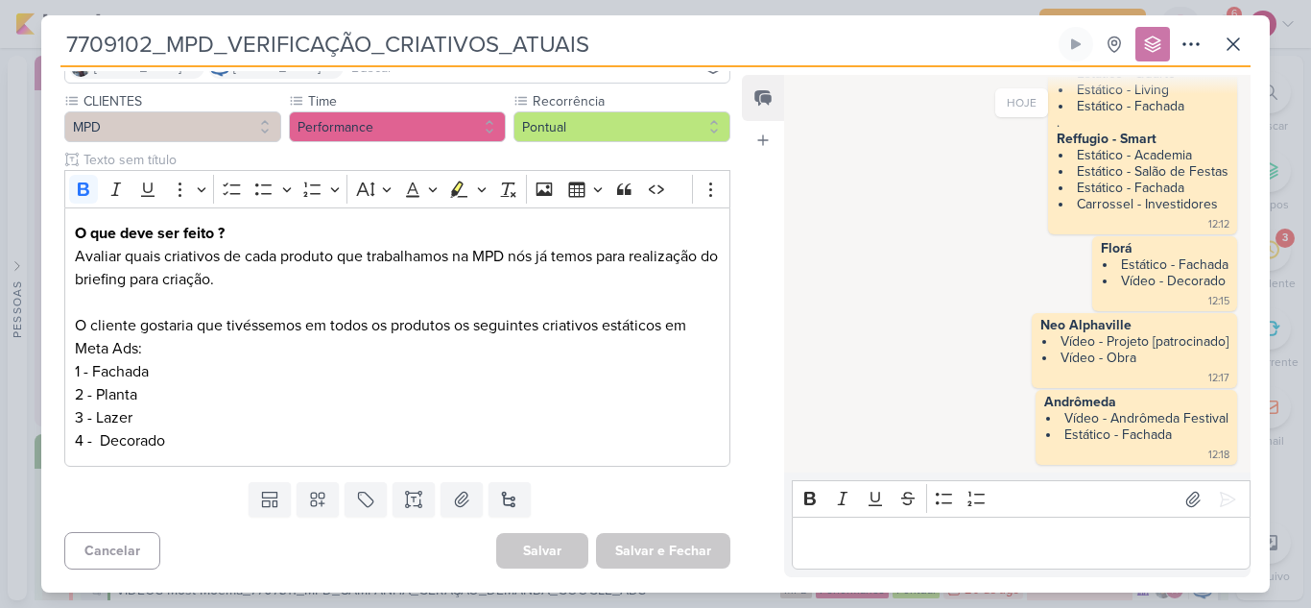
click at [1046, 537] on p "Editor editing area: main" at bounding box center [1020, 543] width 439 height 23
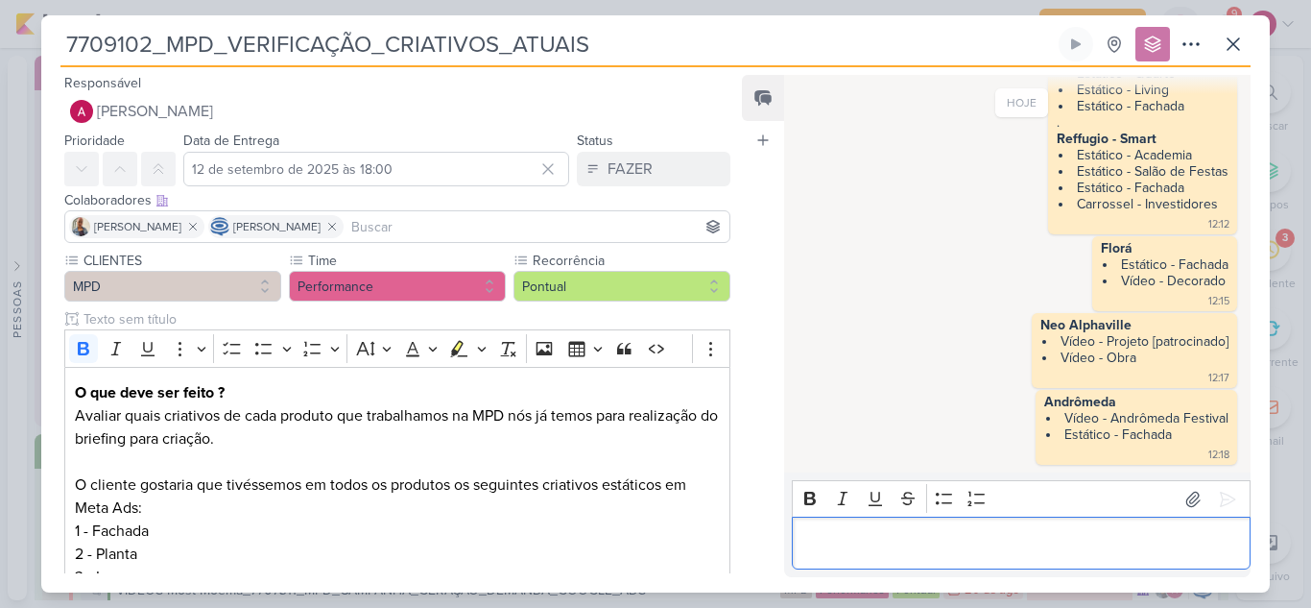
click at [880, 537] on p "Editor editing area: main" at bounding box center [1020, 543] width 439 height 23
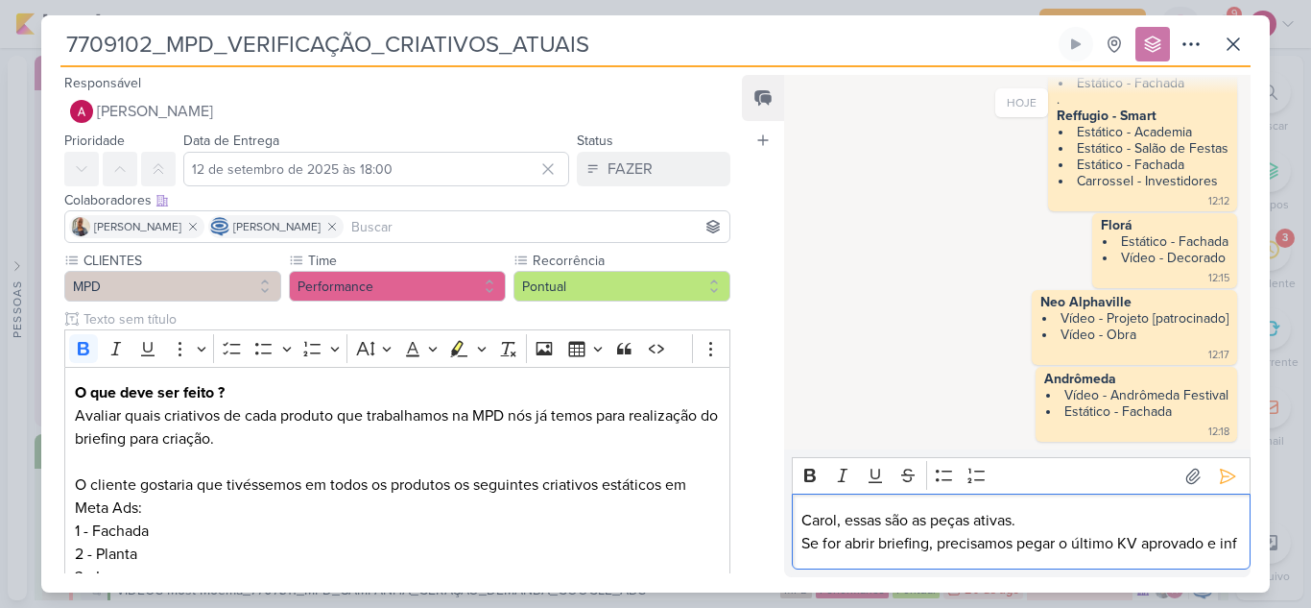
scroll to position [376, 0]
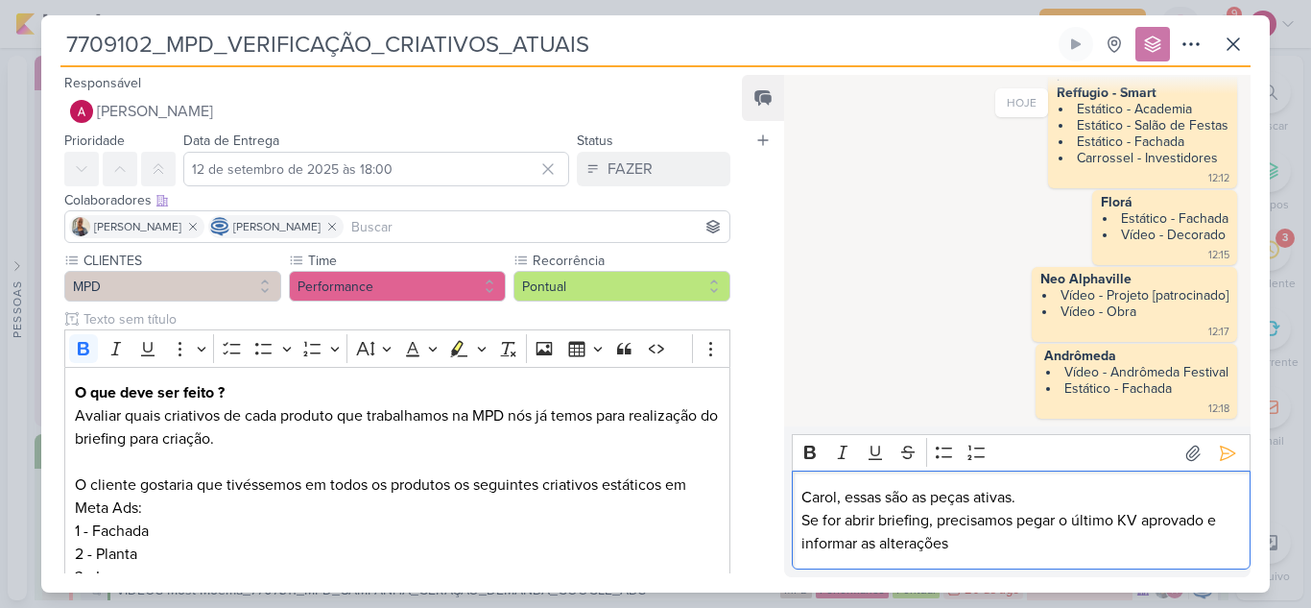
click at [891, 547] on p "Se for abrir briefing, precisamos pegar o último KV aprovado e informar as alte…" at bounding box center [1020, 532] width 439 height 46
click at [0, 0] on lt-span "alterações ." at bounding box center [0, 0] width 0 height 0
click at [1025, 543] on p "Se for abrir briefing, precisamos pegar o último KV aprovado e informar as alte…" at bounding box center [1020, 532] width 439 height 46
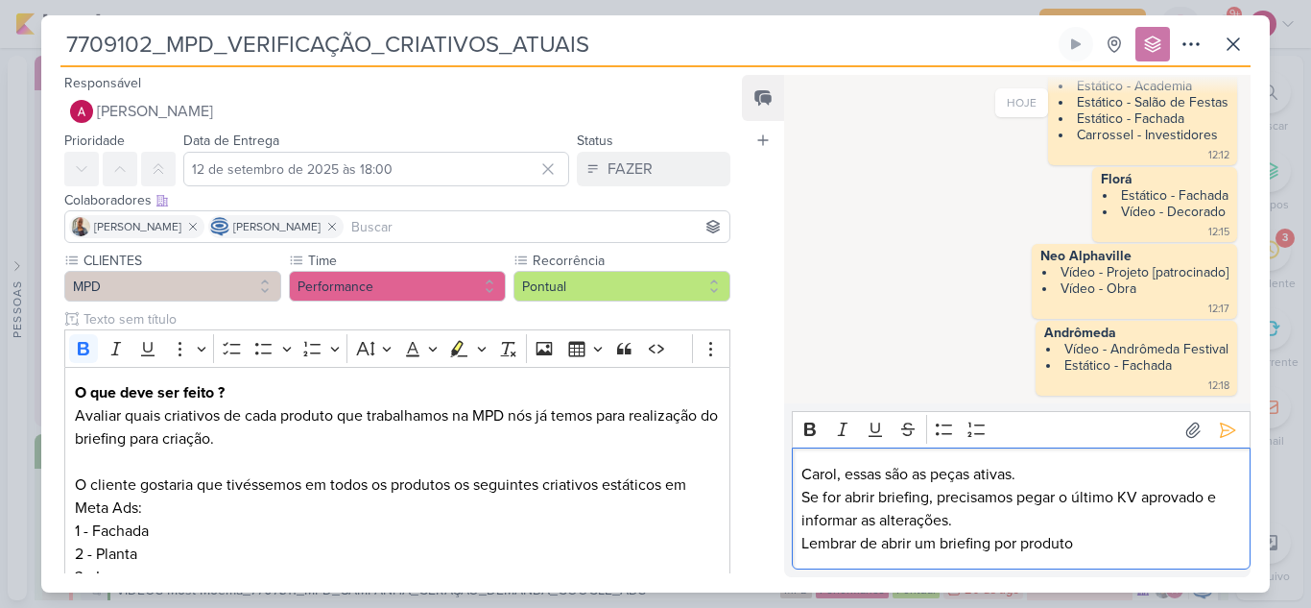
click at [998, 526] on p "Se for abrir briefing, precisamos pegar o último KV aprovado e informar as alte…" at bounding box center [1020, 509] width 439 height 46
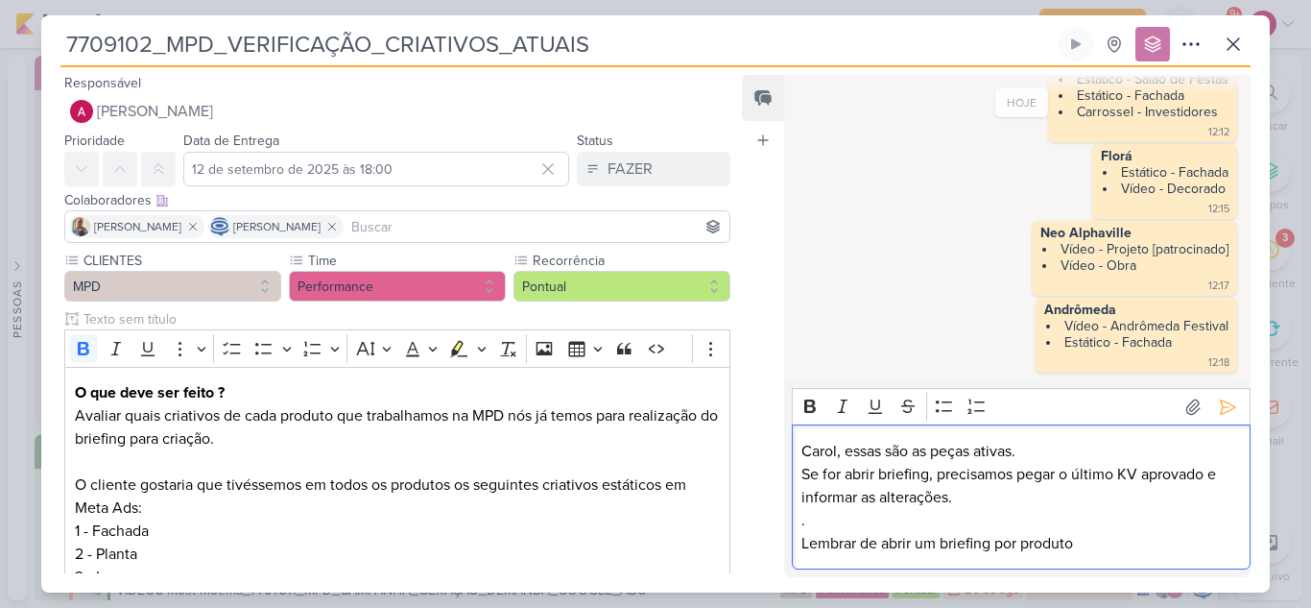
click at [1114, 546] on p "Lembrar de abrir um briefing por produto" at bounding box center [1020, 543] width 439 height 23
click at [938, 544] on p "Lembrar de abrir um briefing por produto." at bounding box center [1020, 543] width 439 height 23
click at [1218, 411] on icon at bounding box center [1227, 406] width 19 height 19
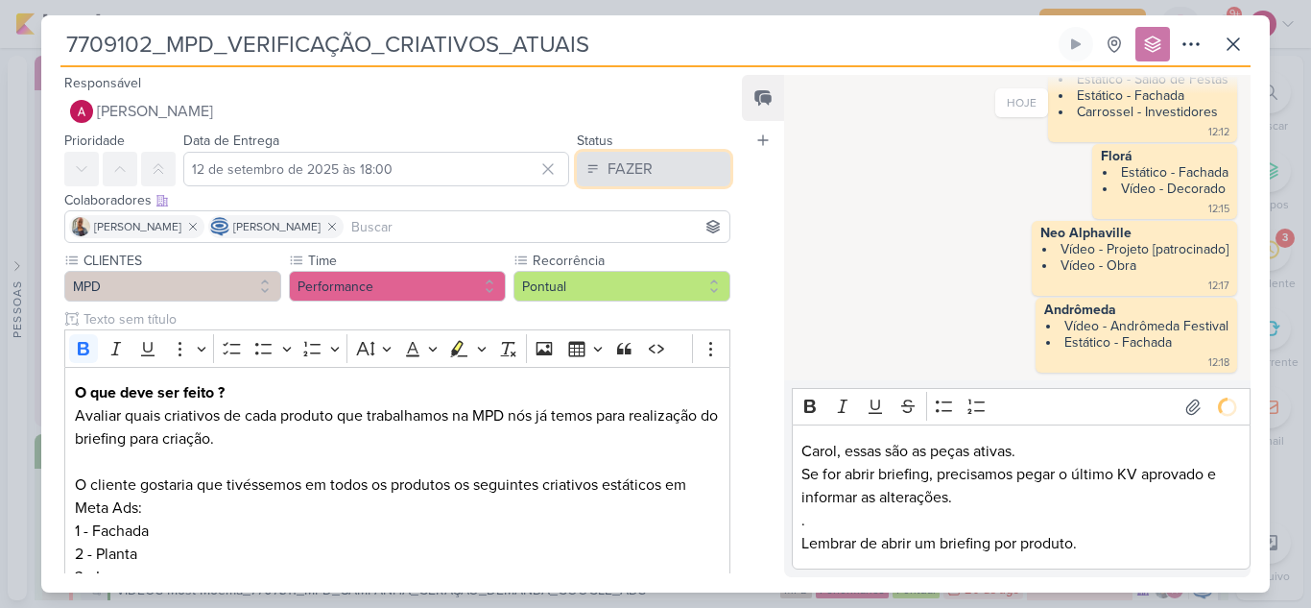
click at [637, 176] on div "FAZER" at bounding box center [630, 168] width 45 height 23
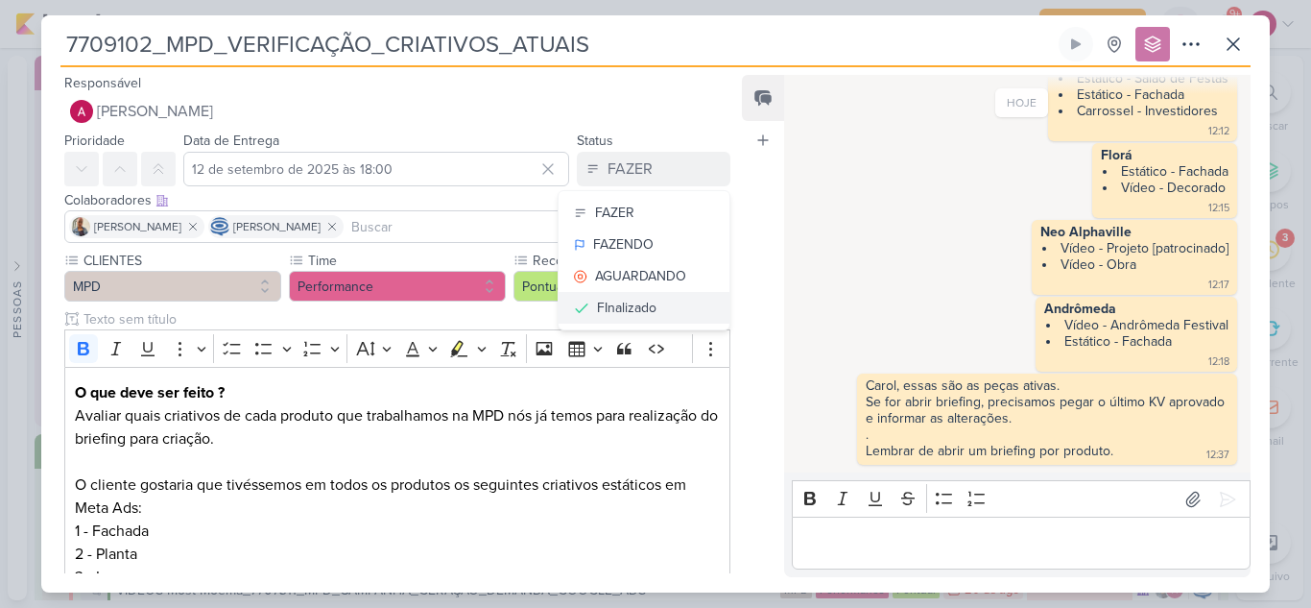
click at [652, 309] on button "FInalizado" at bounding box center [644, 308] width 171 height 32
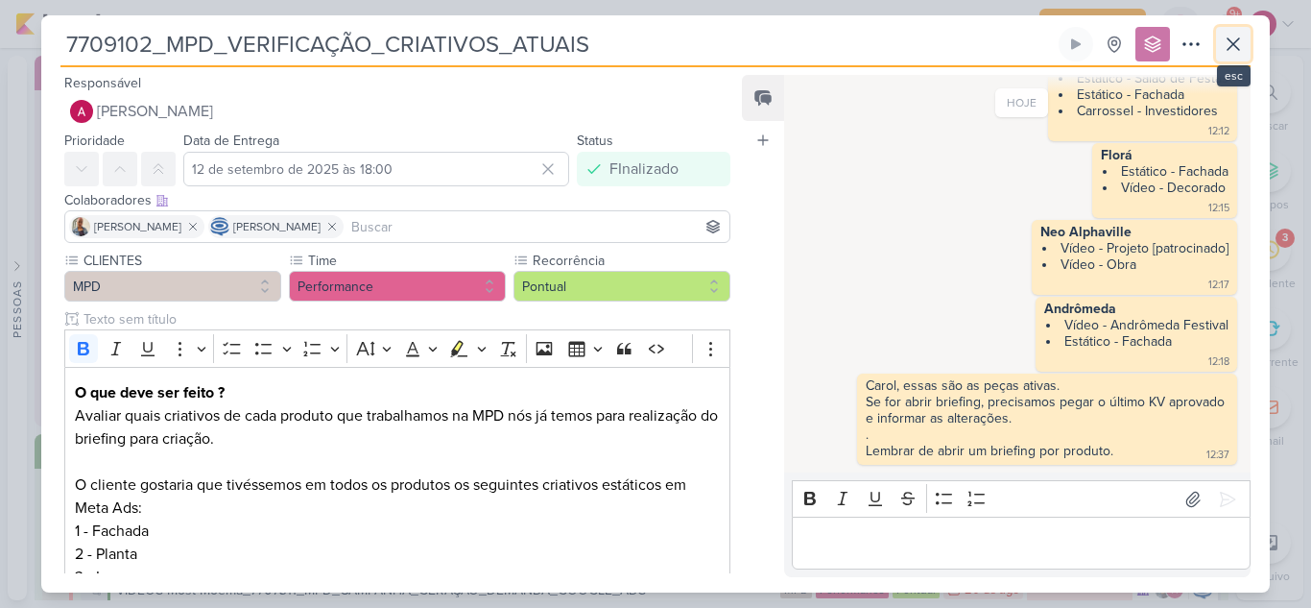
click at [1226, 54] on icon at bounding box center [1233, 44] width 23 height 23
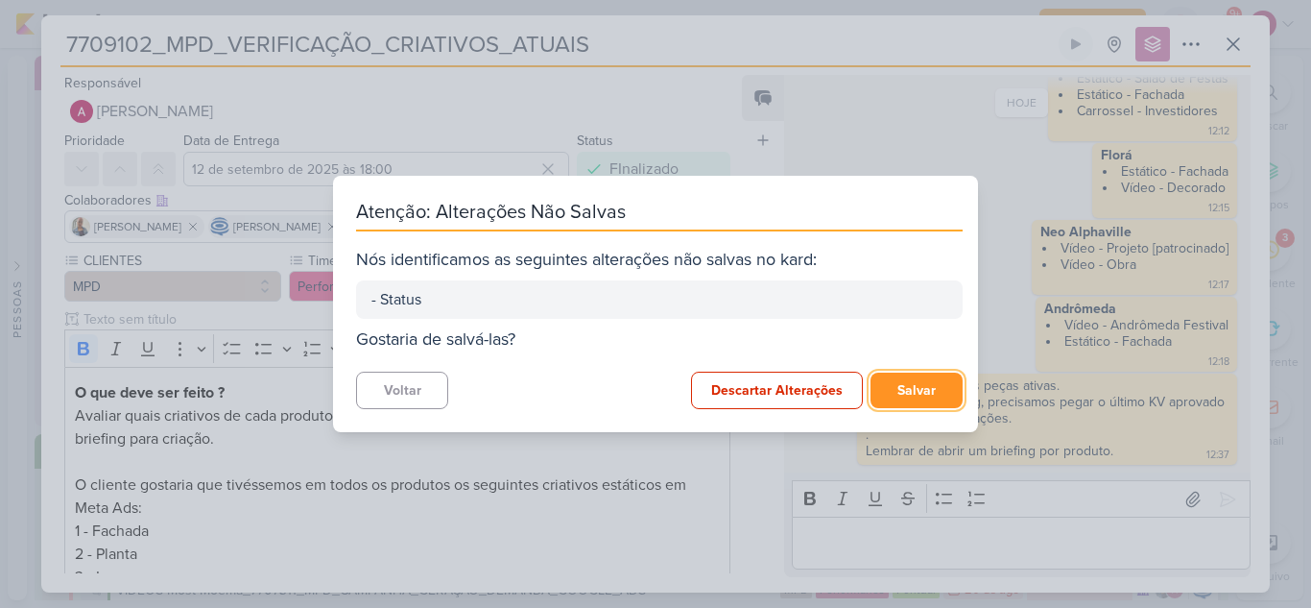
click at [938, 384] on button "Salvar" at bounding box center [917, 390] width 92 height 36
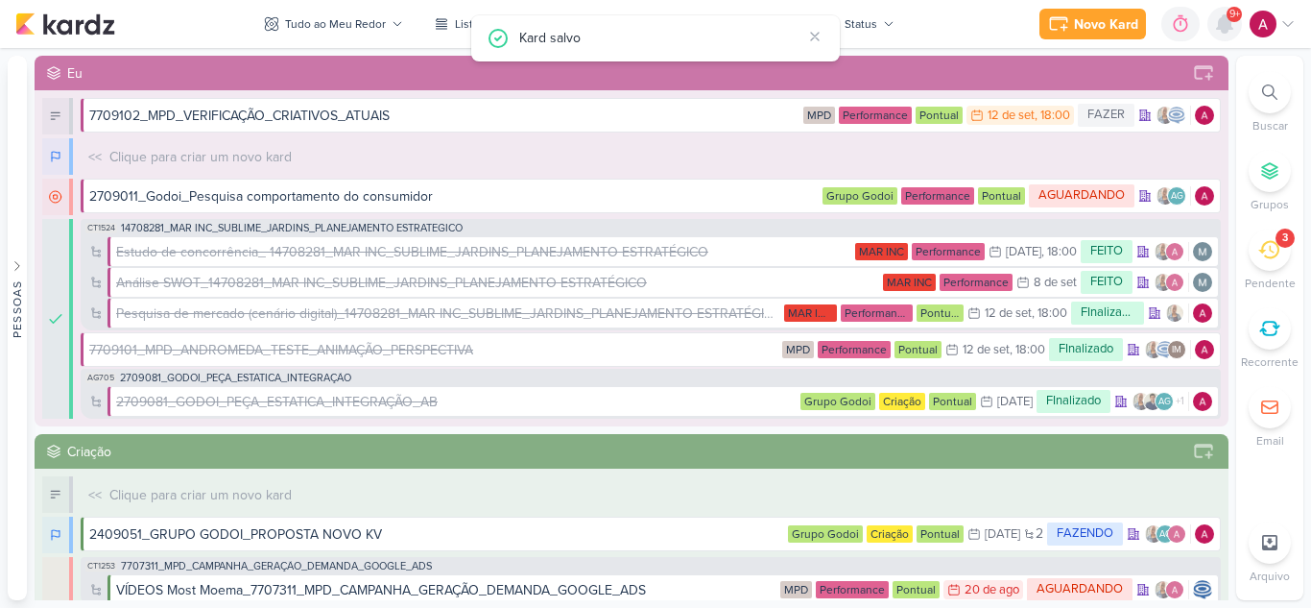
click at [1233, 25] on icon at bounding box center [1224, 23] width 23 height 23
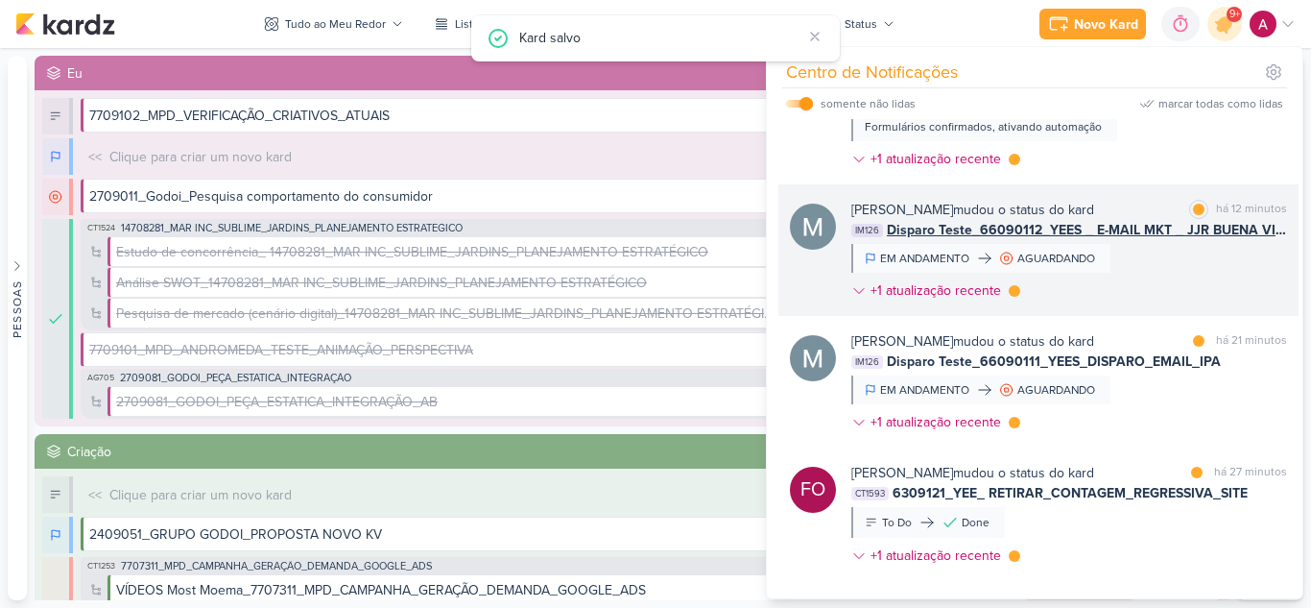
scroll to position [480, 0]
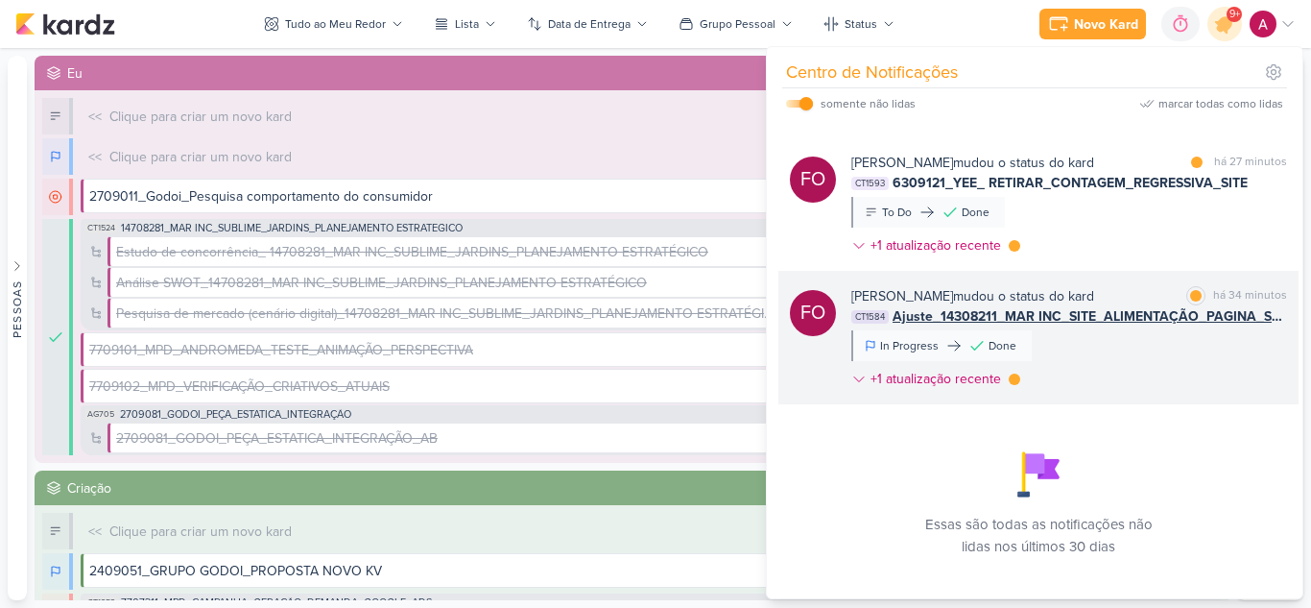
click at [1092, 365] on div "Fabio Oliveira mudou o status do kard marcar como lida há 34 minutos CT1584 Aju…" at bounding box center [1069, 341] width 436 height 110
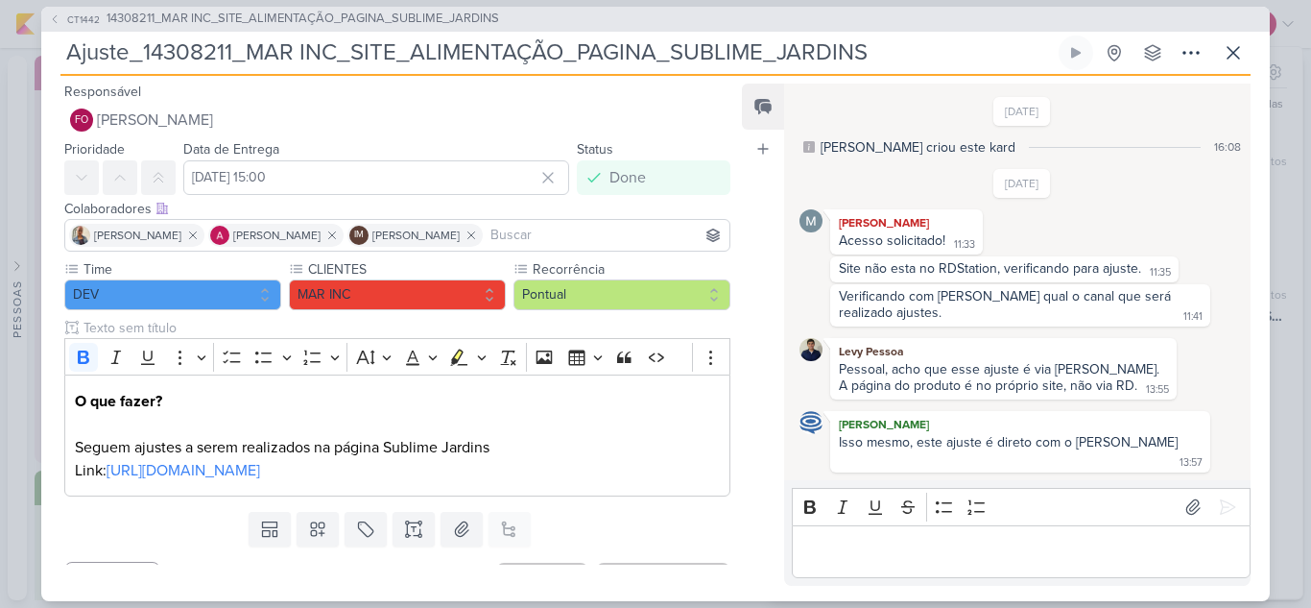
scroll to position [392, 0]
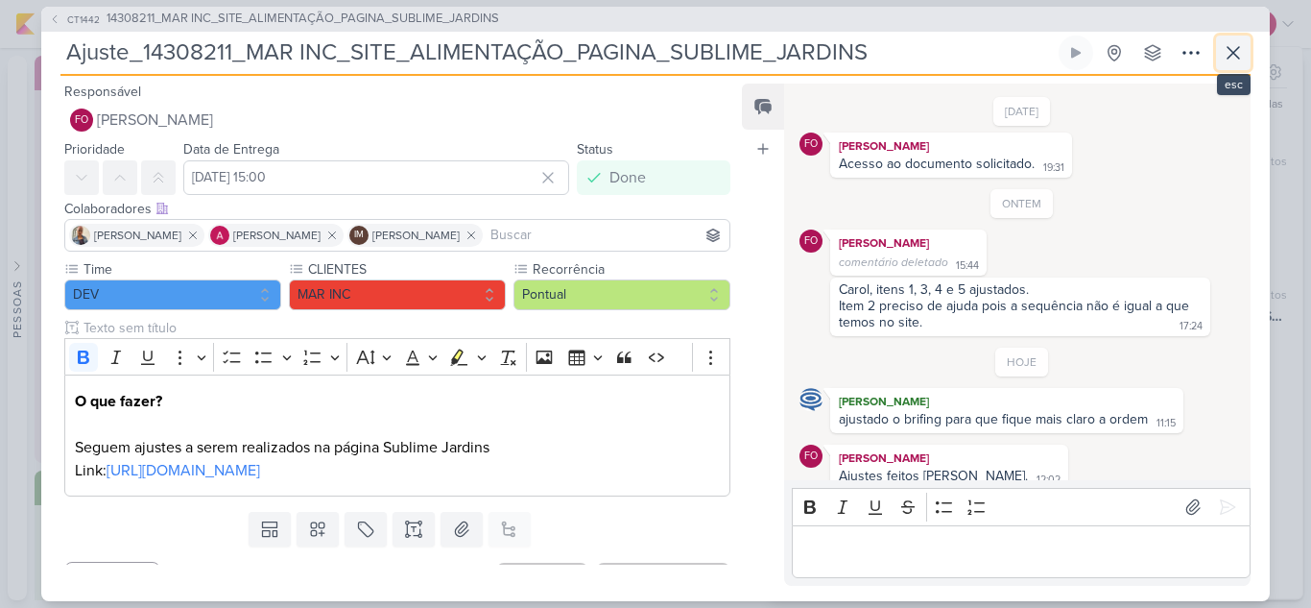
click at [1238, 60] on icon at bounding box center [1233, 52] width 23 height 23
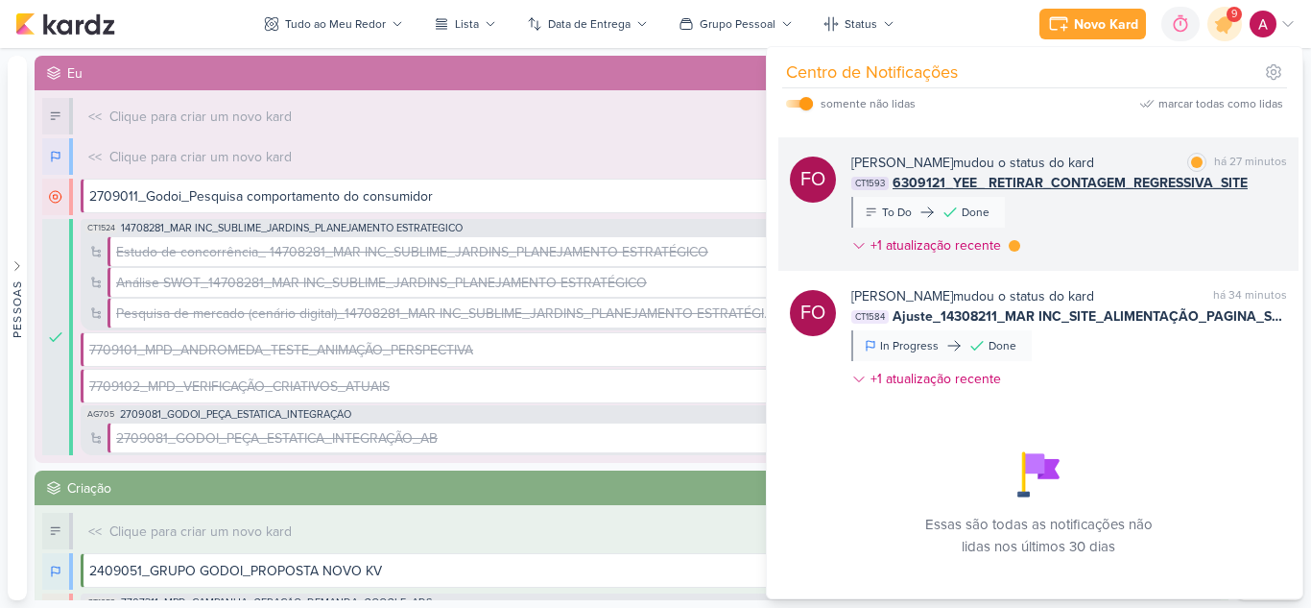
click at [1128, 218] on div "Fabio Oliveira mudou o status do kard marcar como lida há 27 minutos CT1593 630…" at bounding box center [1069, 208] width 436 height 110
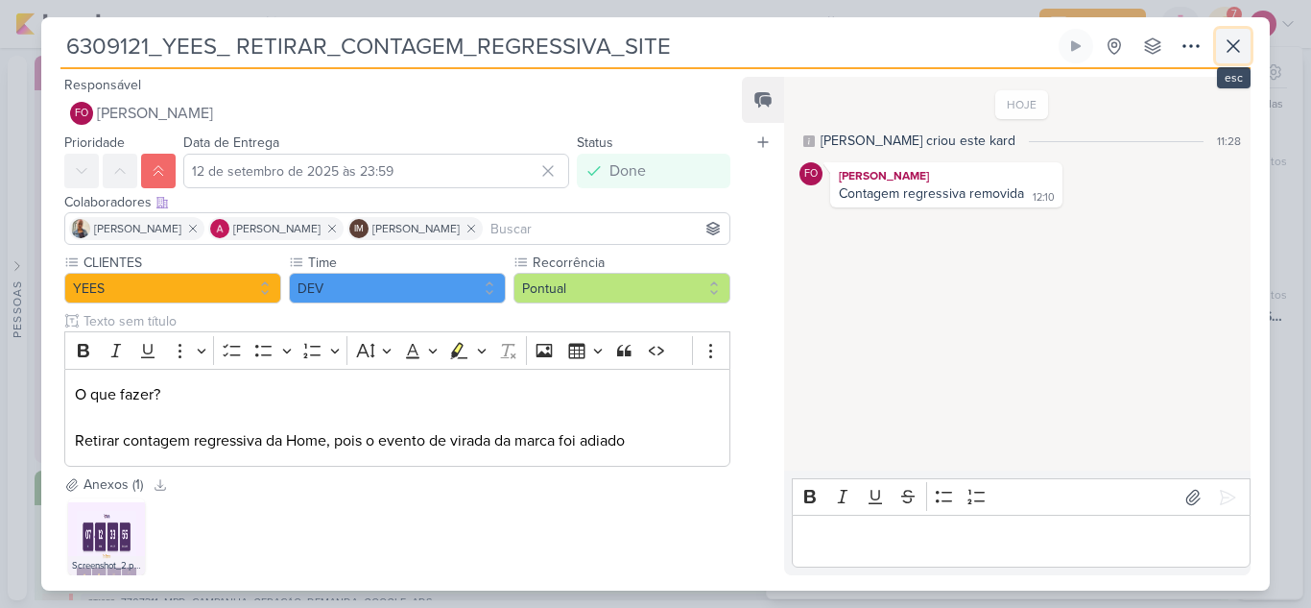
click at [1235, 53] on icon at bounding box center [1233, 46] width 23 height 23
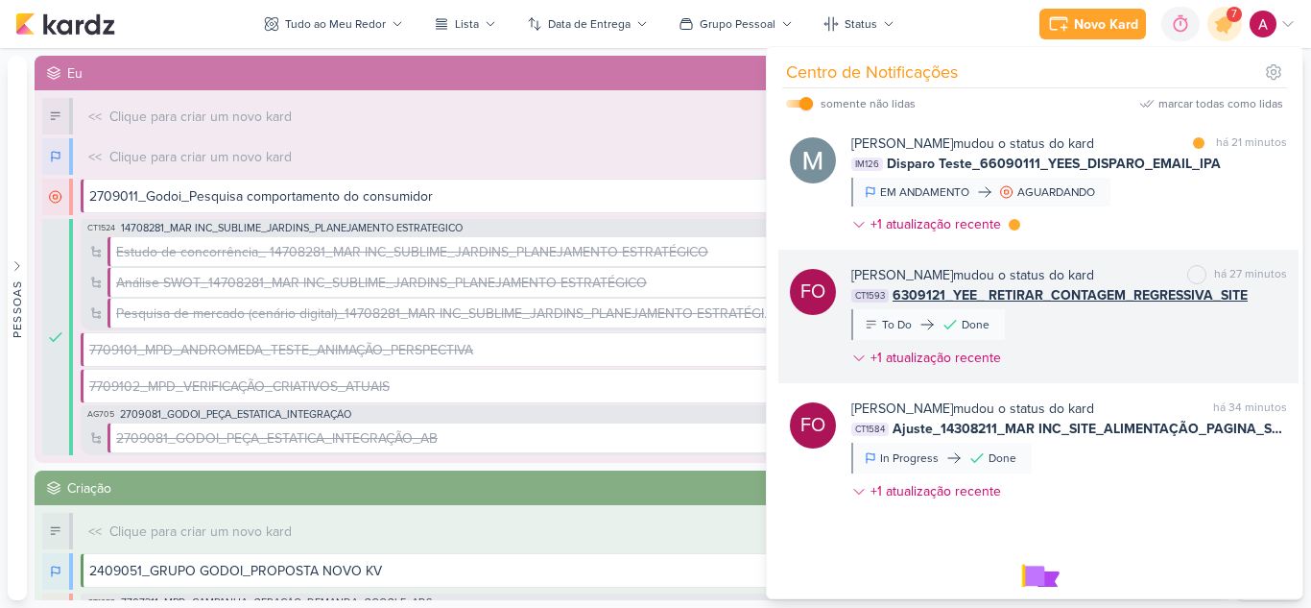
scroll to position [288, 0]
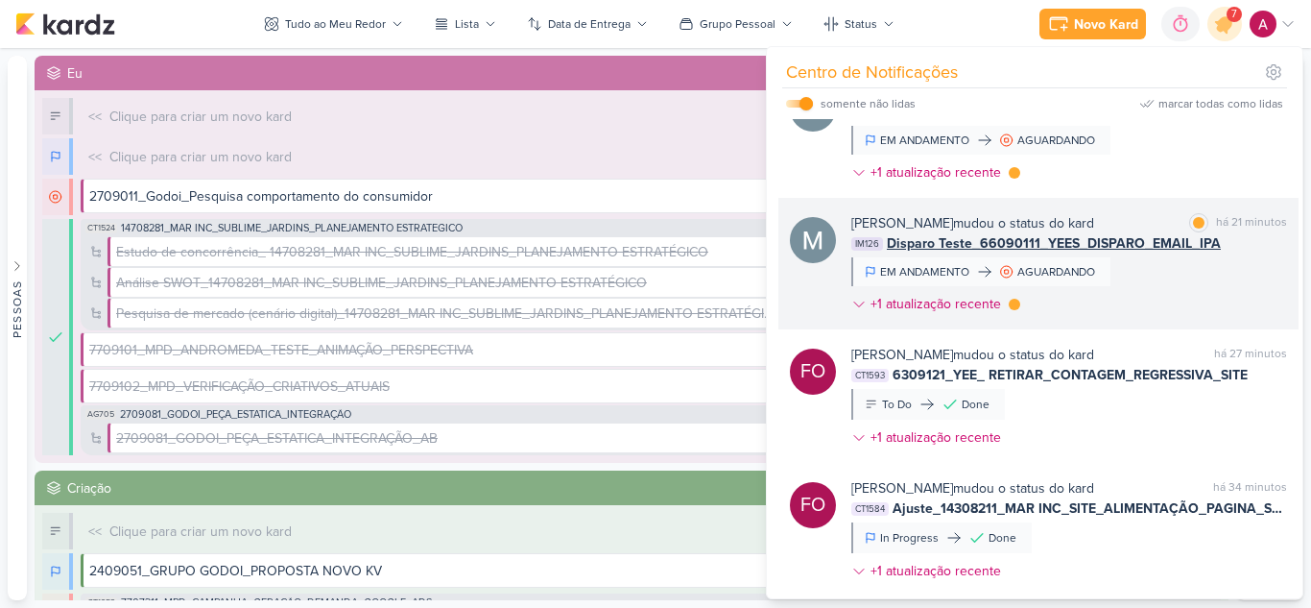
click at [1161, 268] on div "Mariana Amorim mudou o status do kard marcar como lida há 21 minutos IM126 Disp…" at bounding box center [1069, 267] width 436 height 108
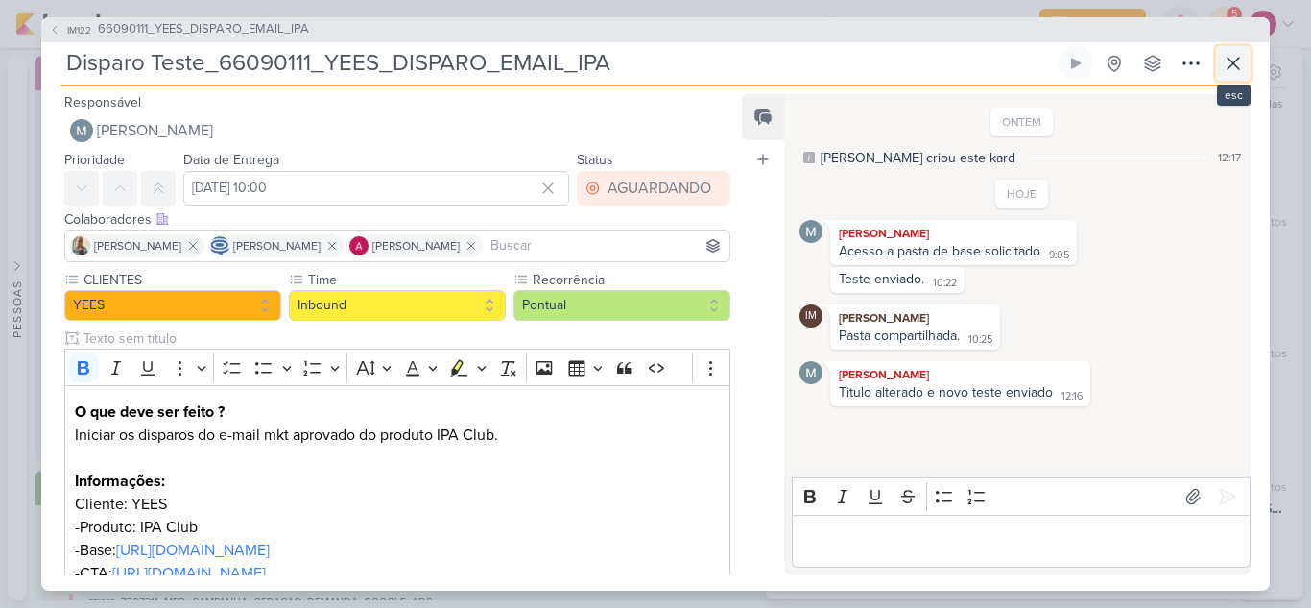
click at [1222, 68] on icon at bounding box center [1233, 63] width 23 height 23
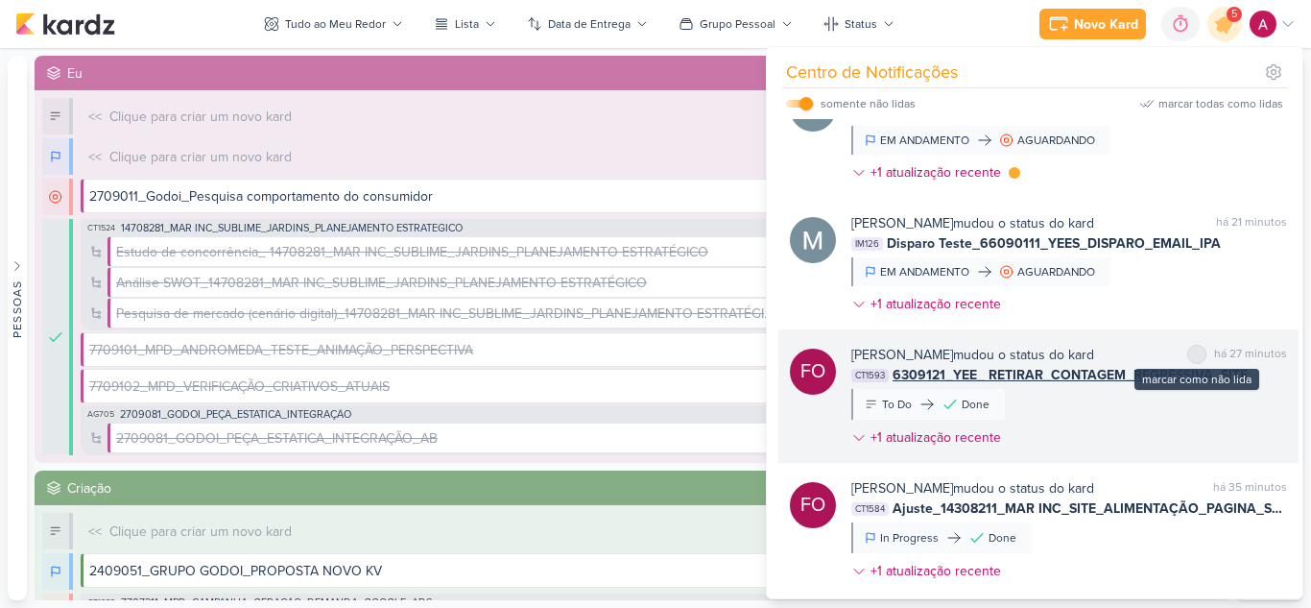
scroll to position [96, 0]
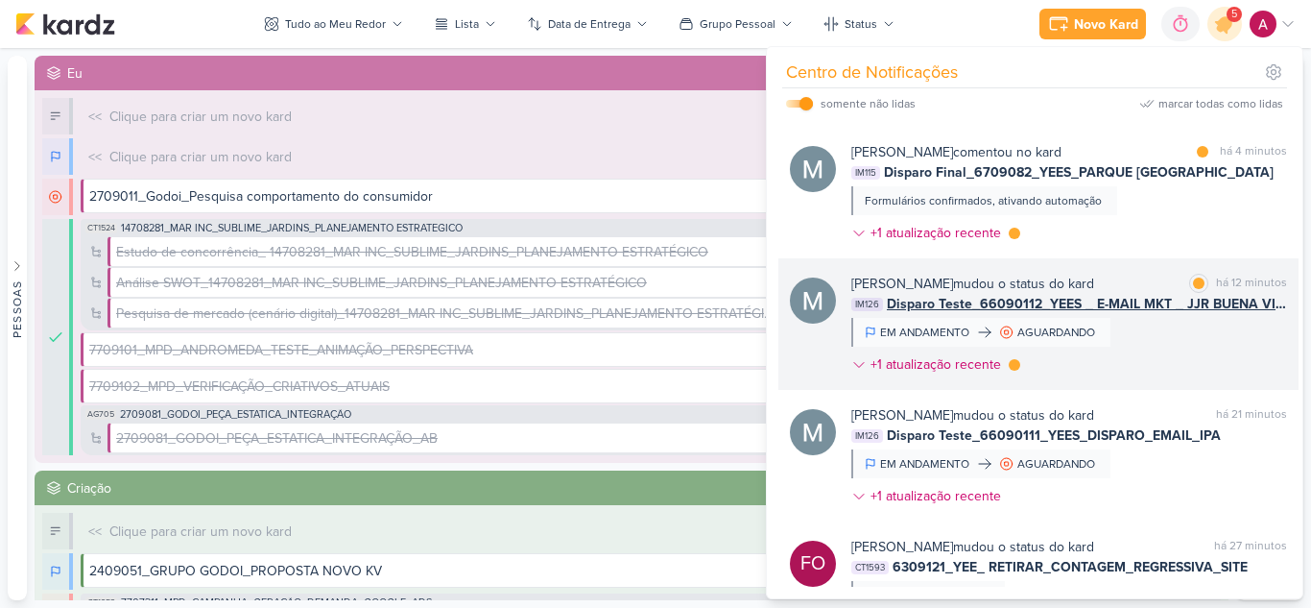
click at [1182, 341] on div "Mariana Amorim mudou o status do kard marcar como lida há 12 minutos IM126 Disp…" at bounding box center [1069, 328] width 436 height 108
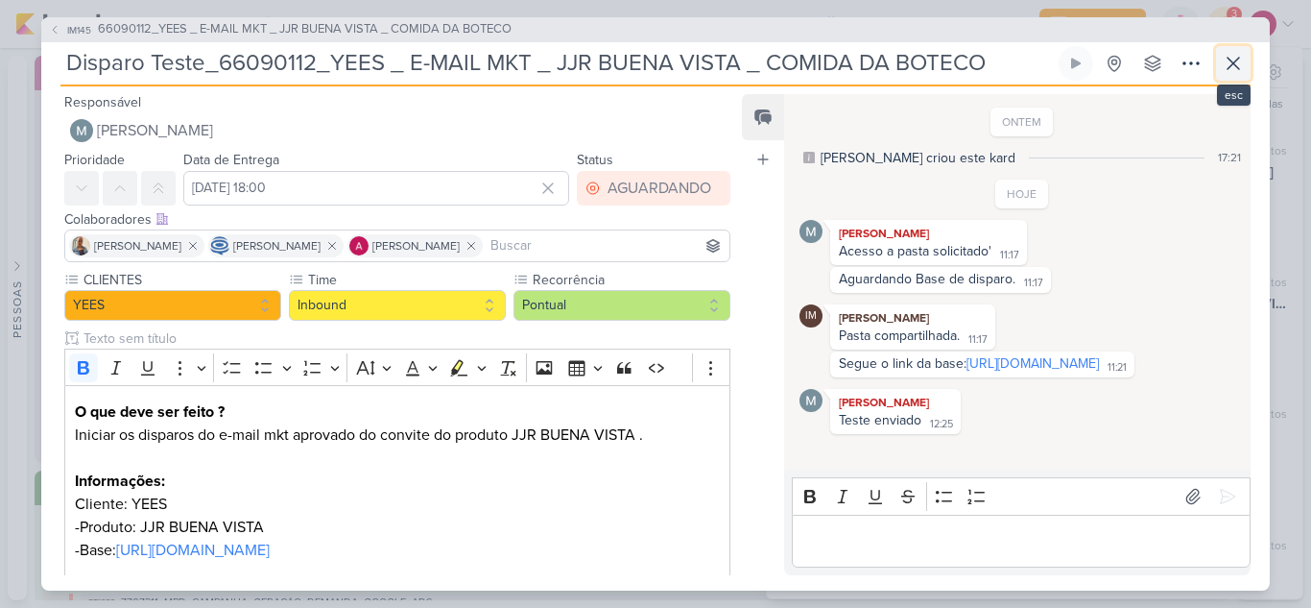
click at [1226, 66] on icon at bounding box center [1233, 63] width 23 height 23
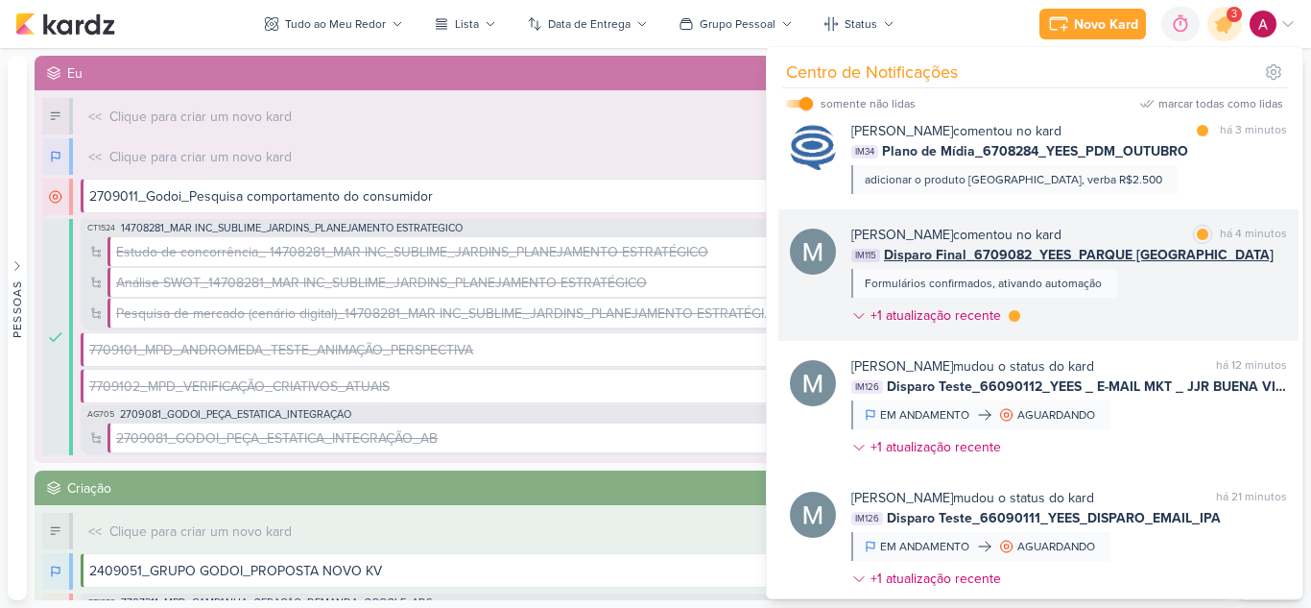
scroll to position [0, 0]
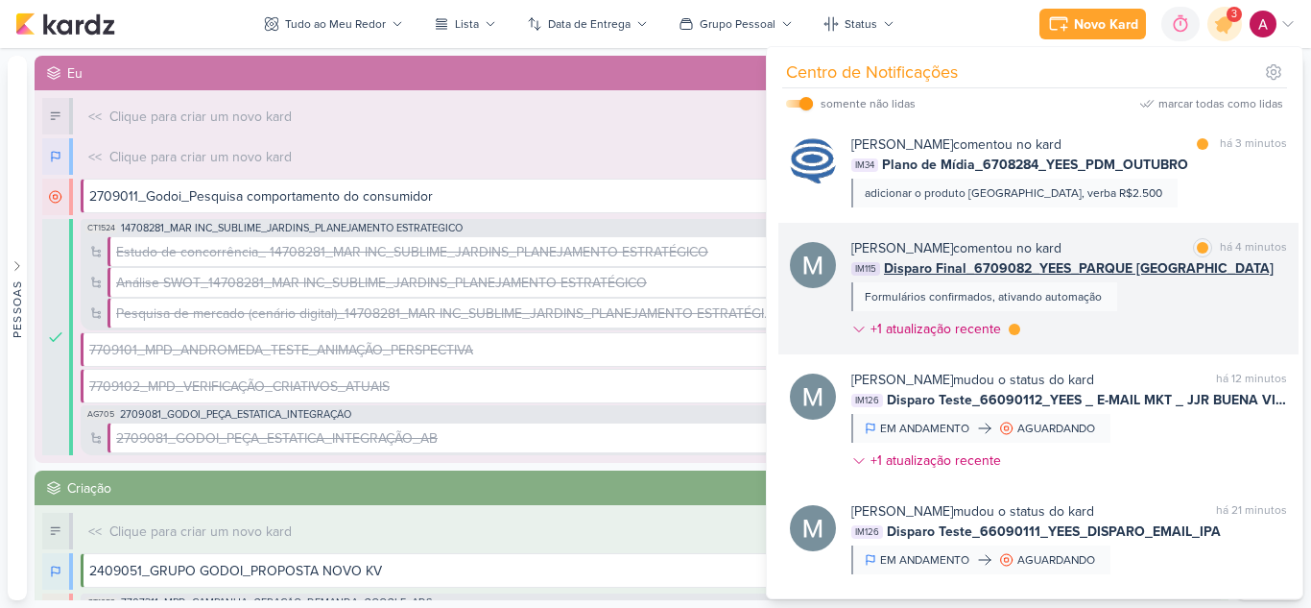
click at [1175, 318] on div "Mariana Amorim comentou no kard marcar como lida há 4 minutos IM115 Disparo Fin…" at bounding box center [1069, 292] width 436 height 108
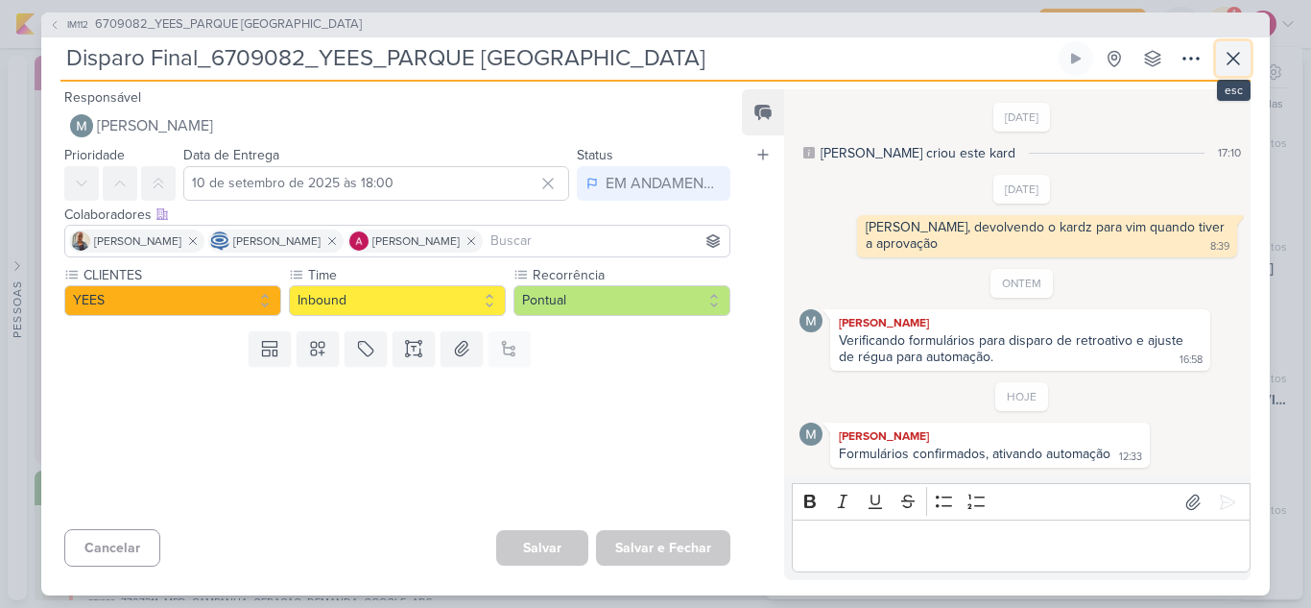
click at [1234, 62] on icon at bounding box center [1233, 58] width 23 height 23
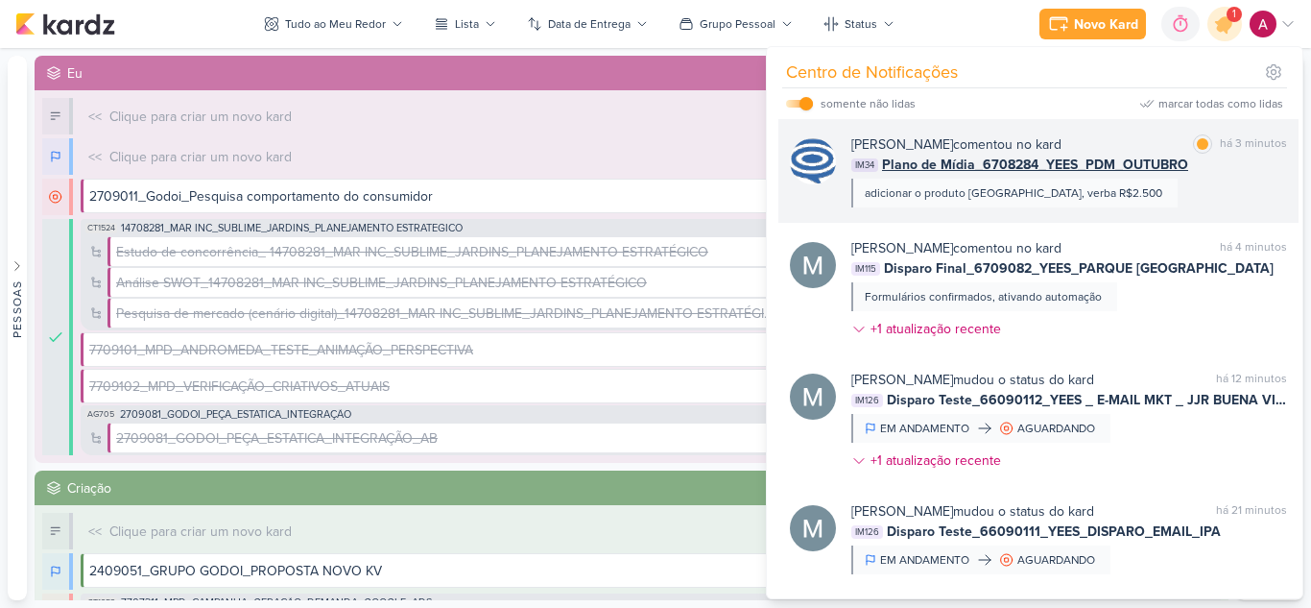
click at [1190, 195] on div "Caroline Traven De Andrade comentou no kard marcar como lida há 3 minutos IM34 …" at bounding box center [1069, 170] width 436 height 73
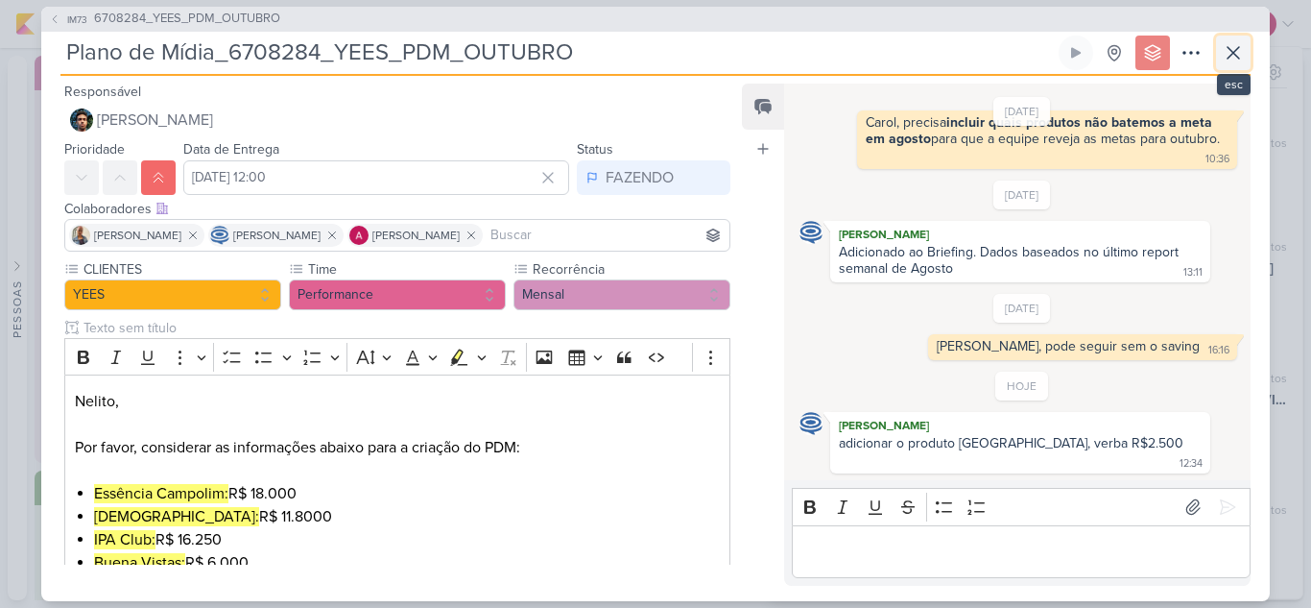
click at [1231, 56] on icon at bounding box center [1233, 52] width 23 height 23
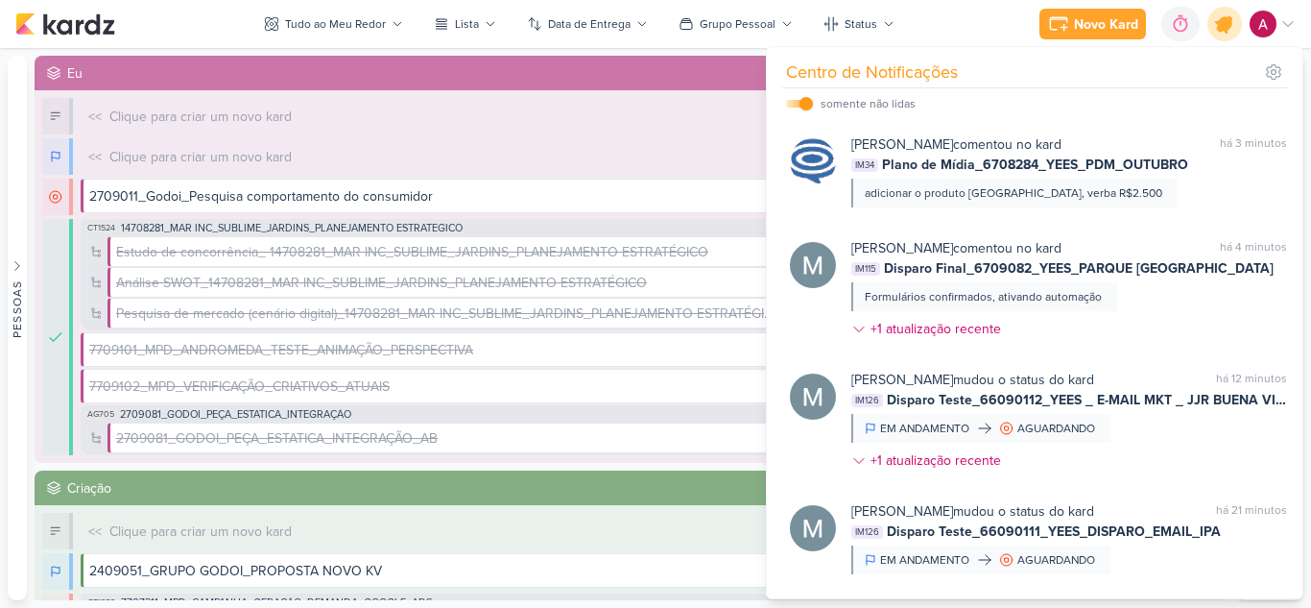
click at [1217, 28] on icon at bounding box center [1224, 23] width 23 height 23
